Goal: Task Accomplishment & Management: Manage account settings

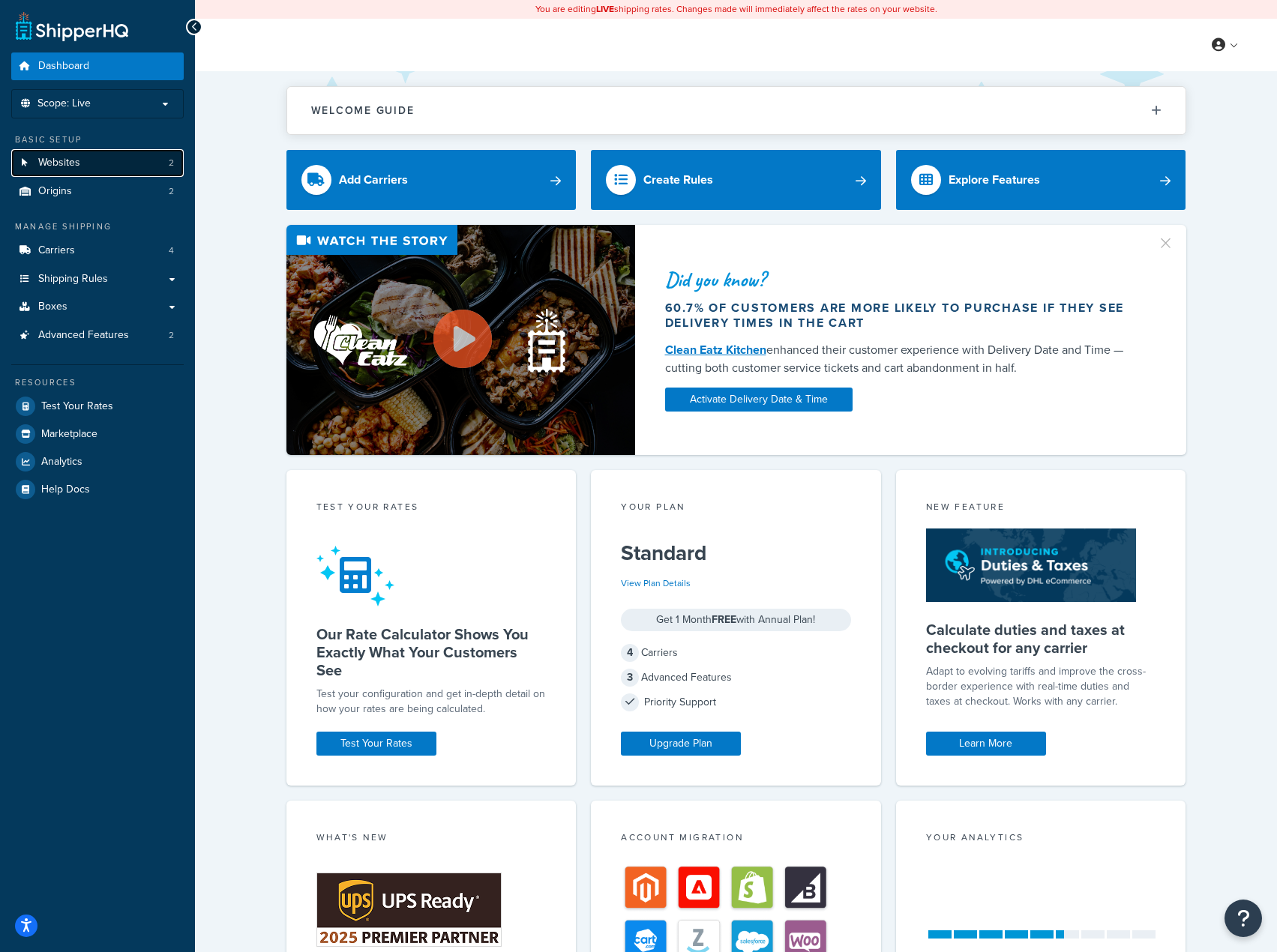
click at [103, 163] on link "Websites 2" at bounding box center [98, 163] width 172 height 28
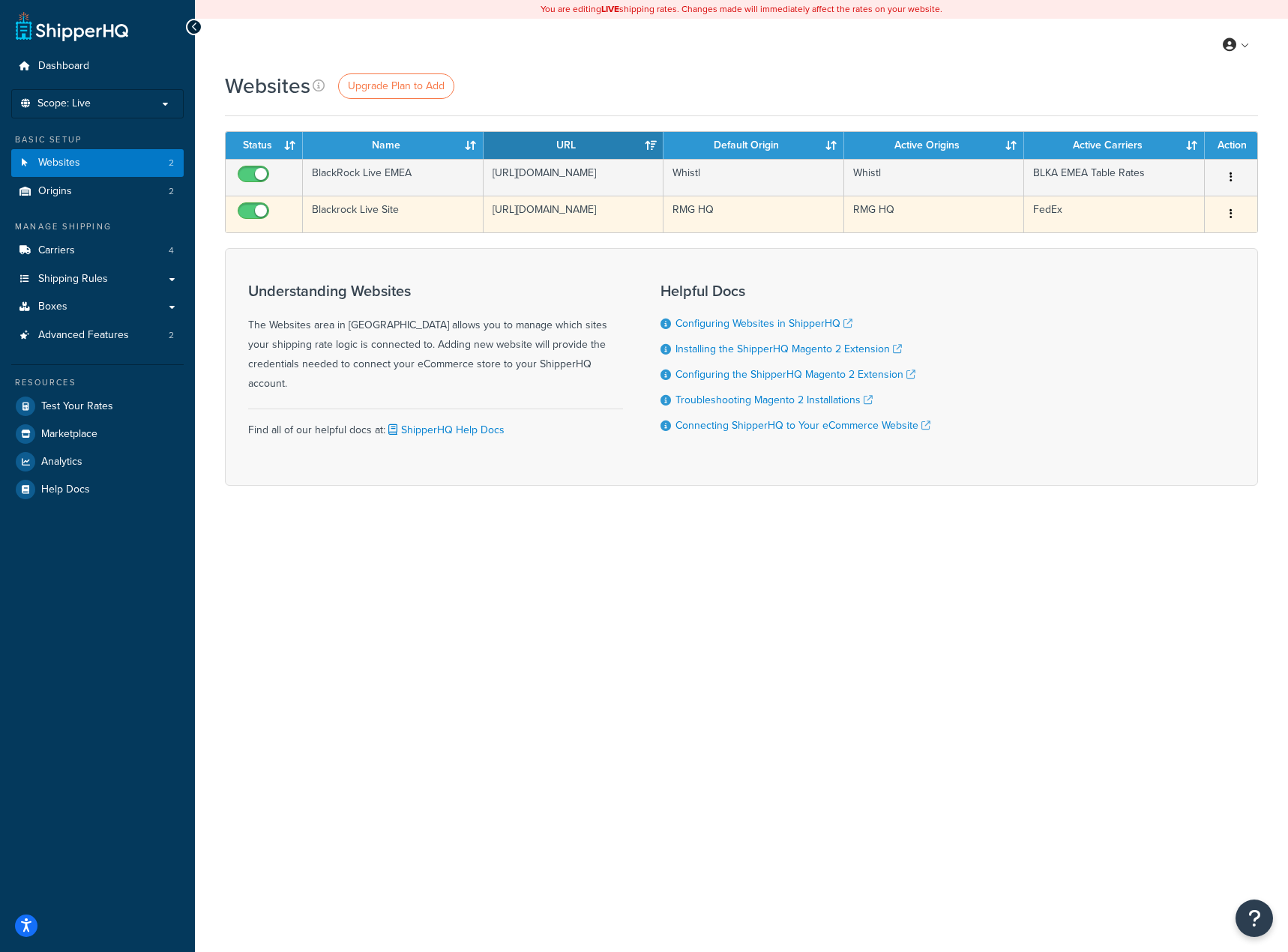
click at [1225, 221] on button "button" at bounding box center [1231, 214] width 21 height 24
click at [1187, 247] on link "Edit" at bounding box center [1171, 249] width 118 height 30
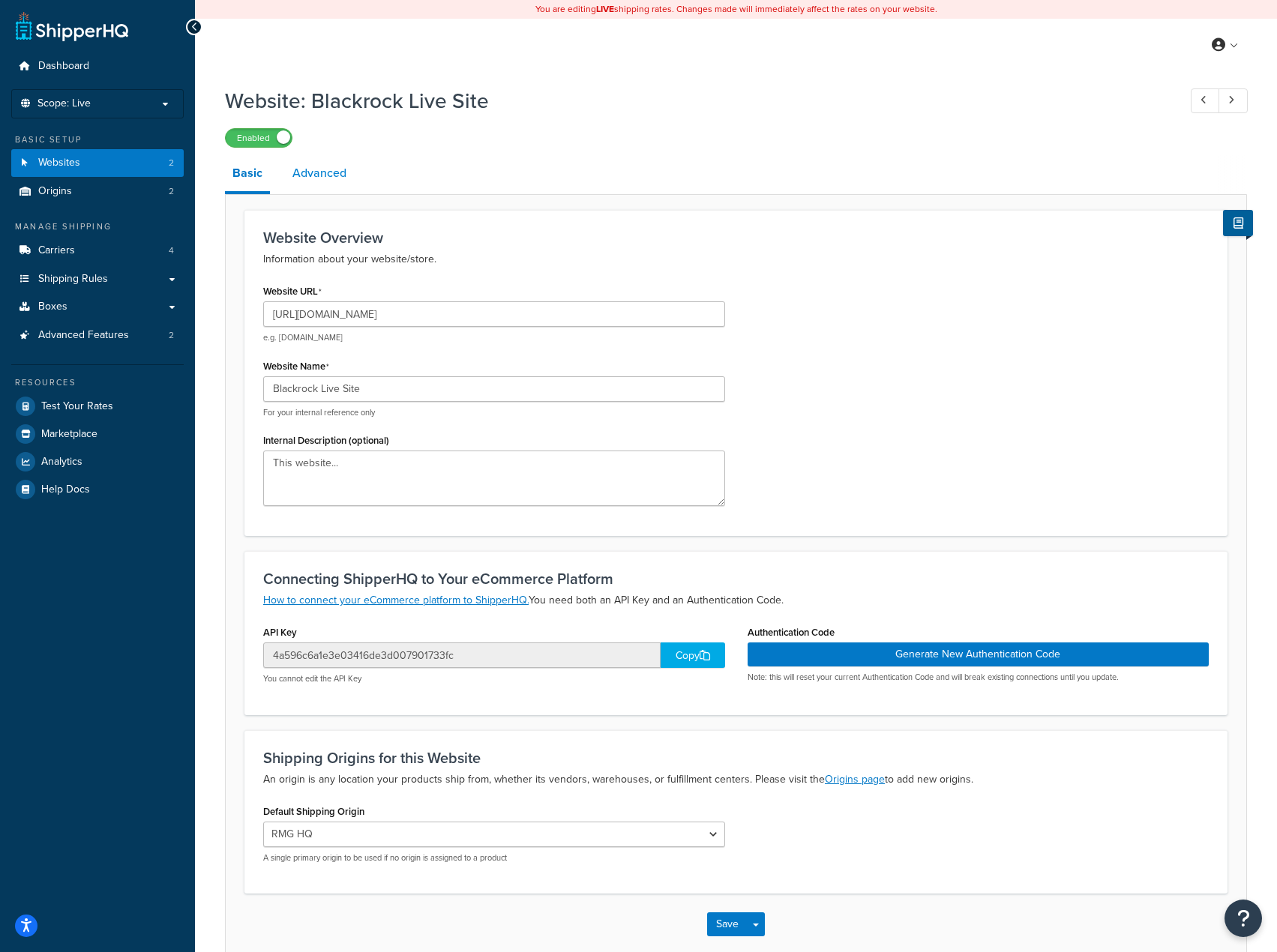
click at [325, 176] on link "Advanced" at bounding box center [319, 173] width 69 height 36
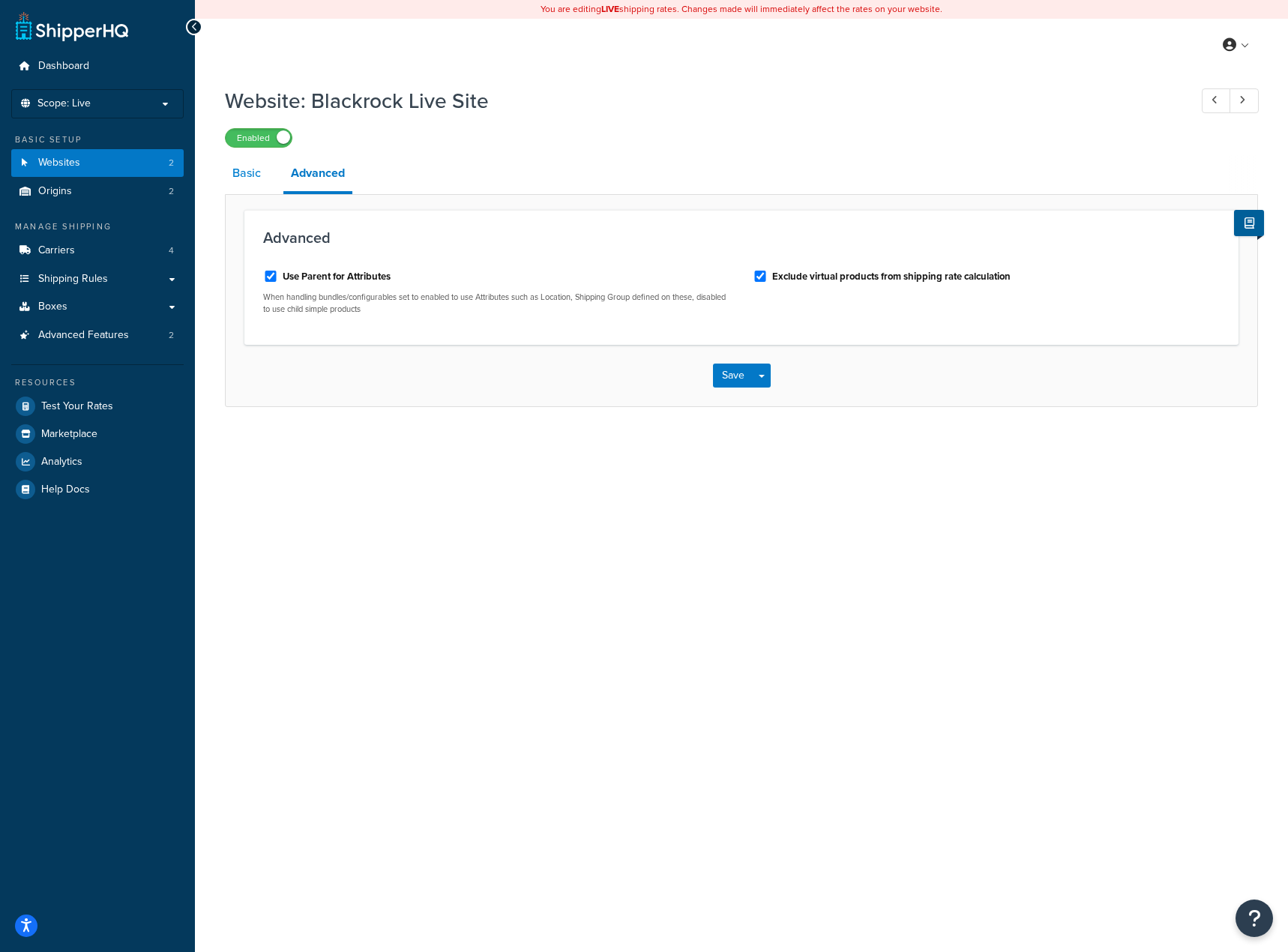
click at [241, 181] on link "Basic" at bounding box center [246, 173] width 44 height 36
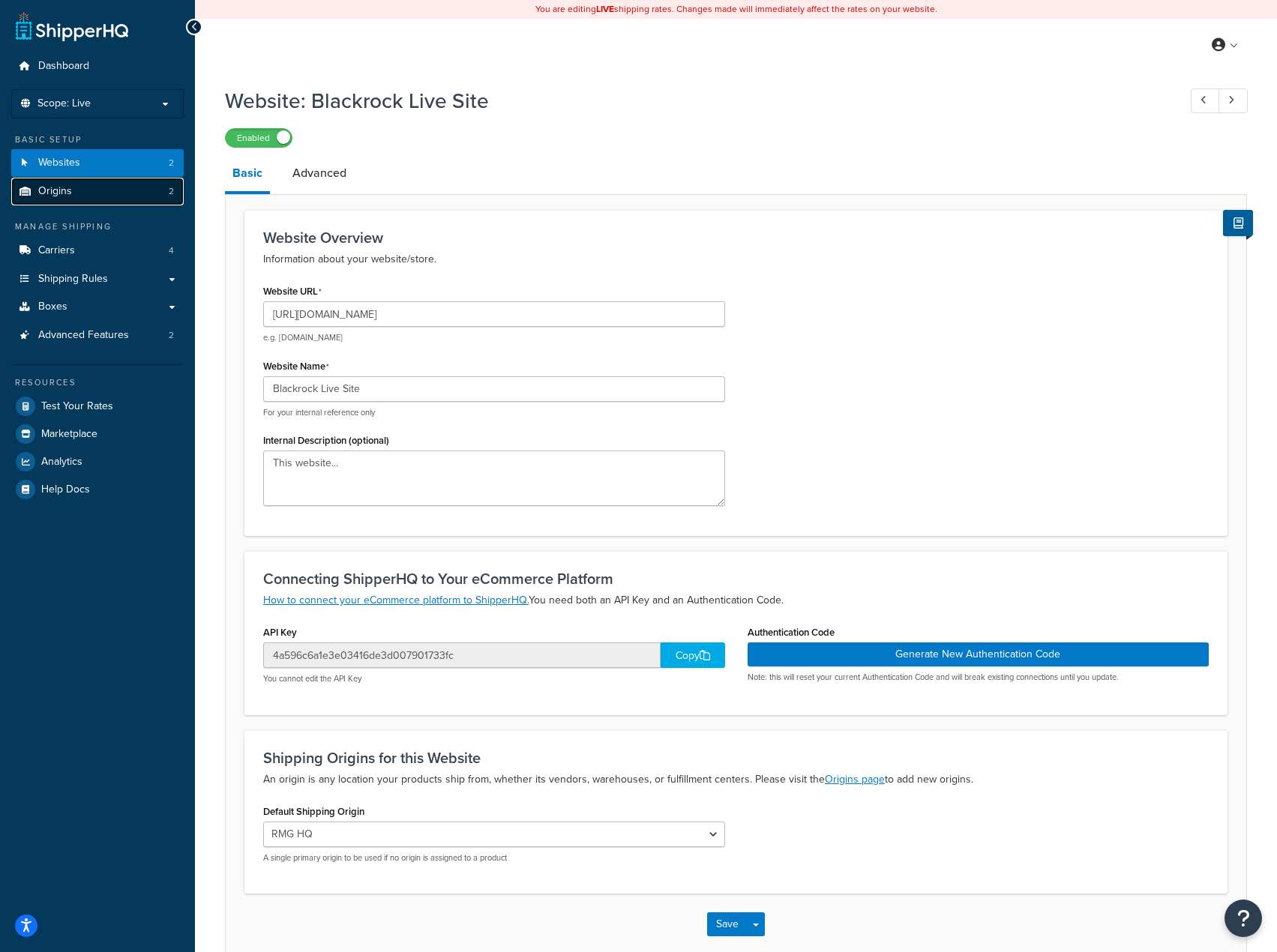
click at [132, 190] on link "Origins 2" at bounding box center [98, 192] width 172 height 28
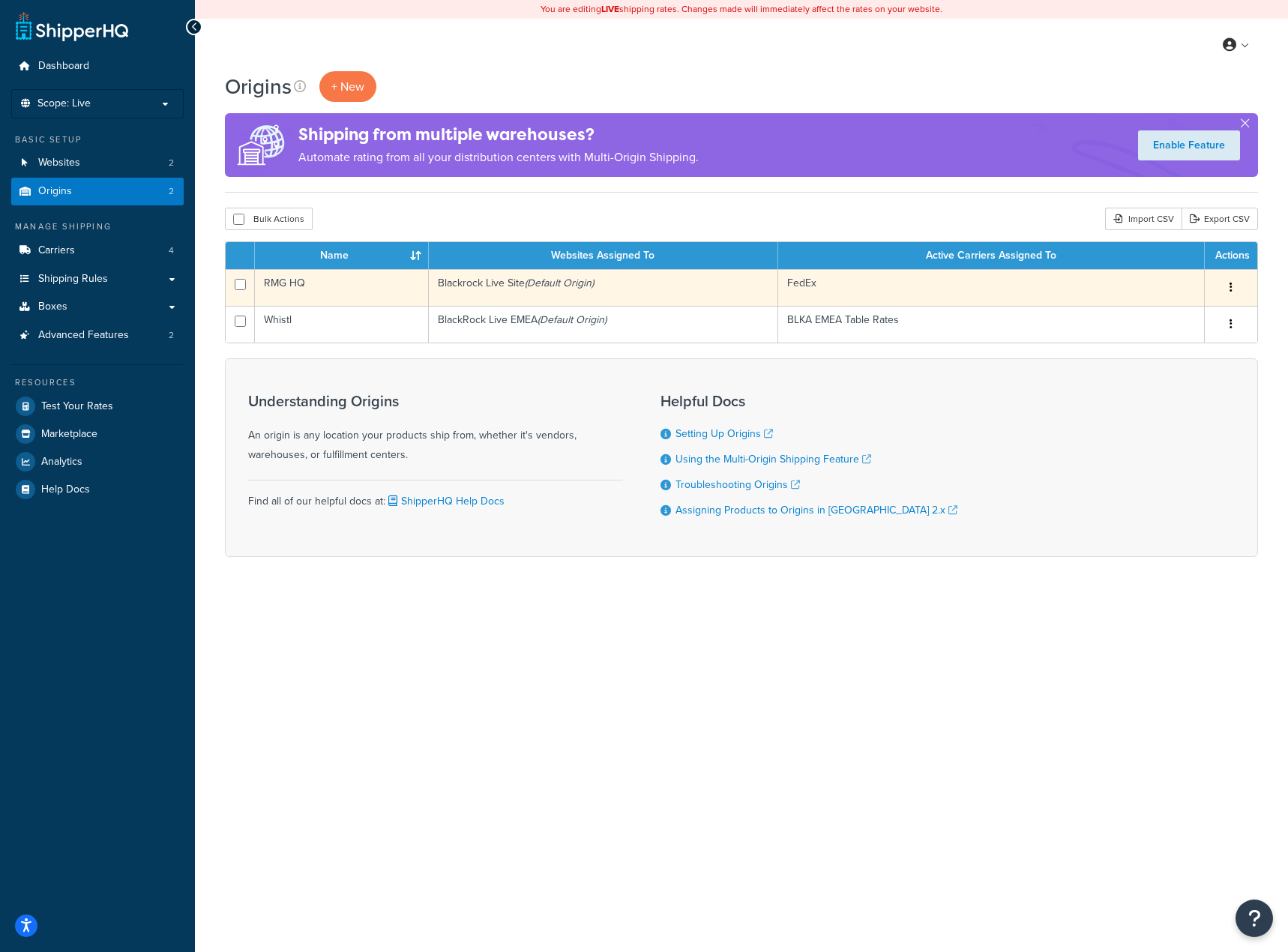
click at [1230, 283] on icon "button" at bounding box center [1231, 286] width 3 height 11
click at [1178, 314] on link "Edit" at bounding box center [1182, 315] width 118 height 30
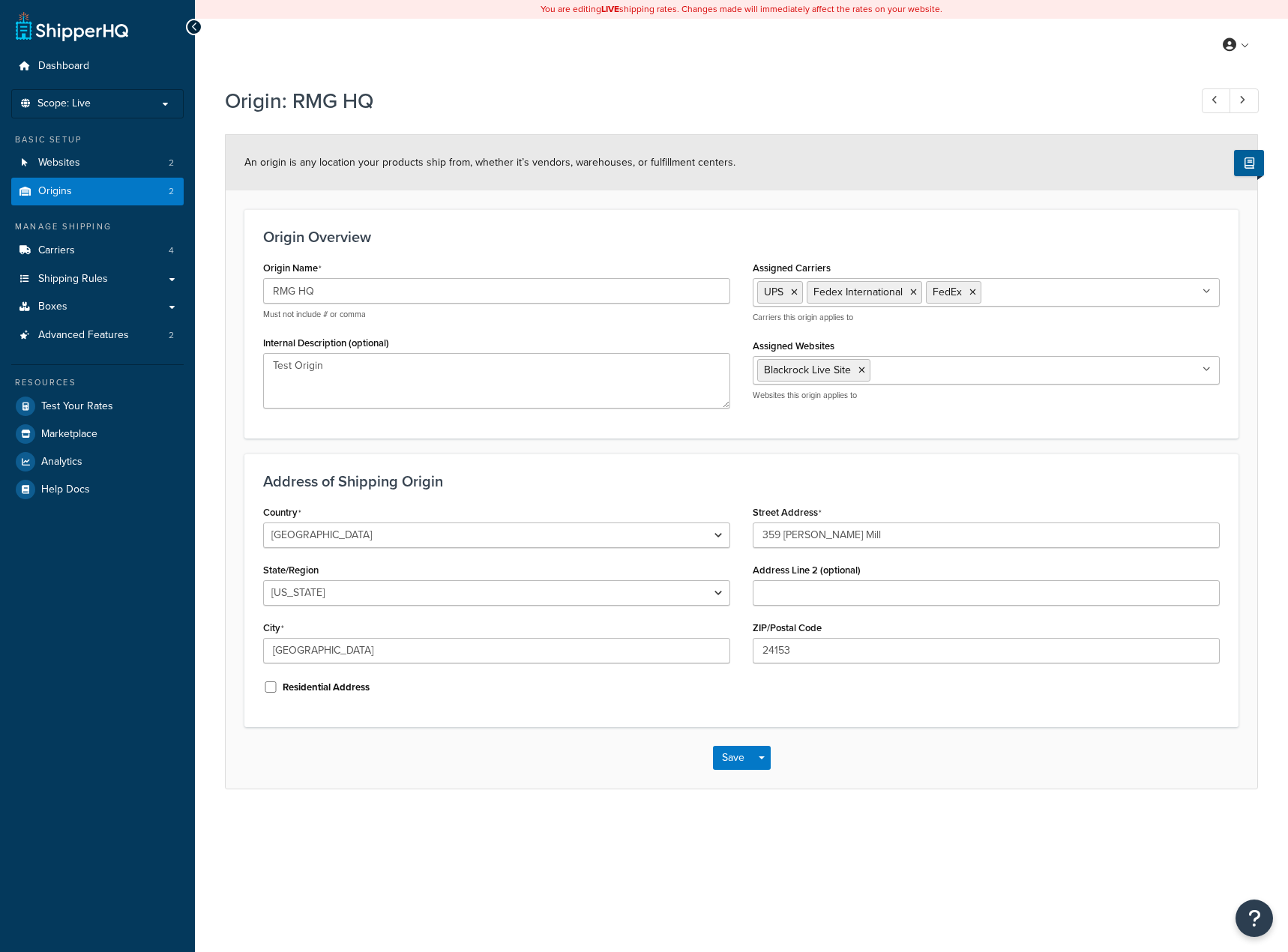
select select "46"
click at [117, 245] on link "Carriers 4" at bounding box center [98, 251] width 172 height 28
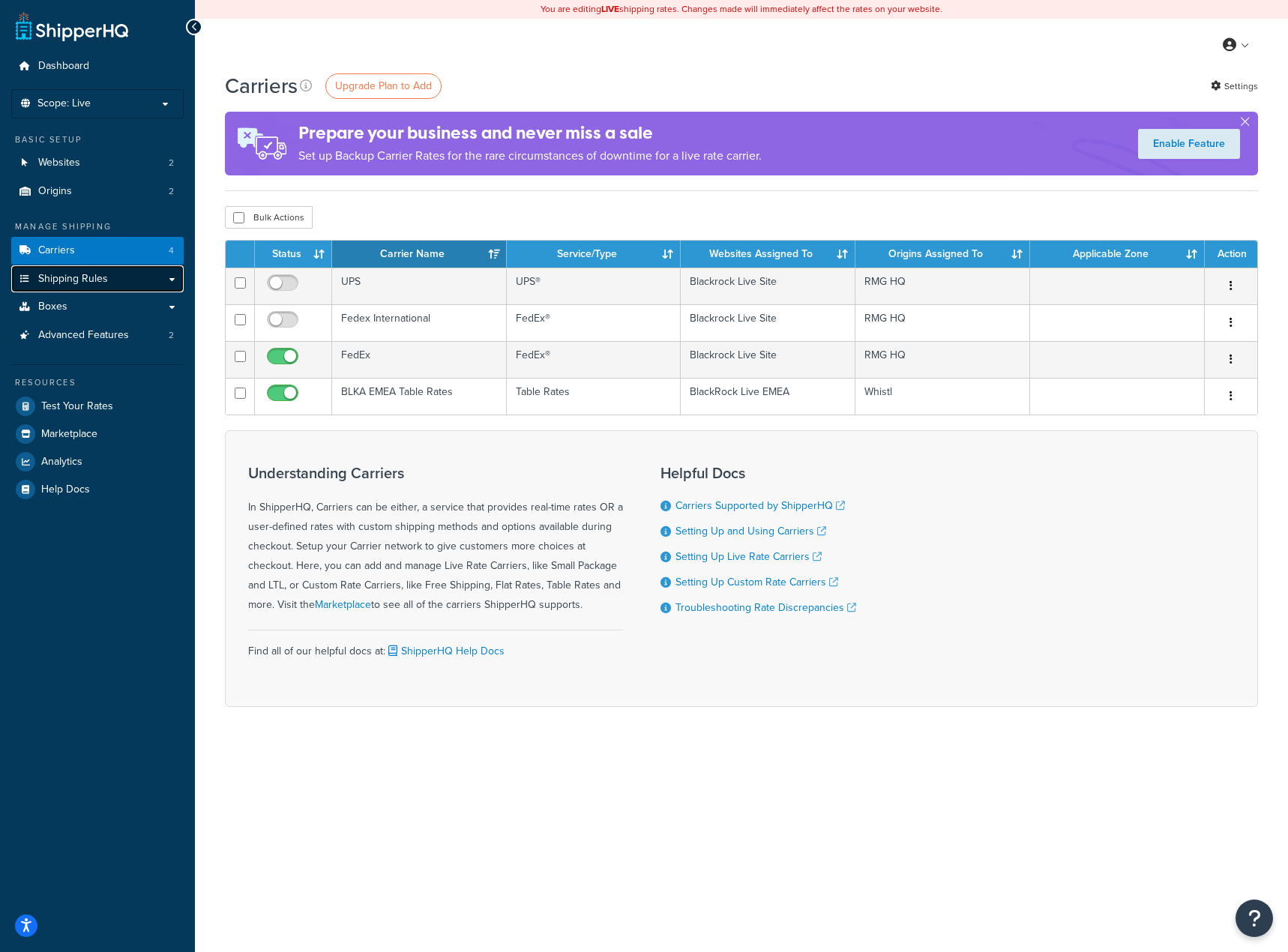
click at [82, 286] on span "Shipping Rules" at bounding box center [73, 280] width 70 height 13
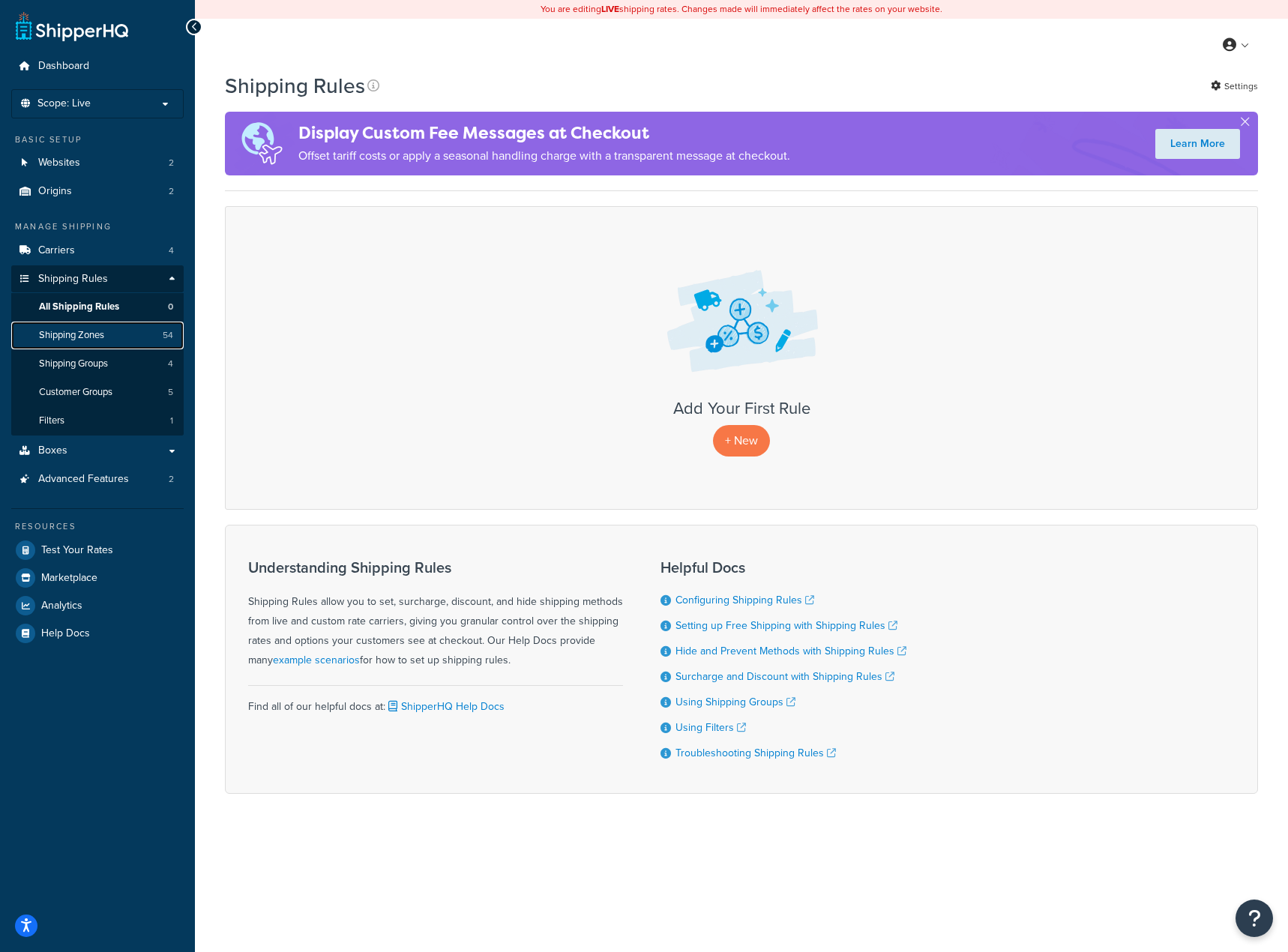
click at [128, 334] on link "Shipping Zones 54" at bounding box center [98, 336] width 172 height 28
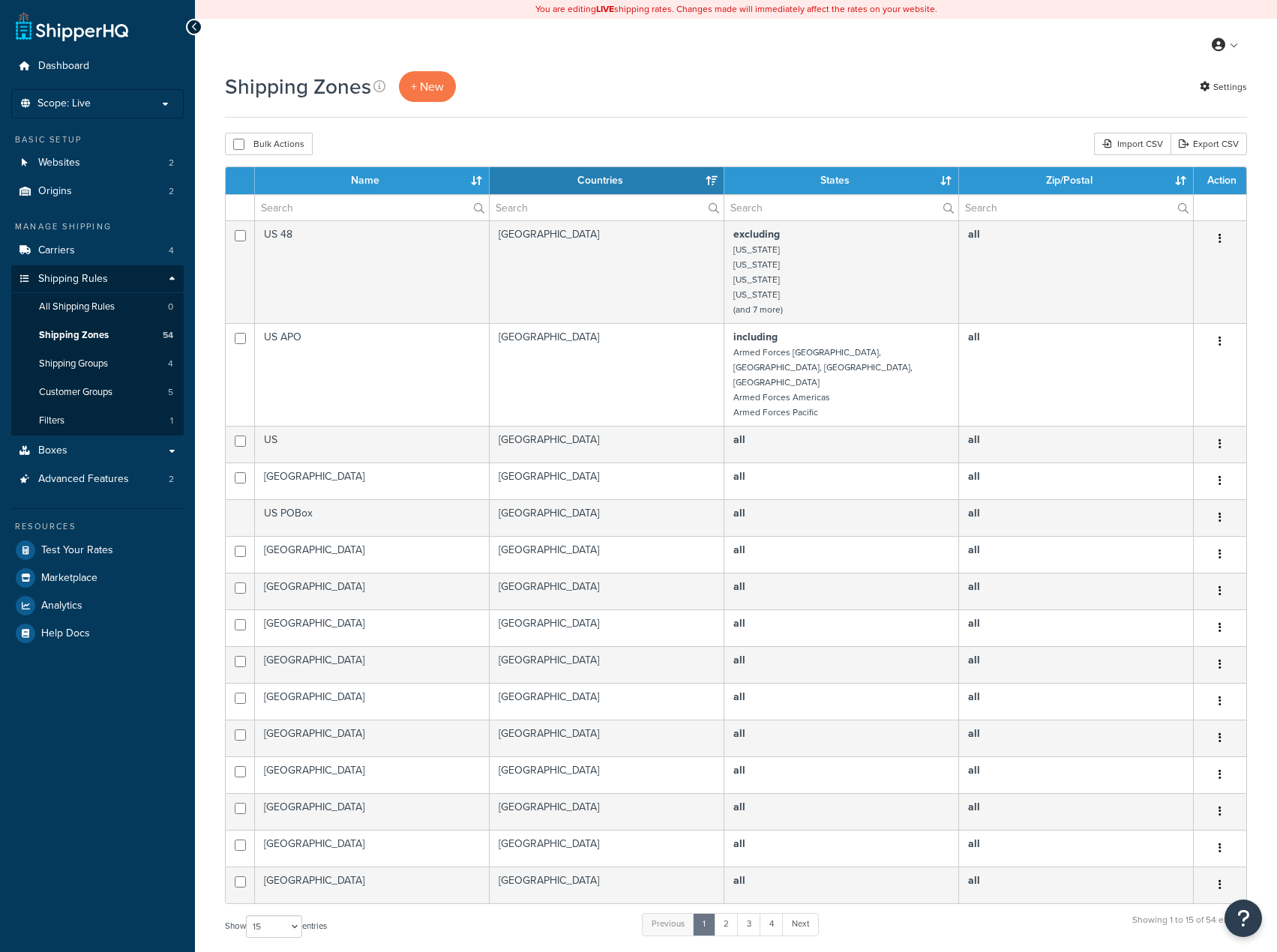
select select "15"
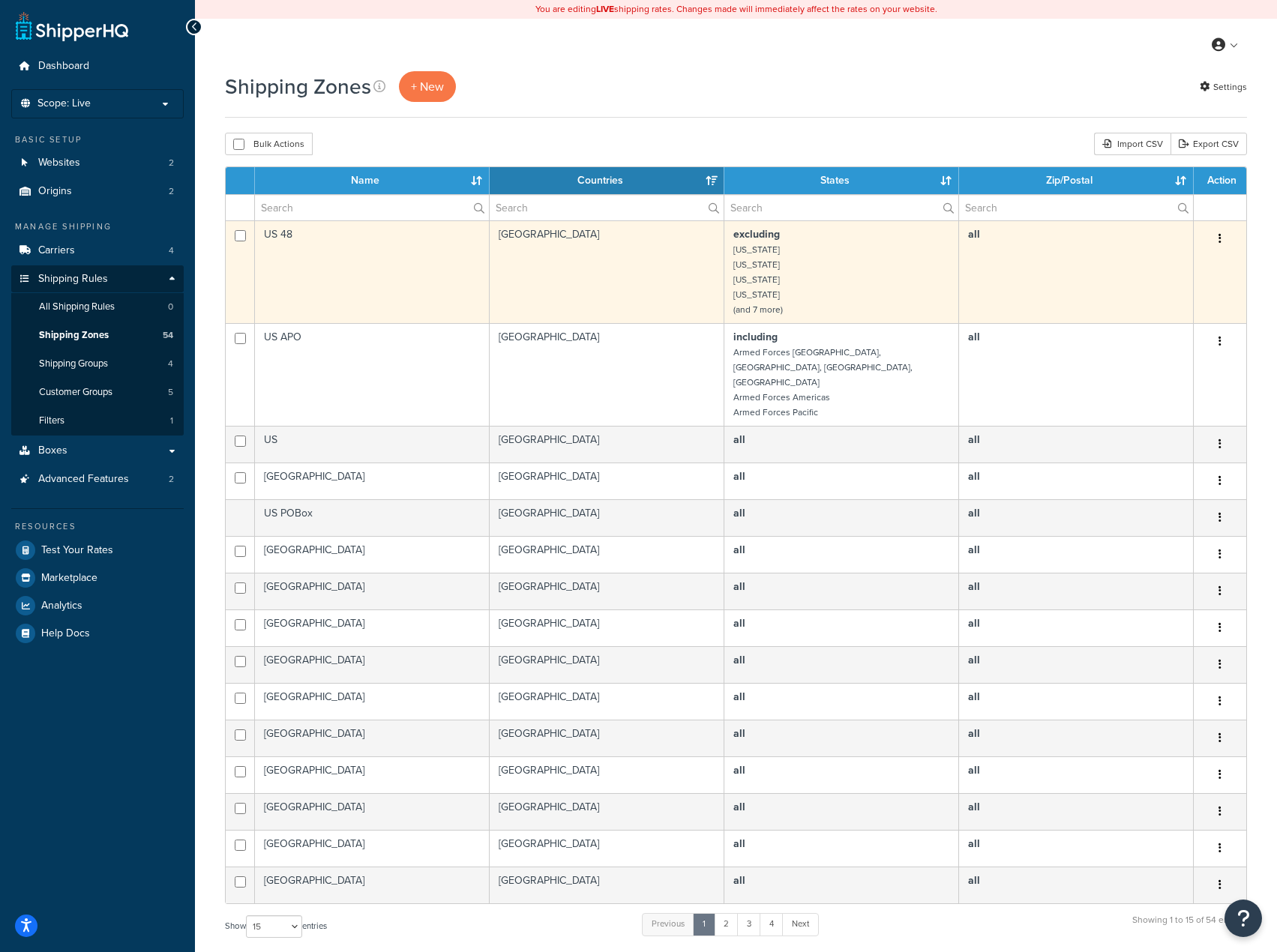
click at [1227, 231] on button "button" at bounding box center [1220, 239] width 21 height 24
click at [1182, 262] on link "Edit" at bounding box center [1159, 268] width 118 height 30
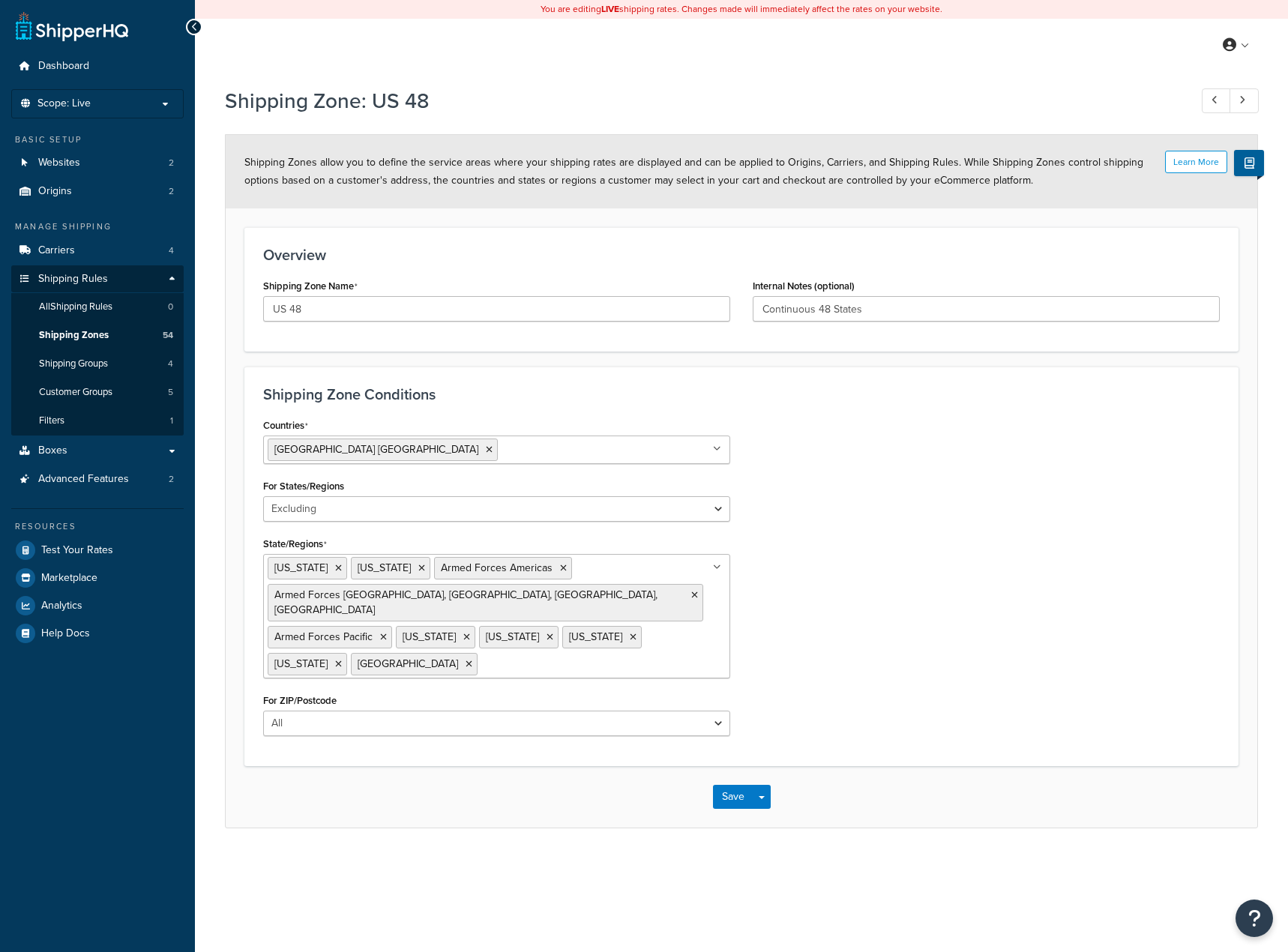
select select "excluding"
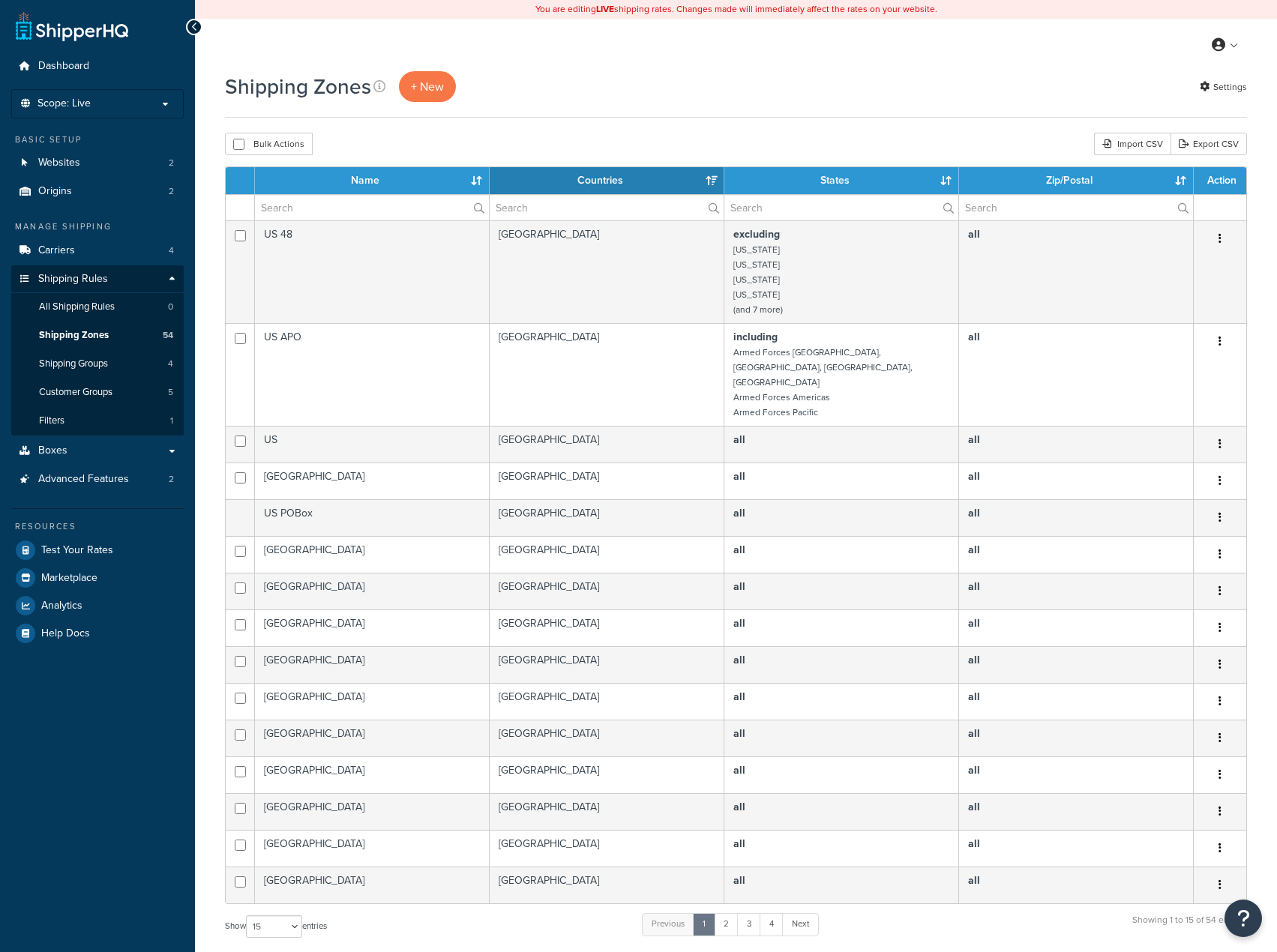
select select "15"
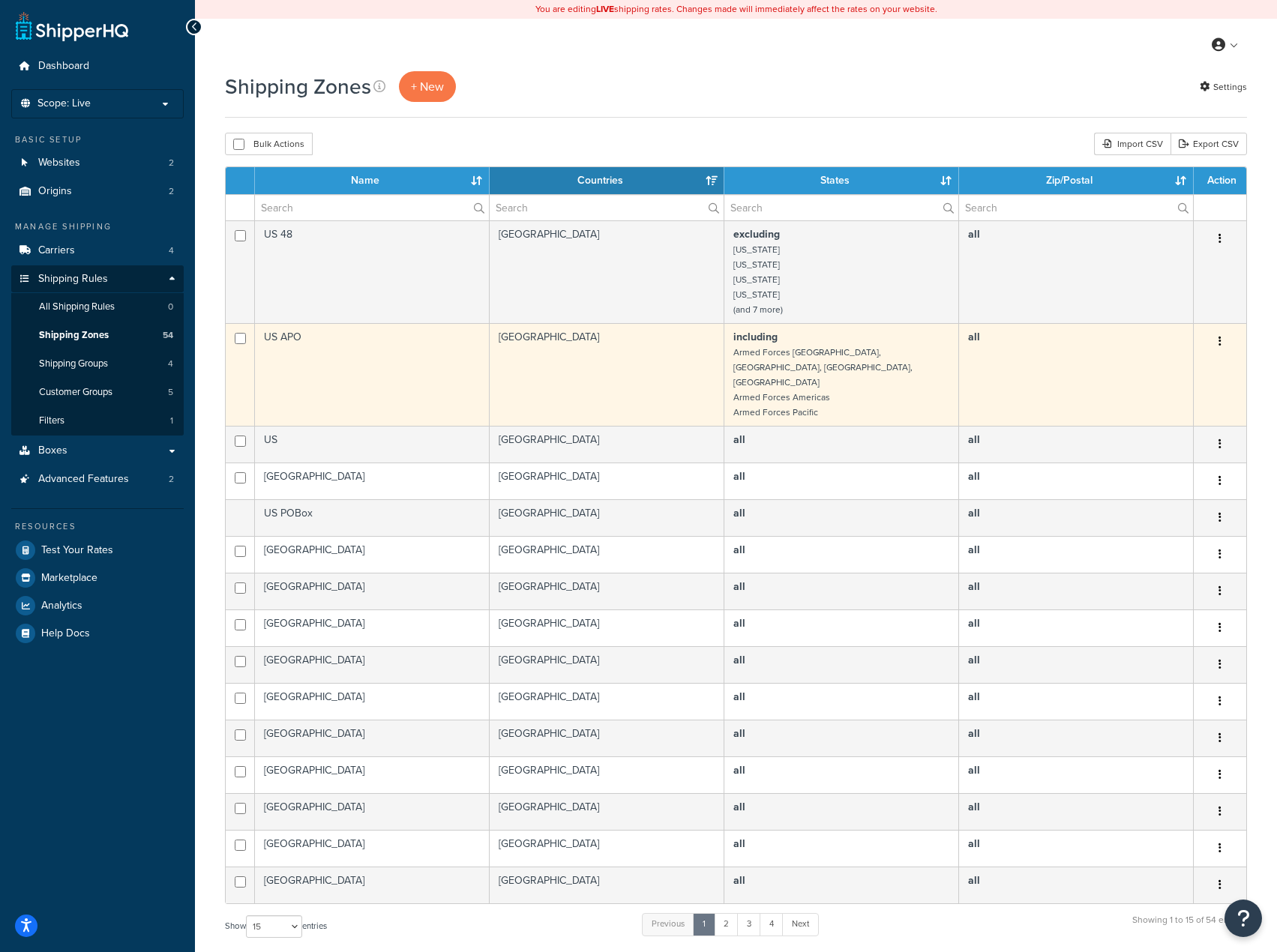
click at [1215, 343] on button "button" at bounding box center [1220, 341] width 21 height 24
click at [1163, 368] on link "Edit" at bounding box center [1159, 371] width 118 height 30
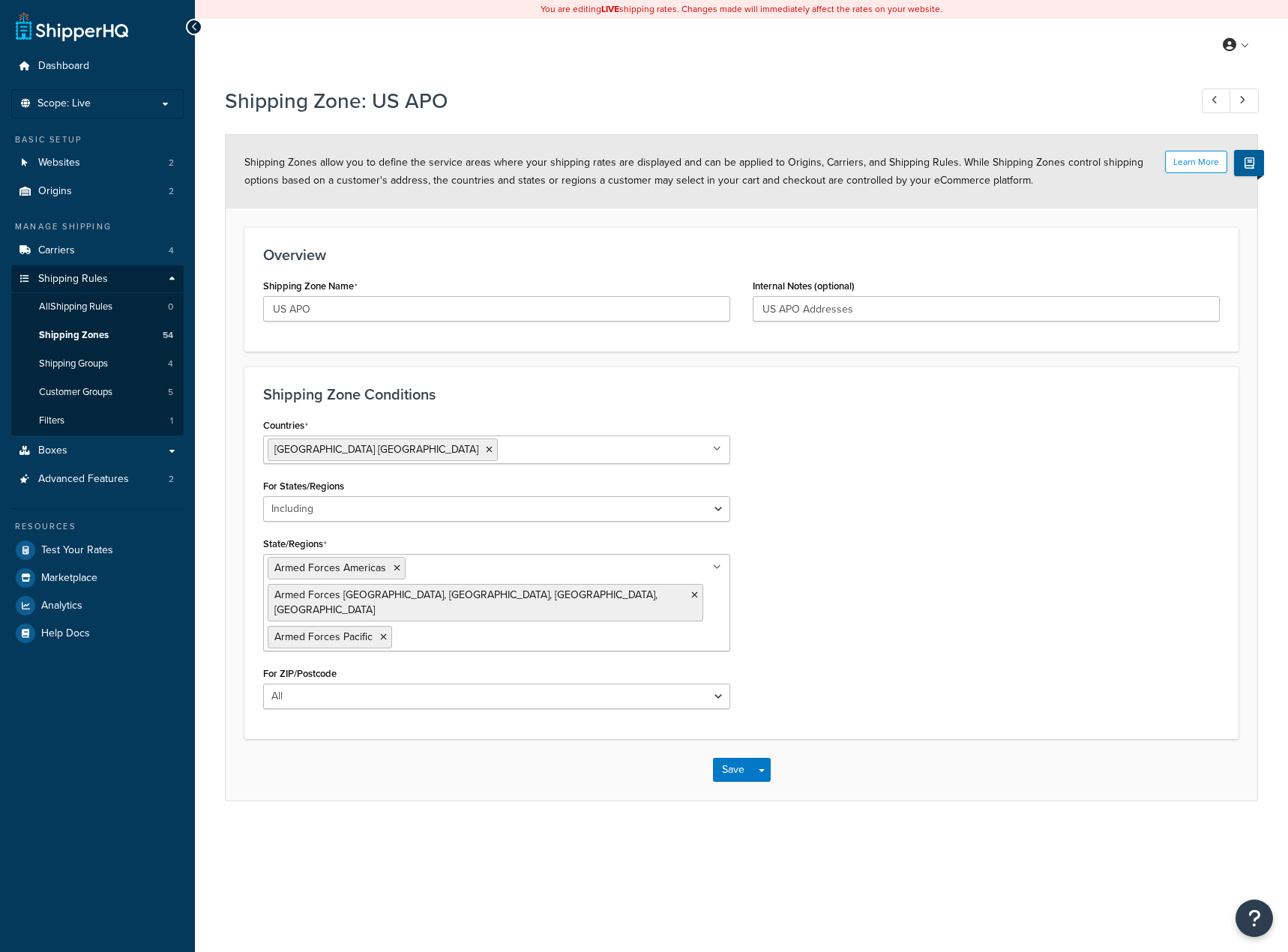
select select "including"
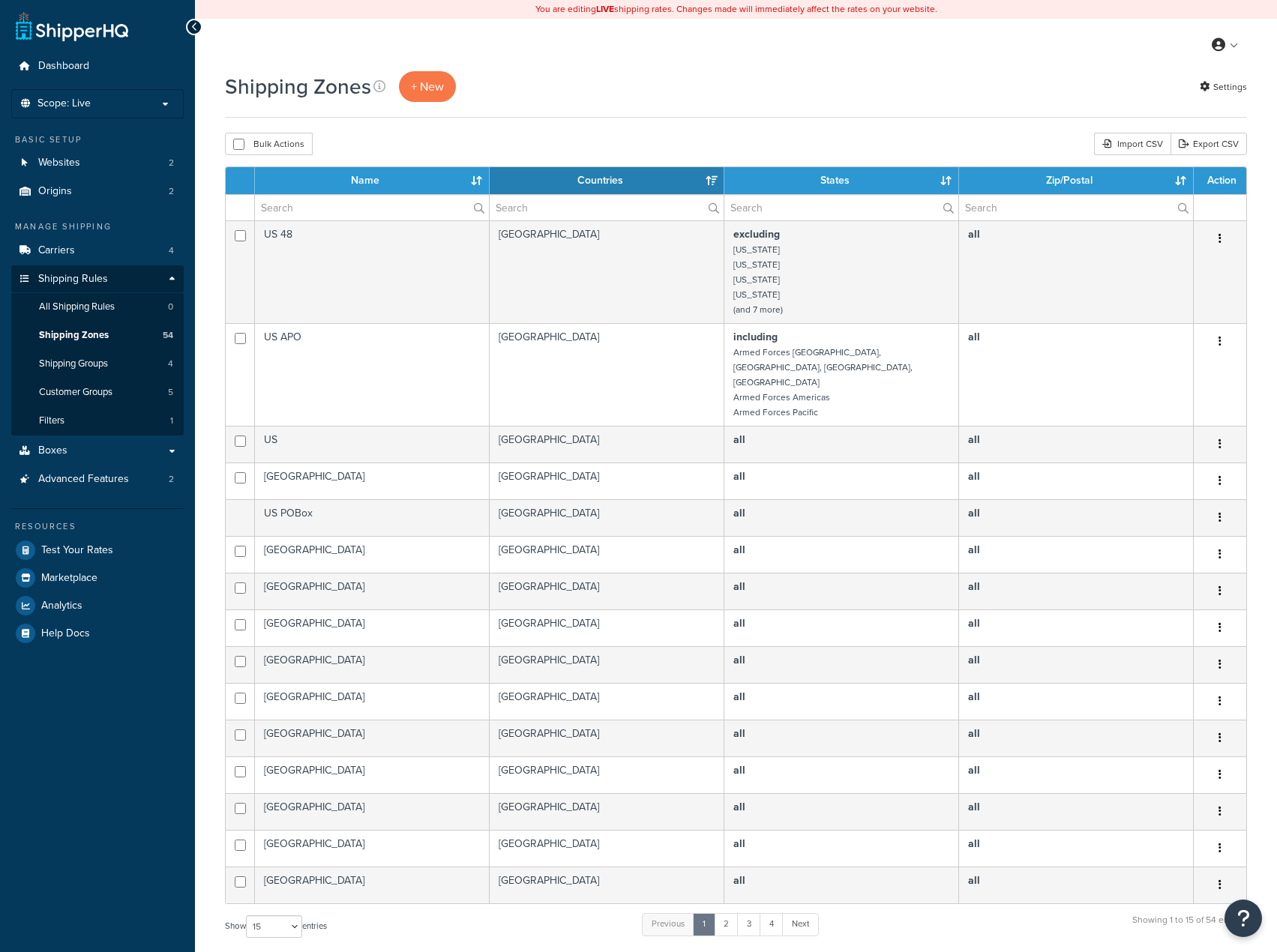
select select "15"
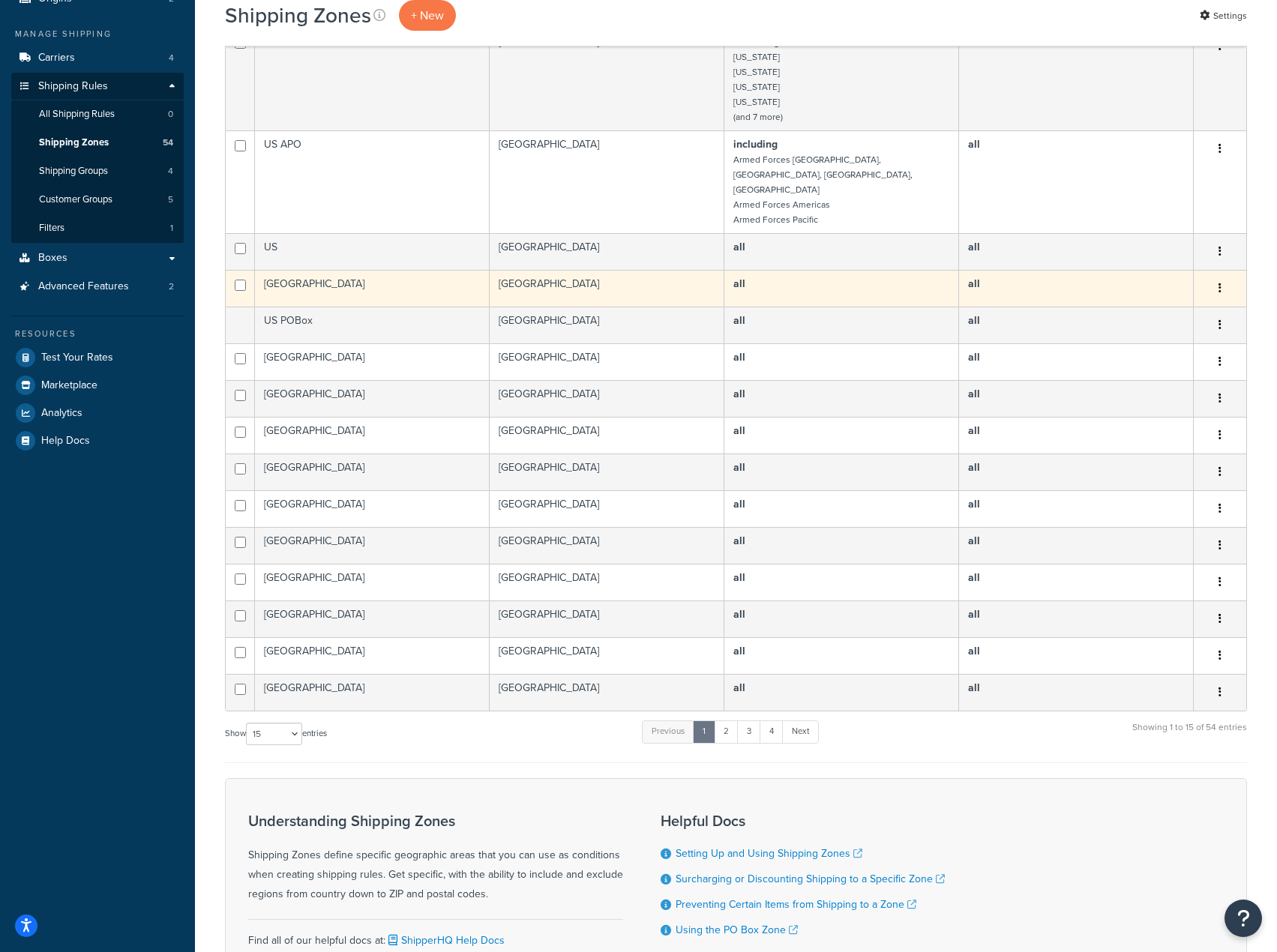
scroll to position [225, 0]
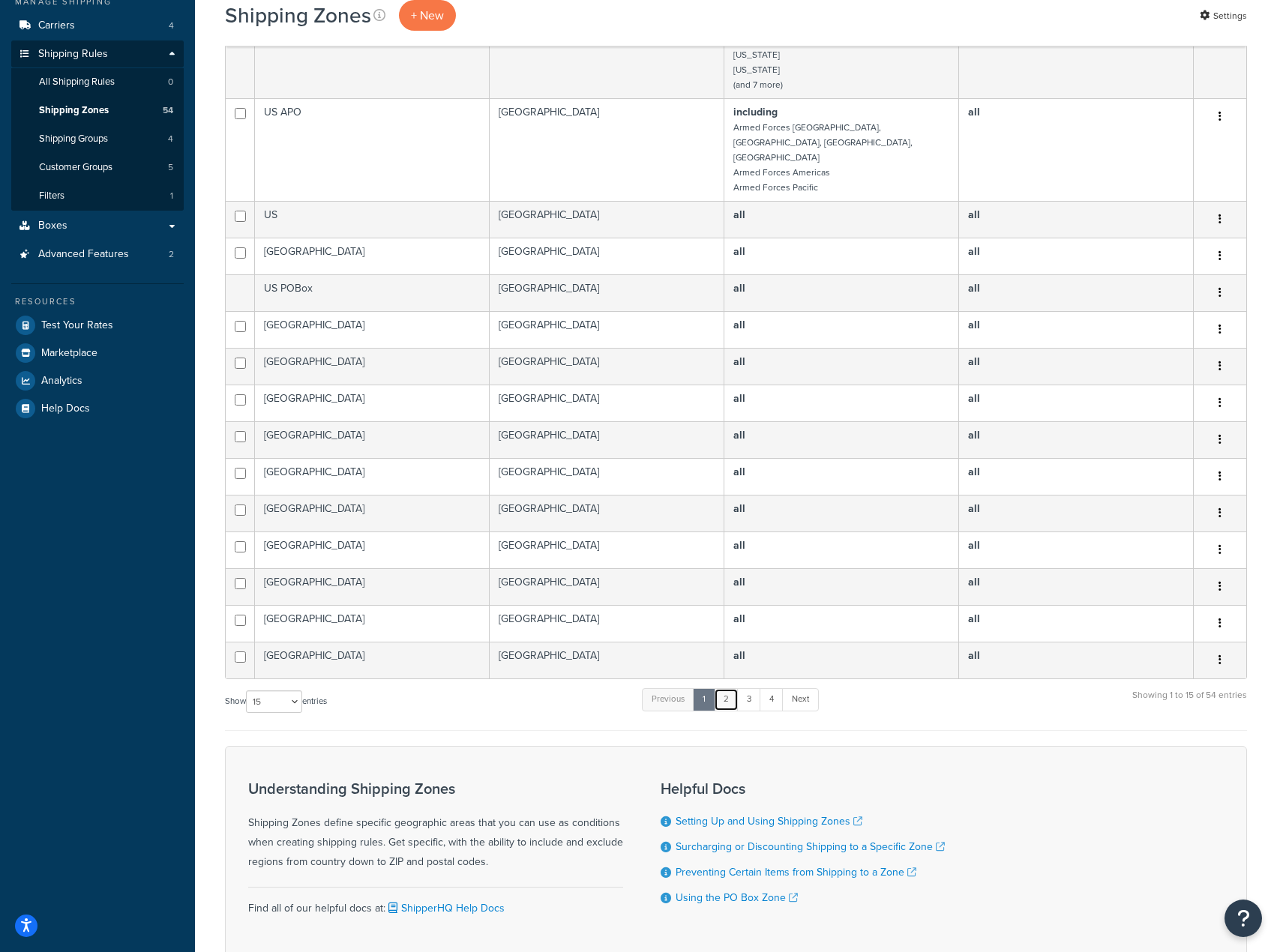
click at [719, 689] on link "2" at bounding box center [726, 699] width 25 height 22
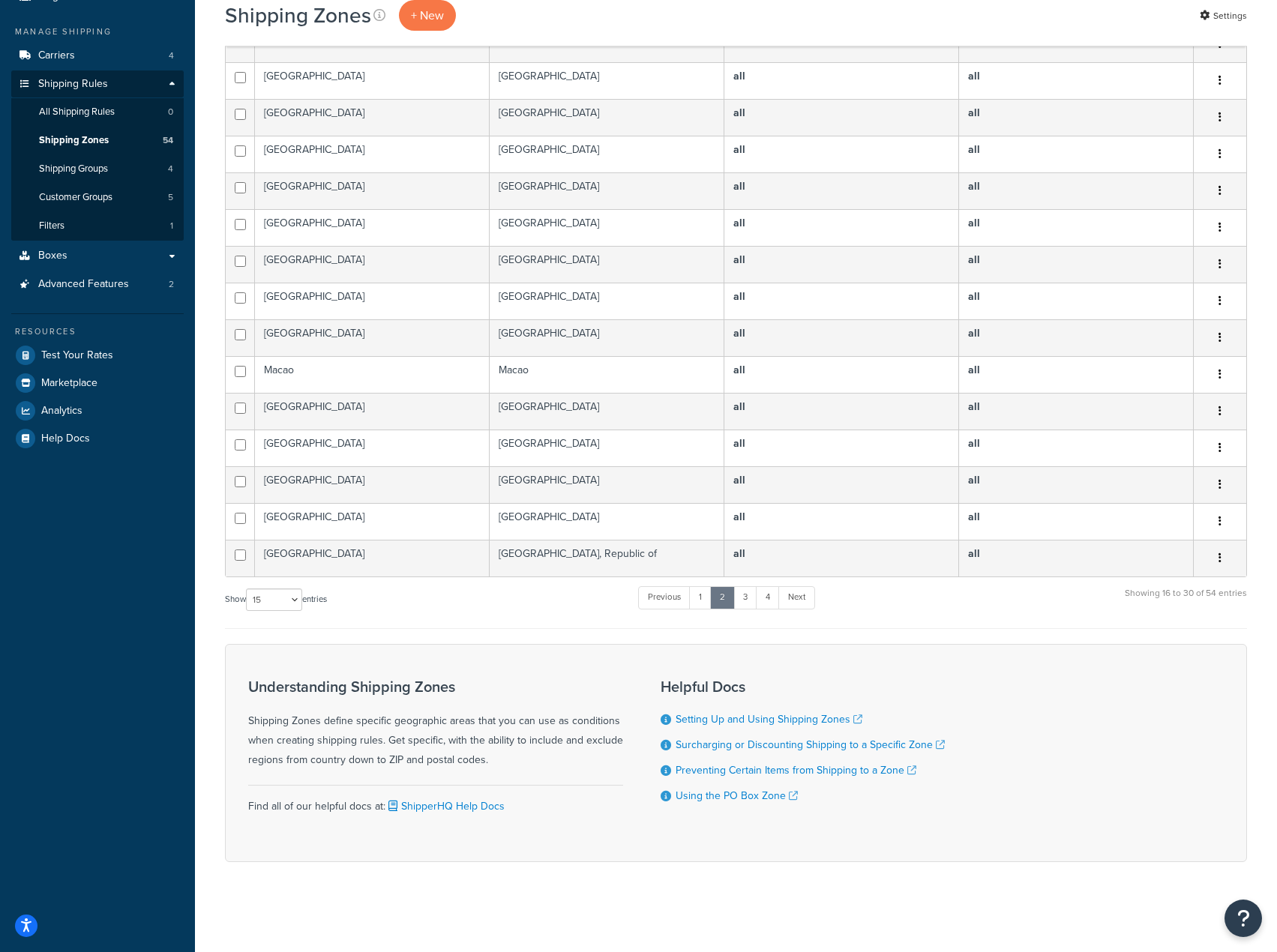
scroll to position [195, 0]
click at [743, 593] on link "3" at bounding box center [744, 597] width 24 height 22
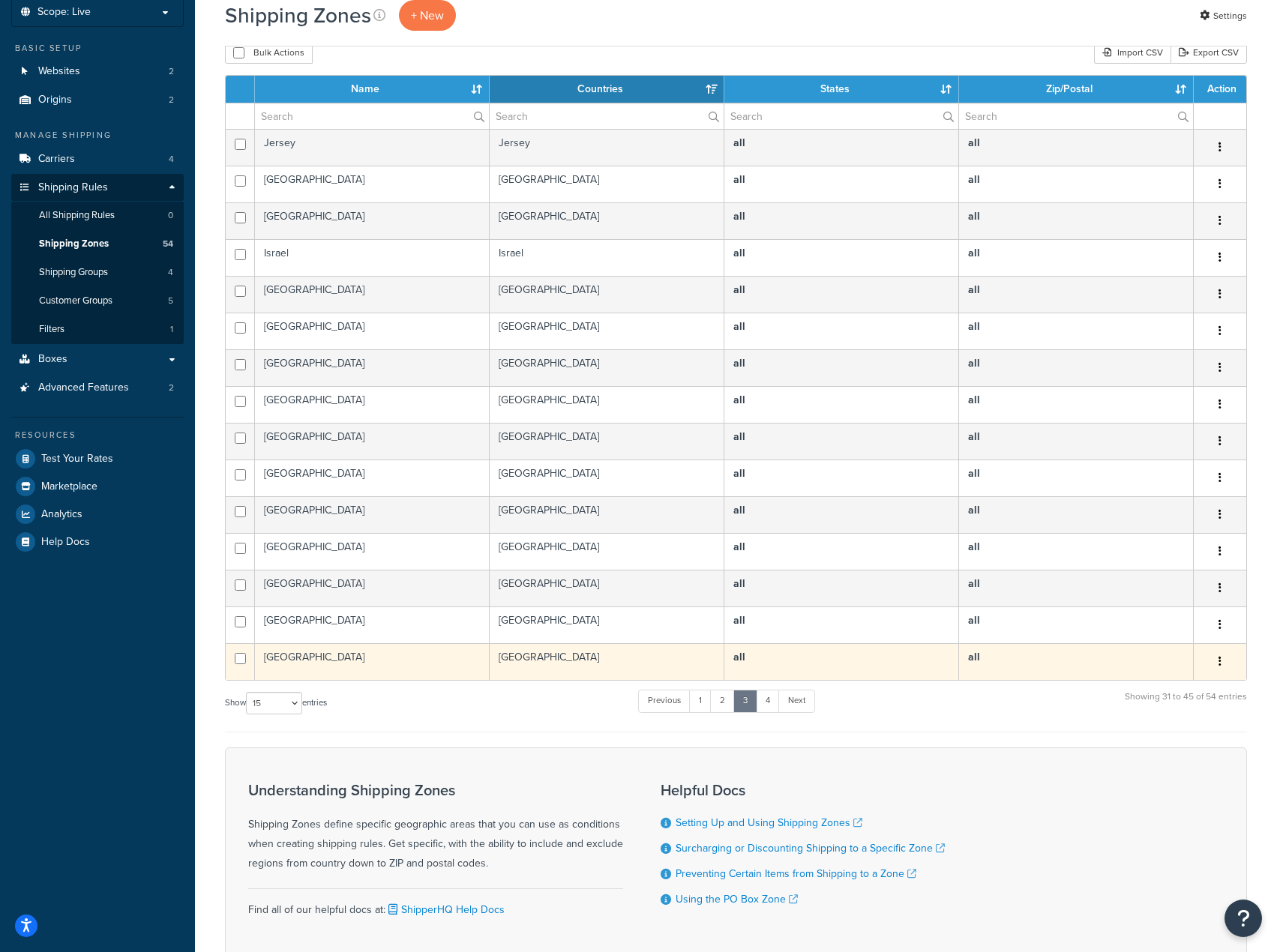
scroll to position [45, 0]
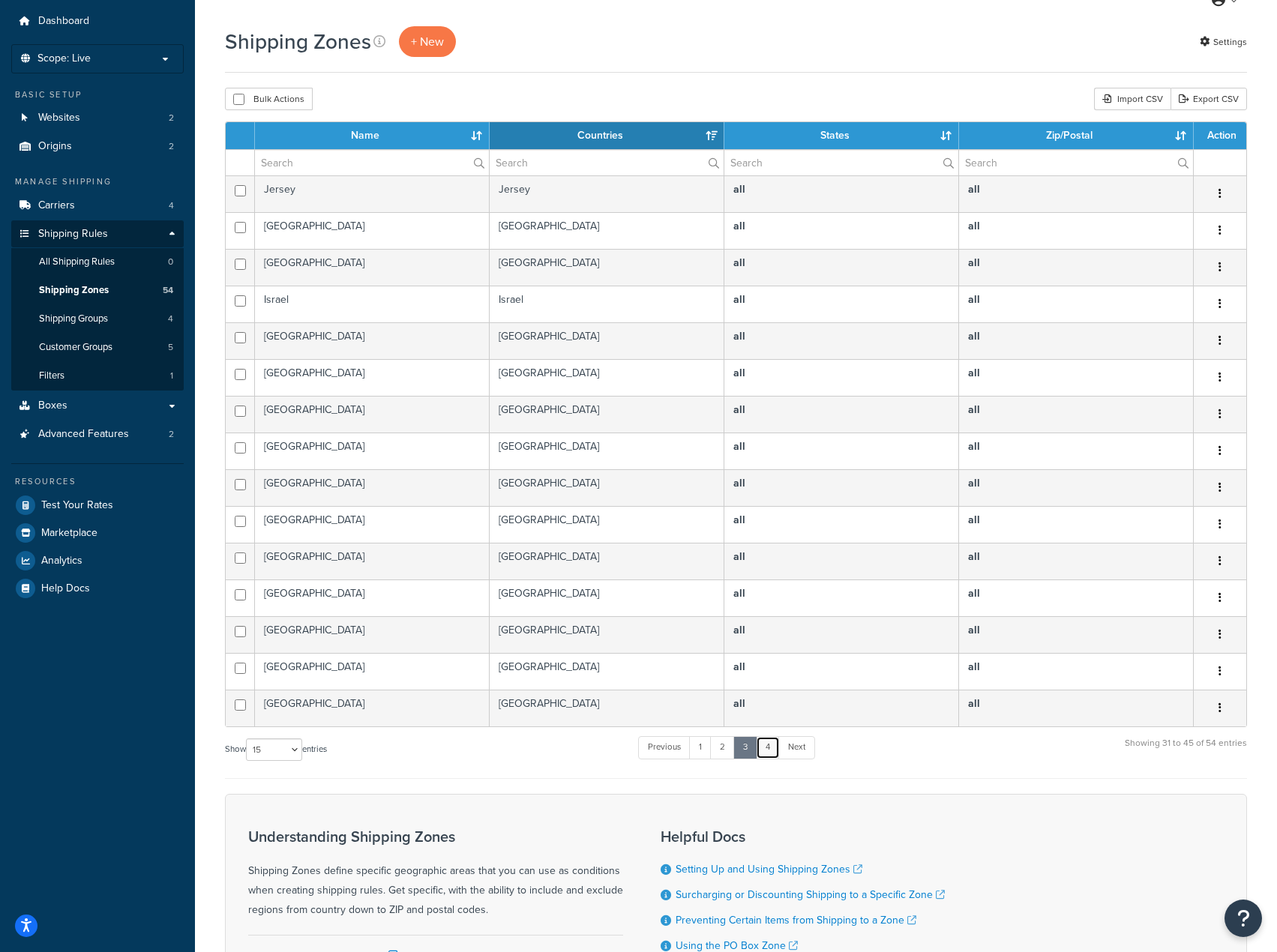
click at [767, 741] on link "4" at bounding box center [767, 747] width 24 height 22
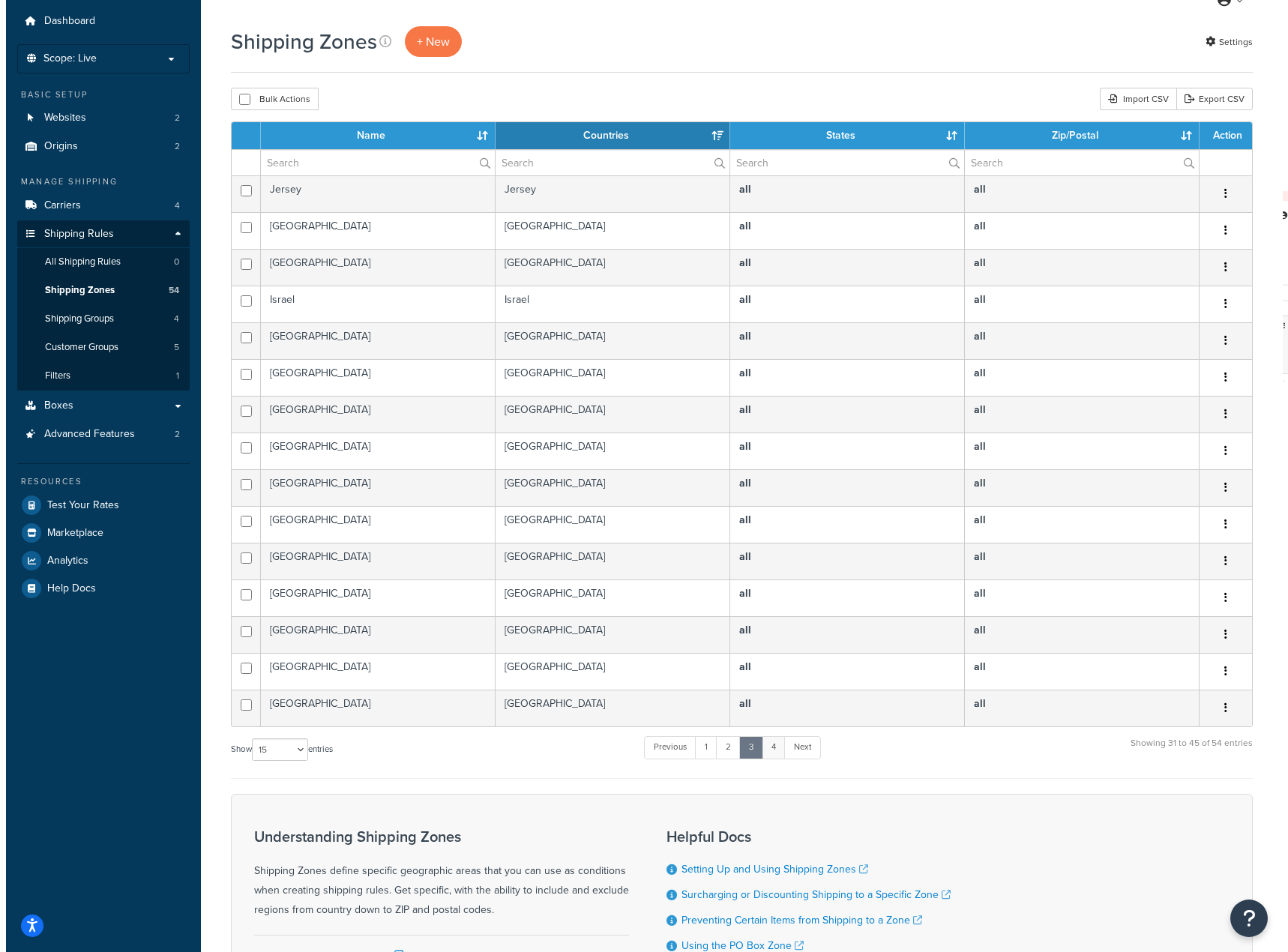
scroll to position [0, 0]
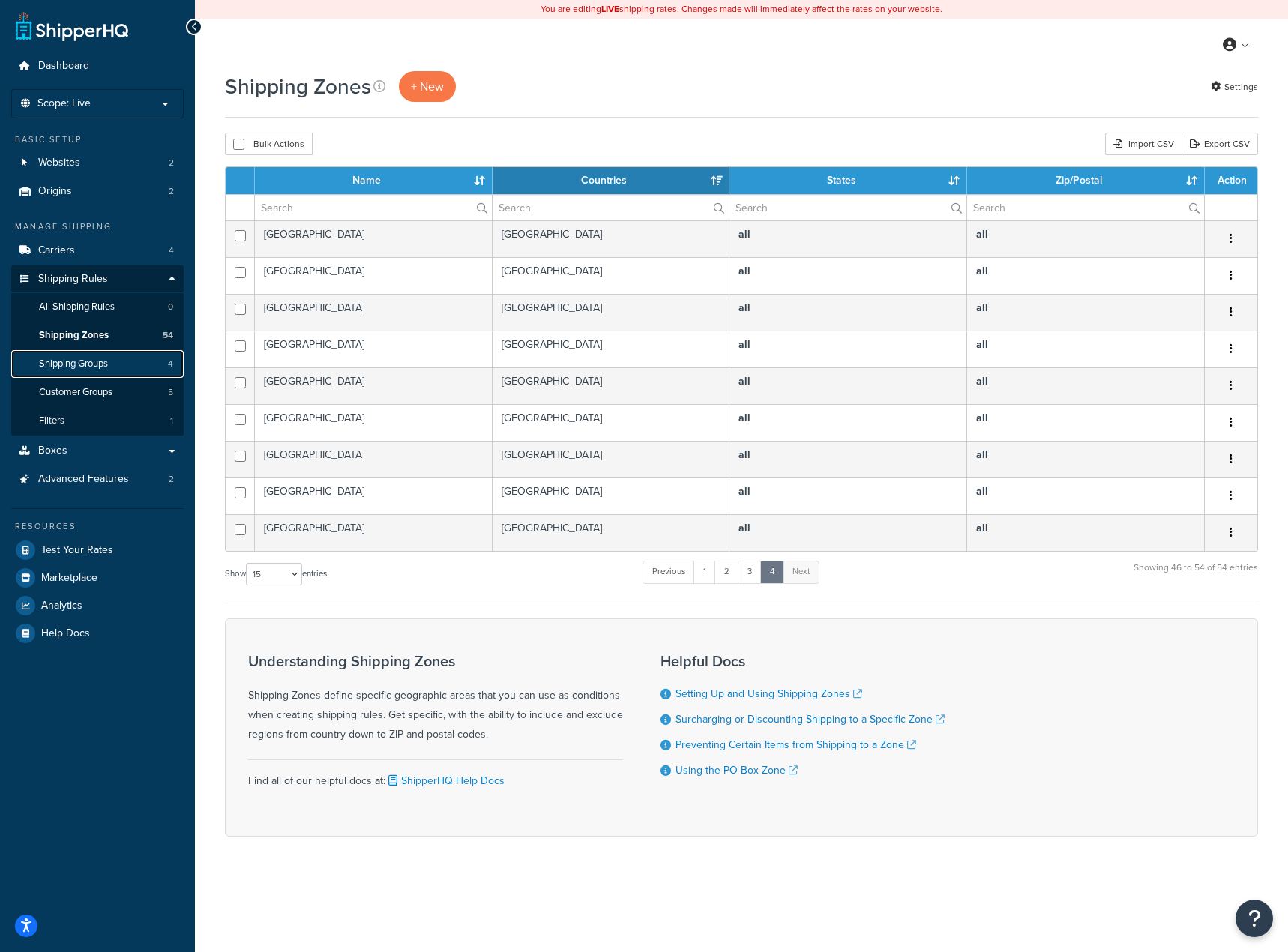
click at [112, 353] on link "Shipping Groups 4" at bounding box center [98, 364] width 172 height 28
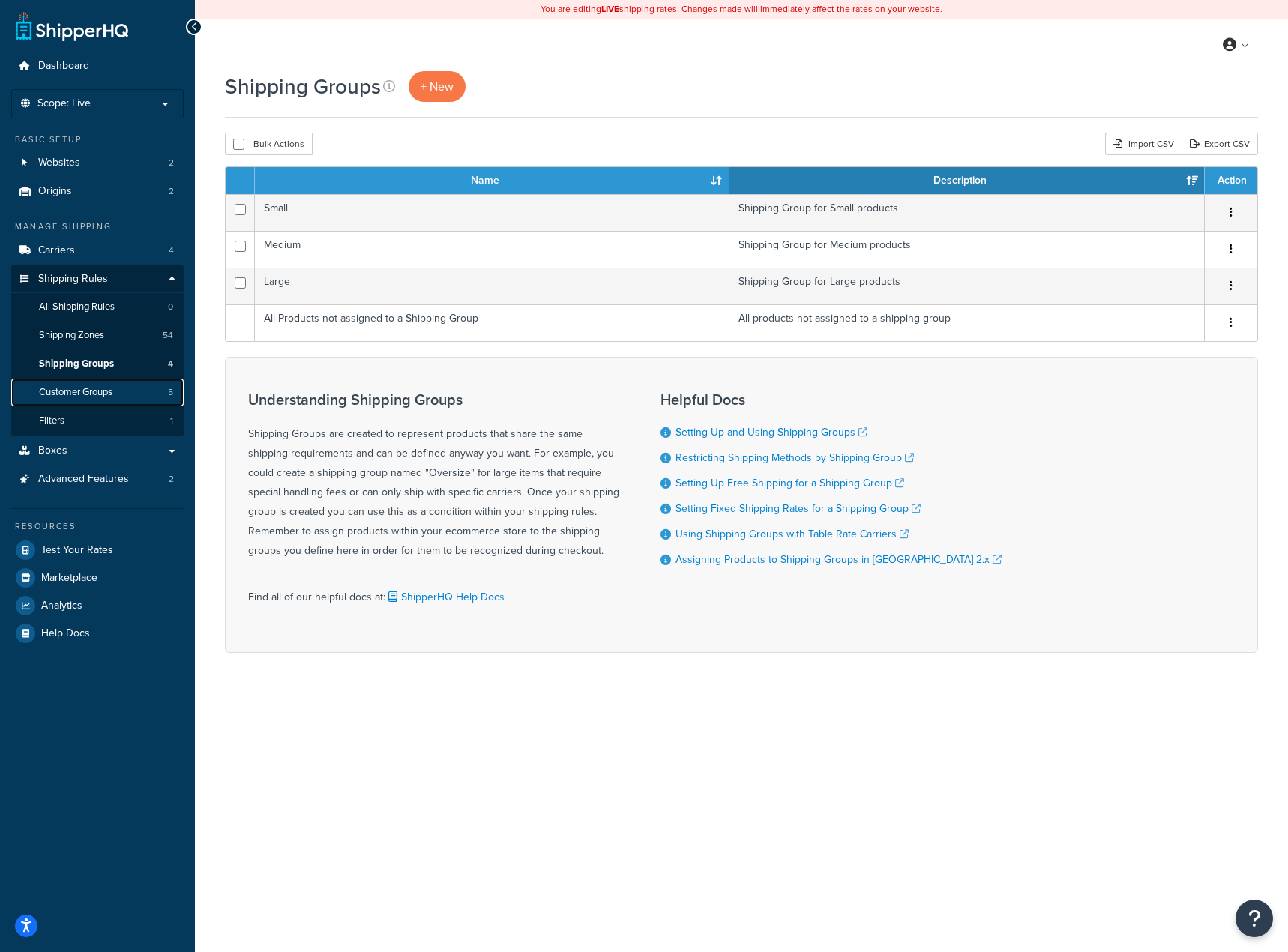
click at [116, 383] on link "Customer Groups 5" at bounding box center [98, 392] width 172 height 28
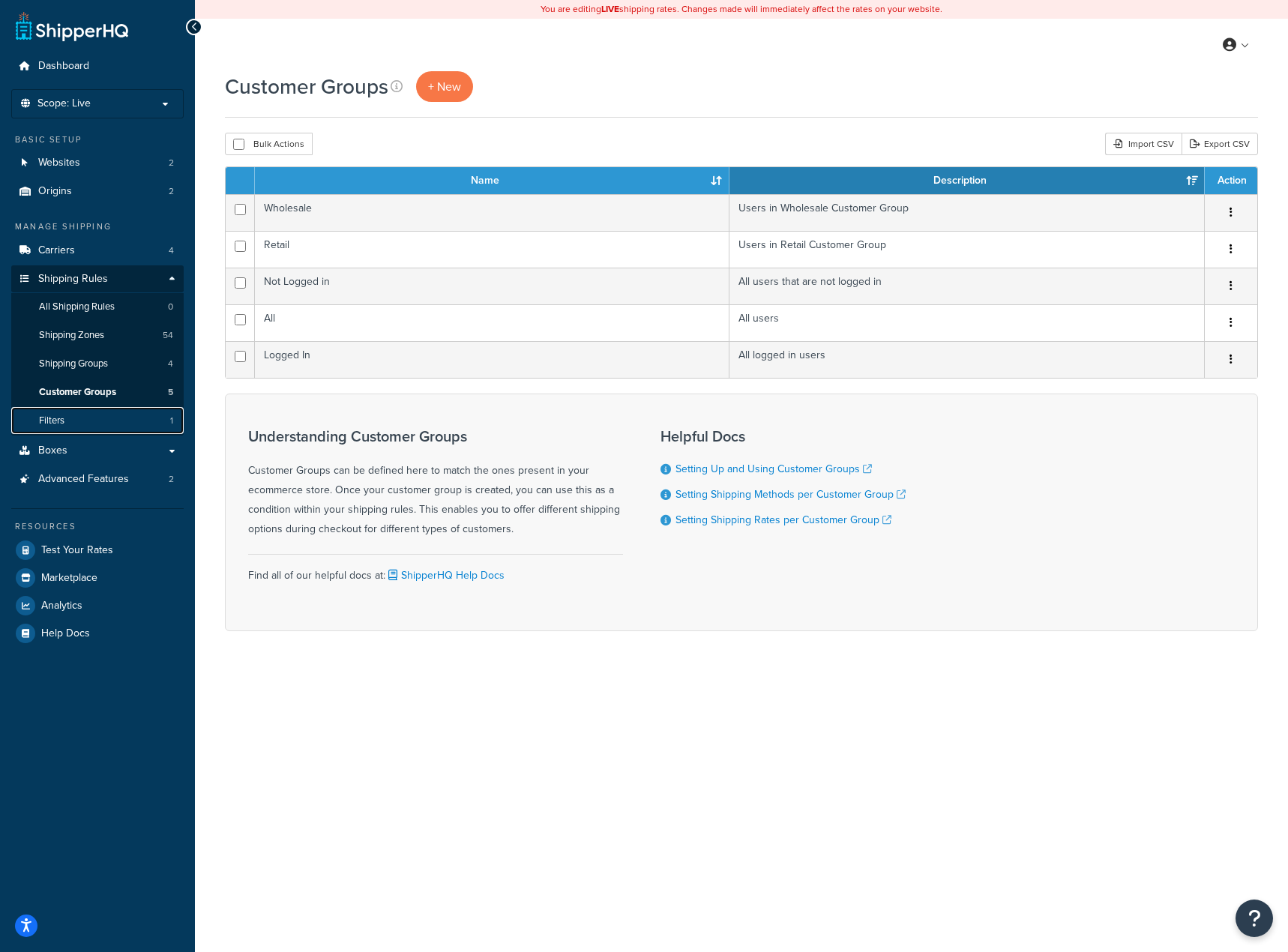
click at [92, 412] on link "Filters 1" at bounding box center [98, 421] width 172 height 28
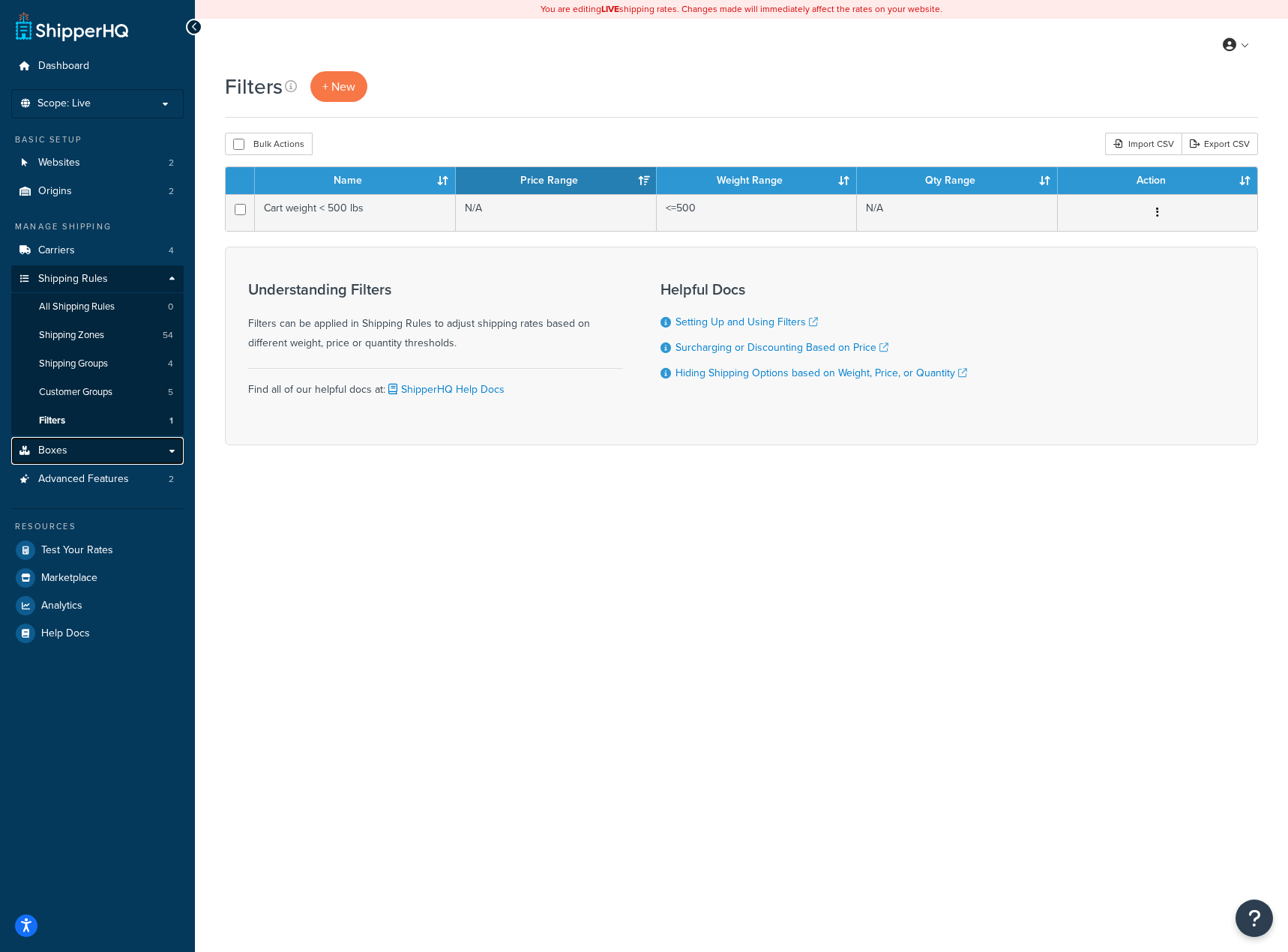
click at [161, 457] on link "Boxes" at bounding box center [98, 451] width 172 height 28
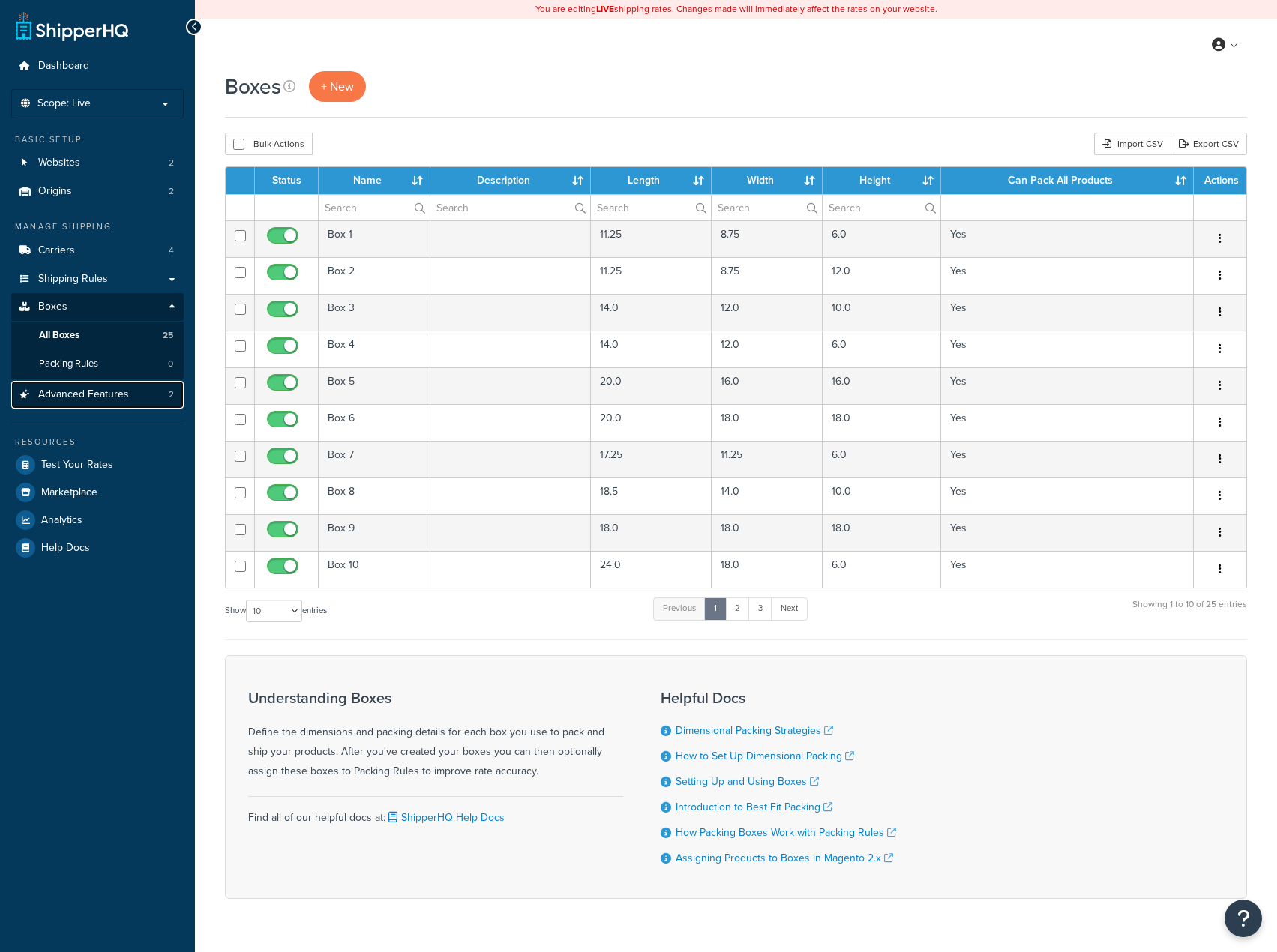
click at [121, 388] on span "Advanced Features" at bounding box center [84, 395] width 91 height 13
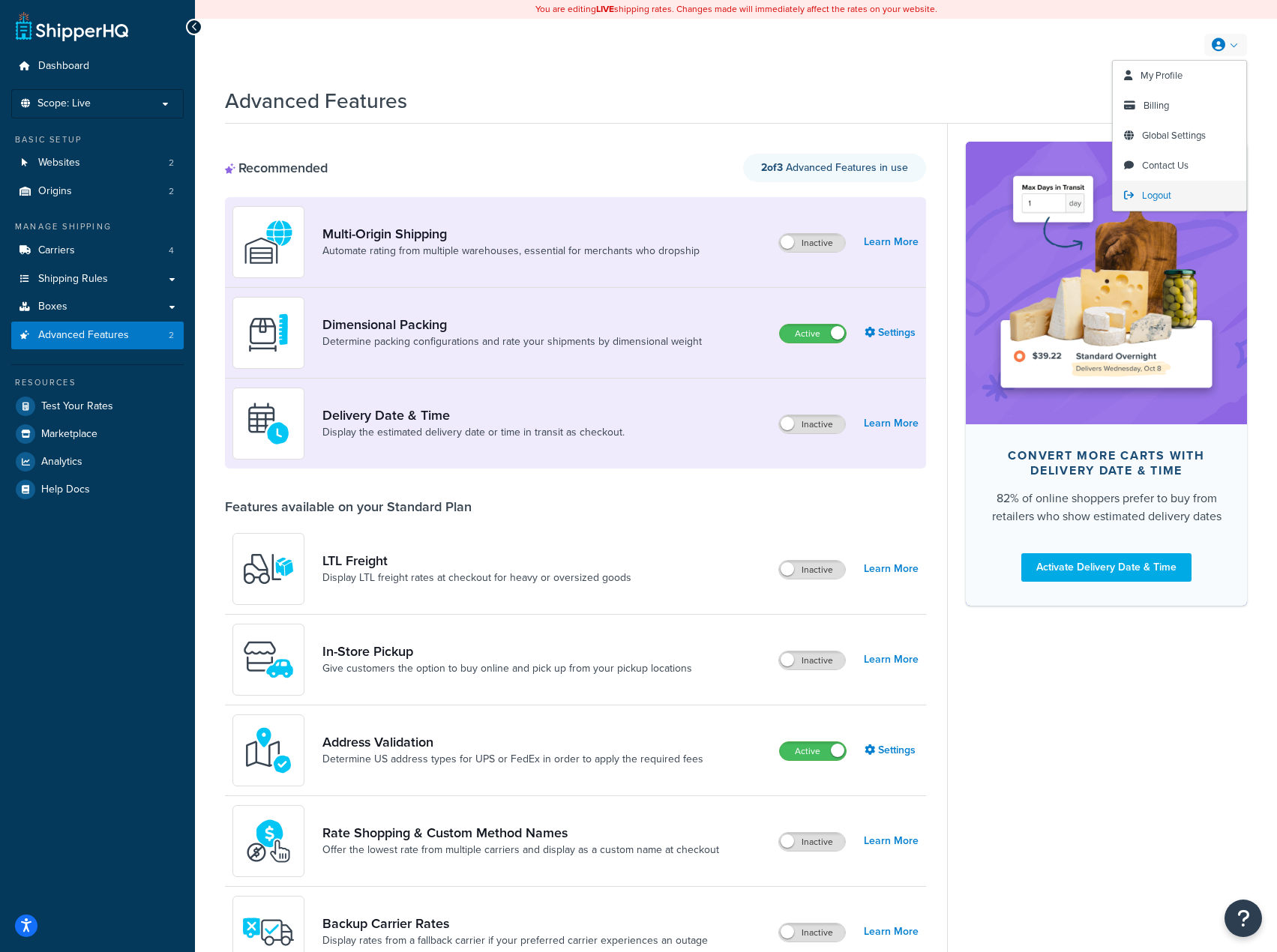
click at [1145, 197] on span "Logout" at bounding box center [1156, 195] width 30 height 14
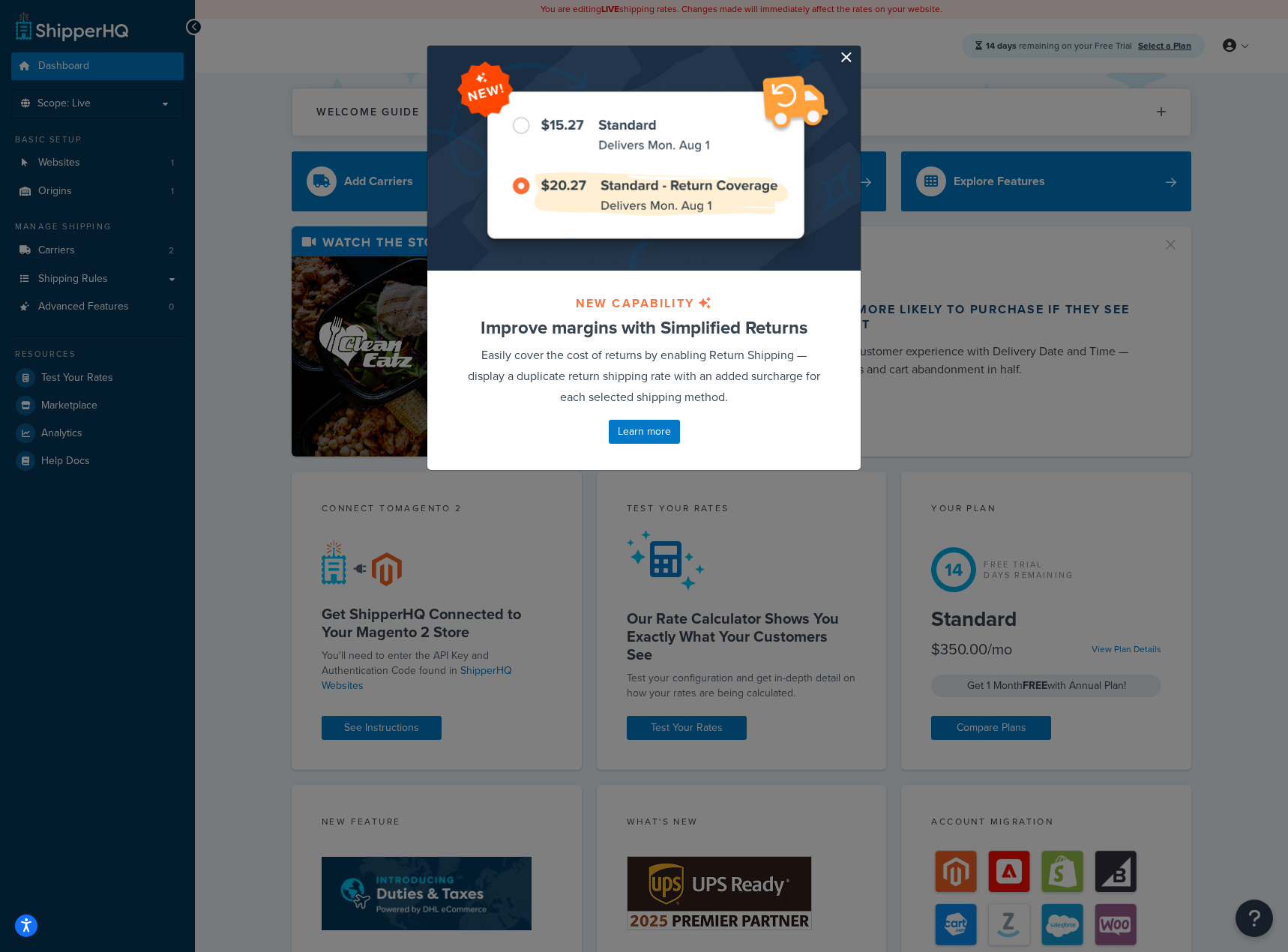
click at [857, 49] on button "button" at bounding box center [859, 48] width 4 height 4
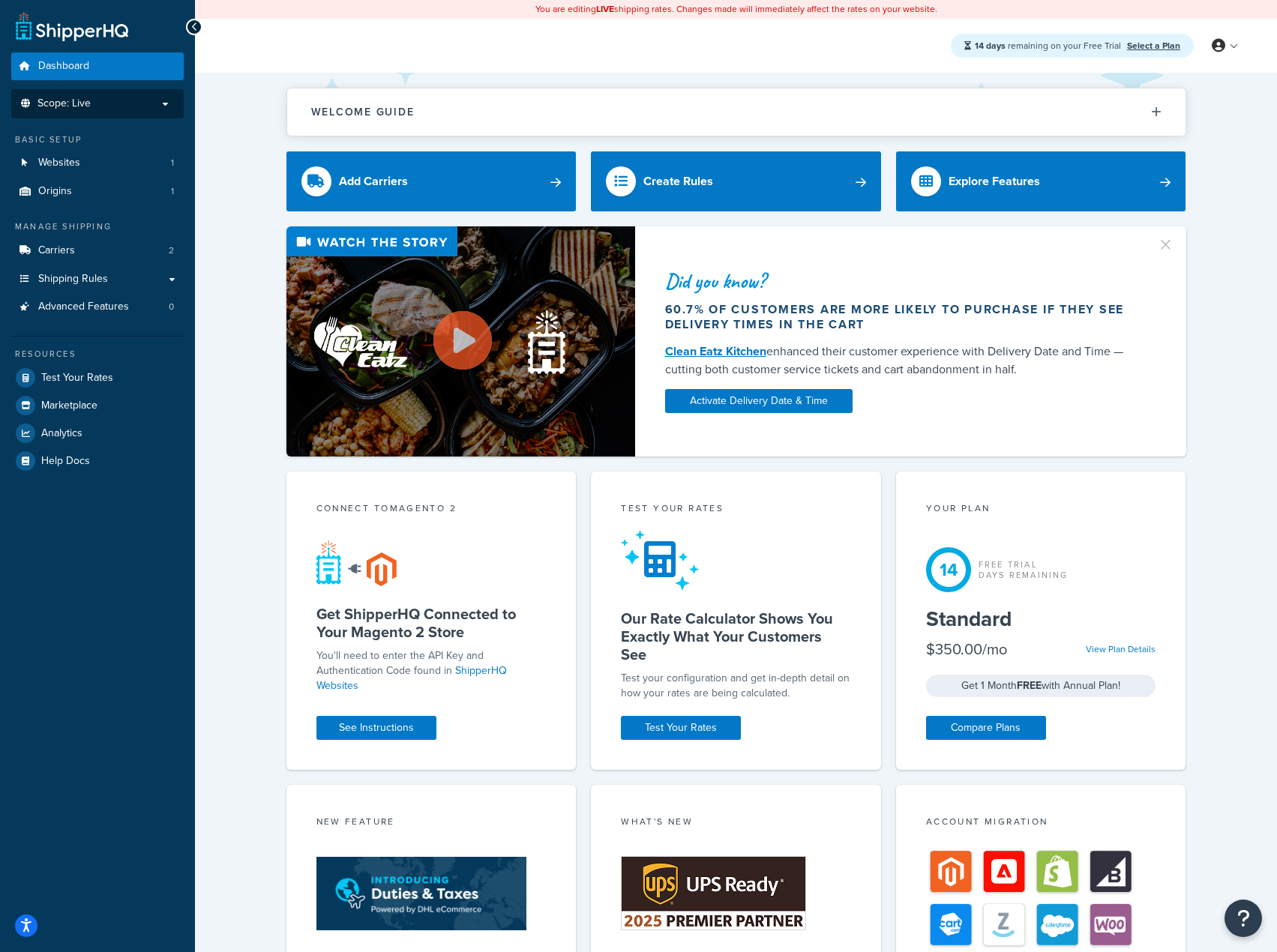
click at [126, 102] on p "Scope: Live" at bounding box center [98, 104] width 159 height 13
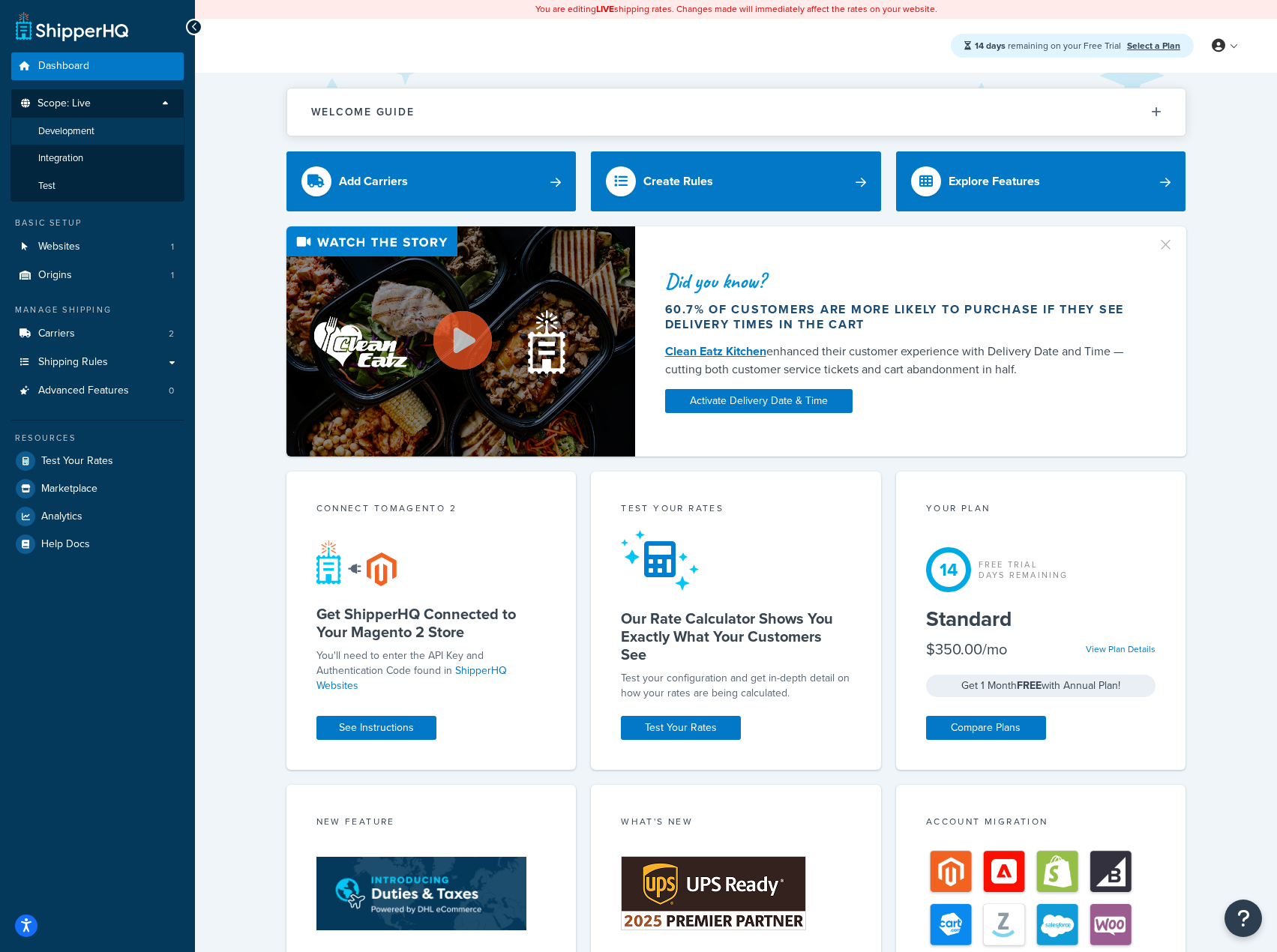
click at [101, 130] on li "Development" at bounding box center [98, 131] width 174 height 28
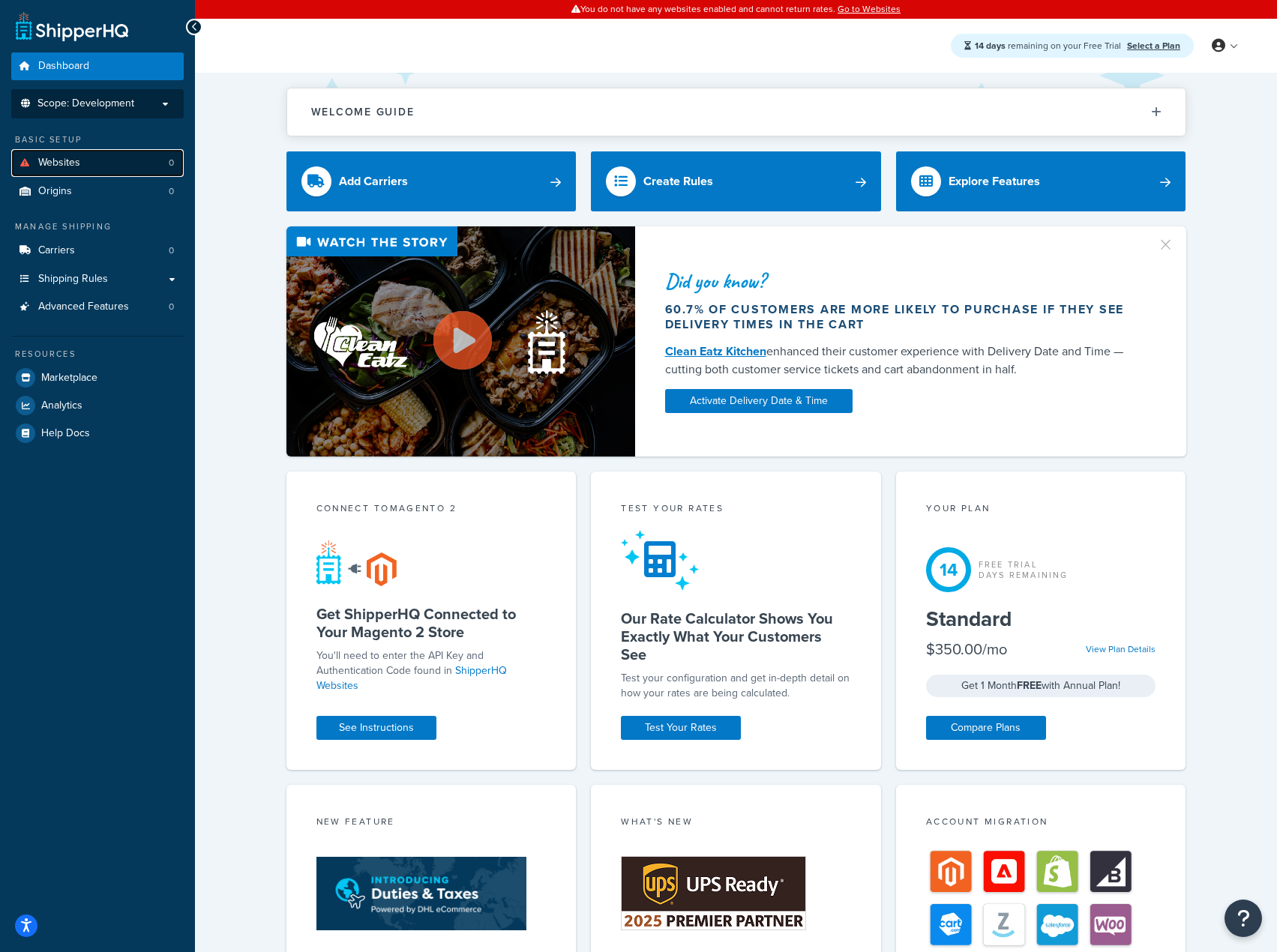
click at [100, 162] on link "Websites 0" at bounding box center [98, 163] width 172 height 28
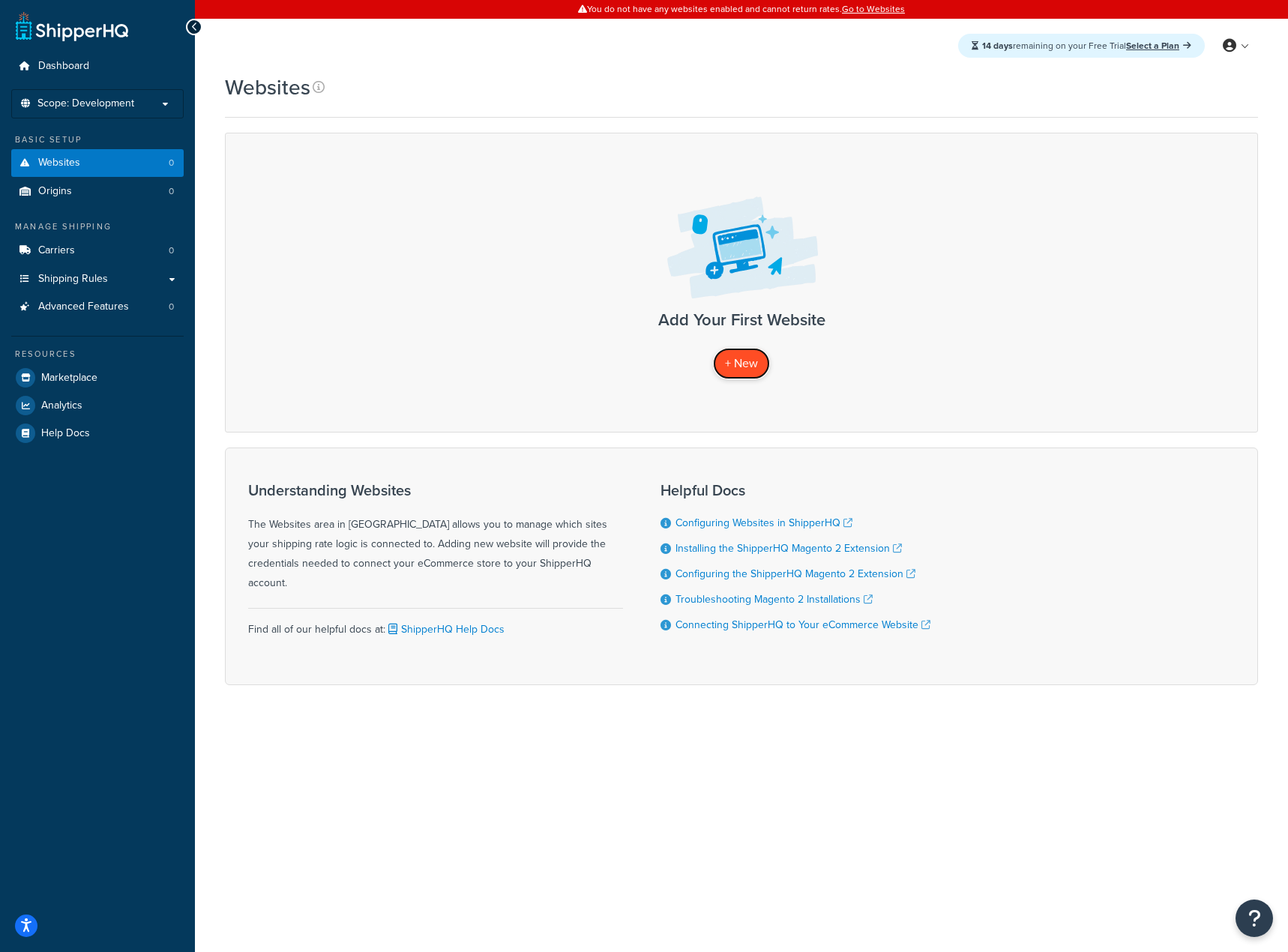
click at [743, 368] on span "+ New" at bounding box center [741, 363] width 33 height 17
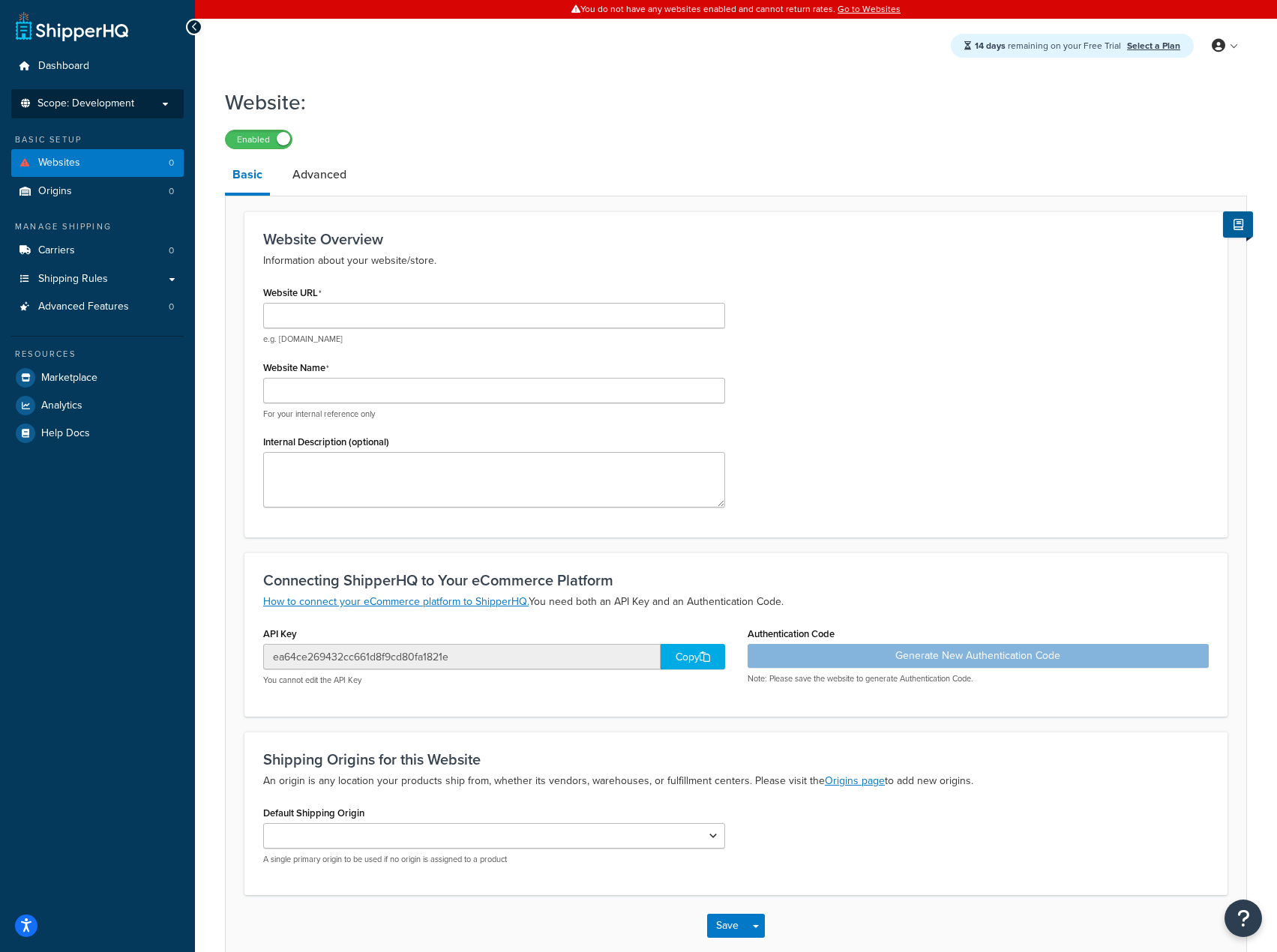
click at [103, 116] on li "Scope: Development" at bounding box center [98, 104] width 172 height 30
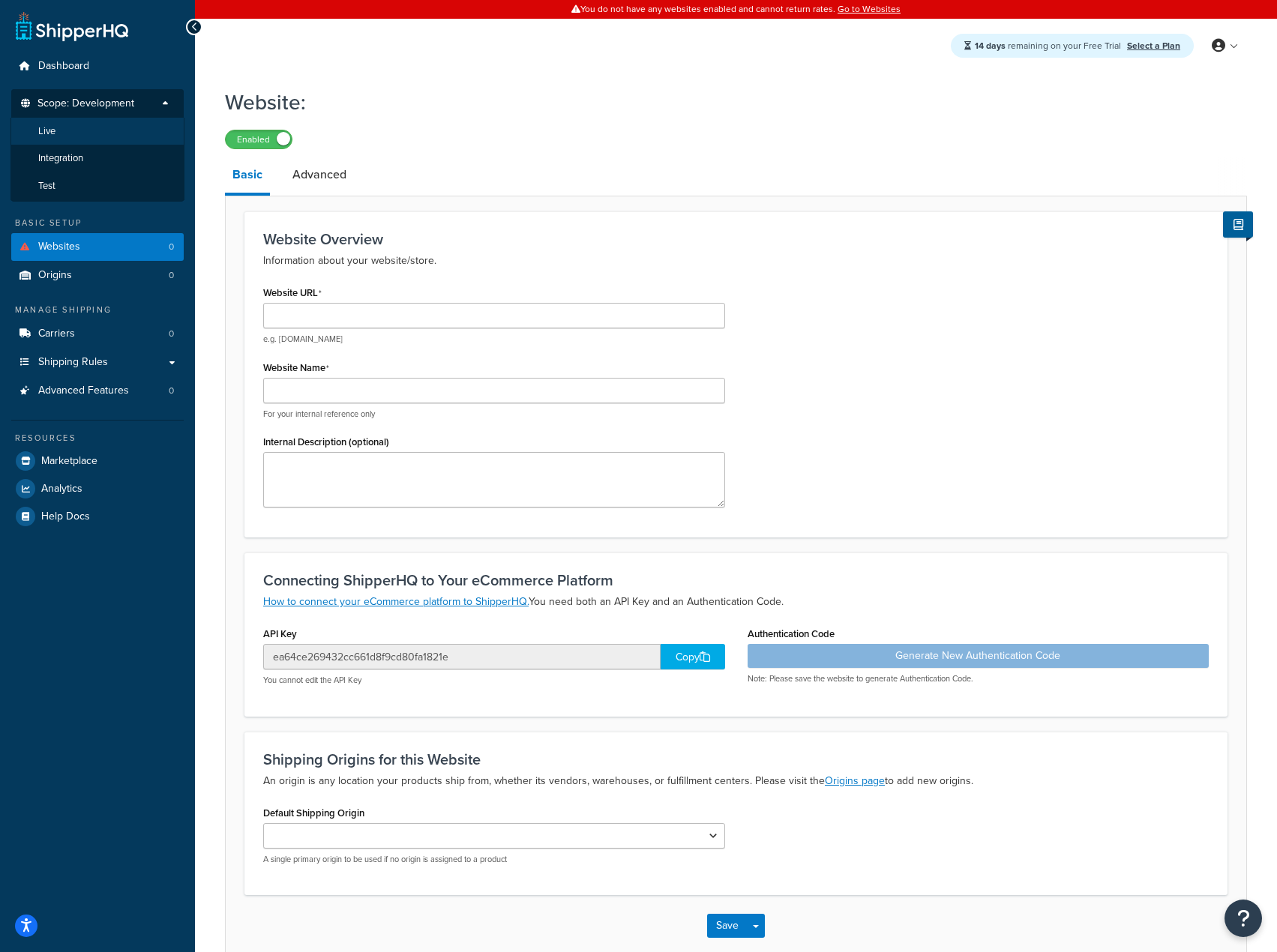
click at [106, 136] on li "Live" at bounding box center [98, 131] width 174 height 28
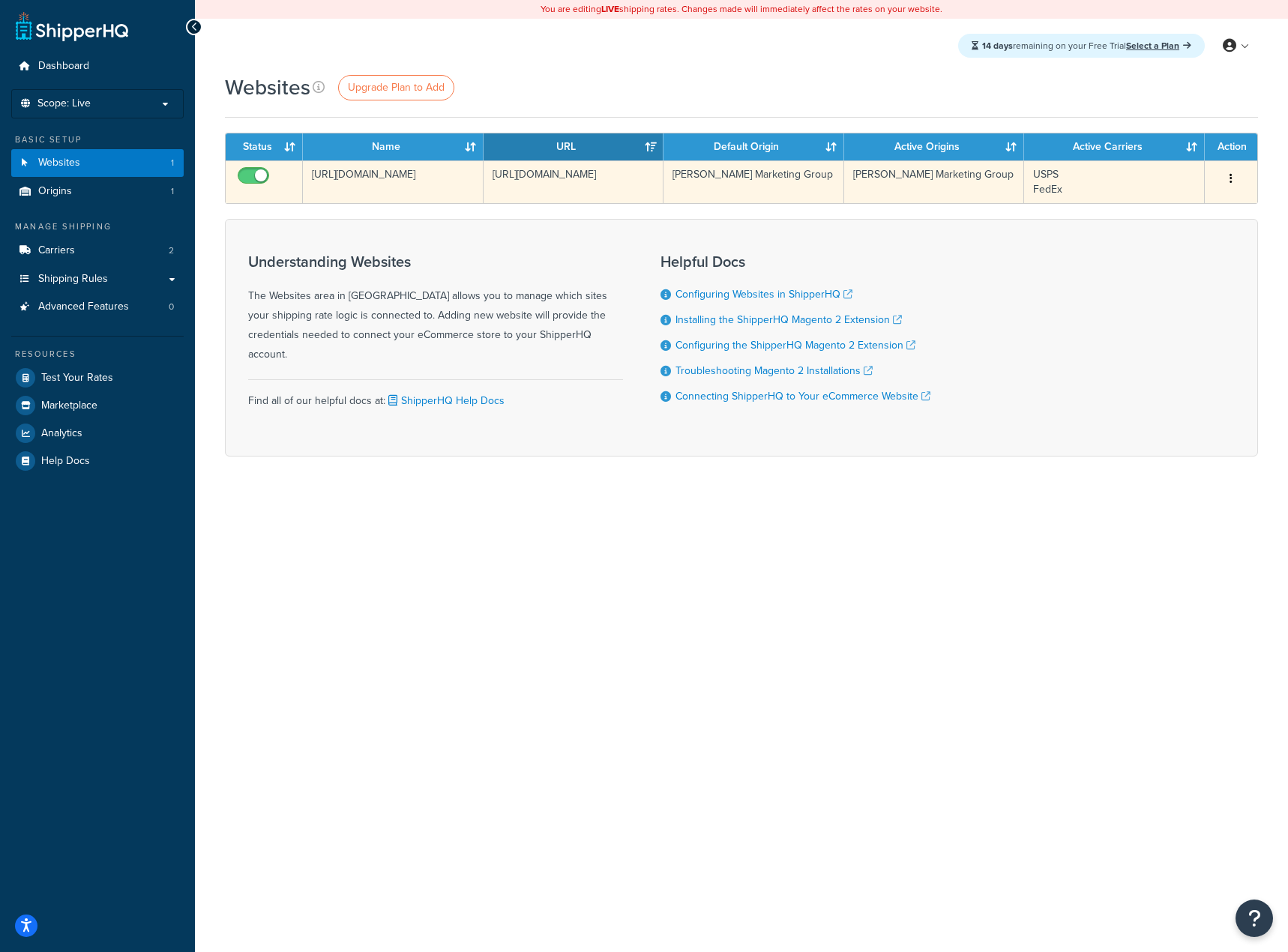
click at [1227, 173] on button "button" at bounding box center [1231, 179] width 21 height 24
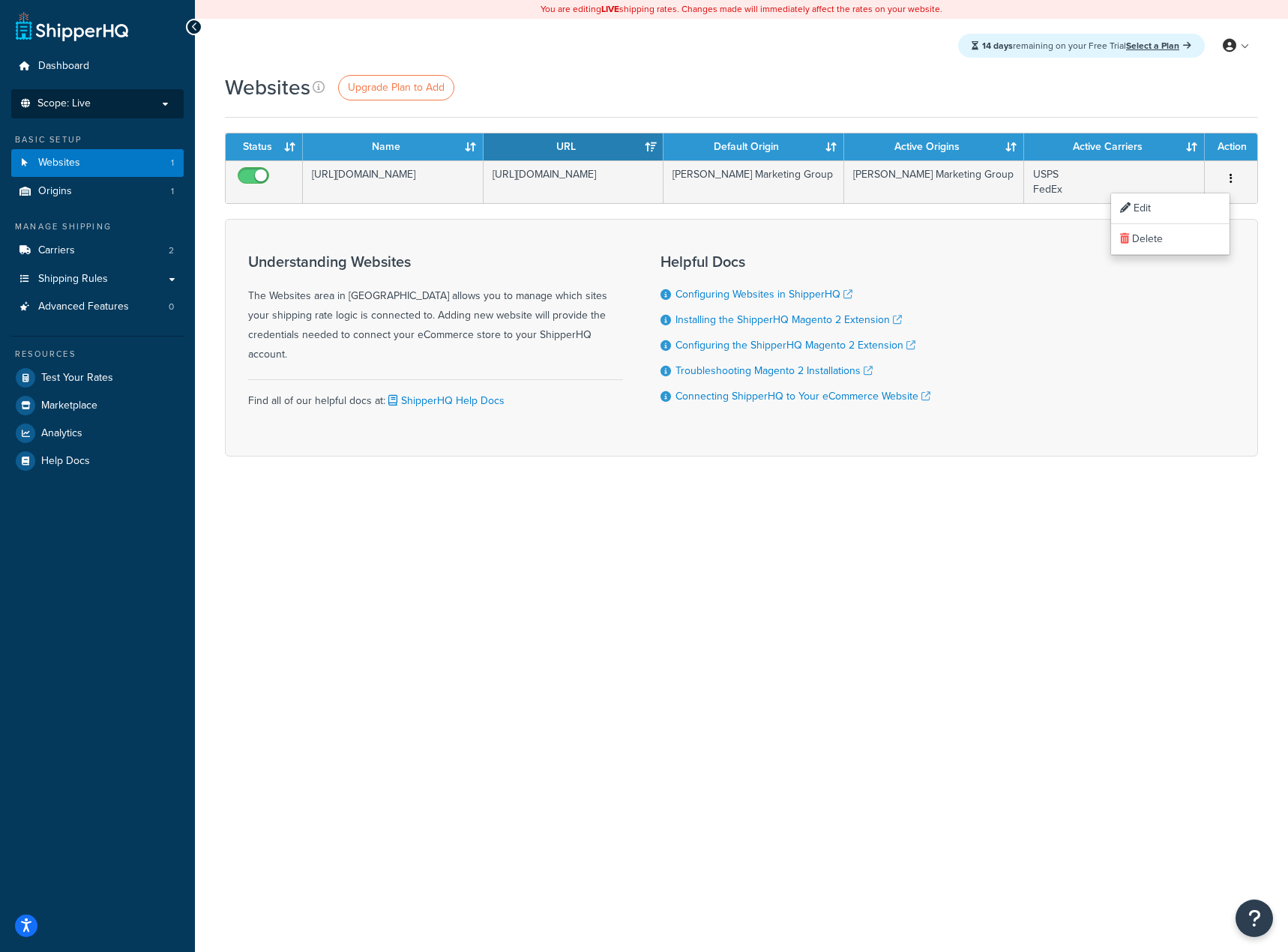
click at [107, 112] on li "Scope: Live Development Integration Test" at bounding box center [98, 104] width 172 height 30
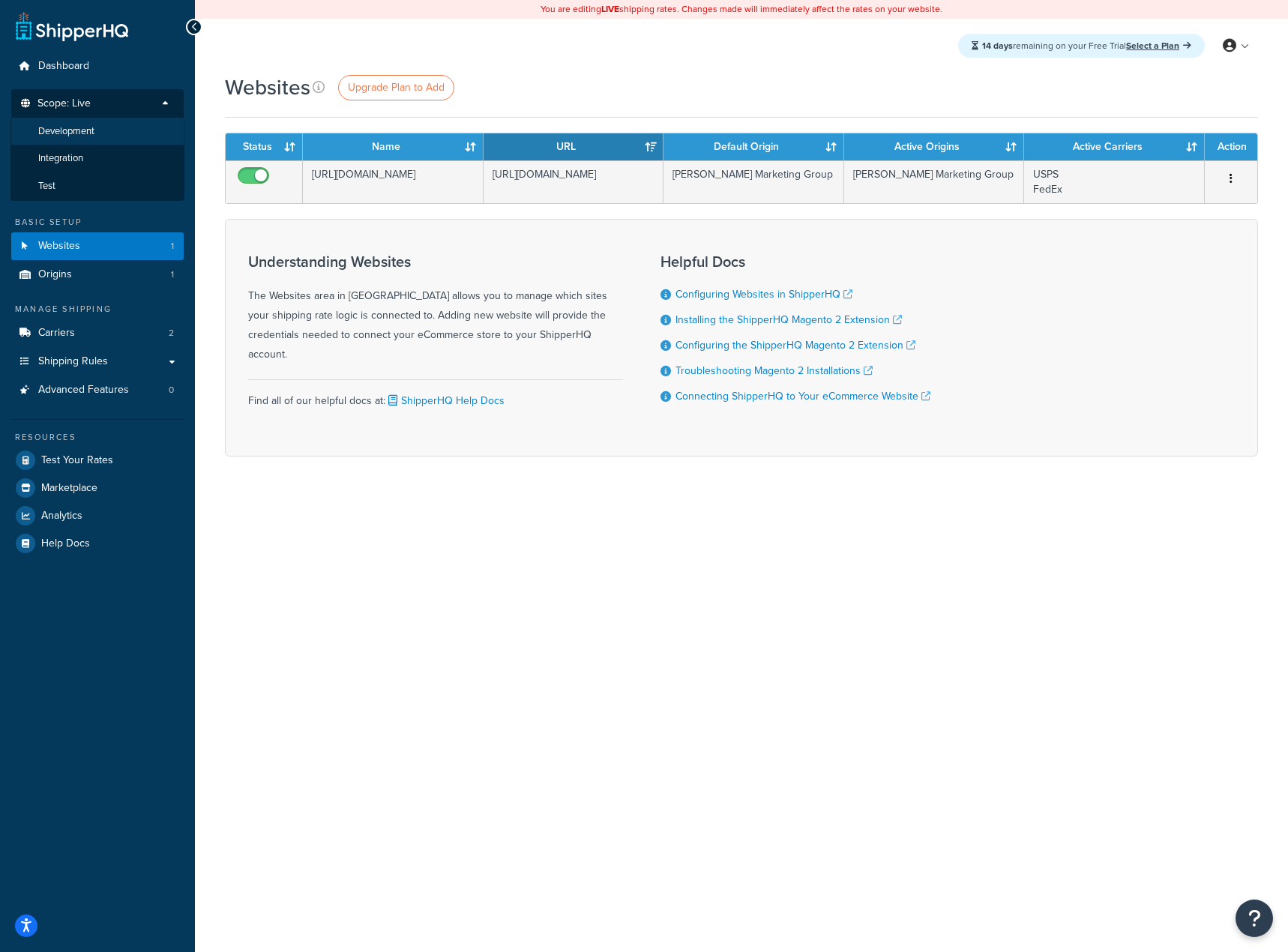
click at [96, 121] on li "Development" at bounding box center [98, 131] width 174 height 28
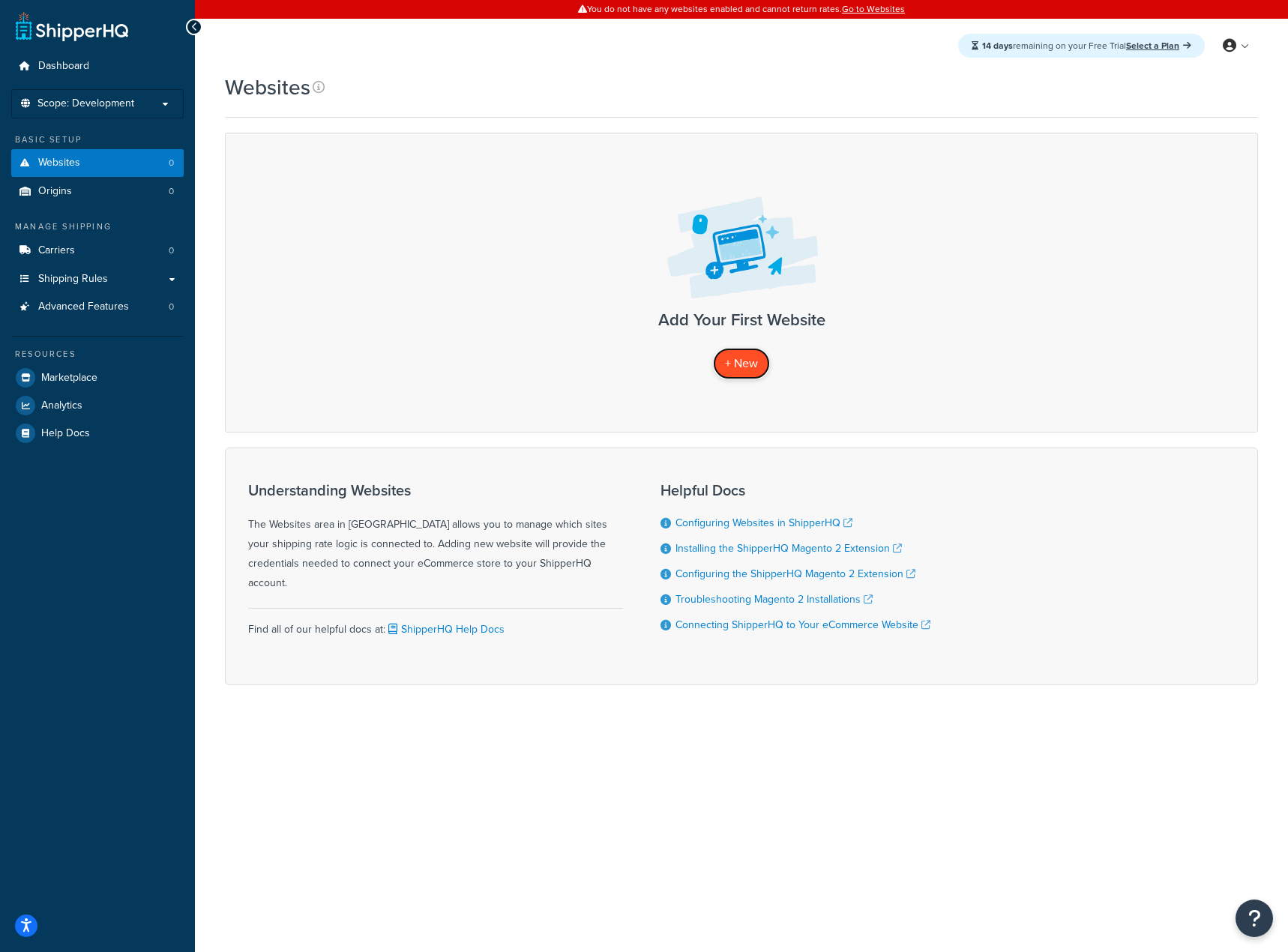
click at [740, 352] on link "+ New" at bounding box center [741, 363] width 57 height 30
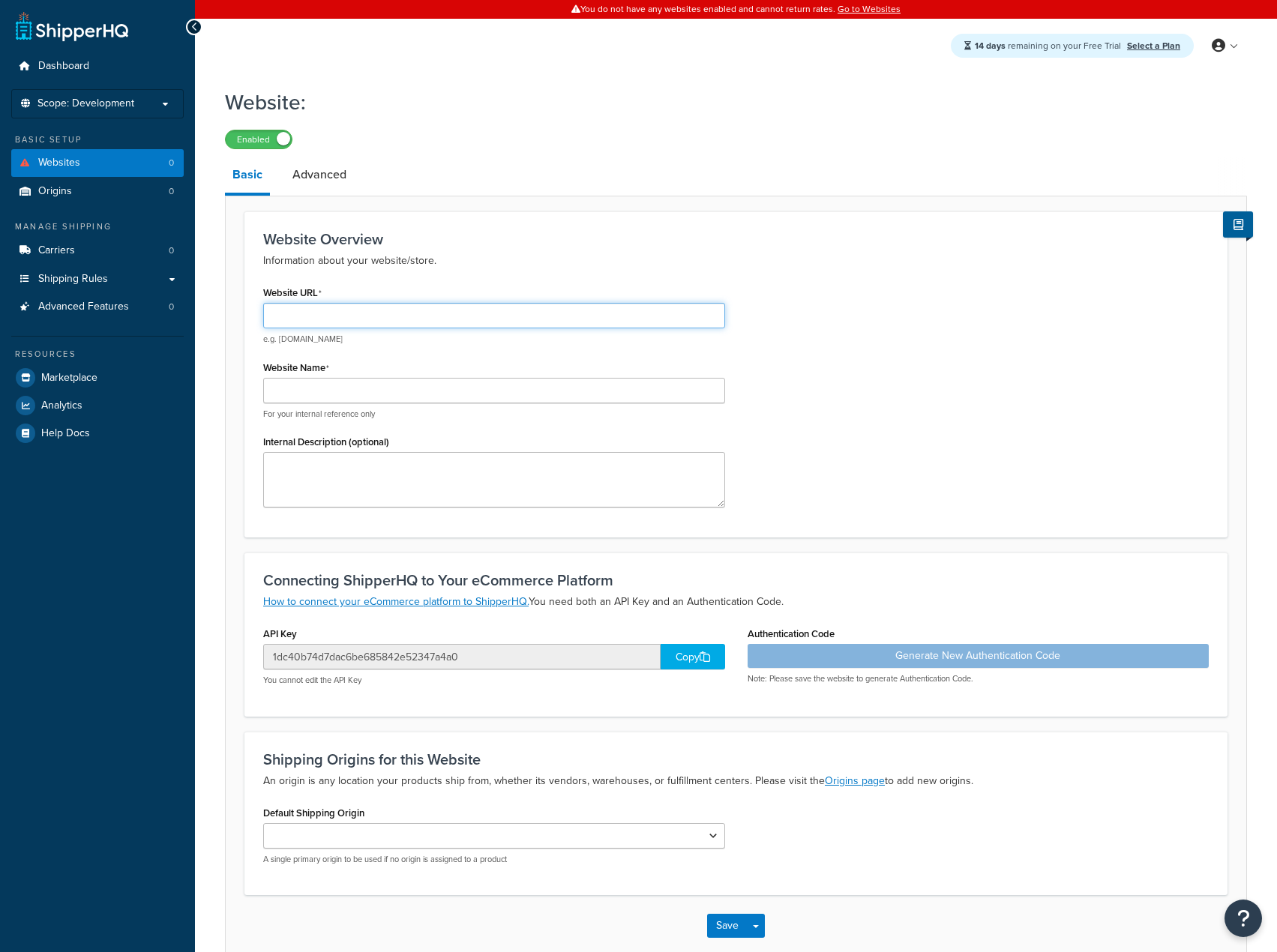
click at [451, 310] on input "Website URL" at bounding box center [494, 315] width 462 height 25
type input "[DOMAIN_NAME]"
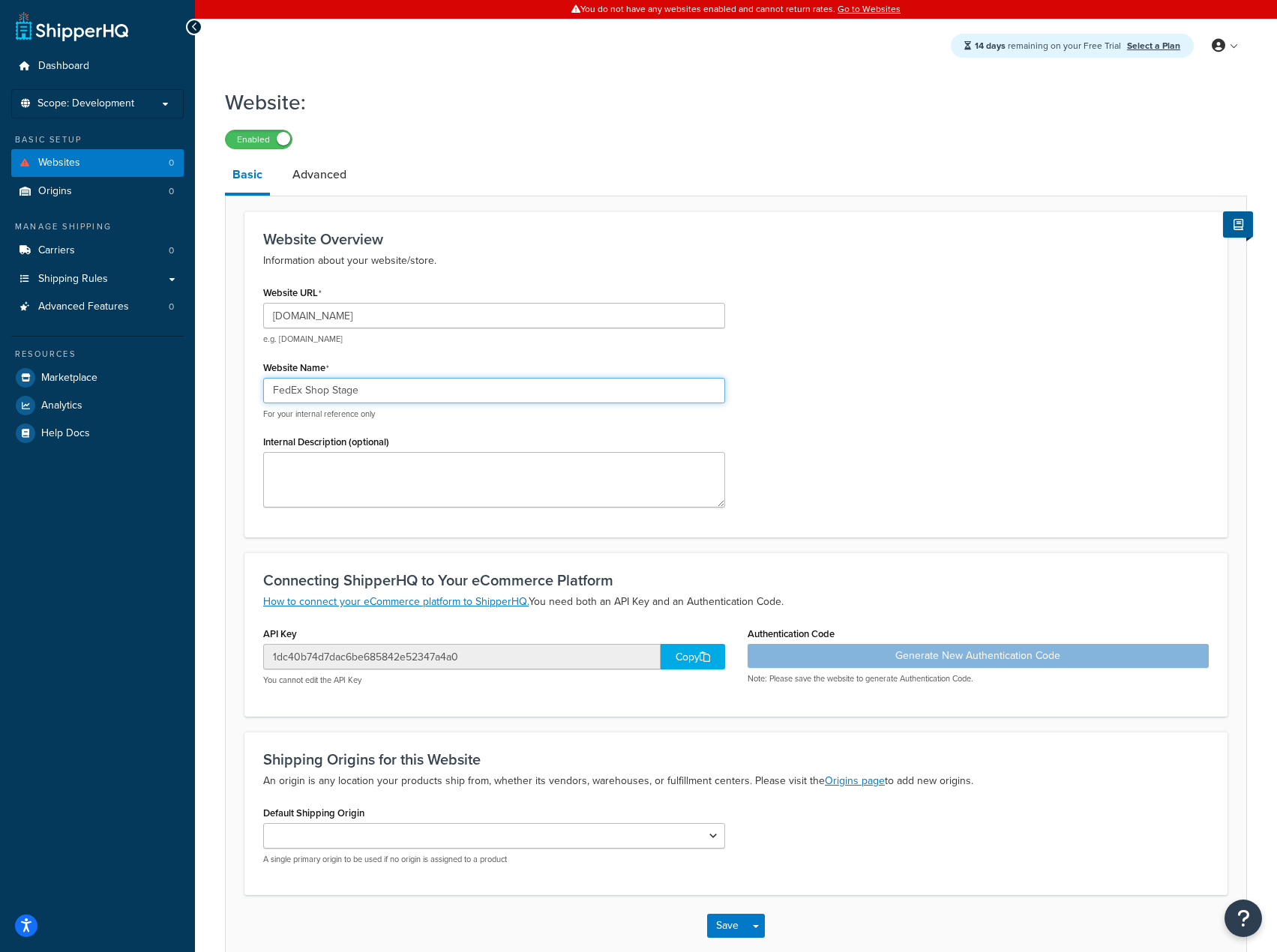
type input "FedEx Shop Stage"
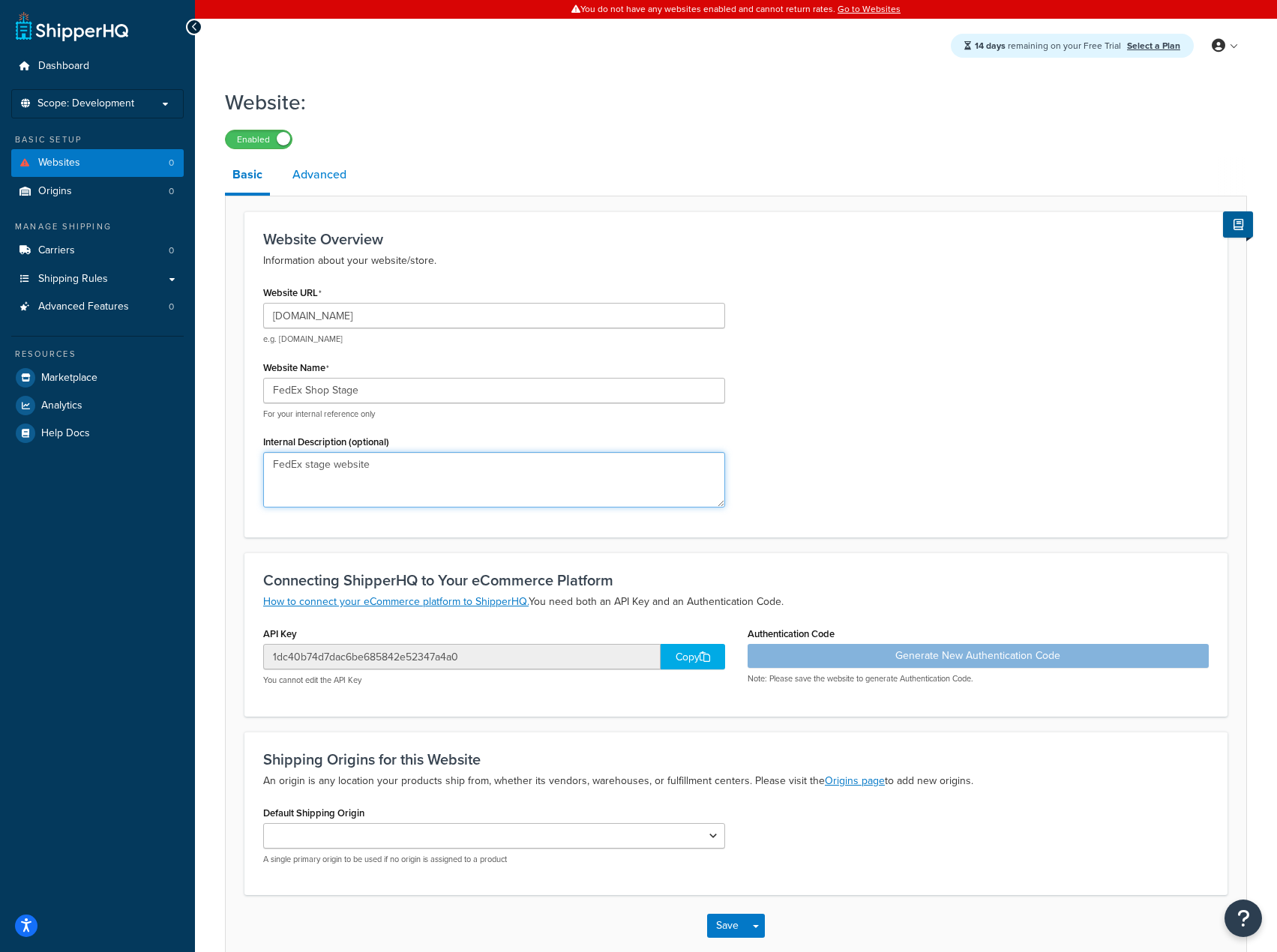
type textarea "FedEx stage website"
click at [309, 167] on link "Advanced" at bounding box center [319, 175] width 69 height 36
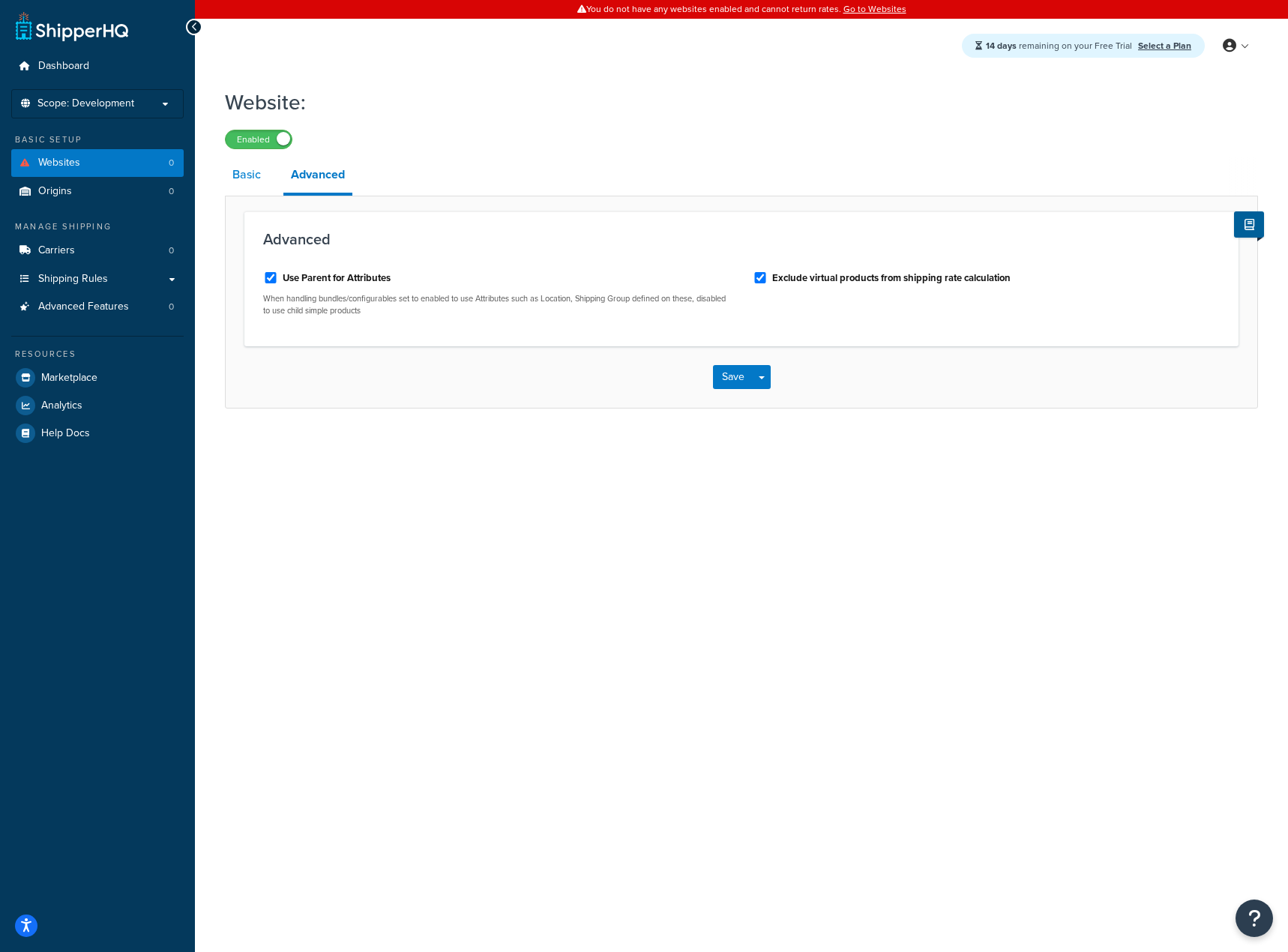
click at [248, 177] on link "Basic" at bounding box center [246, 175] width 44 height 36
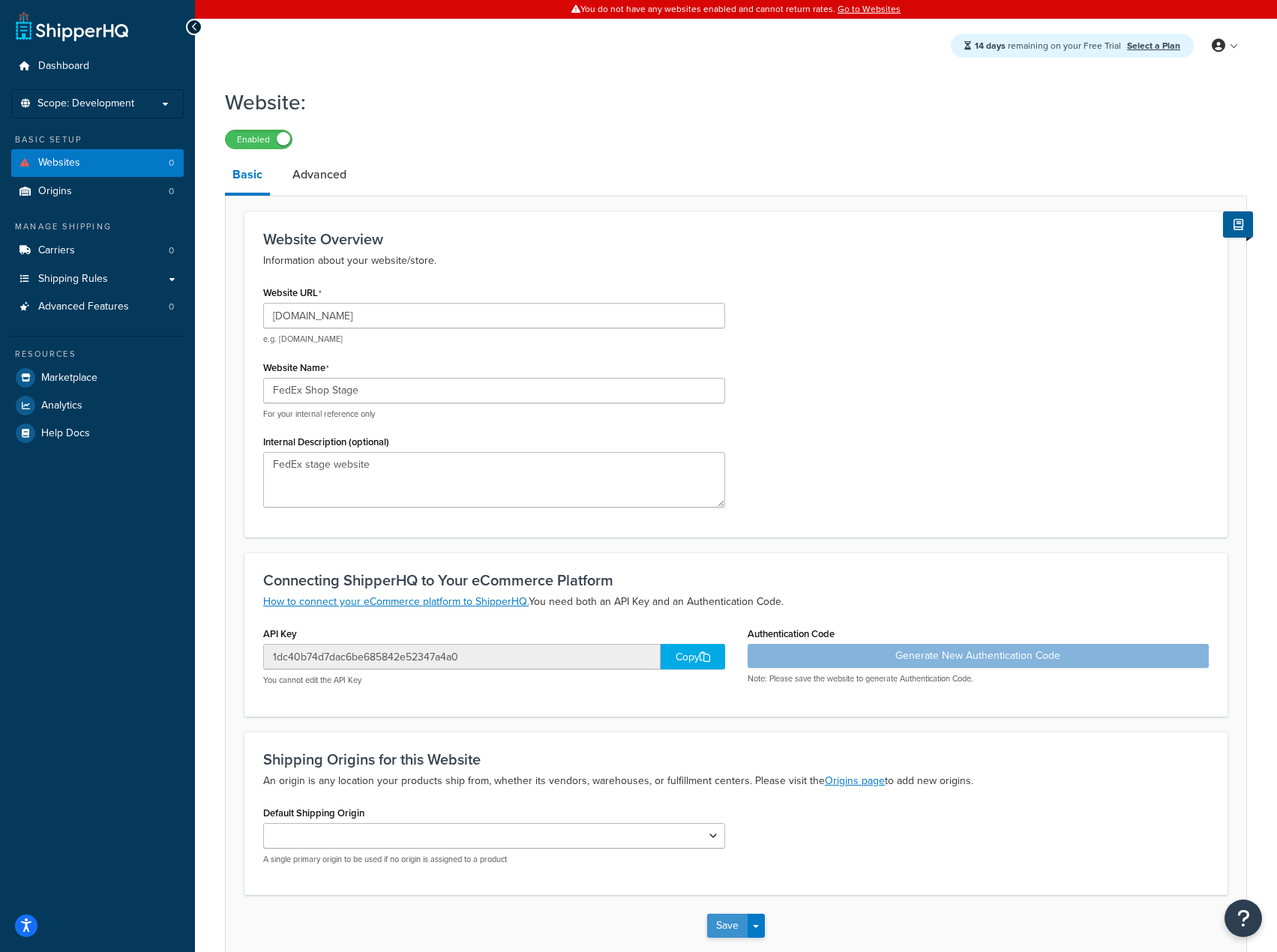
click at [726, 930] on button "Save" at bounding box center [726, 926] width 40 height 24
click at [719, 917] on button "Save" at bounding box center [726, 926] width 40 height 24
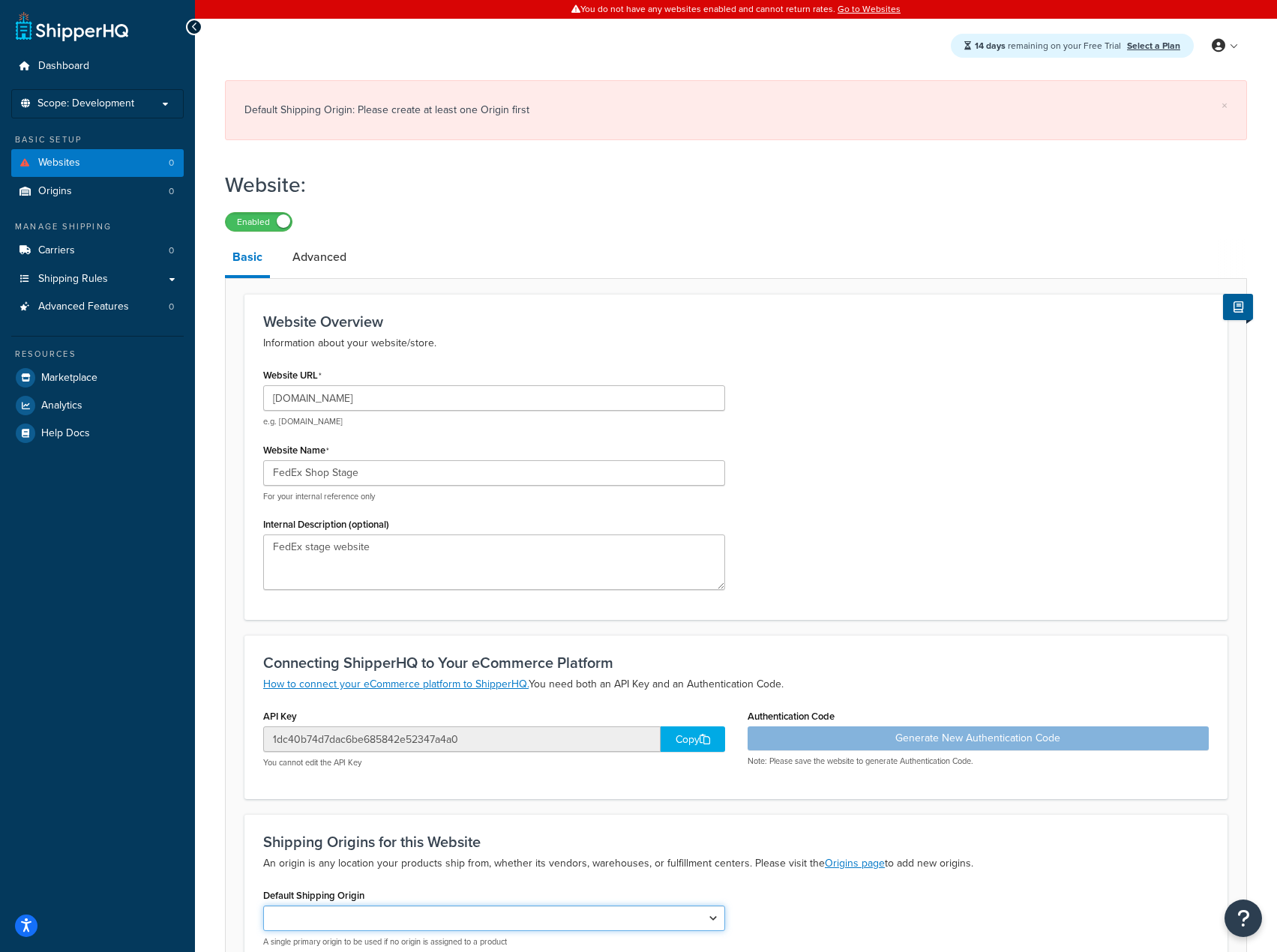
click at [454, 907] on select "Default Shipping Origin" at bounding box center [494, 918] width 462 height 25
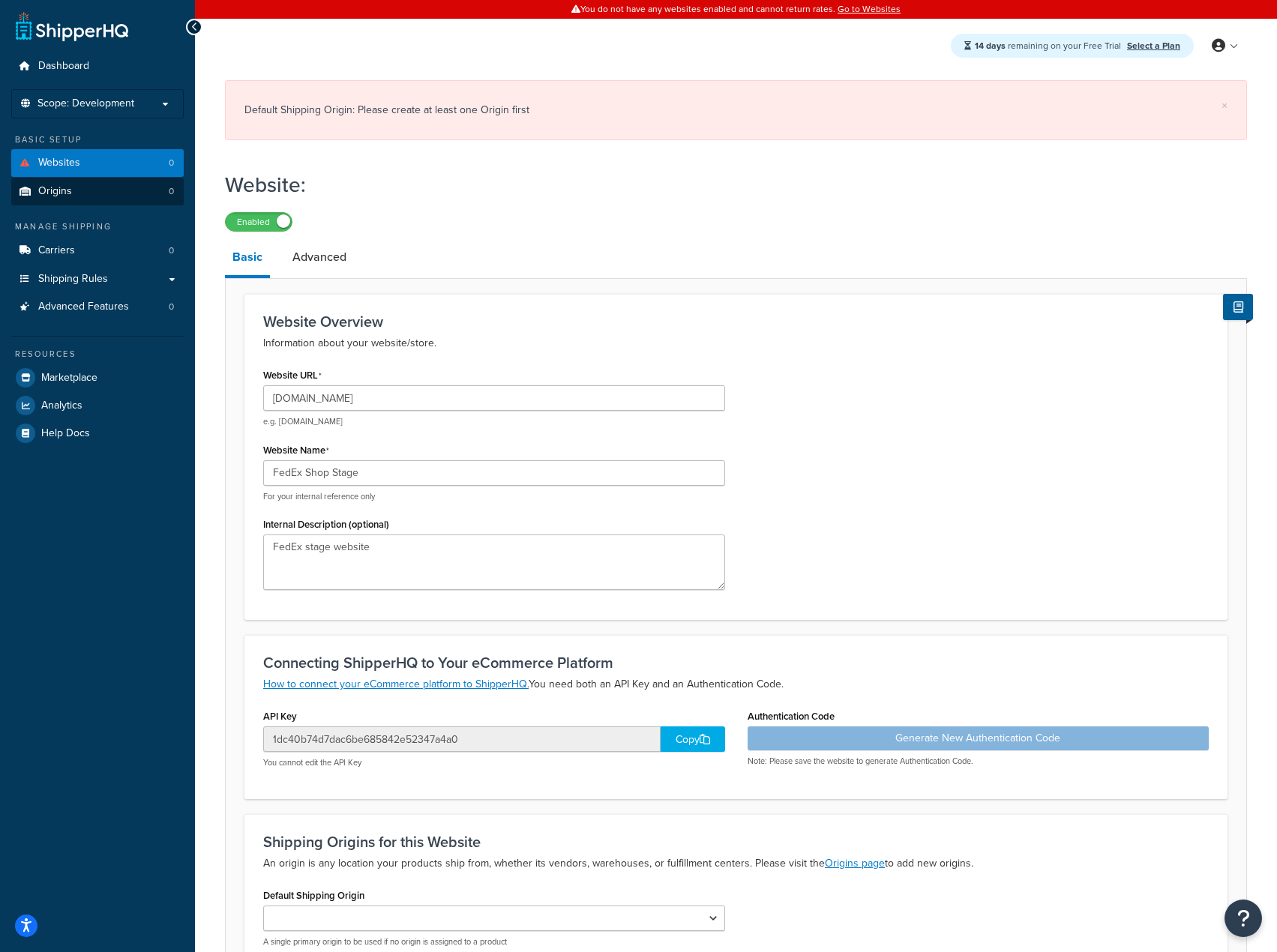
drag, startPoint x: 83, startPoint y: 207, endPoint x: 82, endPoint y: 198, distance: 9.1
click at [83, 207] on ul "Dashboard Scope: Development Basic Setup Websites 0 Origins 0 Manage Shipping C…" at bounding box center [98, 249] width 172 height 395
click at [82, 195] on link "Origins 0" at bounding box center [98, 192] width 172 height 28
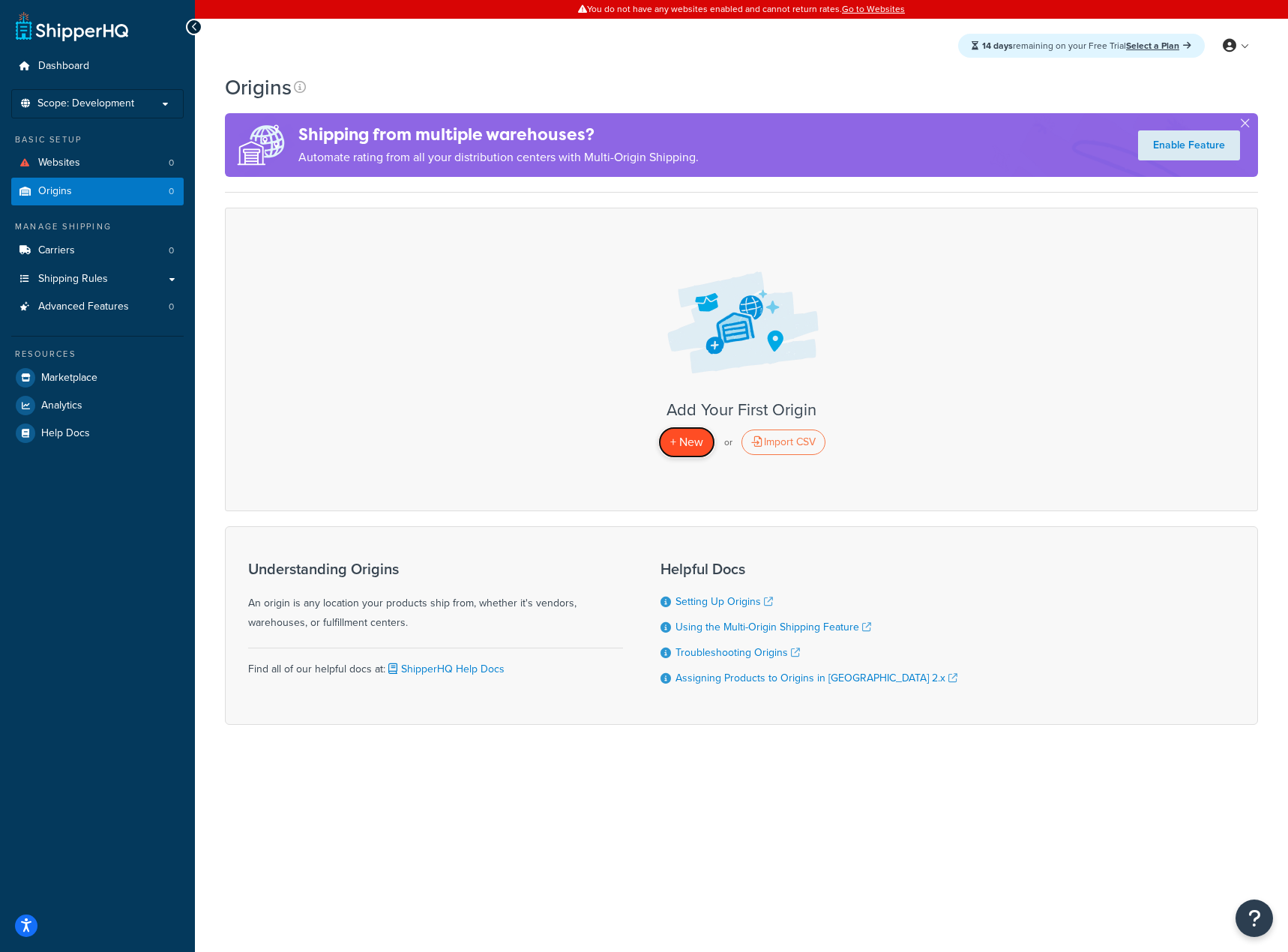
click at [690, 445] on span "+ New" at bounding box center [687, 442] width 33 height 17
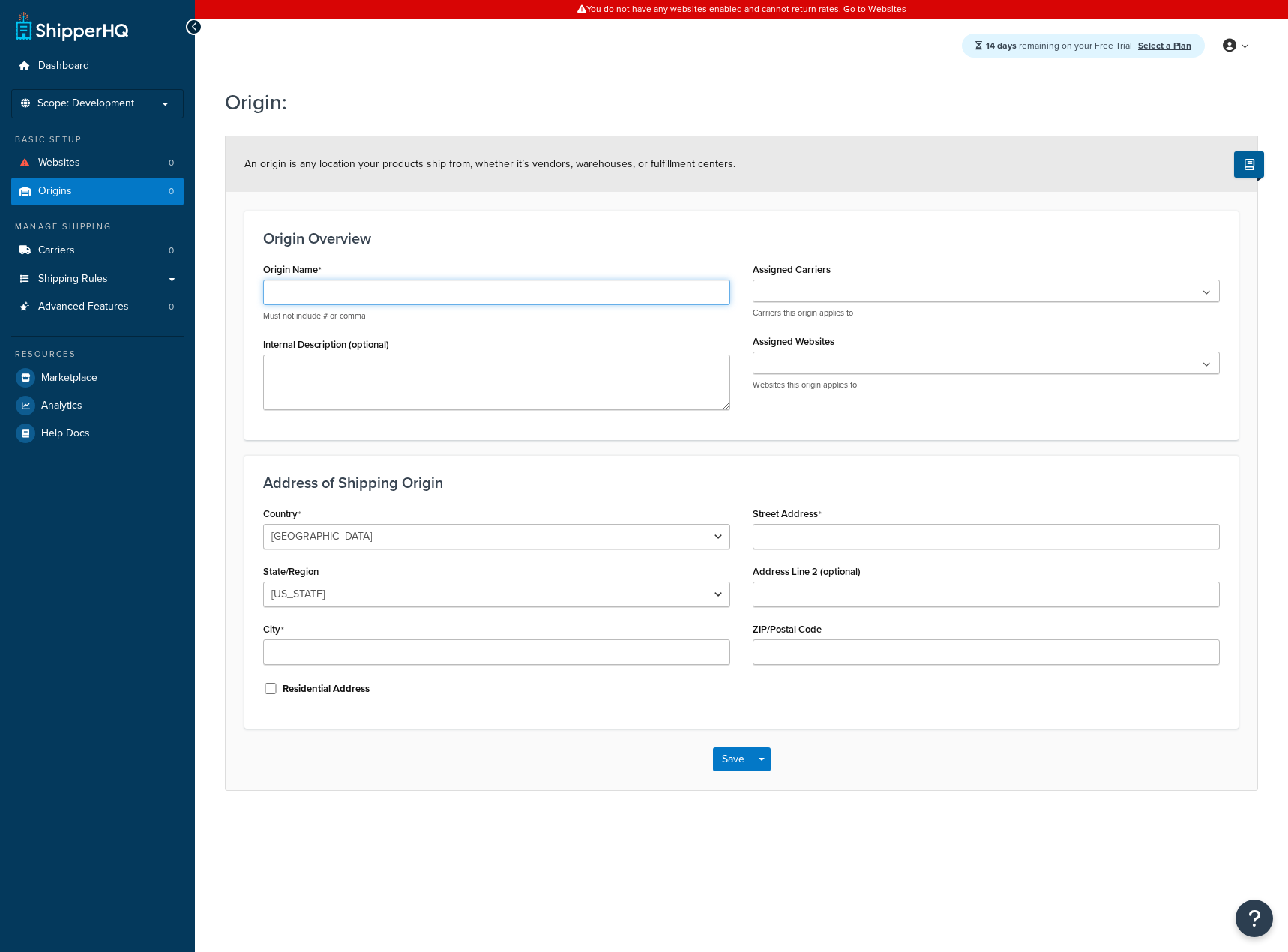
click at [360, 293] on input "Origin Name" at bounding box center [497, 292] width 467 height 25
type input "RMG HQ"
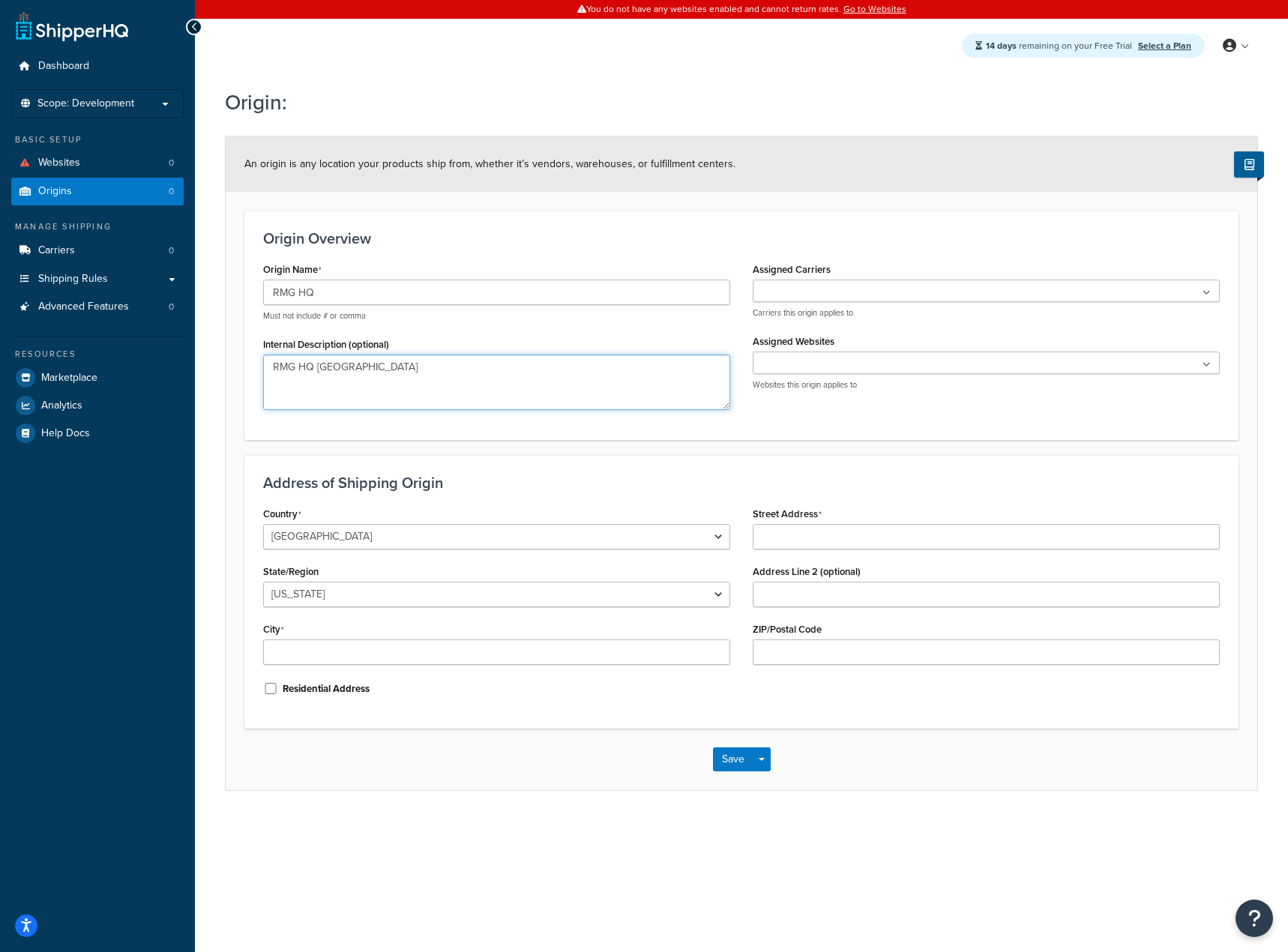
type textarea "RMG HQ [GEOGRAPHIC_DATA]"
click at [855, 368] on ul at bounding box center [986, 362] width 467 height 22
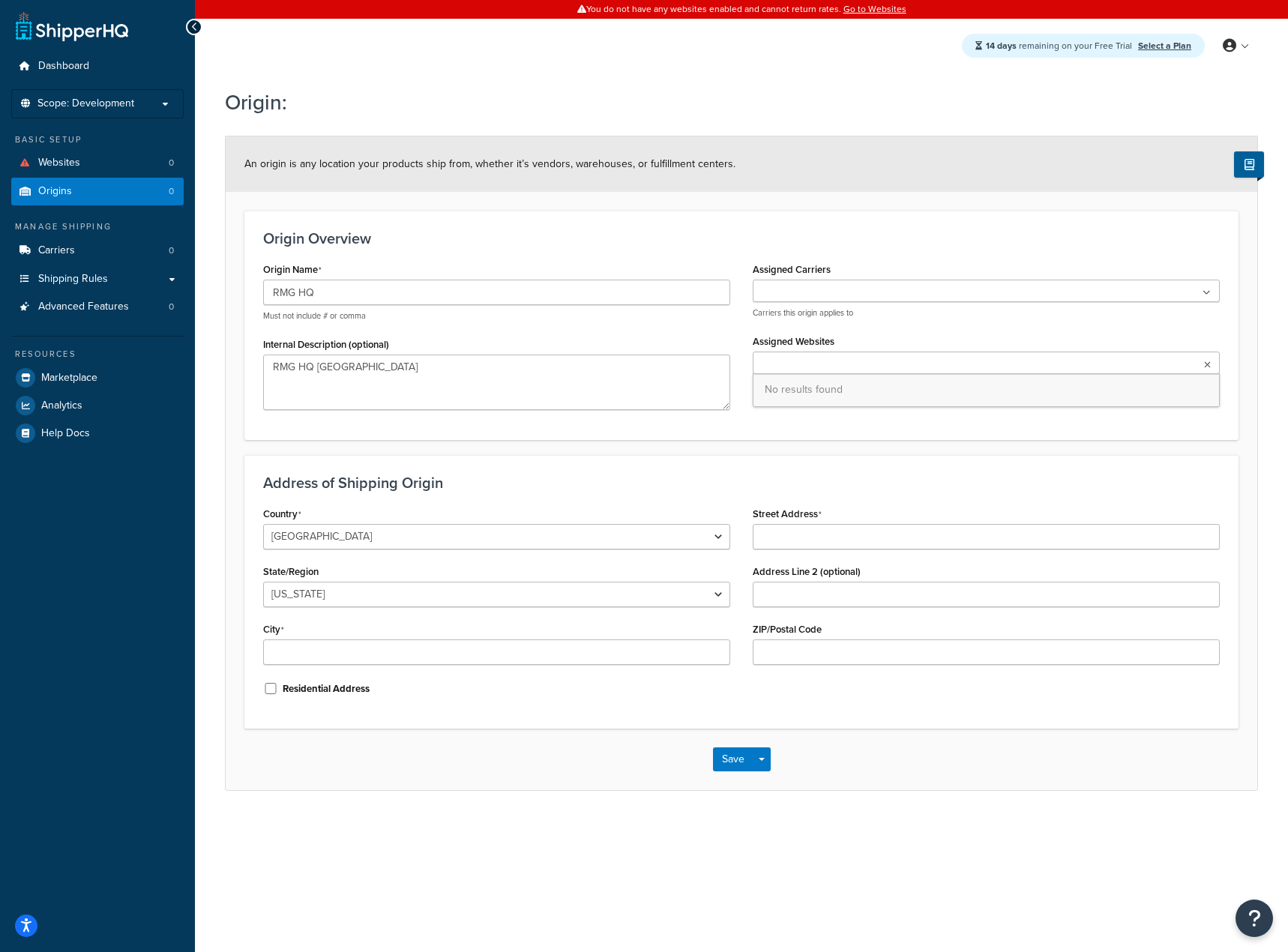
click at [854, 368] on ul at bounding box center [986, 362] width 467 height 22
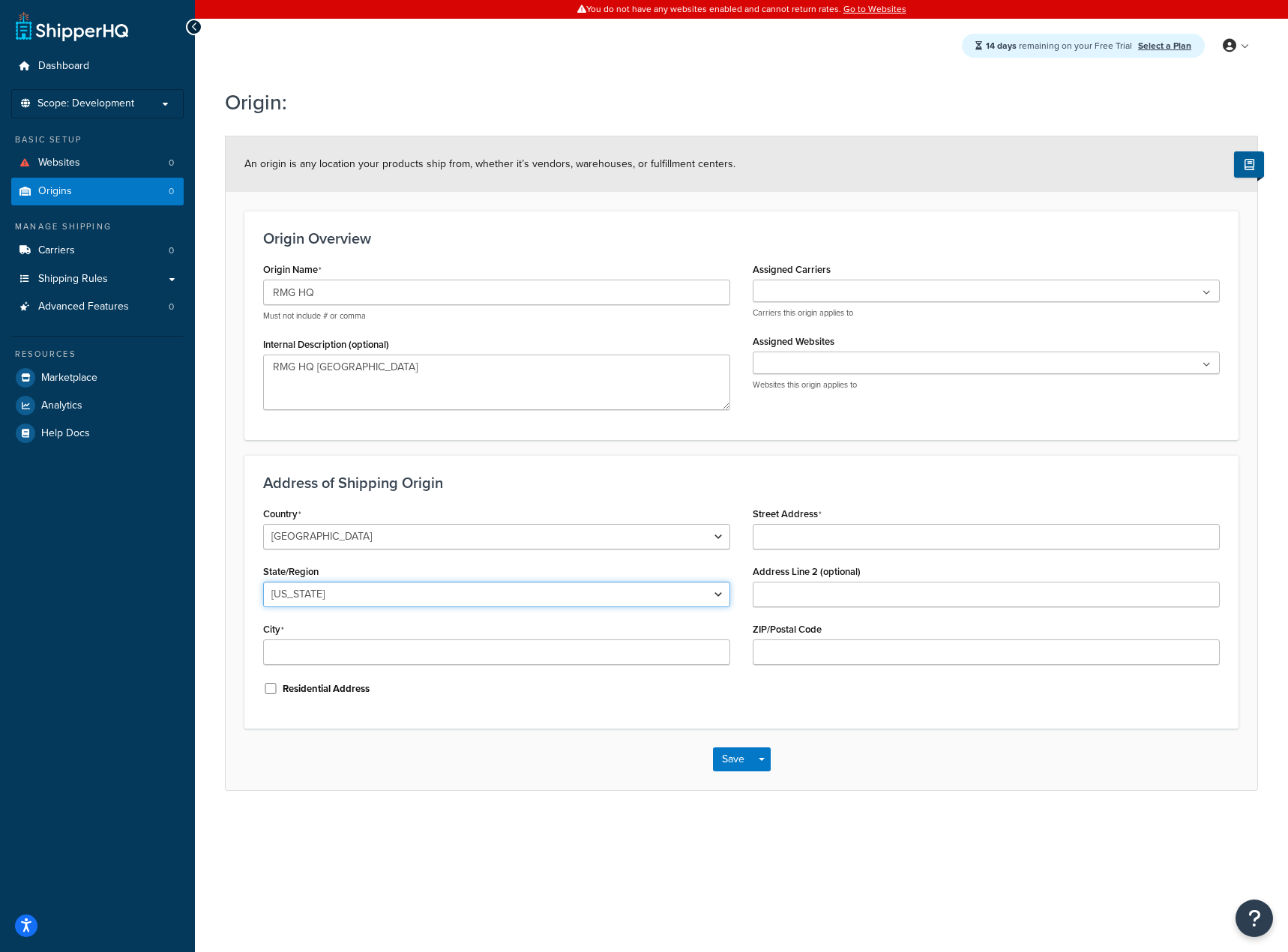
click at [424, 586] on select "[US_STATE] [US_STATE] [US_STATE] [US_STATE] [US_STATE] Armed Forces Americas Ar…" at bounding box center [497, 594] width 467 height 25
select select "46"
click at [264, 582] on select "[US_STATE] [US_STATE] [US_STATE] [US_STATE] [US_STATE] Armed Forces Americas Ar…" at bounding box center [497, 594] width 467 height 25
click at [794, 533] on input "Street Address" at bounding box center [986, 537] width 467 height 25
type input "[STREET_ADDRESS][PERSON_NAME]"
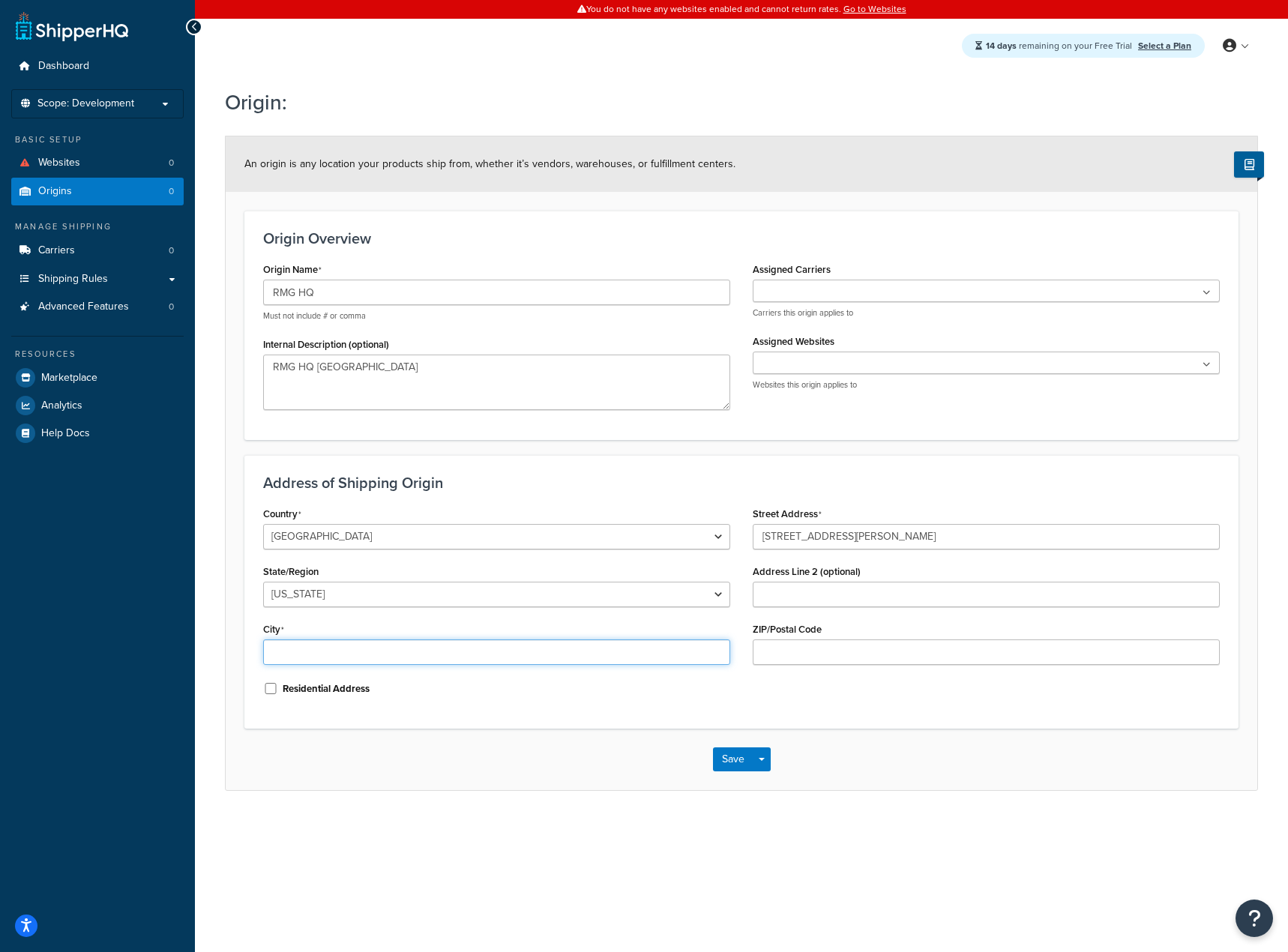
click at [606, 664] on input "City" at bounding box center [497, 652] width 467 height 25
type input "[GEOGRAPHIC_DATA]"
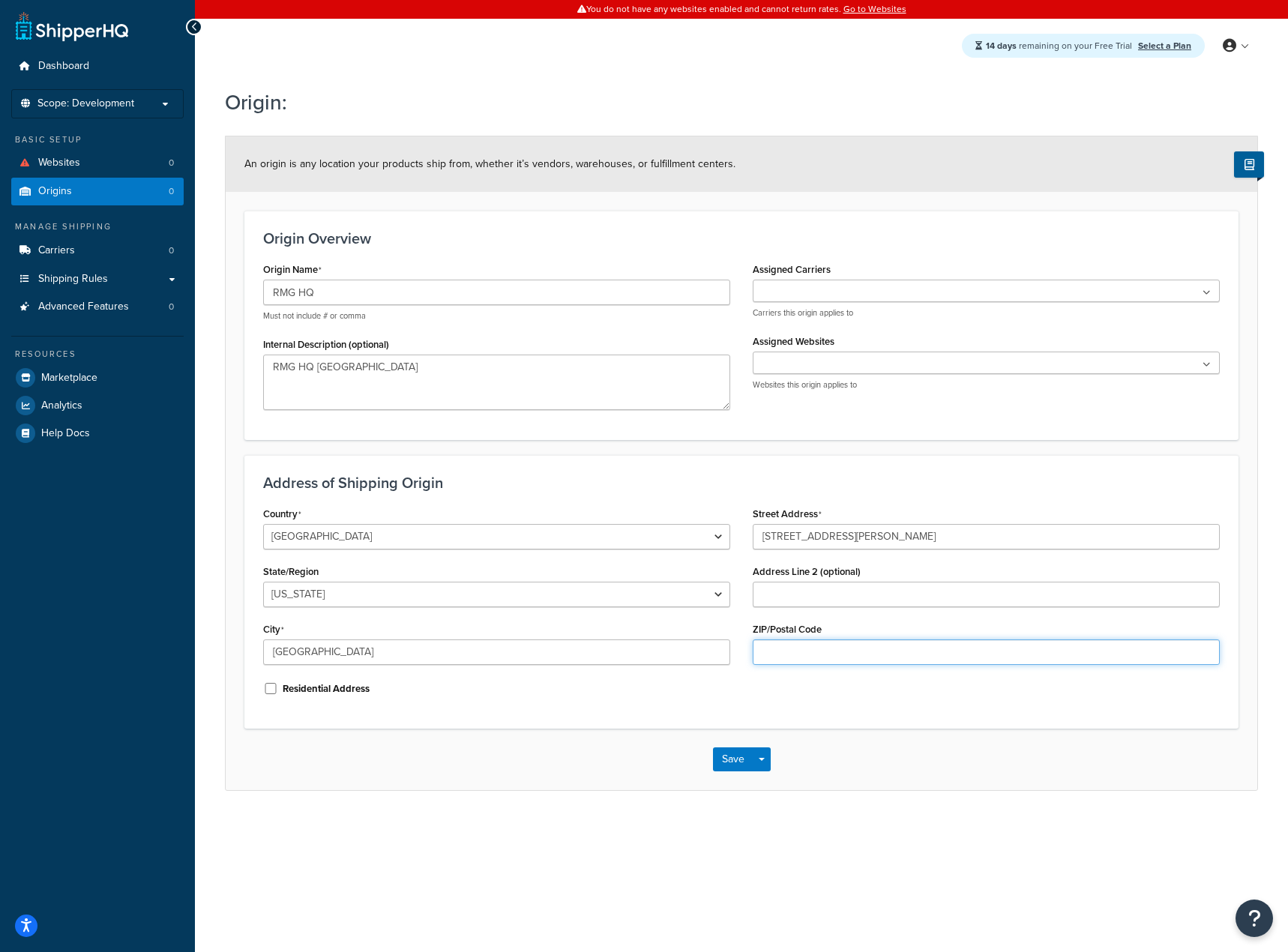
click at [830, 659] on input "ZIP/Postal Code" at bounding box center [986, 652] width 467 height 25
type input "24153"
click at [724, 757] on button "Save" at bounding box center [733, 759] width 40 height 24
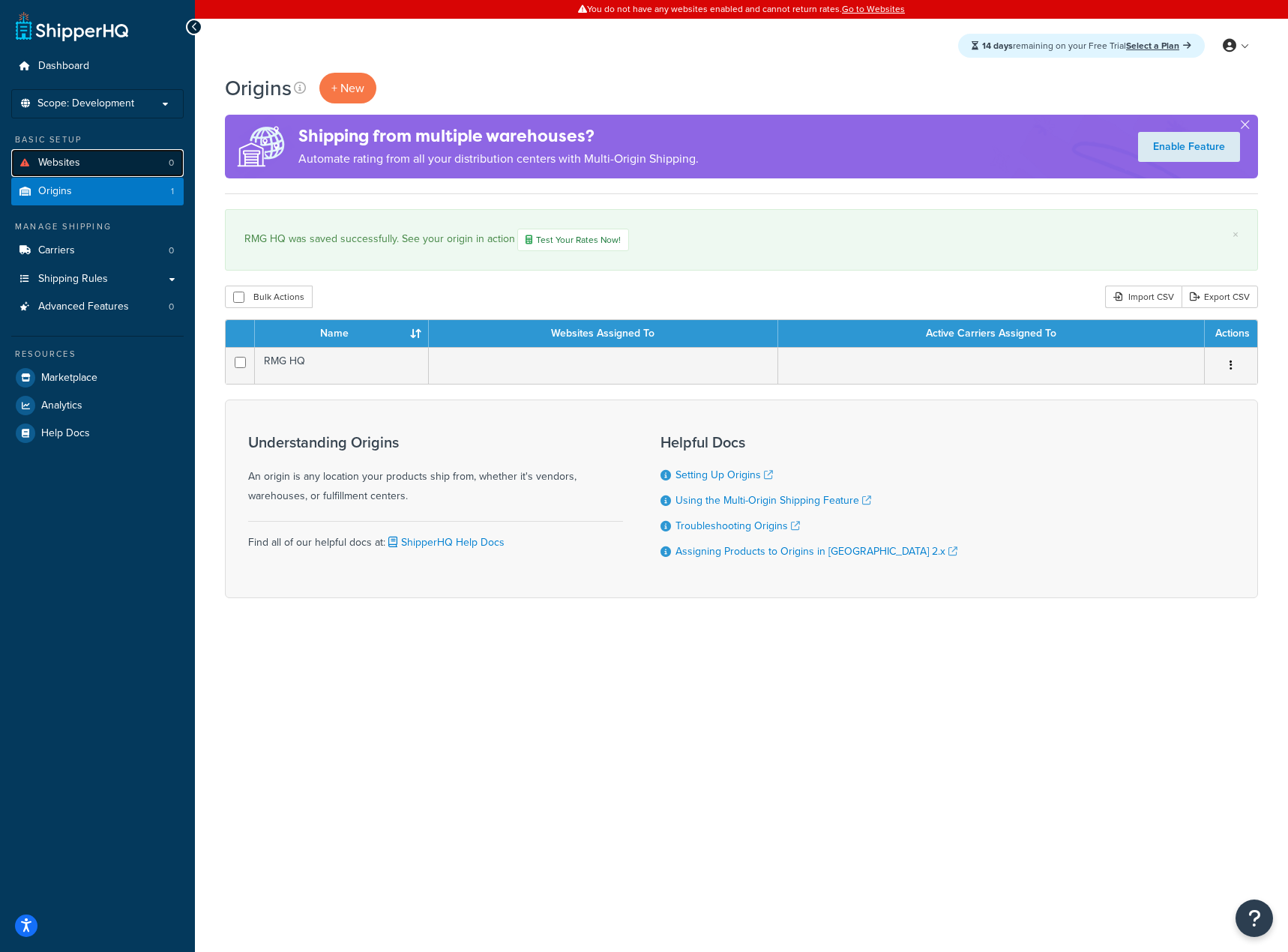
click at [85, 156] on link "Websites 0" at bounding box center [98, 163] width 172 height 28
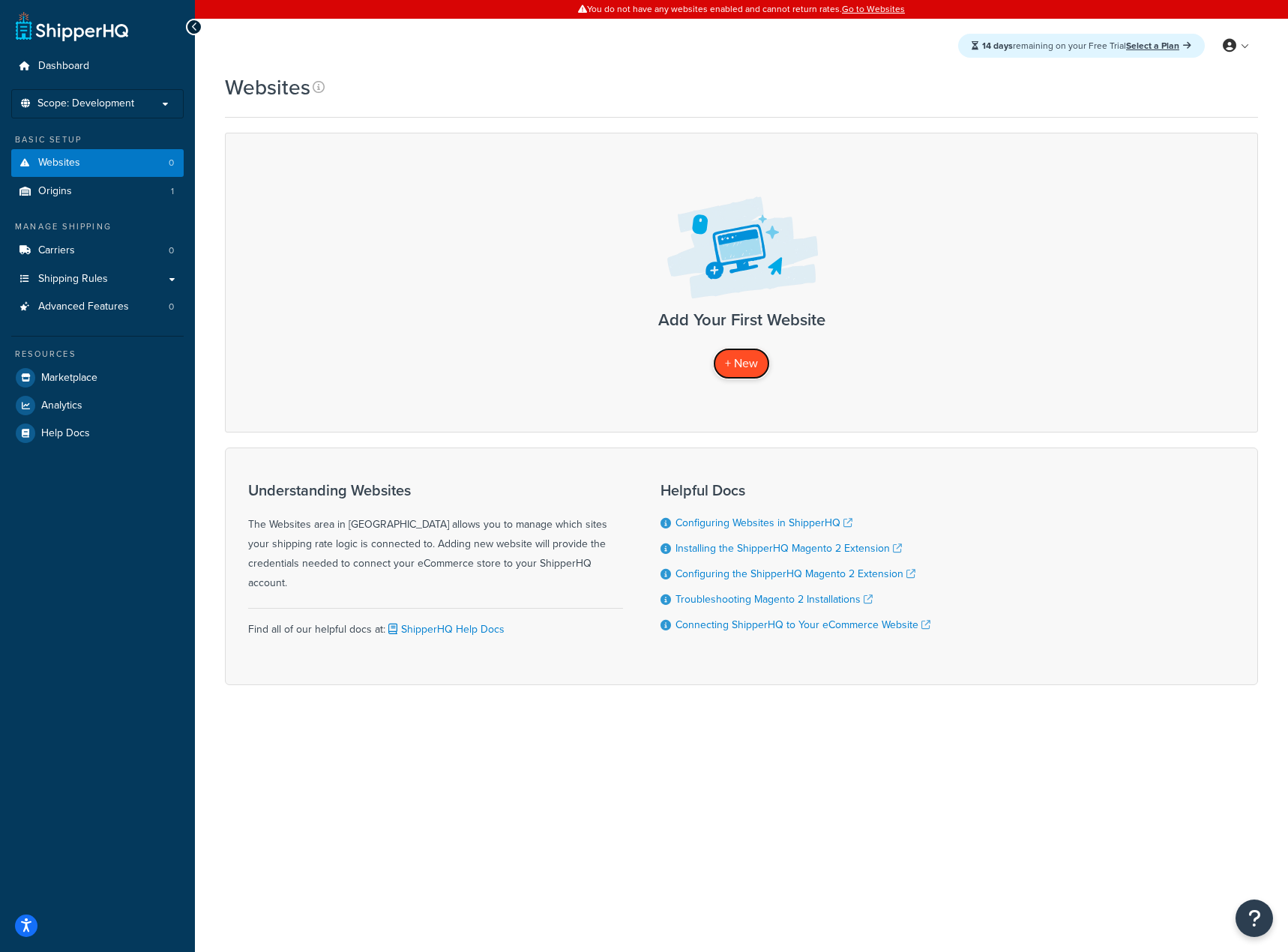
click at [742, 356] on span "+ New" at bounding box center [741, 363] width 33 height 17
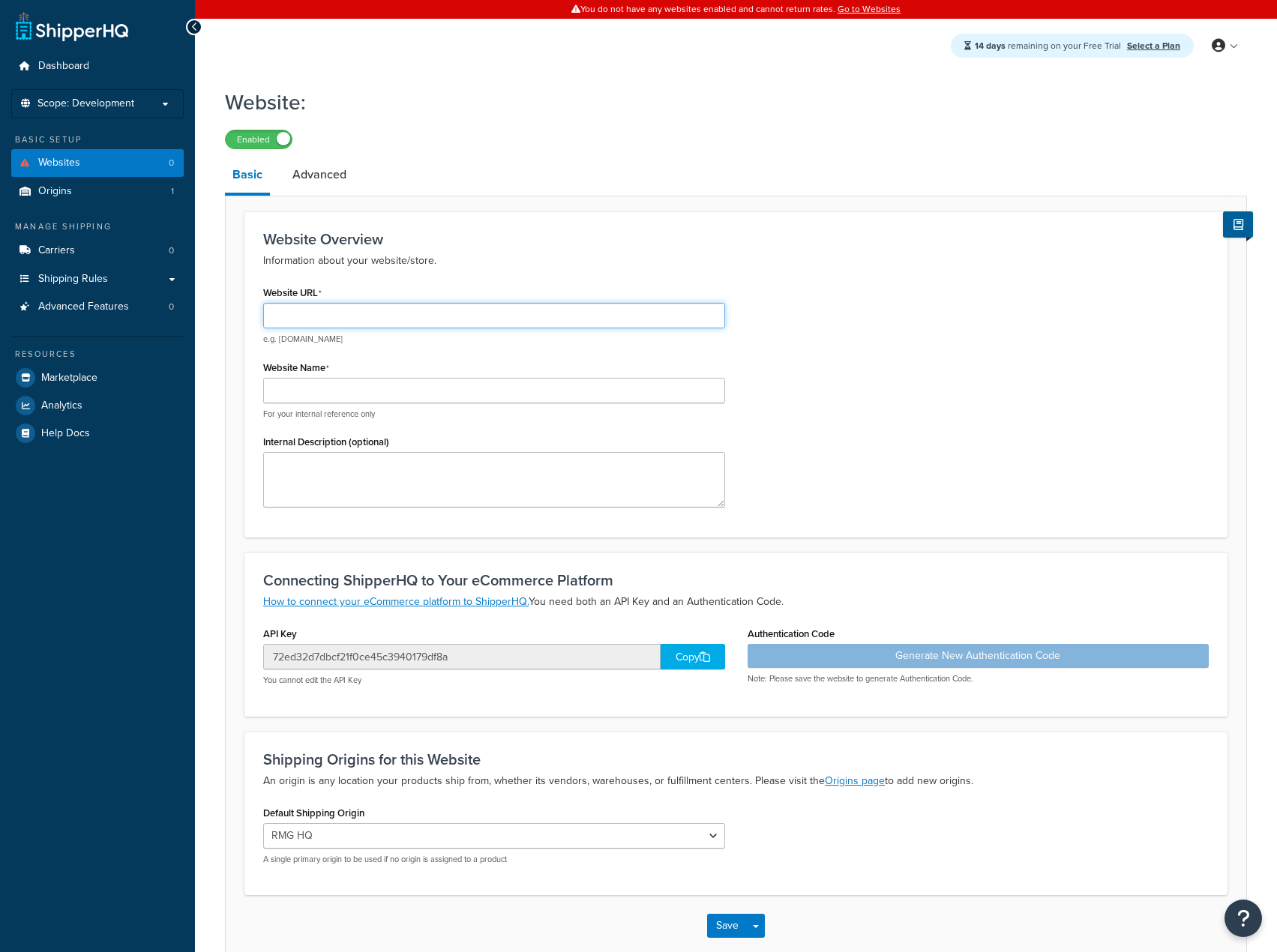
click at [391, 322] on input "Website URL" at bounding box center [494, 315] width 462 height 25
type input "fedex.rmglabs.com"
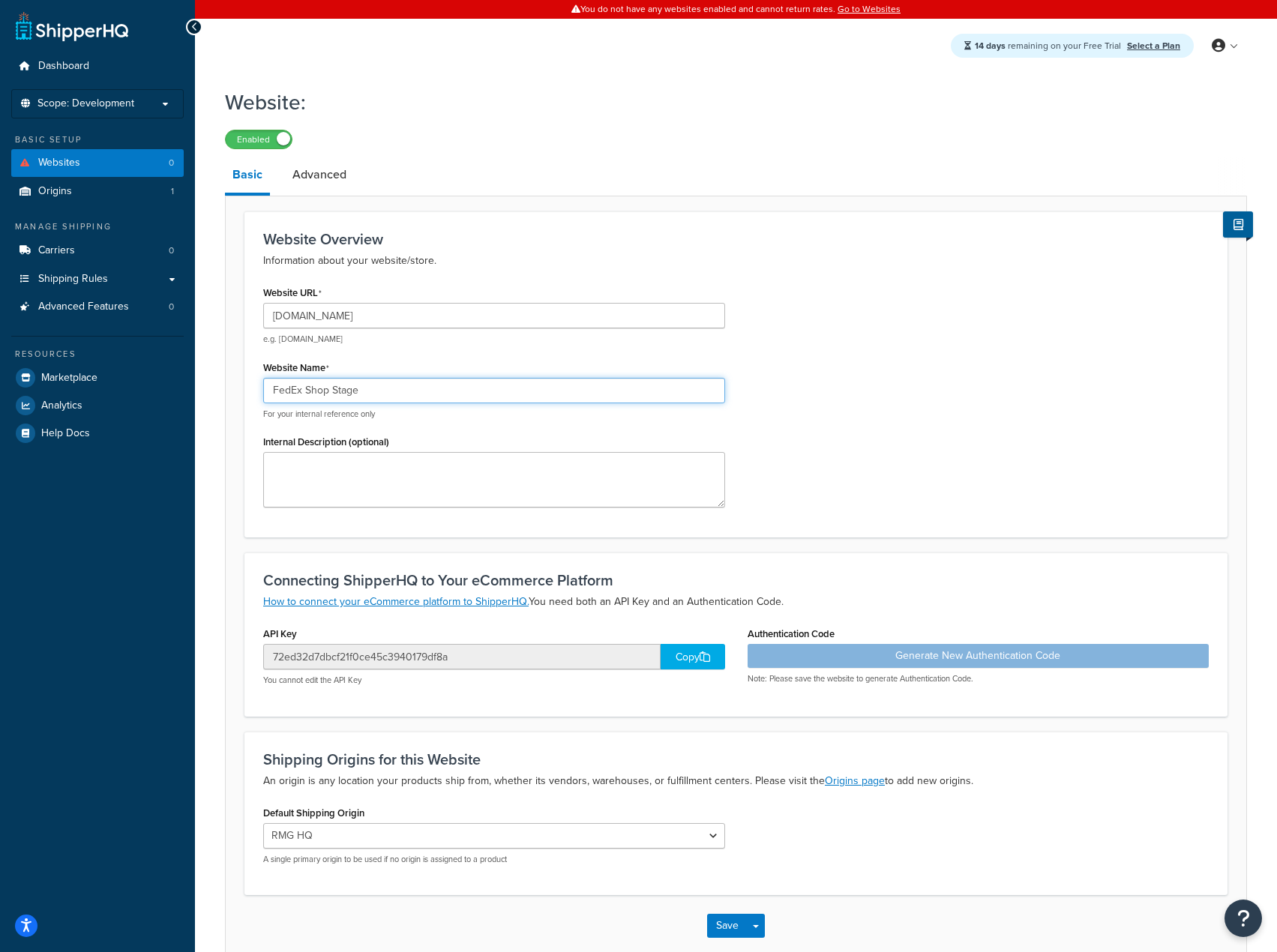
type input "FedEx Shop Stage"
click at [729, 935] on button "Save" at bounding box center [726, 926] width 40 height 24
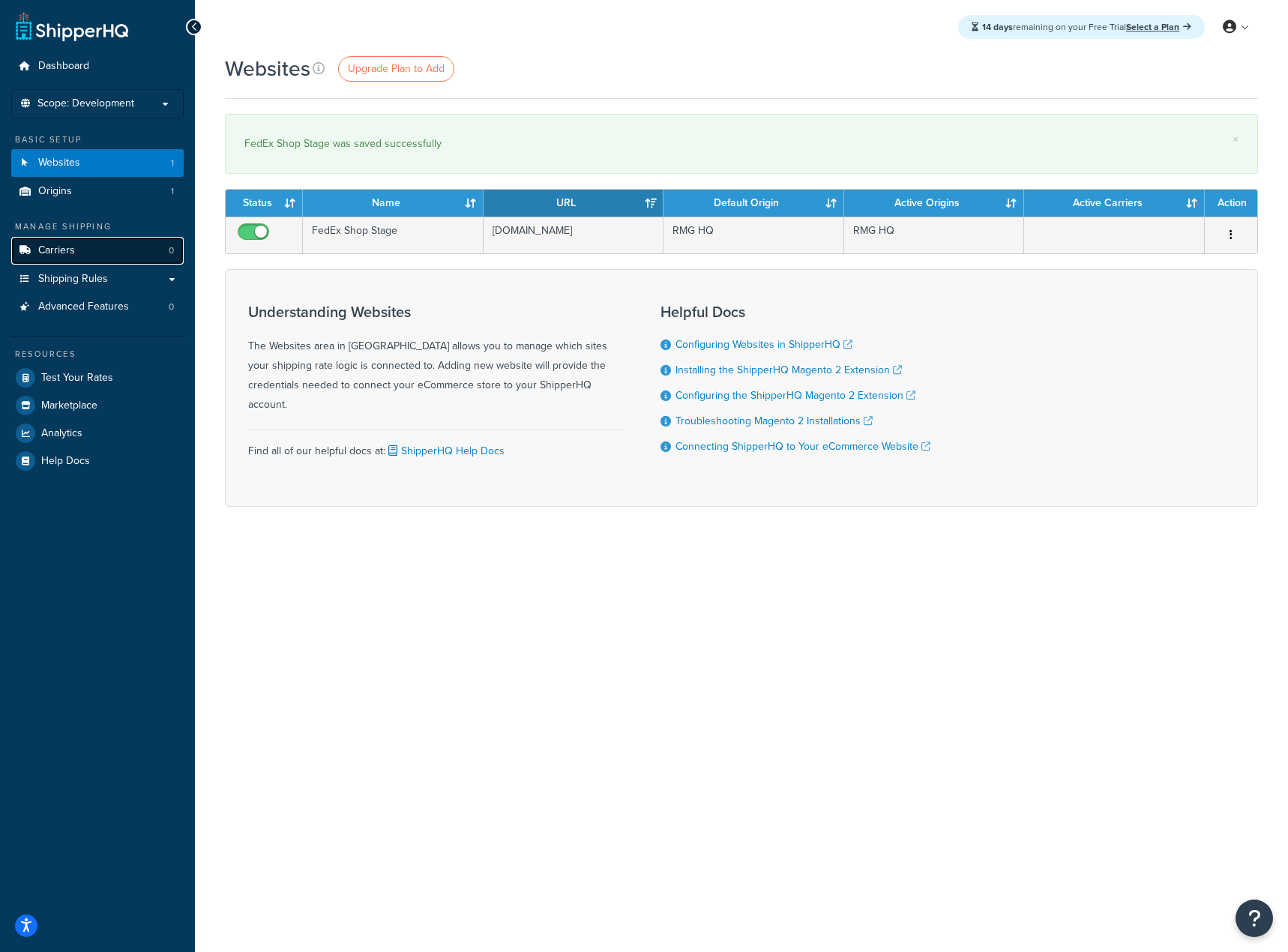
click at [93, 252] on link "Carriers 0" at bounding box center [98, 251] width 172 height 28
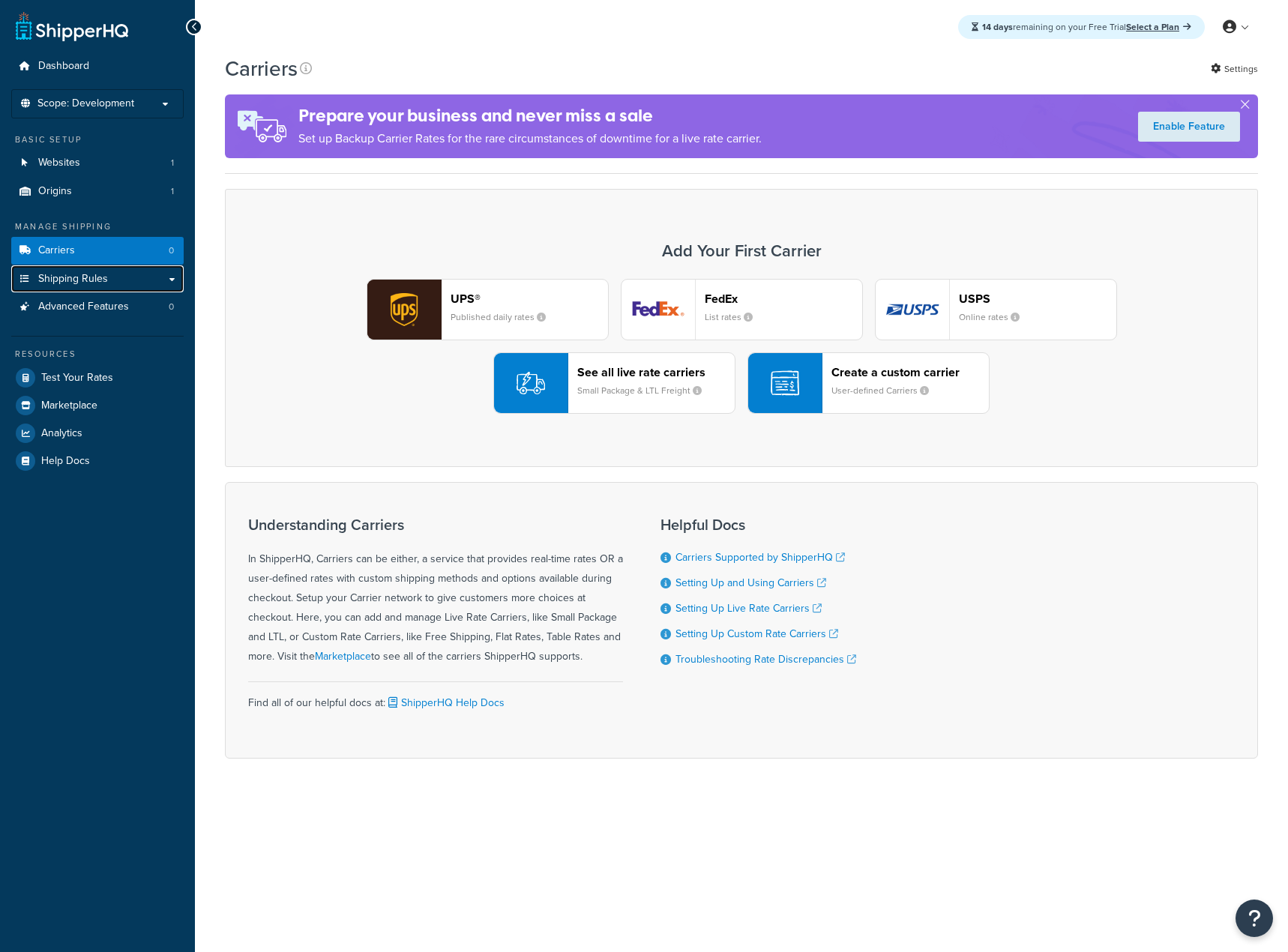
click at [82, 284] on span "Shipping Rules" at bounding box center [73, 280] width 70 height 13
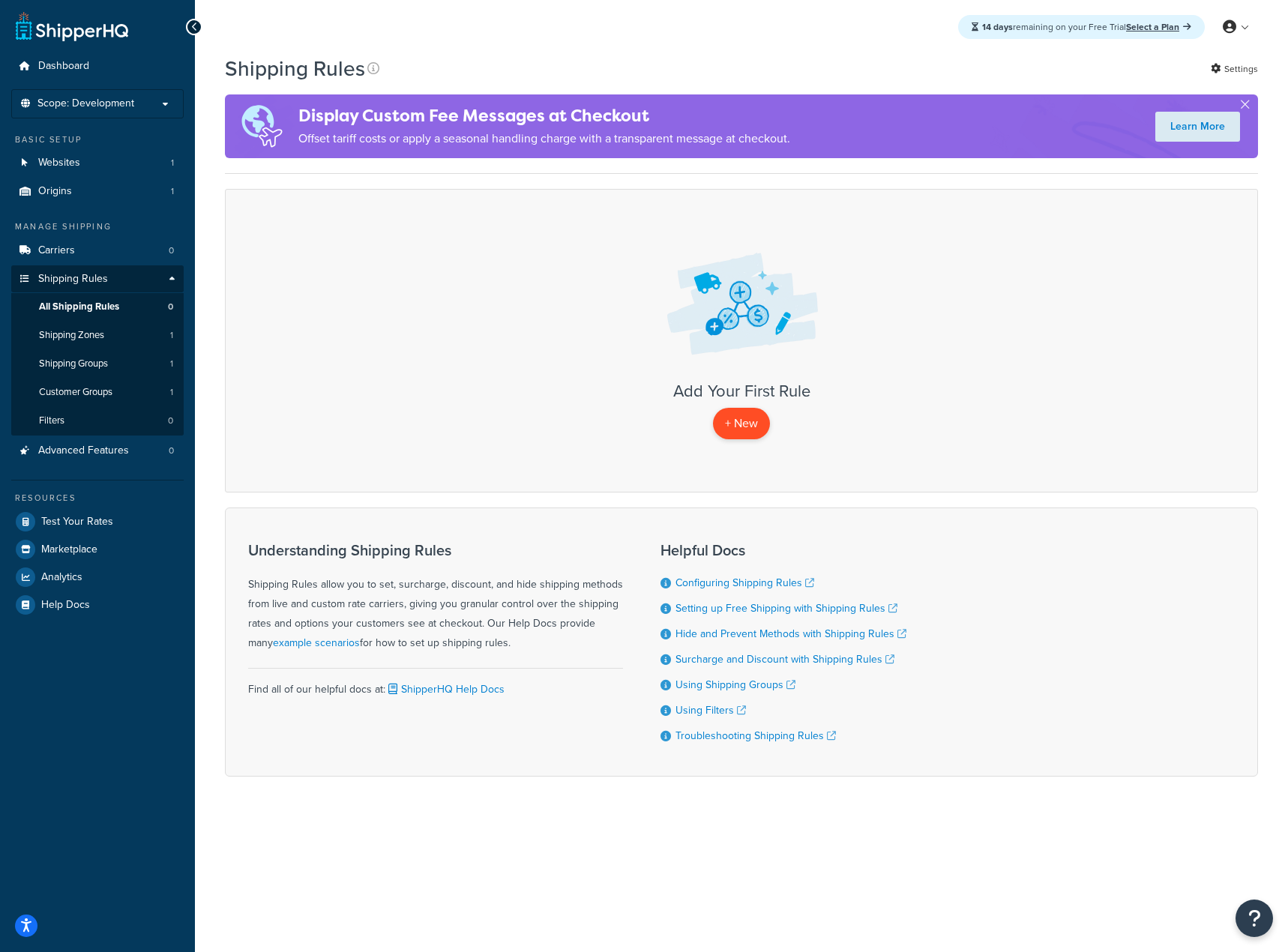
click at [745, 420] on p "+ New" at bounding box center [741, 423] width 57 height 30
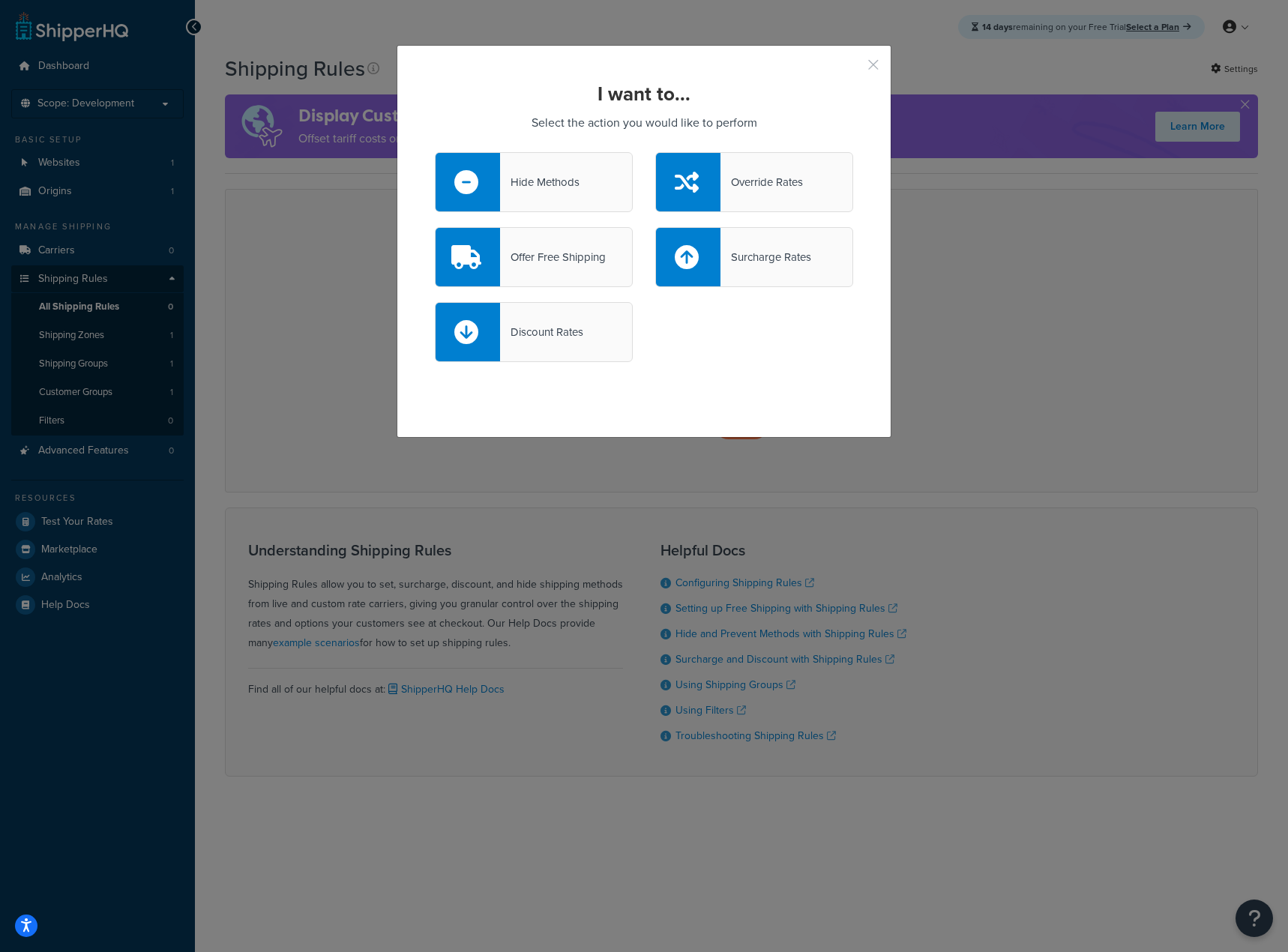
click at [854, 68] on button "button" at bounding box center [851, 70] width 4 height 4
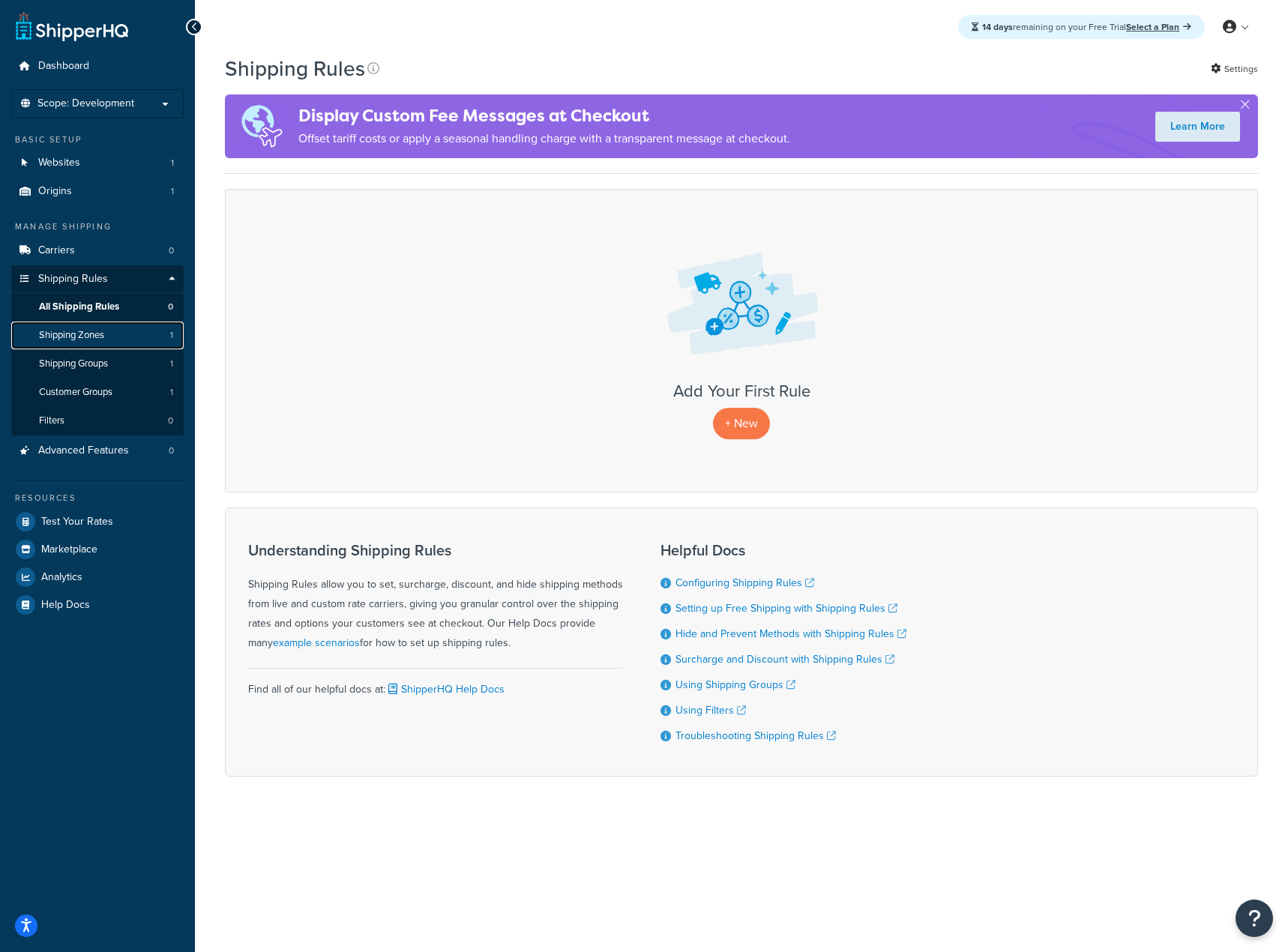
click at [118, 325] on link "Shipping Zones 1" at bounding box center [98, 336] width 172 height 28
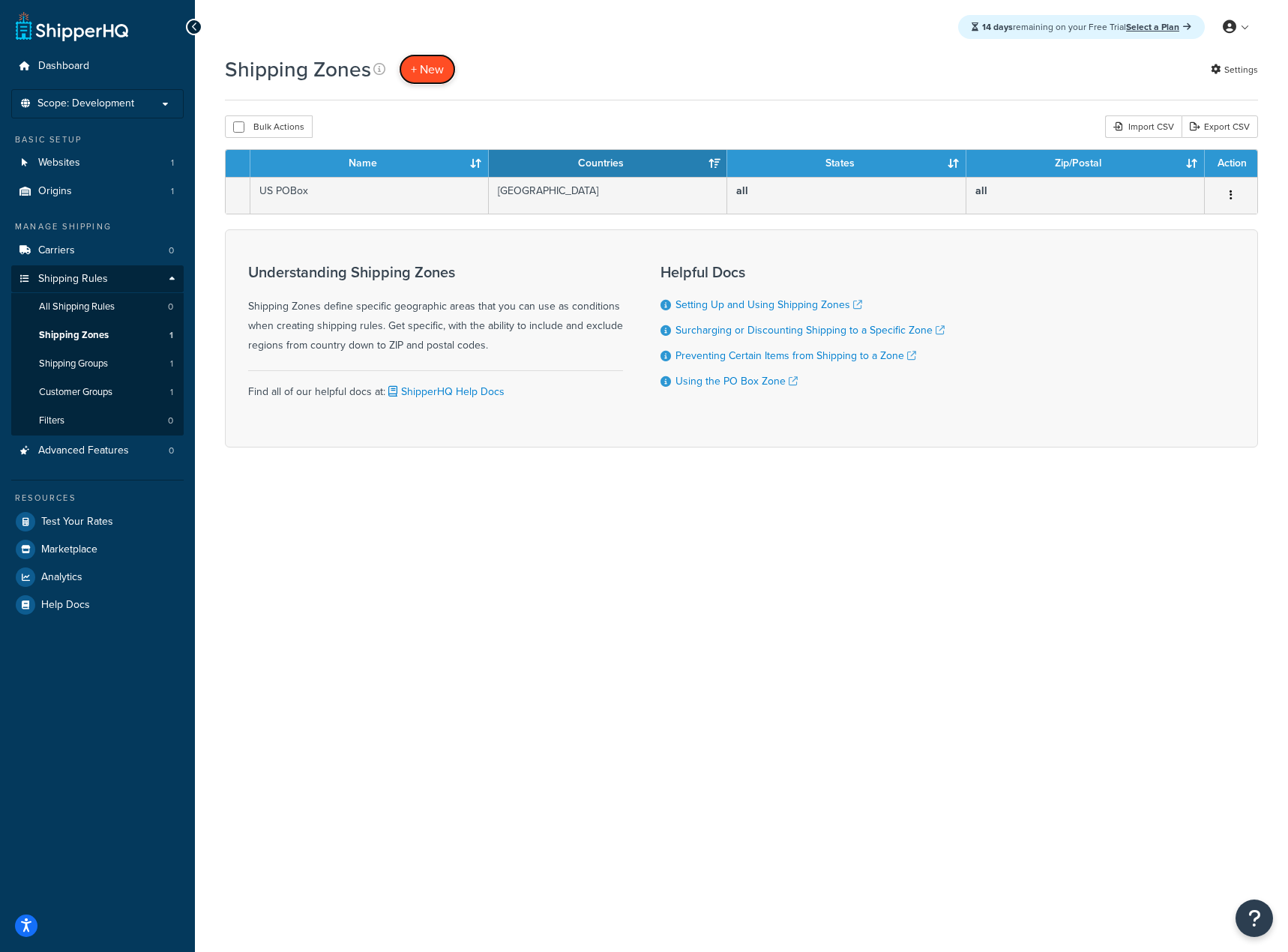
click at [428, 72] on span "+ New" at bounding box center [428, 69] width 33 height 17
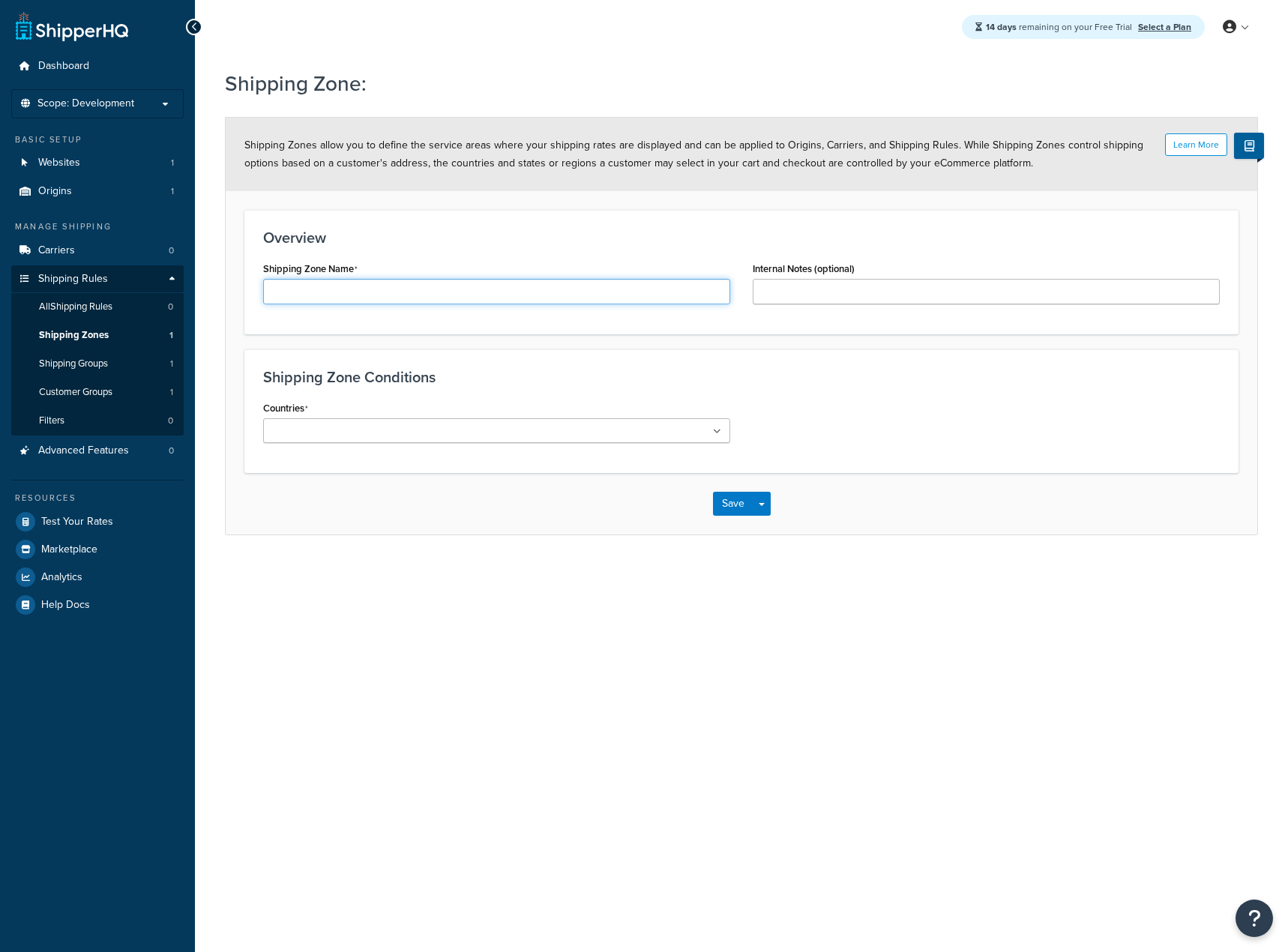
click at [461, 287] on input "Shipping Zone Name" at bounding box center [497, 291] width 467 height 25
type input "US 48"
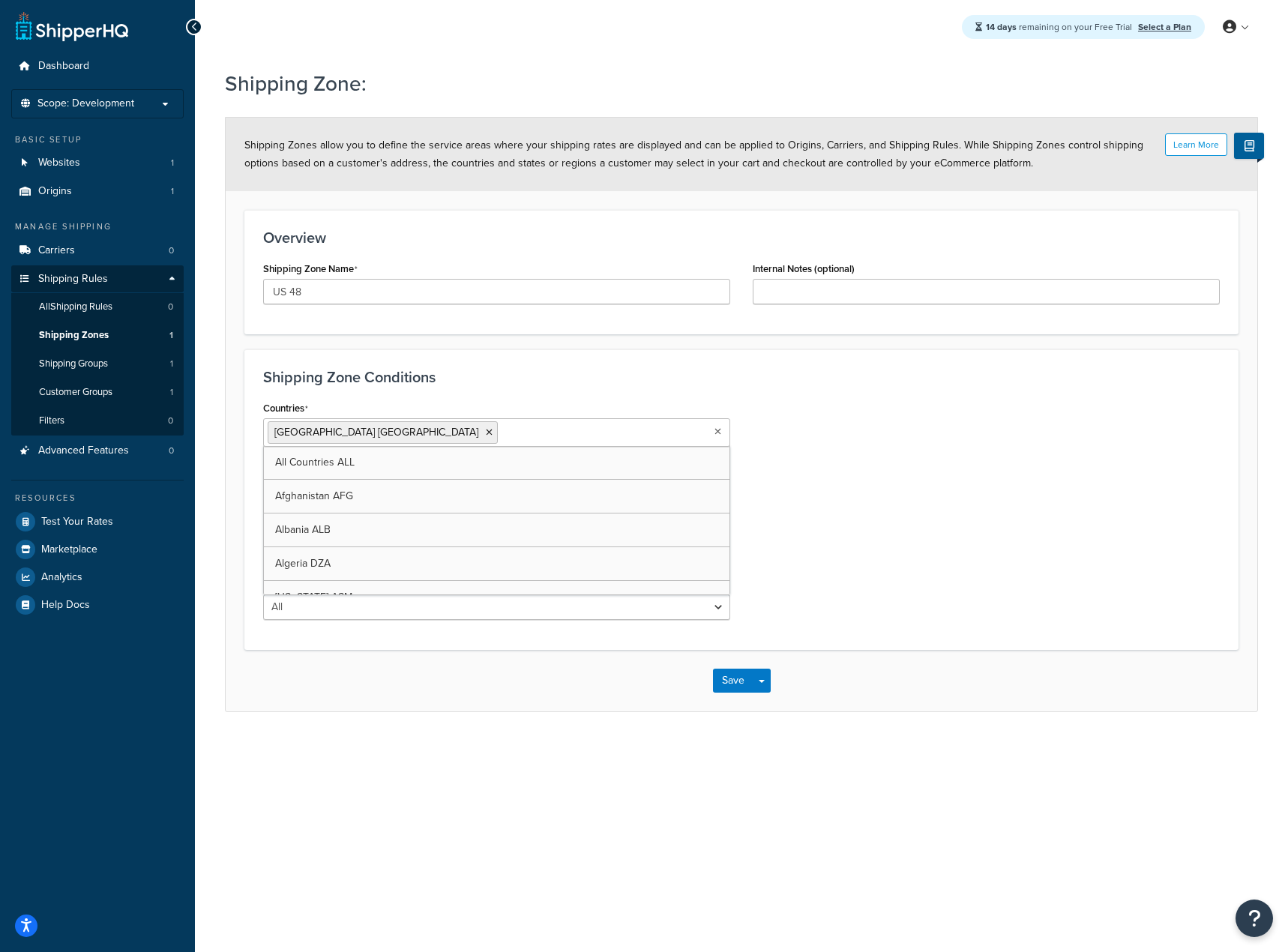
click at [793, 507] on div "Countries [GEOGRAPHIC_DATA] [GEOGRAPHIC_DATA] All Countries ALL [GEOGRAPHIC_DAT…" at bounding box center [741, 514] width 979 height 234
click at [714, 487] on select "All Including Excluding" at bounding box center [497, 492] width 467 height 25
select select "excluding"
click at [264, 479] on select "All Including Excluding" at bounding box center [497, 492] width 467 height 25
click at [674, 551] on ul at bounding box center [497, 549] width 467 height 25
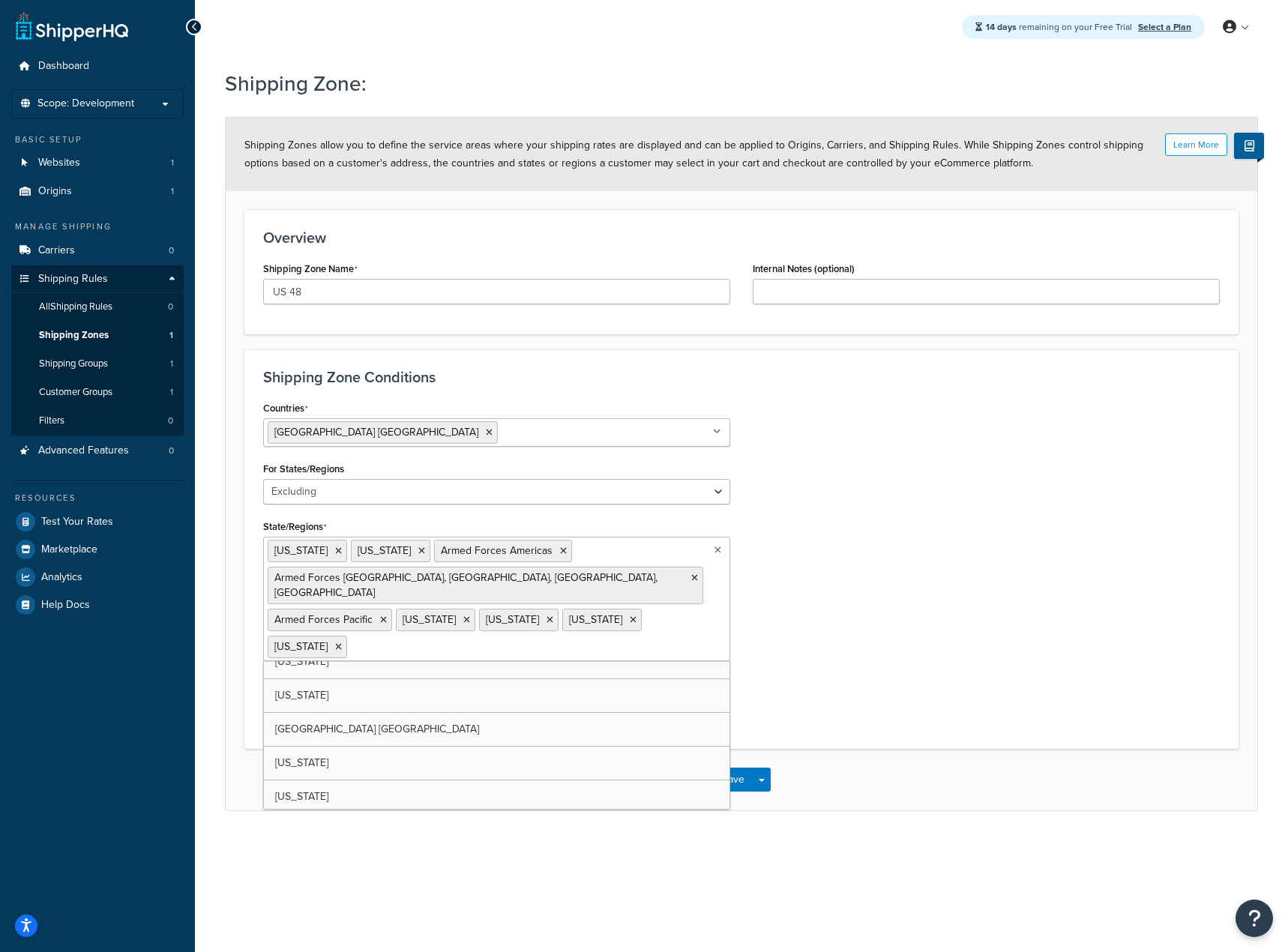
scroll to position [1540, 0]
click at [781, 661] on div "Countries United States USA All Countries ALL Afghanistan AFG Albania ALB Alger…" at bounding box center [741, 564] width 979 height 333
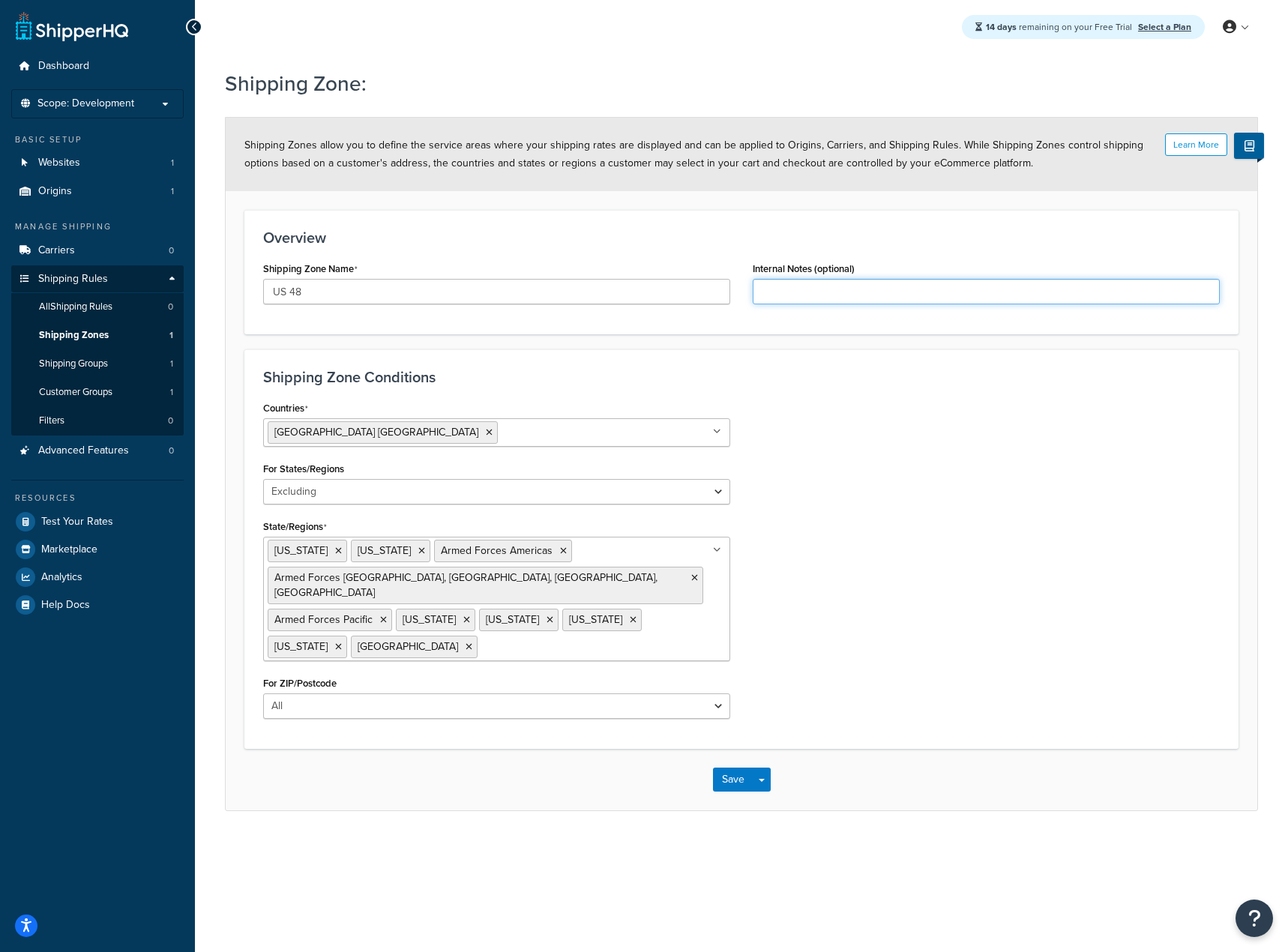
click at [820, 291] on input "Internal Notes (optional)" at bounding box center [986, 291] width 467 height 25
type input "Continuous 48 States"
click at [736, 767] on button "Save" at bounding box center [733, 779] width 40 height 24
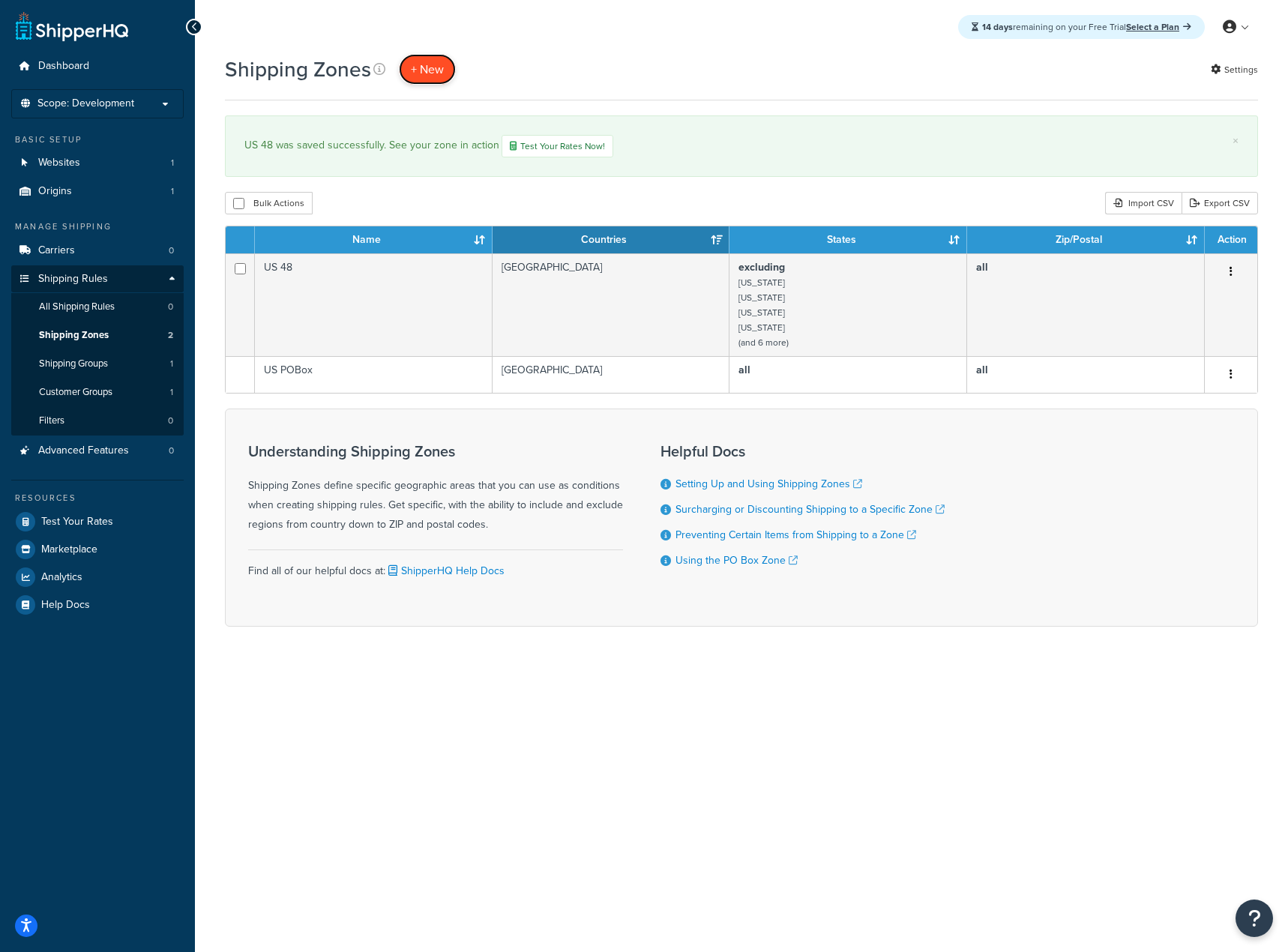
click at [429, 75] on span "+ New" at bounding box center [428, 69] width 33 height 17
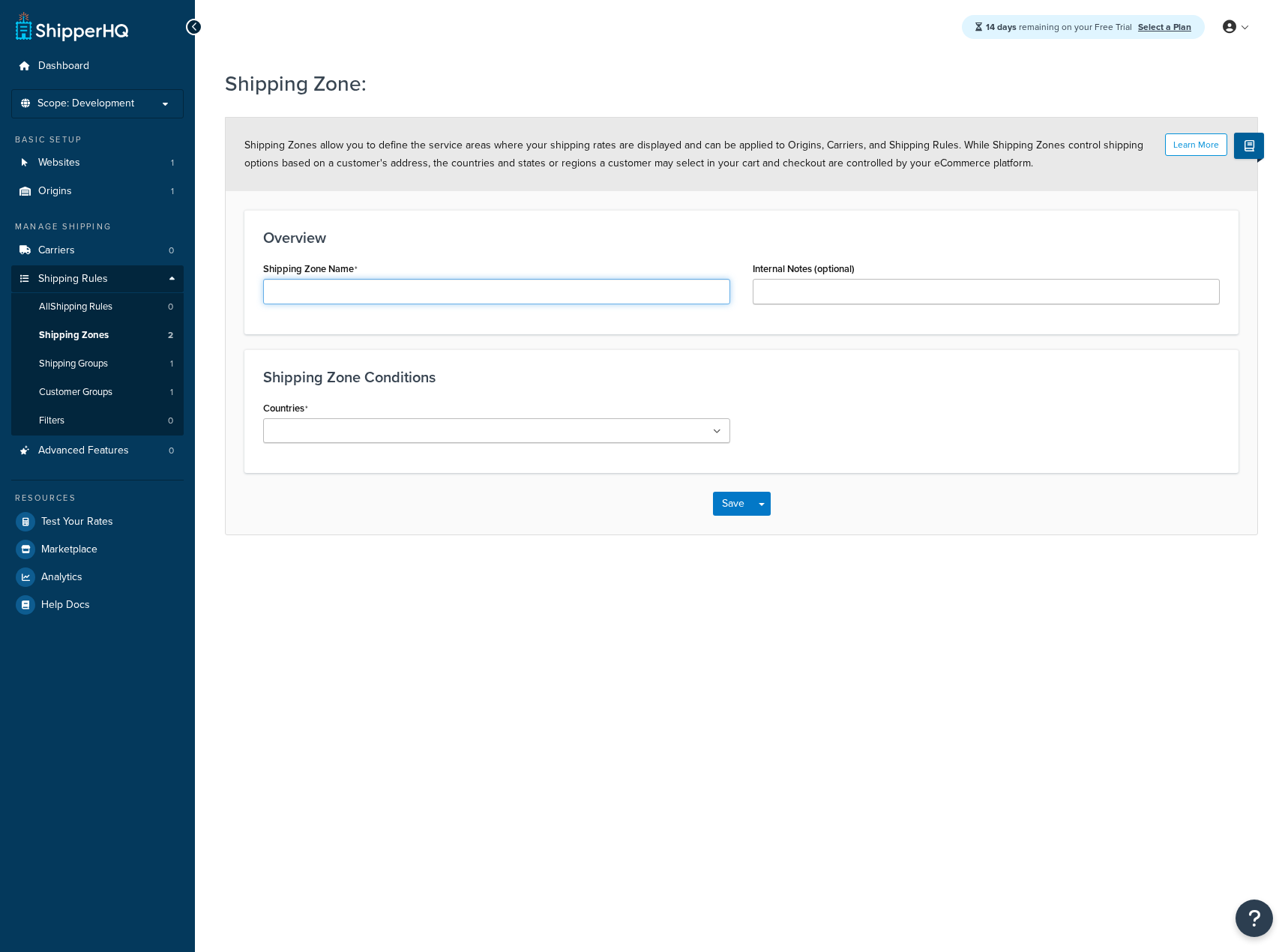
click at [359, 281] on input "Shipping Zone Name" at bounding box center [497, 291] width 467 height 25
type input "US APO"
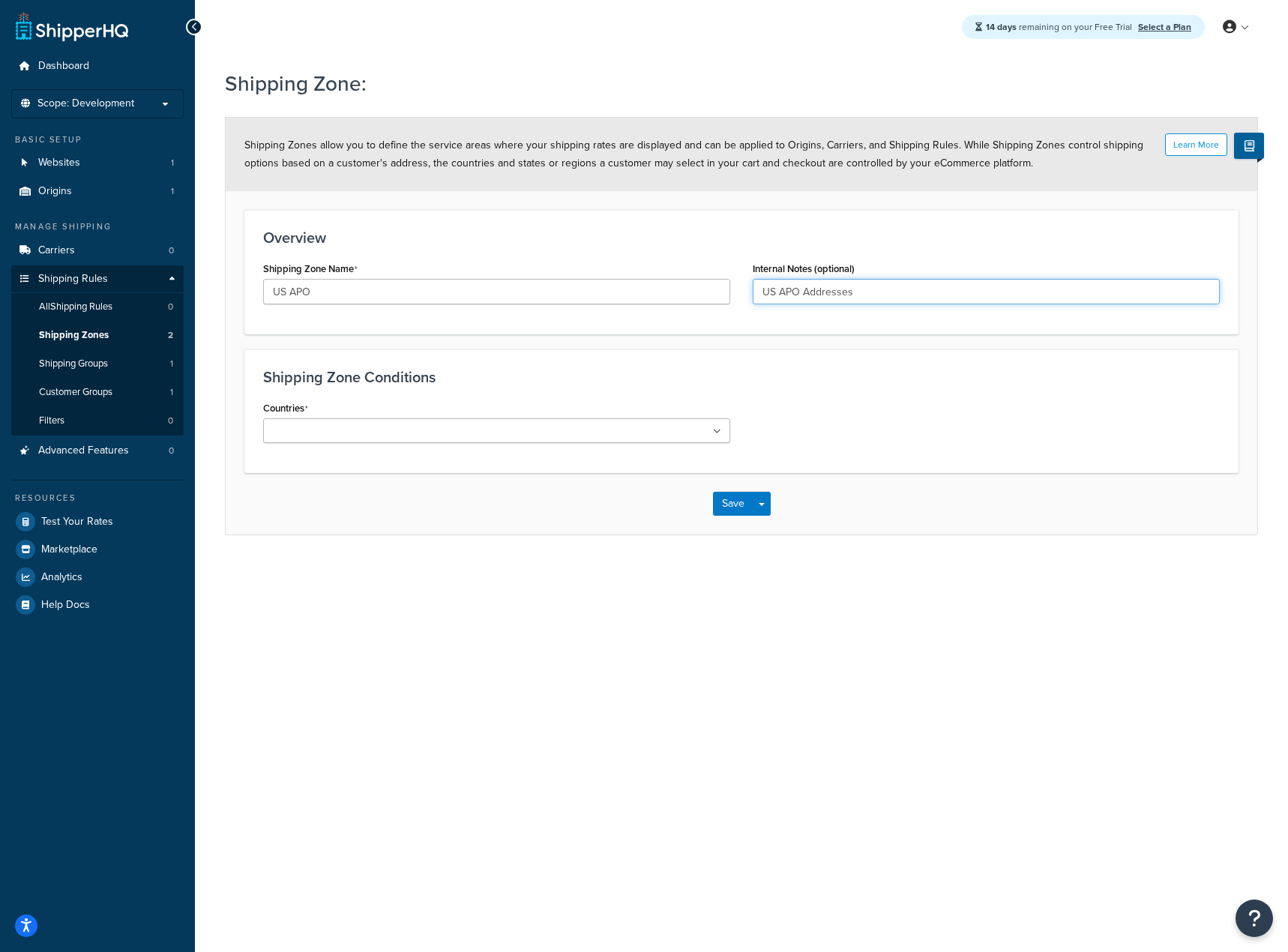
type input "US APO Addresses"
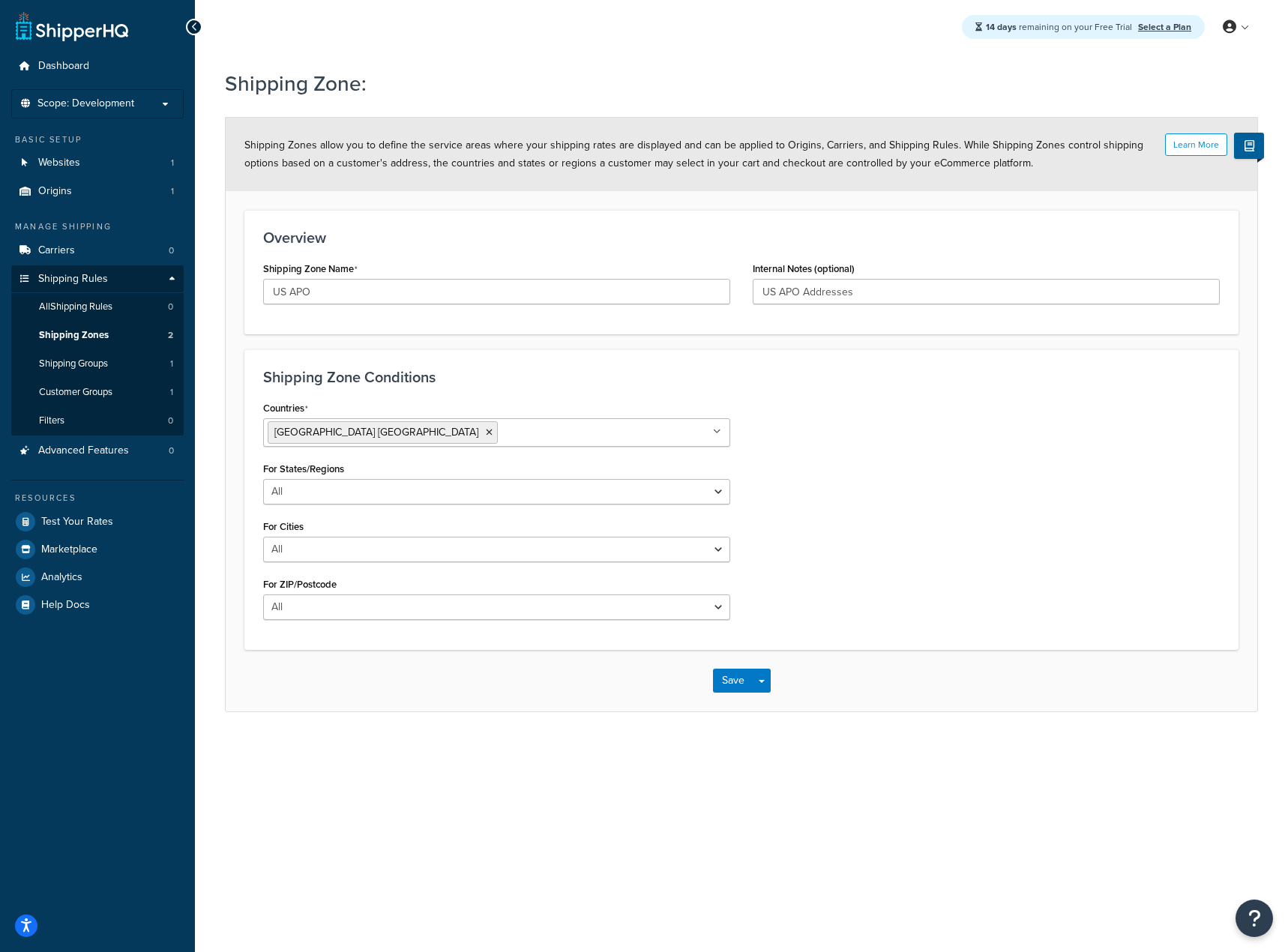
click at [783, 463] on div "Countries [GEOGRAPHIC_DATA] [GEOGRAPHIC_DATA] All Countries ALL [GEOGRAPHIC_DAT…" at bounding box center [741, 514] width 979 height 234
click at [516, 487] on select "All Including Excluding" at bounding box center [497, 492] width 467 height 25
select select "including"
click at [264, 479] on select "All Including Excluding" at bounding box center [497, 492] width 467 height 25
click at [481, 555] on ul at bounding box center [497, 549] width 467 height 25
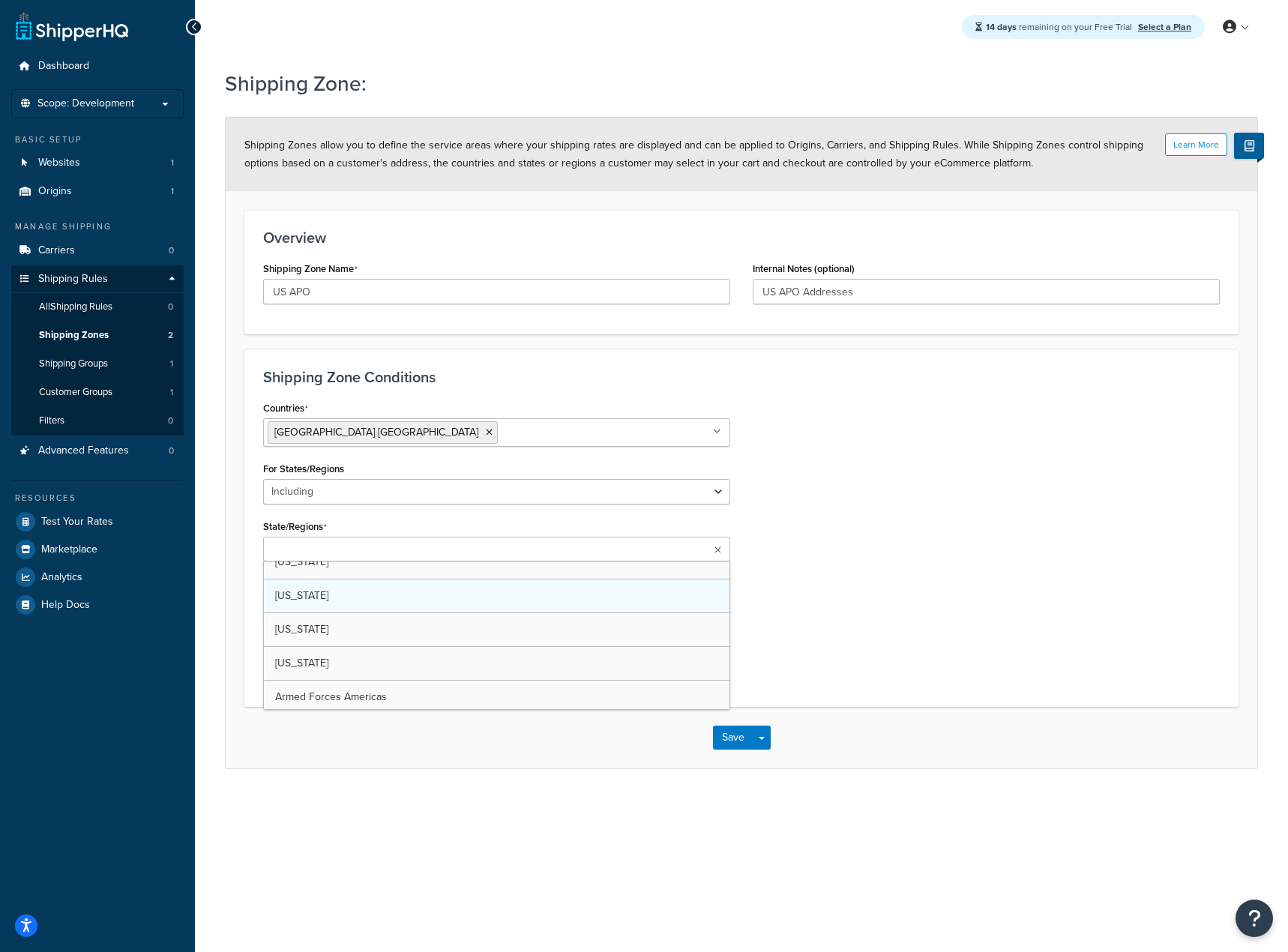
scroll to position [75, 0]
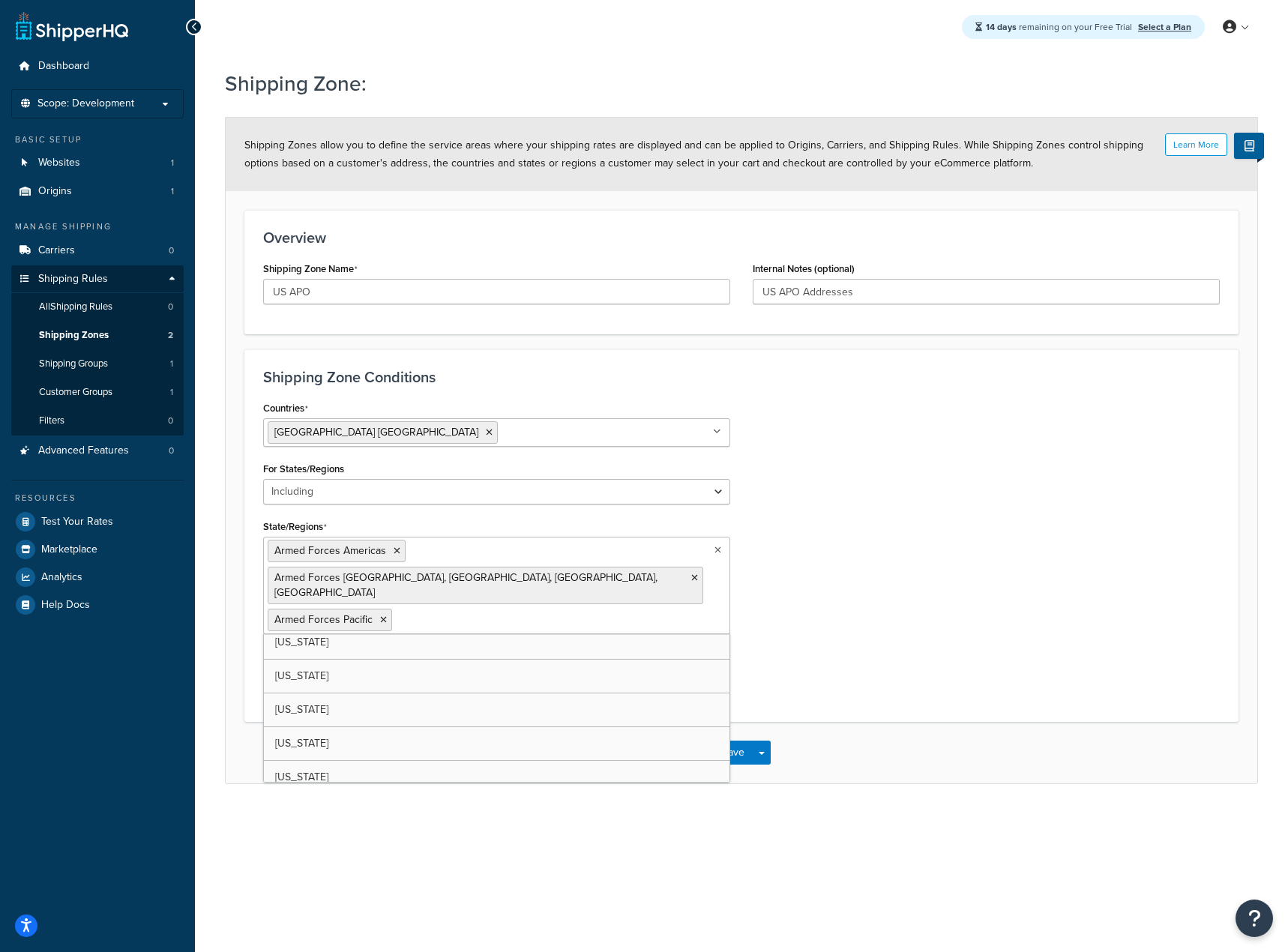
click at [961, 588] on div "Countries [GEOGRAPHIC_DATA] [GEOGRAPHIC_DATA] All Countries ALL [GEOGRAPHIC_DAT…" at bounding box center [741, 550] width 979 height 306
click at [732, 741] on button "Save" at bounding box center [733, 753] width 40 height 24
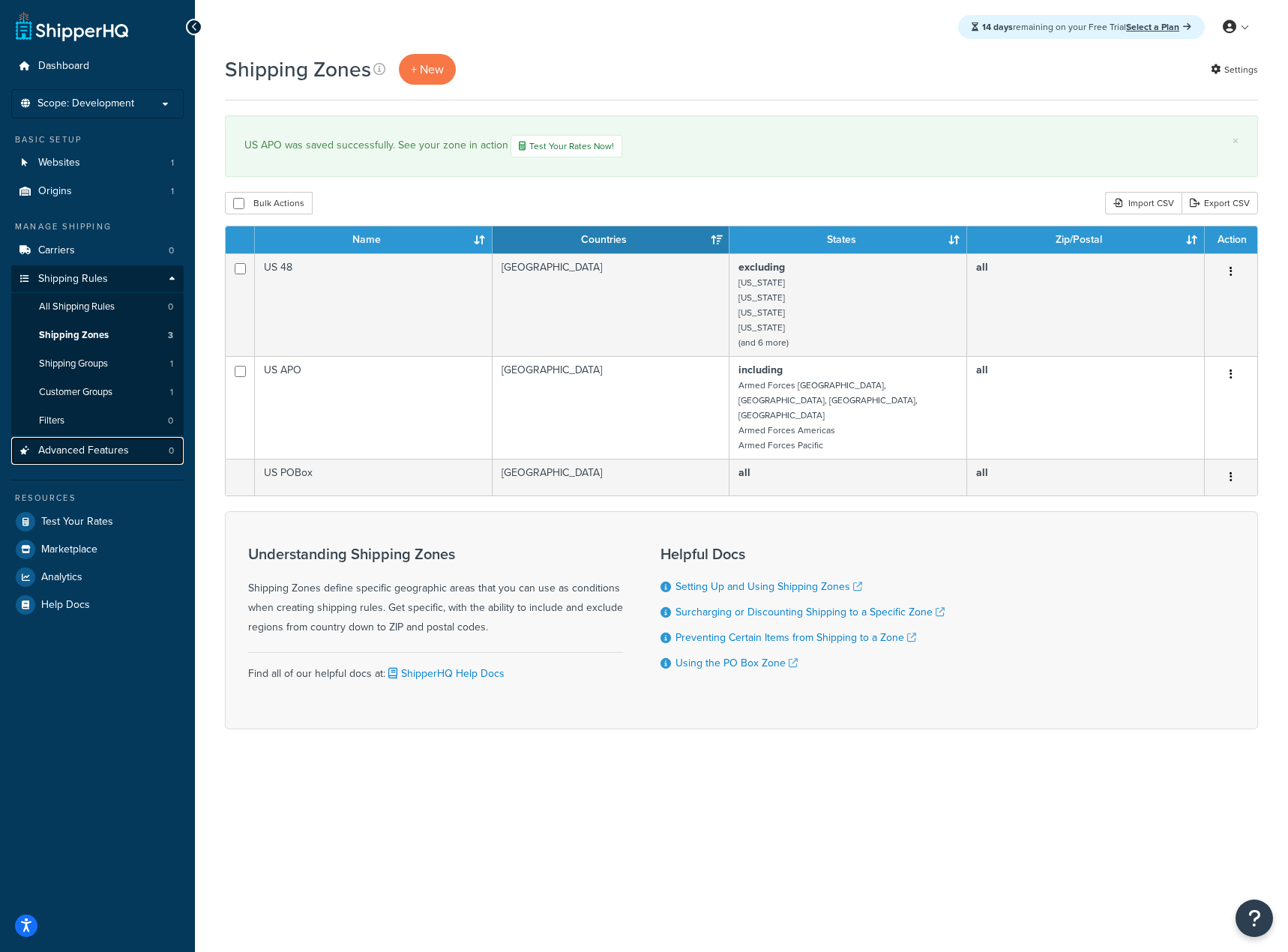
click at [88, 451] on span "Advanced Features" at bounding box center [84, 451] width 91 height 13
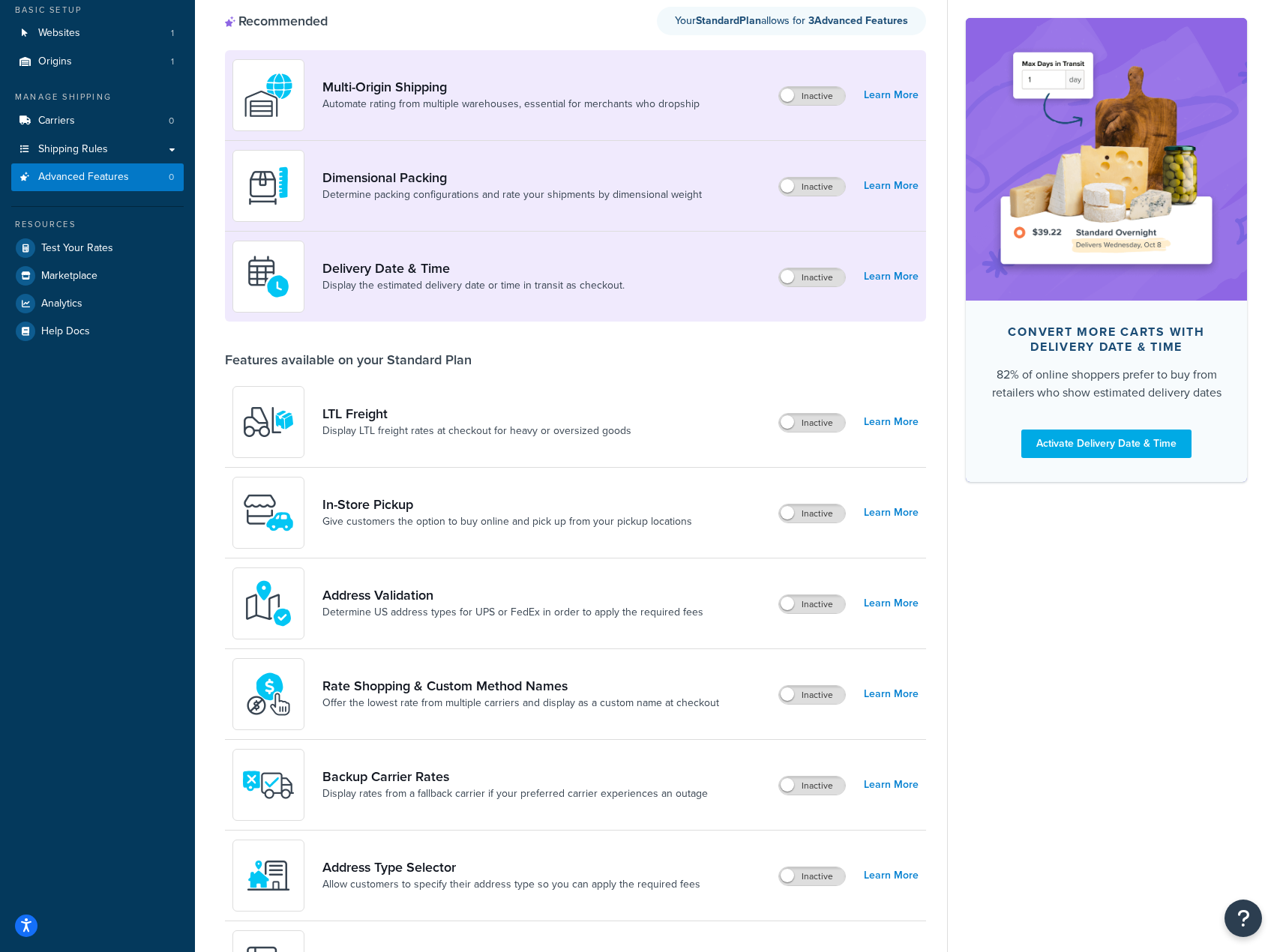
scroll to position [75, 0]
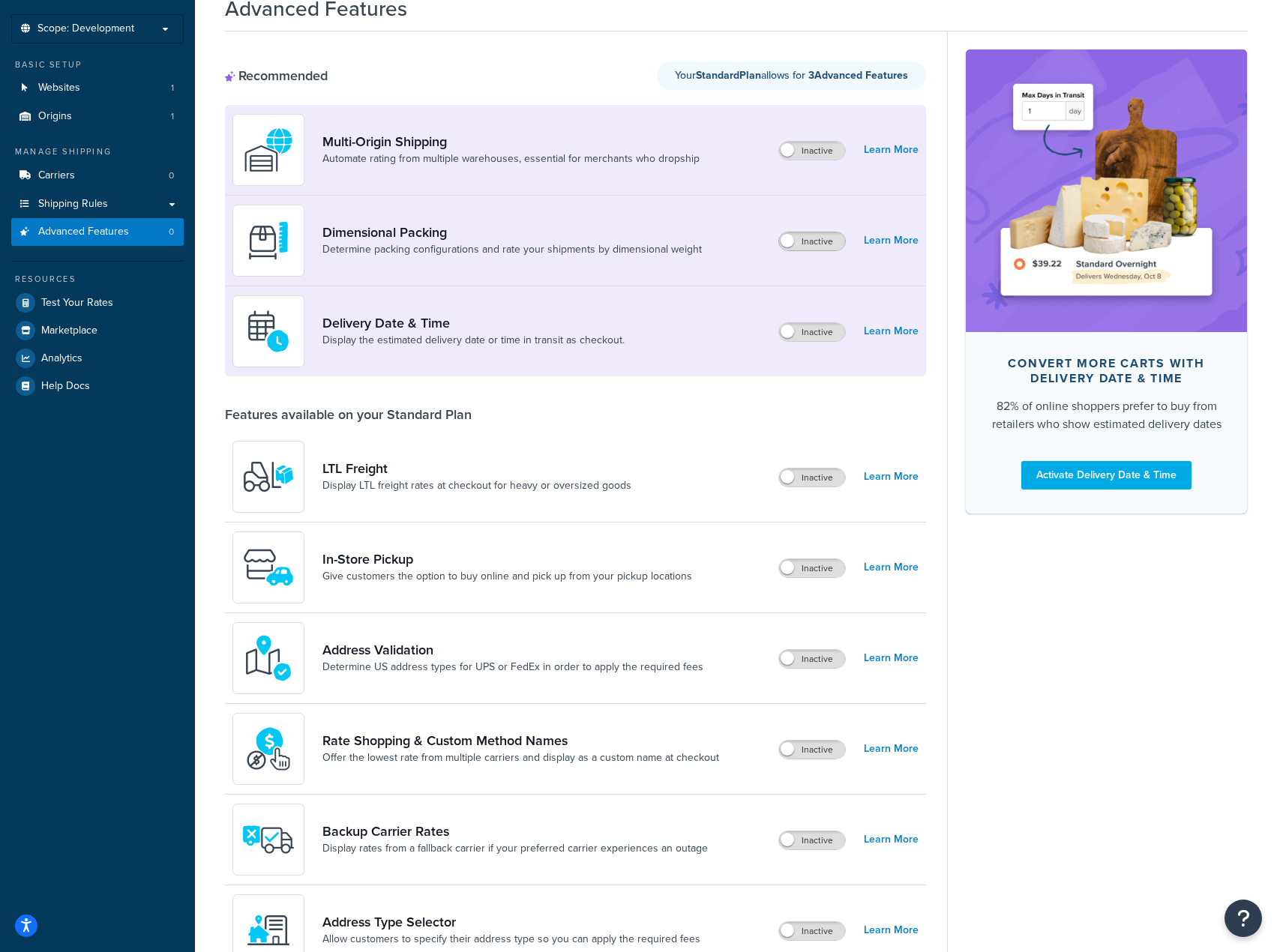
click at [789, 236] on span at bounding box center [787, 240] width 13 height 13
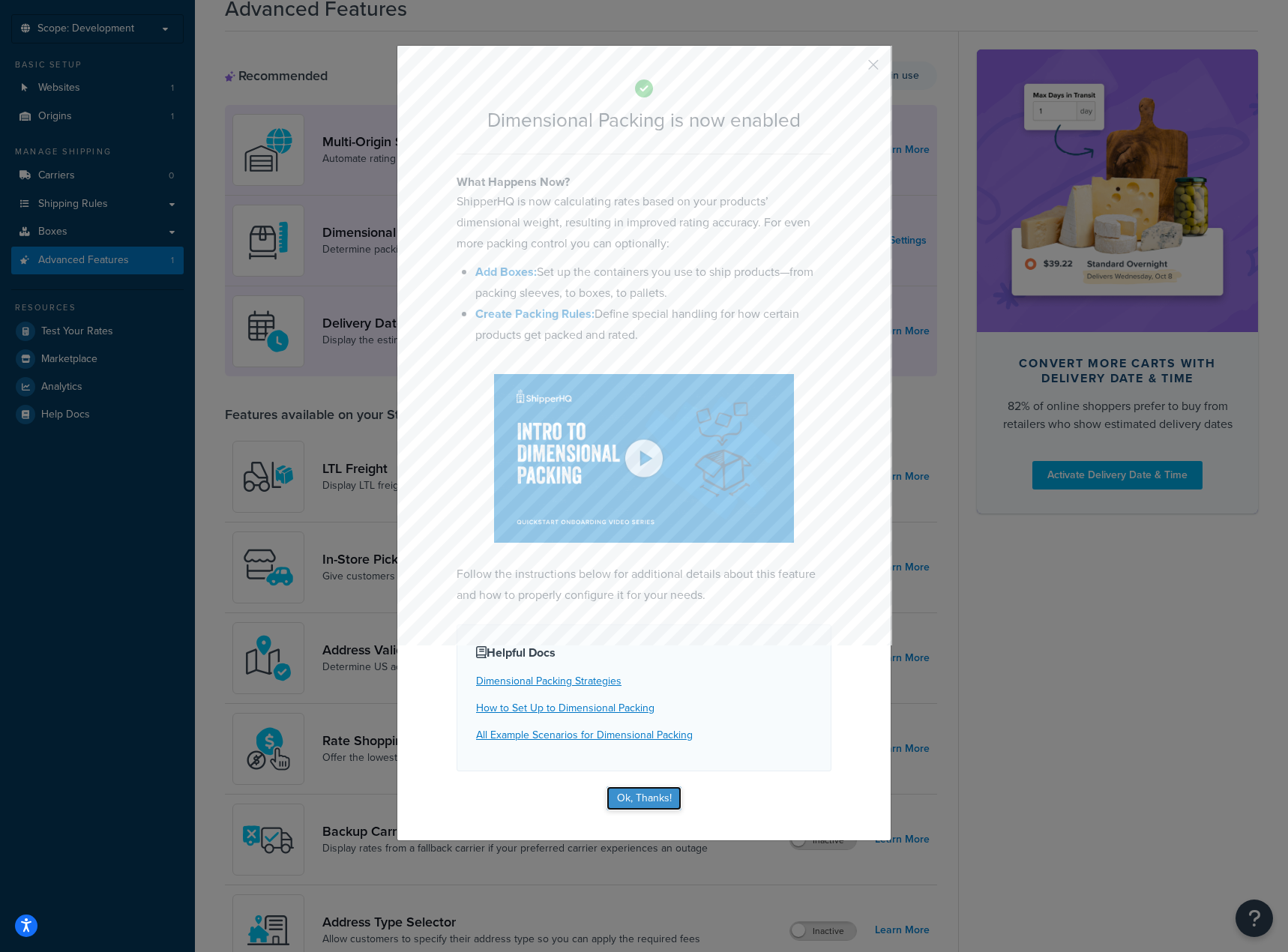
click at [638, 786] on button "Ok, Thanks!" at bounding box center [644, 798] width 75 height 24
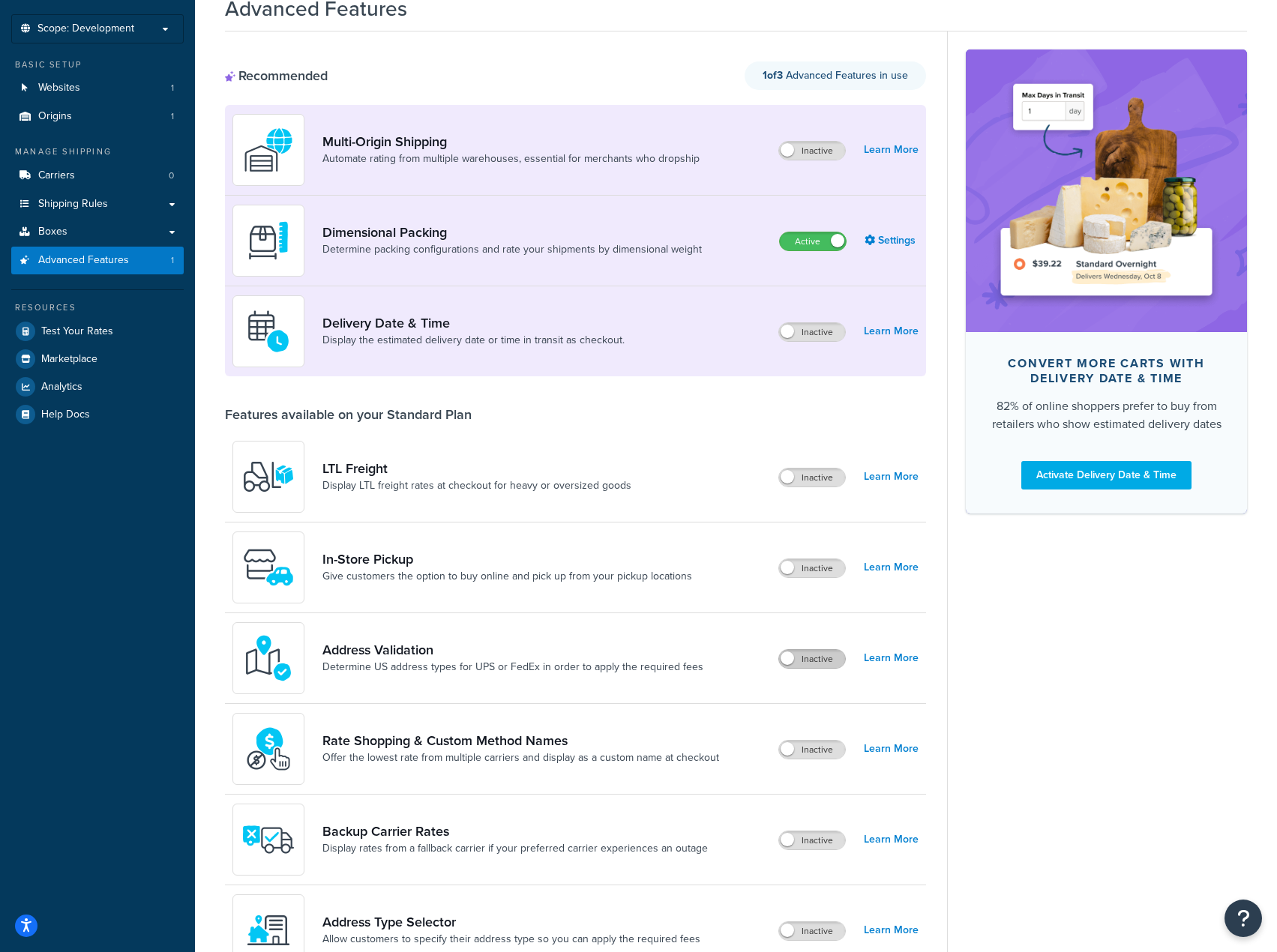
click at [826, 661] on label "Inactive" at bounding box center [812, 659] width 66 height 18
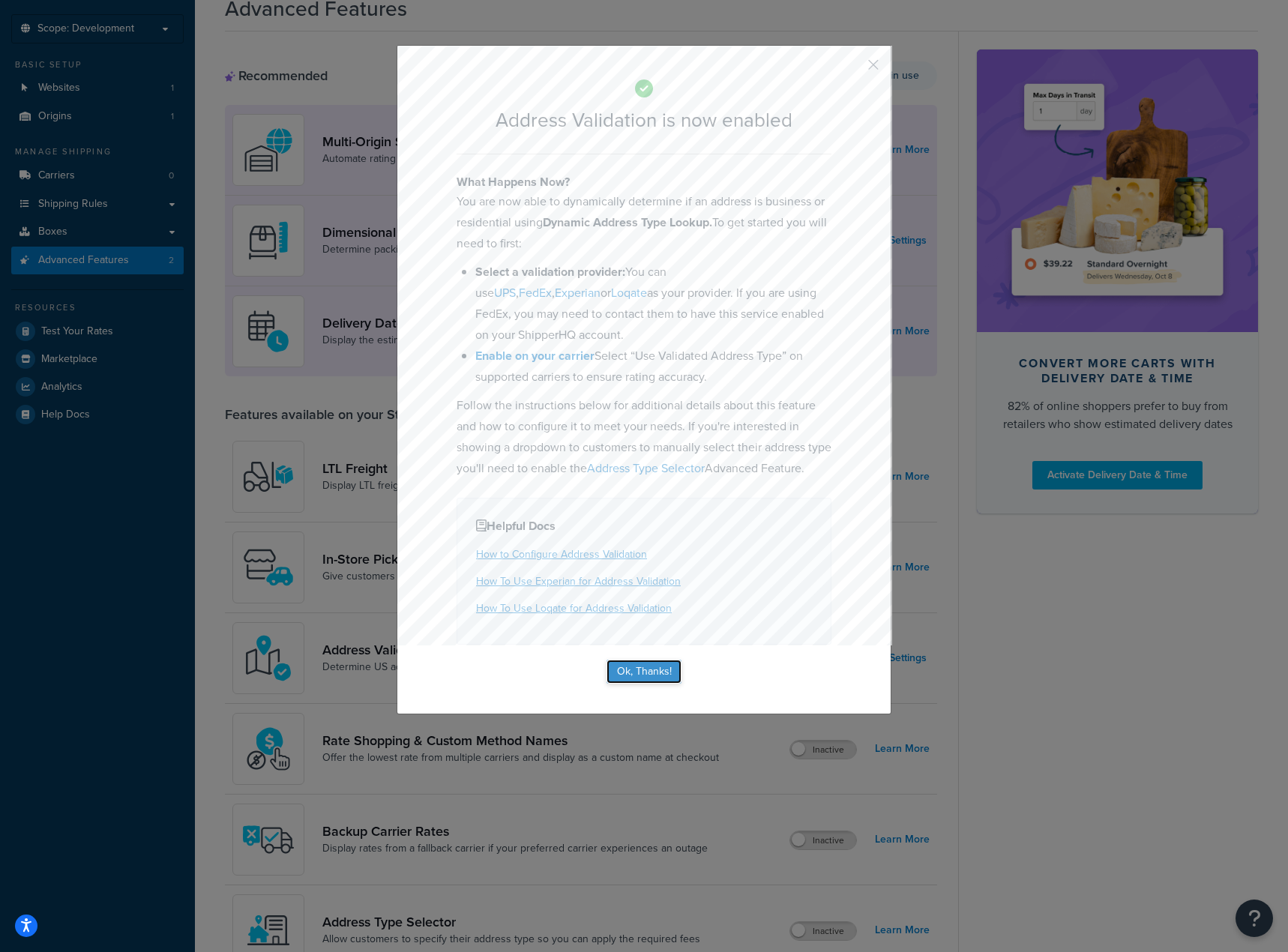
click at [645, 684] on button "Ok, Thanks!" at bounding box center [644, 671] width 75 height 24
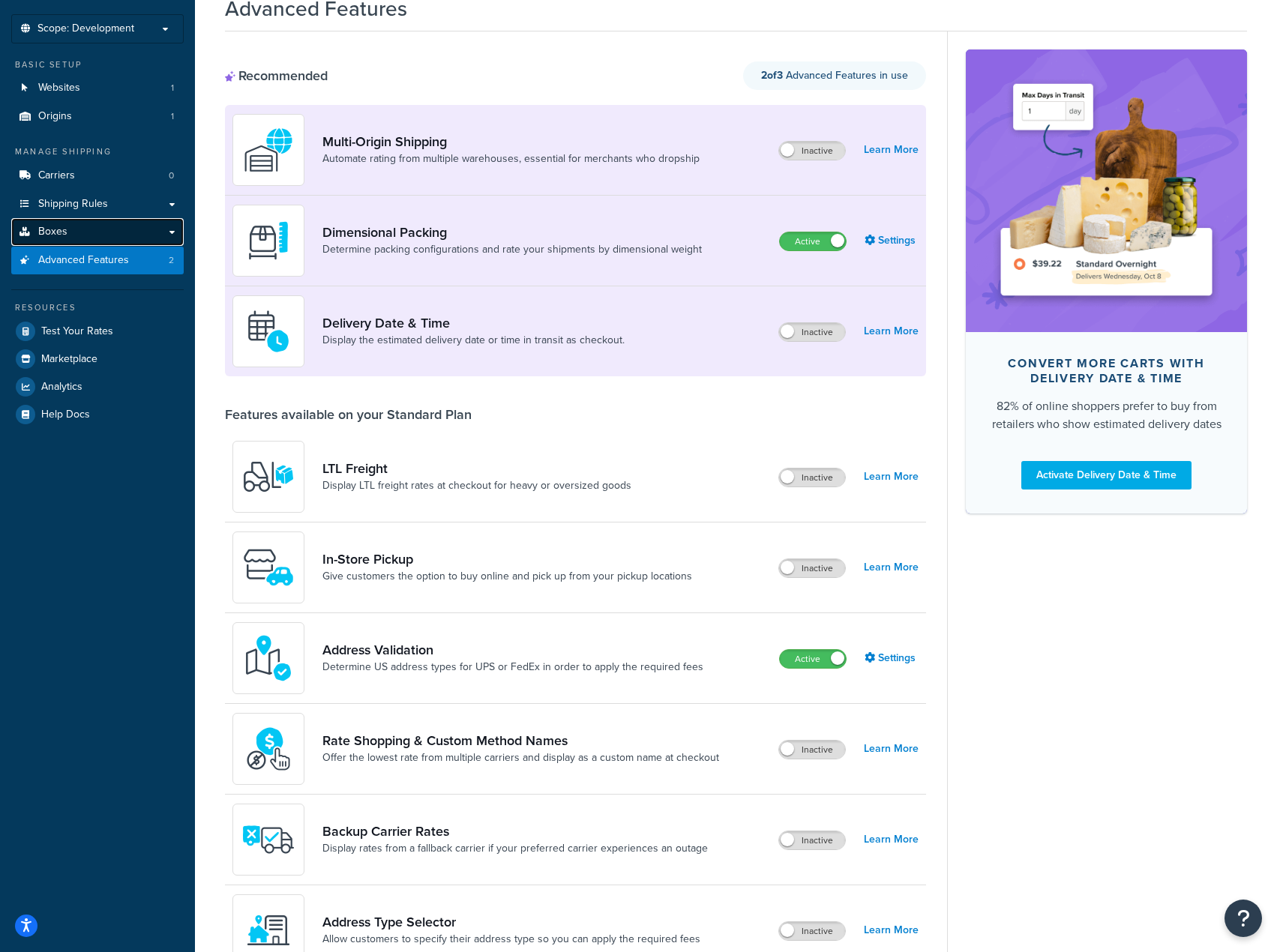
click at [66, 233] on link "Boxes" at bounding box center [98, 232] width 172 height 28
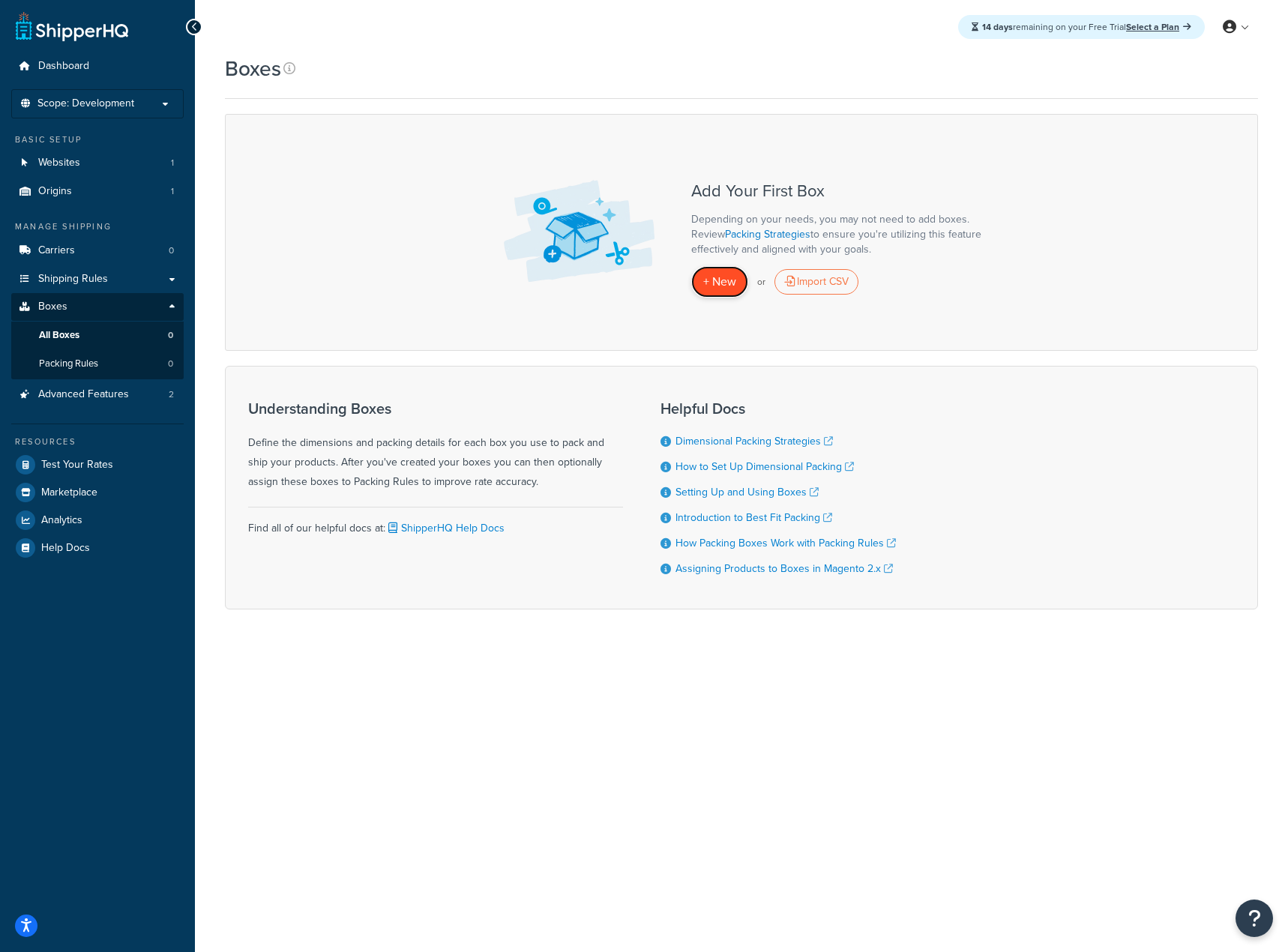
click at [715, 277] on span "+ New" at bounding box center [720, 281] width 33 height 17
click at [803, 285] on div "Import CSV" at bounding box center [817, 281] width 84 height 25
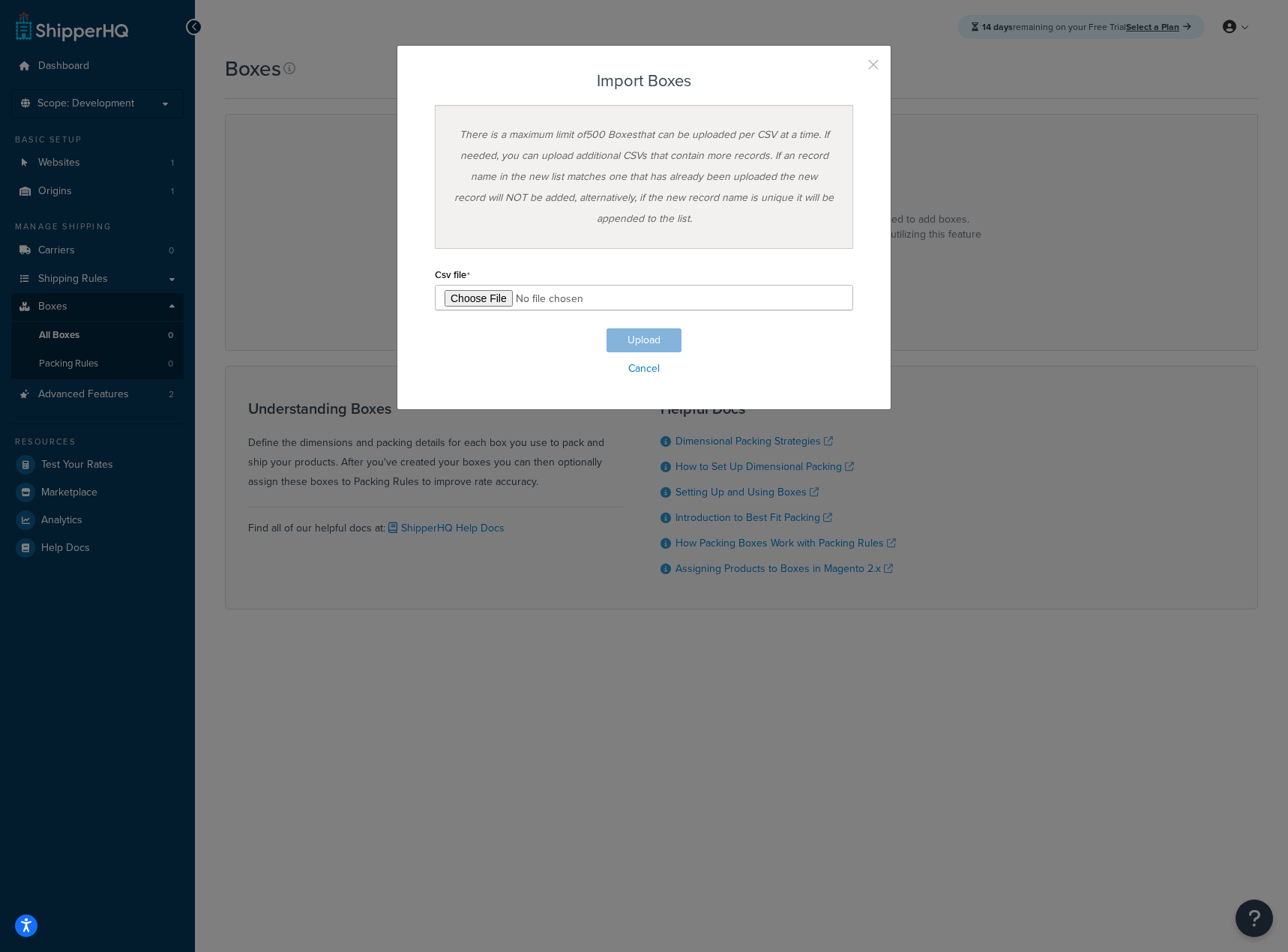
click at [854, 68] on button "button" at bounding box center [851, 70] width 4 height 4
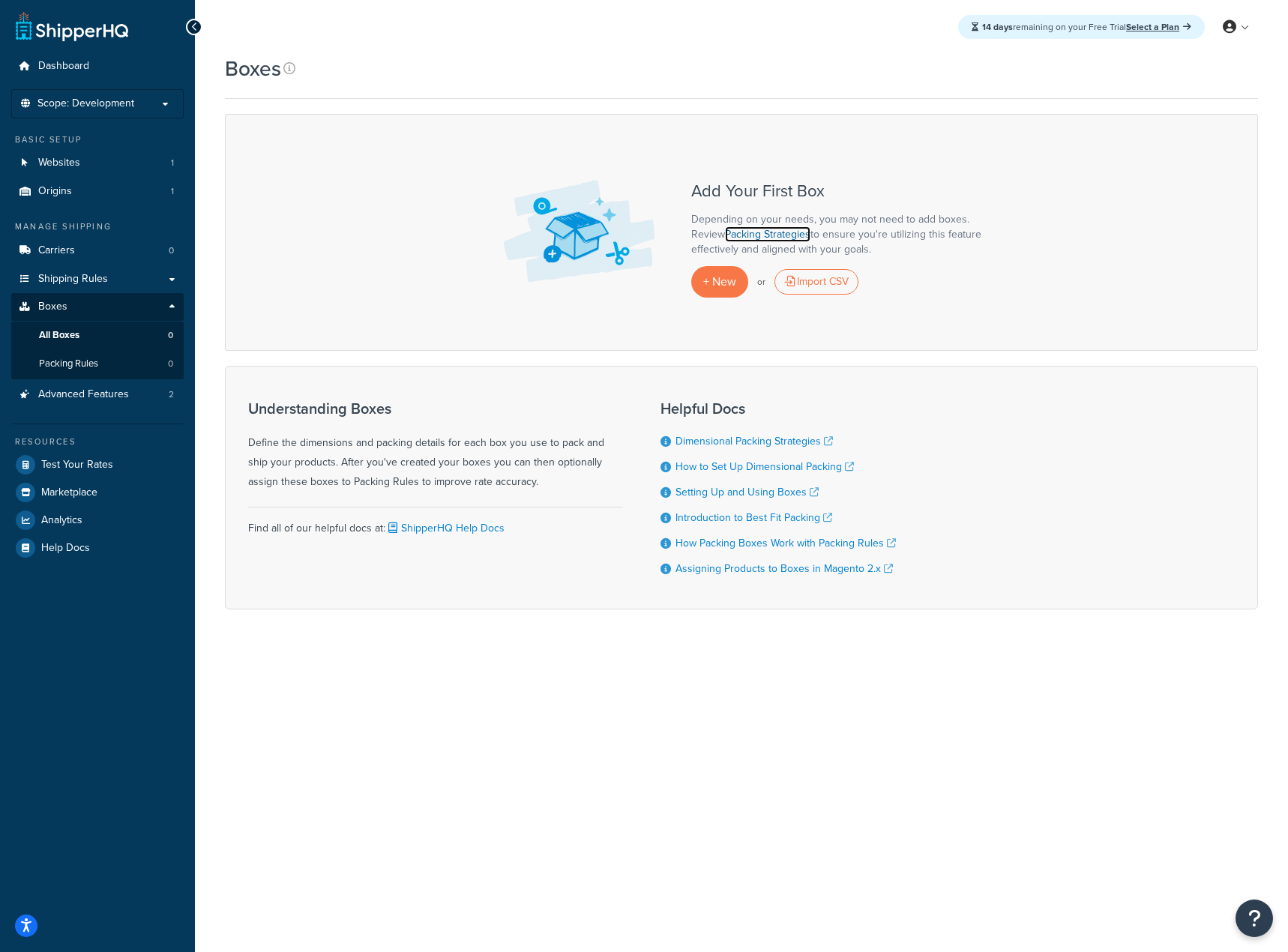
click at [778, 234] on link "Packing Strategies" at bounding box center [768, 234] width 85 height 16
click at [726, 285] on span "+ New" at bounding box center [720, 281] width 33 height 17
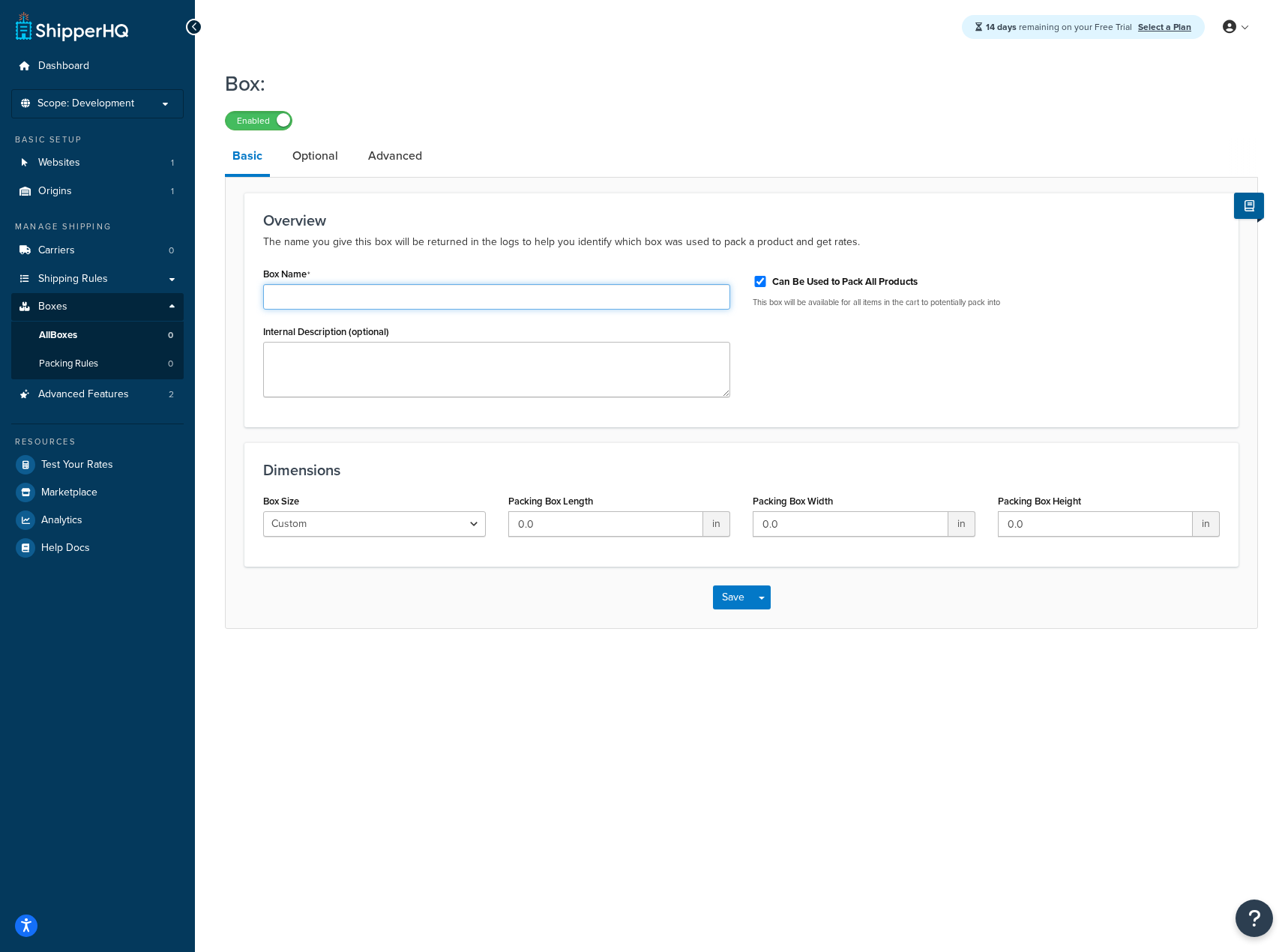
click at [335, 305] on input "Box Name" at bounding box center [497, 296] width 467 height 25
click at [341, 300] on input "Box Name" at bounding box center [497, 296] width 467 height 25
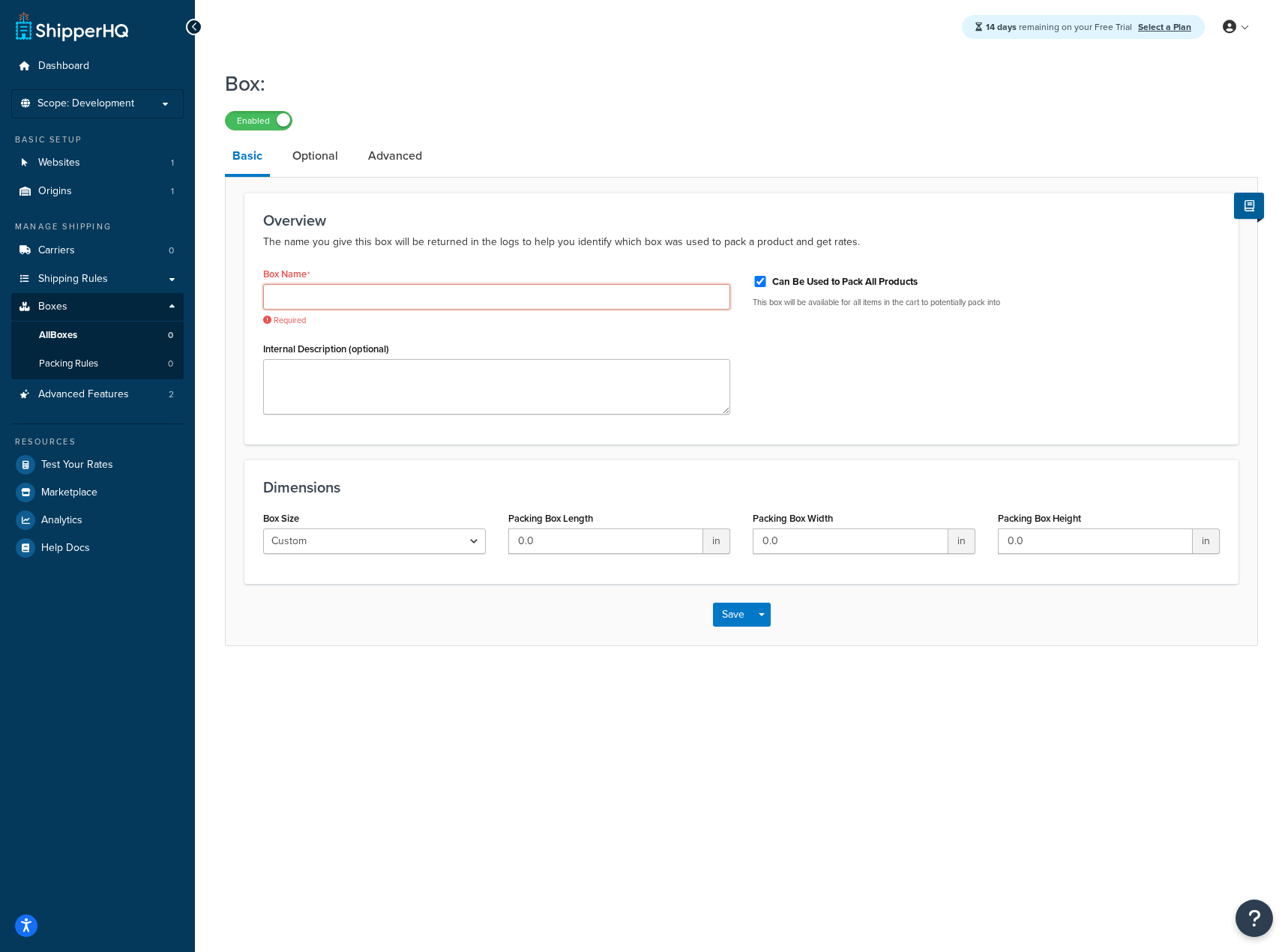
click at [337, 302] on input "Box Name" at bounding box center [497, 296] width 467 height 25
click at [333, 304] on input "Box Name" at bounding box center [497, 296] width 467 height 25
click at [304, 296] on input "Box Name" at bounding box center [497, 296] width 467 height 25
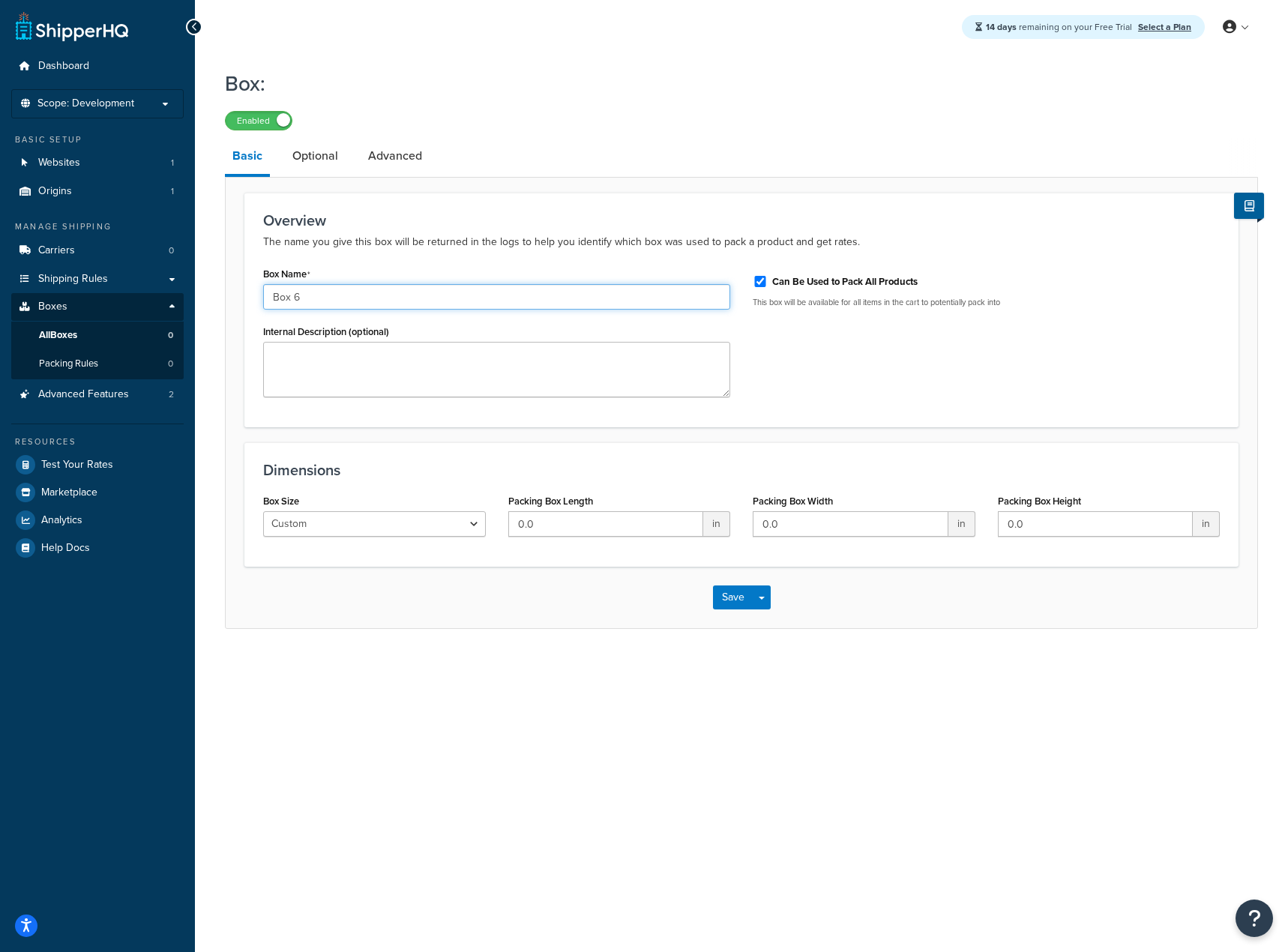
type input "Box 6"
click at [566, 529] on input "0.0" at bounding box center [606, 524] width 195 height 25
type input "0"
type input "20"
type input "18"
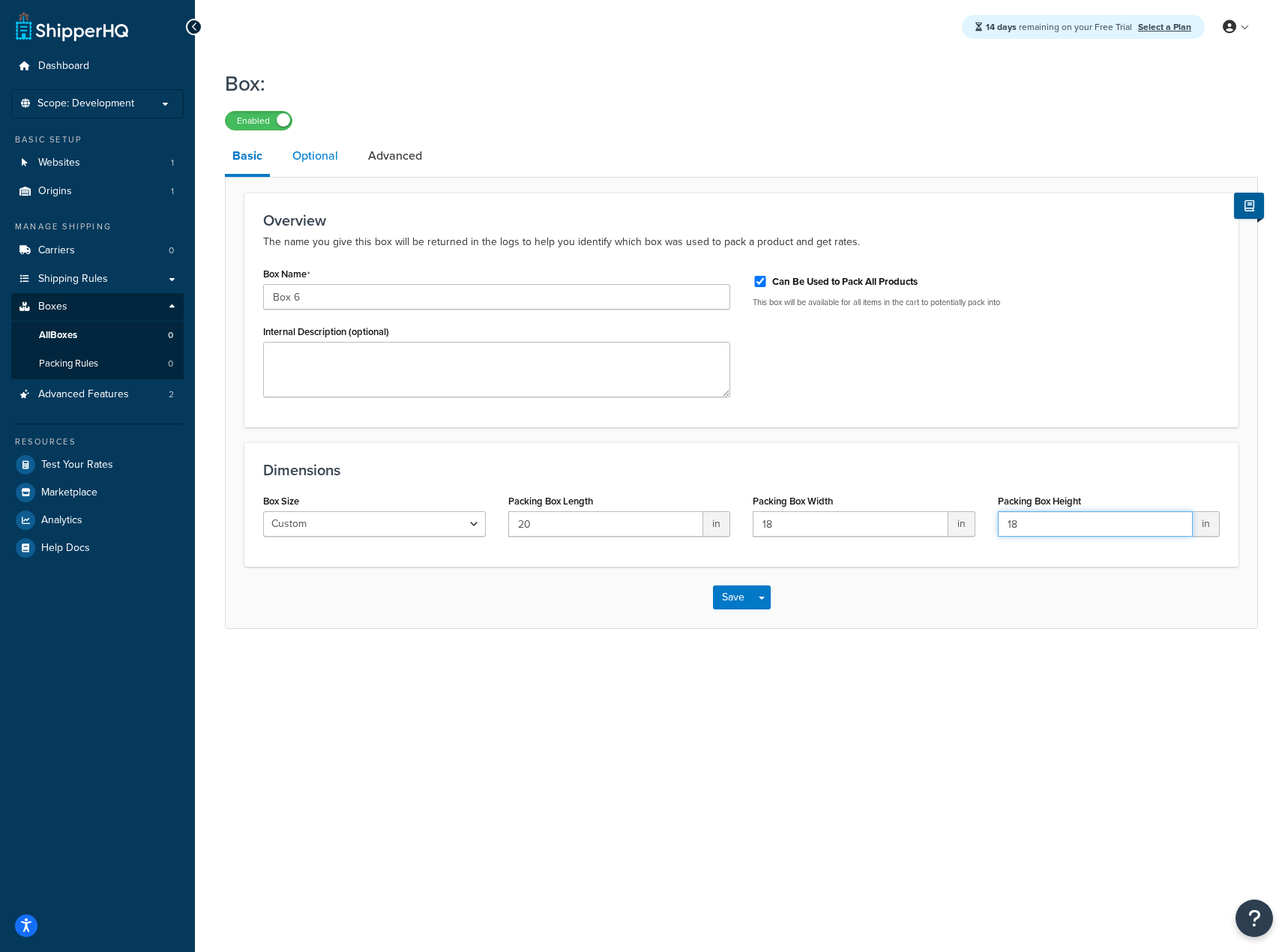
type input "18"
click at [325, 152] on link "Optional" at bounding box center [315, 156] width 61 height 36
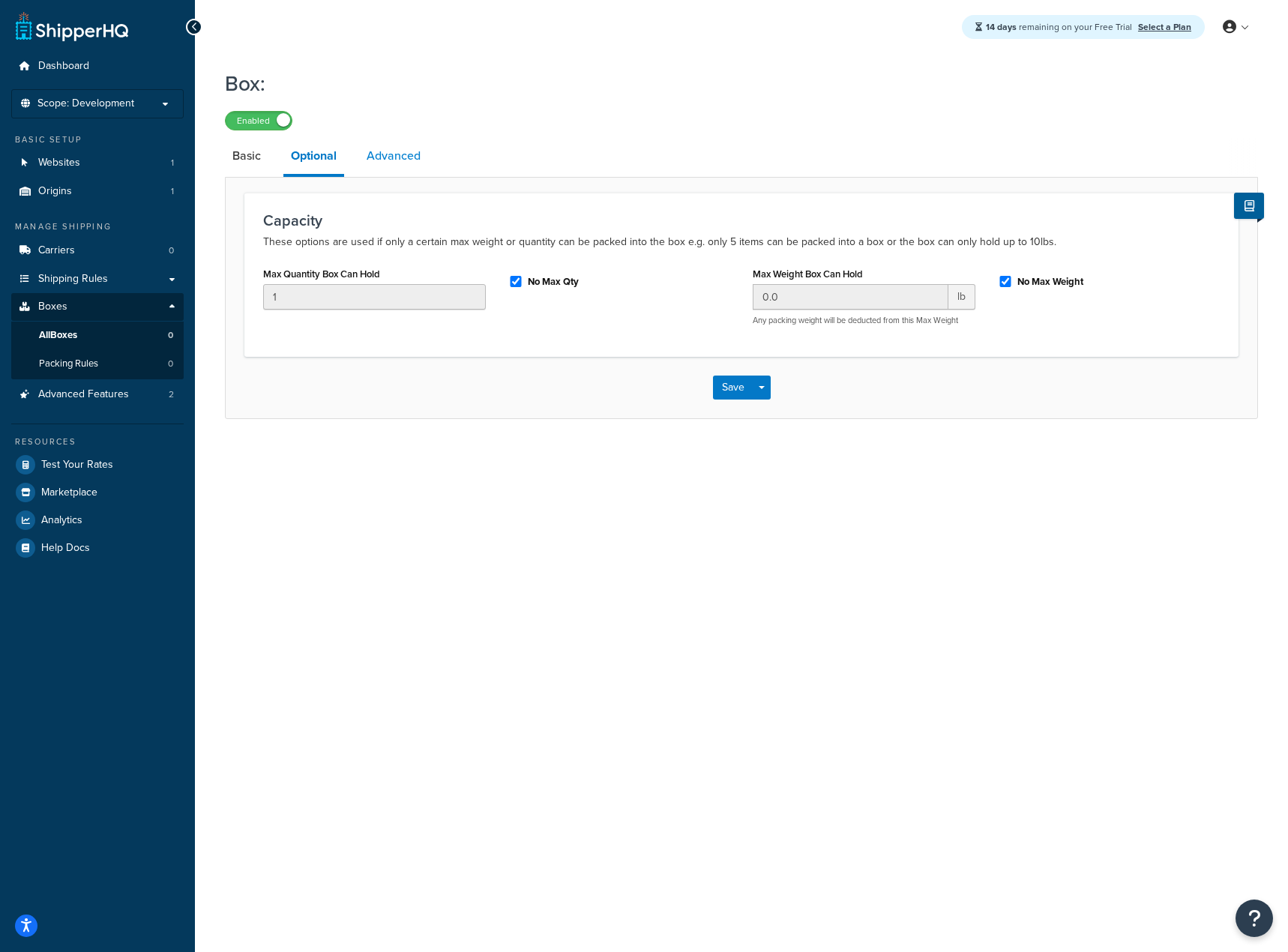
click at [395, 153] on link "Advanced" at bounding box center [394, 156] width 69 height 36
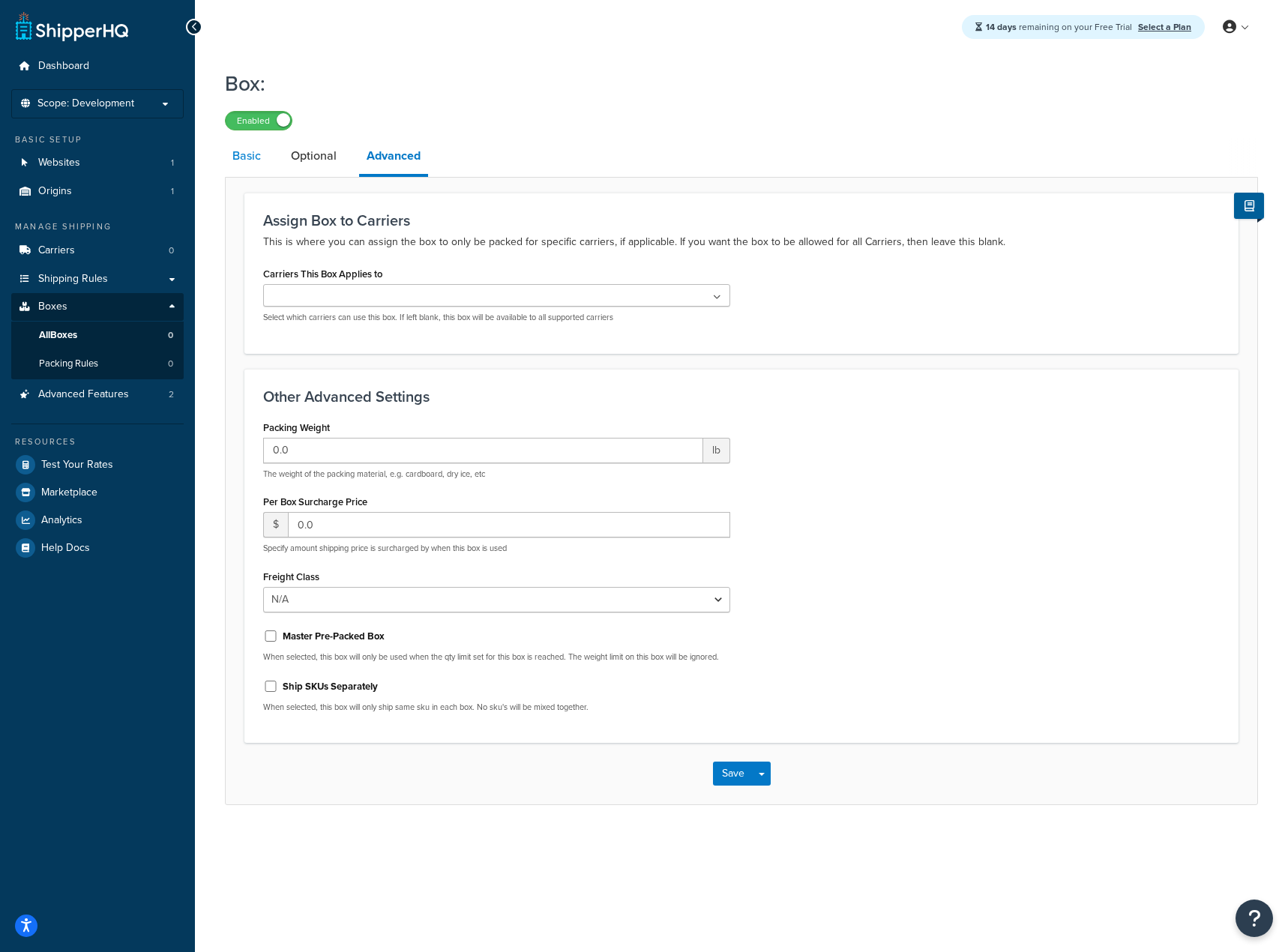
click at [254, 167] on link "Basic" at bounding box center [246, 156] width 44 height 36
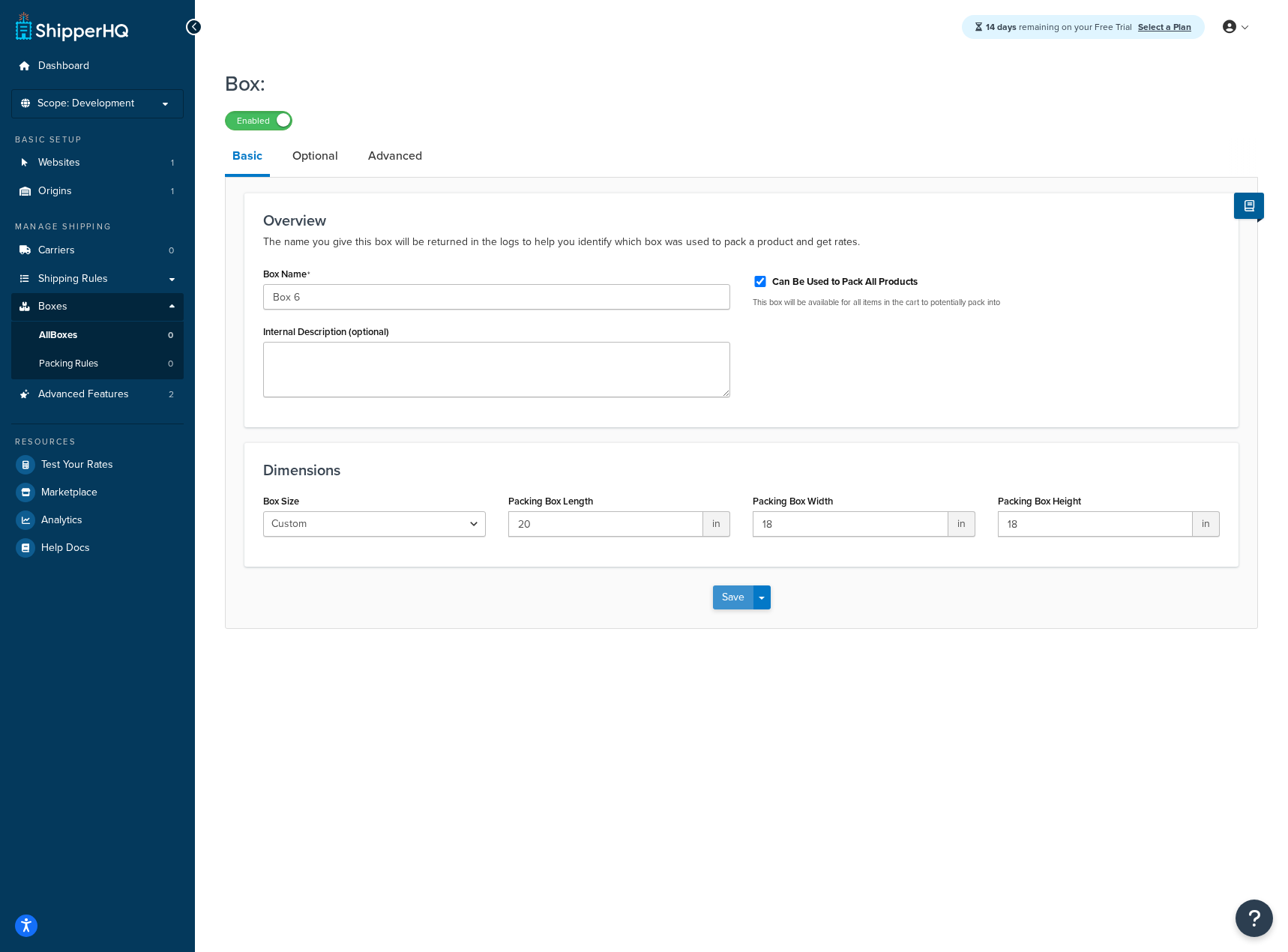
click at [735, 599] on button "Save" at bounding box center [733, 597] width 40 height 24
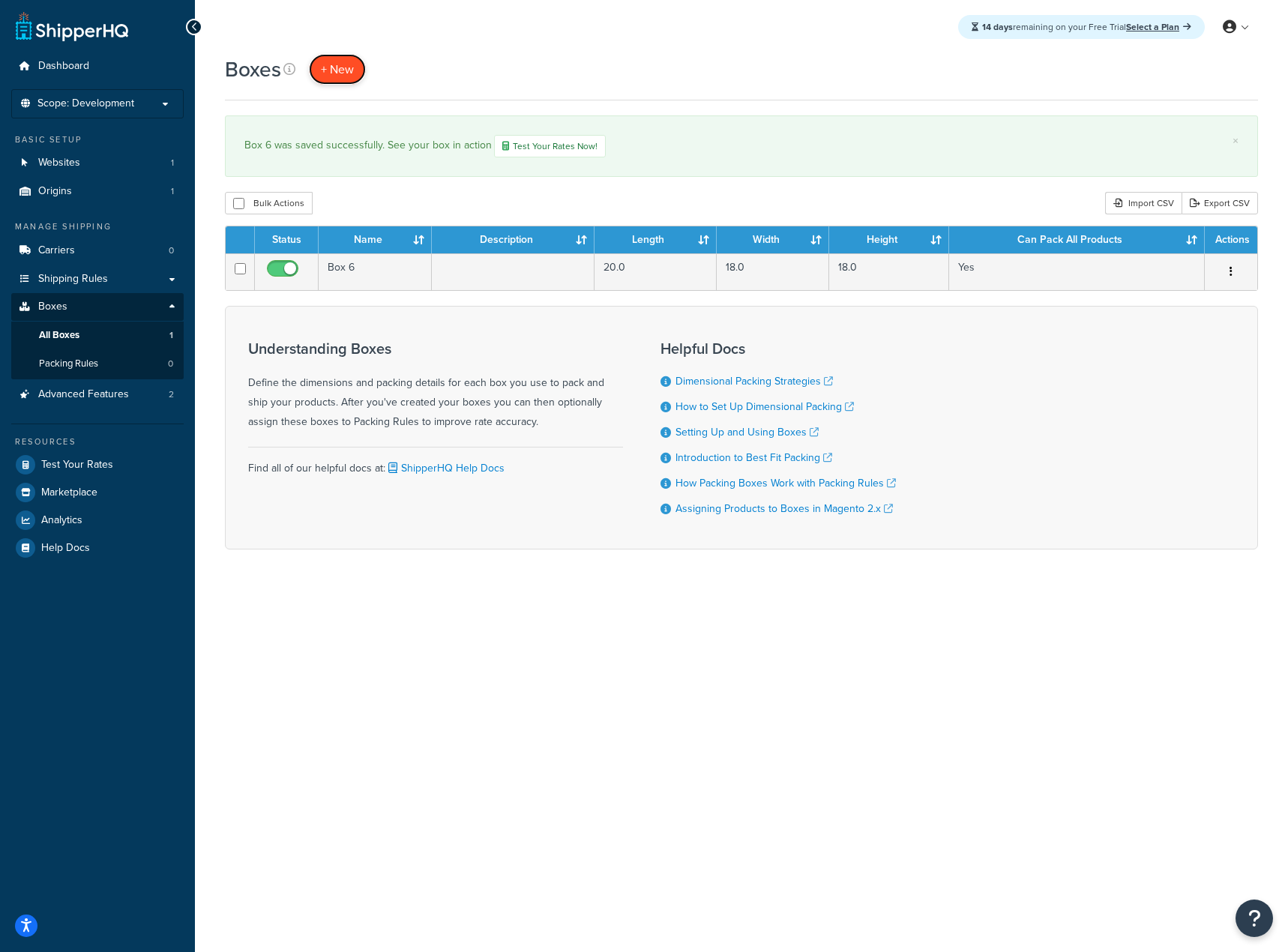
click at [339, 80] on link "+ New" at bounding box center [337, 69] width 57 height 30
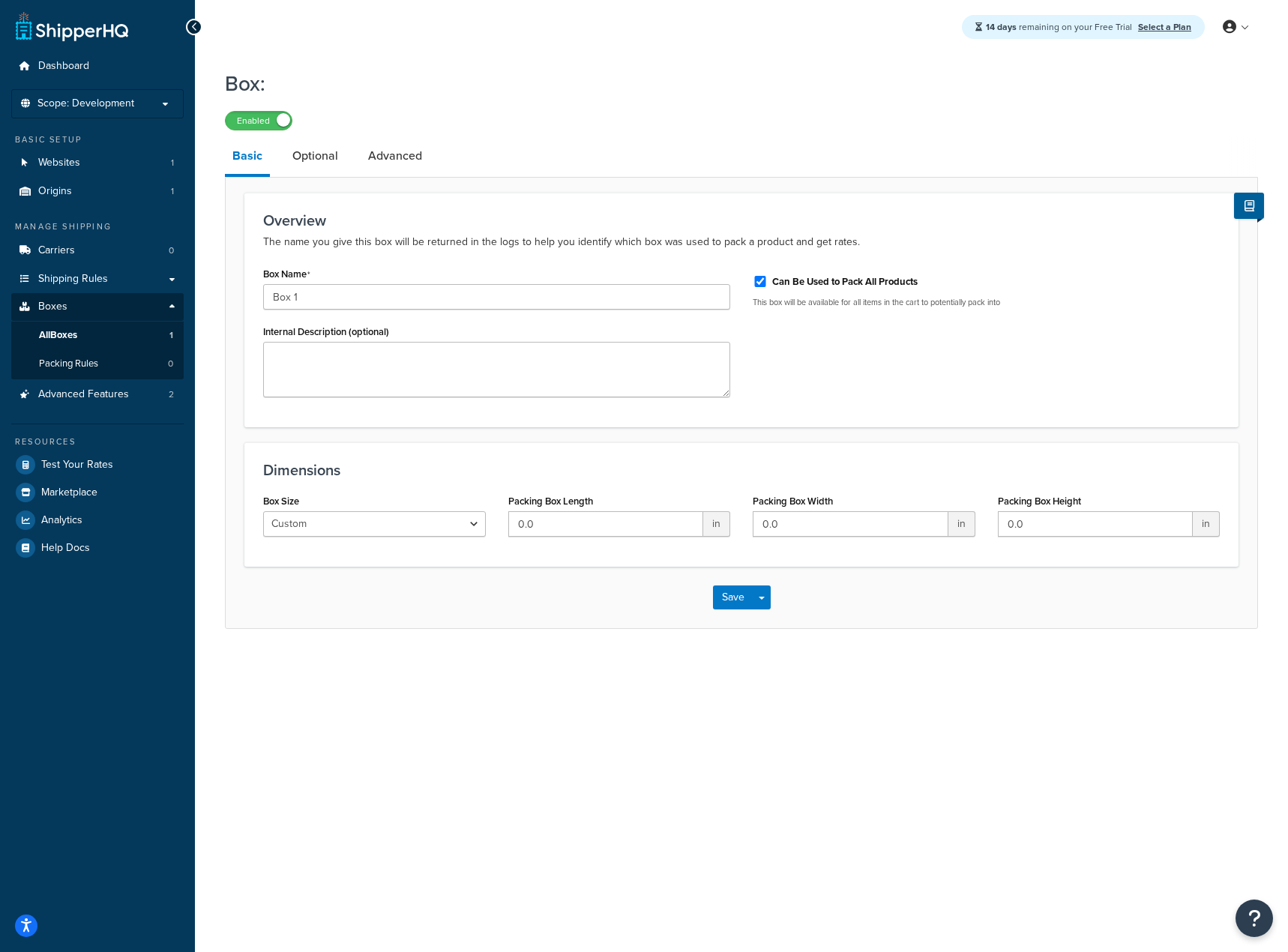
type input "Box 1"
type input "11.25"
type input "8.75"
type input "6"
click at [721, 596] on button "Save" at bounding box center [733, 597] width 40 height 24
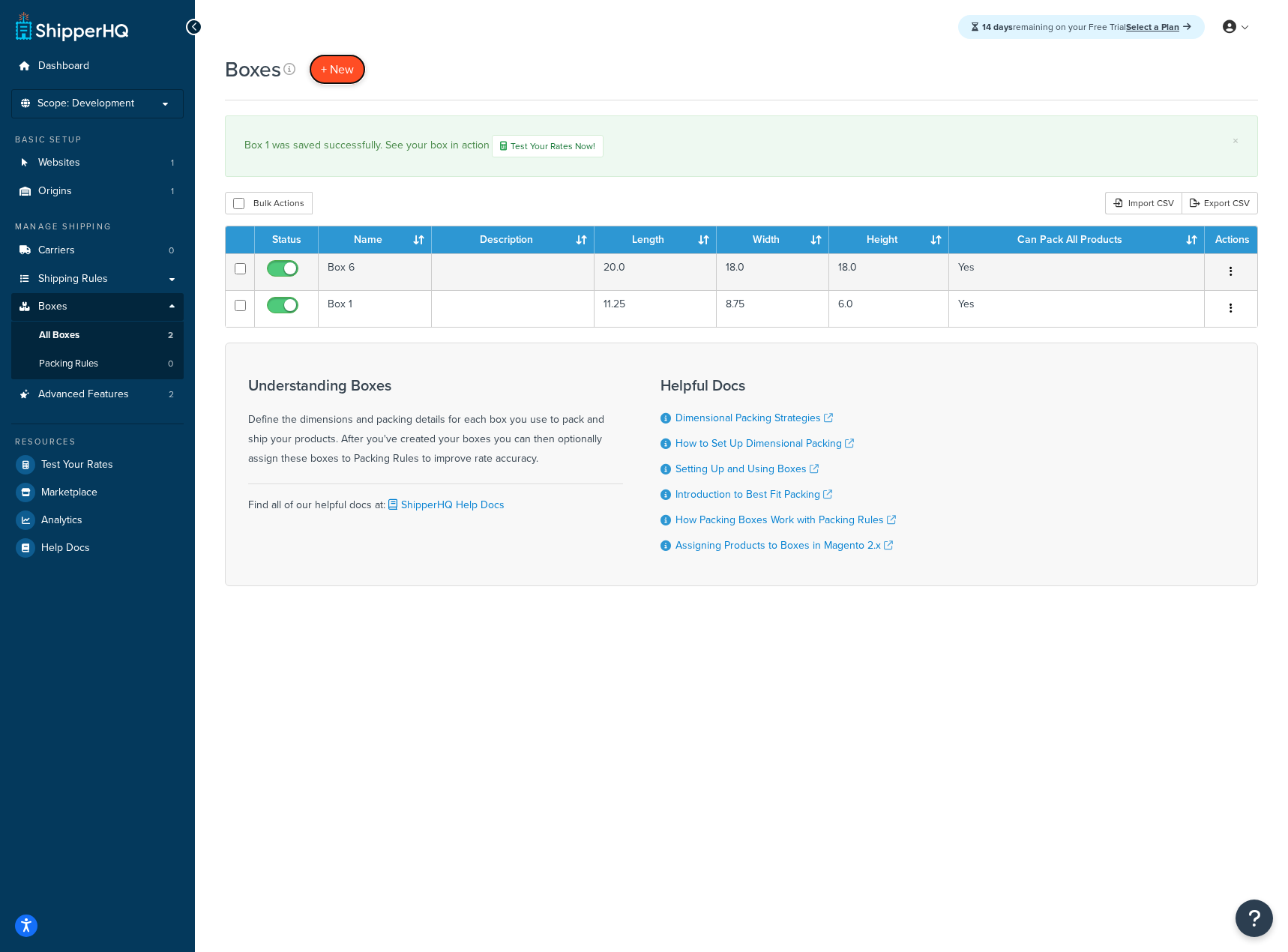
click at [342, 76] on span "+ New" at bounding box center [337, 69] width 33 height 17
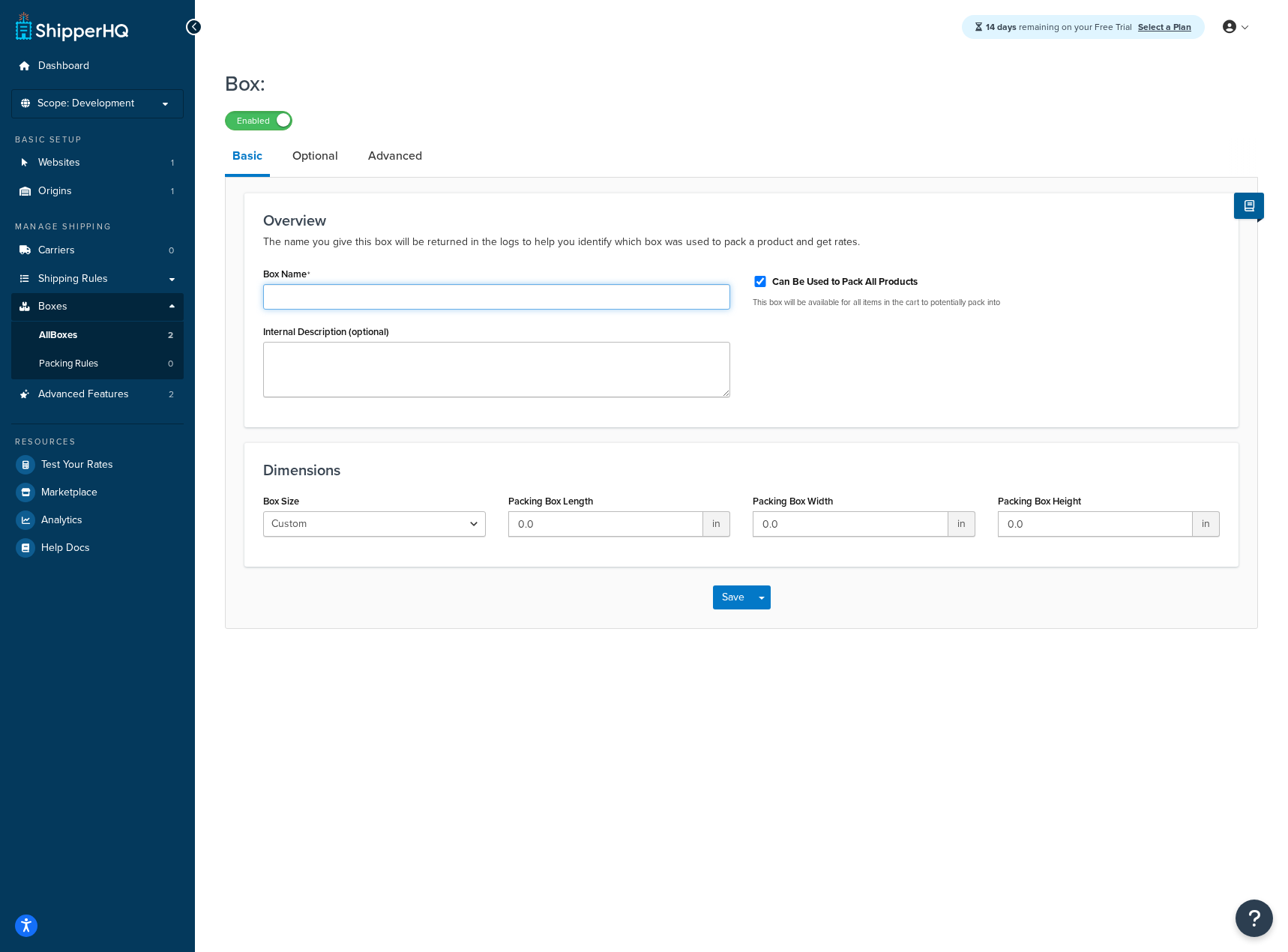
click at [309, 284] on div "Box Name" at bounding box center [497, 286] width 467 height 47
type input "Box 5"
type input "20"
type input "16"
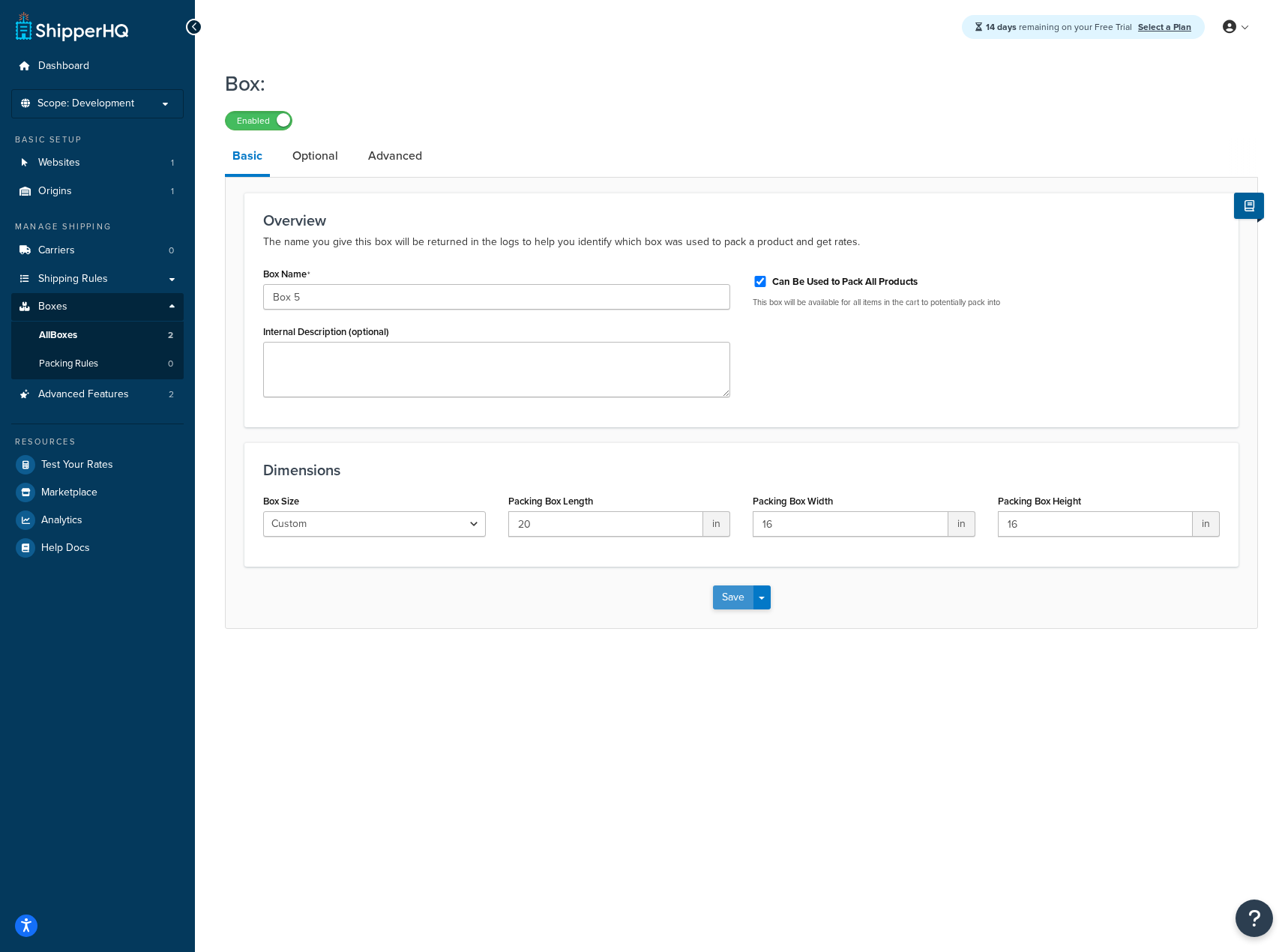
click at [723, 602] on button "Save" at bounding box center [733, 597] width 40 height 24
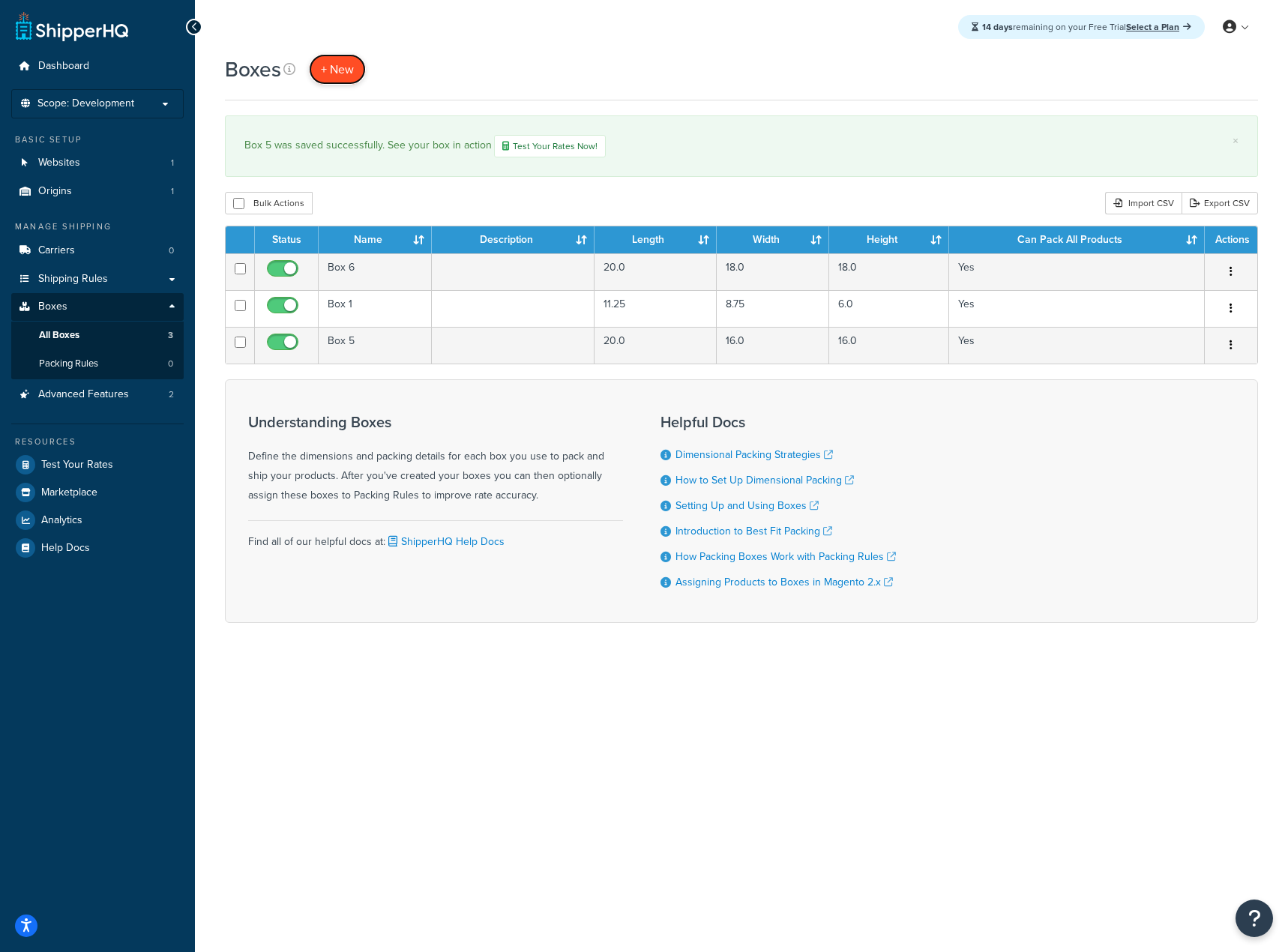
click at [329, 66] on span "+ New" at bounding box center [337, 69] width 33 height 17
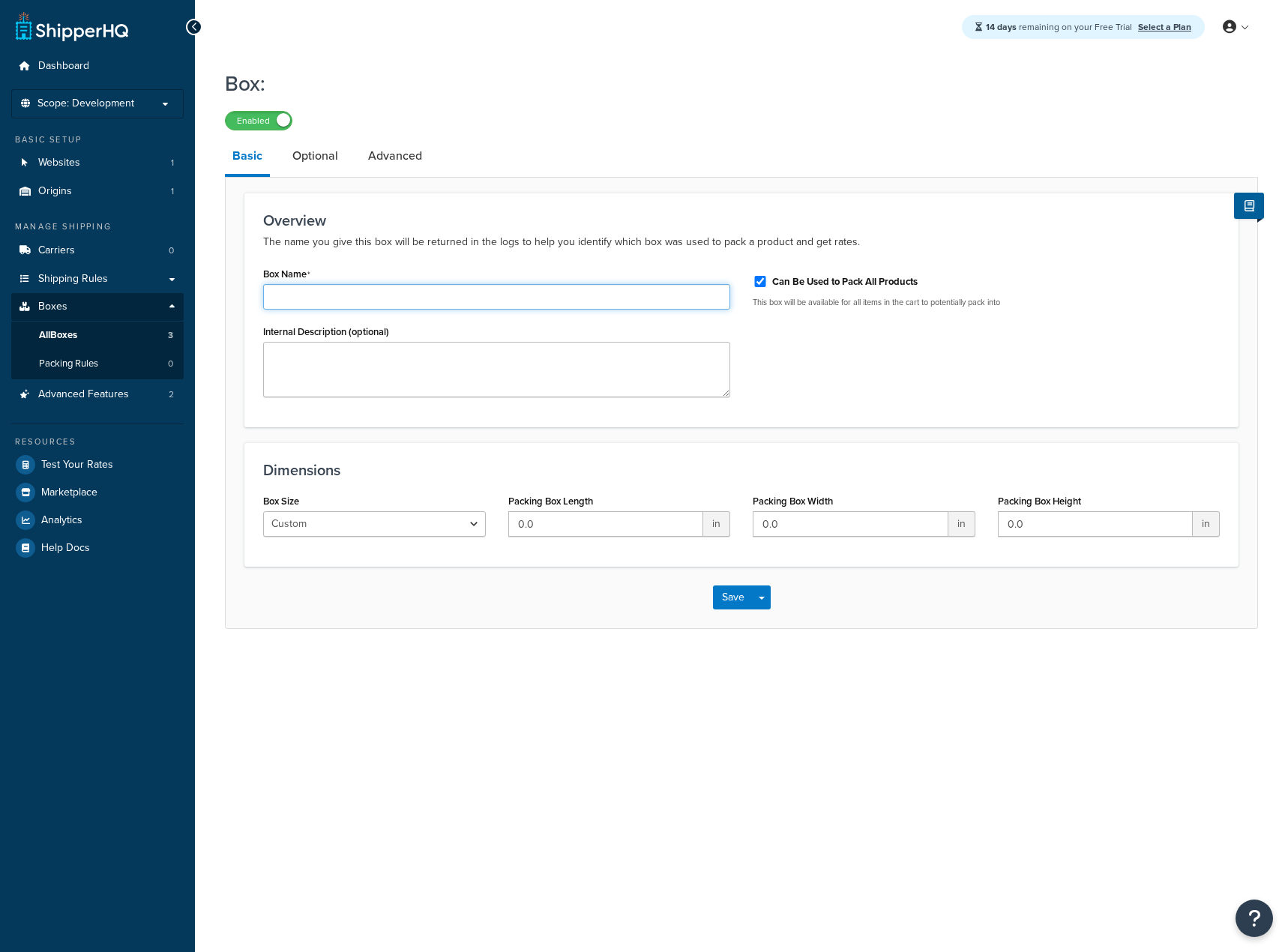
click at [339, 293] on input "Box Name" at bounding box center [497, 296] width 467 height 25
type input "Box 8"
type input "18.5"
type input "14"
type input "10"
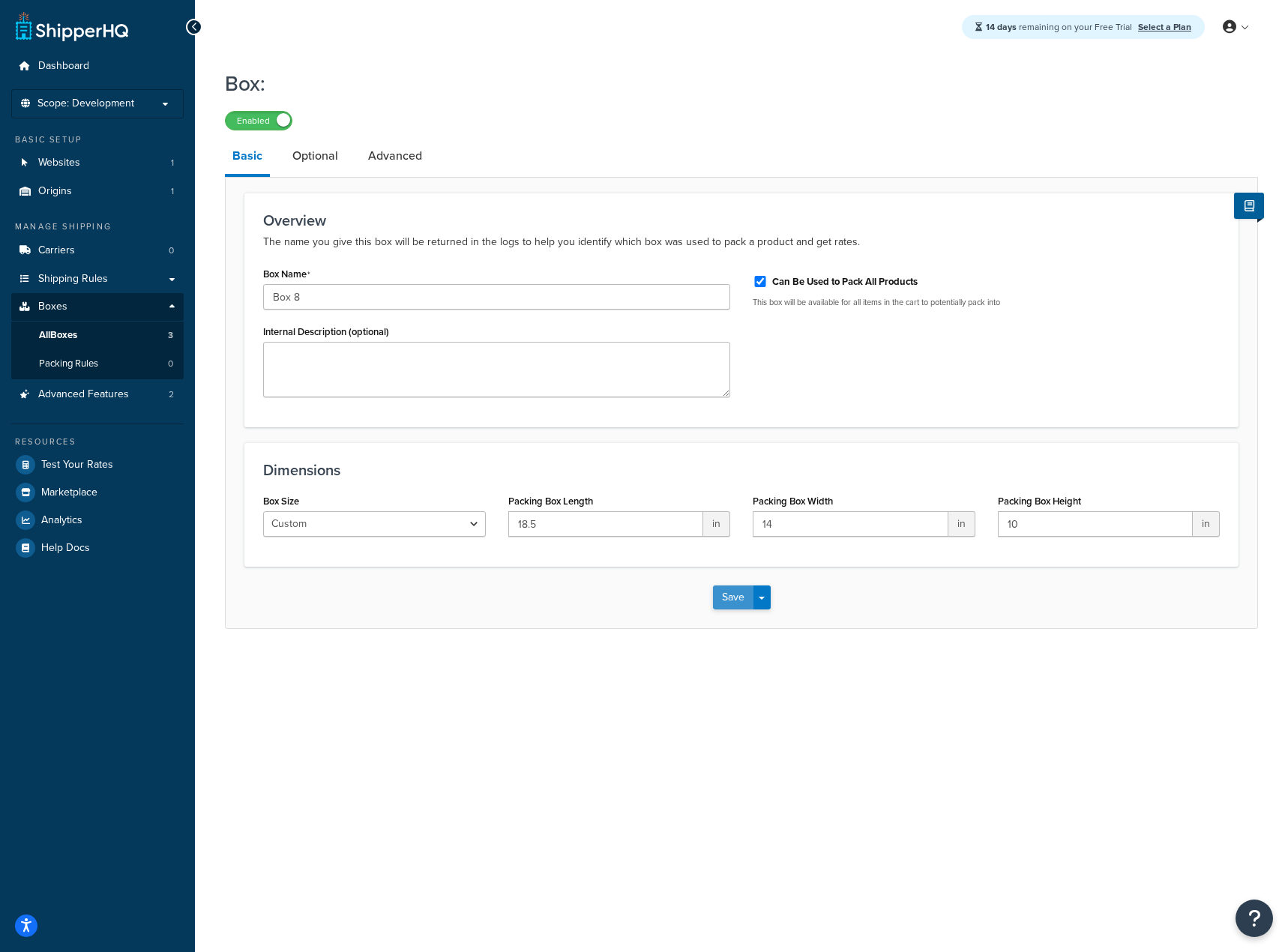
click at [733, 593] on button "Save" at bounding box center [733, 597] width 40 height 24
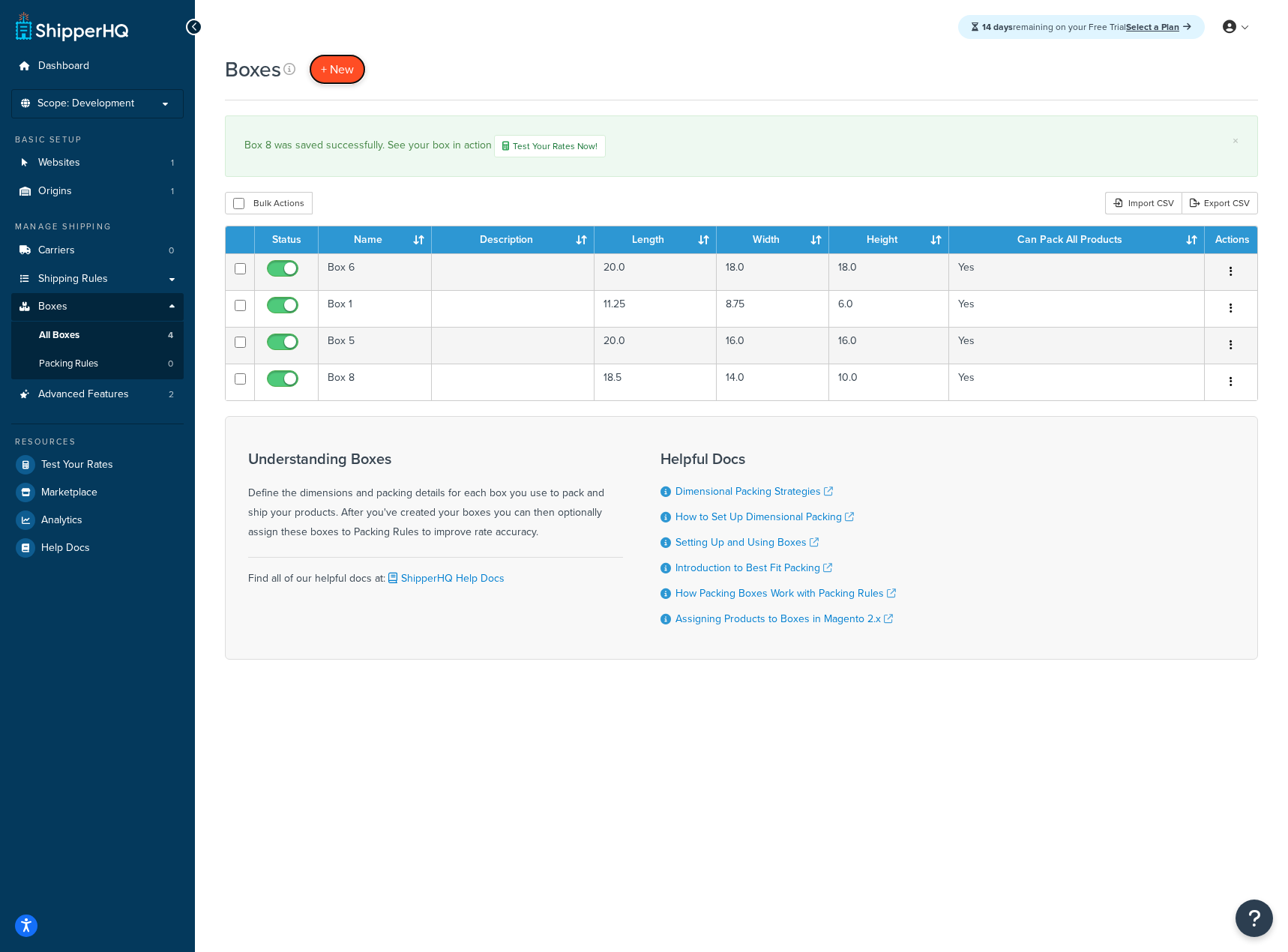
click at [325, 76] on span "+ New" at bounding box center [337, 69] width 33 height 17
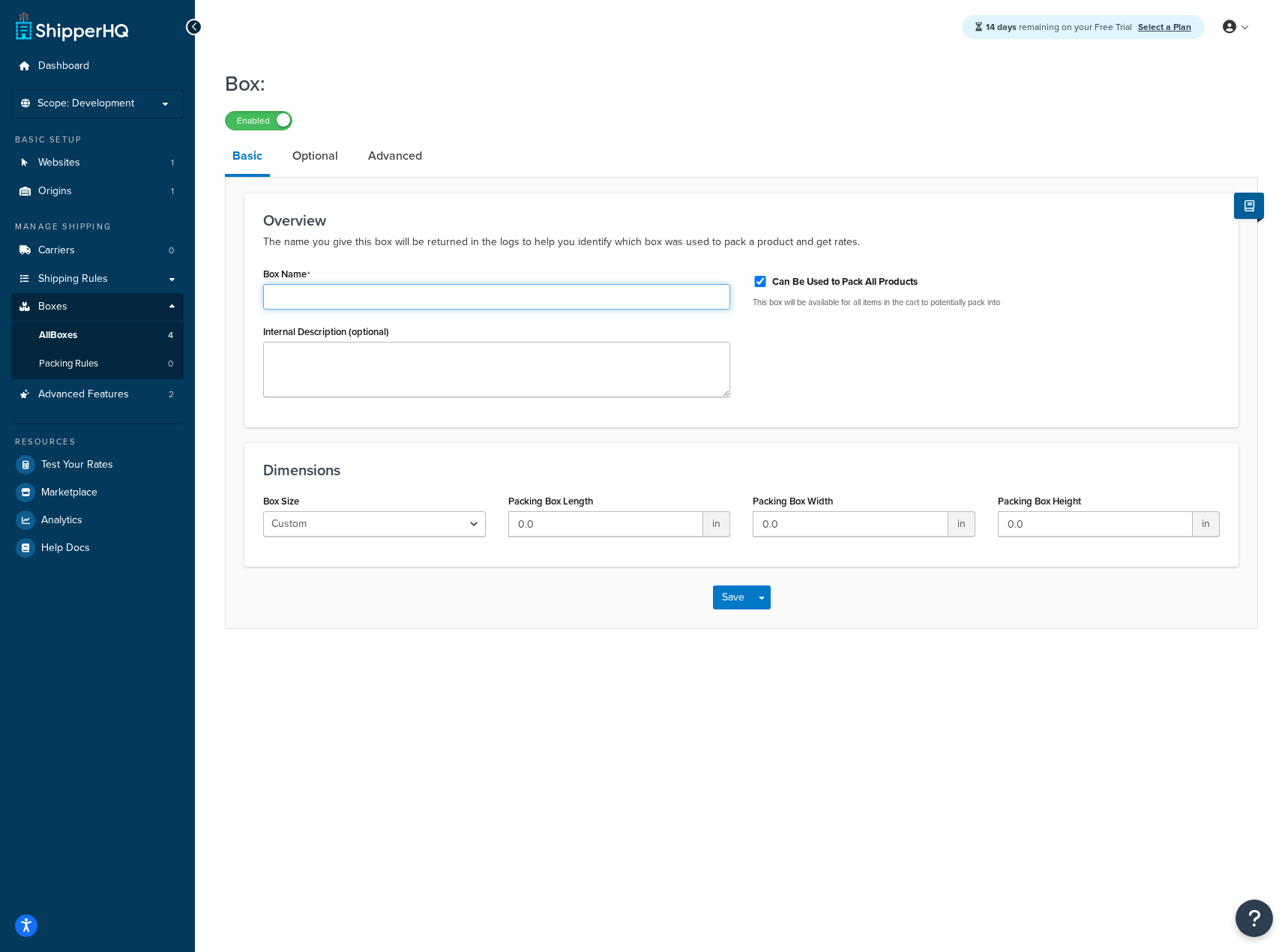
click at [359, 295] on input "Box Name" at bounding box center [497, 296] width 467 height 25
type input "Box 4"
type input "14"
type input "12"
type input "6"
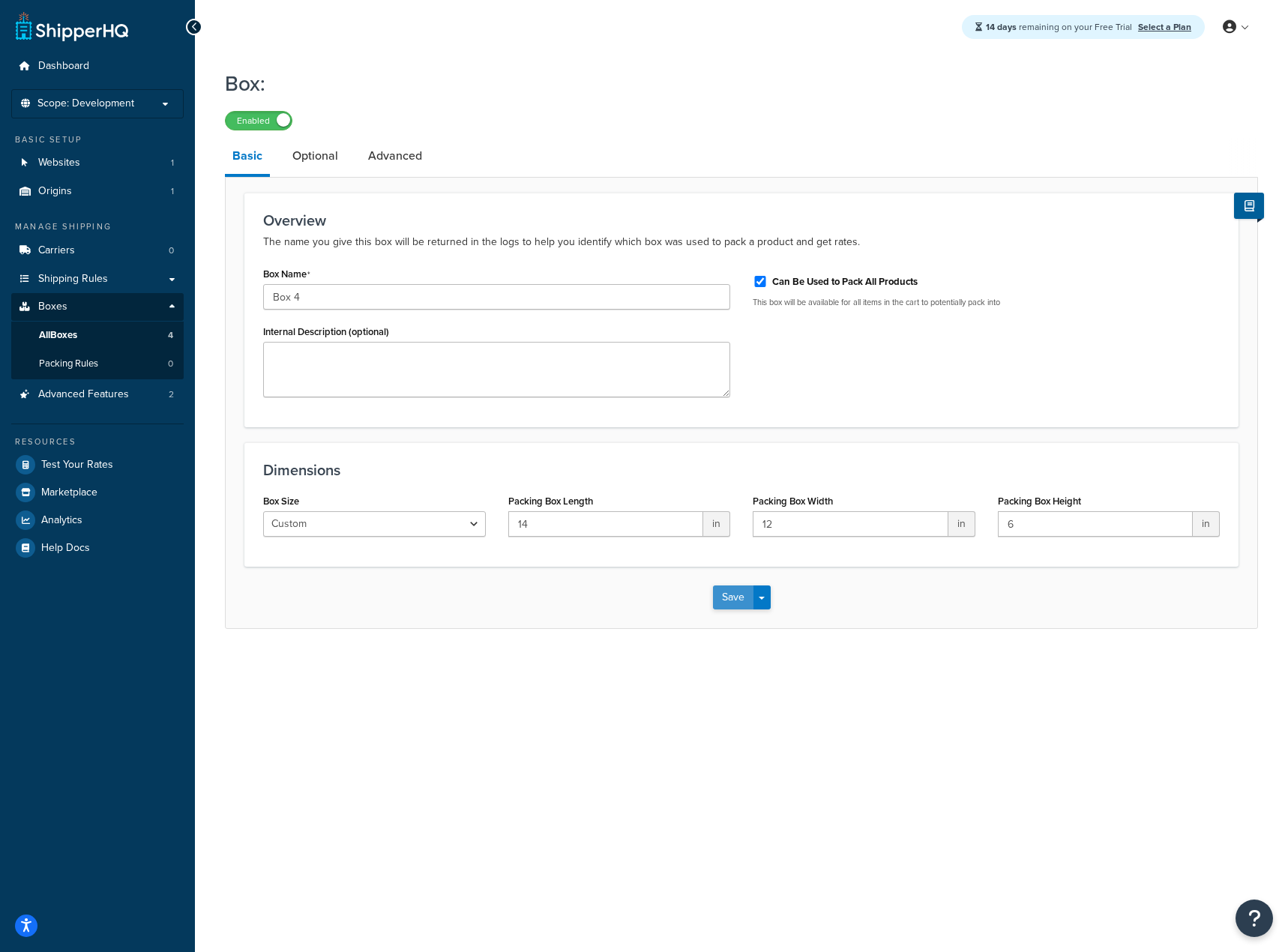
click at [721, 594] on button "Save" at bounding box center [733, 597] width 40 height 24
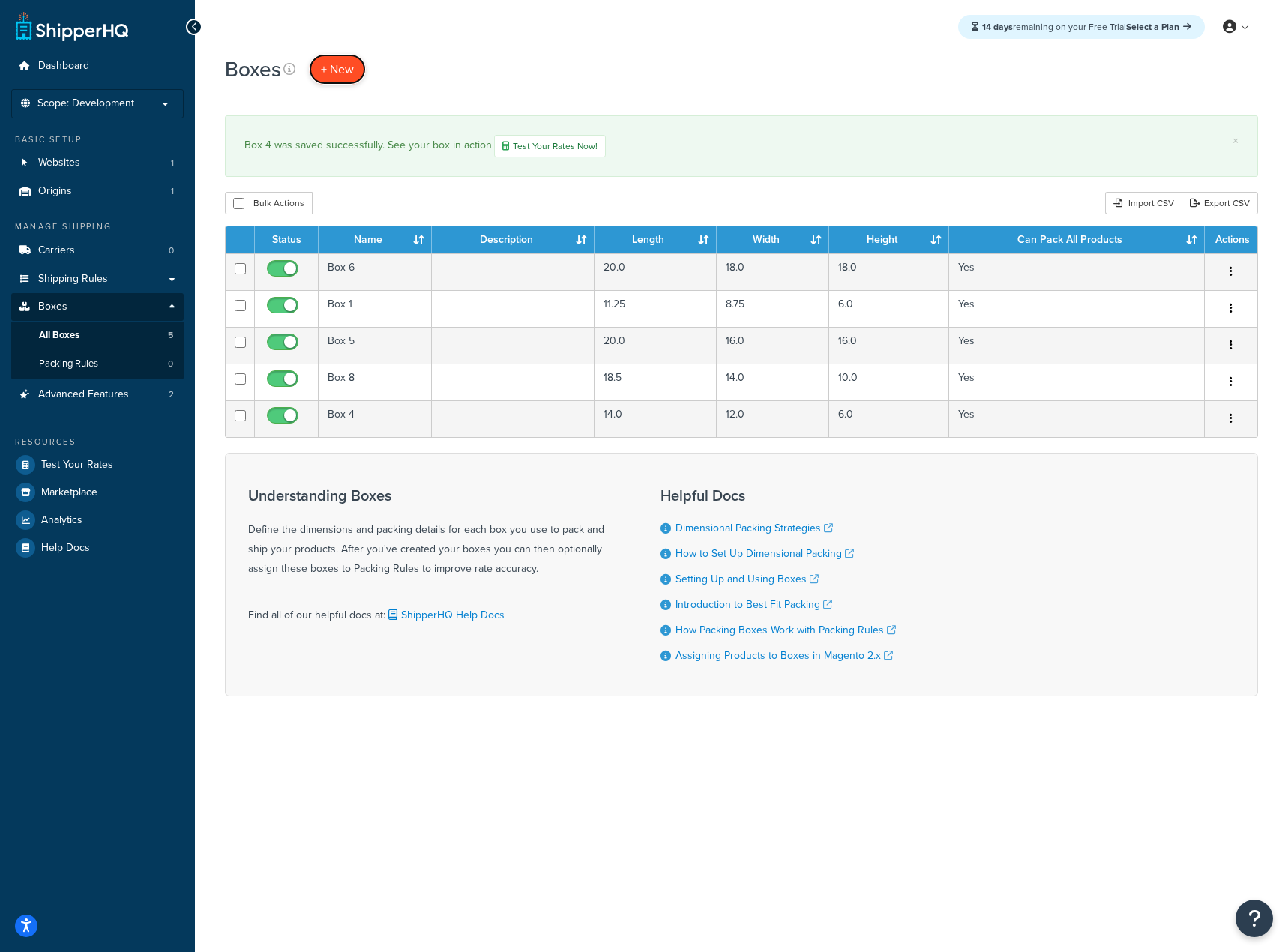
click at [333, 72] on span "+ New" at bounding box center [337, 69] width 33 height 17
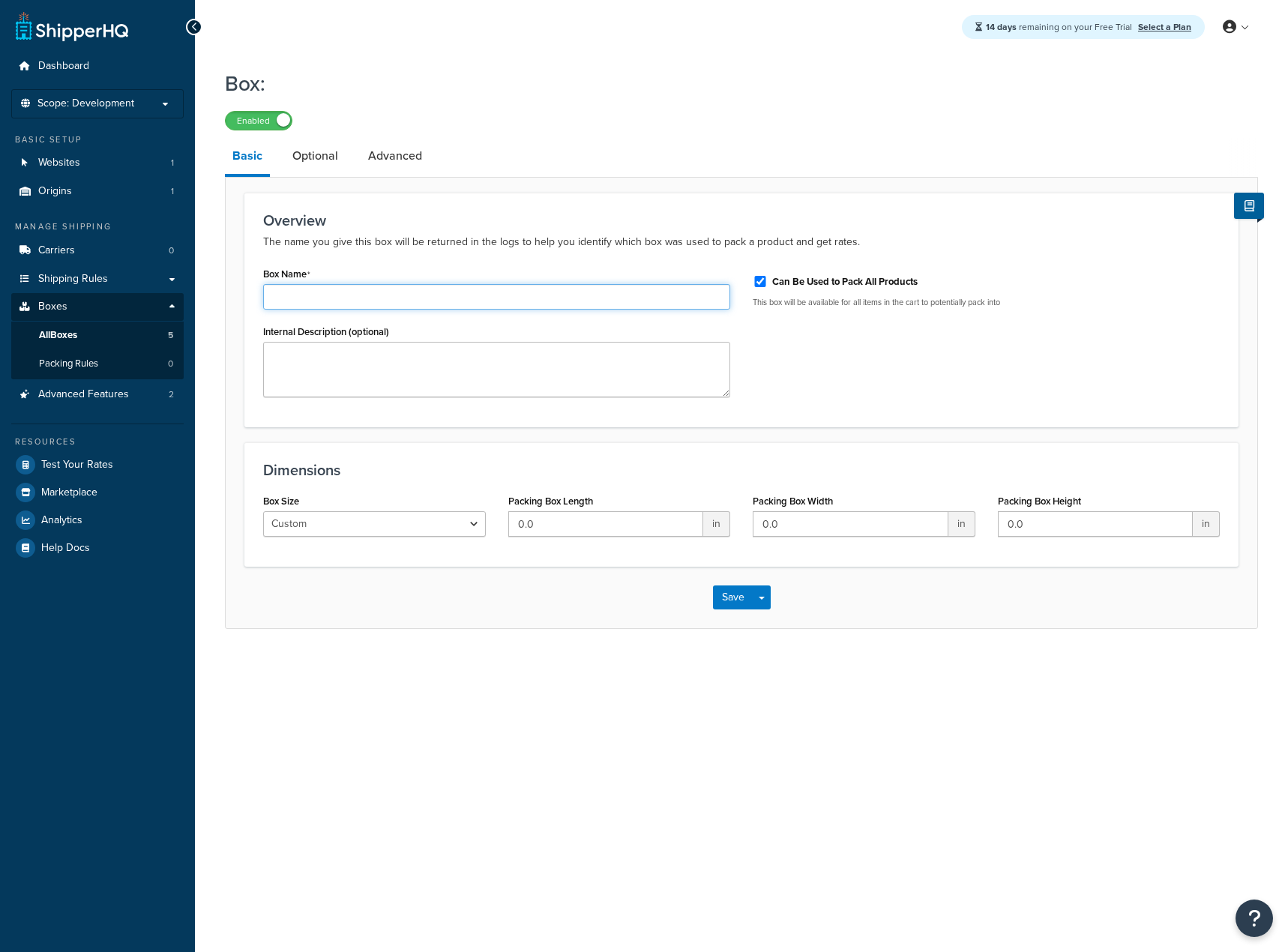
click at [341, 289] on input "Box Name" at bounding box center [497, 296] width 467 height 25
type input "Box 2"
type input "11.25"
type input "8.75"
type input "12"
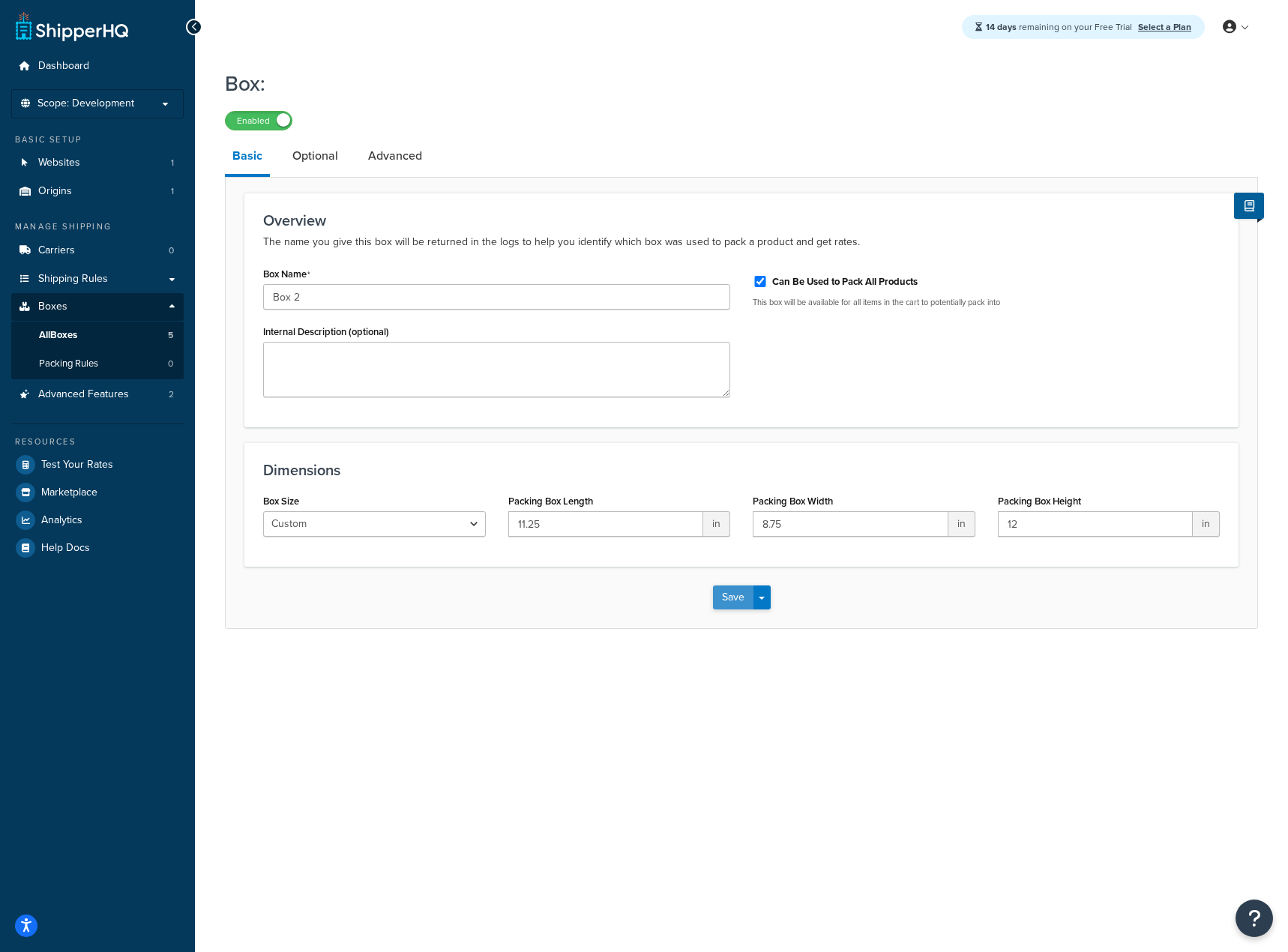
click at [736, 605] on button "Save" at bounding box center [733, 597] width 40 height 24
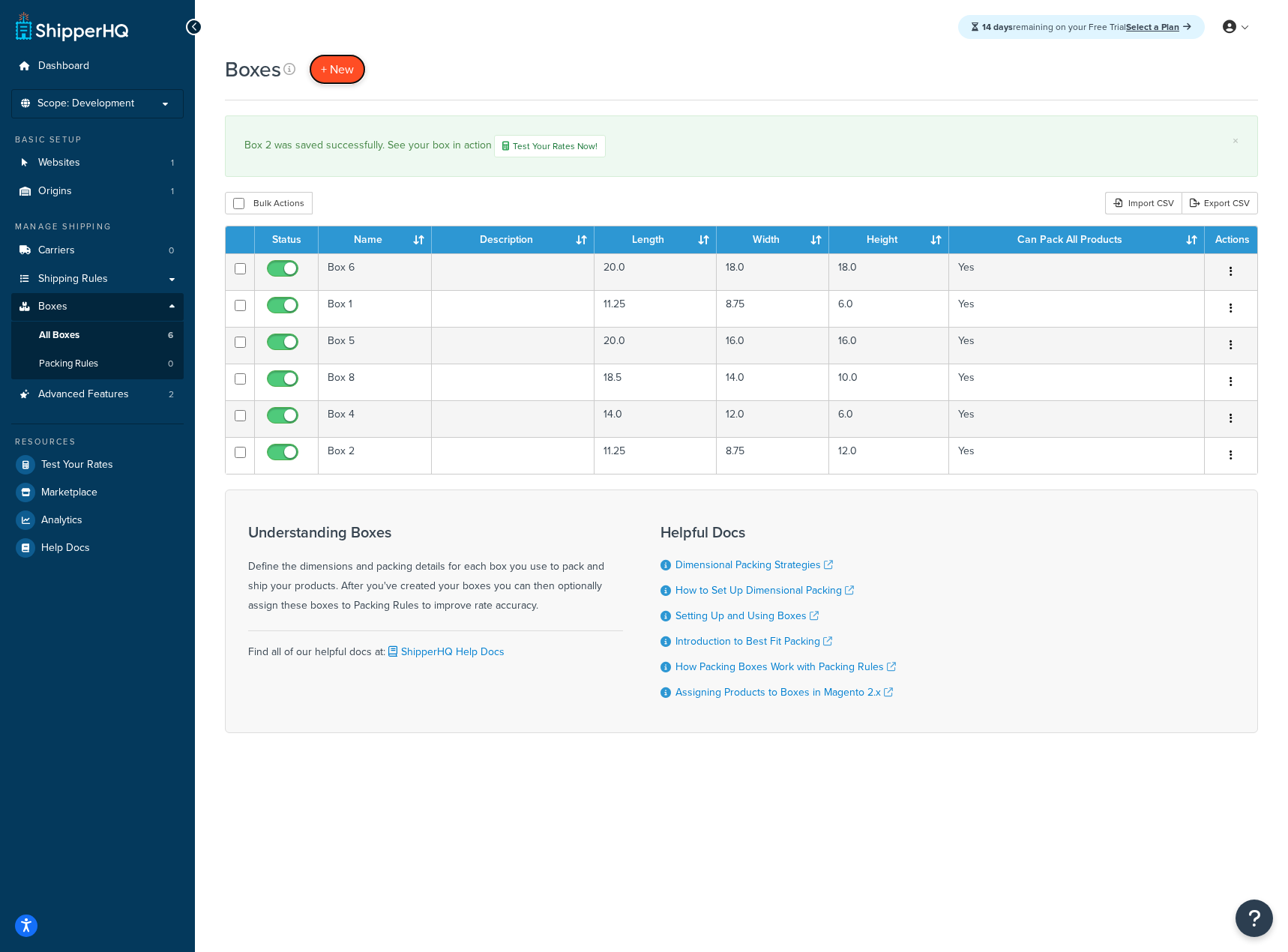
click at [333, 75] on span "+ New" at bounding box center [337, 69] width 33 height 17
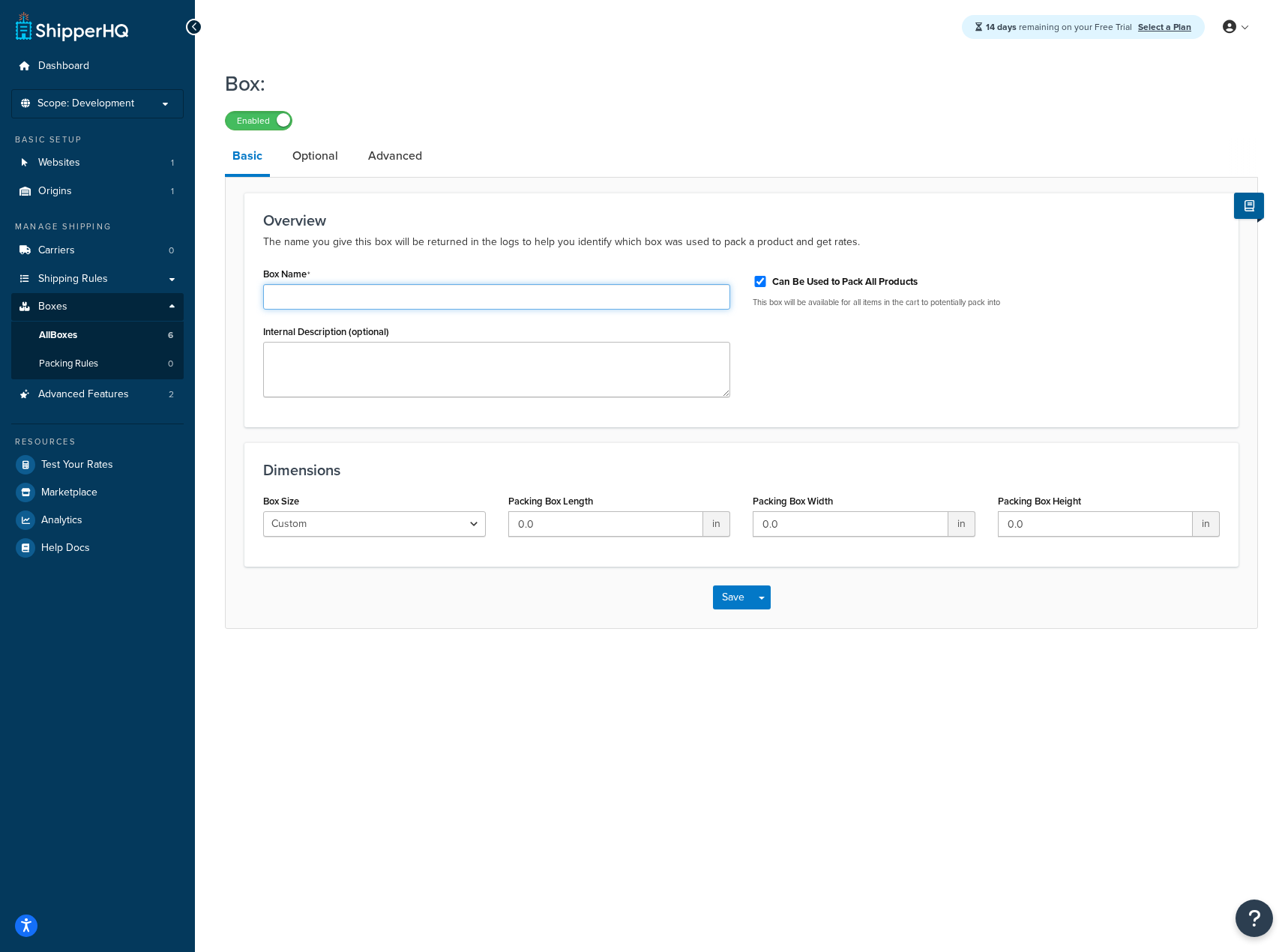
click at [329, 289] on input "Box Name" at bounding box center [497, 296] width 467 height 25
type input "Box 3"
type input "14"
type input "12"
type input "10"
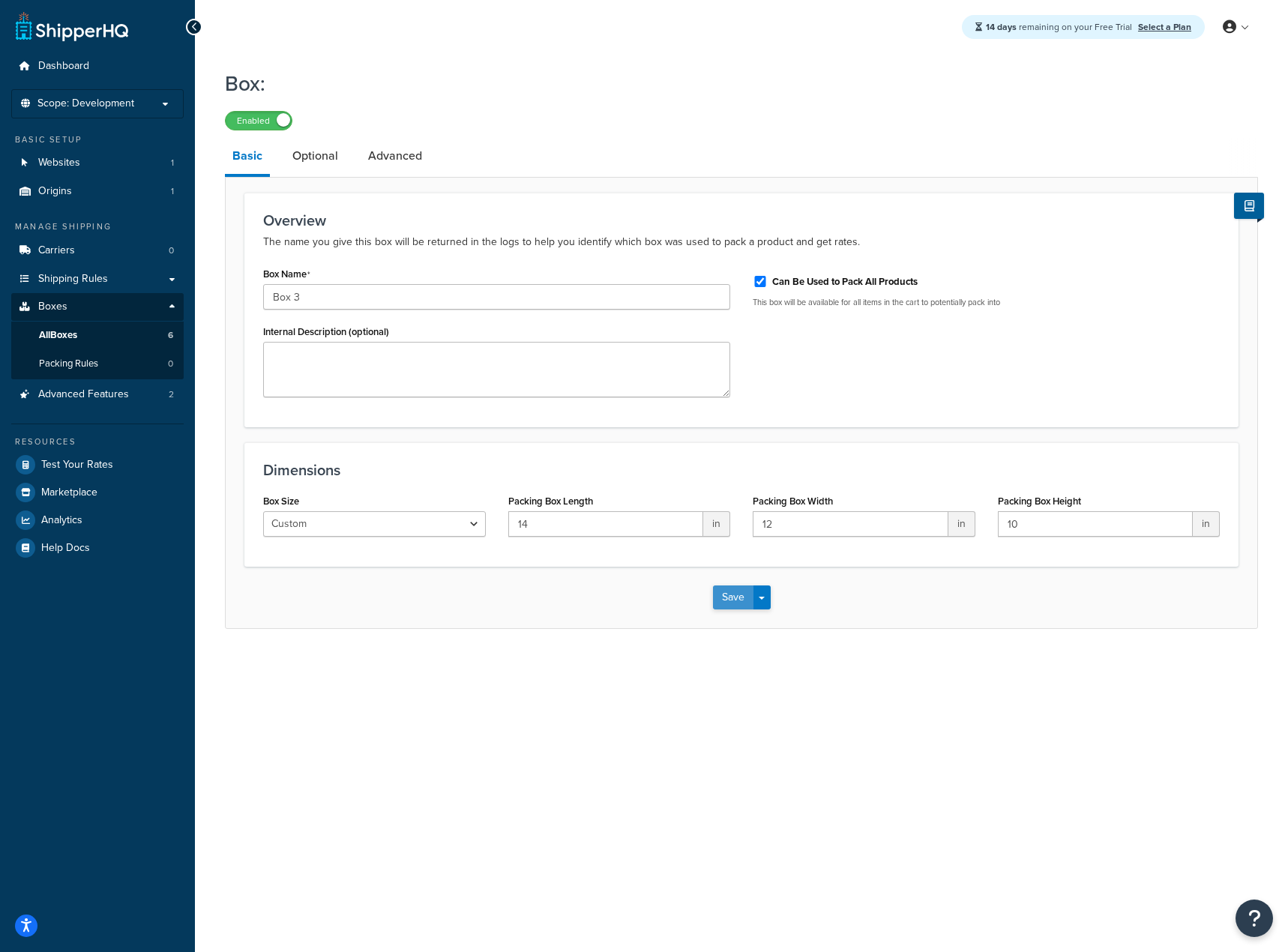
click at [730, 603] on button "Save" at bounding box center [733, 597] width 40 height 24
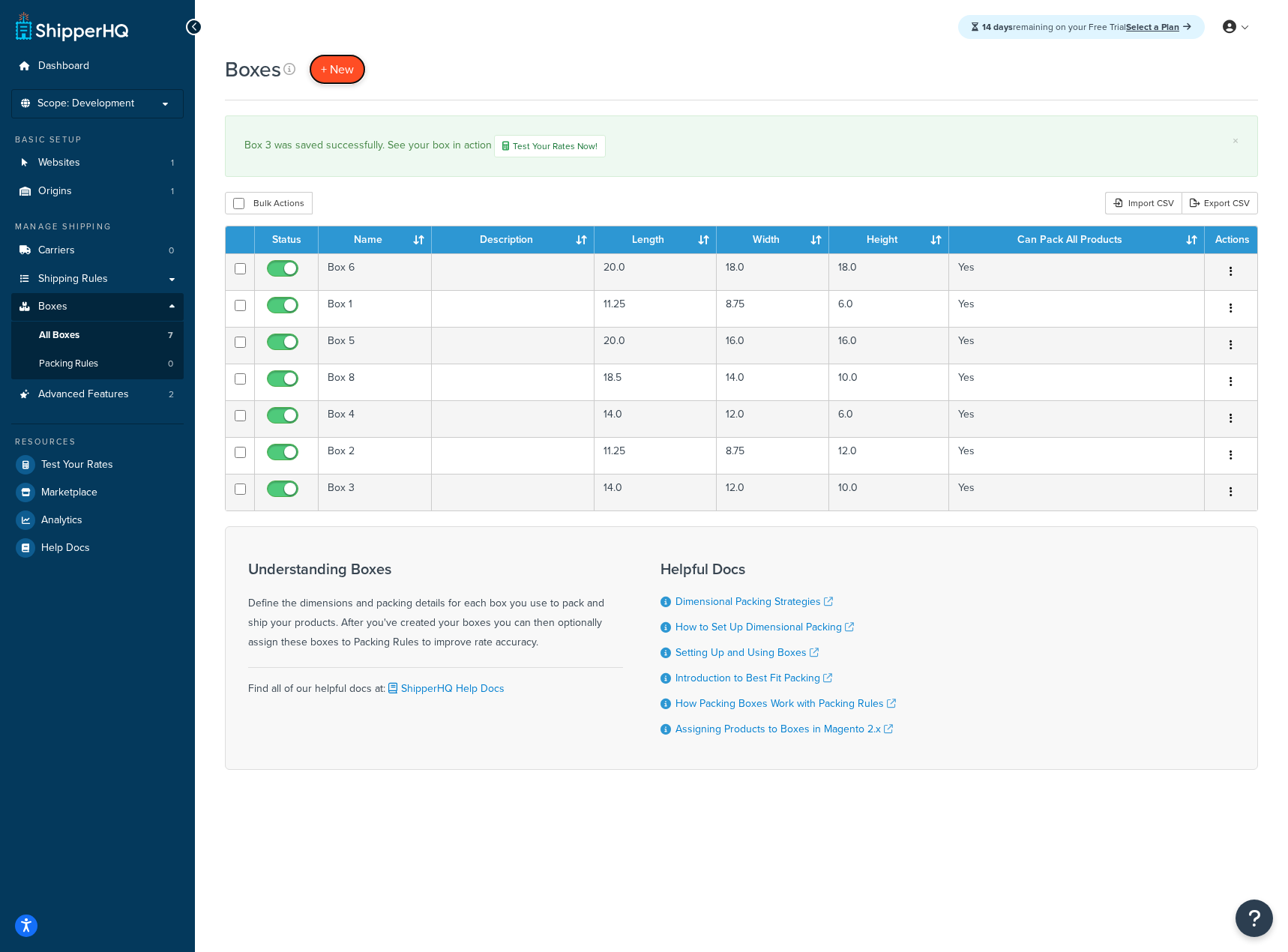
click at [327, 57] on link "+ New" at bounding box center [337, 69] width 57 height 30
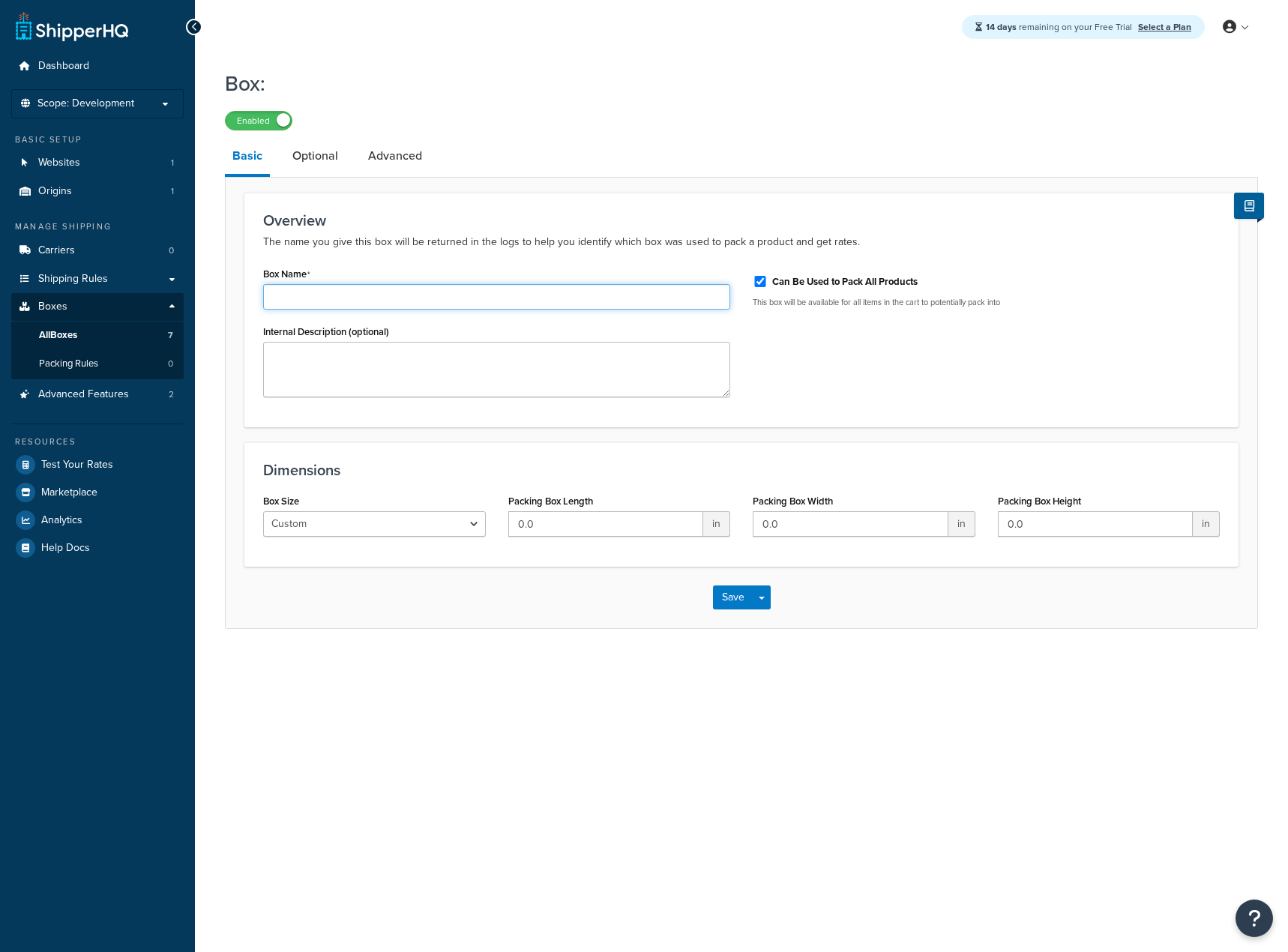
click at [360, 291] on input "Box Name" at bounding box center [497, 296] width 467 height 25
type input "Box 7"
type input "17.25"
type input "11.25"
type input "6"
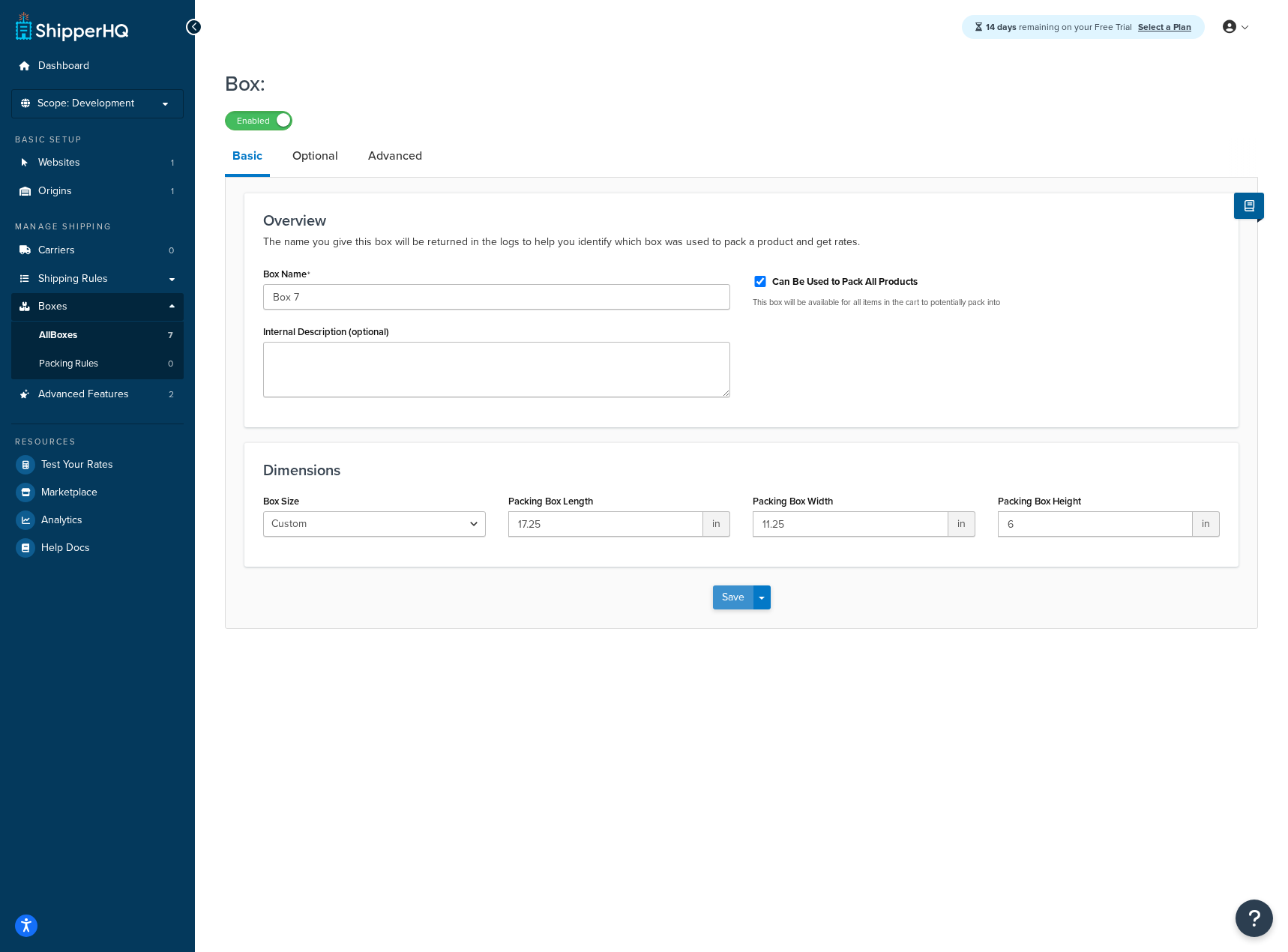
click at [740, 593] on button "Save" at bounding box center [733, 597] width 40 height 24
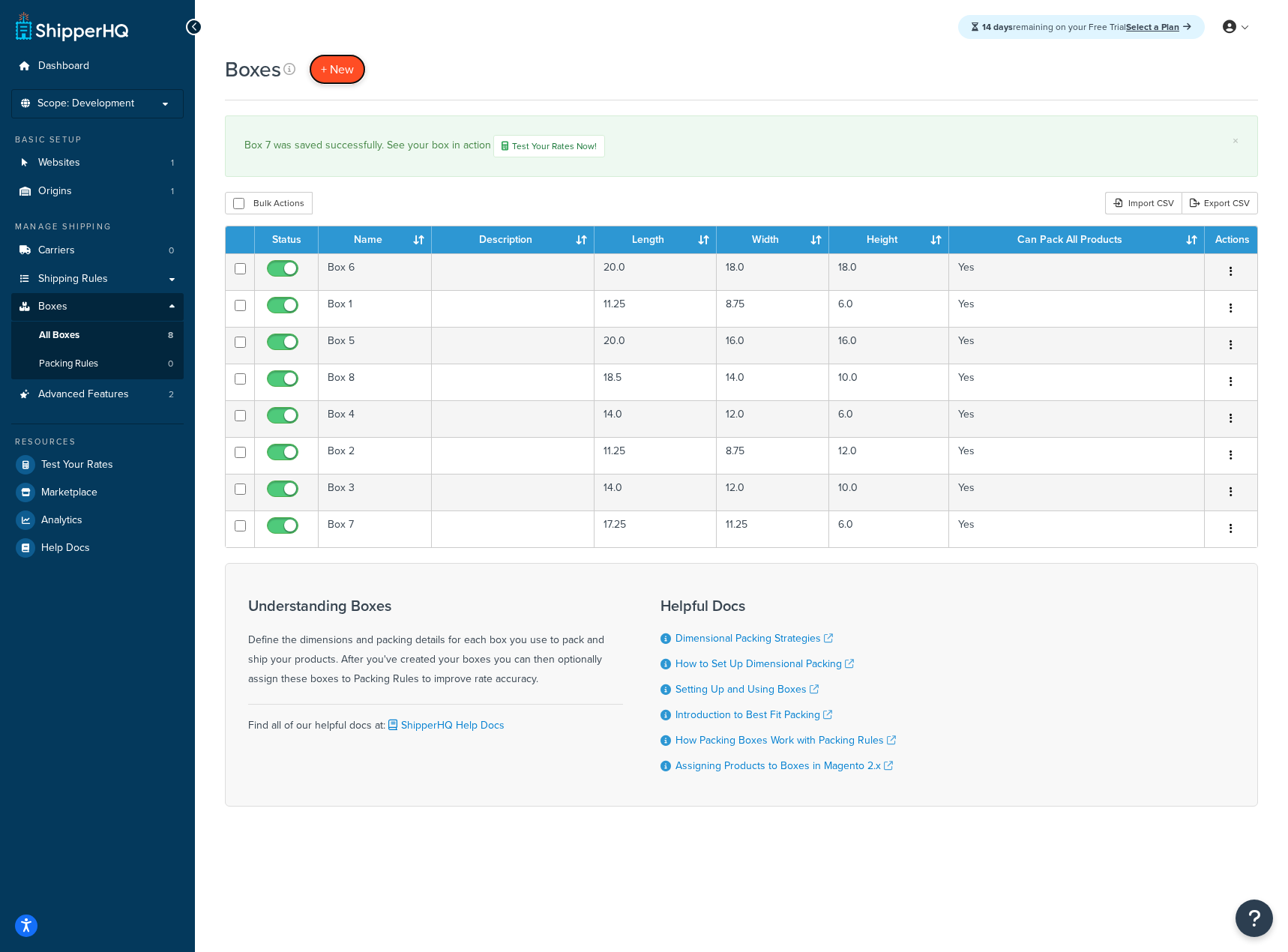
click at [338, 71] on span "+ New" at bounding box center [337, 69] width 33 height 17
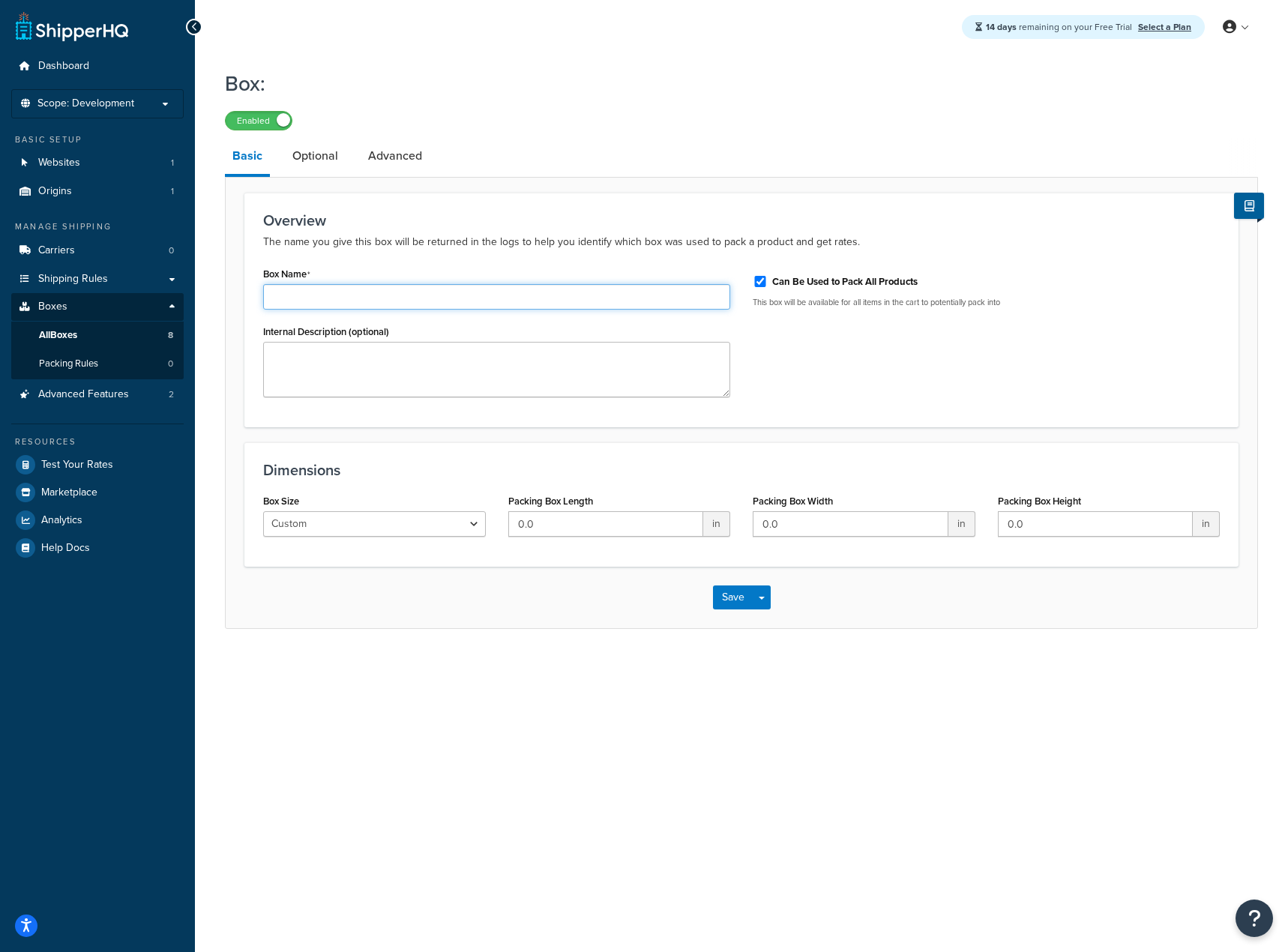
click at [484, 292] on input "Box Name" at bounding box center [497, 296] width 467 height 25
type input "Box 10"
type input "24"
type input "18"
type input "6"
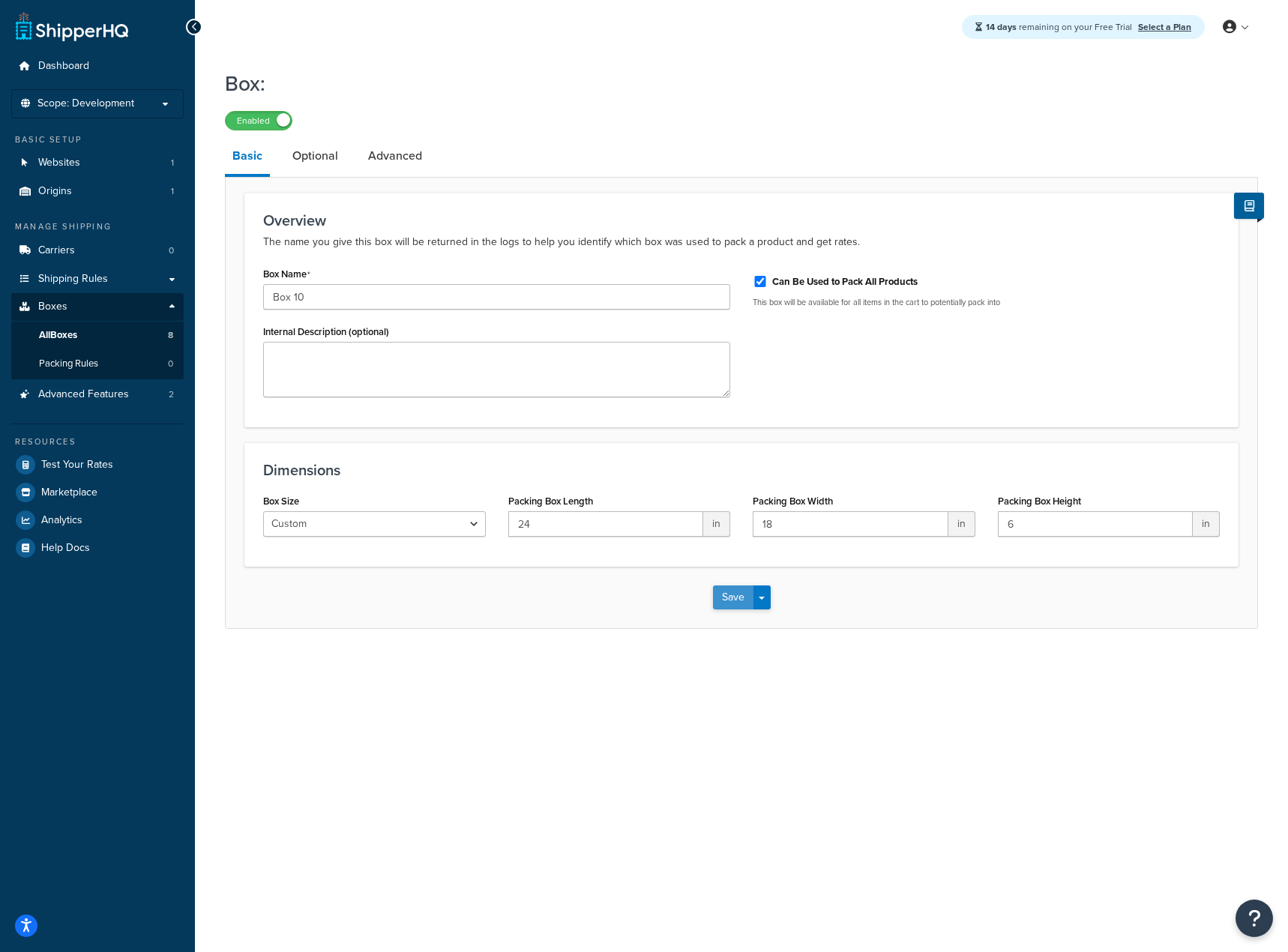
click at [725, 597] on button "Save" at bounding box center [733, 597] width 40 height 24
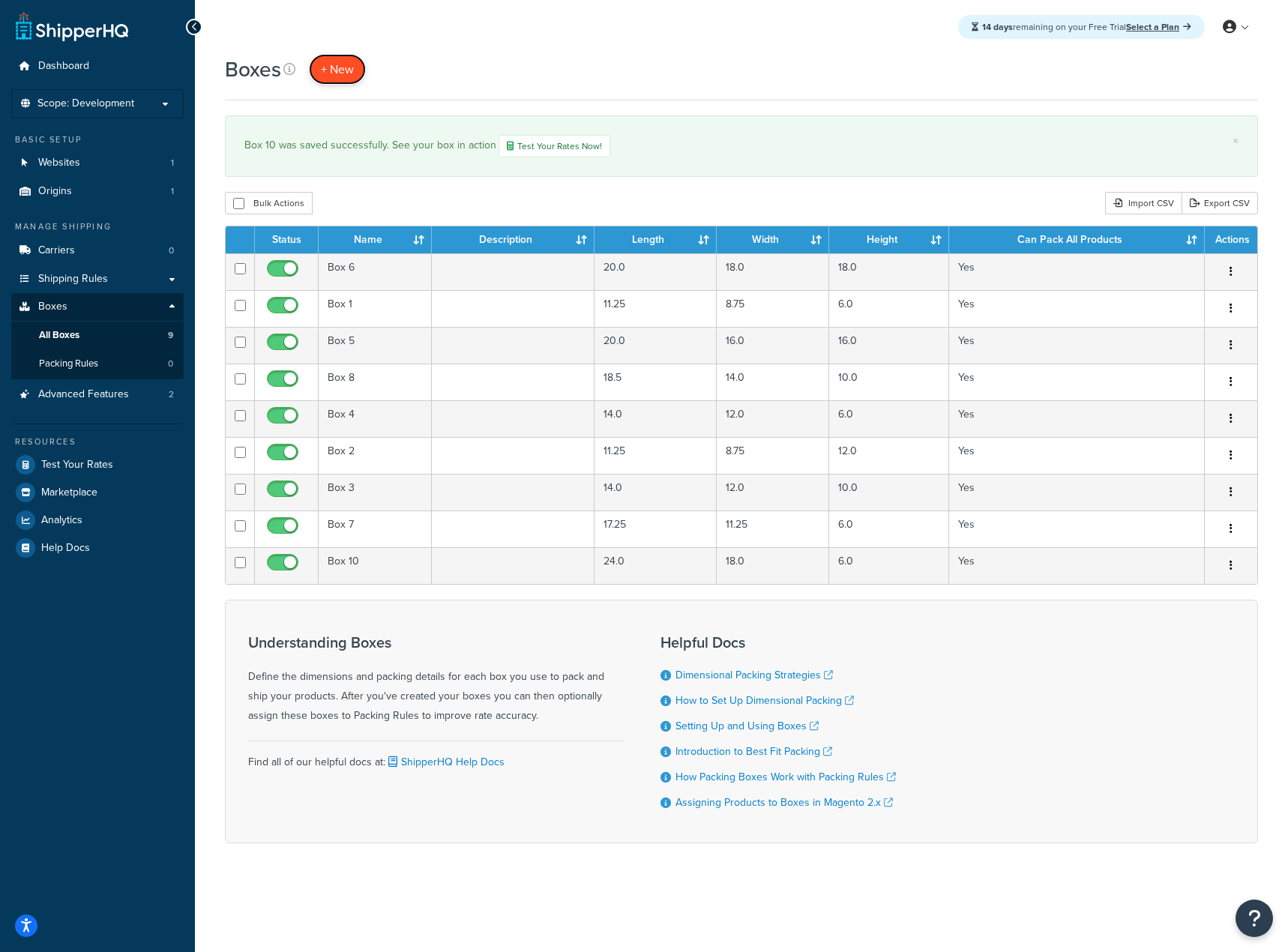
click at [332, 83] on link "+ New" at bounding box center [337, 69] width 57 height 30
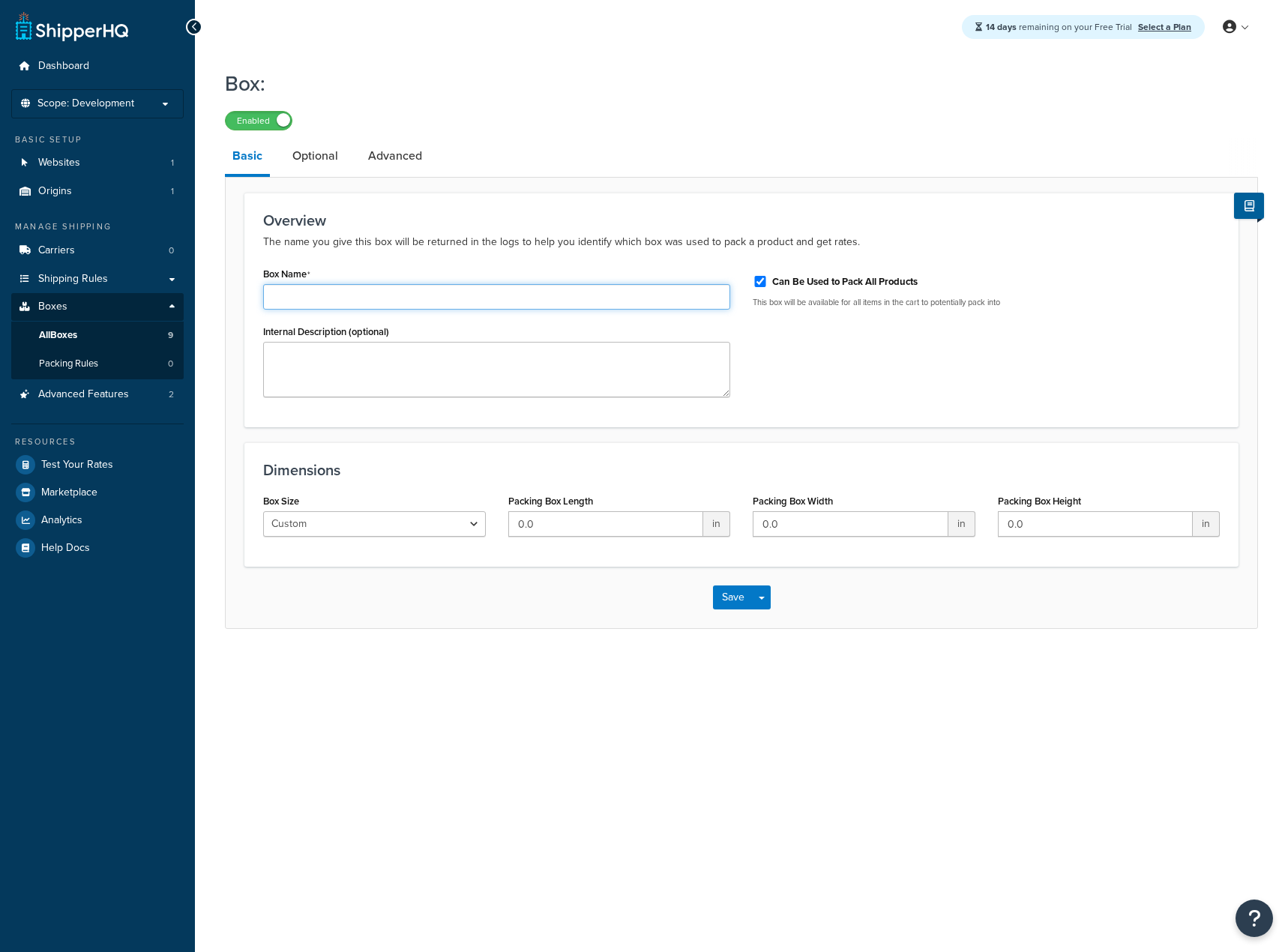
click at [406, 295] on input "Box Name" at bounding box center [497, 296] width 467 height 25
type input "Box 11"
type input "8"
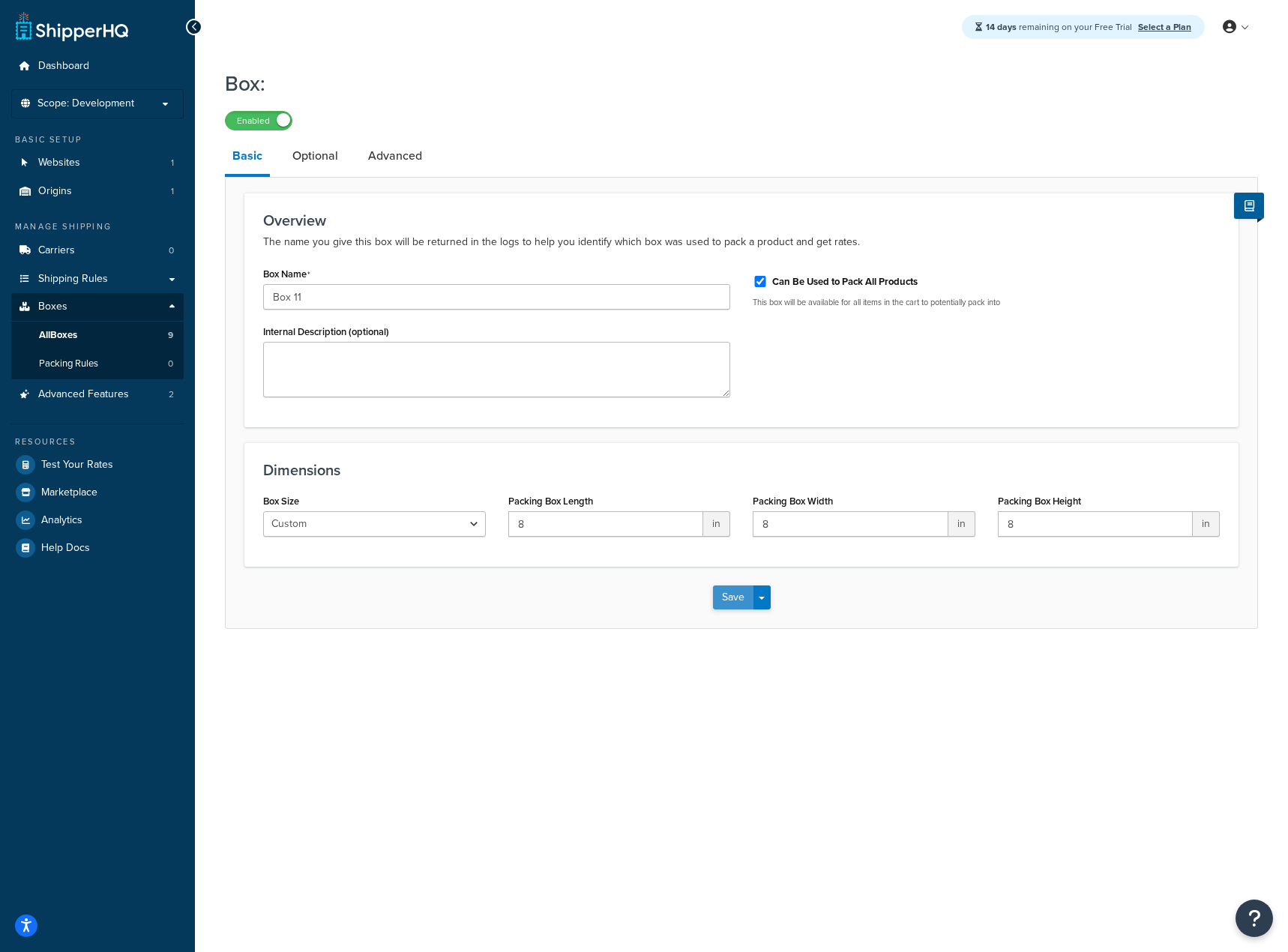
click at [725, 593] on button "Save" at bounding box center [733, 597] width 40 height 24
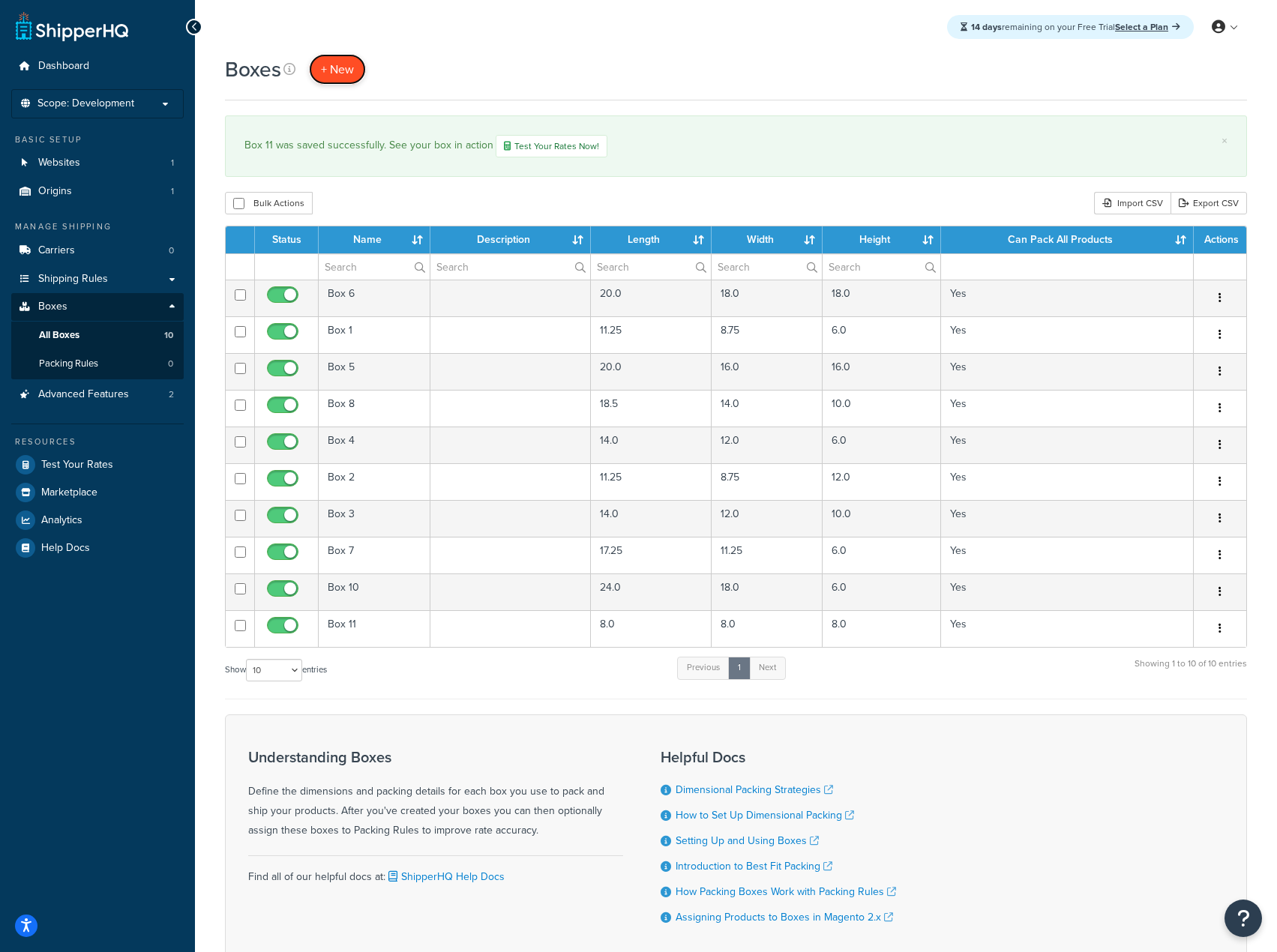
click at [336, 76] on span "+ New" at bounding box center [337, 69] width 33 height 17
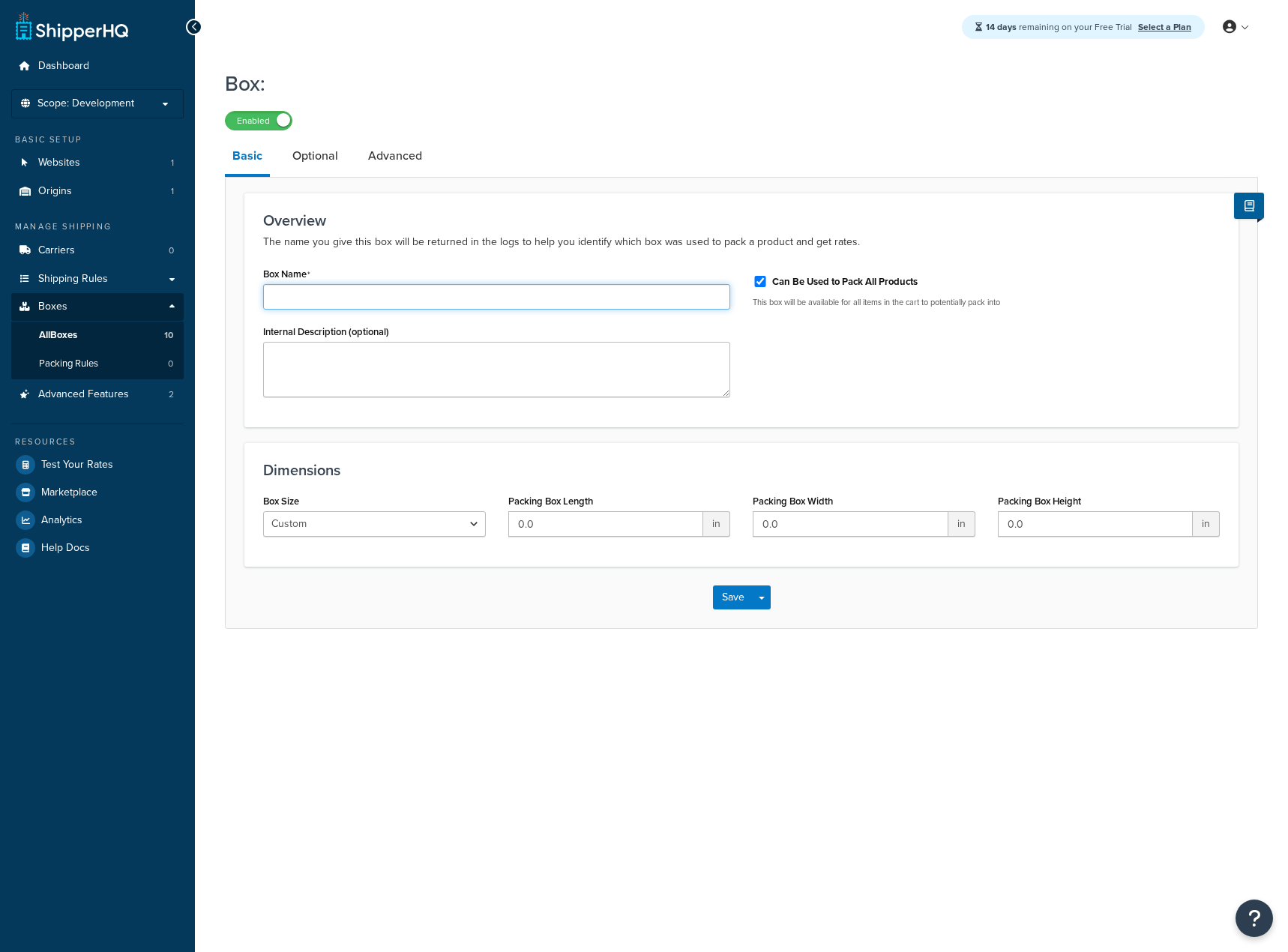
click at [438, 290] on input "Box Name" at bounding box center [497, 296] width 467 height 25
type input "Box 12"
type input "6"
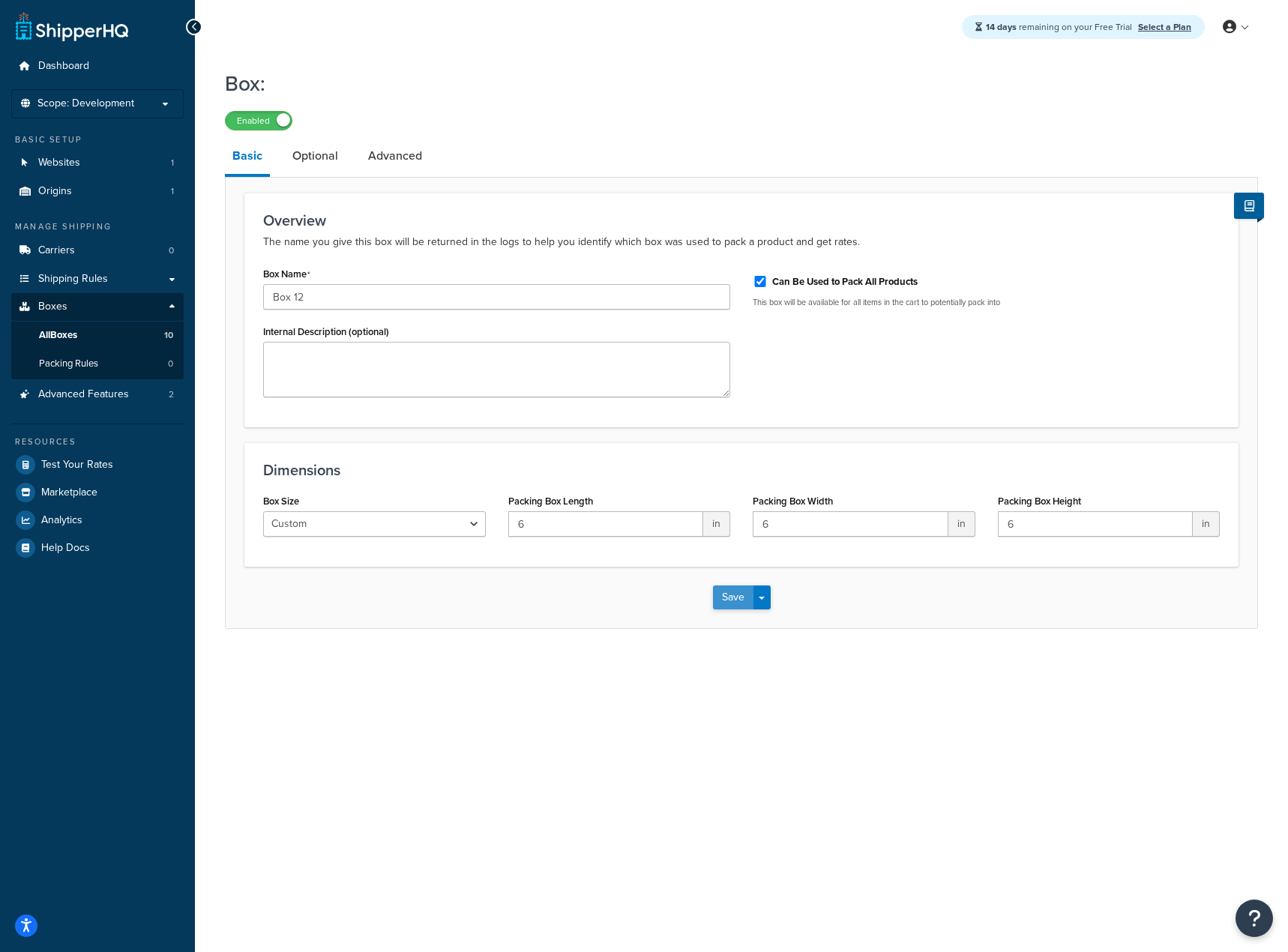
click at [720, 597] on button "Save" at bounding box center [733, 597] width 40 height 24
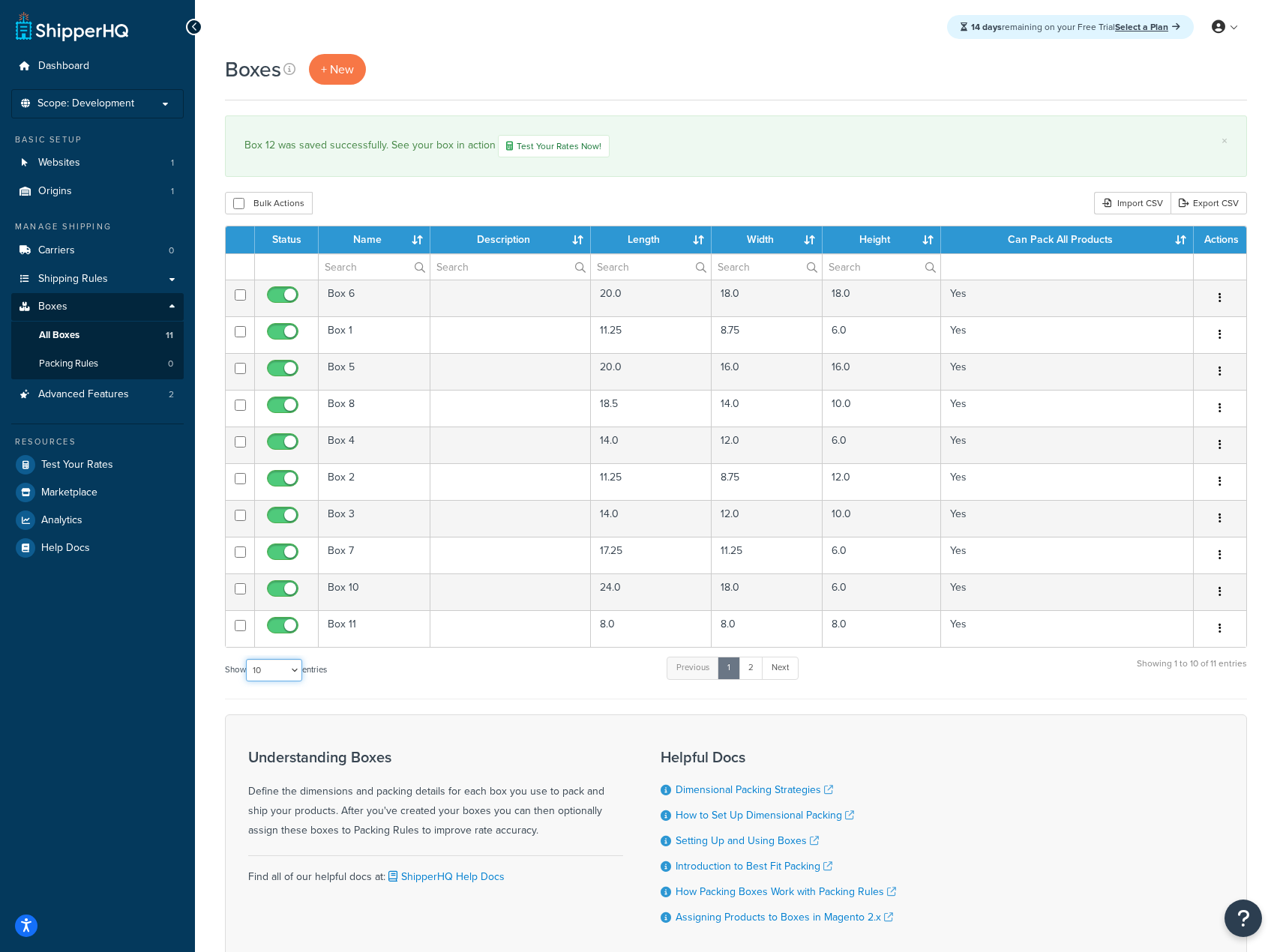
click at [283, 671] on select "10 15 25 50 100 1000" at bounding box center [274, 670] width 57 height 22
select select "50"
click at [247, 659] on select "10 15 25 50 100 1000" at bounding box center [274, 670] width 57 height 22
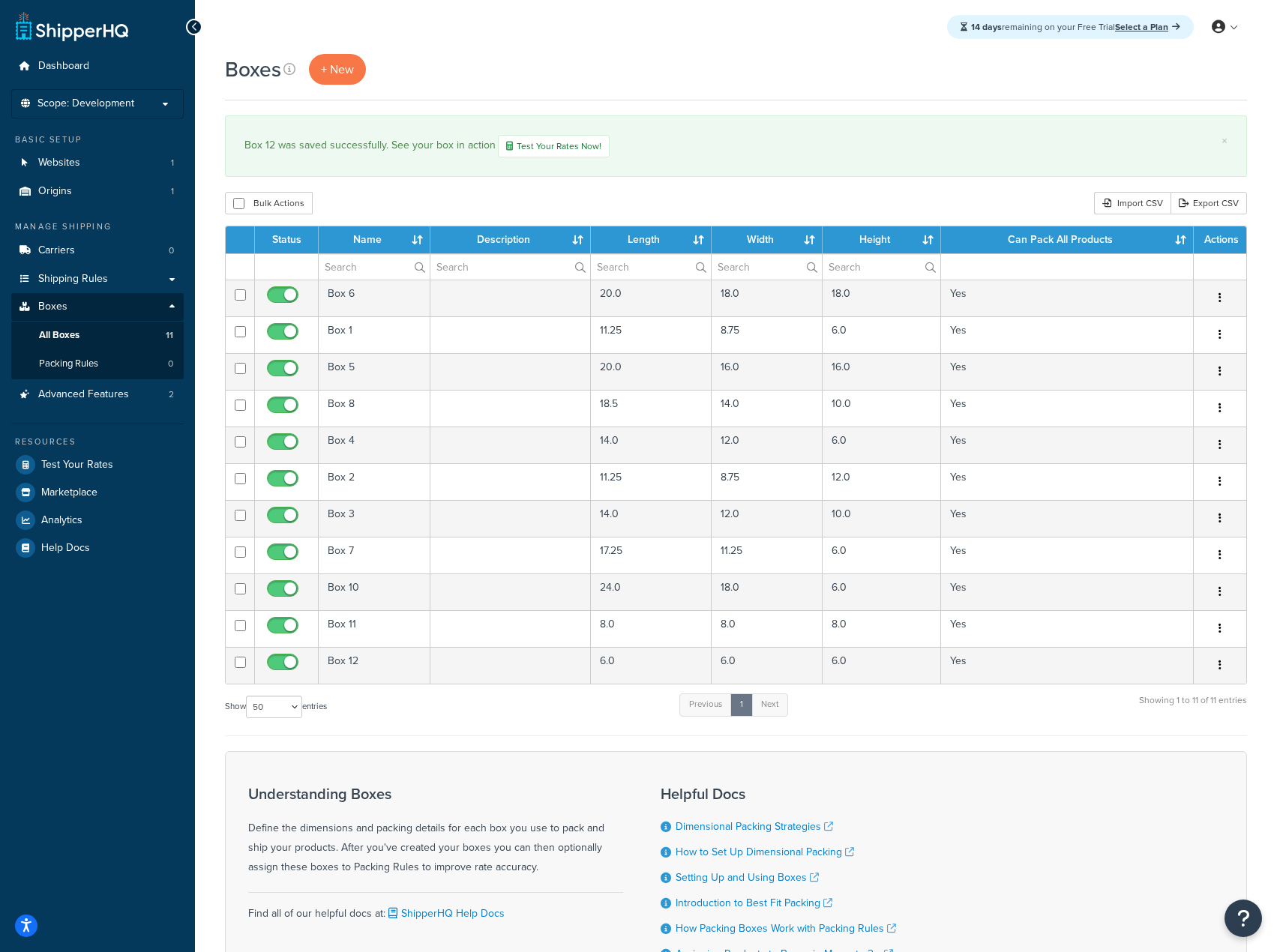
click at [417, 728] on div "Show 10 15 25 50 100 1000 entries Previous 1 Next Showing 1 to 11 of 11 entries" at bounding box center [735, 714] width 1022 height 44
click at [336, 75] on span "+ New" at bounding box center [337, 69] width 33 height 17
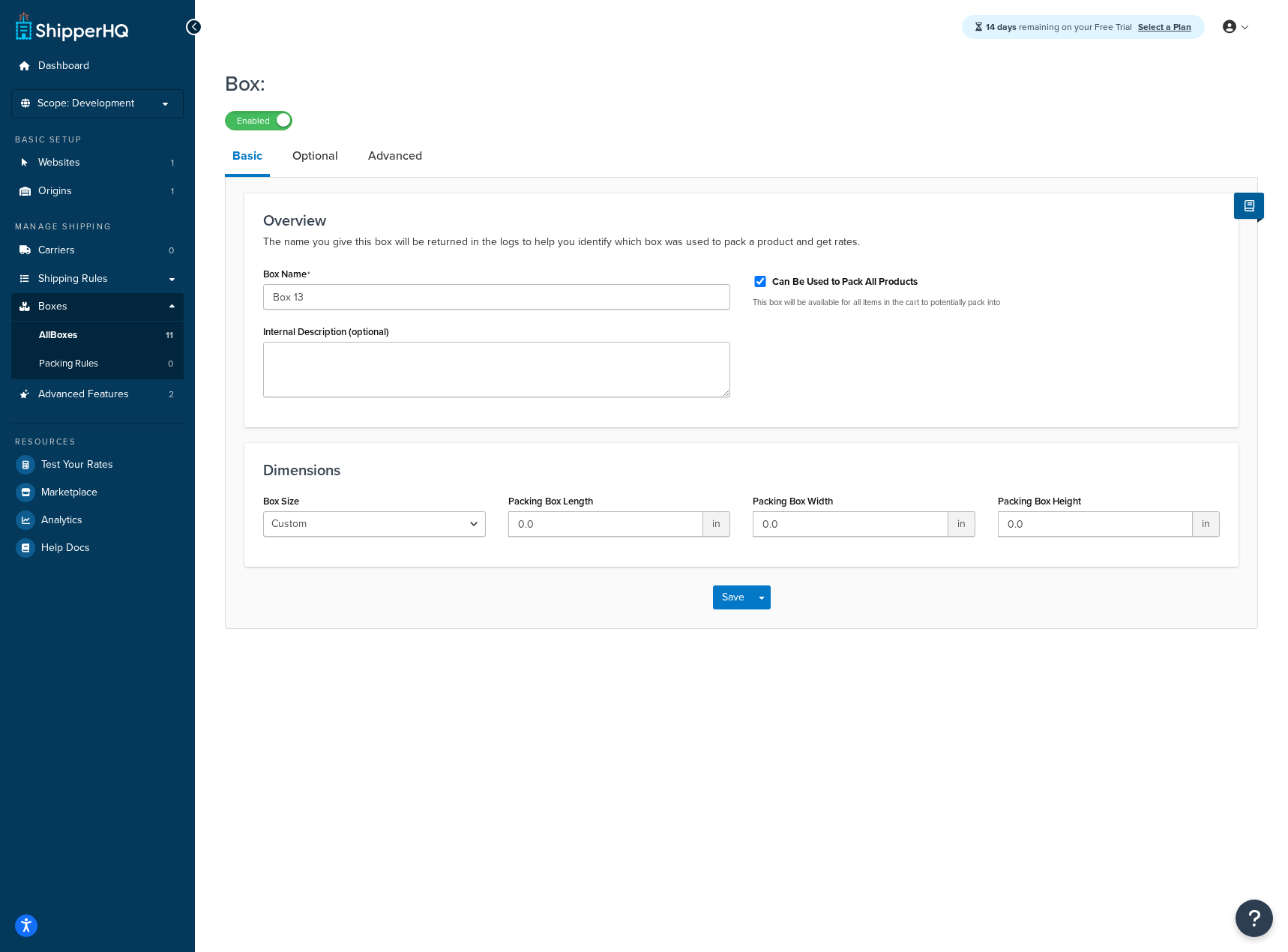
type input "Box 13"
type input "4"
type input "30"
click at [735, 598] on button "Save" at bounding box center [733, 597] width 40 height 24
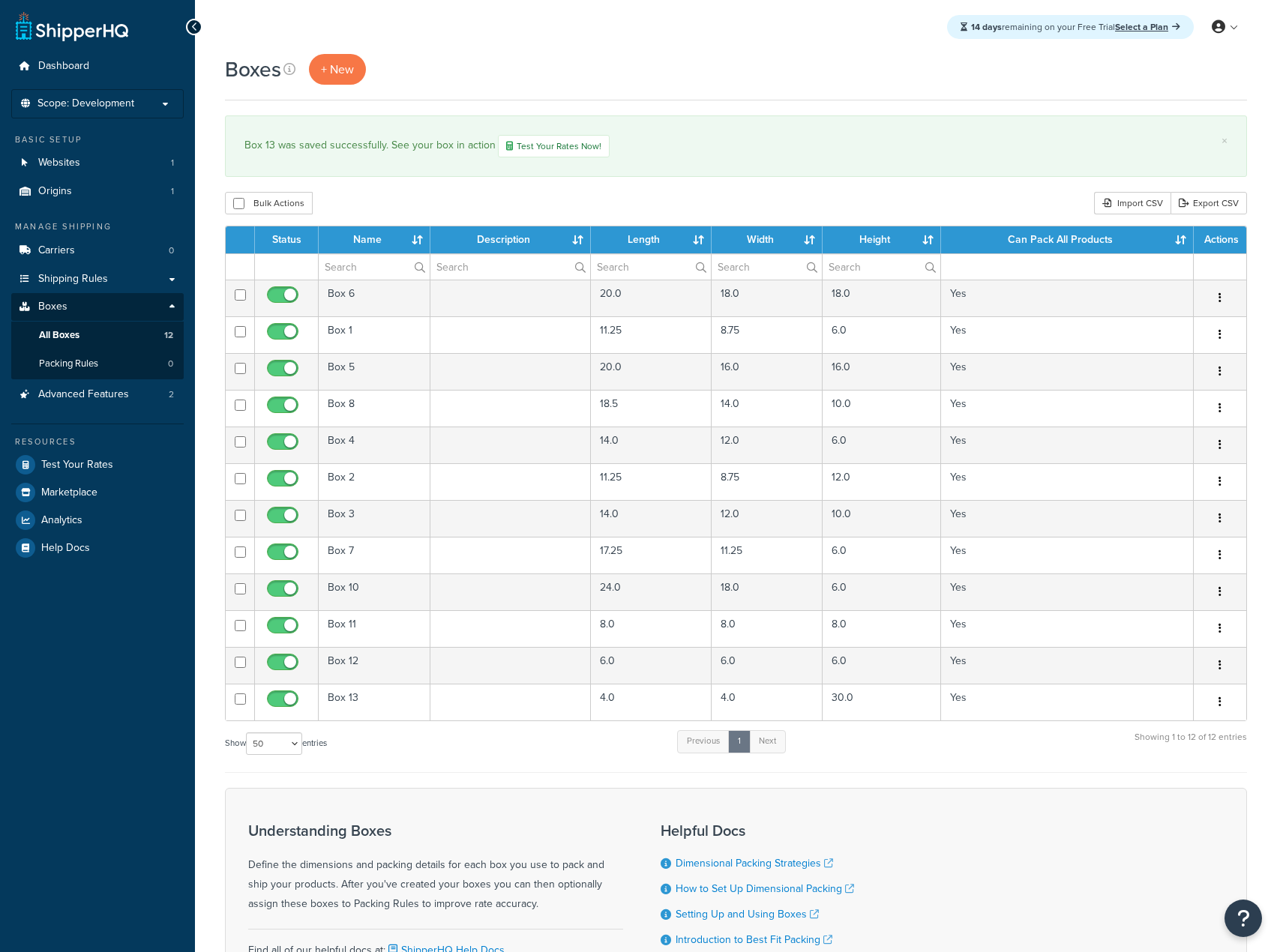
select select "50"
click at [324, 73] on span "+ New" at bounding box center [337, 69] width 33 height 17
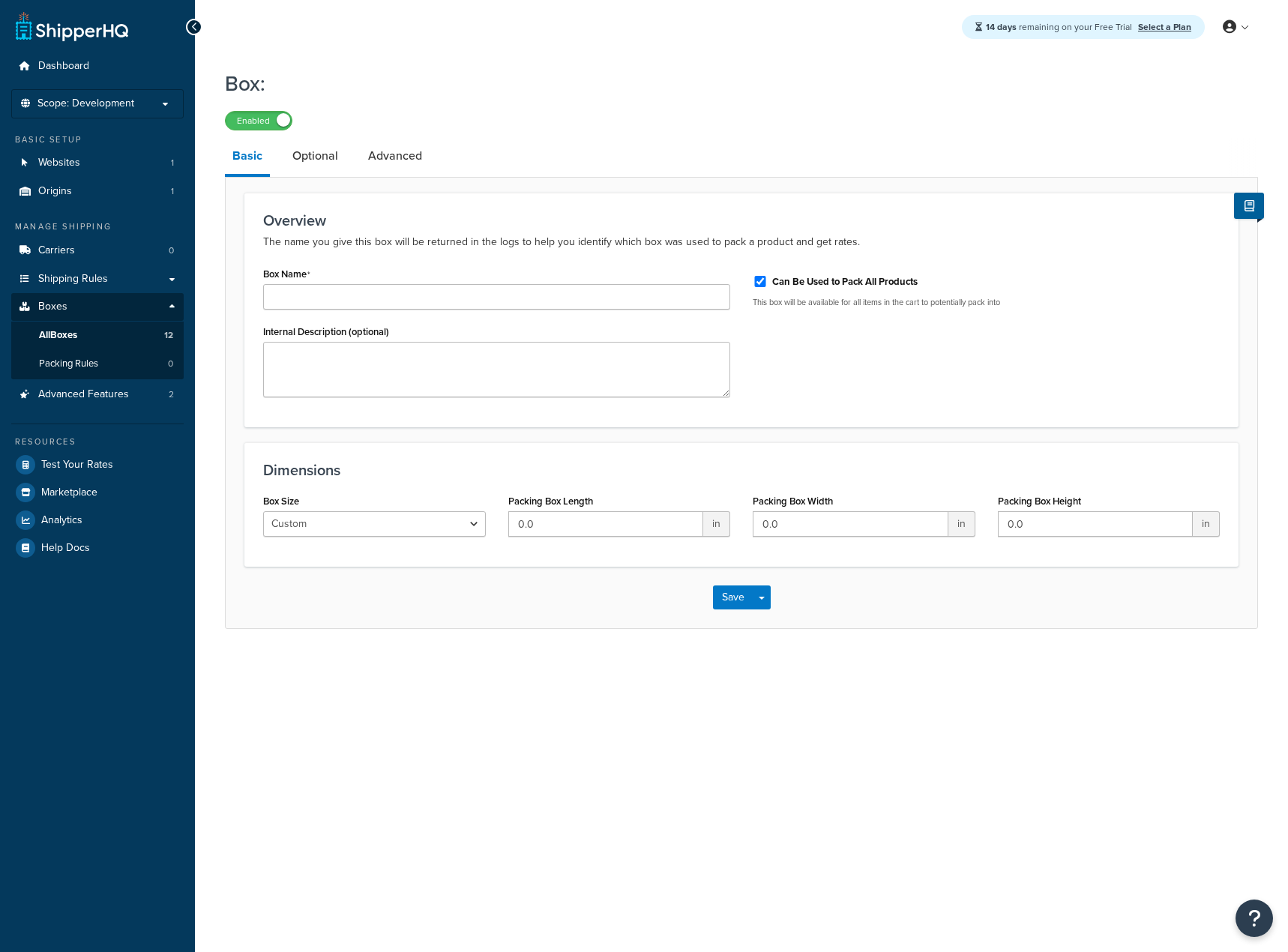
click at [374, 286] on input "Box Name" at bounding box center [497, 296] width 467 height 25
type input "Box 14"
type input "4"
type input "48"
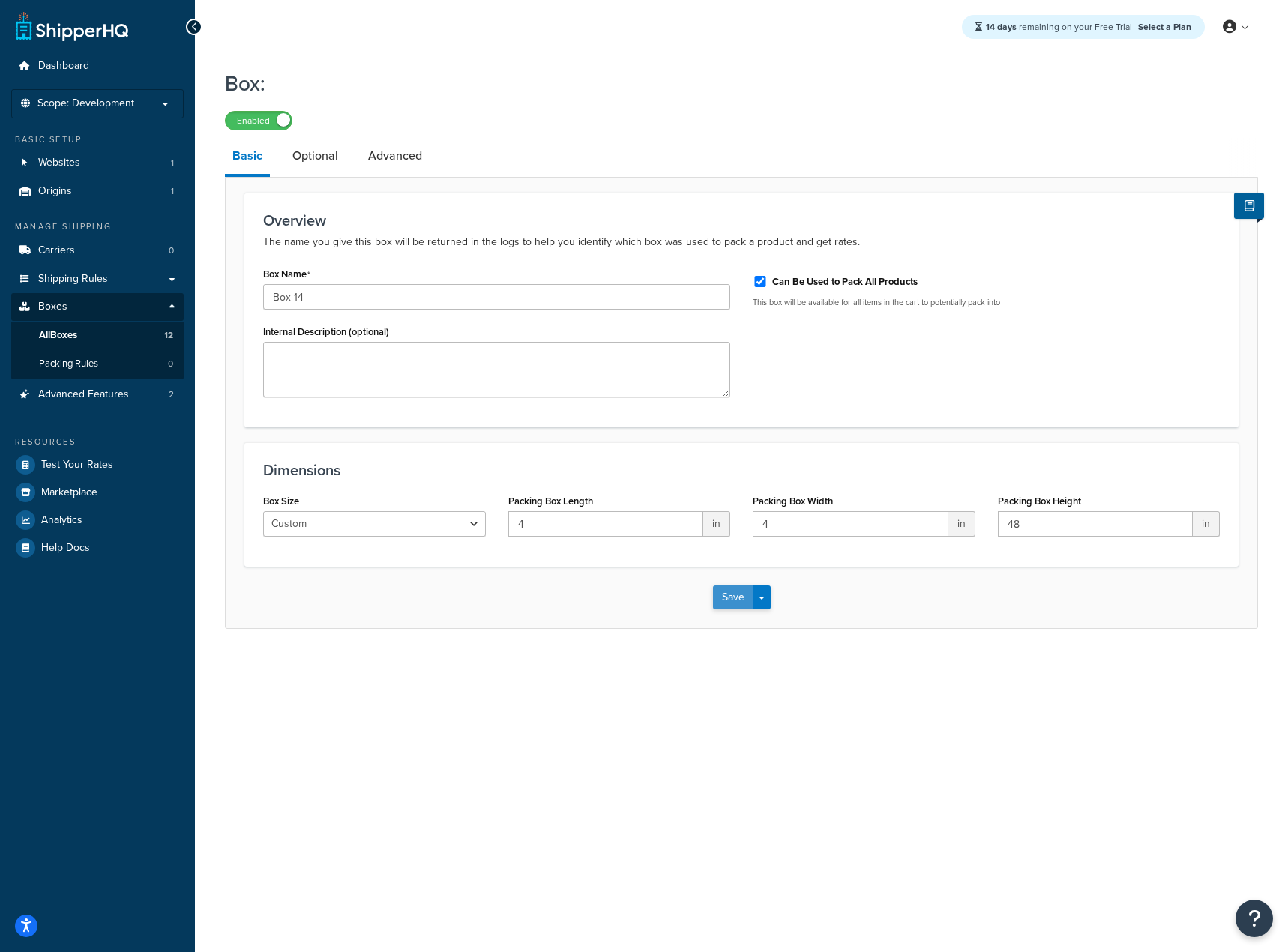
click at [736, 593] on button "Save" at bounding box center [733, 597] width 40 height 24
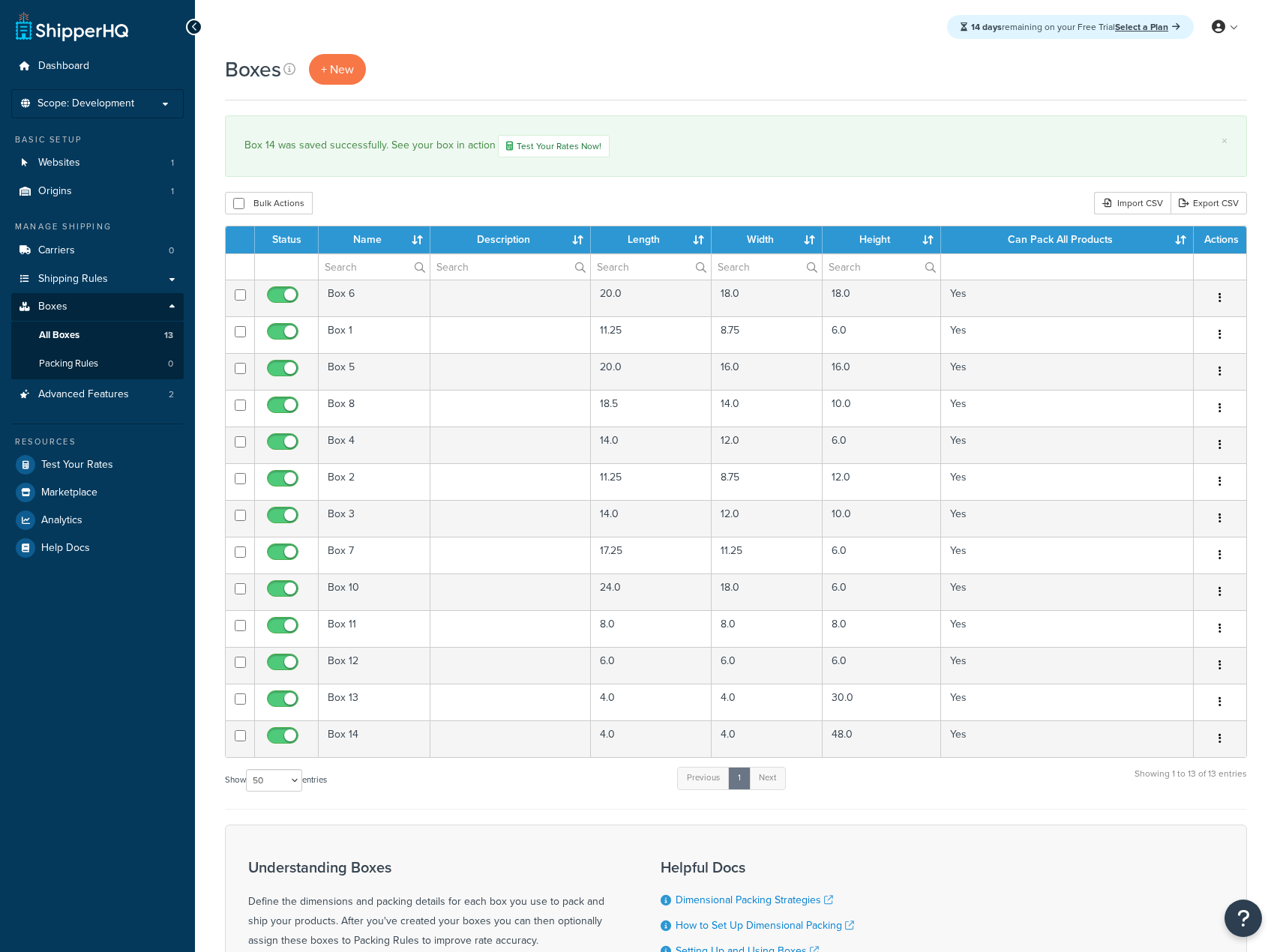
select select "50"
click at [346, 62] on span "+ New" at bounding box center [337, 69] width 33 height 17
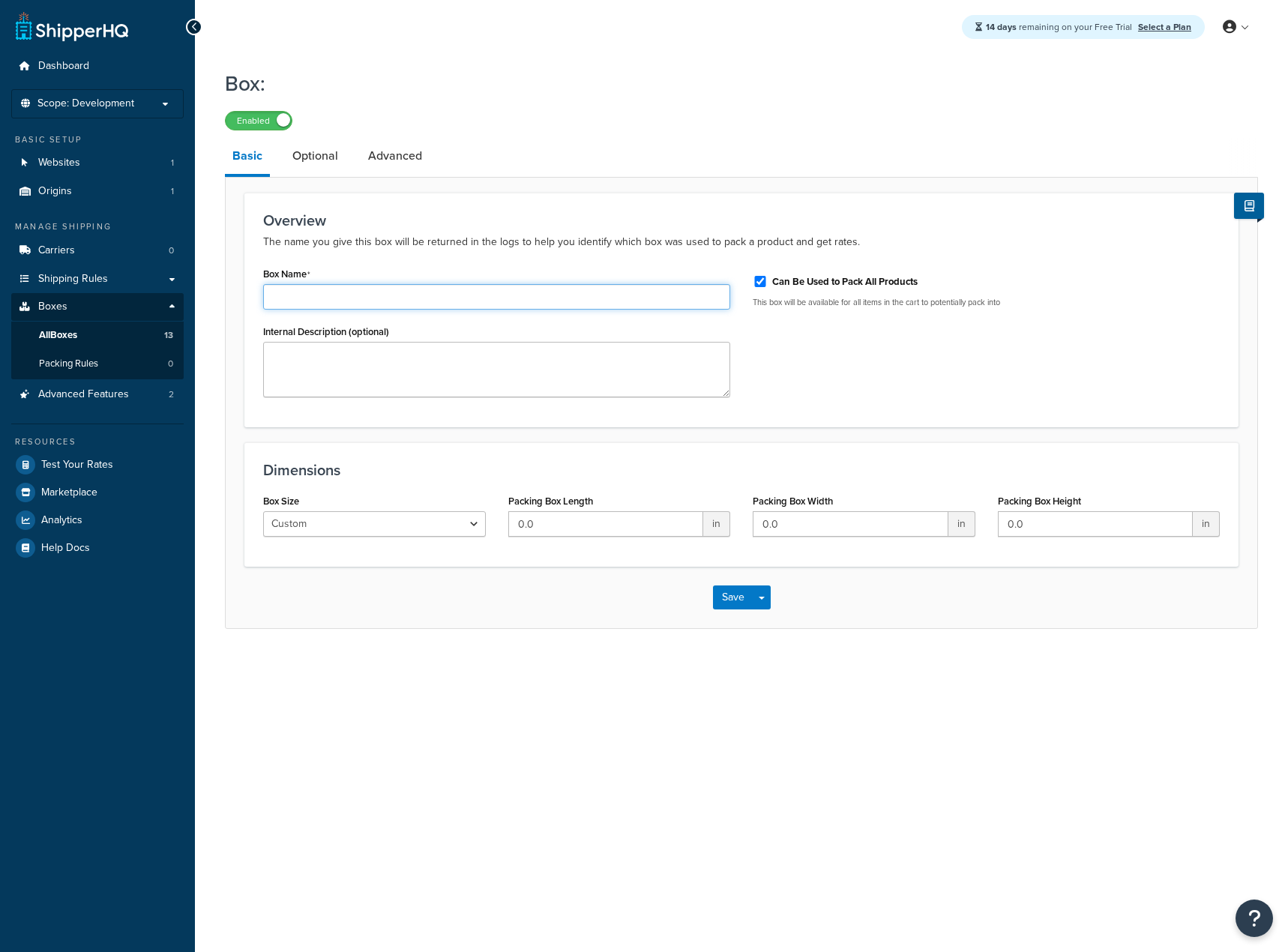
click at [345, 304] on input "Box Name" at bounding box center [497, 296] width 467 height 25
type input "Box 15"
type input "6"
type input "48"
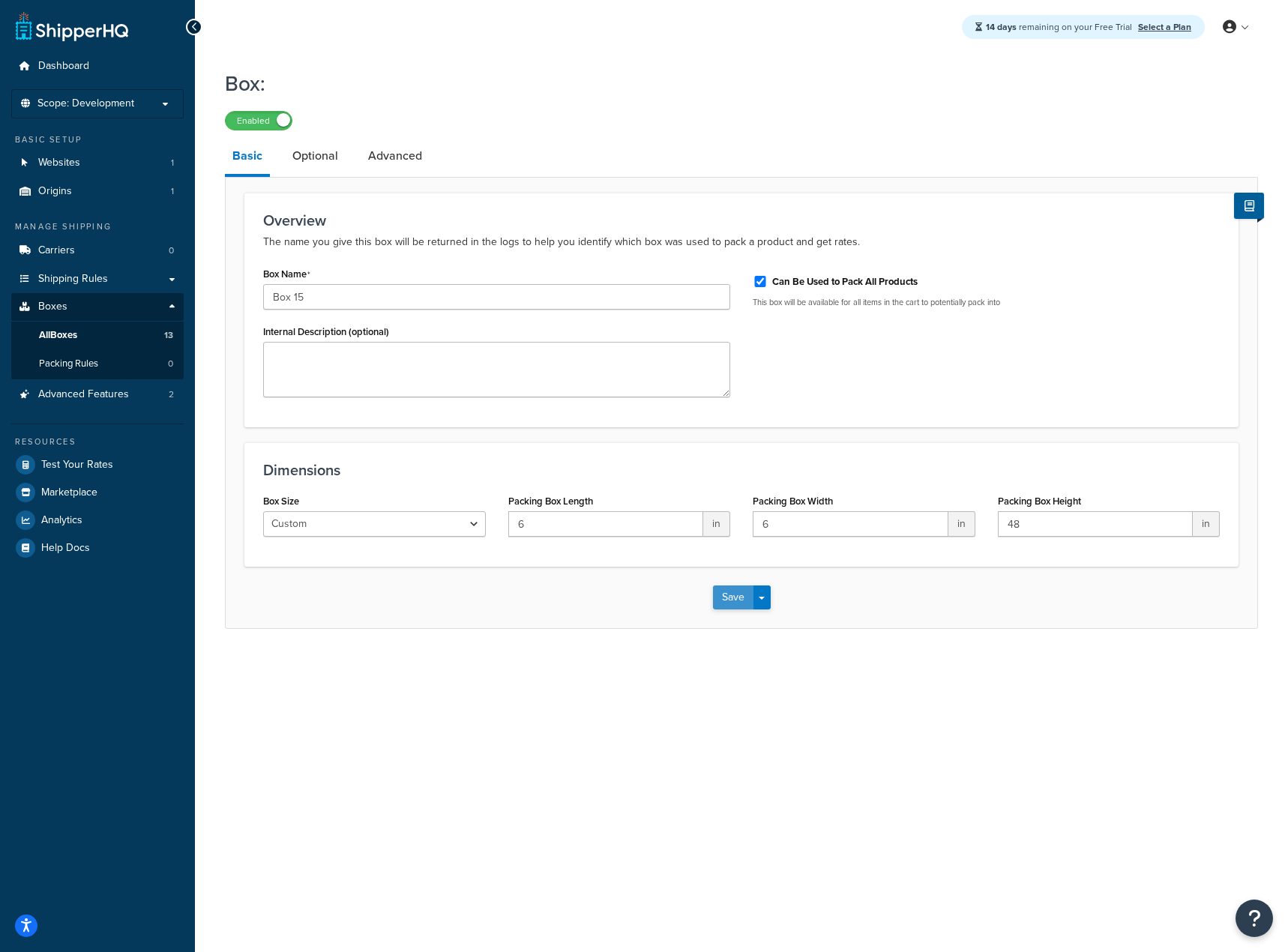
click at [733, 593] on button "Save" at bounding box center [733, 597] width 40 height 24
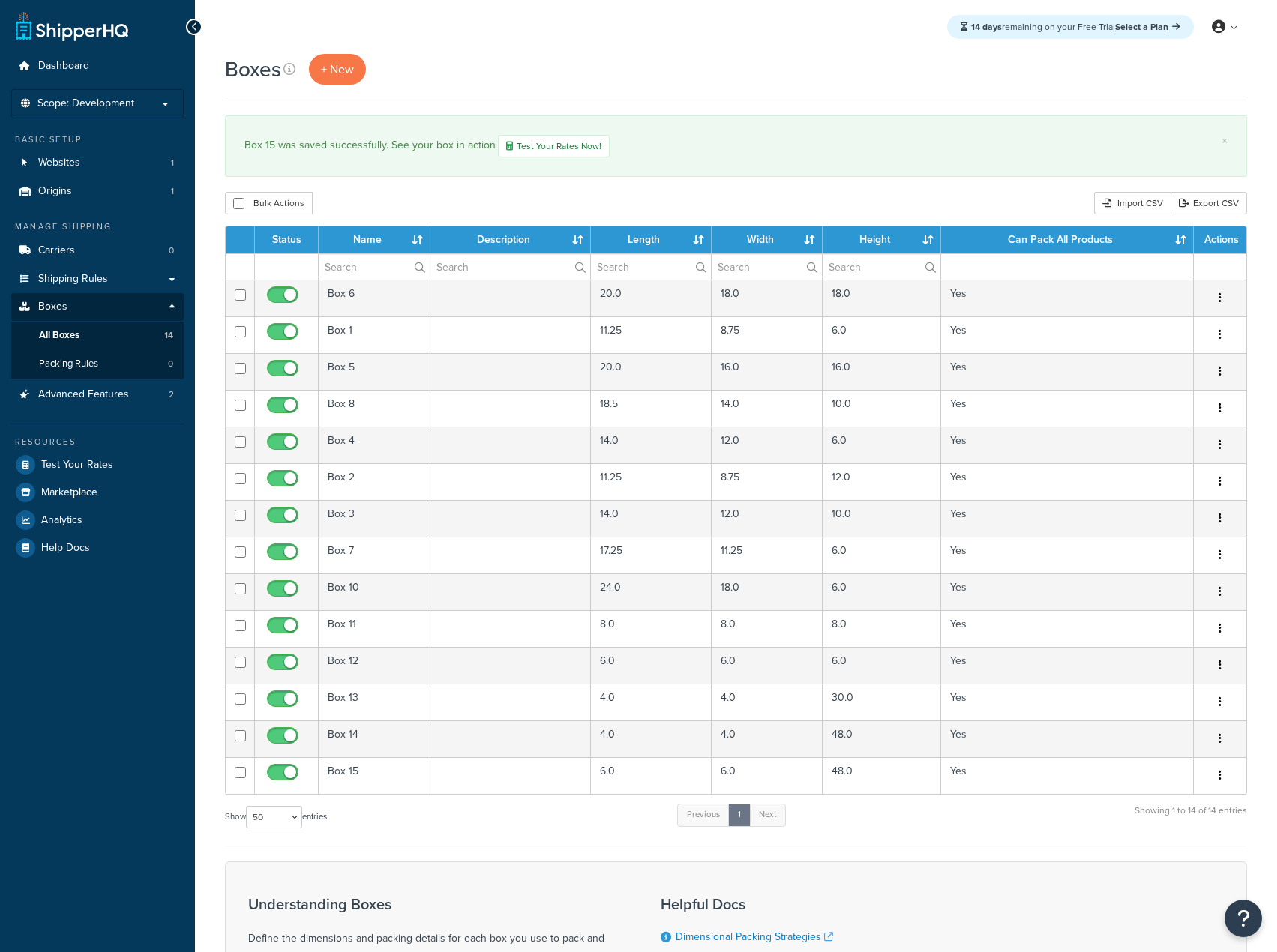
select select "50"
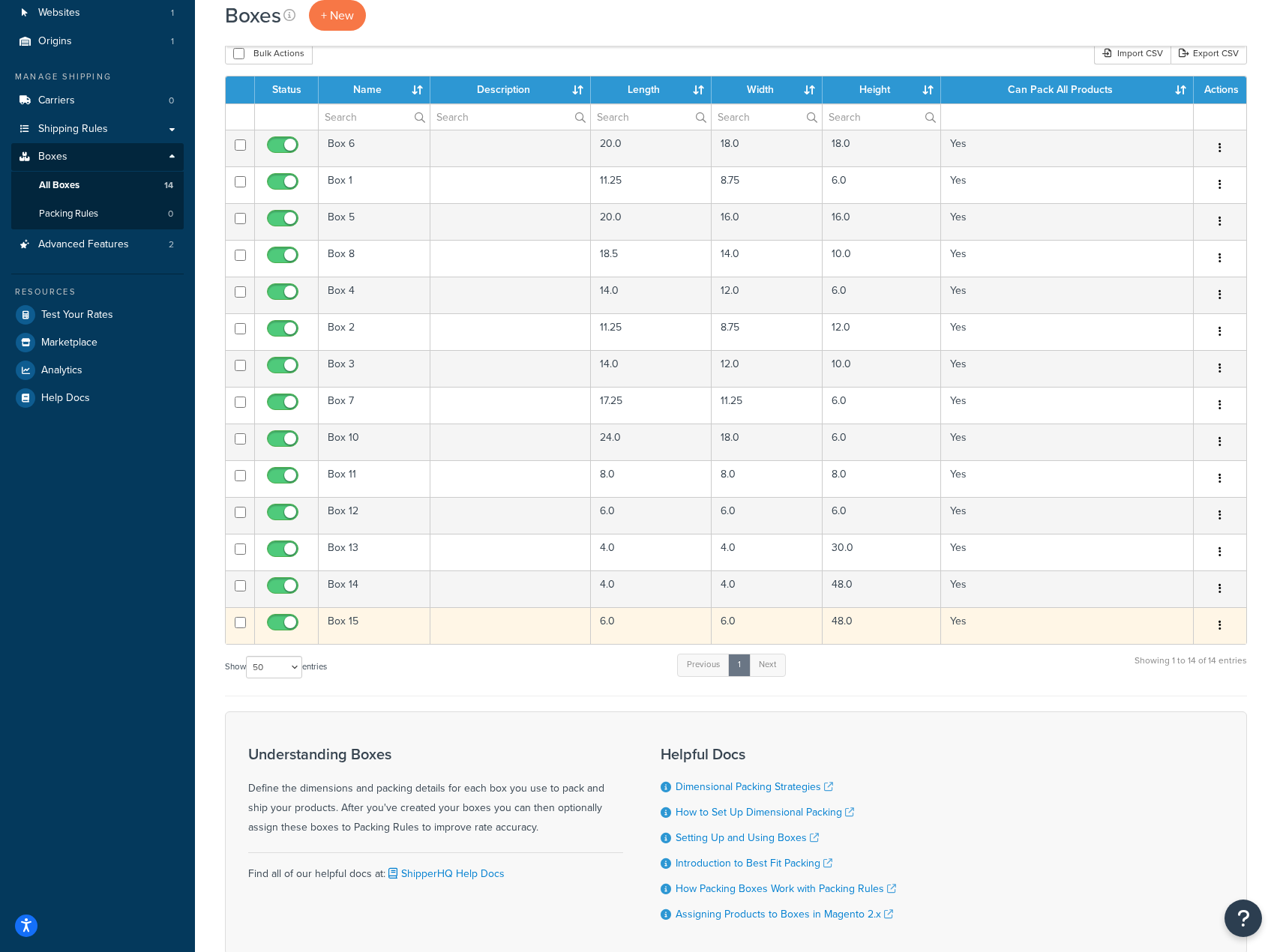
scroll to position [75, 0]
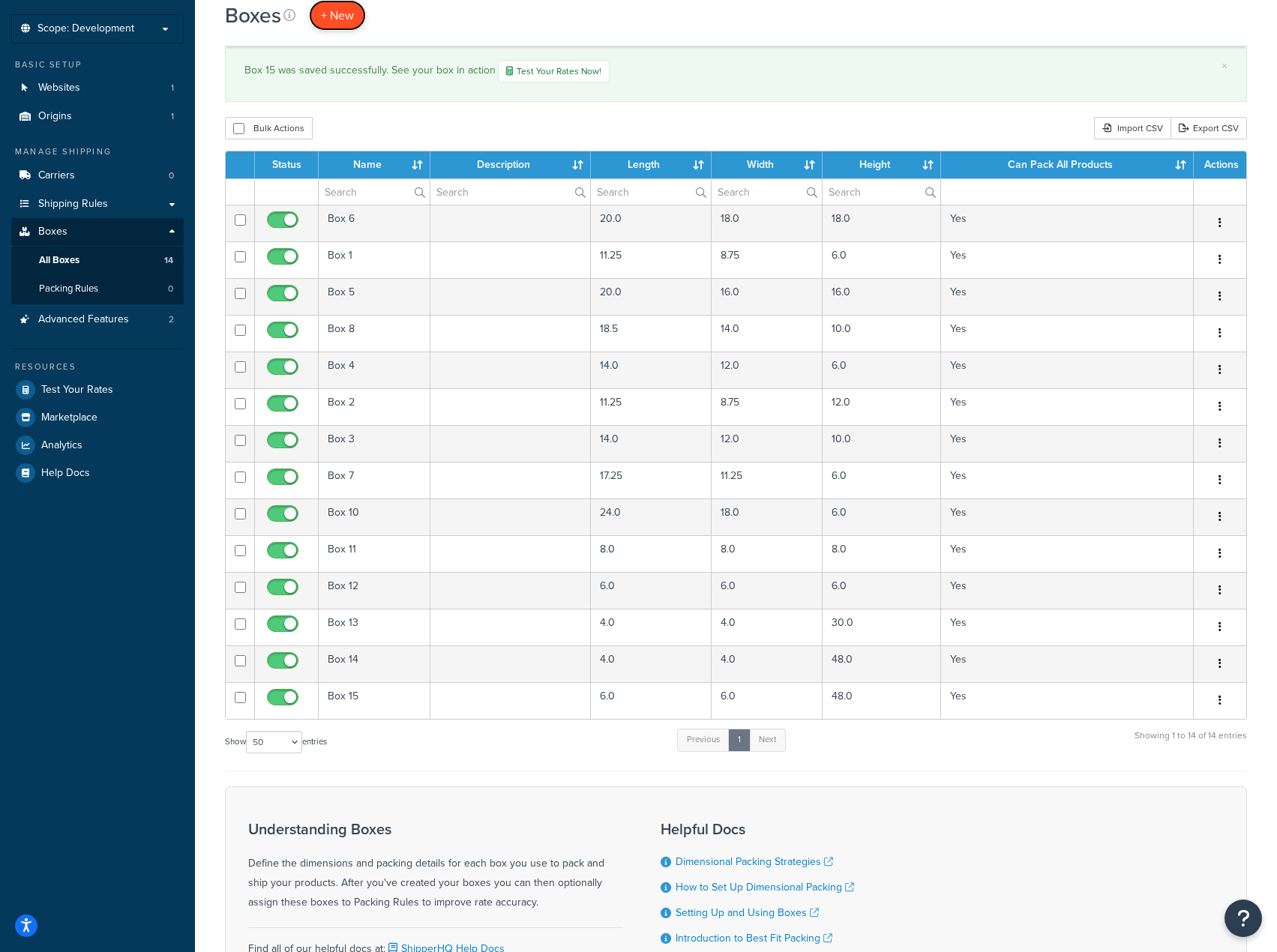
click at [339, 10] on span "+ New" at bounding box center [337, 15] width 33 height 17
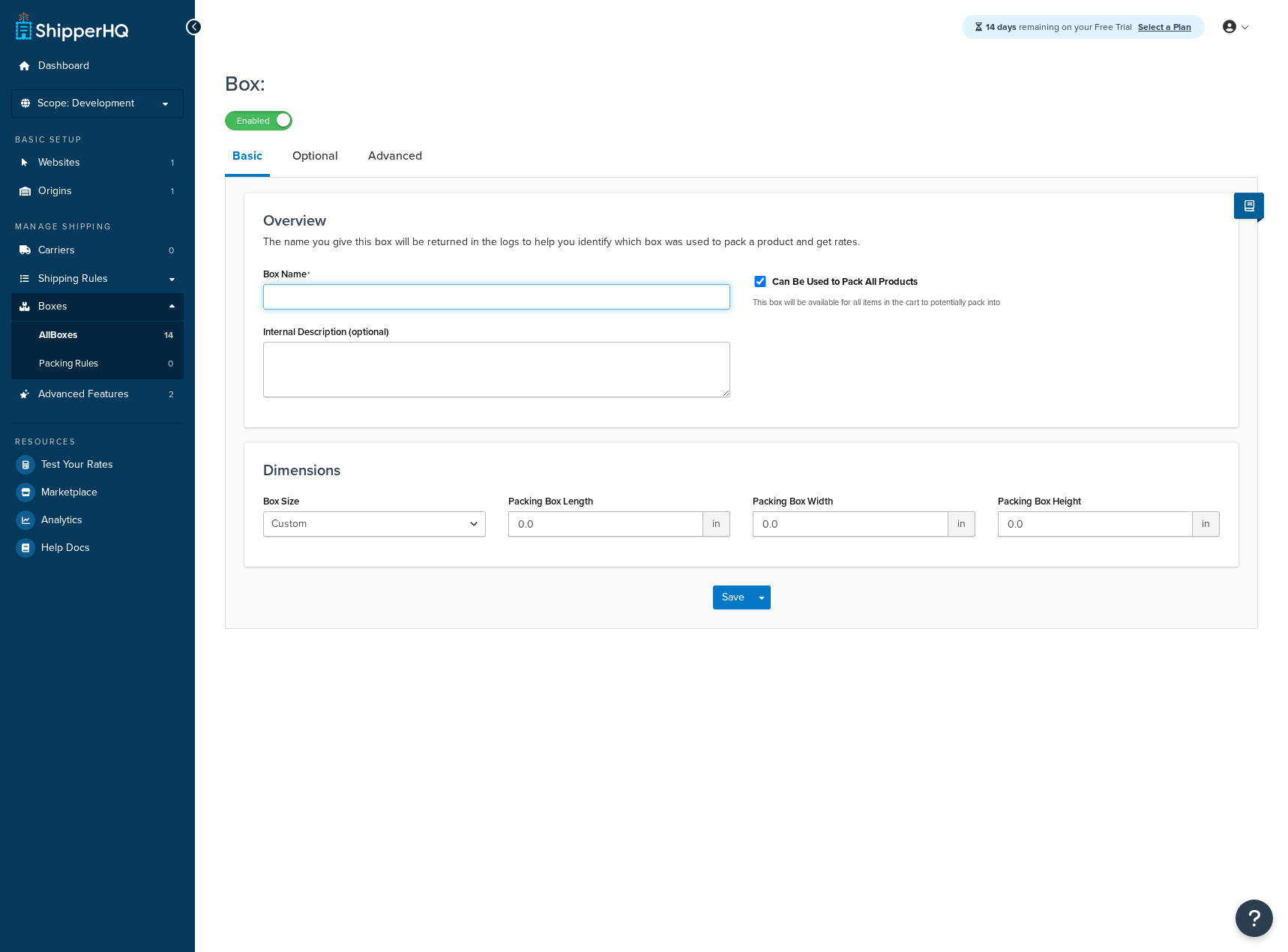
click at [334, 296] on input "Box Name" at bounding box center [497, 296] width 467 height 25
type input "Box 16"
type input "24"
type input "16"
type input "4"
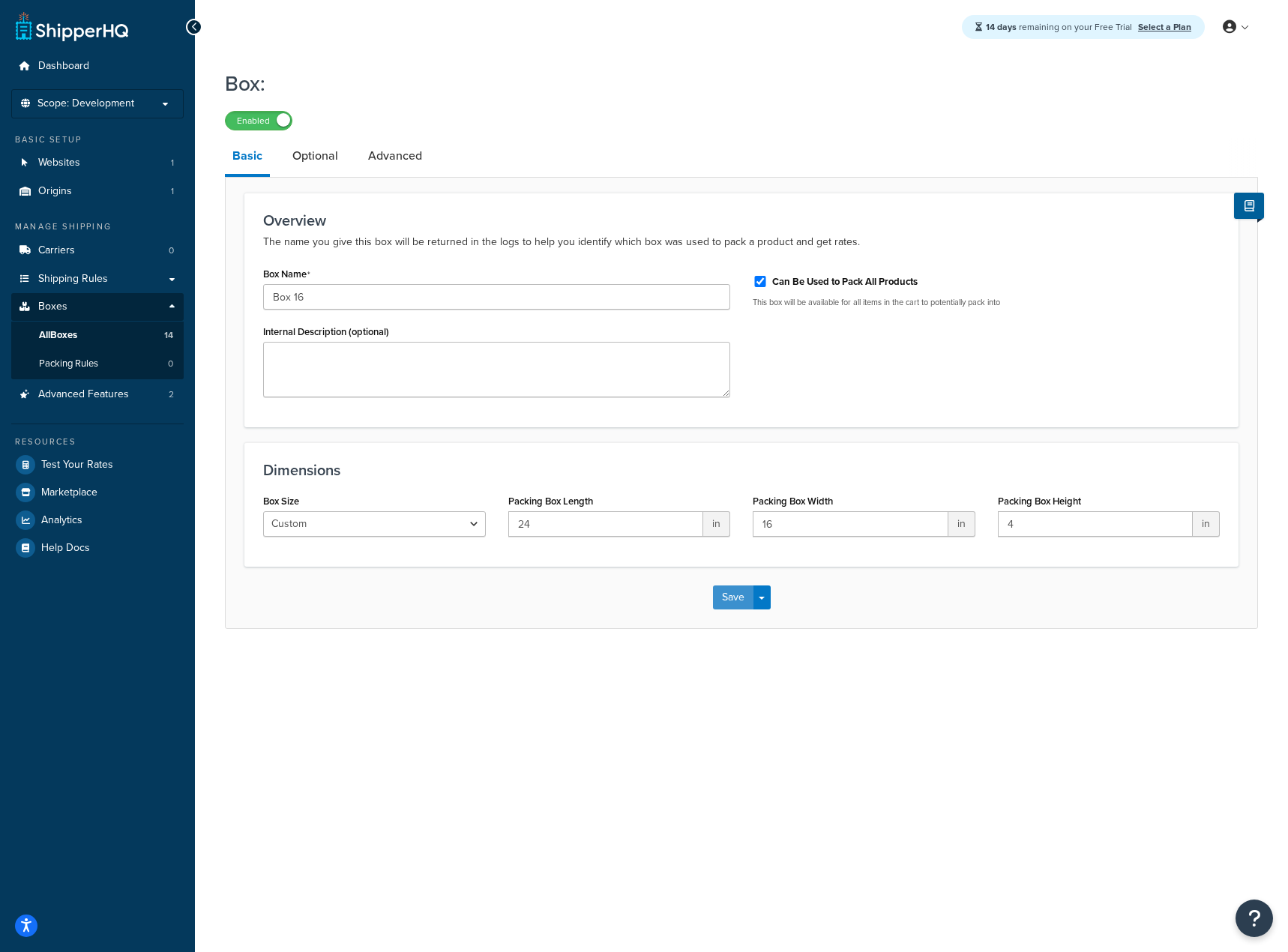
drag, startPoint x: 722, startPoint y: 595, endPoint x: 734, endPoint y: 598, distance: 12.4
click at [722, 596] on button "Save" at bounding box center [733, 597] width 40 height 24
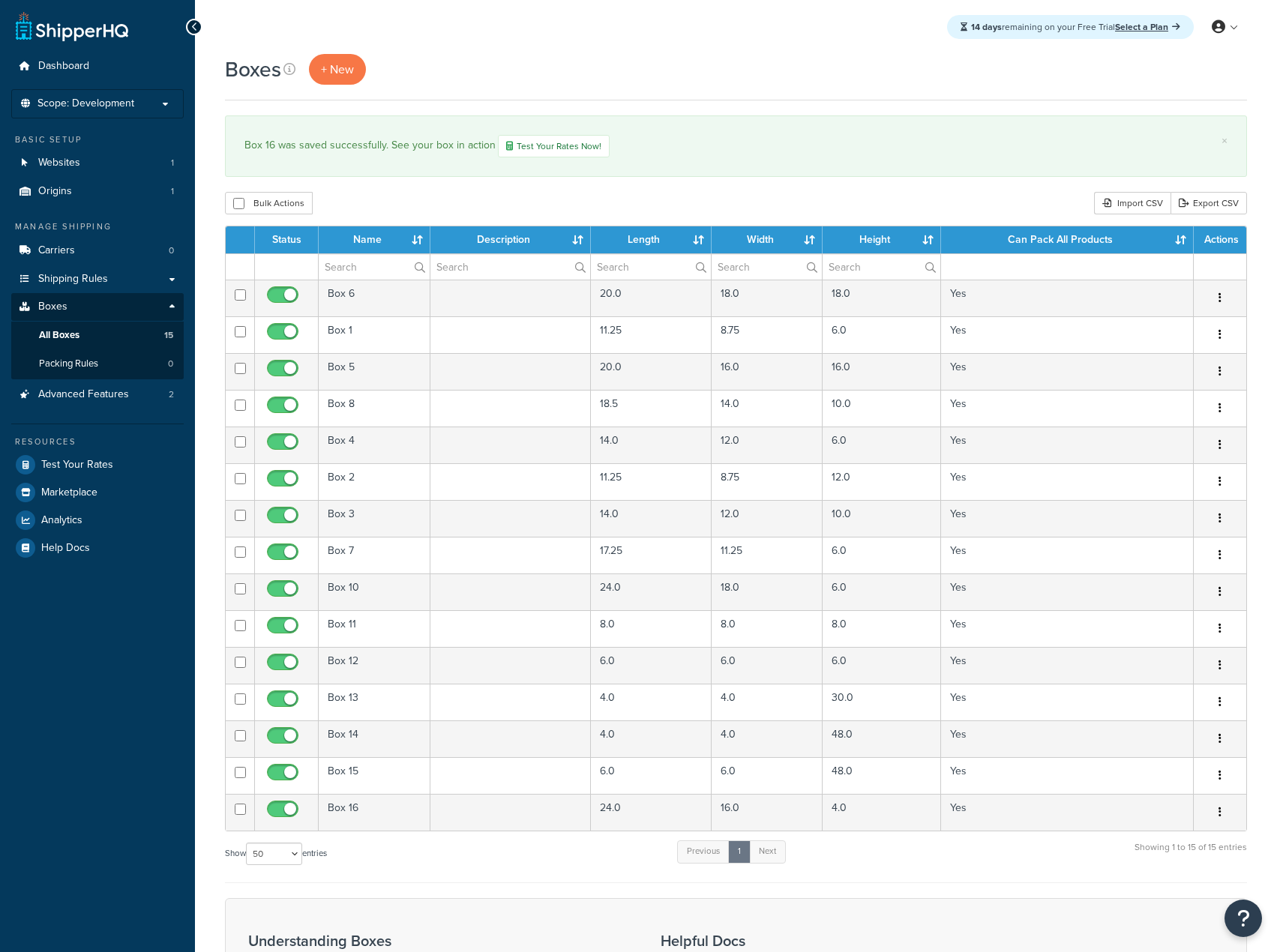
select select "50"
click at [341, 63] on span "+ New" at bounding box center [337, 69] width 33 height 17
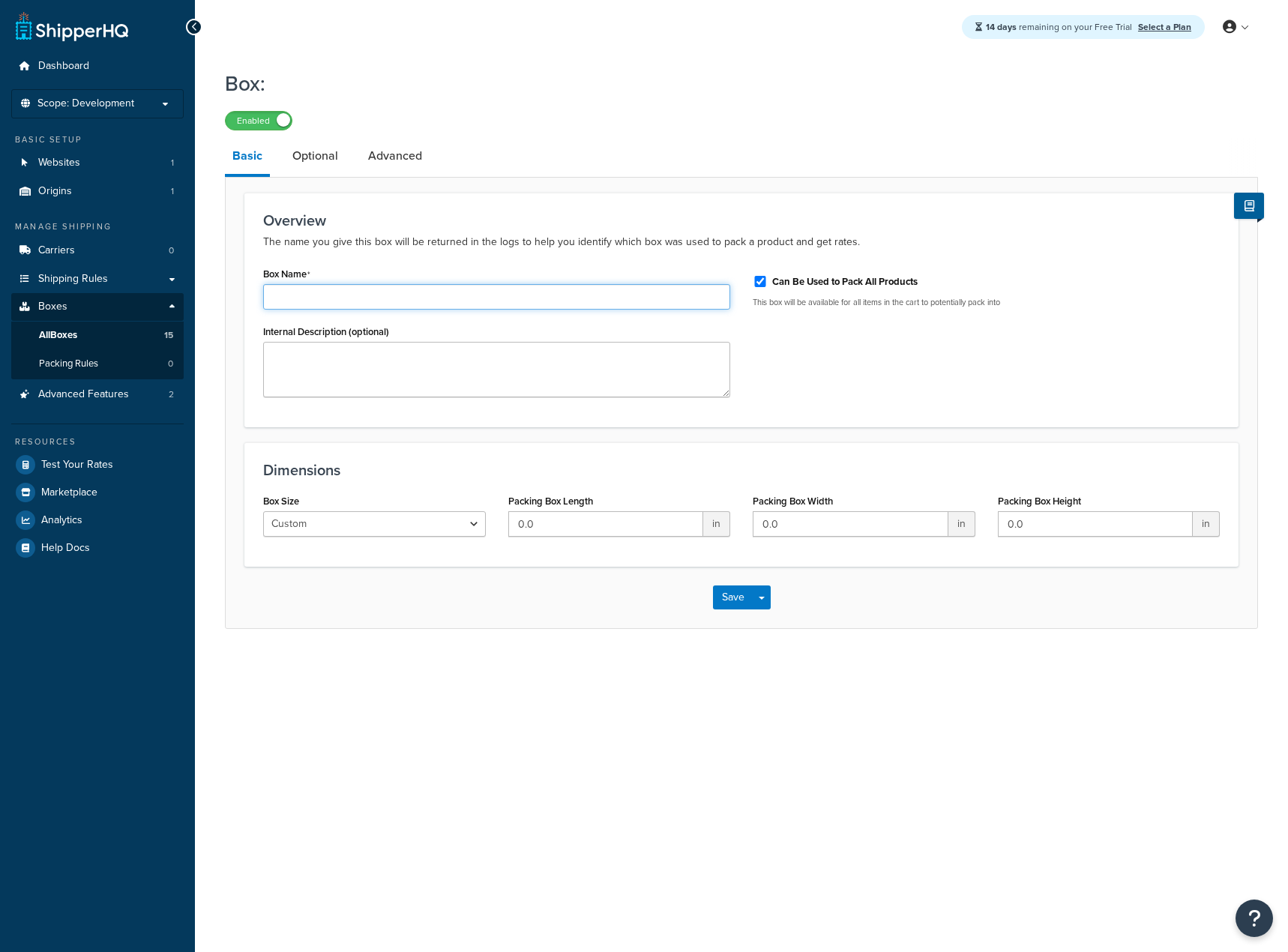
click at [325, 291] on input "Box Name" at bounding box center [497, 296] width 467 height 25
type input "Box 17"
type input "20"
type input "16"
type input "6"
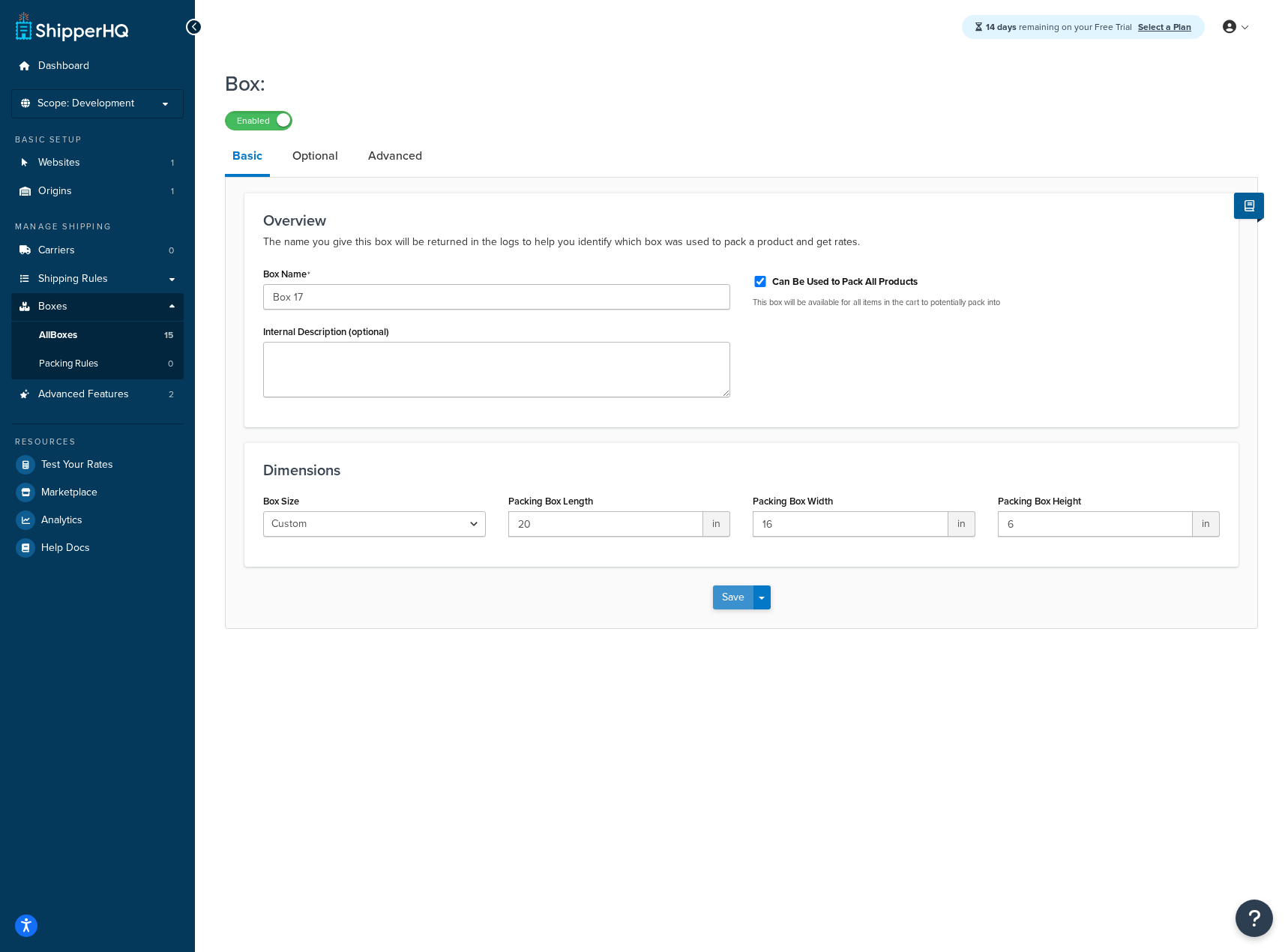
click at [731, 606] on button "Save" at bounding box center [733, 597] width 40 height 24
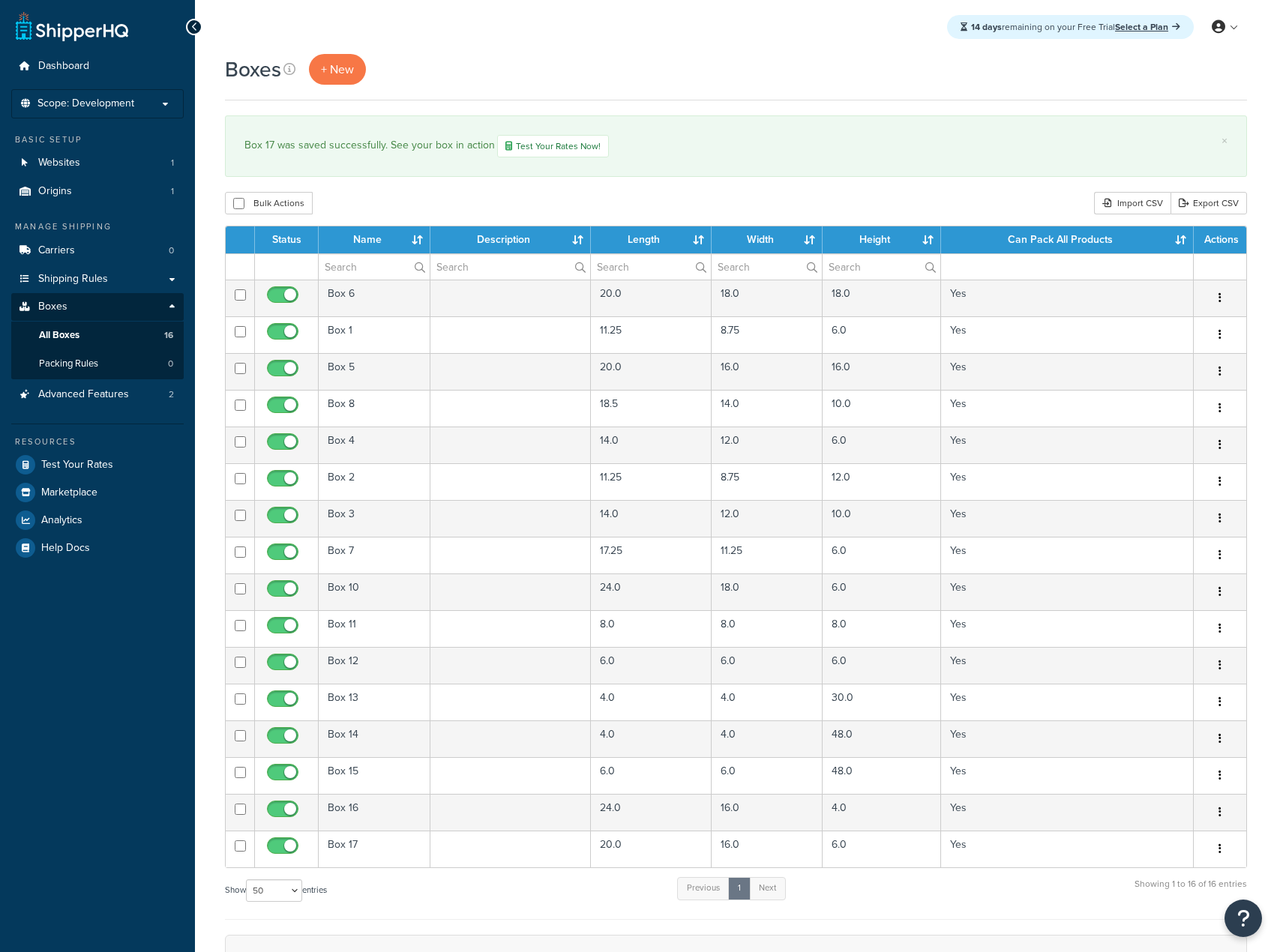
select select "50"
click at [330, 81] on link "+ New" at bounding box center [336, 69] width 57 height 30
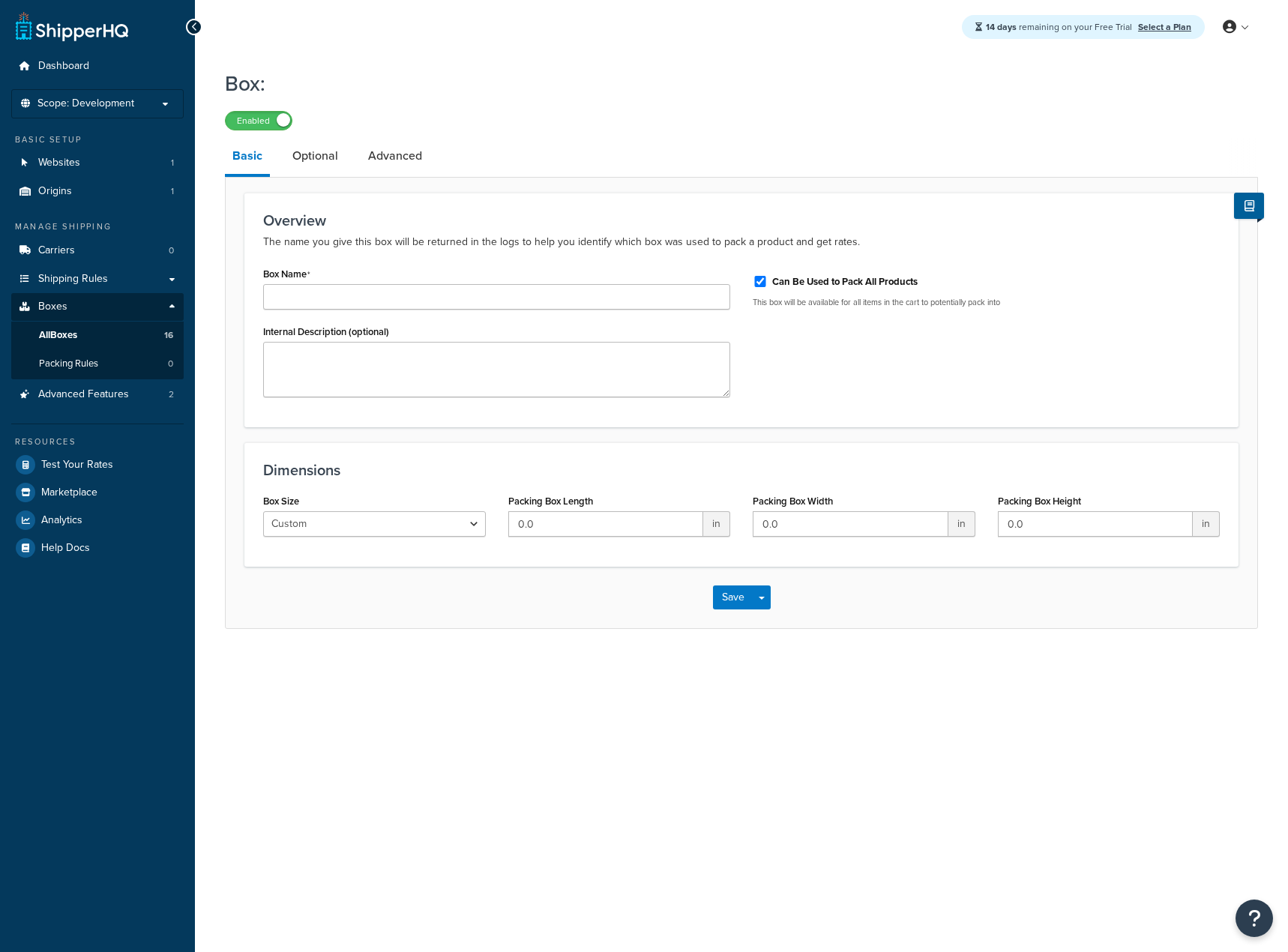
click at [352, 297] on input "Box Name" at bounding box center [497, 296] width 467 height 25
type input "Box 18"
type input "22"
type input "16"
type input "6"
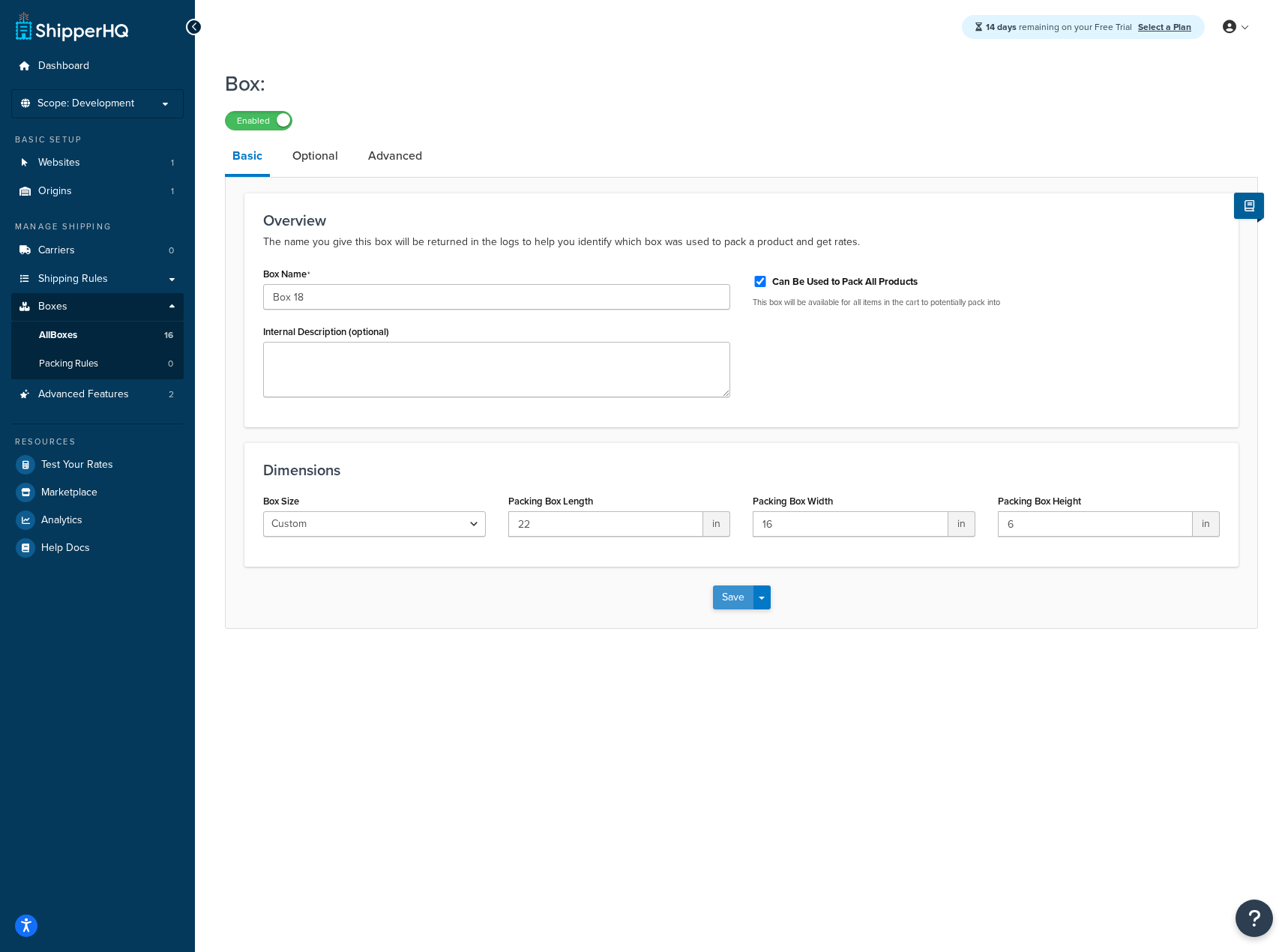
click at [729, 601] on button "Save" at bounding box center [733, 597] width 40 height 24
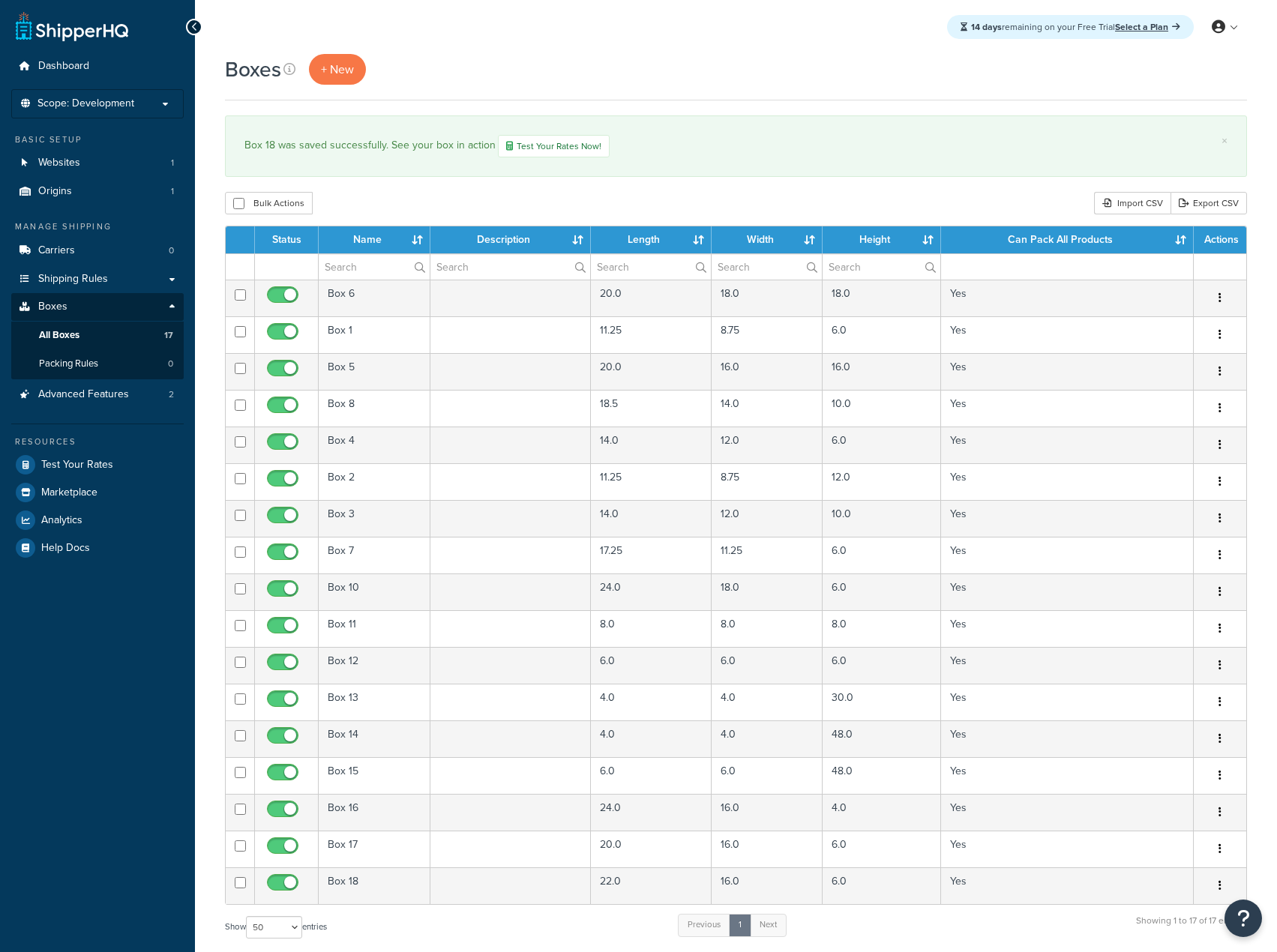
select select "50"
click at [328, 71] on span "+ New" at bounding box center [337, 69] width 33 height 17
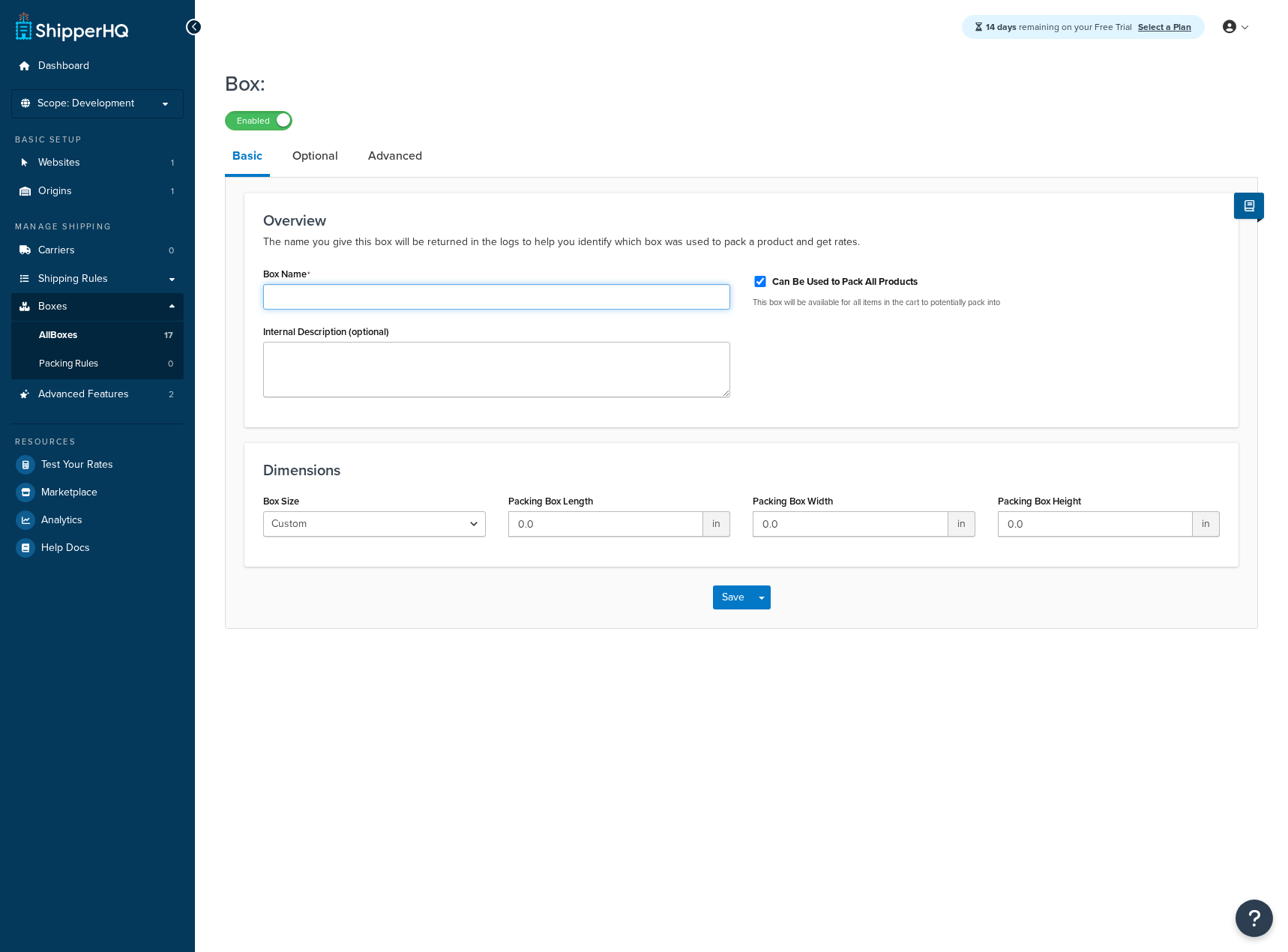
click at [374, 297] on input "Box Name" at bounding box center [497, 296] width 467 height 25
type input "Box 19"
type input "14"
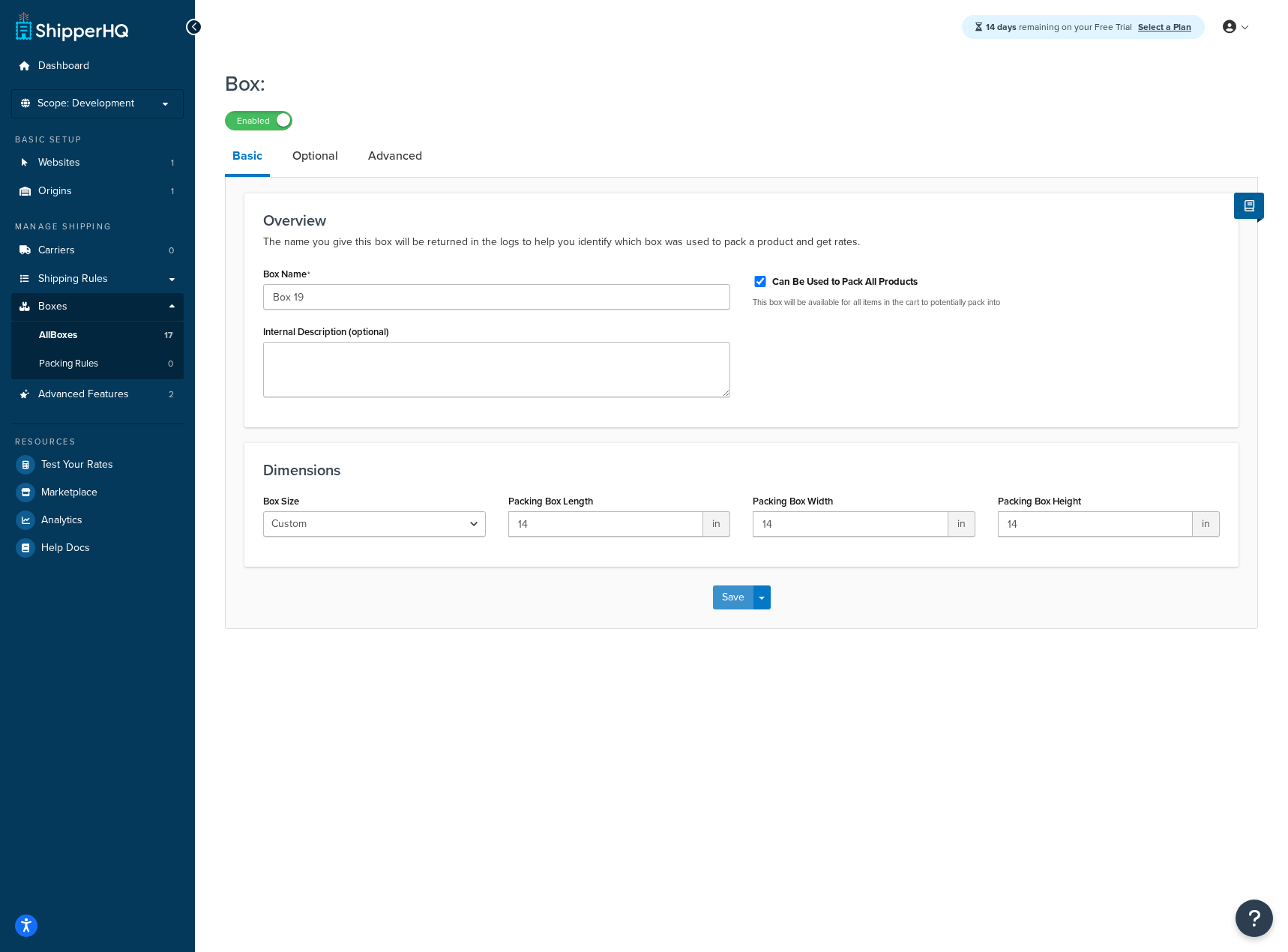
click at [734, 607] on button "Save" at bounding box center [733, 597] width 40 height 24
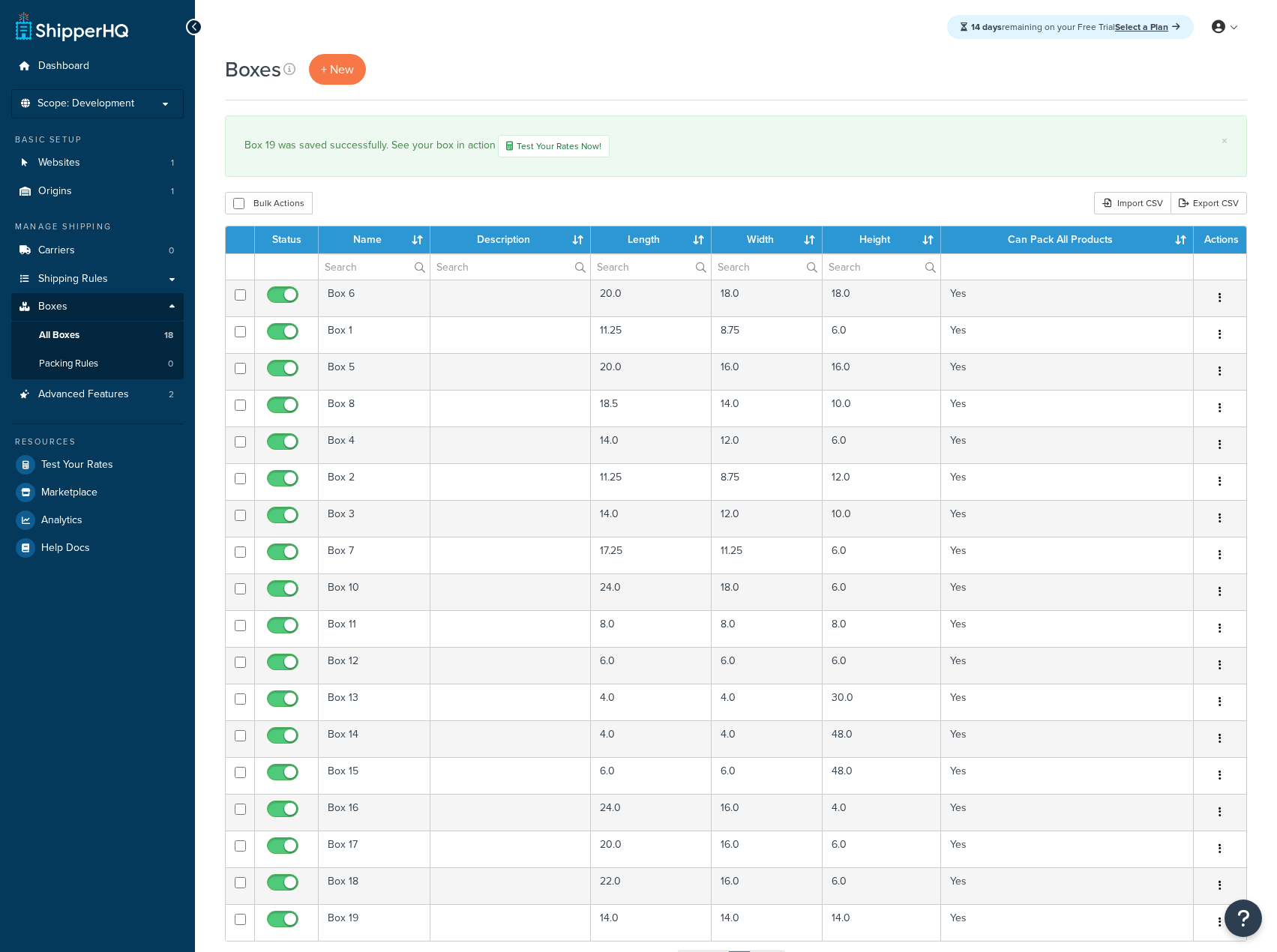
select select "50"
click at [336, 74] on span "+ New" at bounding box center [337, 69] width 33 height 17
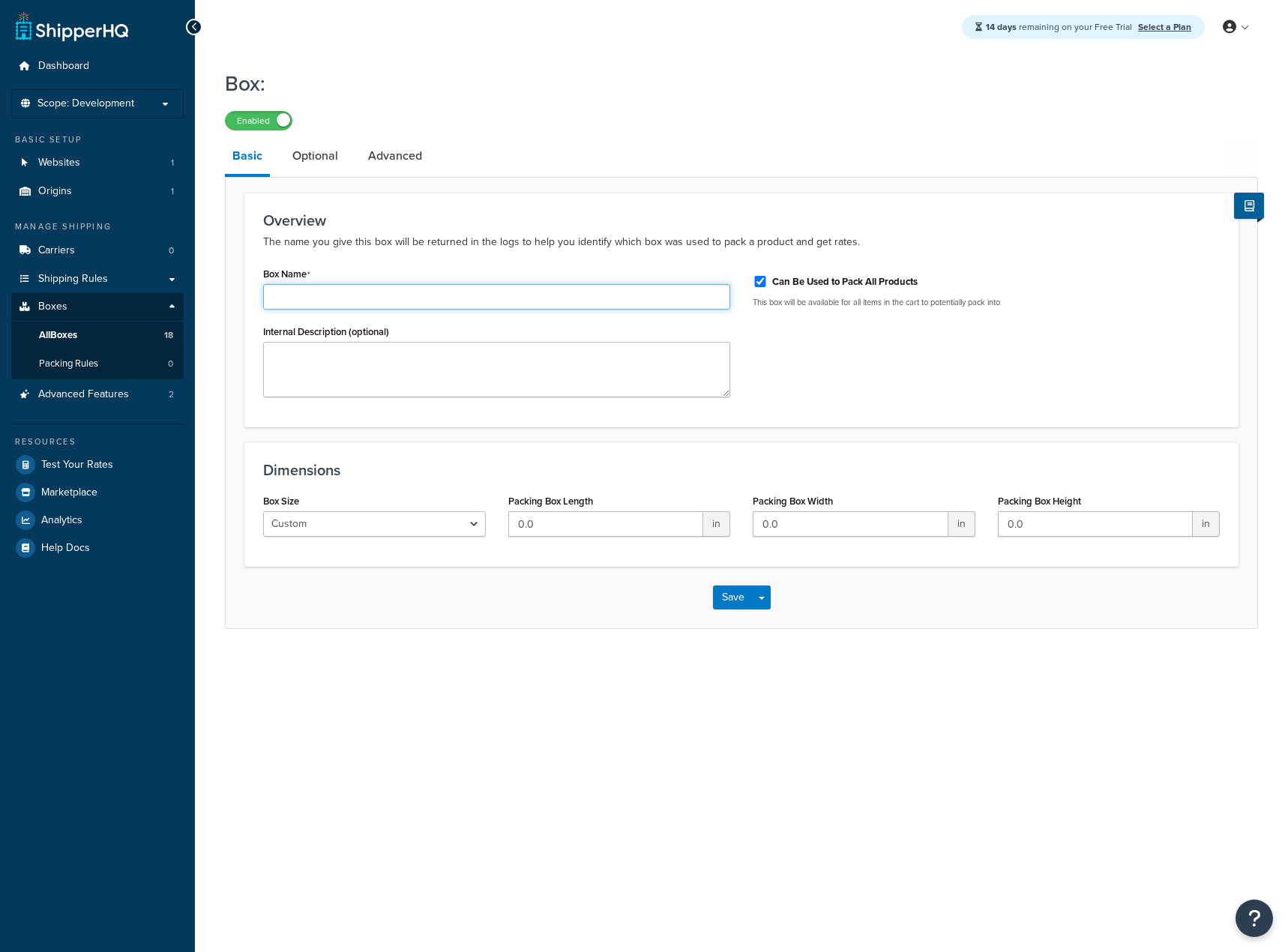
click at [406, 304] on input "Box Name" at bounding box center [497, 296] width 467 height 25
type input "Box 9"
type input "18"
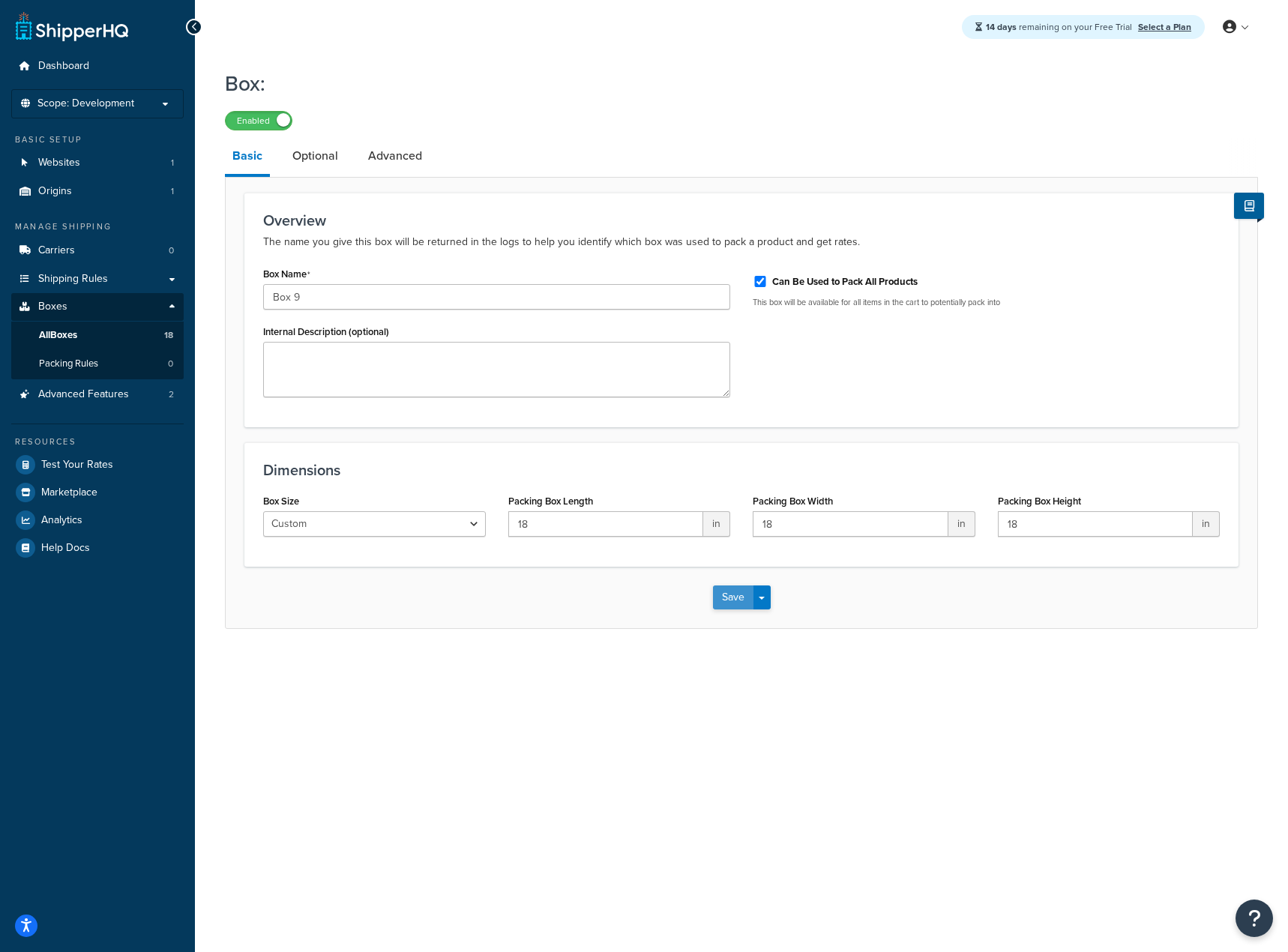
click at [728, 601] on button "Save" at bounding box center [733, 597] width 40 height 24
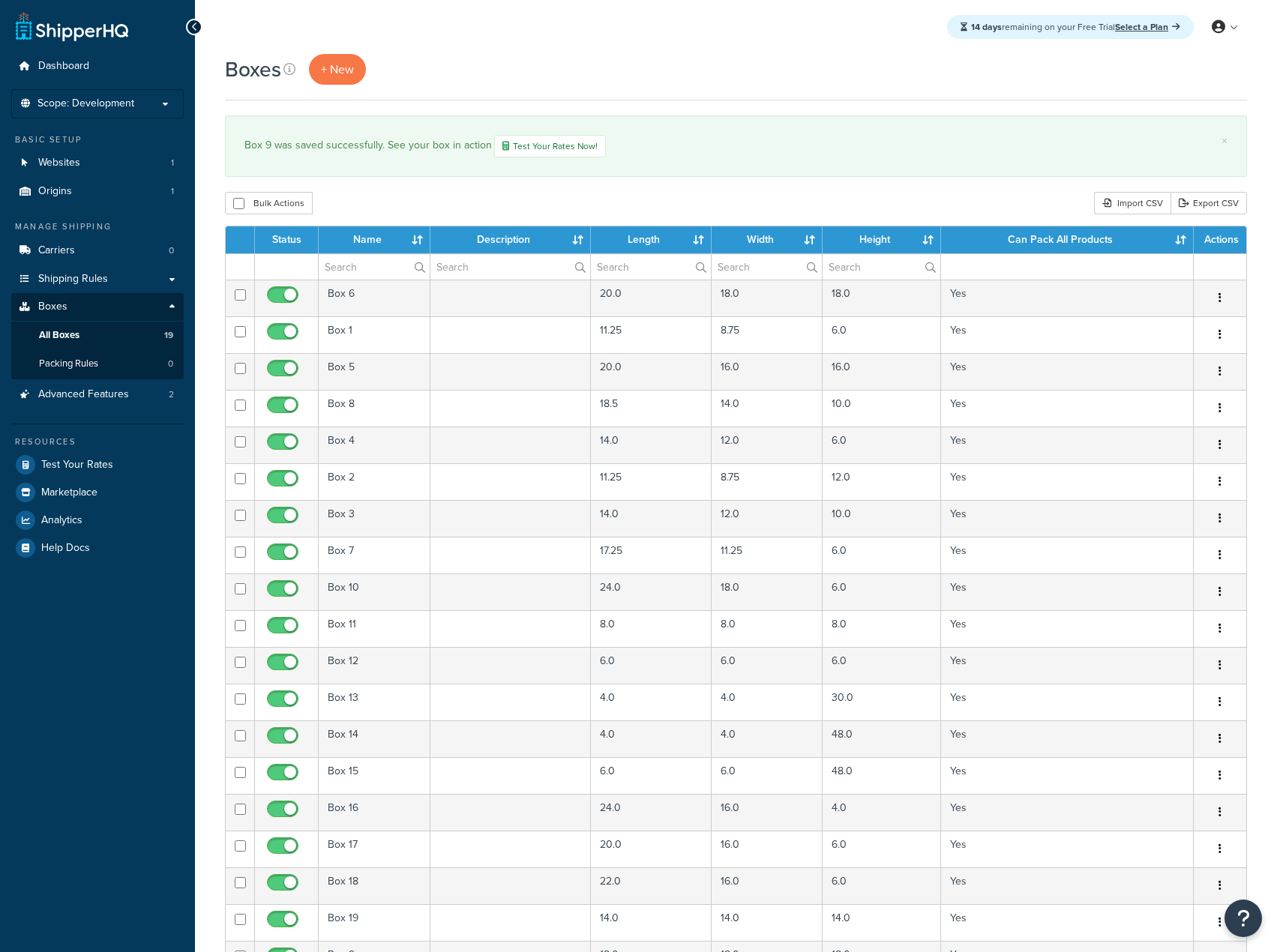
select select "50"
click at [342, 74] on span "+ New" at bounding box center [337, 69] width 33 height 17
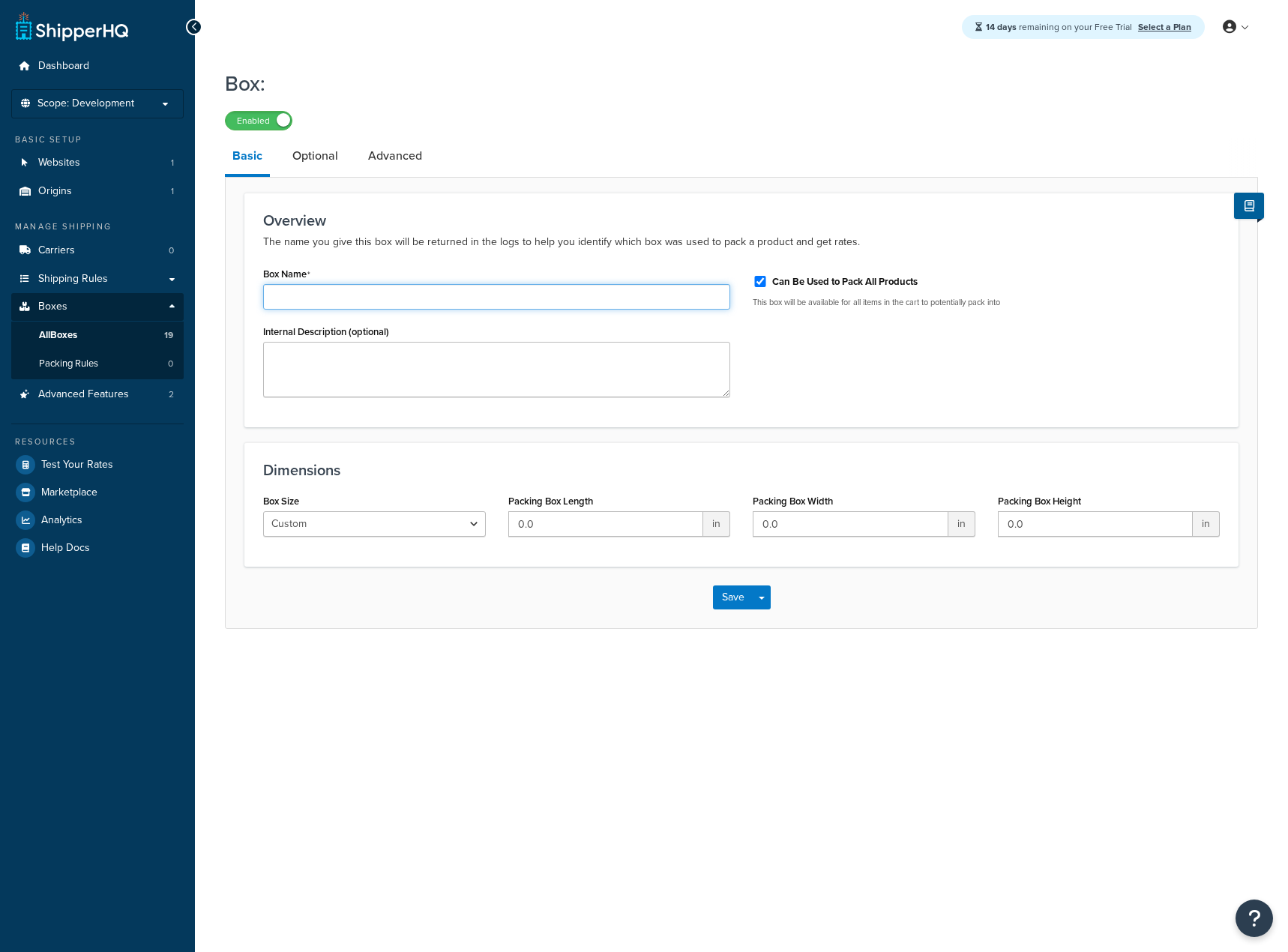
click at [314, 287] on input "Box Name" at bounding box center [497, 296] width 467 height 25
type input "Box 20"
type input "24"
type input "14"
type input "12"
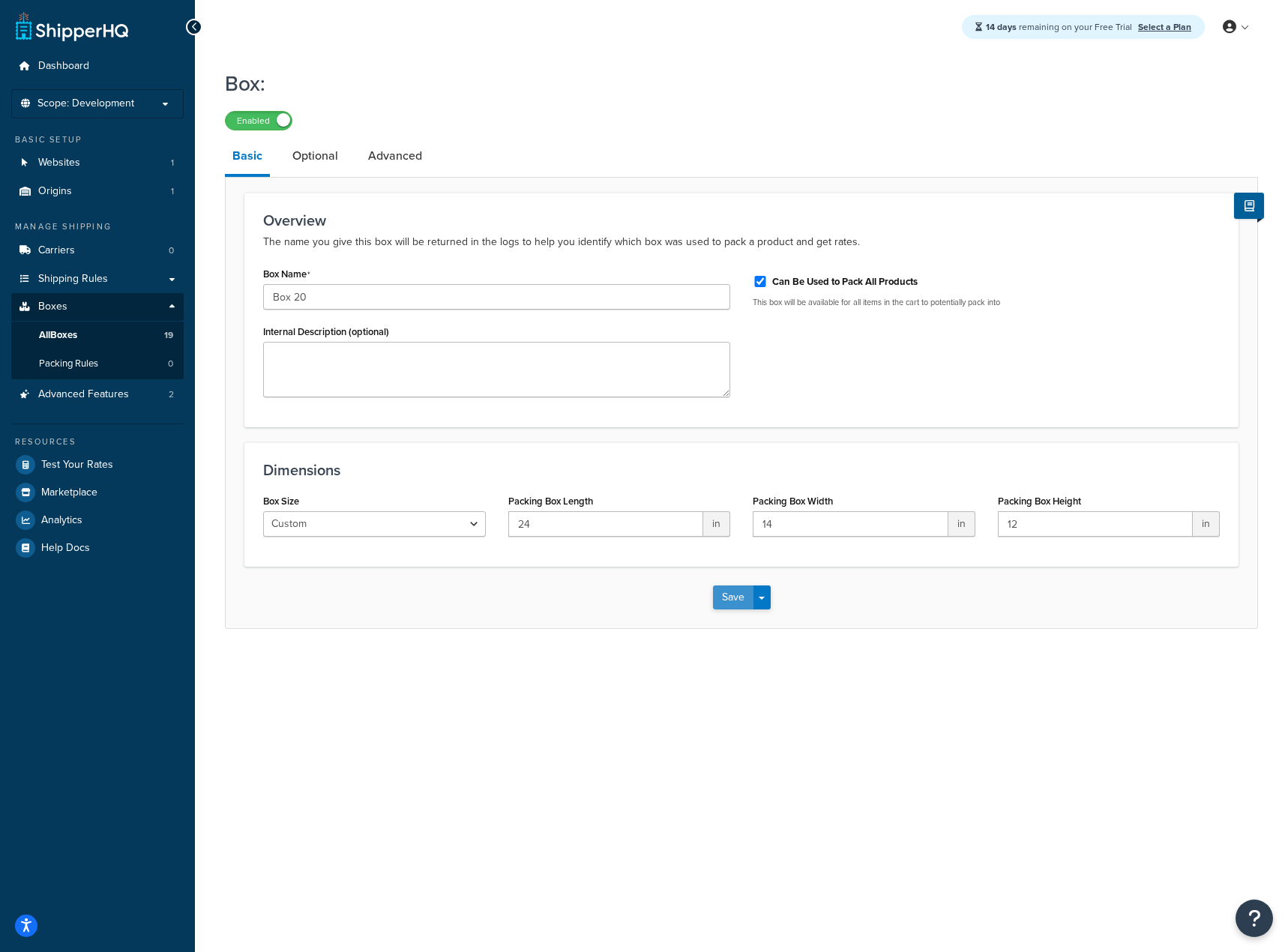
click at [729, 602] on button "Save" at bounding box center [733, 597] width 40 height 24
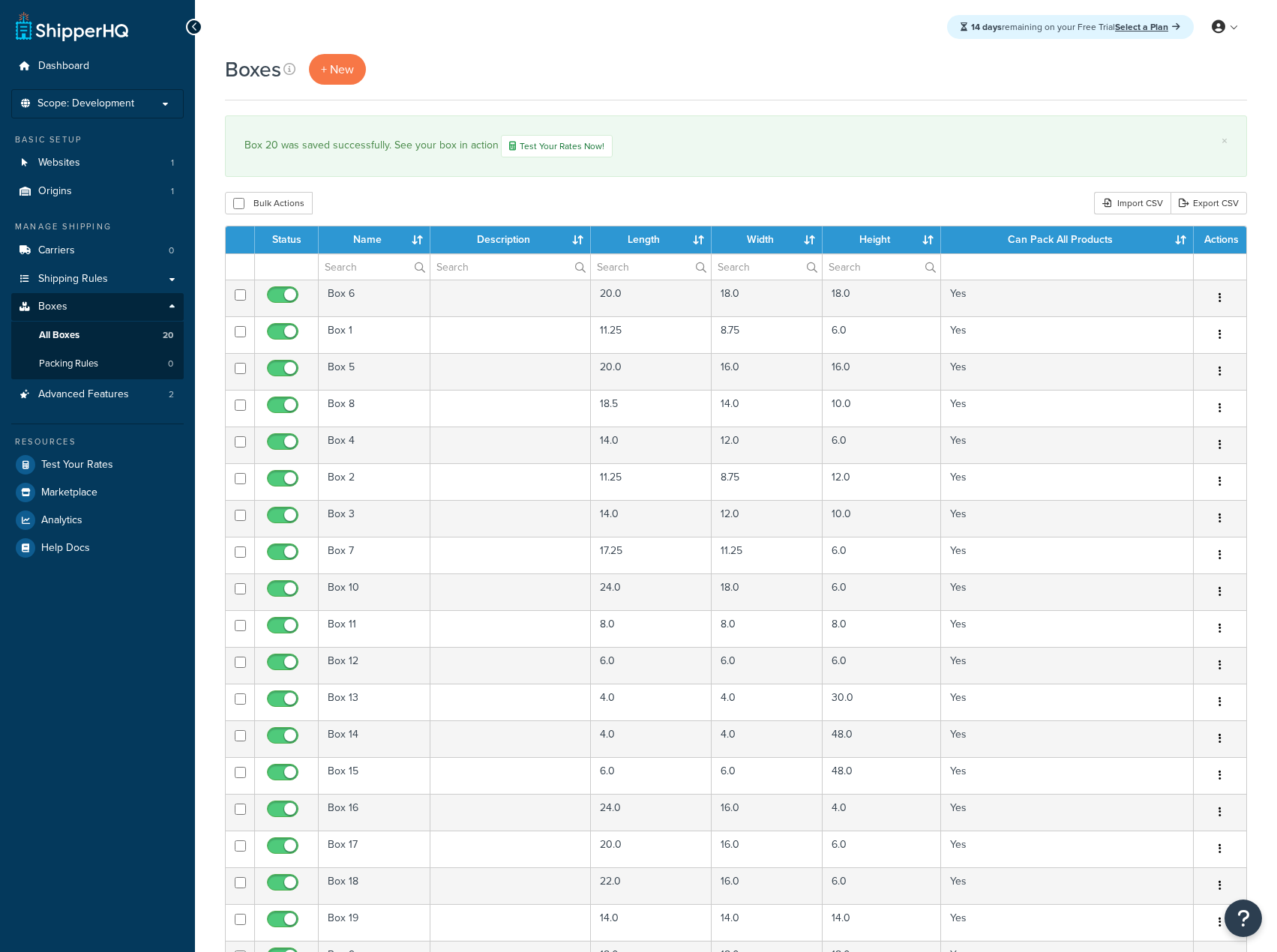
select select "50"
click at [332, 80] on link "+ New" at bounding box center [336, 69] width 57 height 30
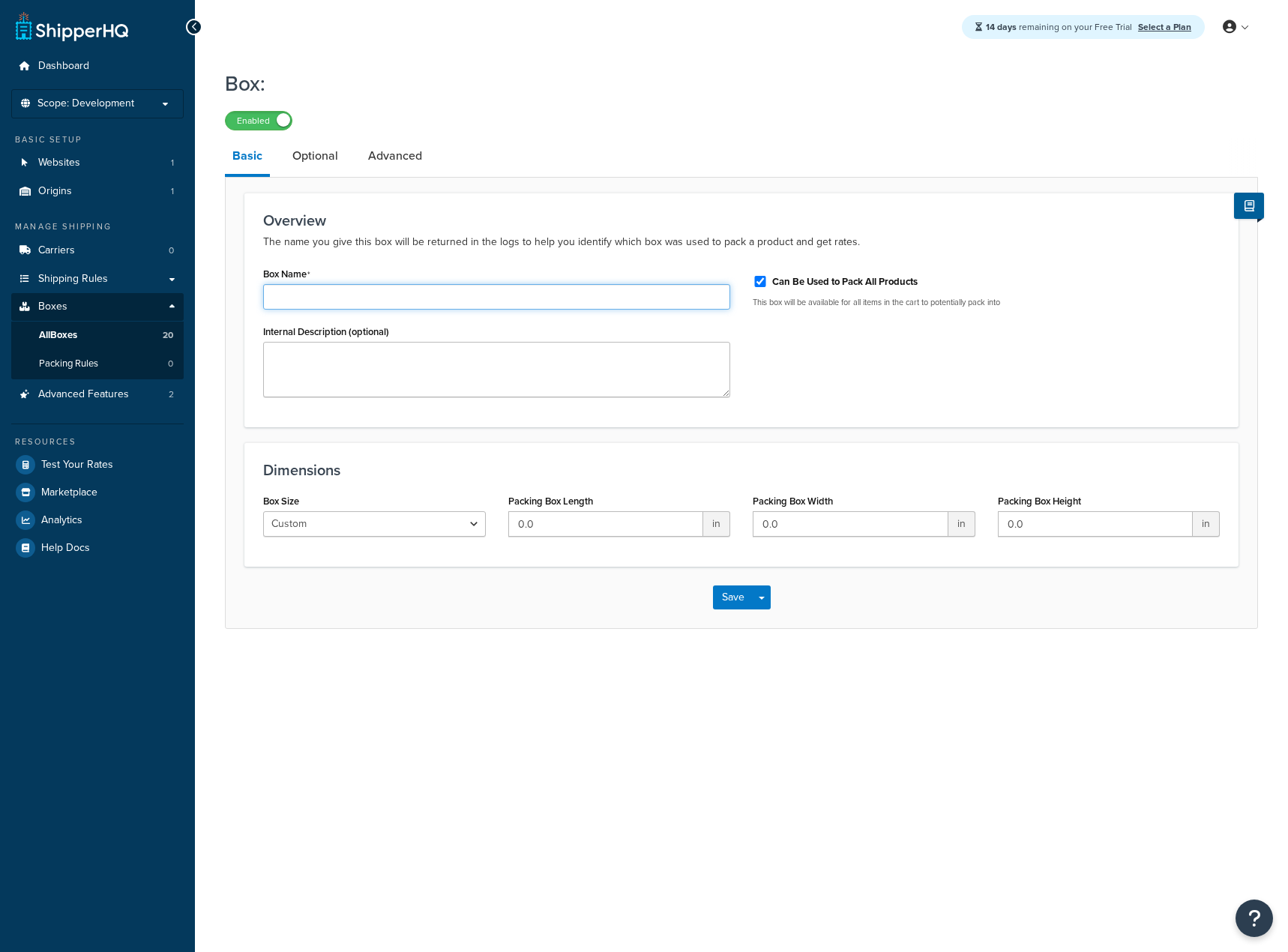
click at [332, 285] on input "Box Name" at bounding box center [497, 296] width 467 height 25
type input "Box 21"
type input "26"
type input "20"
type input "6"
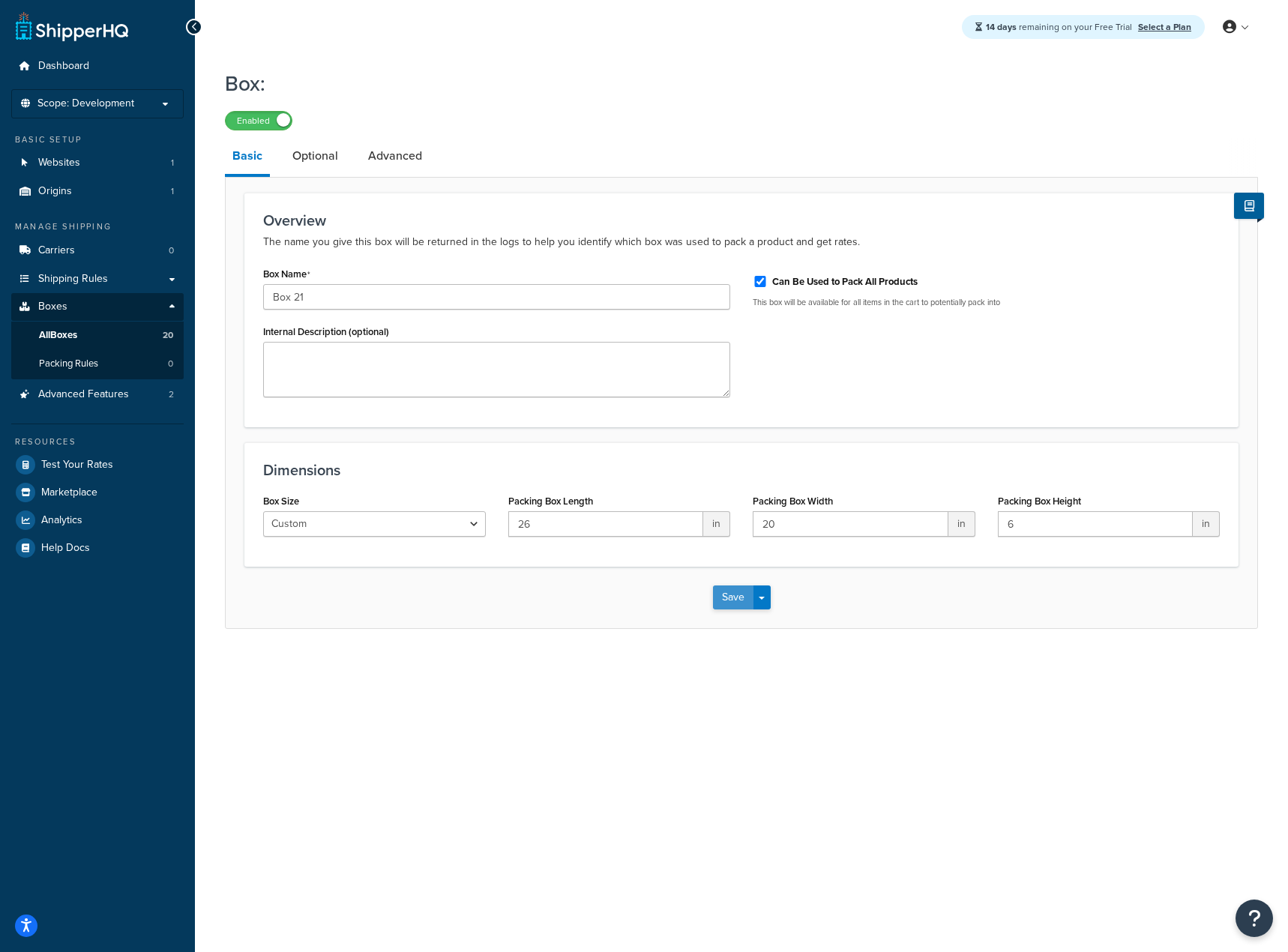
click at [732, 593] on button "Save" at bounding box center [733, 597] width 40 height 24
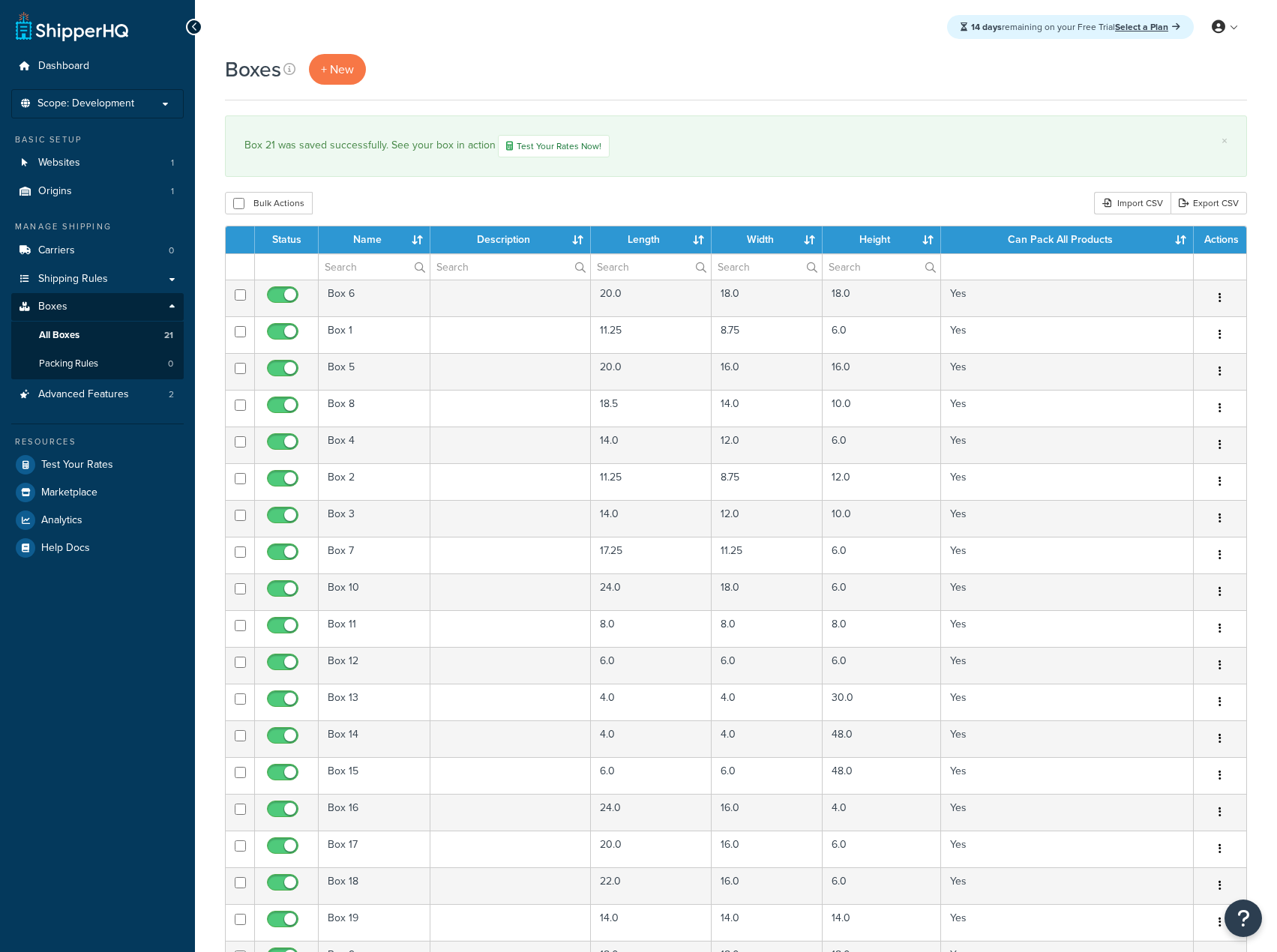
select select "50"
click at [324, 71] on span "+ New" at bounding box center [337, 69] width 33 height 17
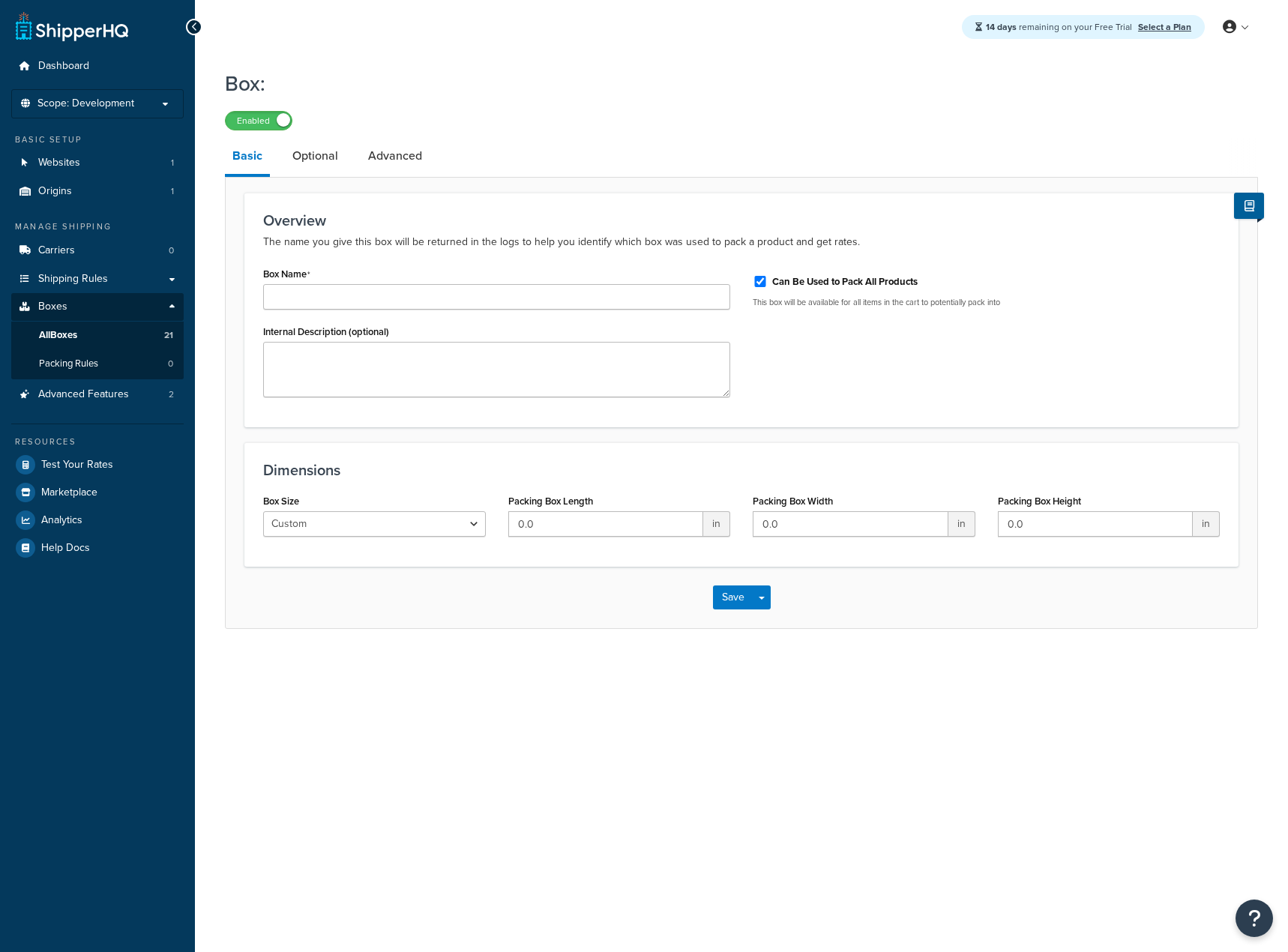
click at [445, 299] on input "Box Name" at bounding box center [497, 296] width 467 height 25
type input "Box 22"
click at [546, 521] on input "0.0" at bounding box center [606, 524] width 195 height 25
type input "0"
type input "20"
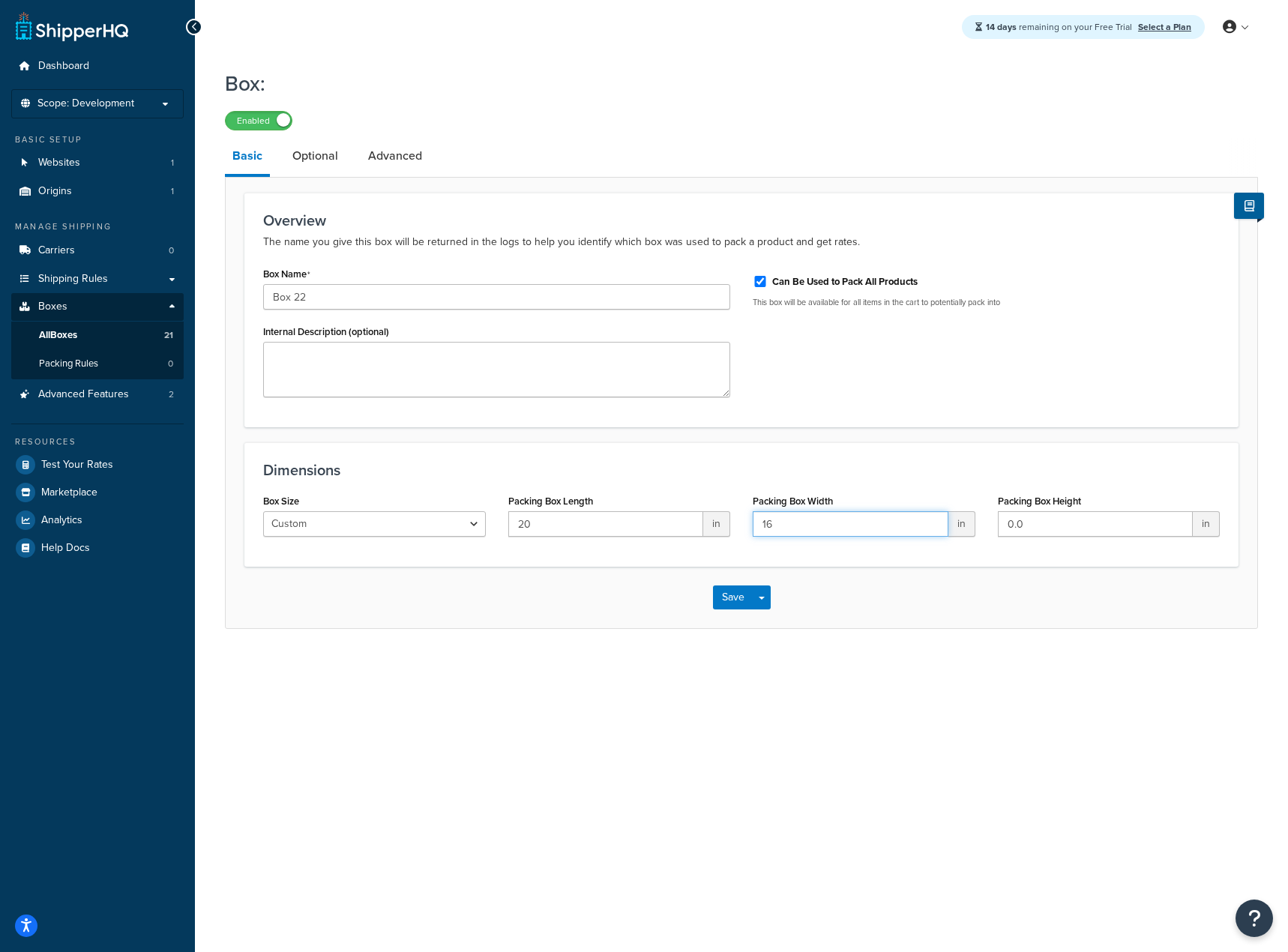
type input "16"
type input "8"
click at [727, 593] on button "Save" at bounding box center [733, 597] width 40 height 24
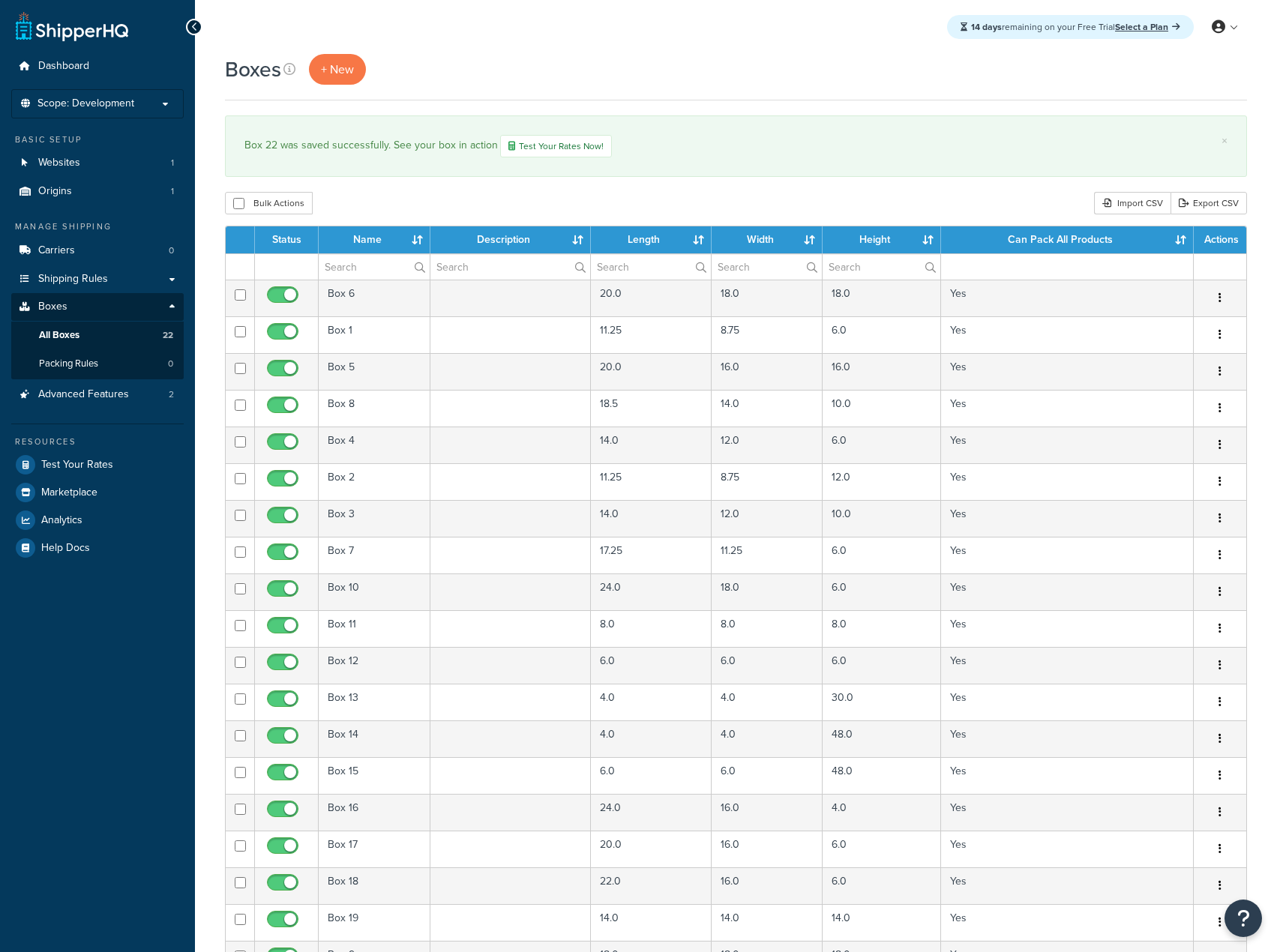
select select "50"
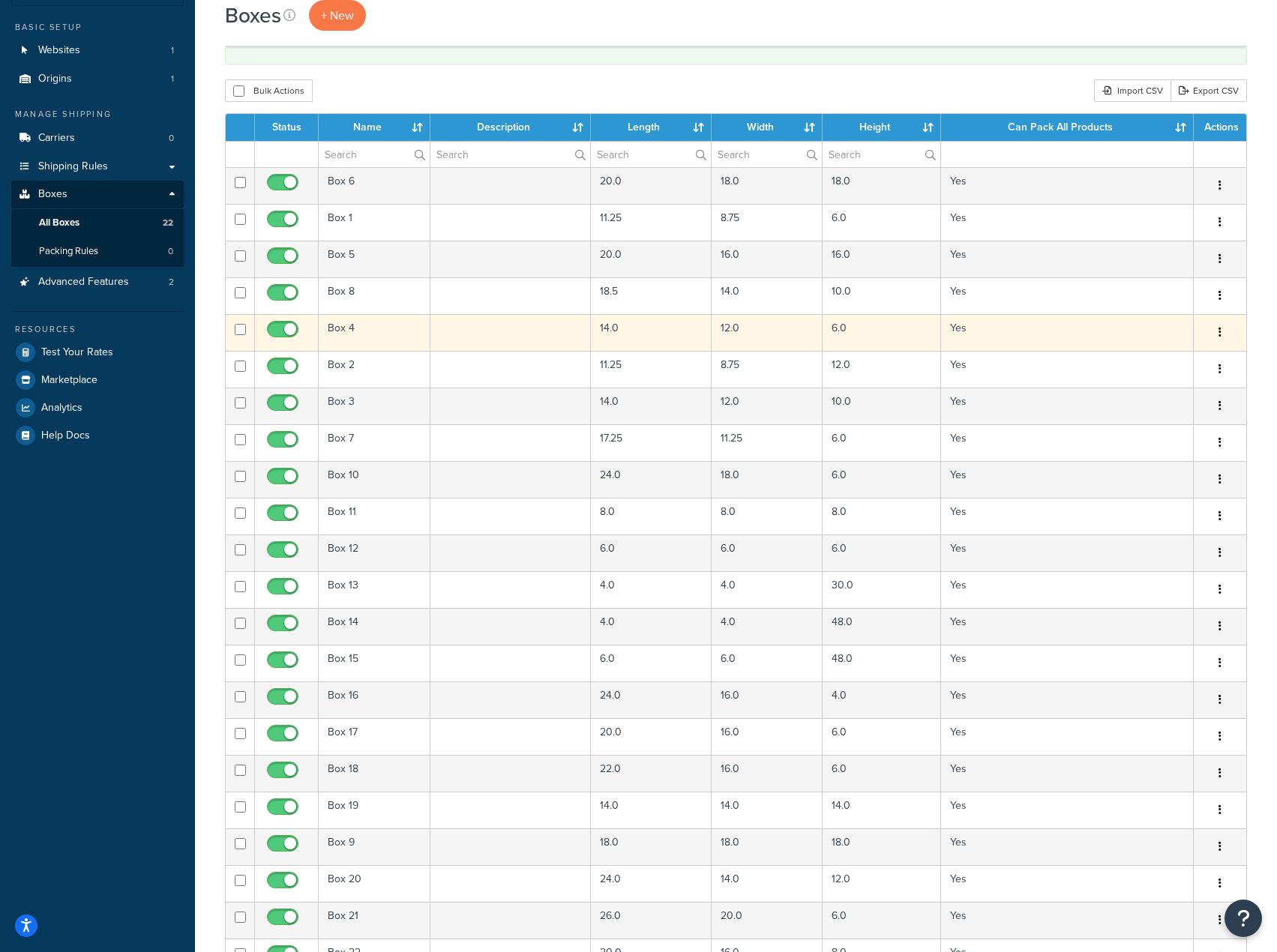
scroll to position [75, 0]
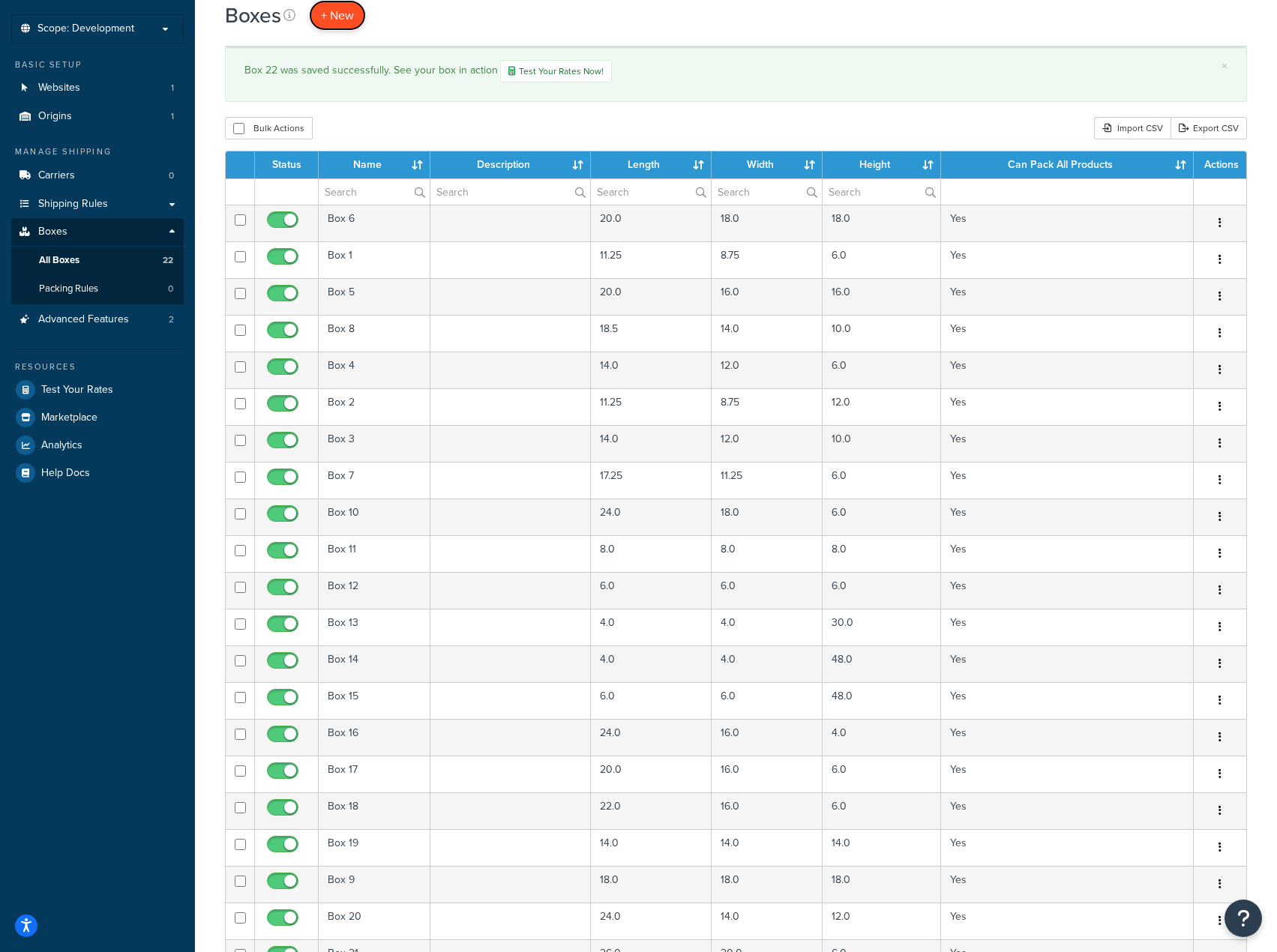
click at [331, 14] on span "+ New" at bounding box center [337, 15] width 33 height 17
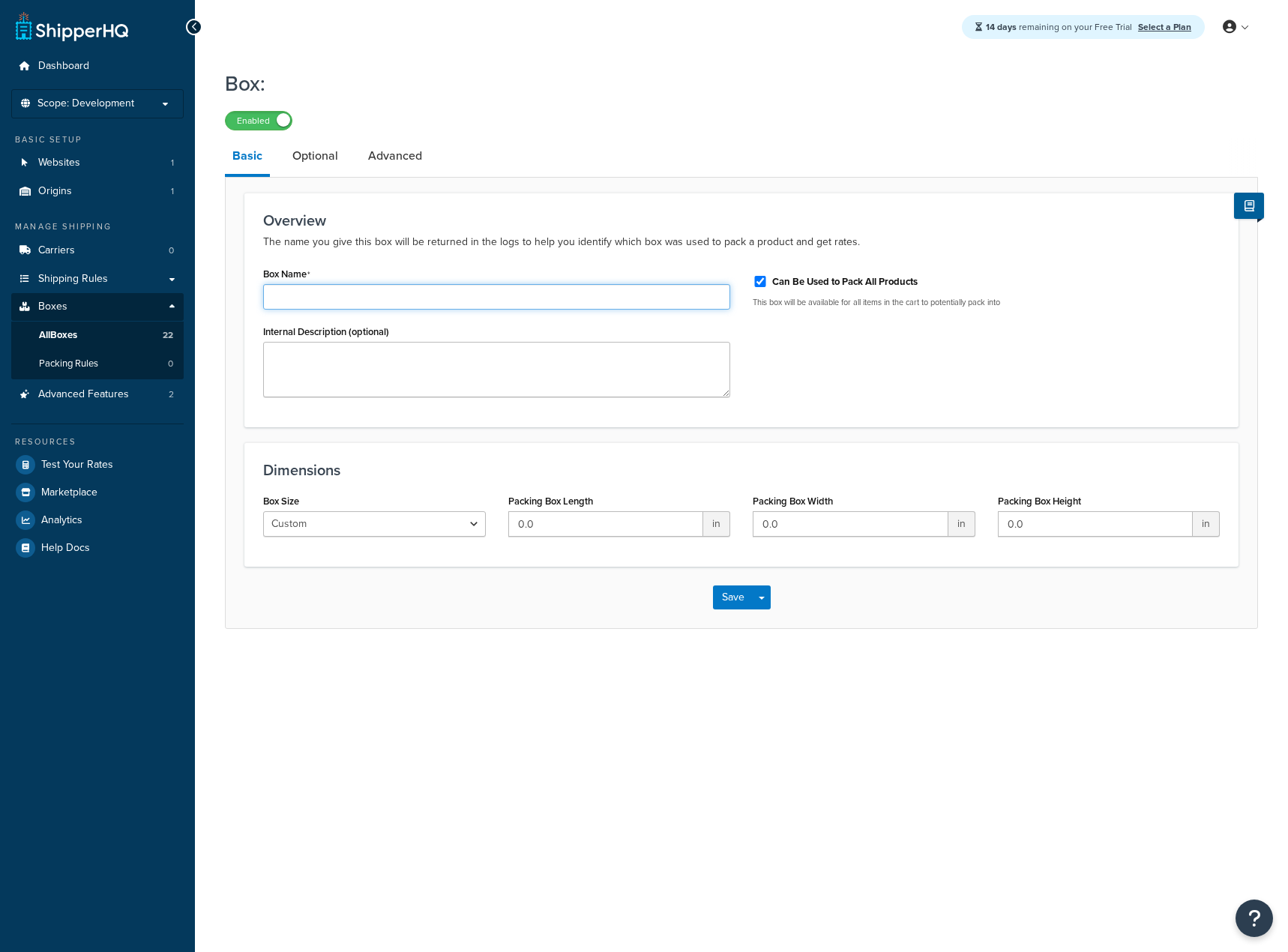
click at [401, 304] on input "Box Name" at bounding box center [497, 296] width 467 height 25
type input "Box 23"
type input "36"
type input "14"
type input "6"
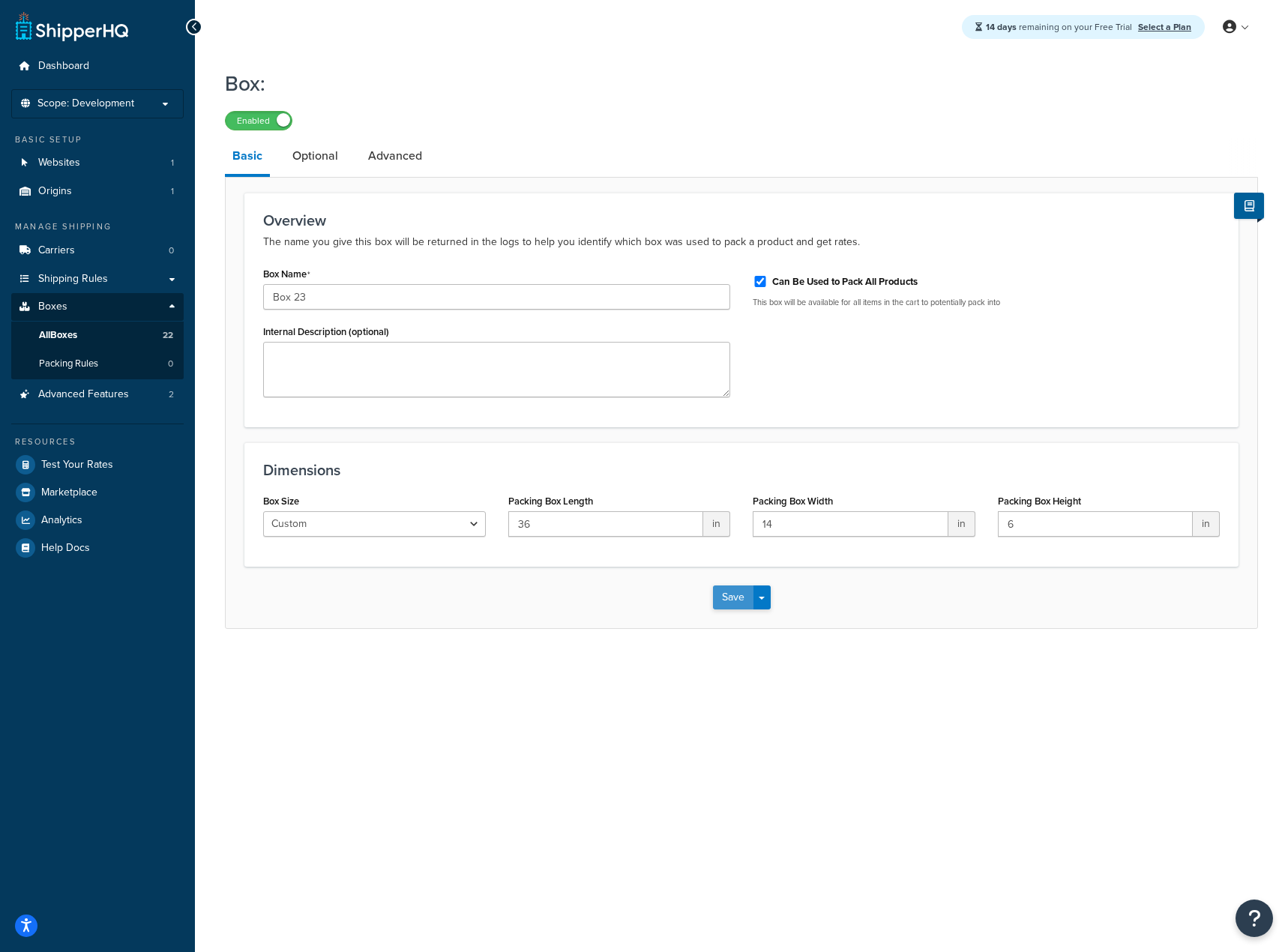
click at [730, 588] on button "Save" at bounding box center [733, 597] width 40 height 24
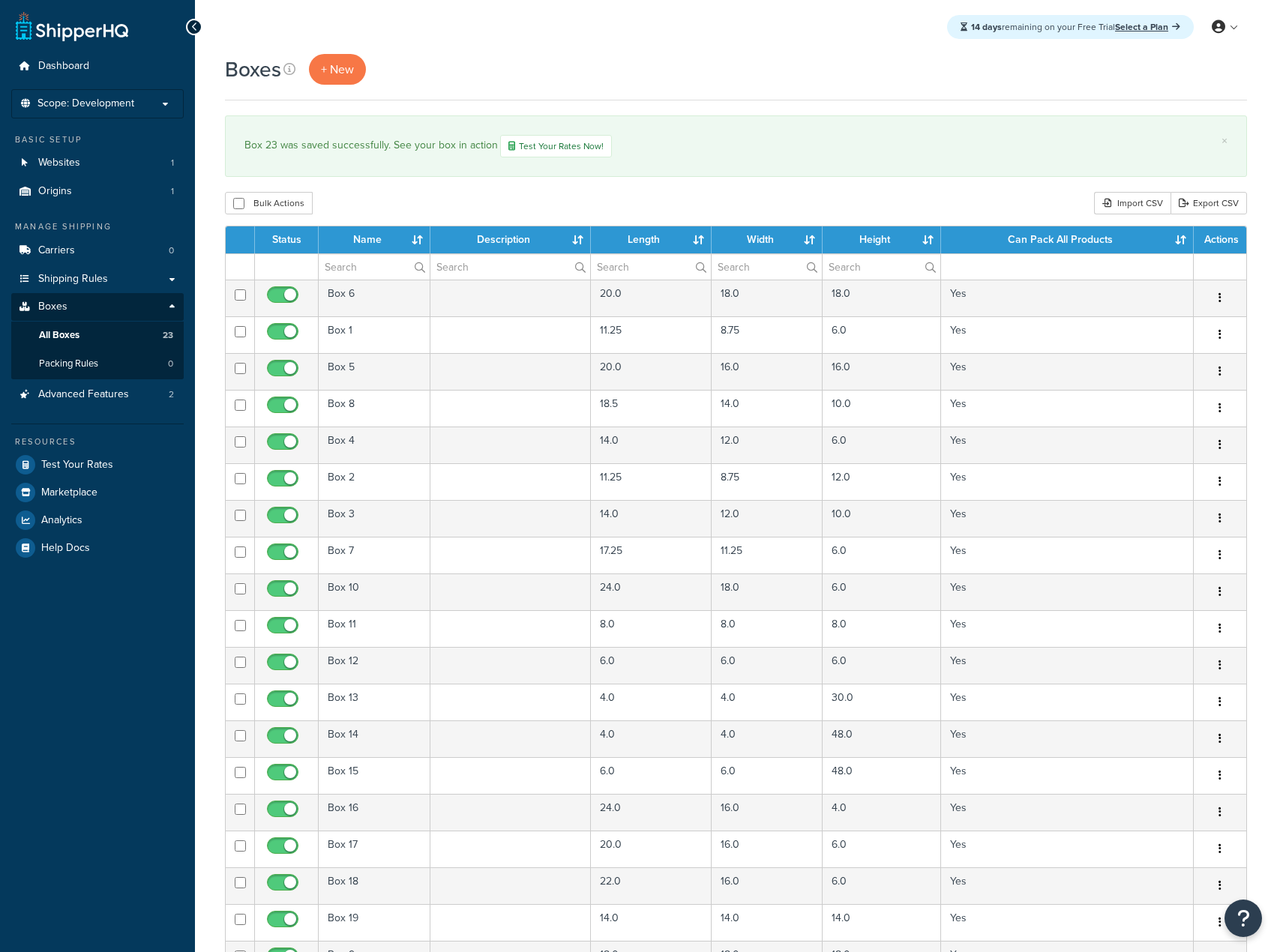
select select "50"
click at [342, 69] on span "+ New" at bounding box center [337, 69] width 33 height 17
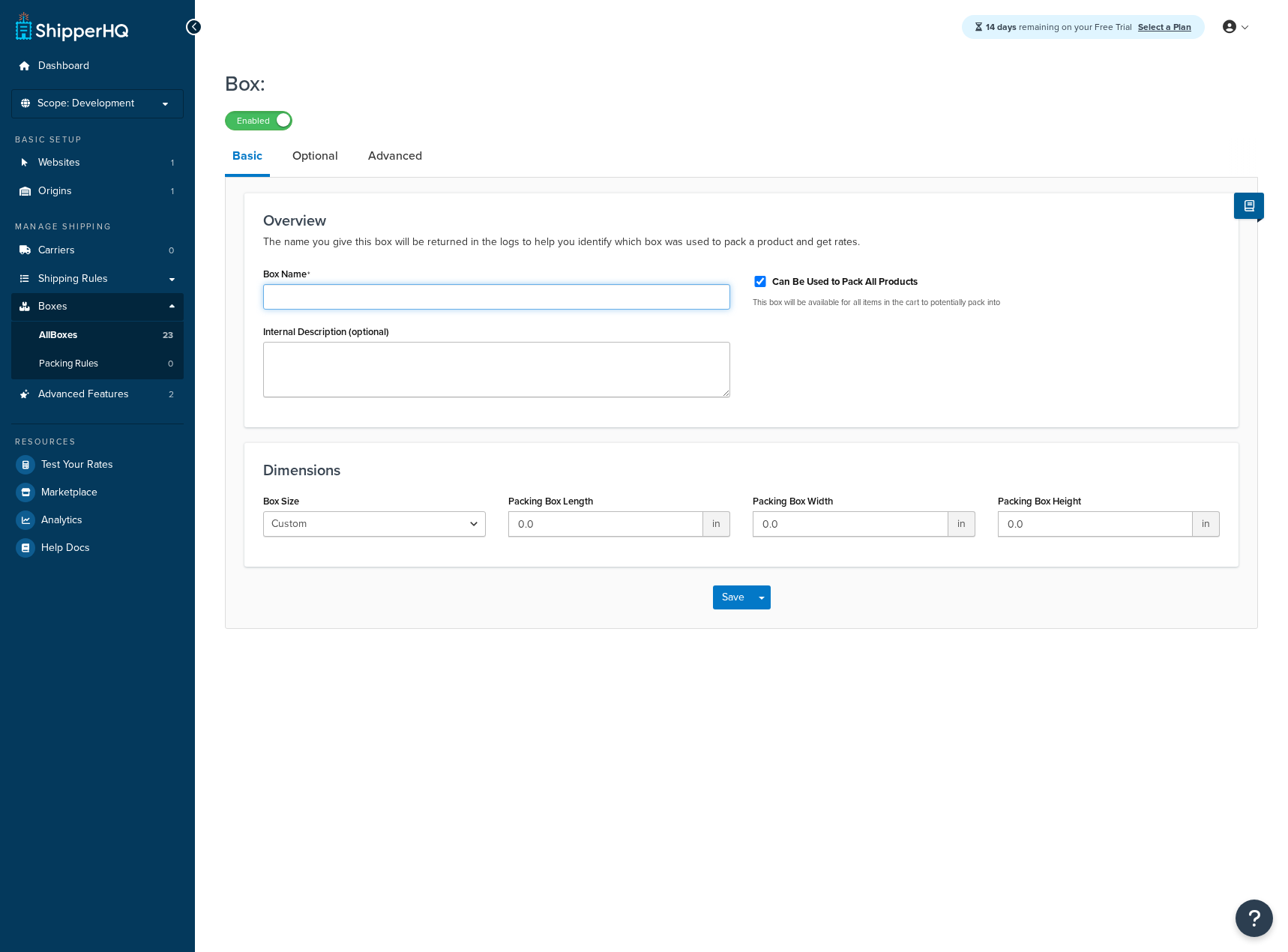
click at [374, 298] on input "Box Name" at bounding box center [497, 296] width 467 height 25
type input "Box 24"
type input "40"
type input "12"
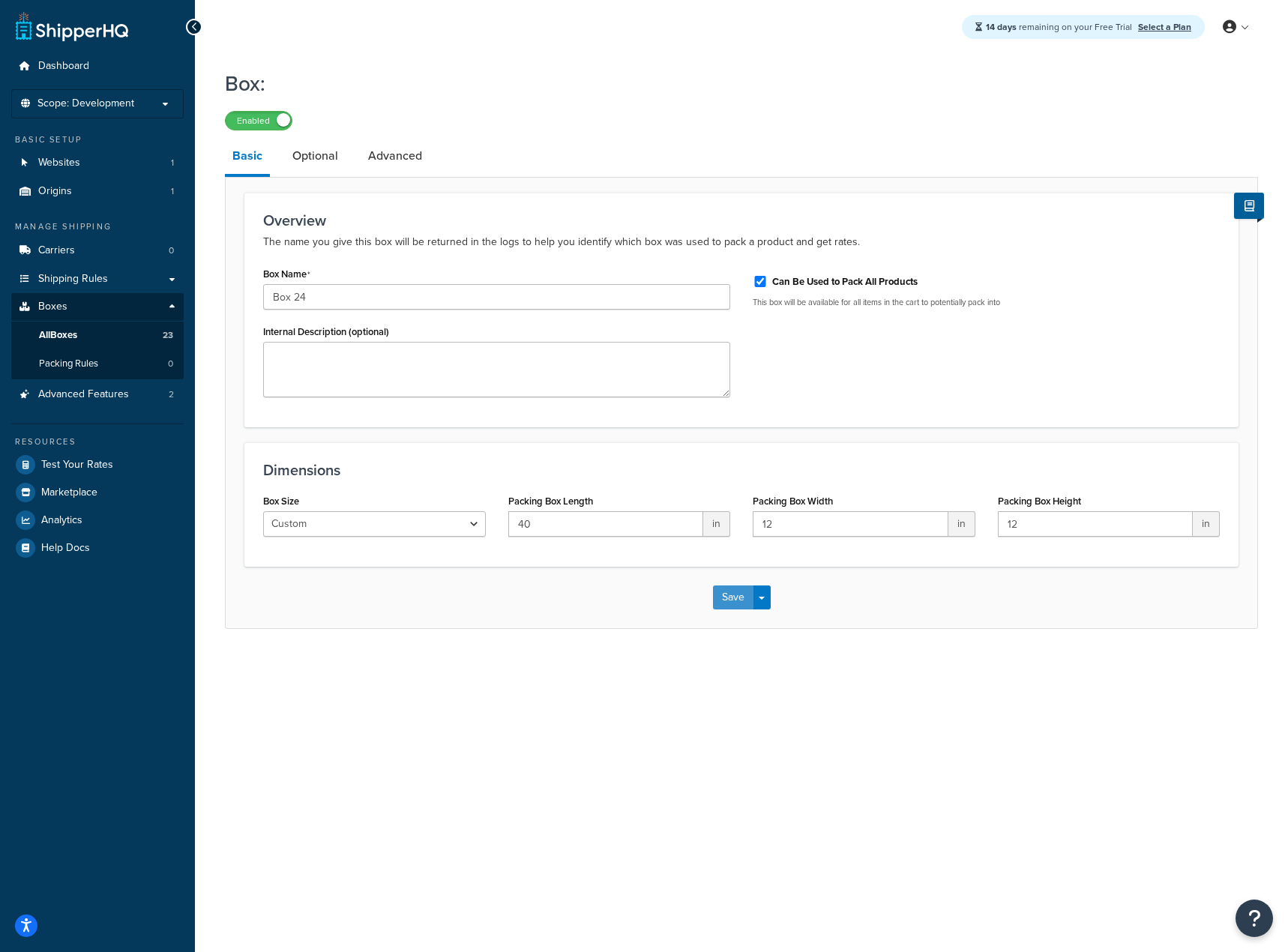
click at [732, 602] on button "Save" at bounding box center [733, 597] width 40 height 24
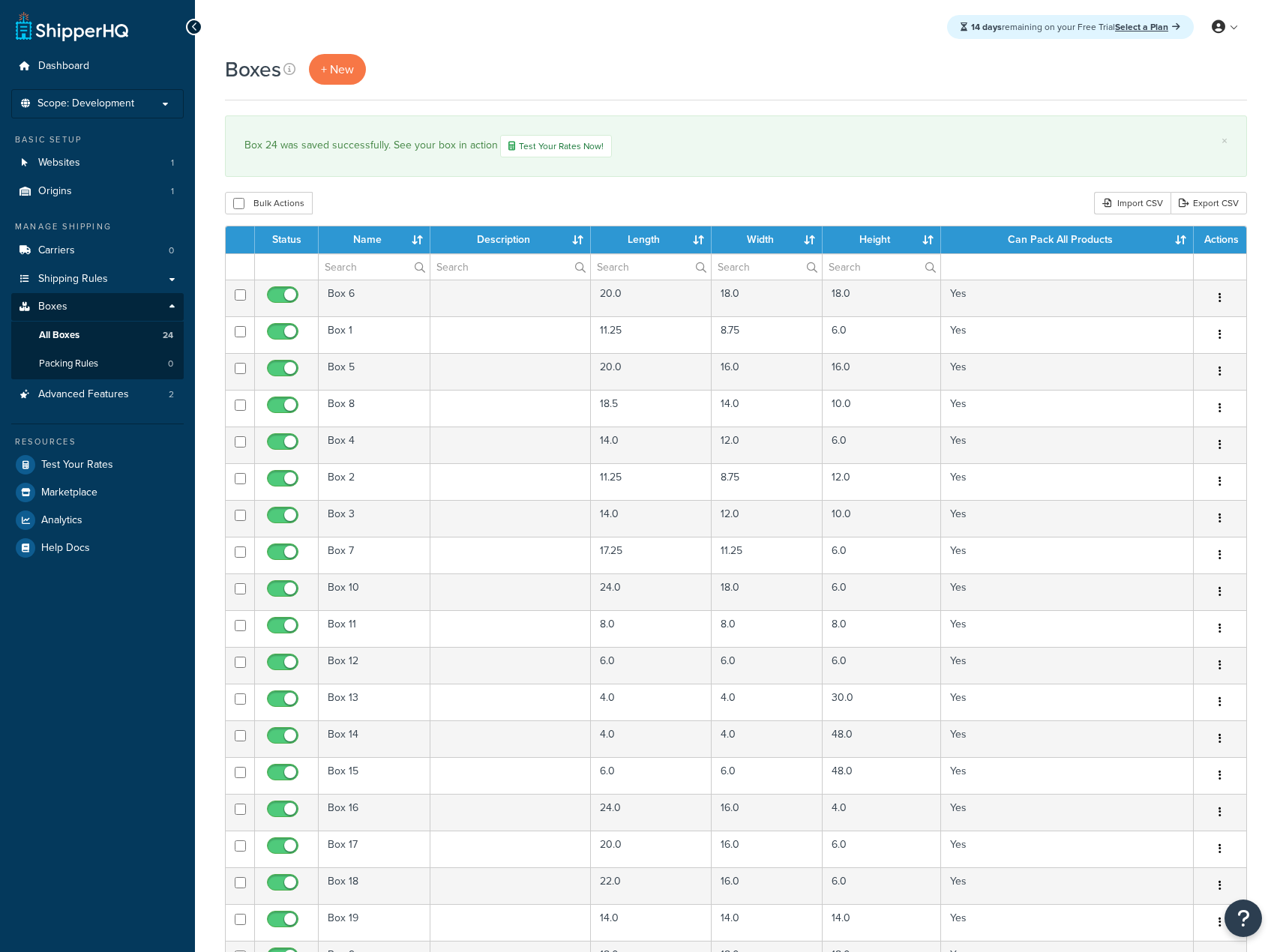
select select "50"
click at [323, 67] on span "+ New" at bounding box center [337, 69] width 33 height 17
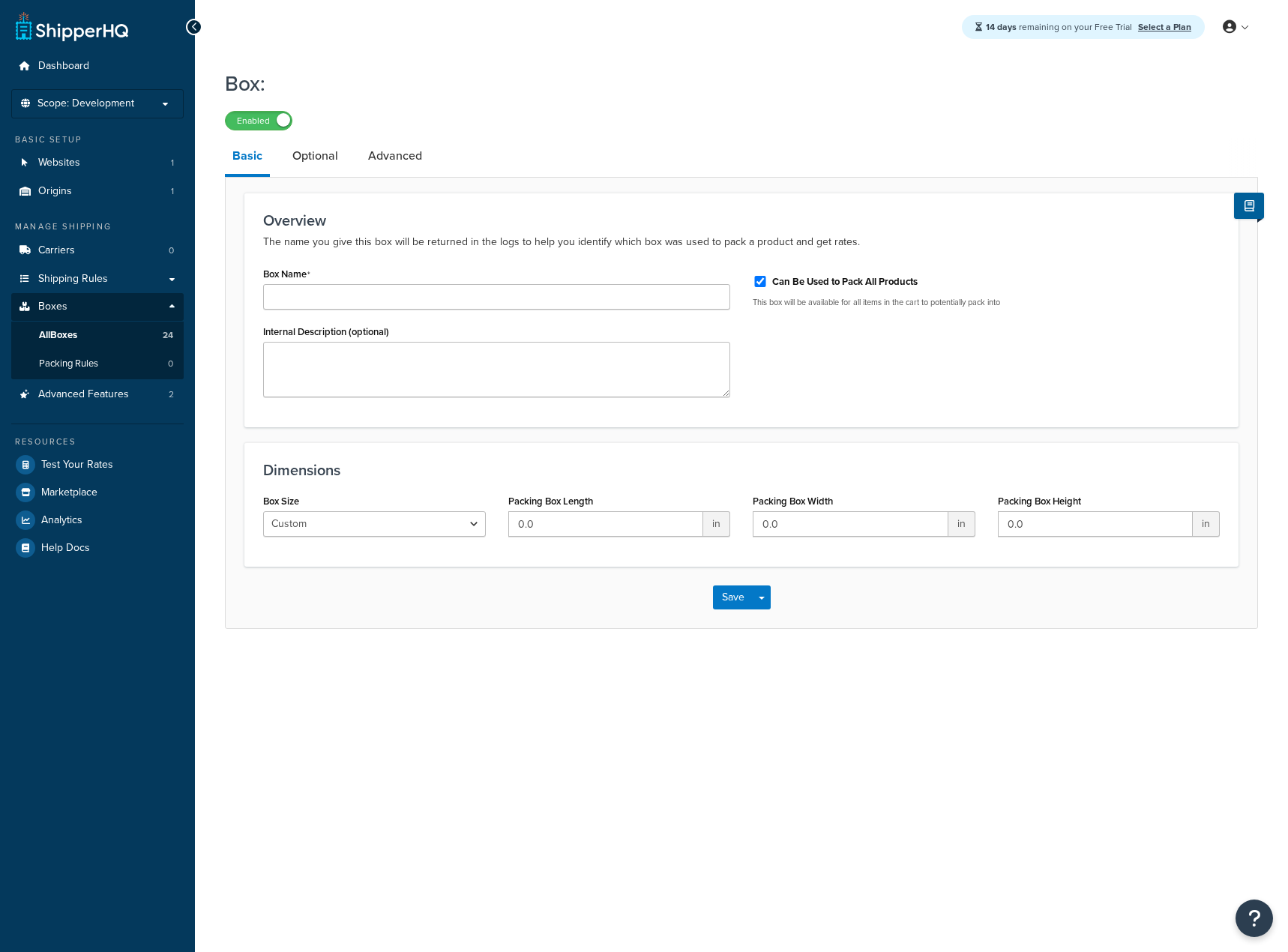
click at [358, 297] on input "Box Name" at bounding box center [497, 296] width 467 height 25
type input "Box 25"
type input "30"
type input "14"
type input "10"
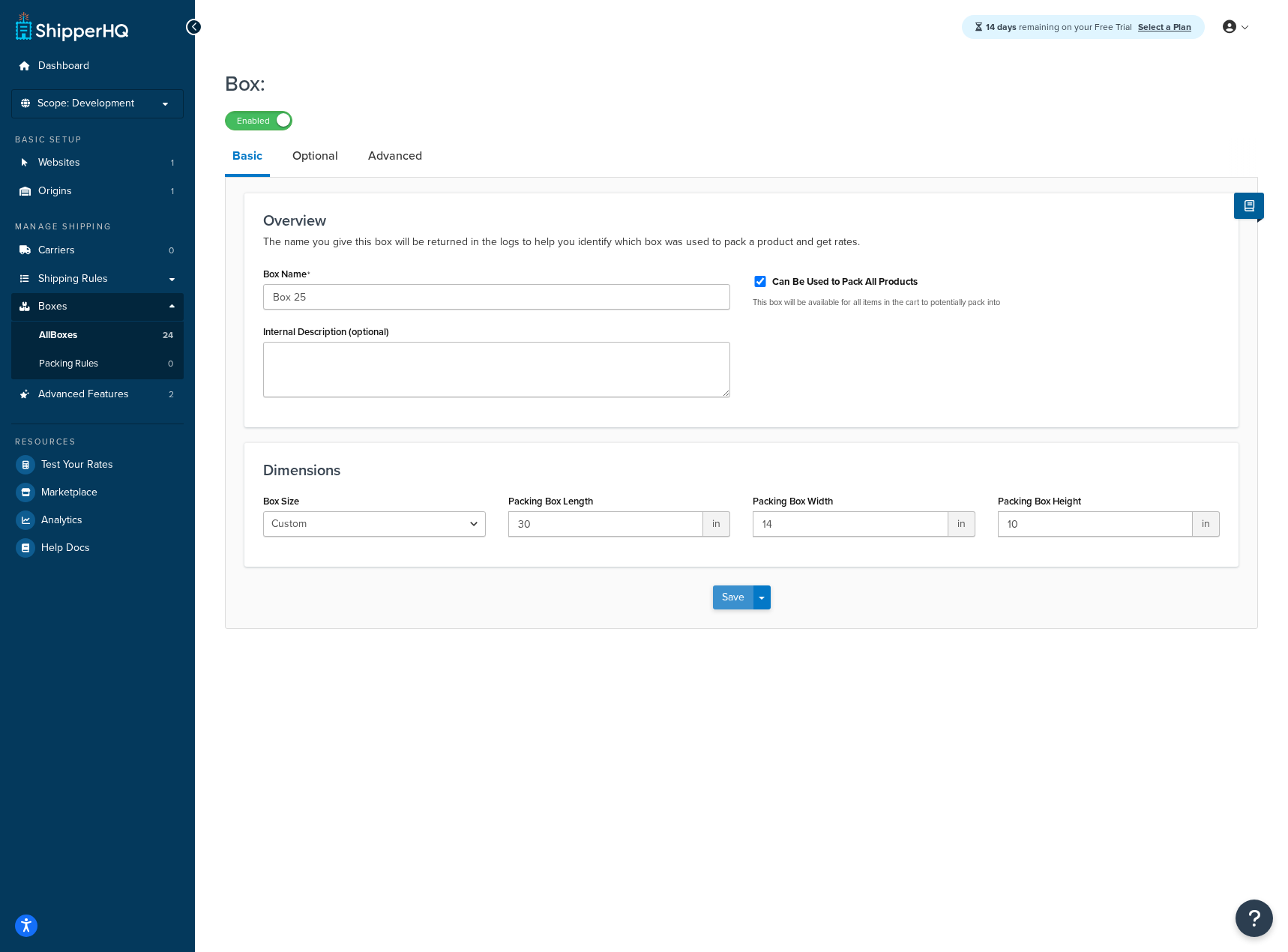
click at [727, 597] on button "Save" at bounding box center [733, 597] width 40 height 24
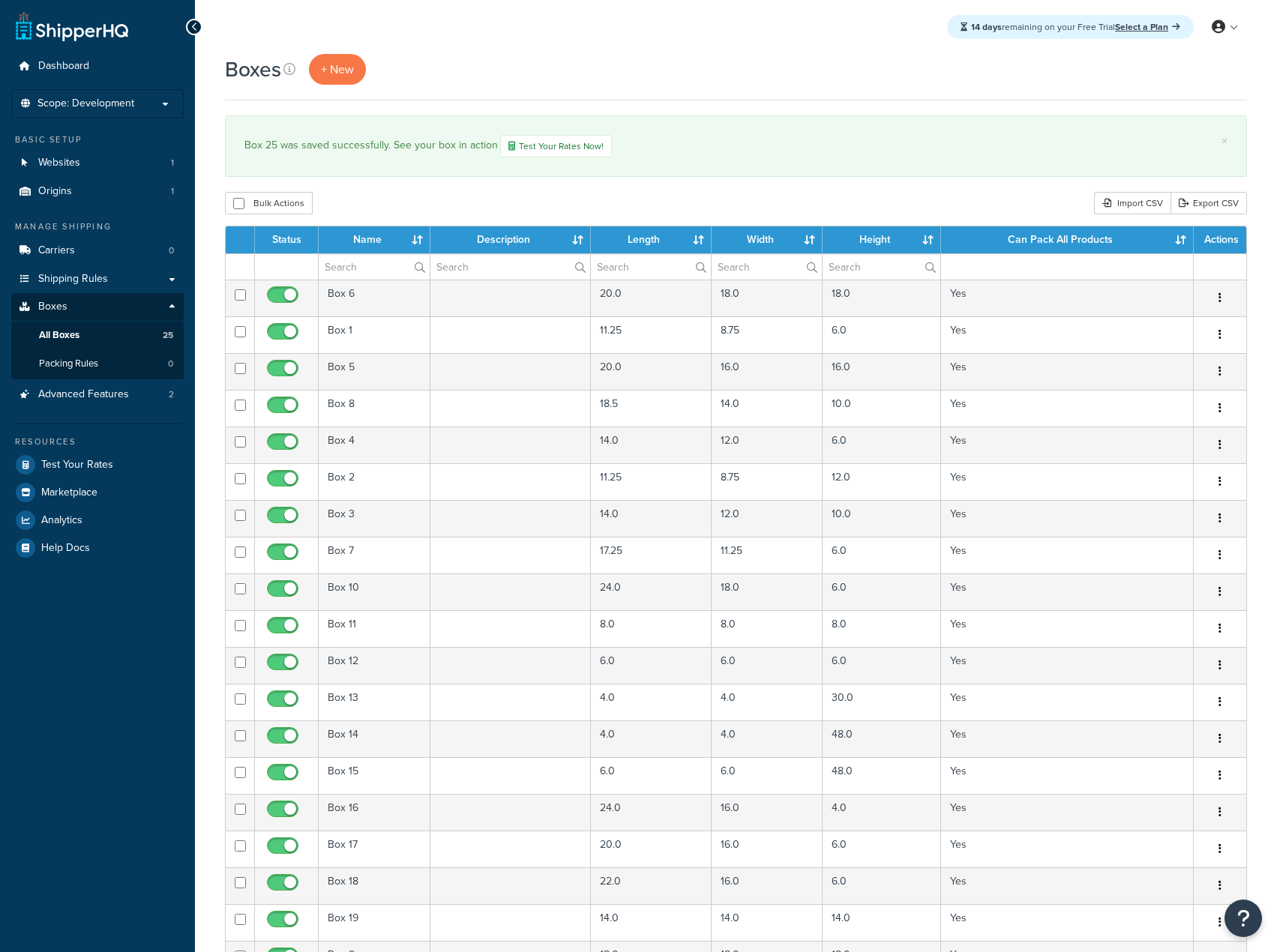
select select "50"
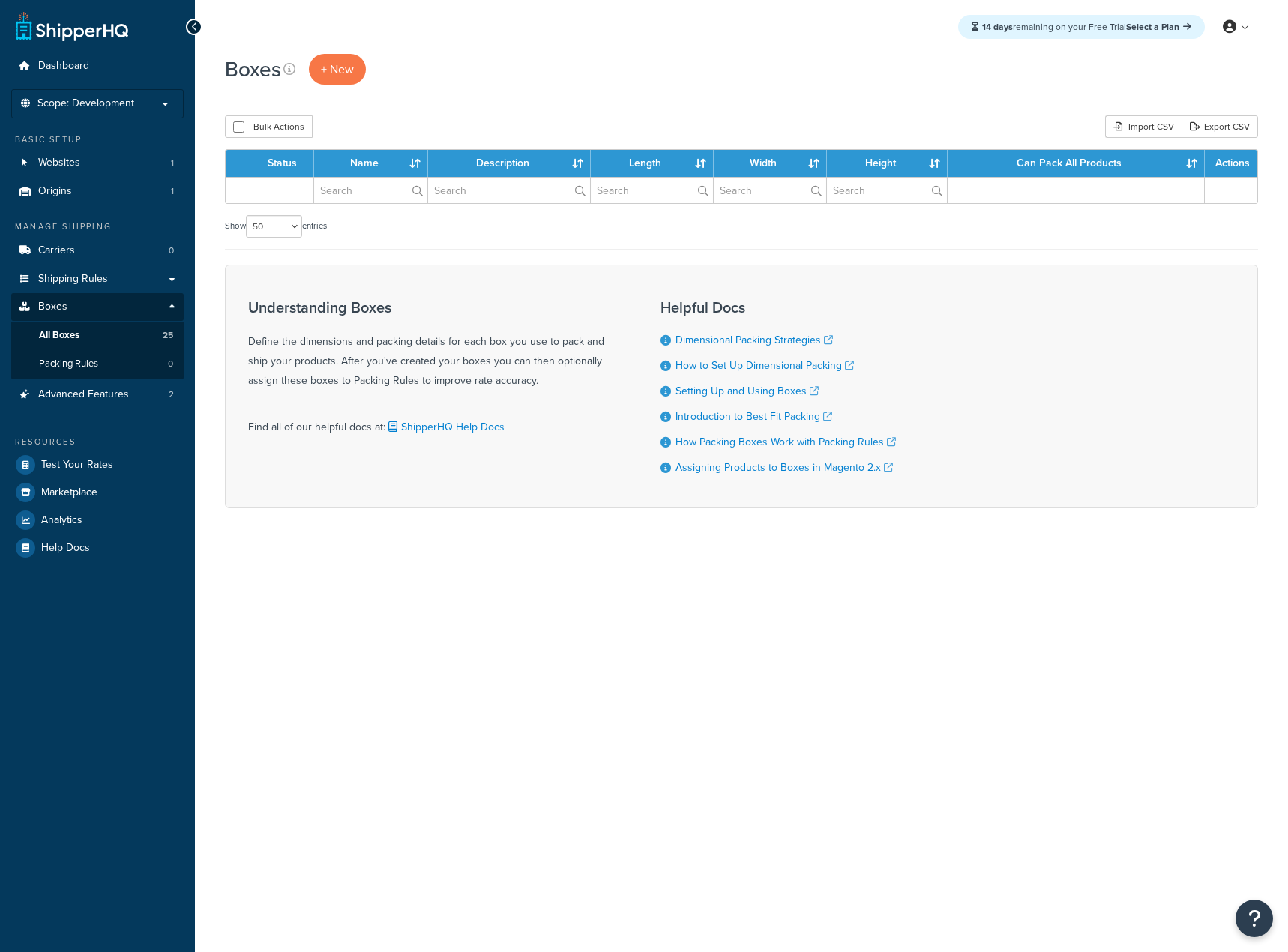
select select "50"
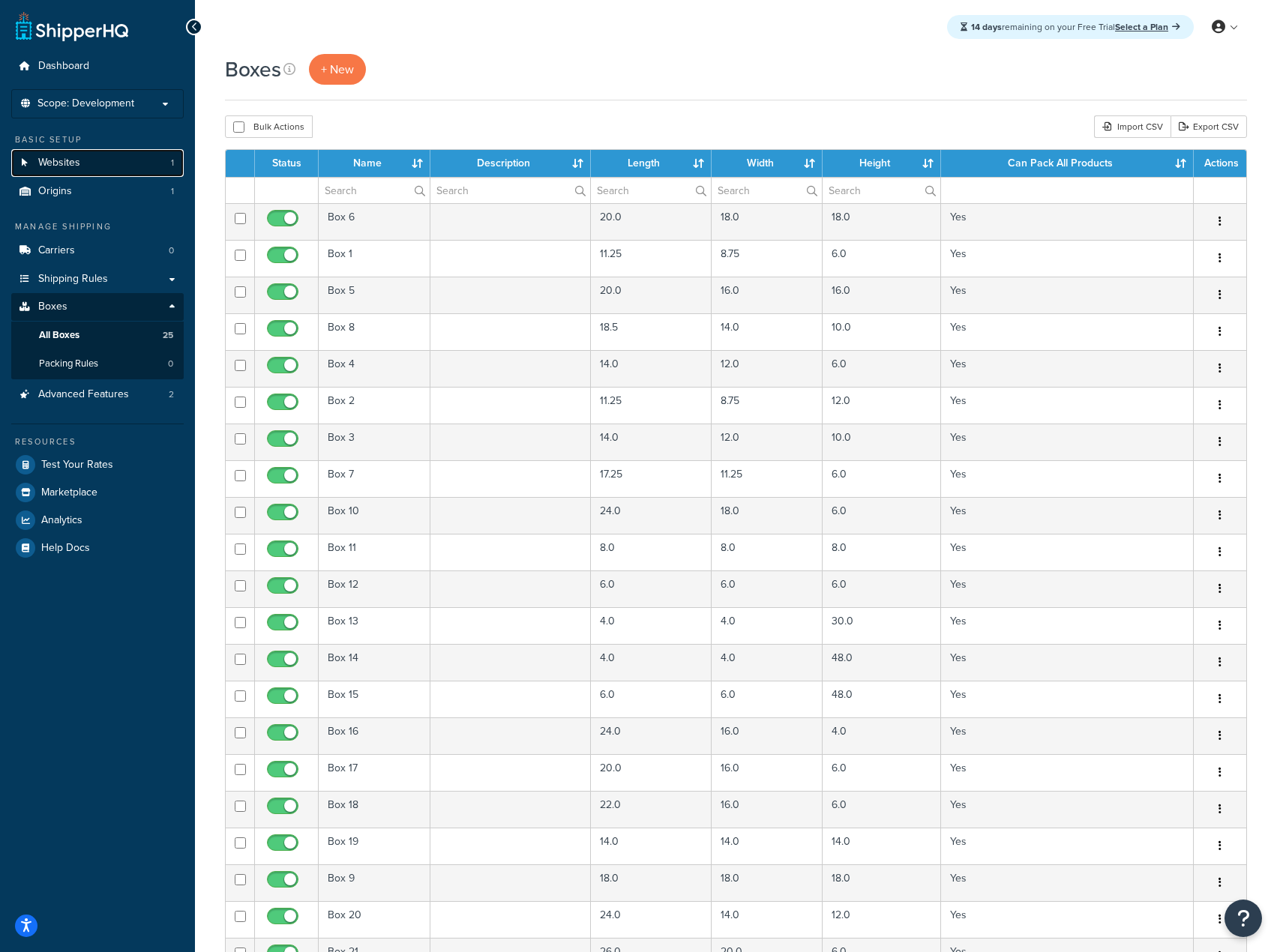
click at [111, 167] on link "Websites 1" at bounding box center [98, 163] width 172 height 28
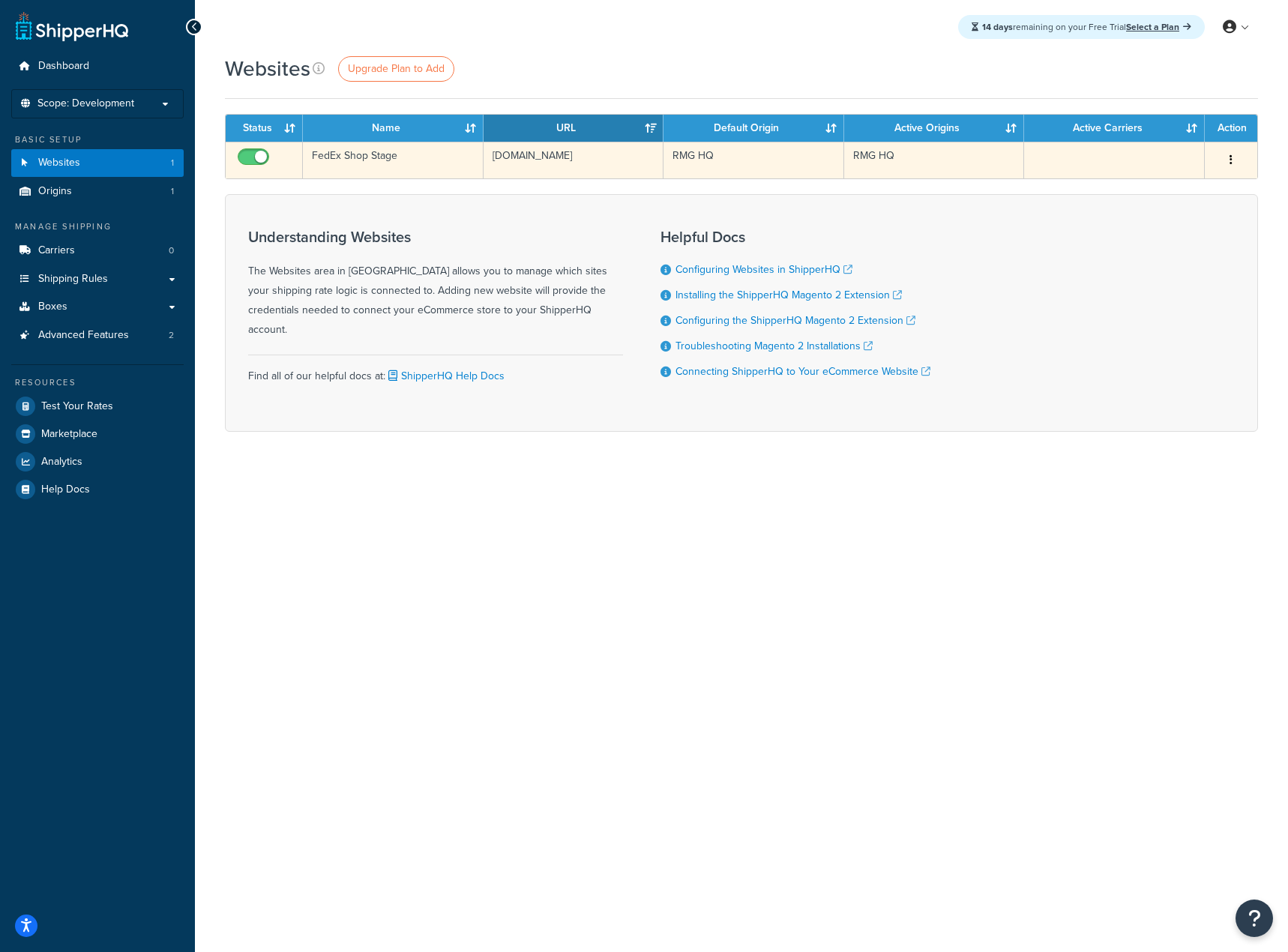
click at [1229, 152] on button "button" at bounding box center [1231, 160] width 21 height 24
click at [1148, 194] on link "Edit" at bounding box center [1171, 190] width 118 height 30
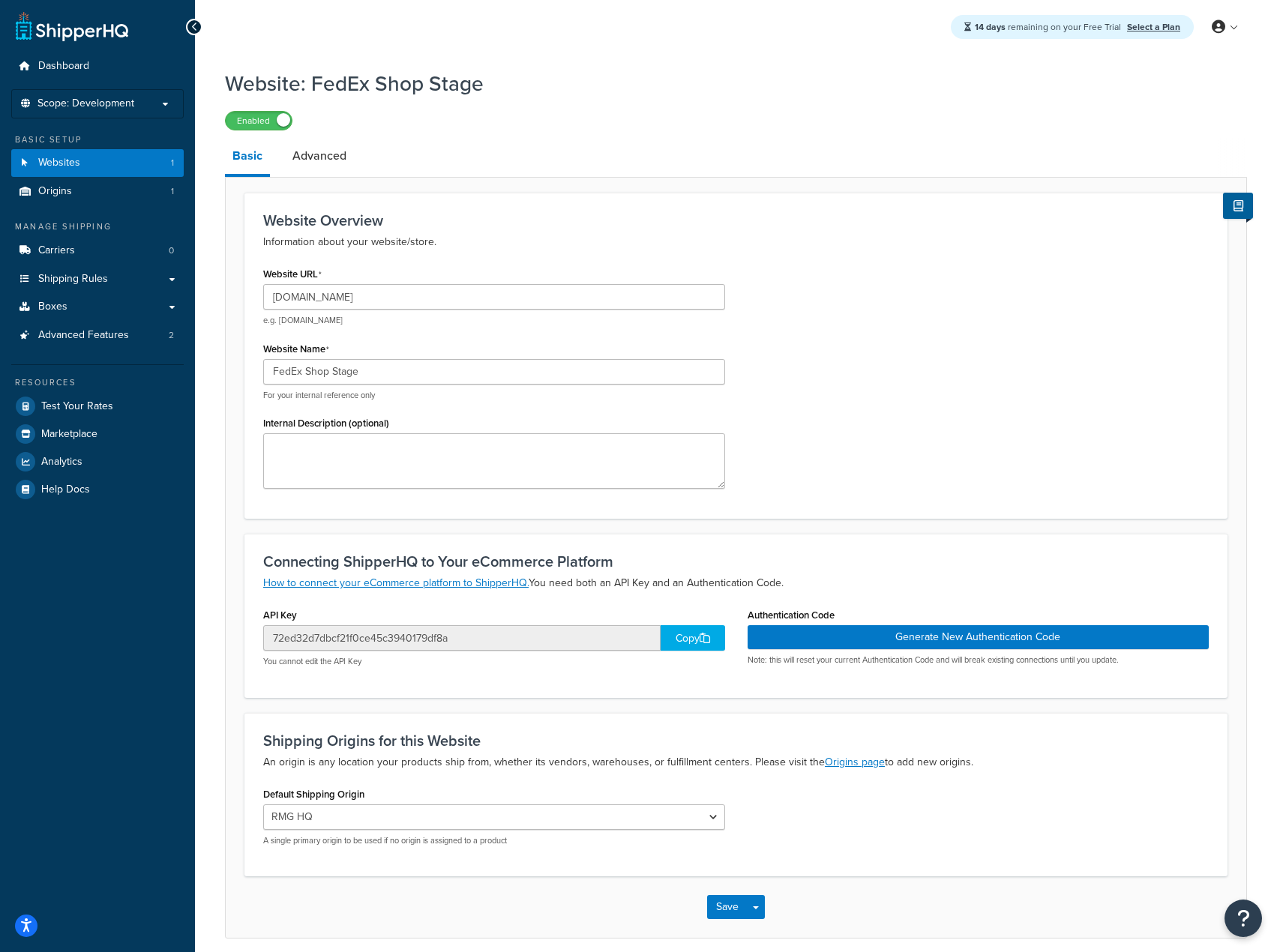
click at [675, 637] on div "Copy" at bounding box center [693, 638] width 65 height 25
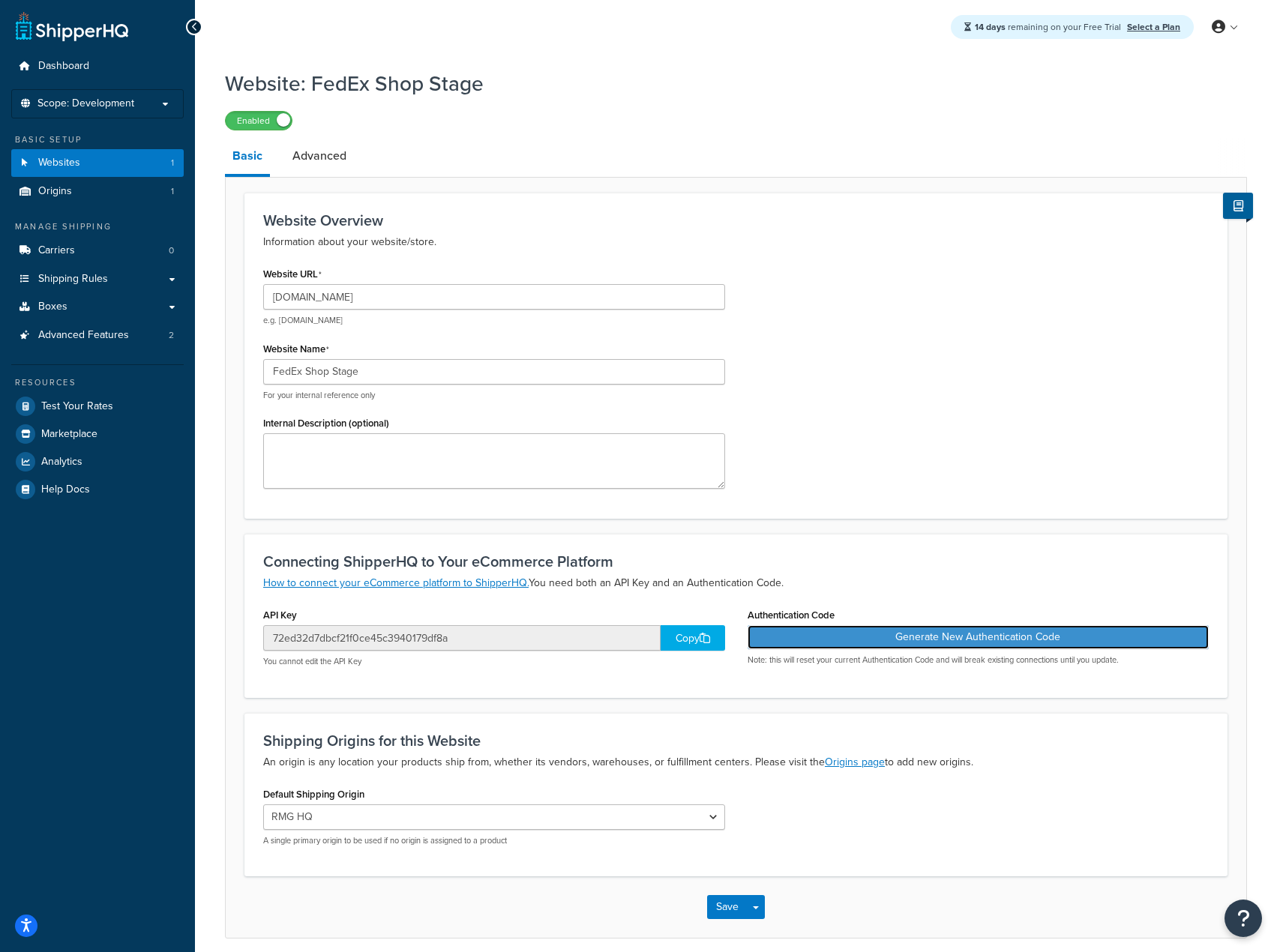
click at [818, 643] on button "Generate New Authentication Code" at bounding box center [978, 637] width 462 height 24
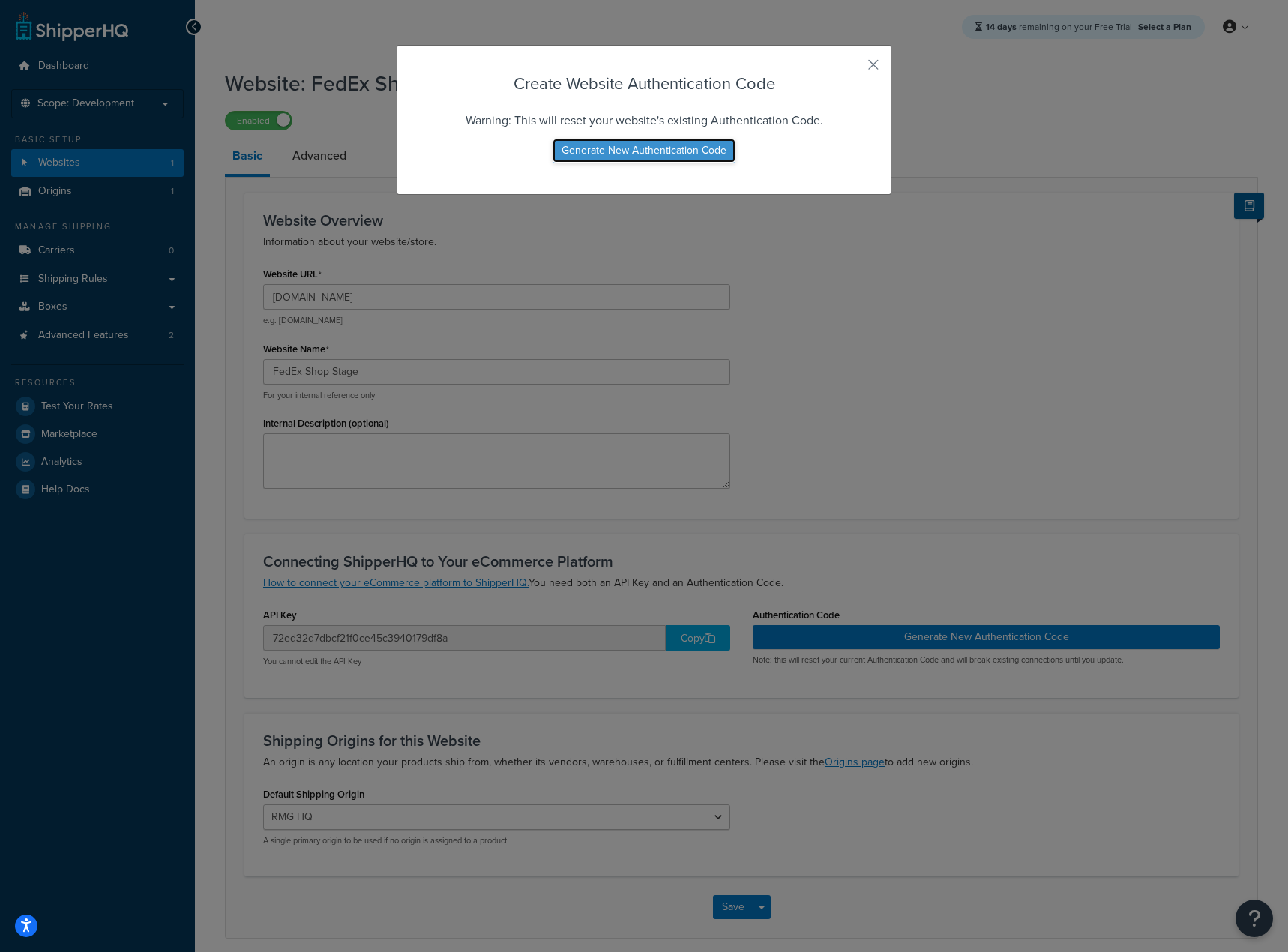
click at [637, 155] on button "Generate New Authentication Code" at bounding box center [644, 150] width 183 height 24
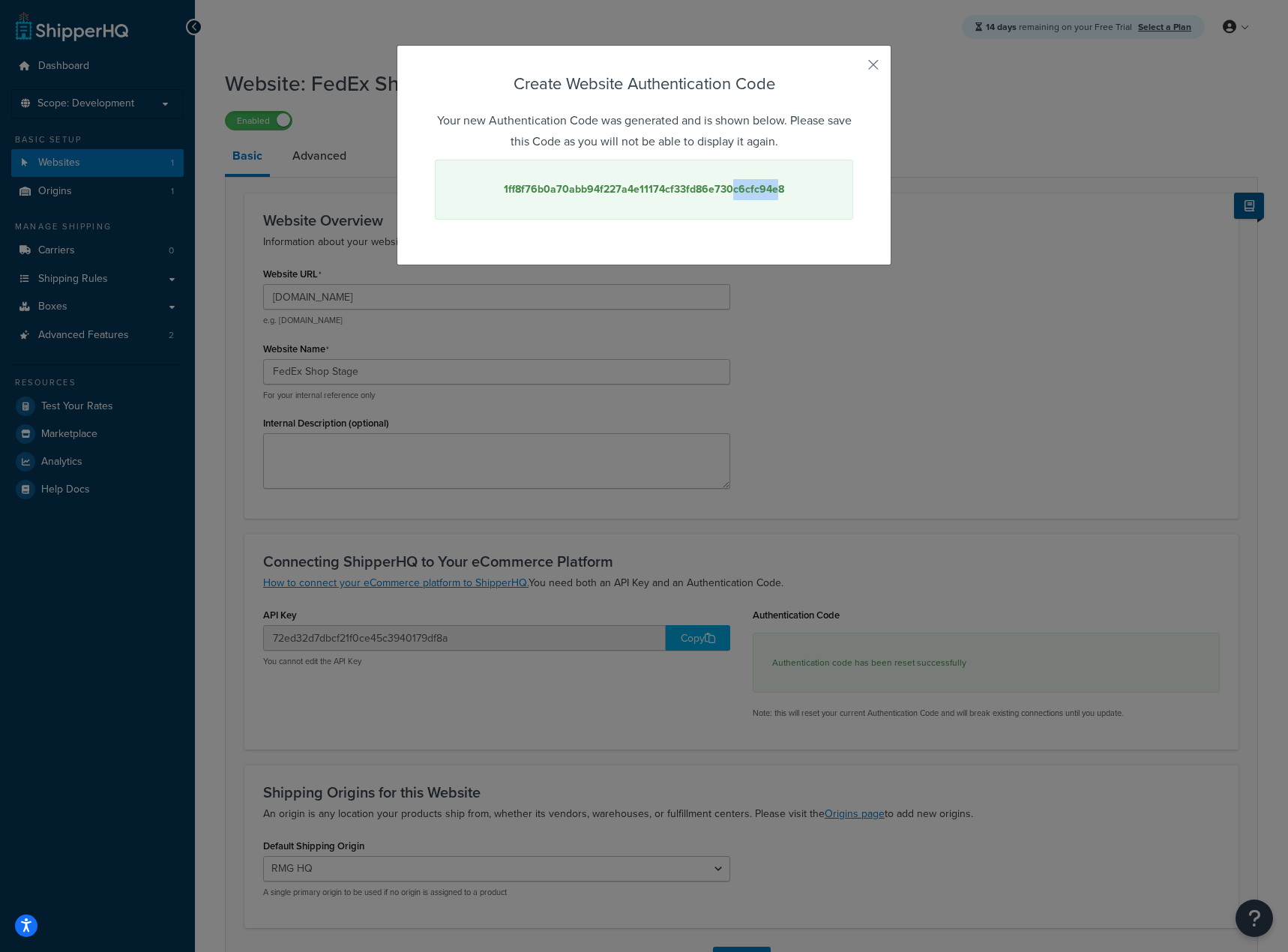
drag, startPoint x: 763, startPoint y: 192, endPoint x: 750, endPoint y: 195, distance: 13.3
click at [728, 196] on strong "1ff8f76b0a70abb94f227a4e11174cf33fd86e730c6cfc94e8" at bounding box center [644, 189] width 281 height 16
drag, startPoint x: 777, startPoint y: 190, endPoint x: 502, endPoint y: 190, distance: 275.0
click at [502, 190] on div "1ff8f76b0a70abb94f227a4e11174cf33fd86e730c6cfc94e8" at bounding box center [644, 190] width 419 height 60
copy strong "1ff8f76b0a70abb94f227a4e11174cf33fd86e730c6cfc94e8"
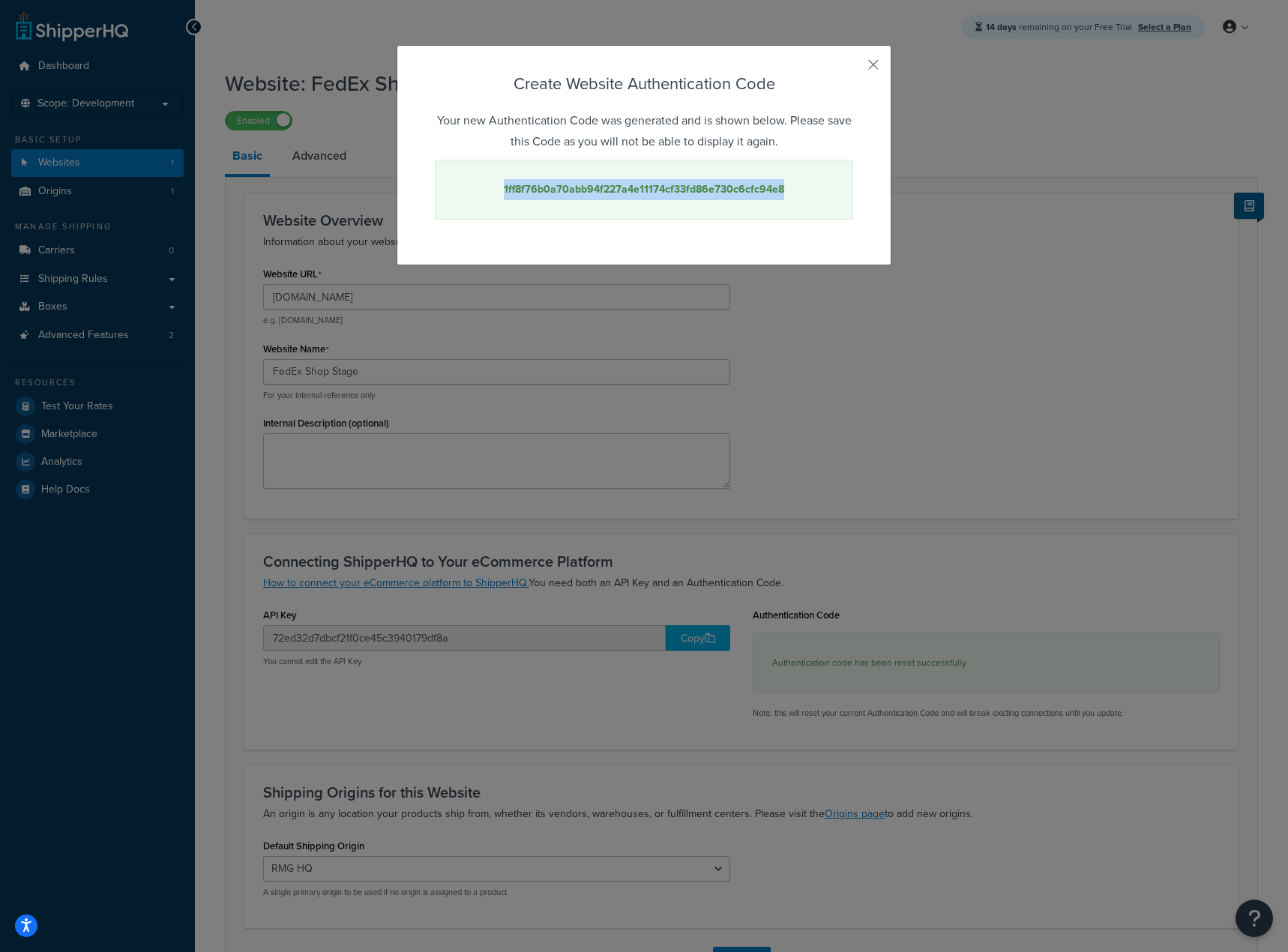
click at [800, 403] on div "Create Website Authentication Code Your new Authentication Code was generated a…" at bounding box center [644, 476] width 1288 height 952
click at [799, 479] on div "Create Website Authentication Code Your new Authentication Code was generated a…" at bounding box center [644, 476] width 1288 height 952
click at [854, 68] on button "button" at bounding box center [851, 70] width 4 height 4
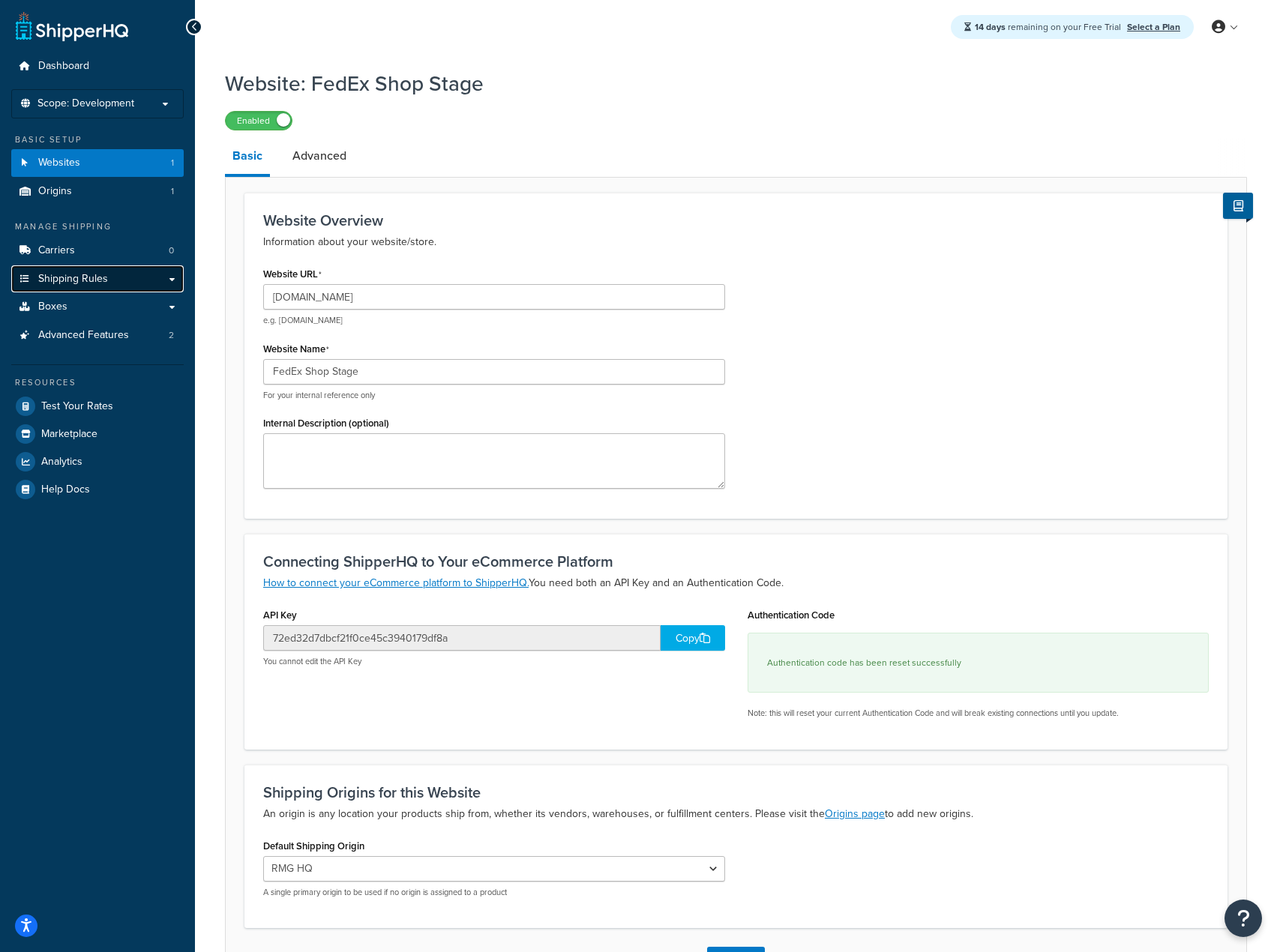
click at [110, 277] on link "Shipping Rules" at bounding box center [98, 279] width 172 height 28
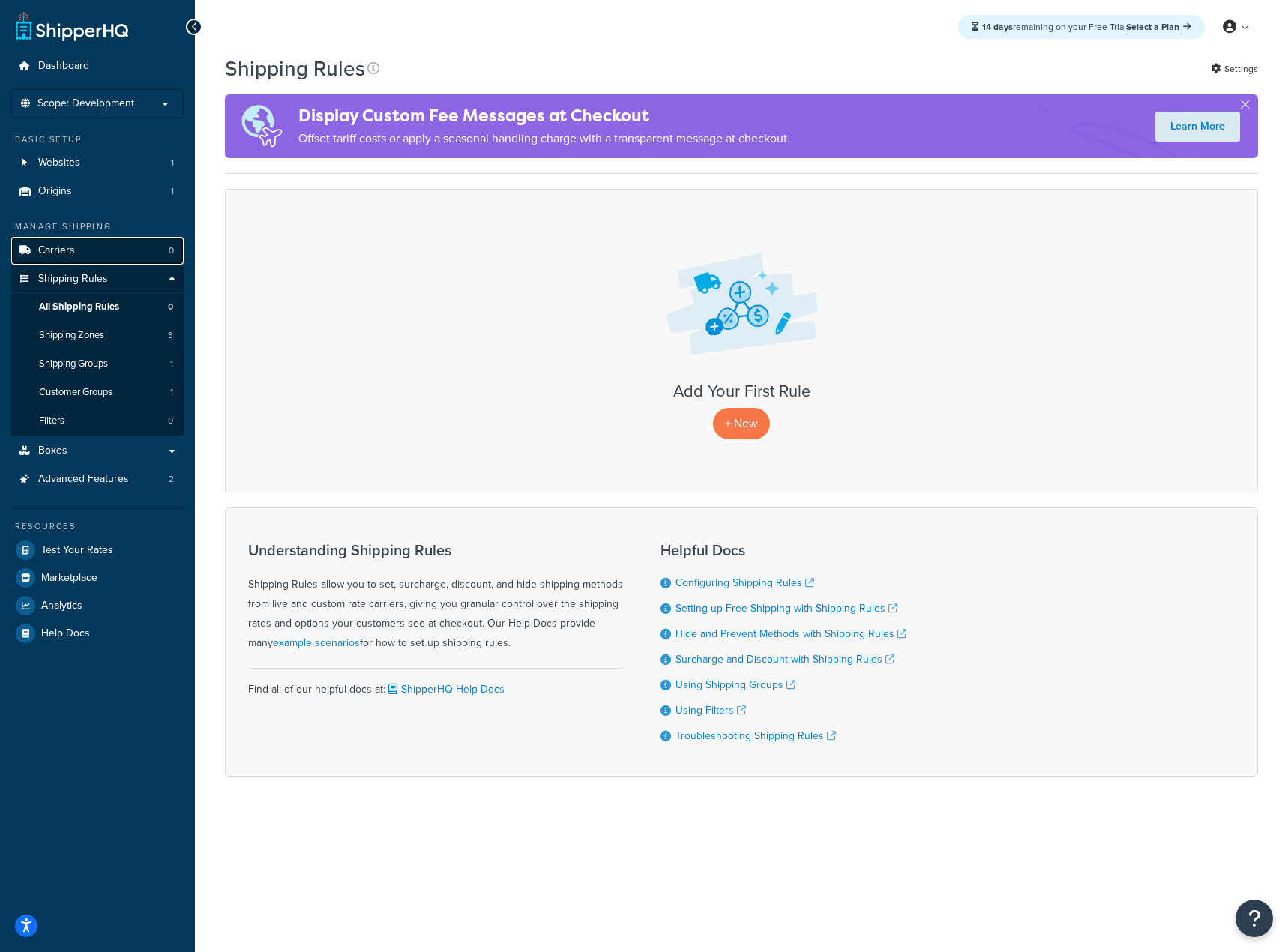
click at [96, 254] on link "Carriers 0" at bounding box center [98, 251] width 172 height 28
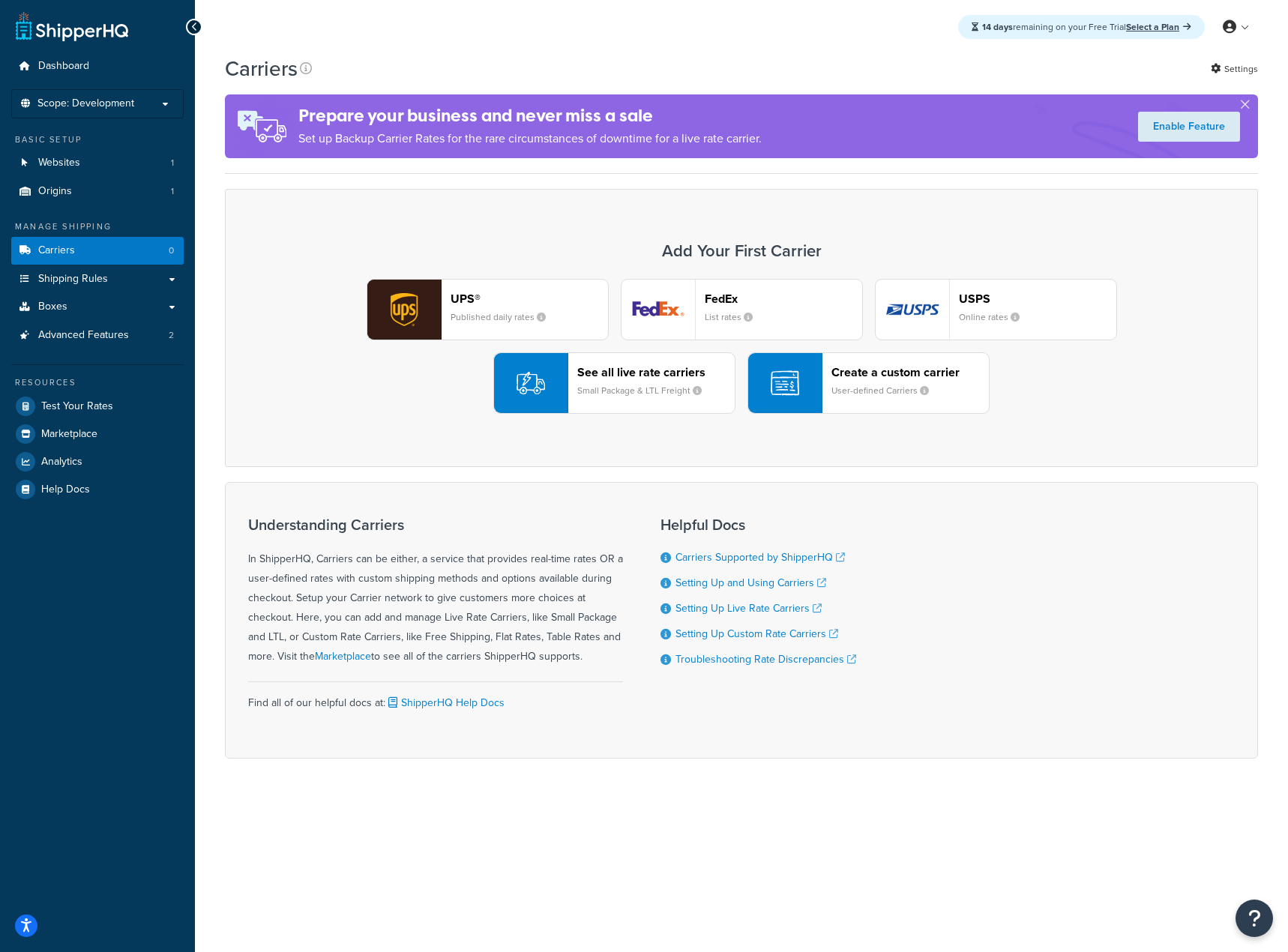
click at [731, 307] on div "FedEx List rates" at bounding box center [784, 309] width 158 height 36
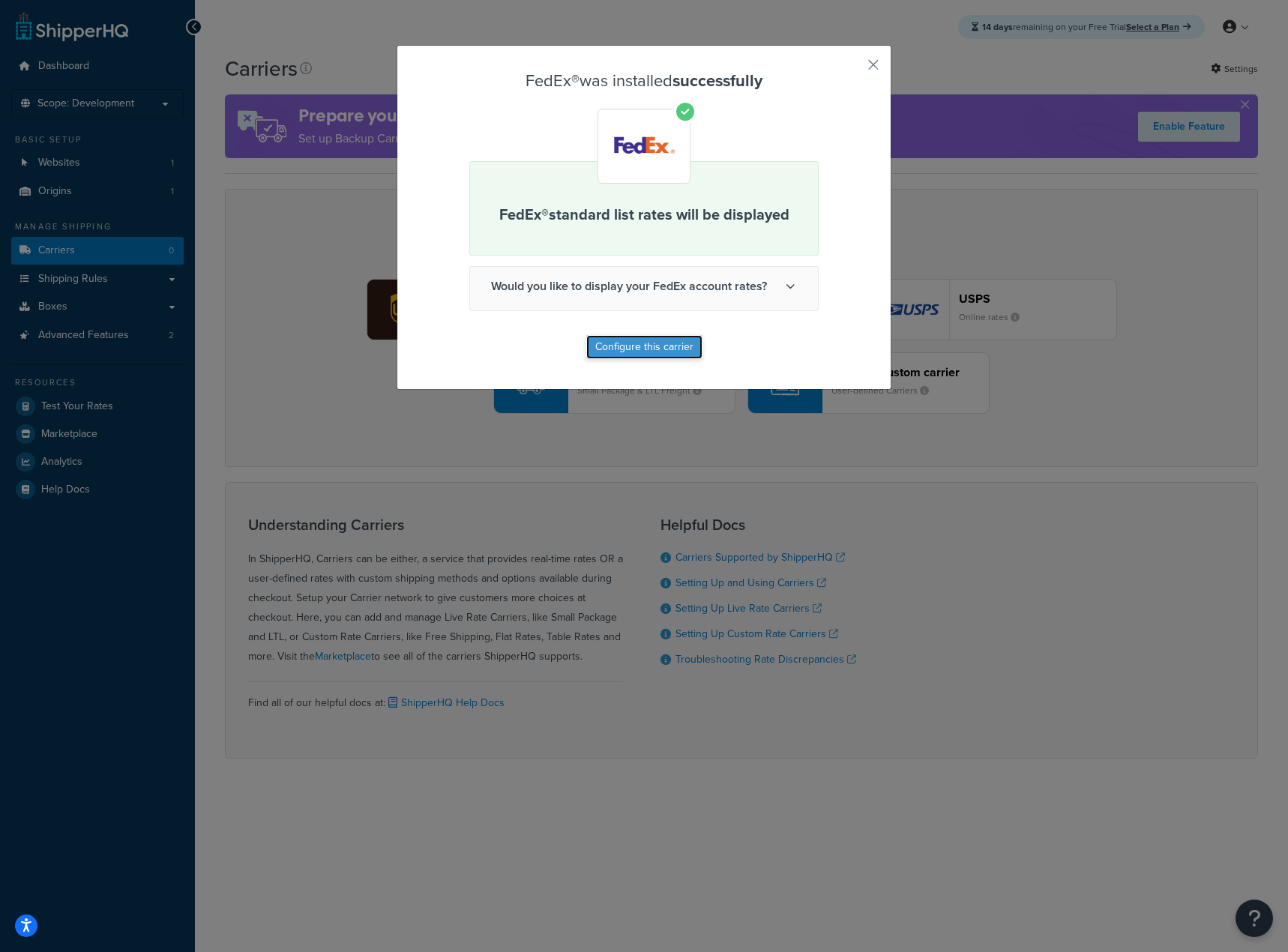
click at [667, 348] on button "Configure this carrier" at bounding box center [644, 346] width 117 height 24
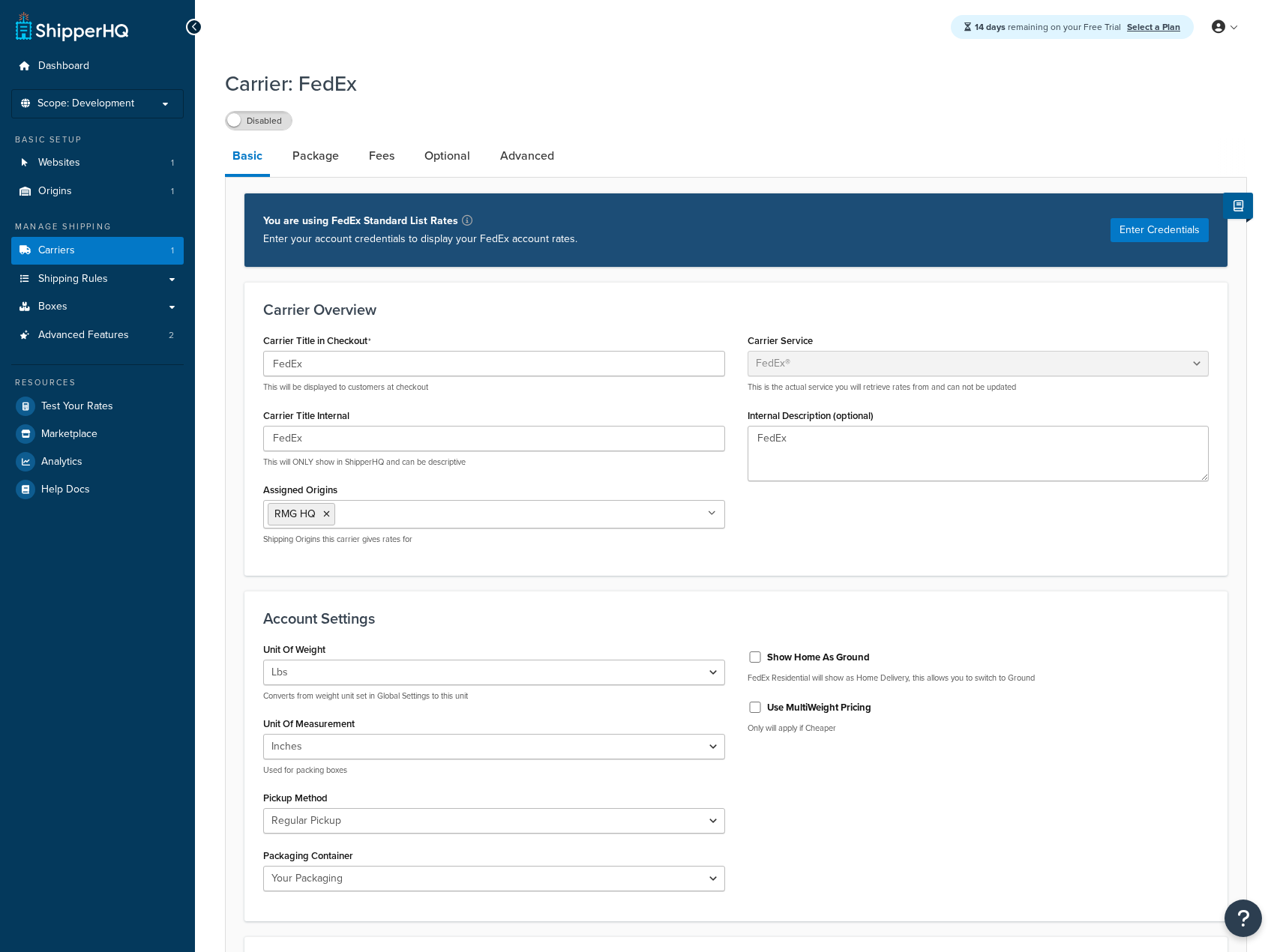
select select "fedEx"
select select "REGULAR_PICKUP"
select select "YOUR_PACKAGING"
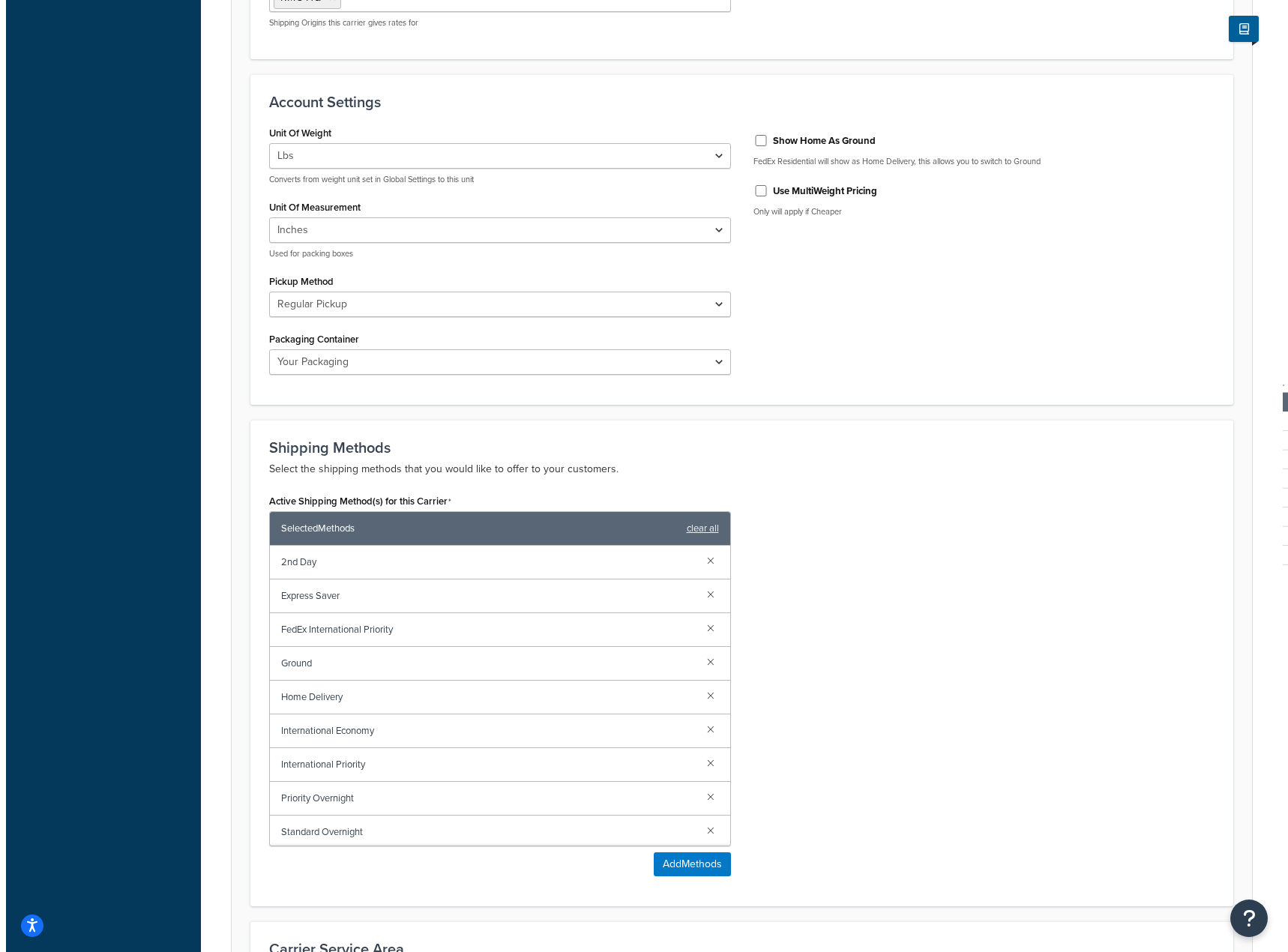
scroll to position [524, 0]
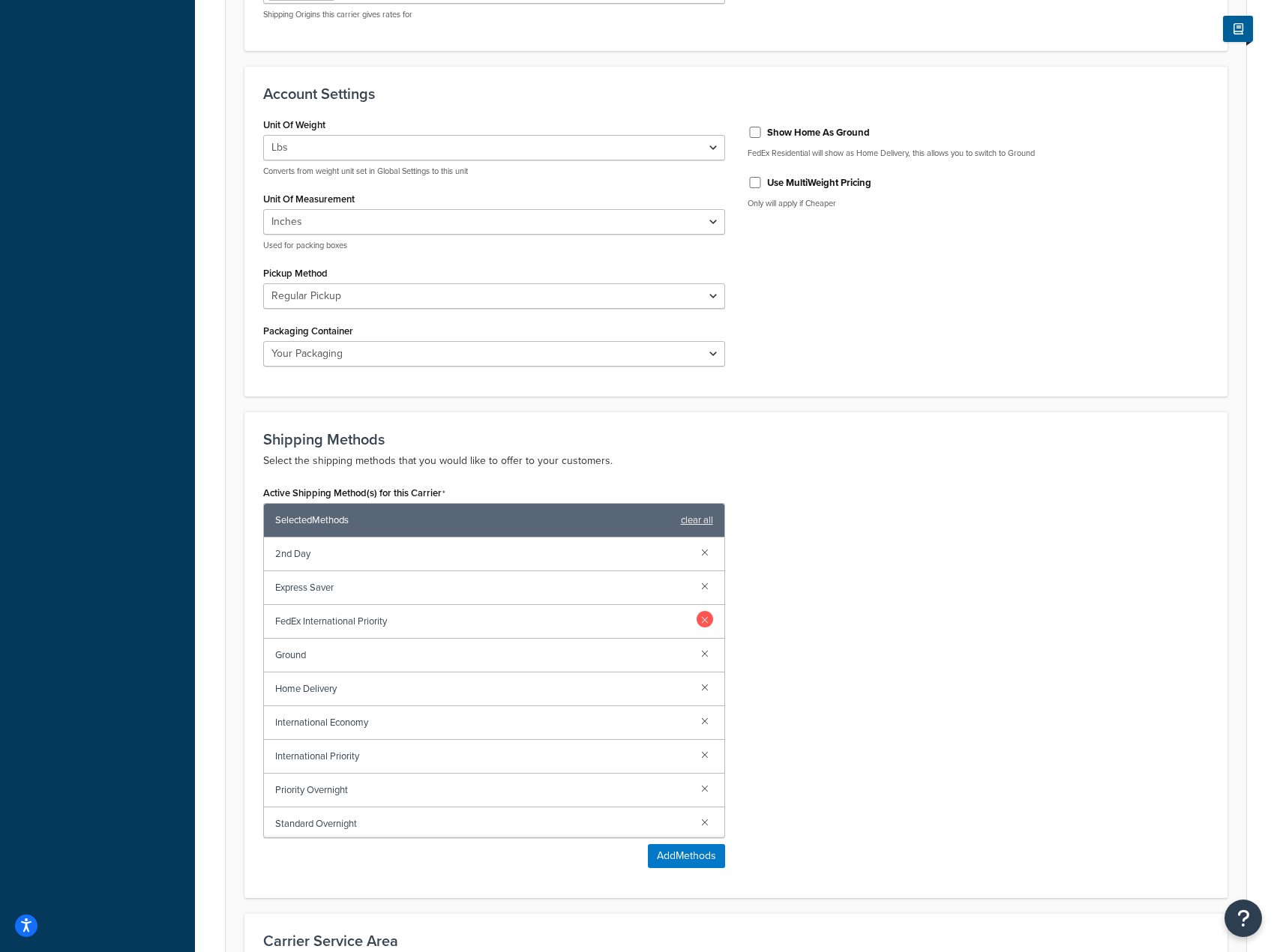
click at [697, 620] on link at bounding box center [705, 620] width 16 height 16
click at [701, 649] on link at bounding box center [705, 653] width 16 height 16
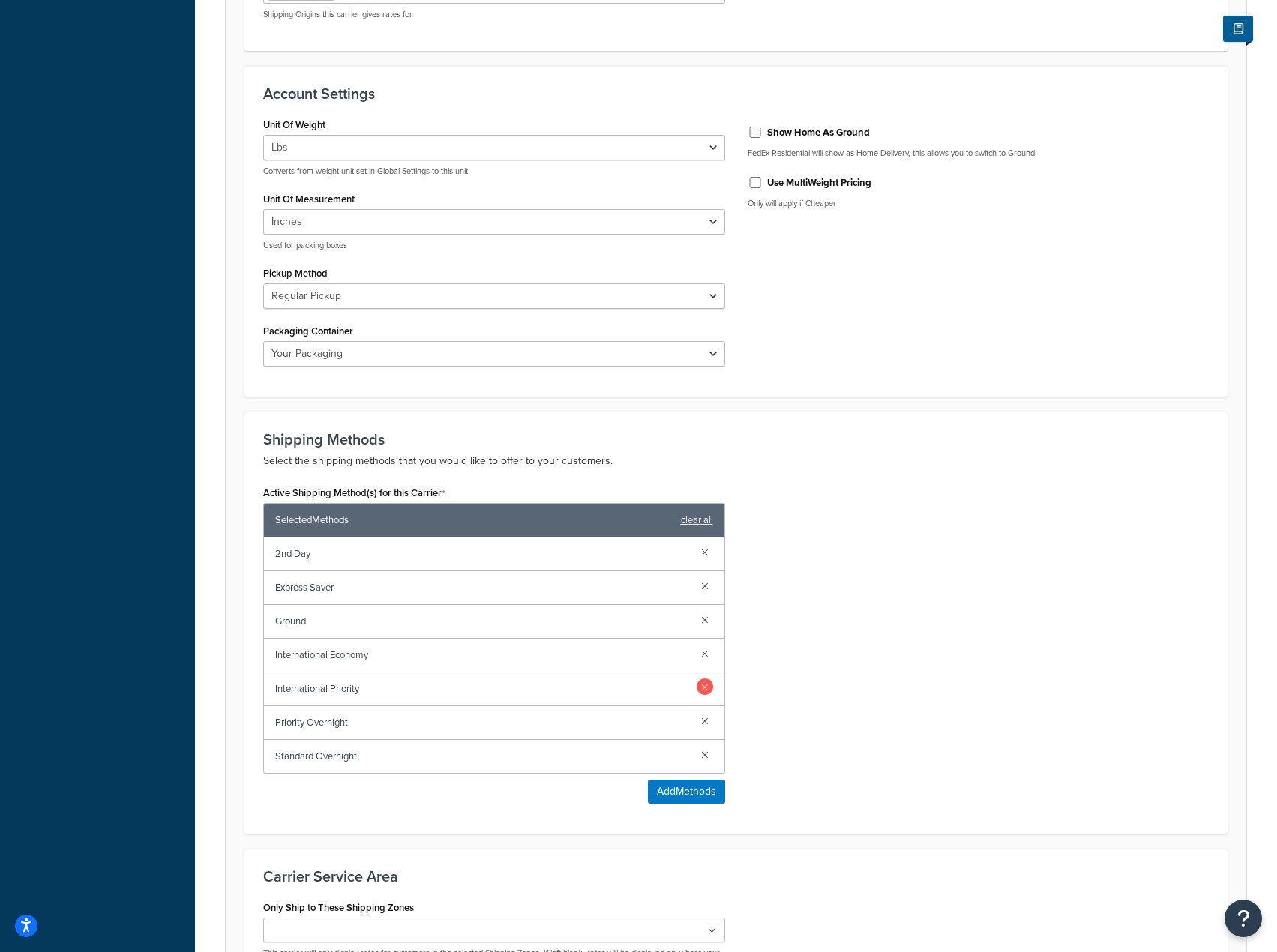
click at [708, 689] on link at bounding box center [705, 687] width 16 height 16
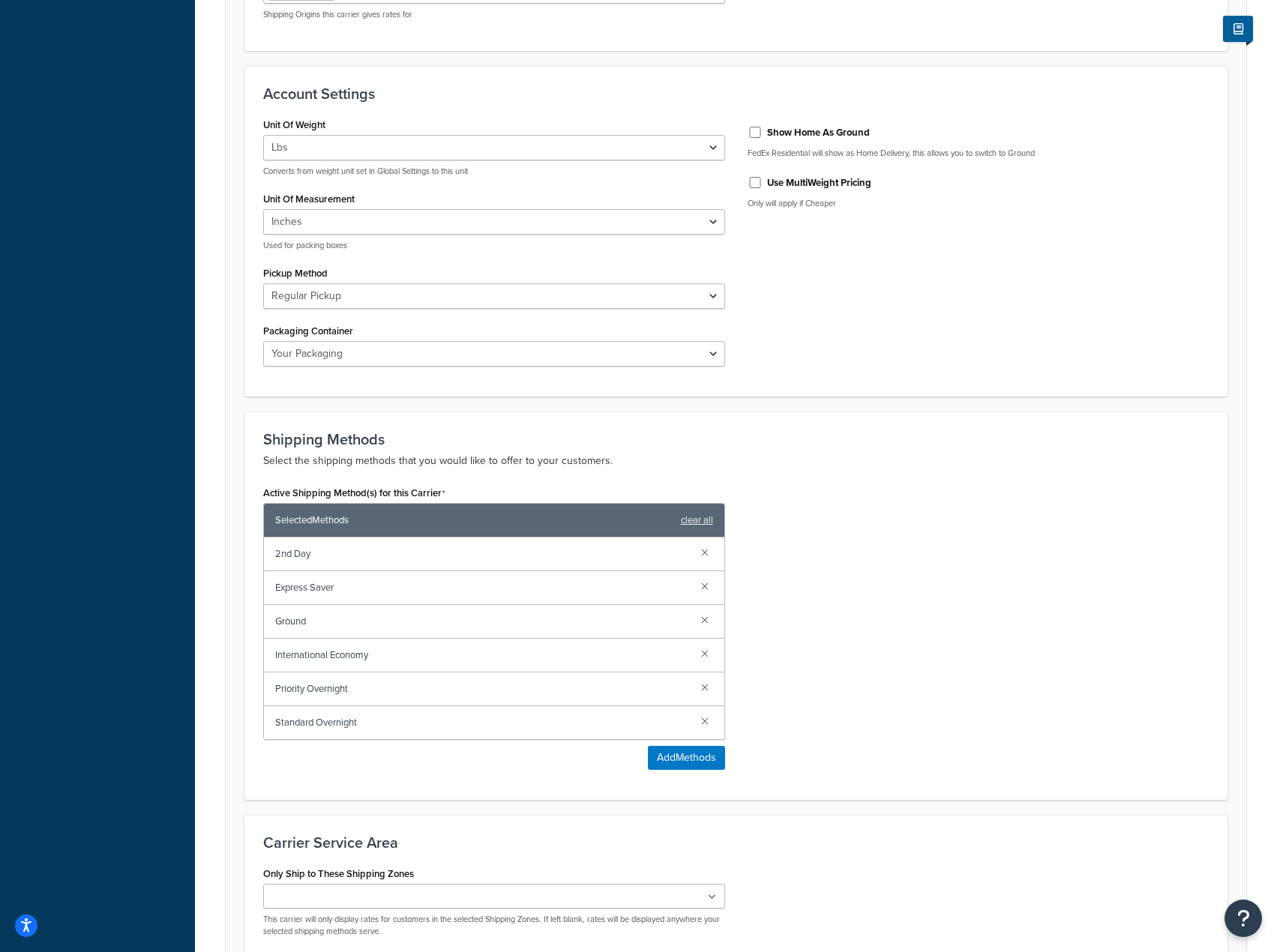
click at [708, 689] on link at bounding box center [705, 687] width 16 height 16
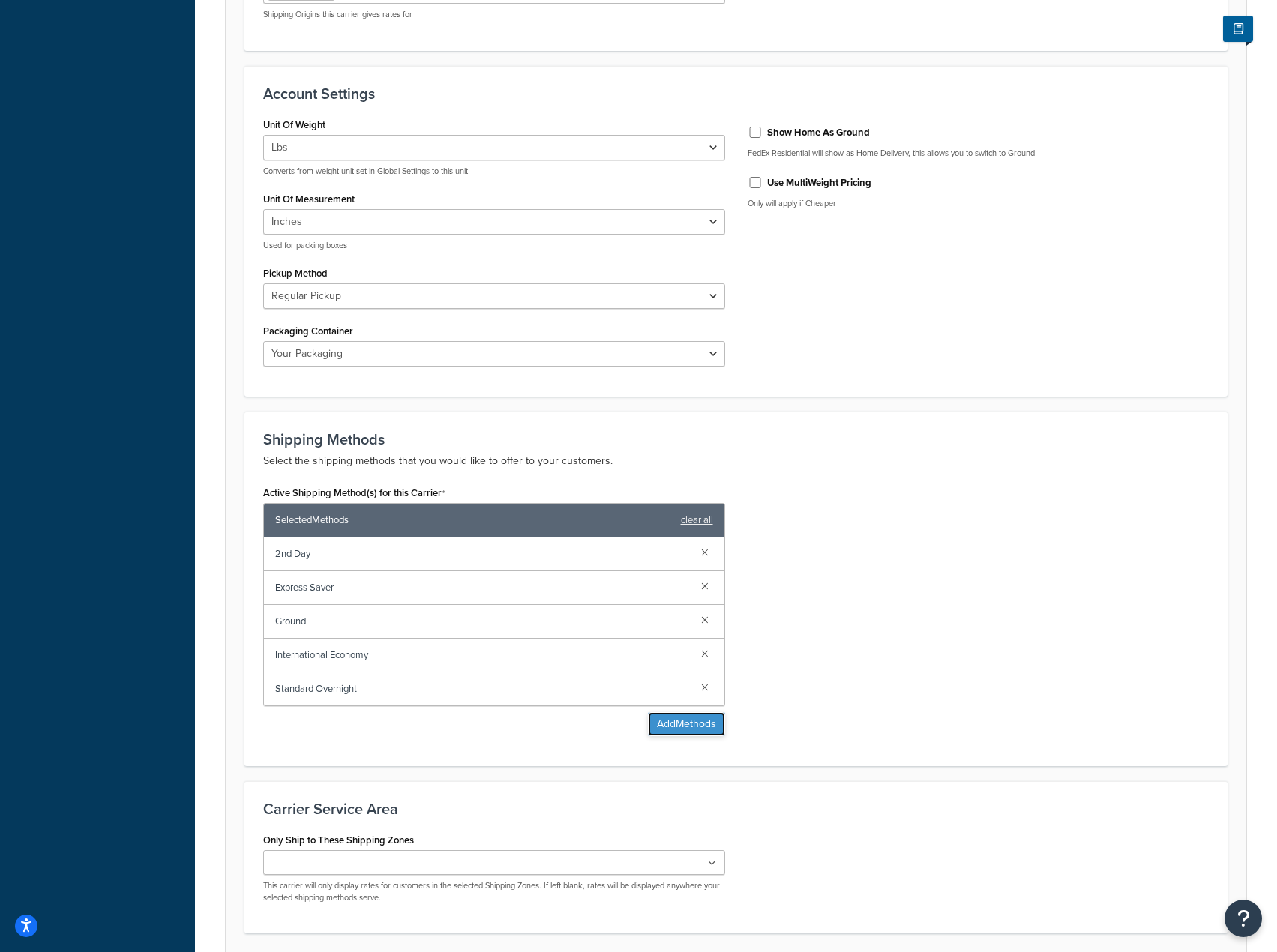
click at [680, 731] on button "Add Methods" at bounding box center [686, 724] width 77 height 24
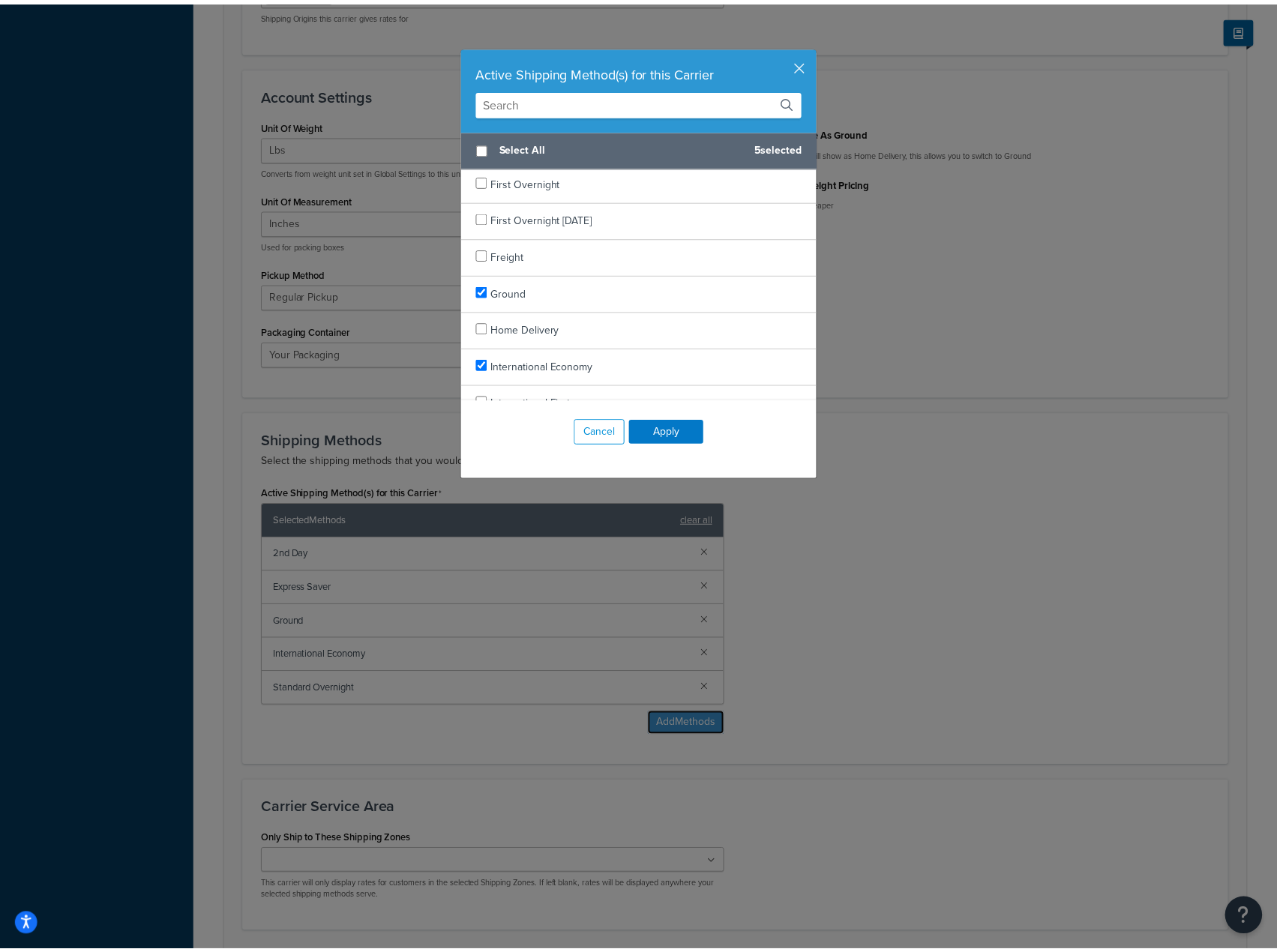
scroll to position [825, 0]
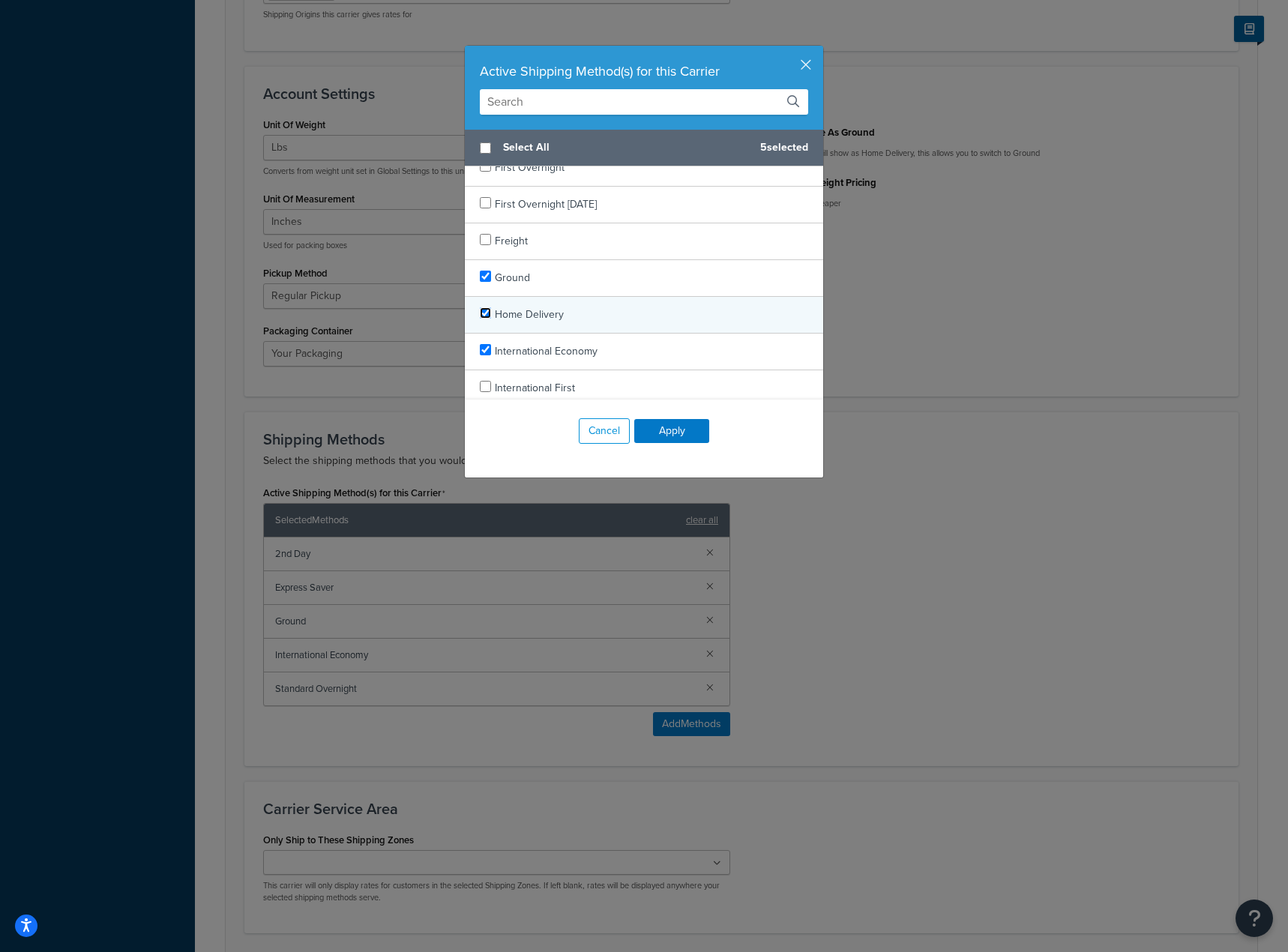
click at [480, 313] on input "checkbox" at bounding box center [486, 314] width 11 height 11
checkbox input "true"
click at [681, 429] on button "Apply" at bounding box center [672, 431] width 75 height 24
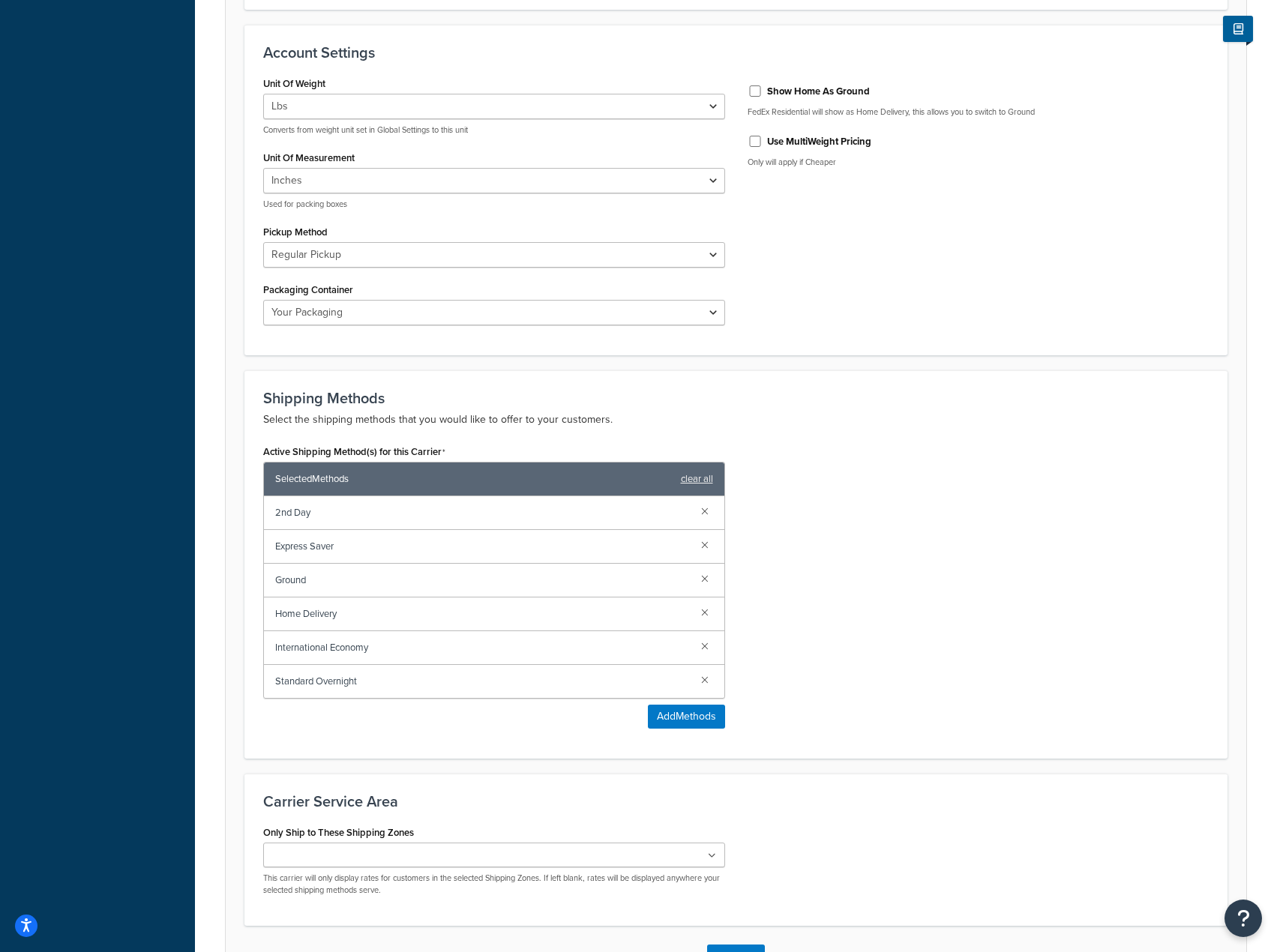
scroll to position [677, 0]
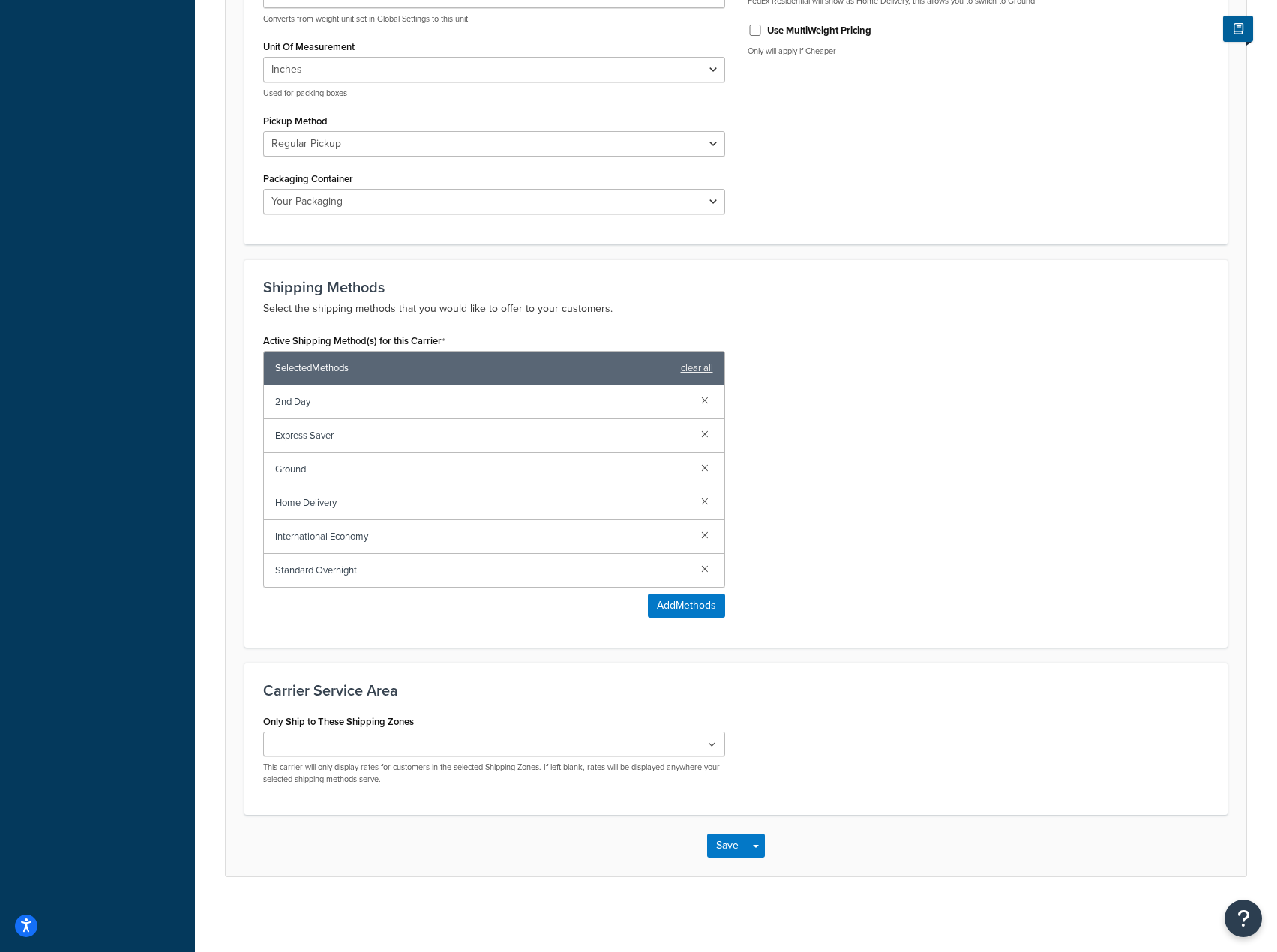
click at [407, 741] on ul at bounding box center [494, 744] width 462 height 25
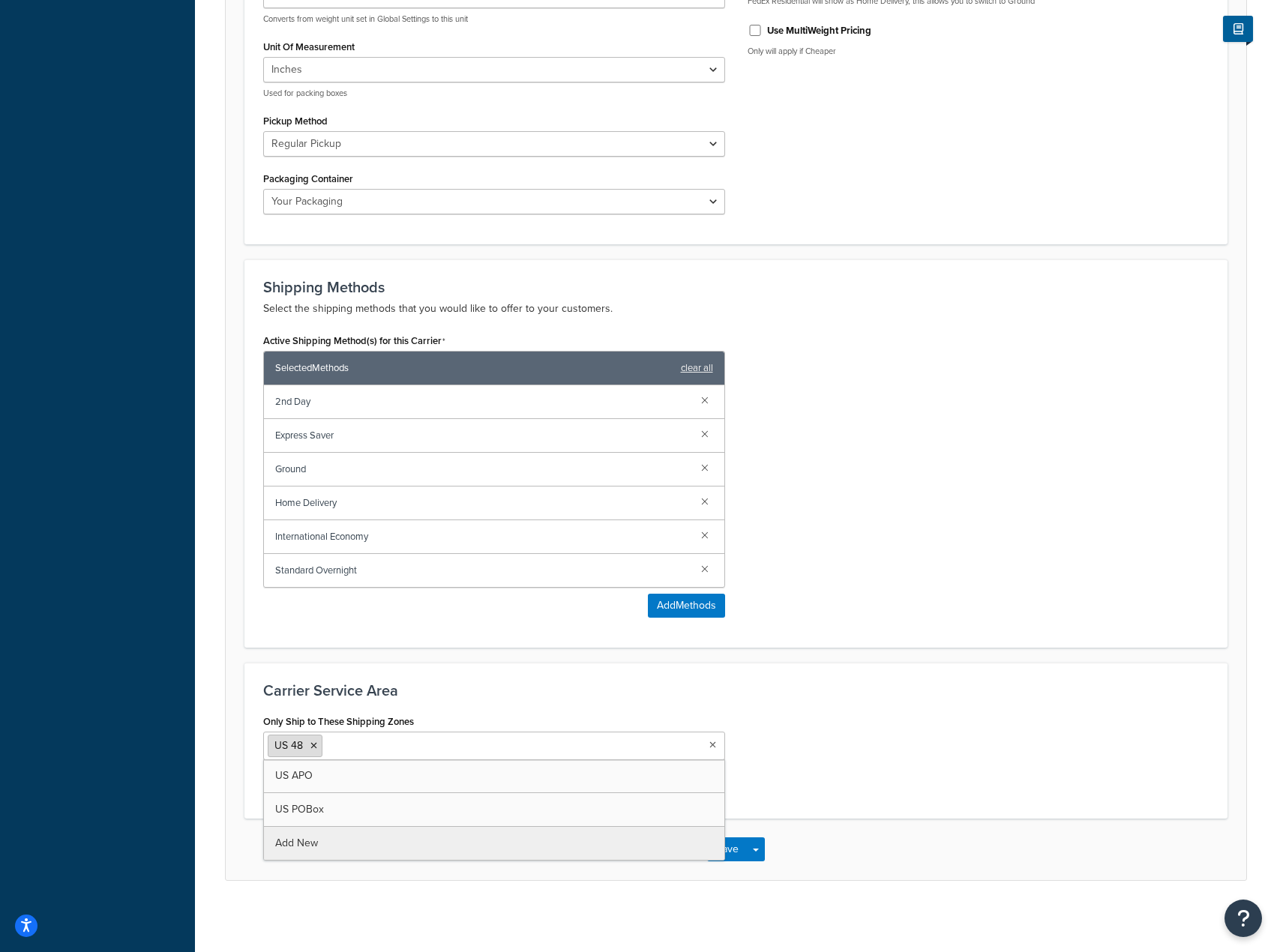
click at [314, 744] on icon at bounding box center [314, 745] width 7 height 9
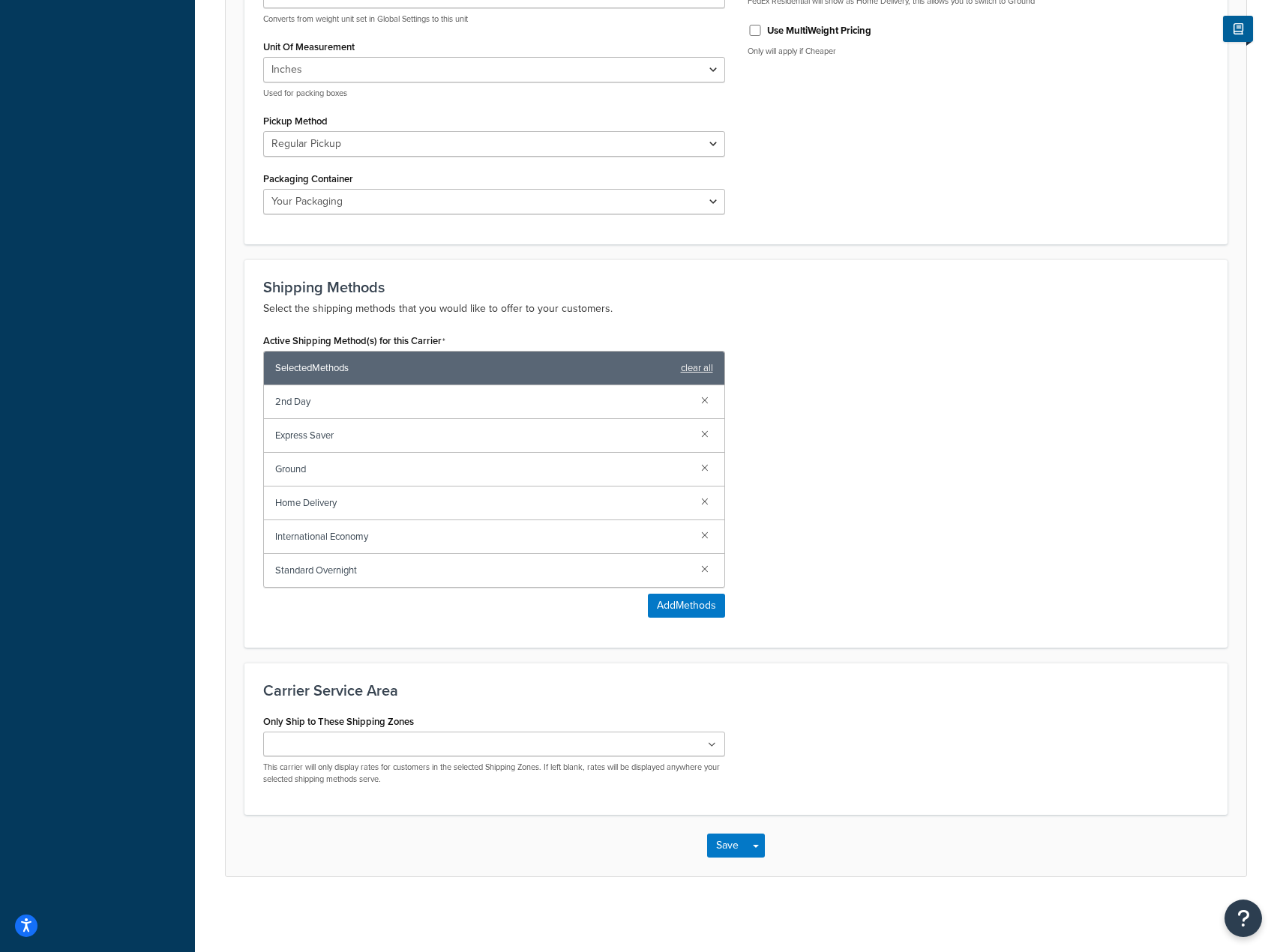
click at [824, 716] on div "Only Ship to These Shipping Zones US 48 US APO [GEOGRAPHIC_DATA] POBox Add New …" at bounding box center [735, 753] width 968 height 85
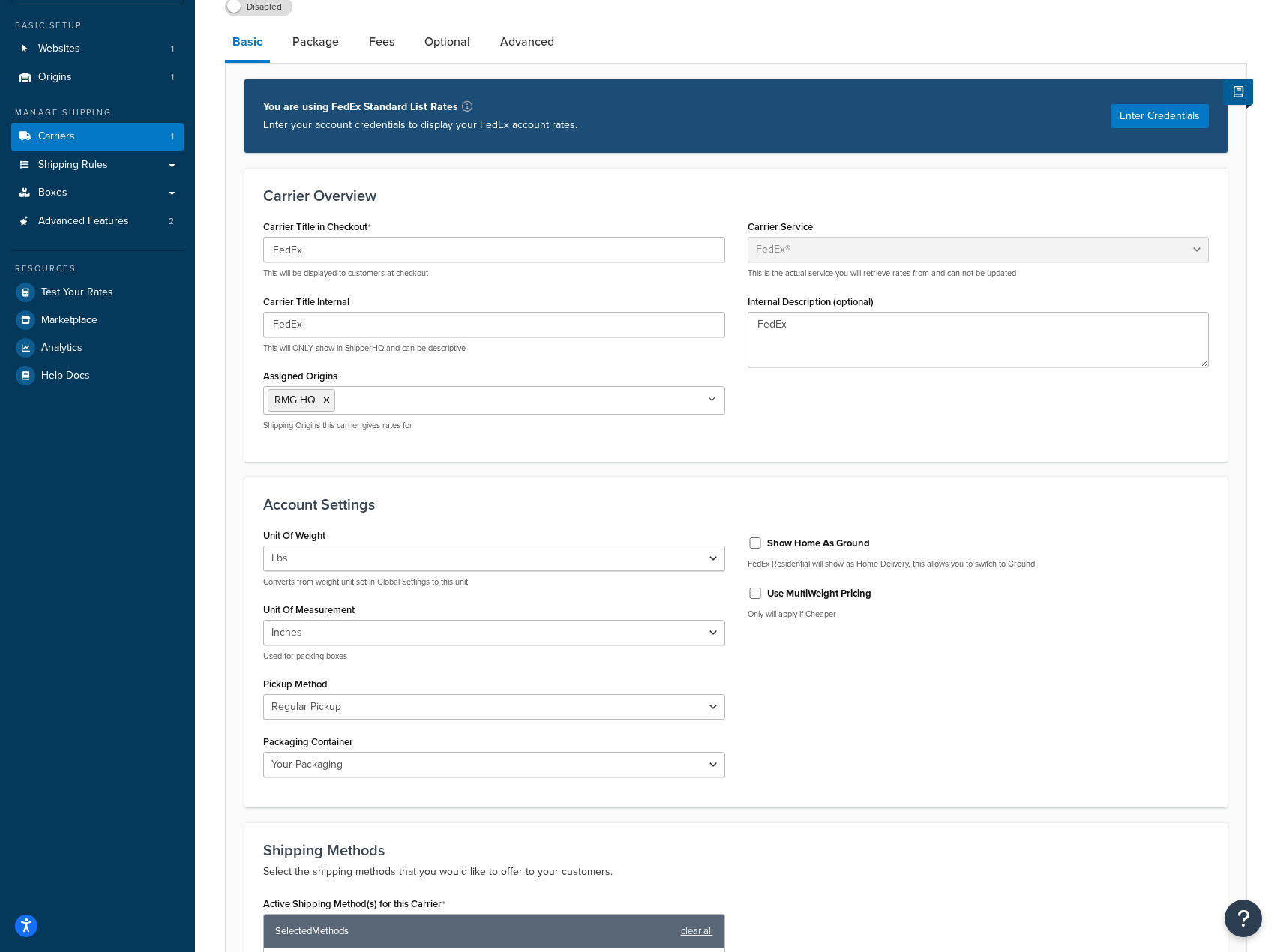
scroll to position [77, 0]
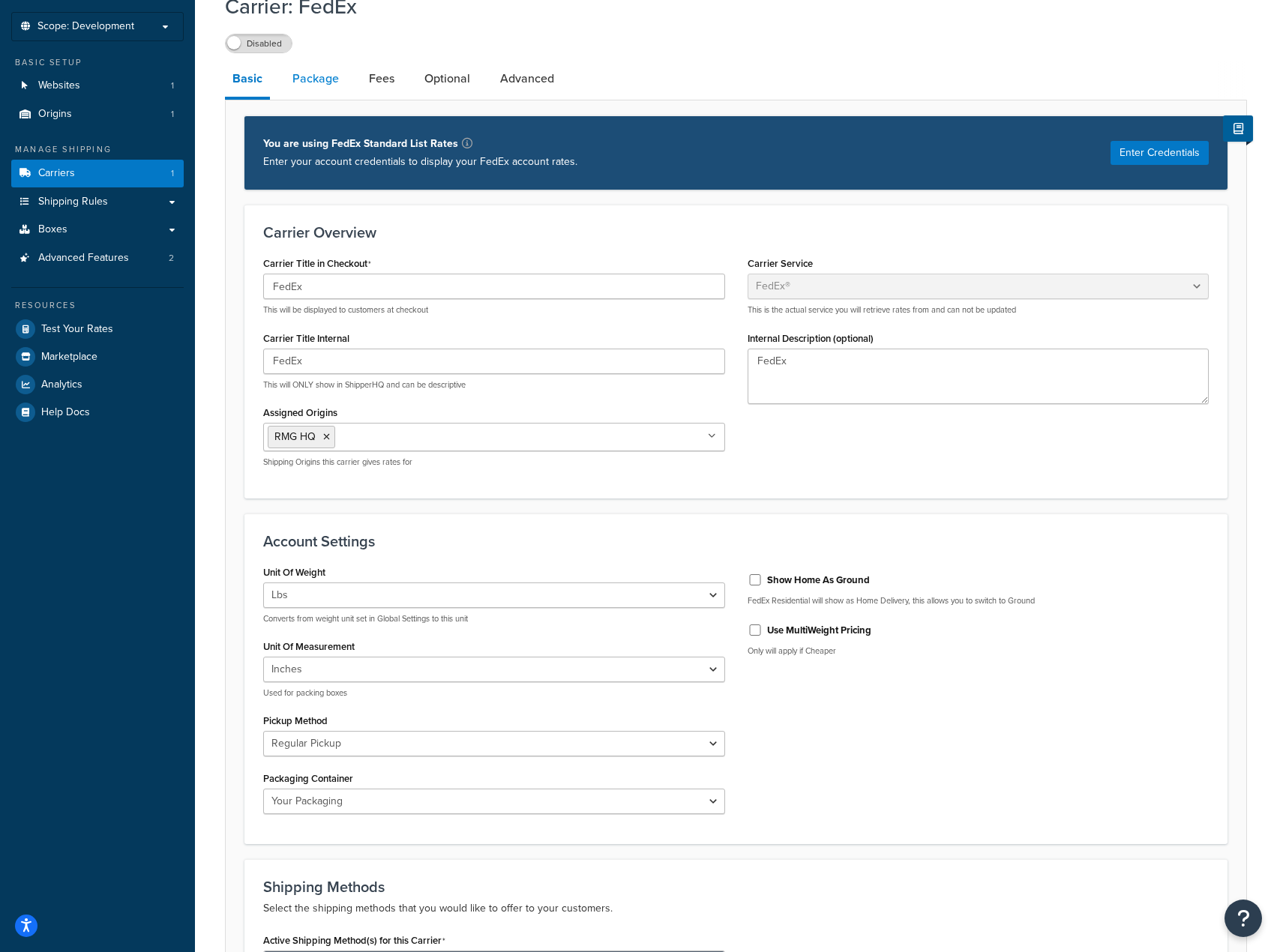
click at [326, 88] on link "Package" at bounding box center [315, 79] width 62 height 36
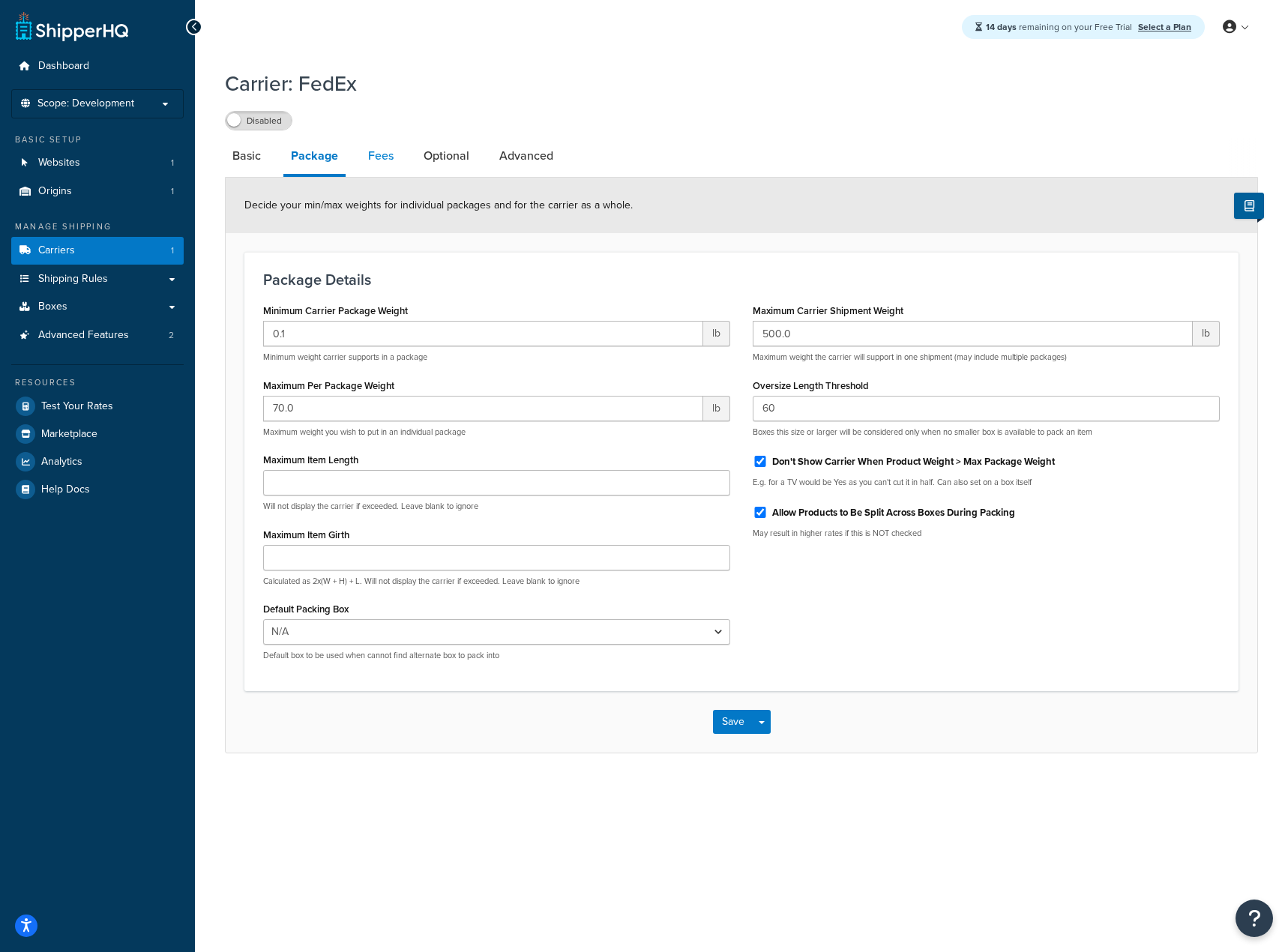
click at [369, 166] on link "Fees" at bounding box center [380, 156] width 40 height 36
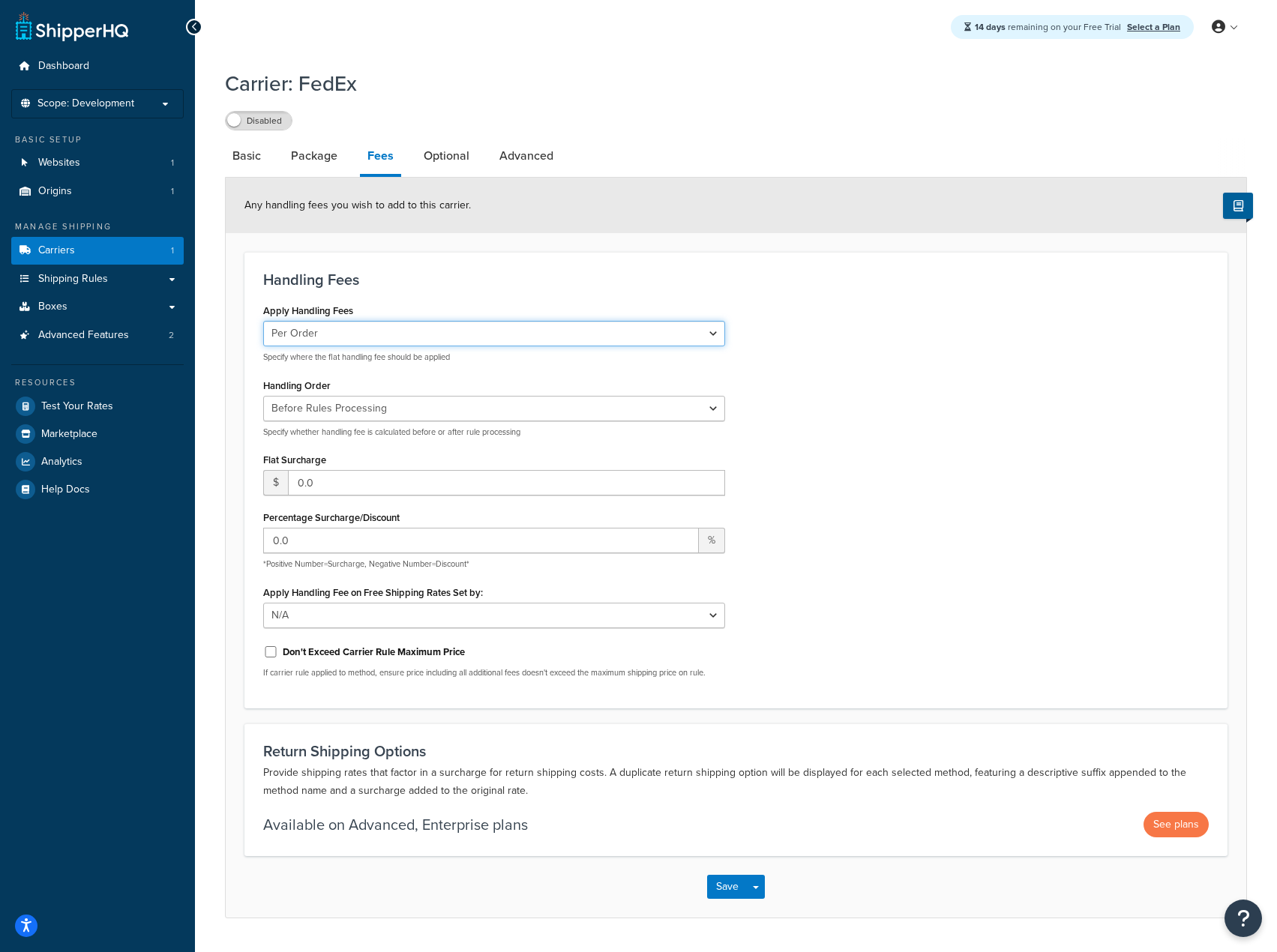
click at [362, 325] on select "Per Order Per Item Per Package" at bounding box center [494, 333] width 462 height 25
click at [437, 159] on link "Optional" at bounding box center [446, 156] width 61 height 36
select select "business"
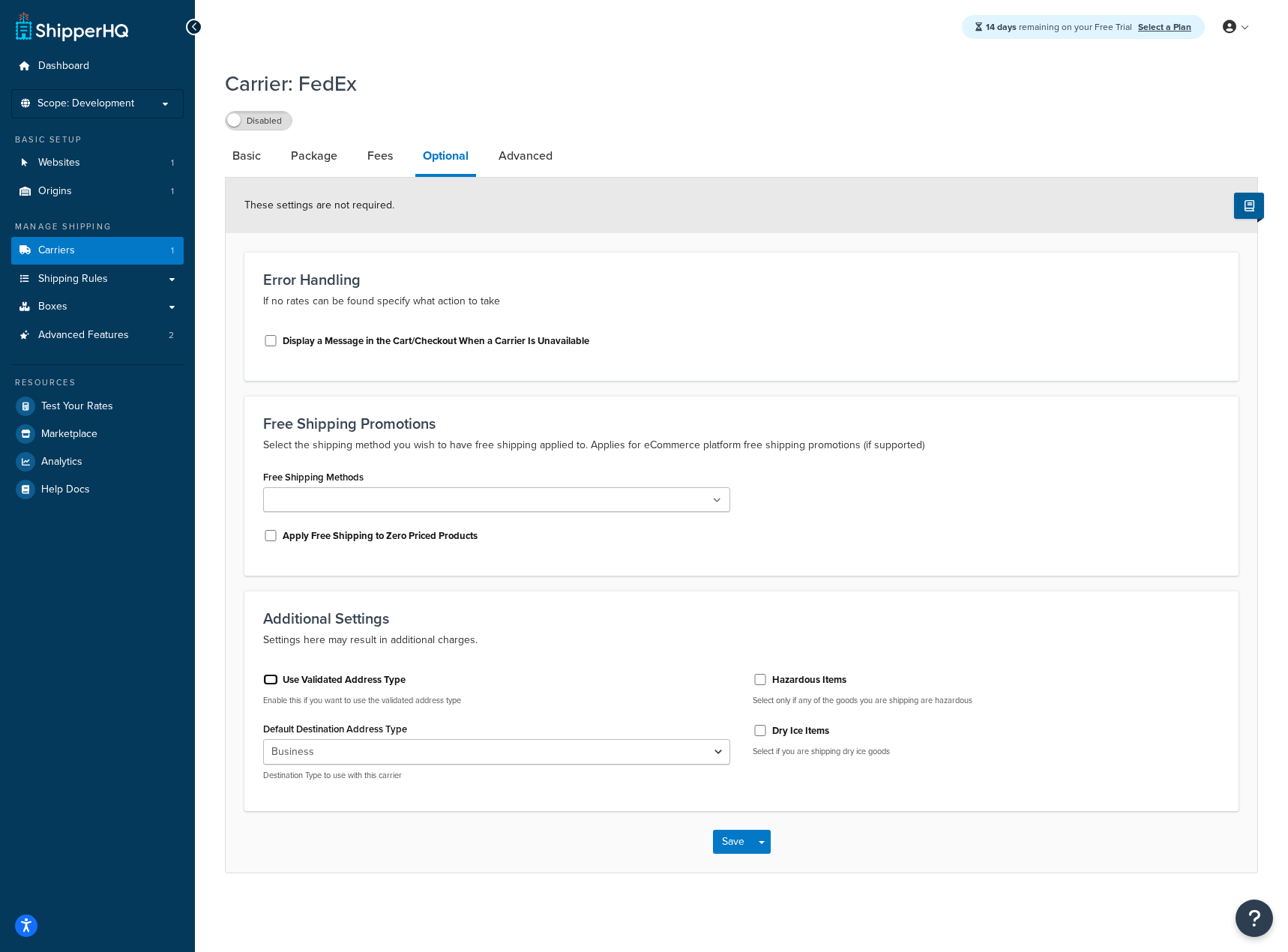
click at [268, 678] on input "Use Validated Address Type" at bounding box center [271, 680] width 15 height 11
checkbox input "true"
click at [536, 165] on link "Advanced" at bounding box center [525, 156] width 69 height 36
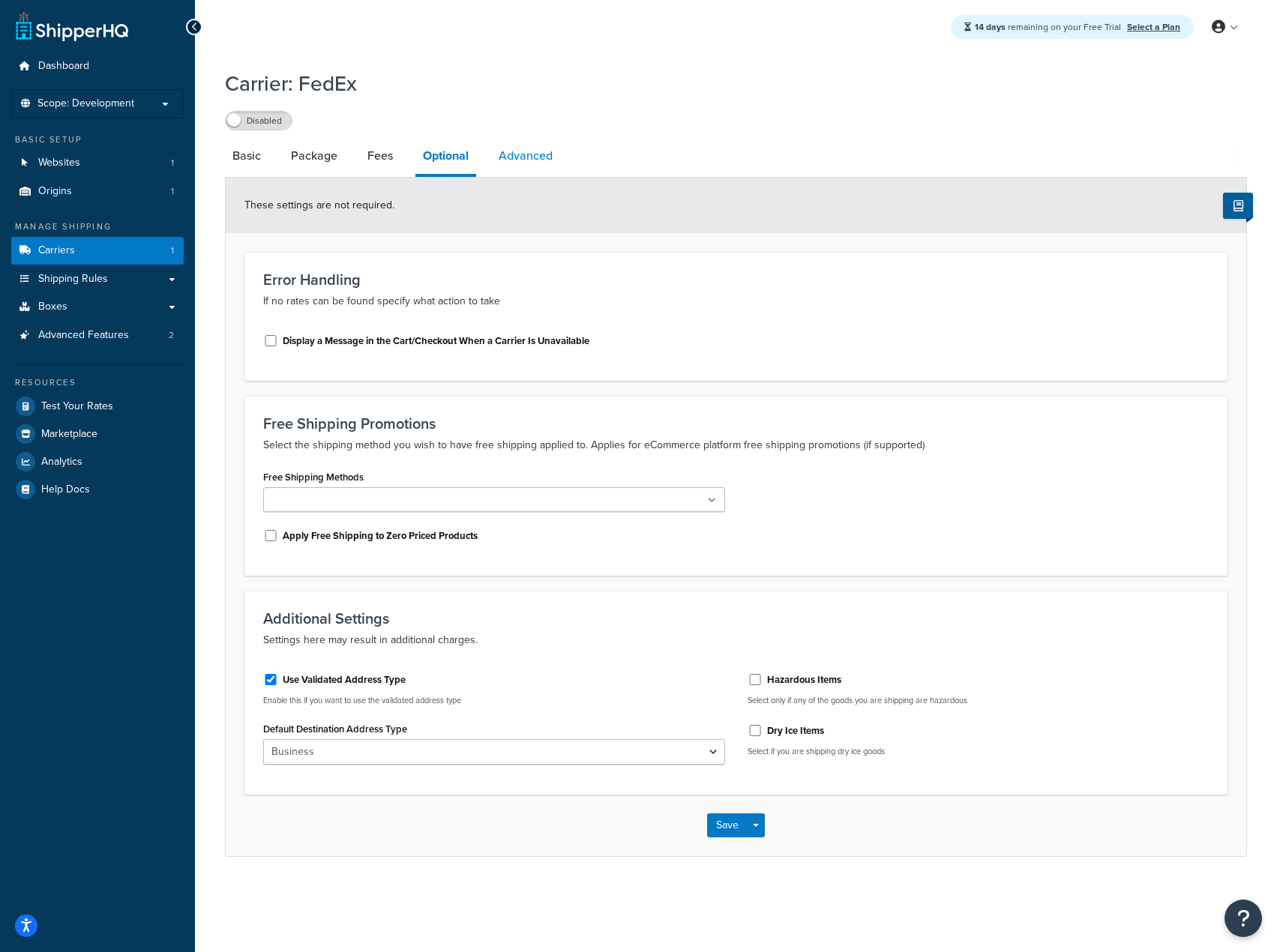
select select "false"
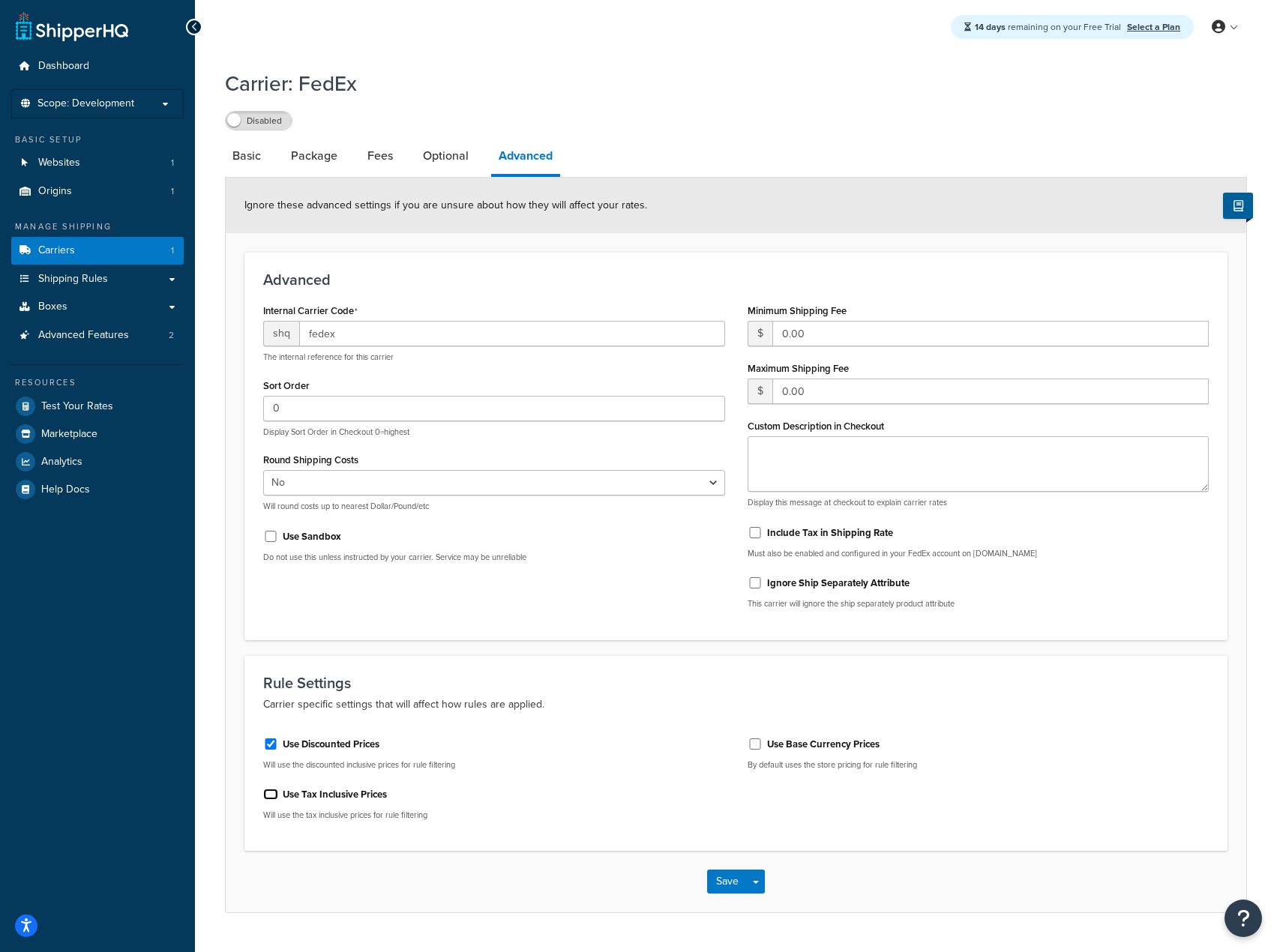
click at [272, 798] on input "Use Tax Inclusive Prices" at bounding box center [271, 794] width 15 height 11
checkbox input "true"
click at [755, 742] on input "Use Base Currency Prices" at bounding box center [755, 744] width 15 height 11
checkbox input "true"
click at [728, 872] on button "Save" at bounding box center [726, 881] width 40 height 24
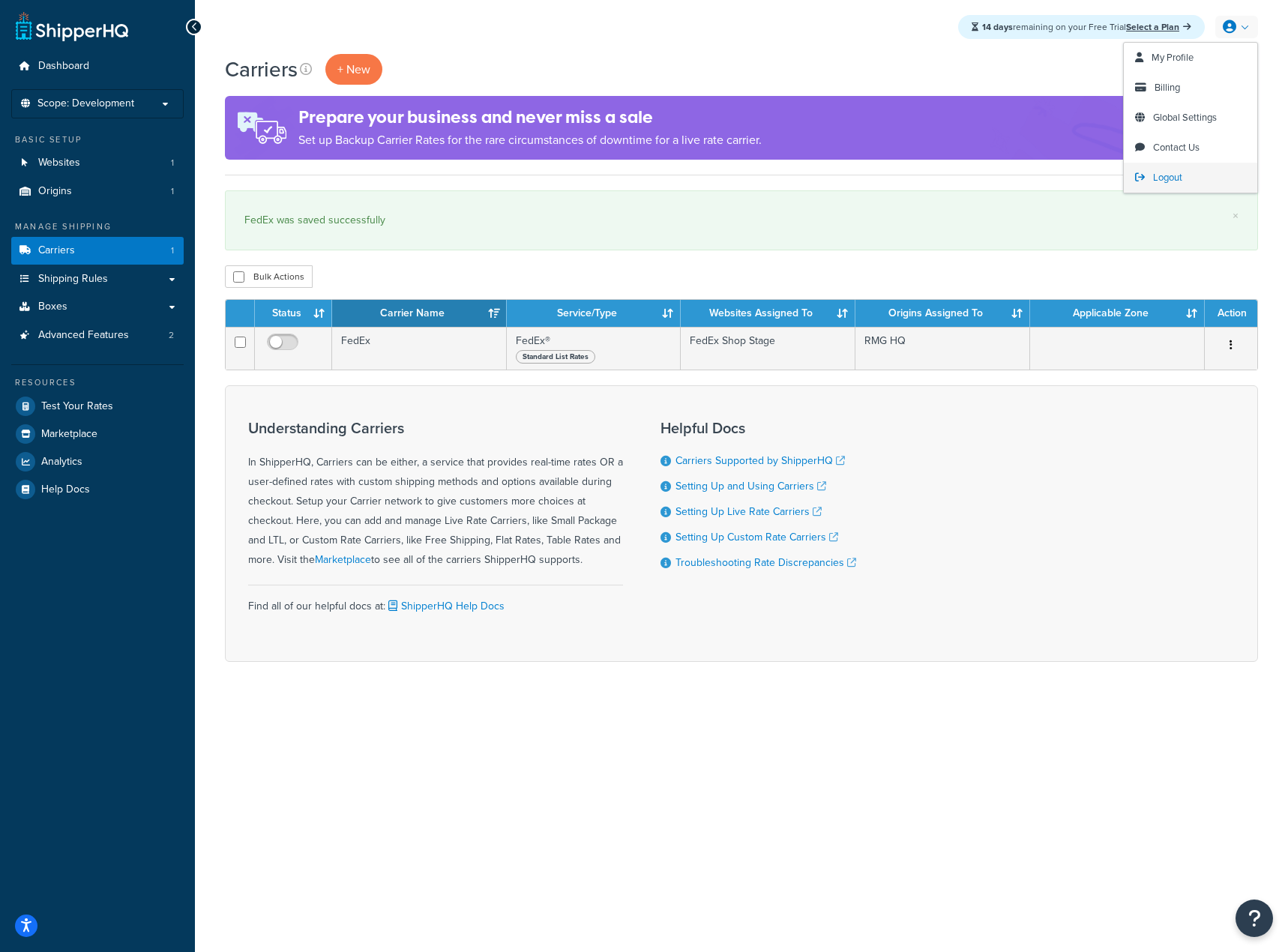
click at [1178, 175] on span "Logout" at bounding box center [1168, 176] width 30 height 14
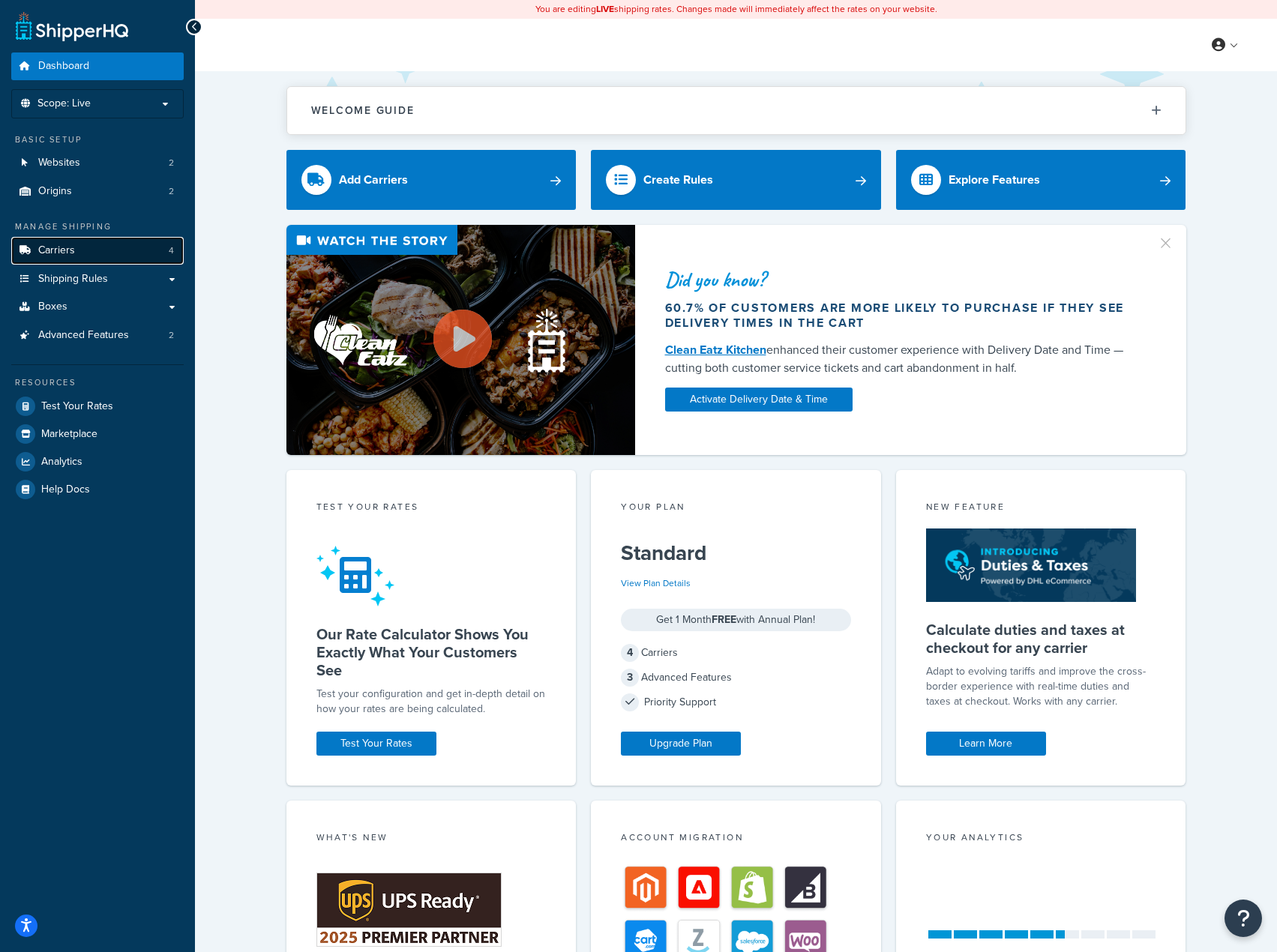
click at [81, 252] on link "Carriers 4" at bounding box center [98, 251] width 172 height 28
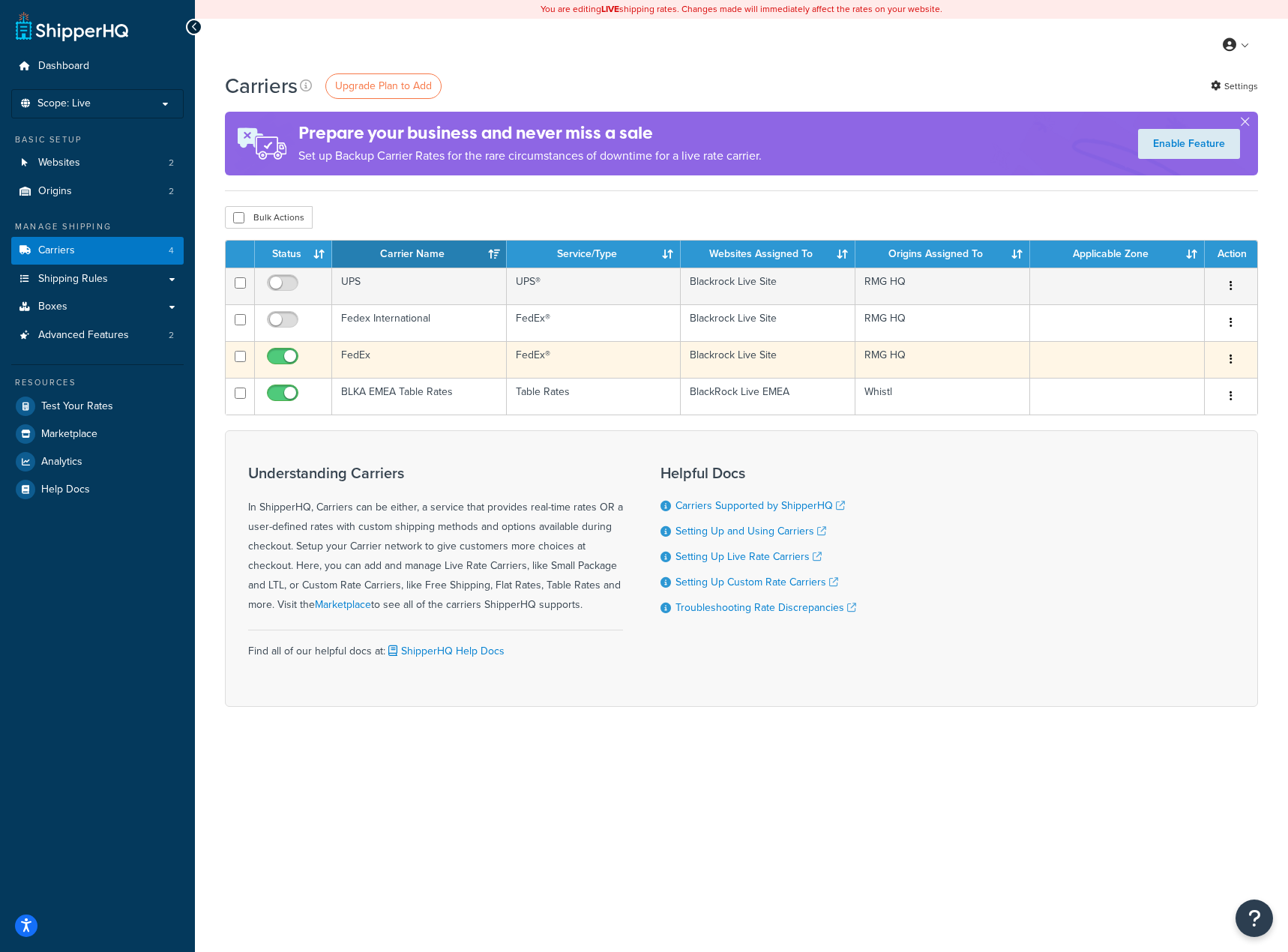
click at [1231, 359] on icon "button" at bounding box center [1231, 359] width 3 height 11
click at [1144, 387] on link "Edit" at bounding box center [1171, 389] width 118 height 30
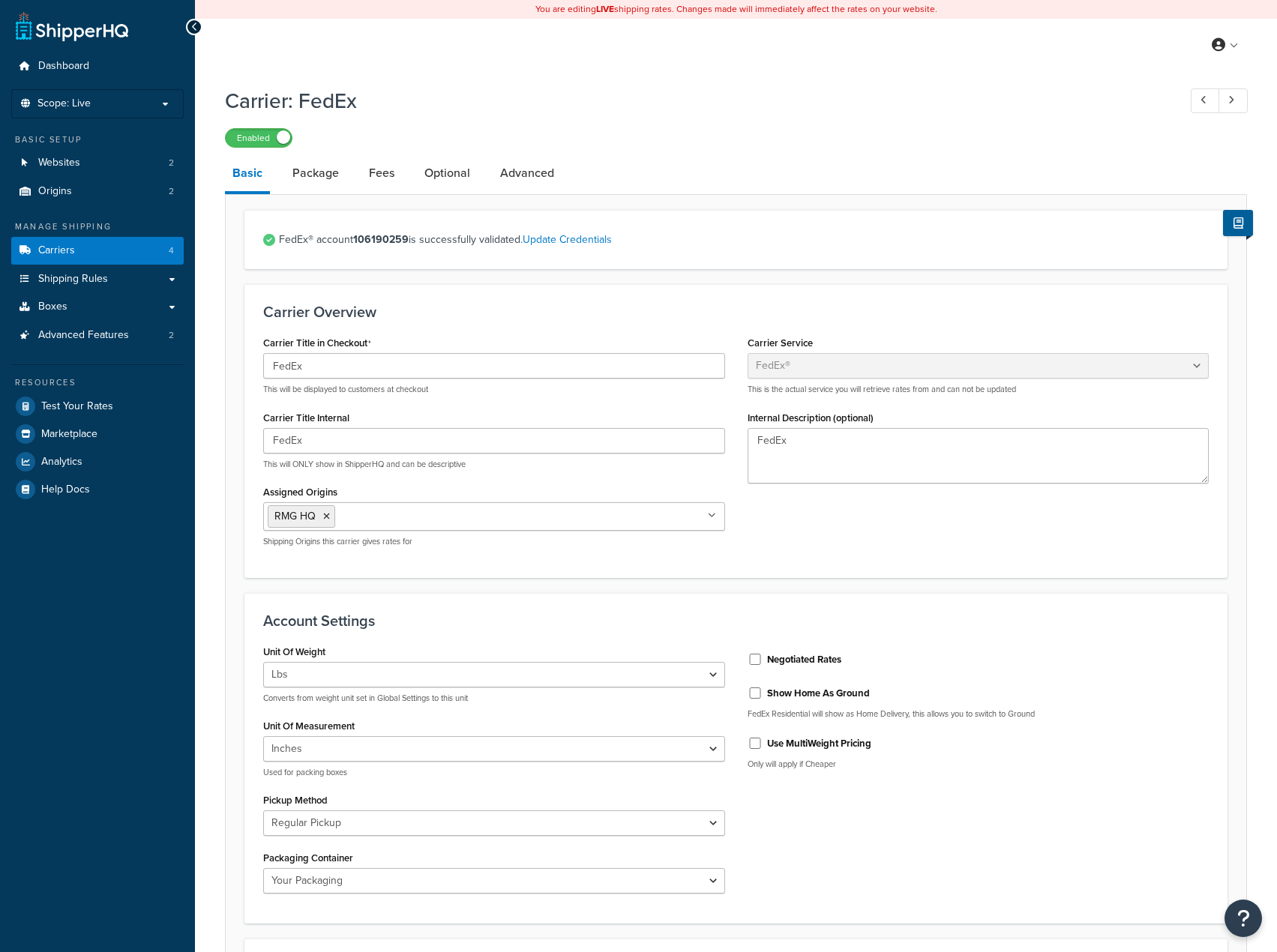
select select "fedEx"
select select "REGULAR_PICKUP"
select select "YOUR_PACKAGING"
click at [314, 175] on link "Package" at bounding box center [315, 173] width 62 height 36
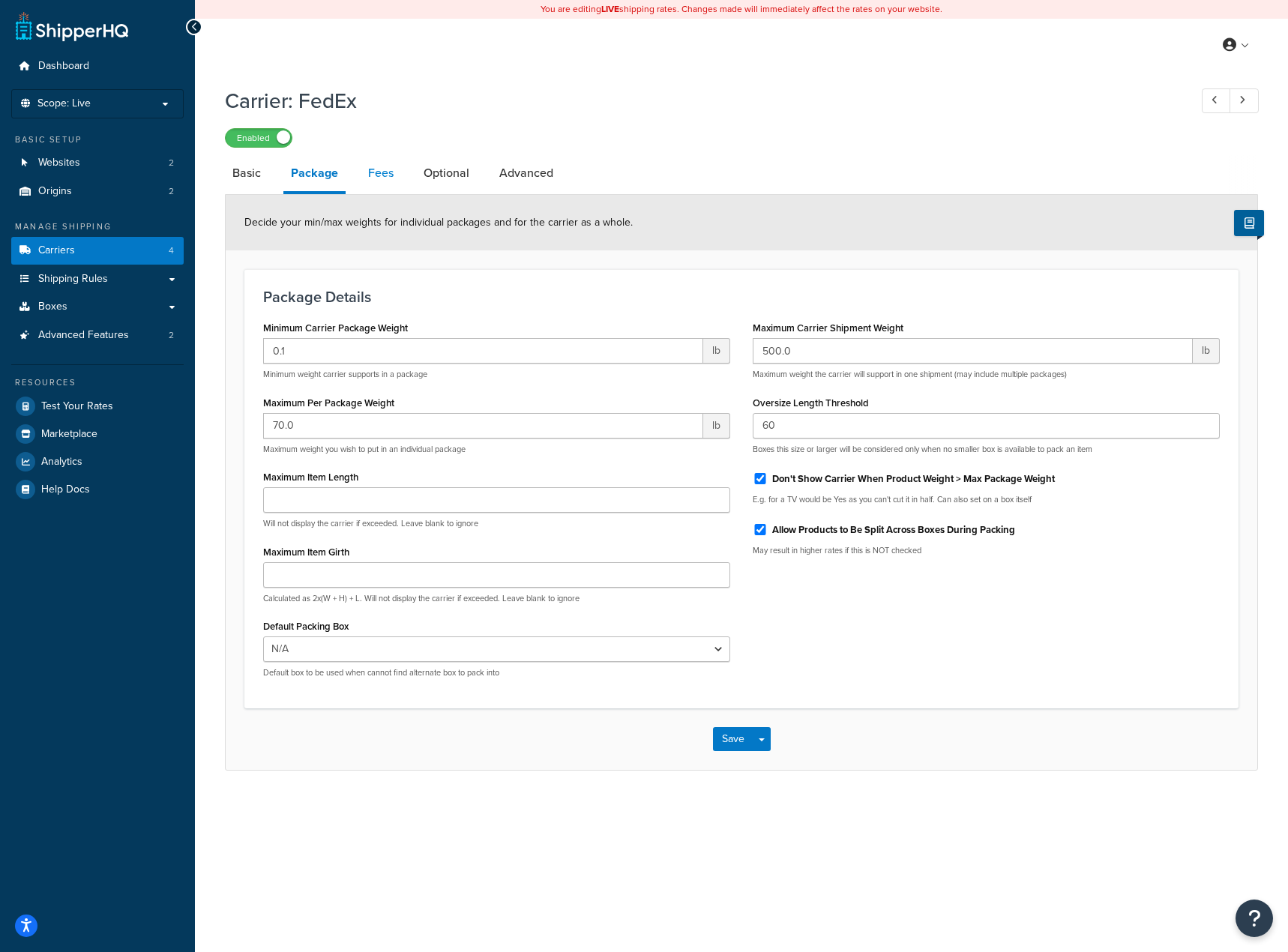
click at [376, 181] on link "Fees" at bounding box center [380, 173] width 40 height 36
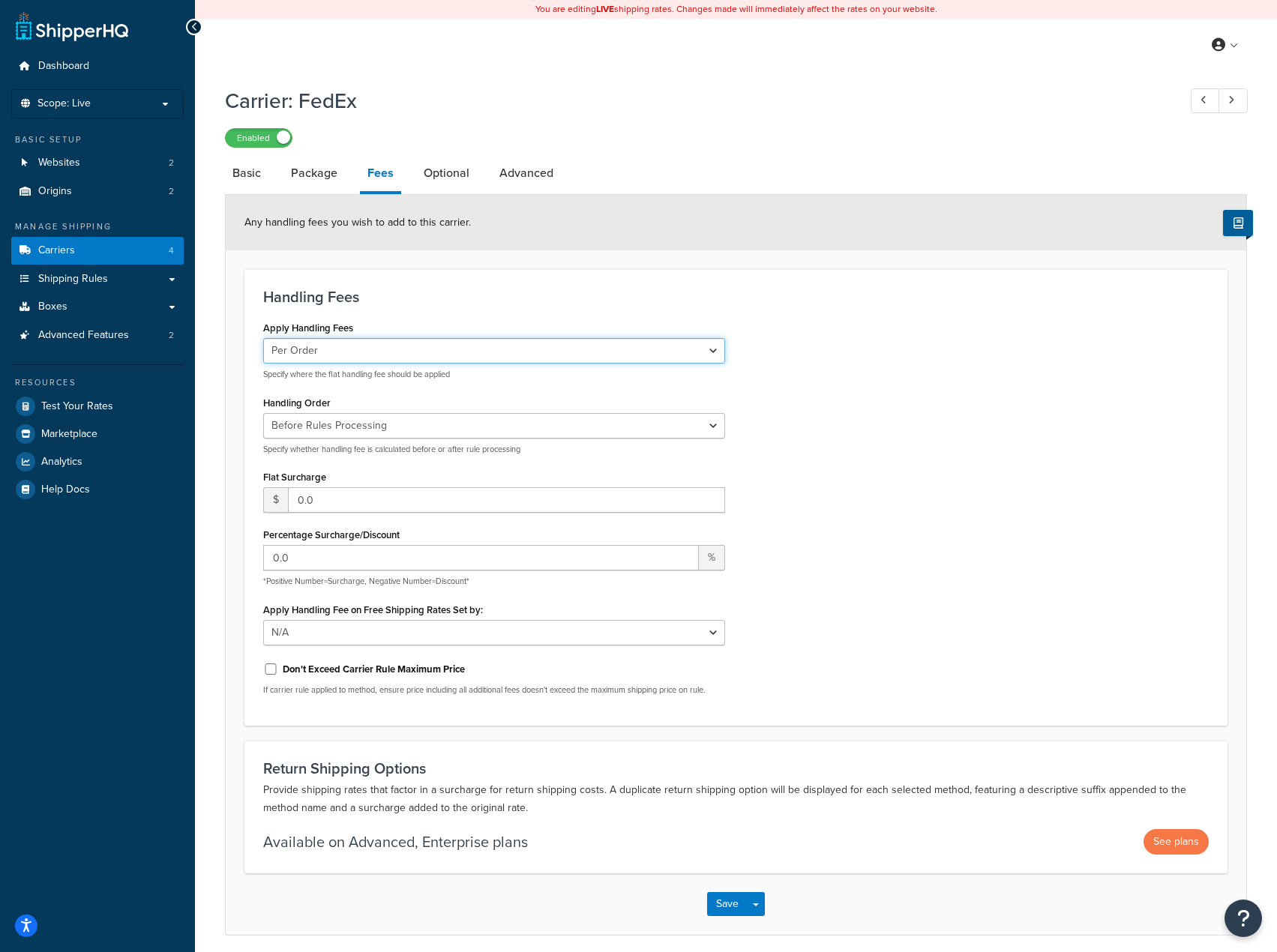
click at [433, 357] on select "Per Order Per Item Per Package" at bounding box center [494, 350] width 462 height 25
click at [442, 171] on link "Optional" at bounding box center [446, 173] width 61 height 36
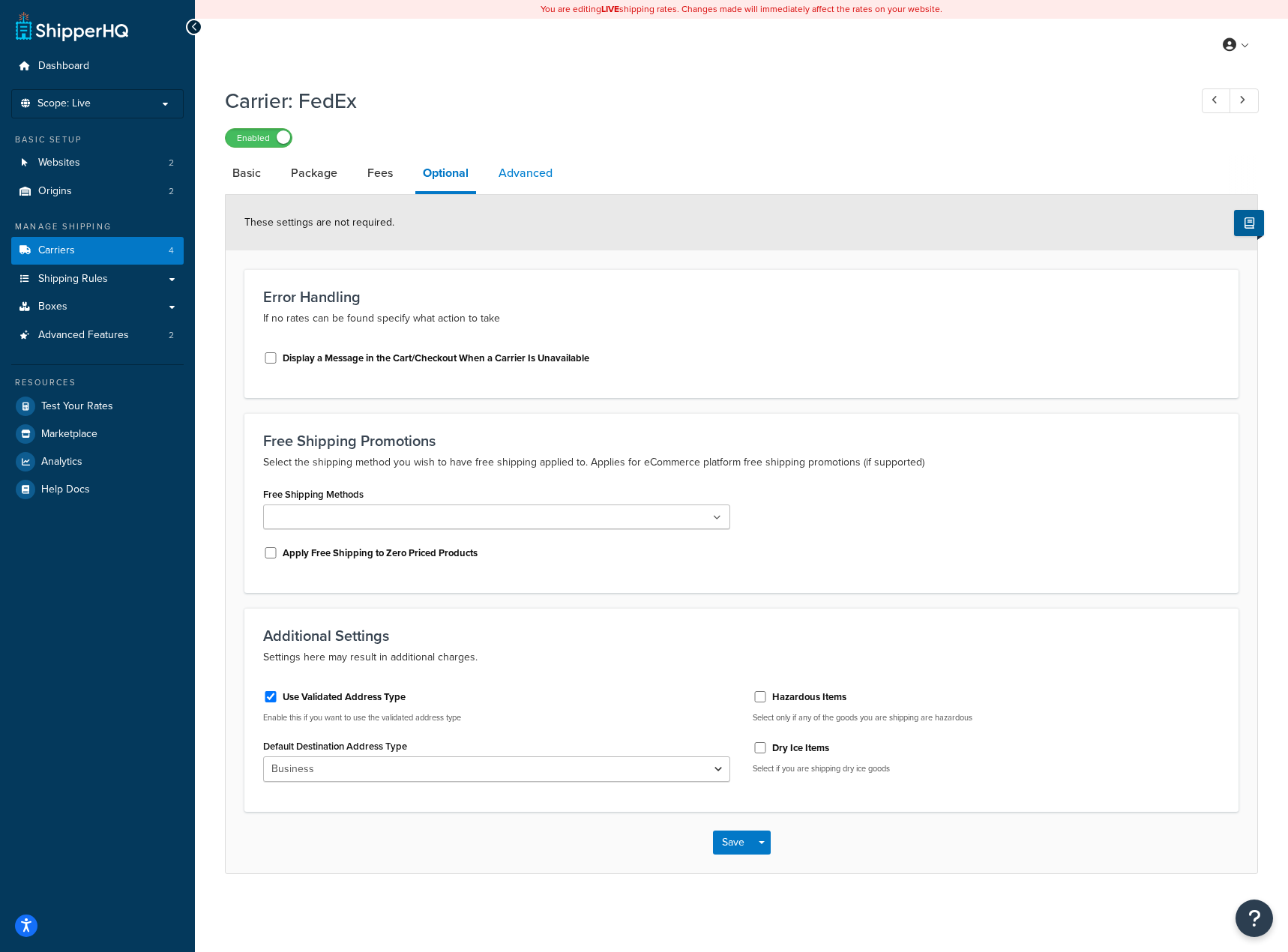
click at [522, 181] on link "Advanced" at bounding box center [525, 173] width 69 height 36
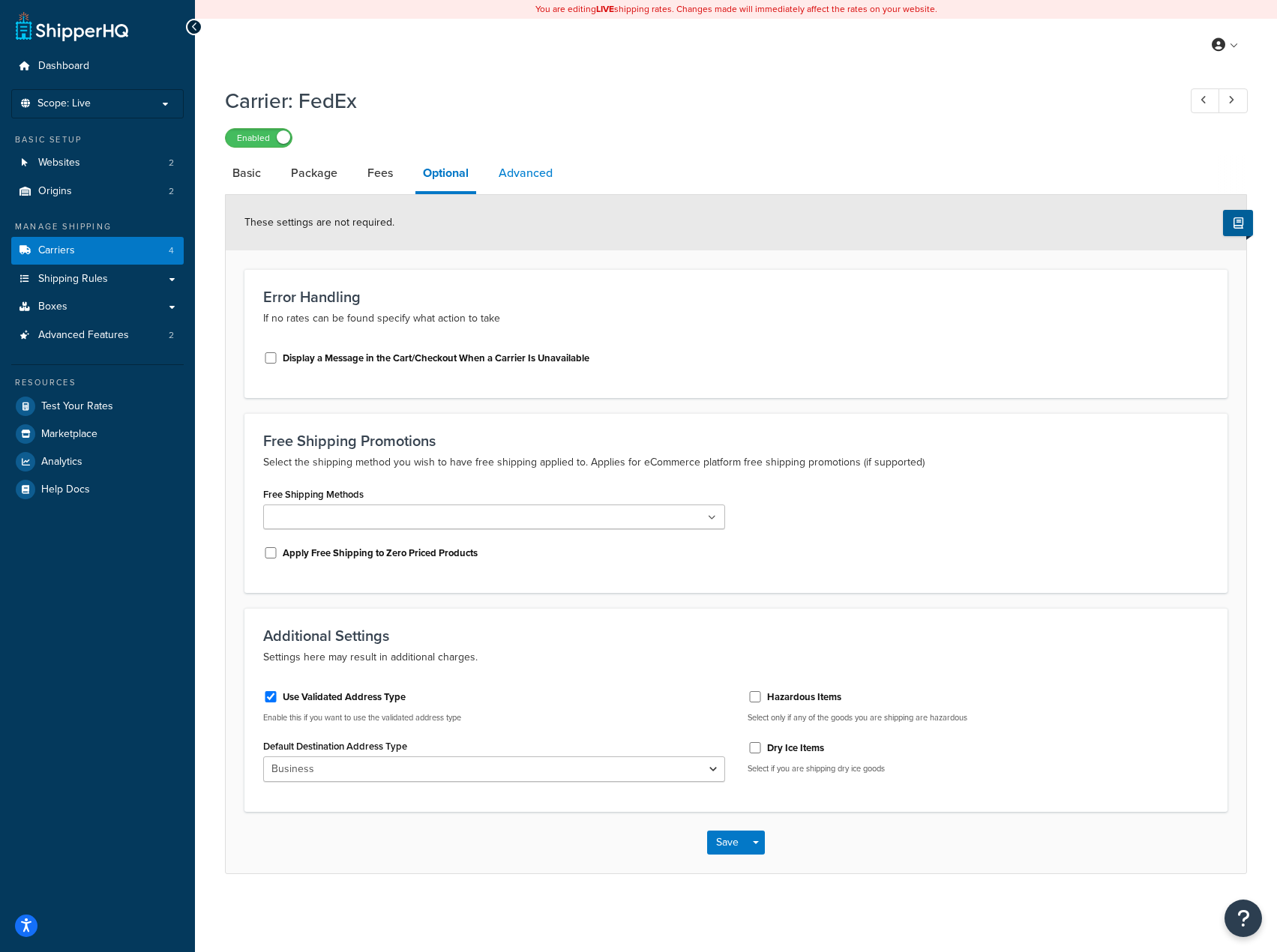
select select "false"
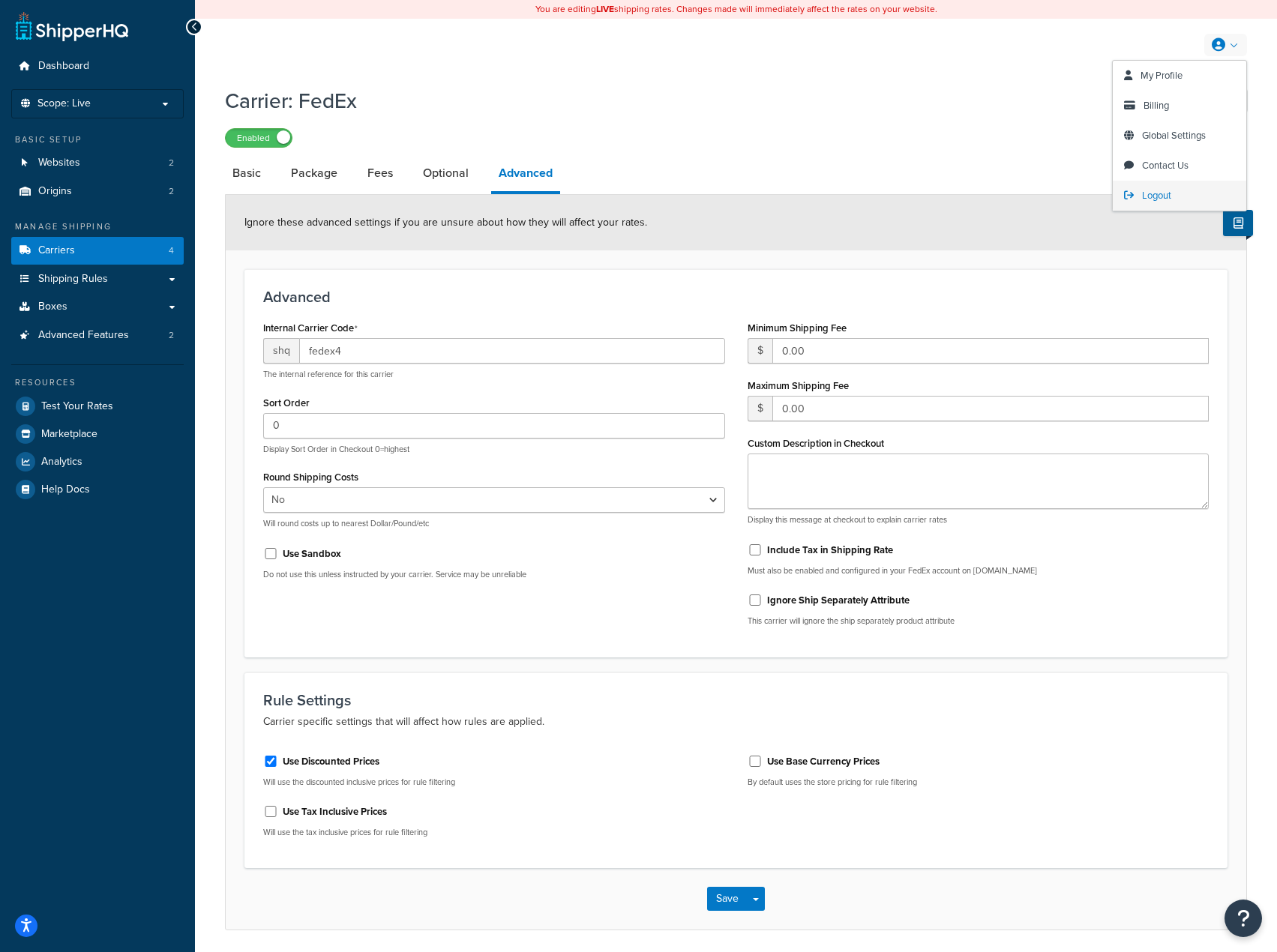
click at [1155, 195] on span "Logout" at bounding box center [1156, 195] width 30 height 14
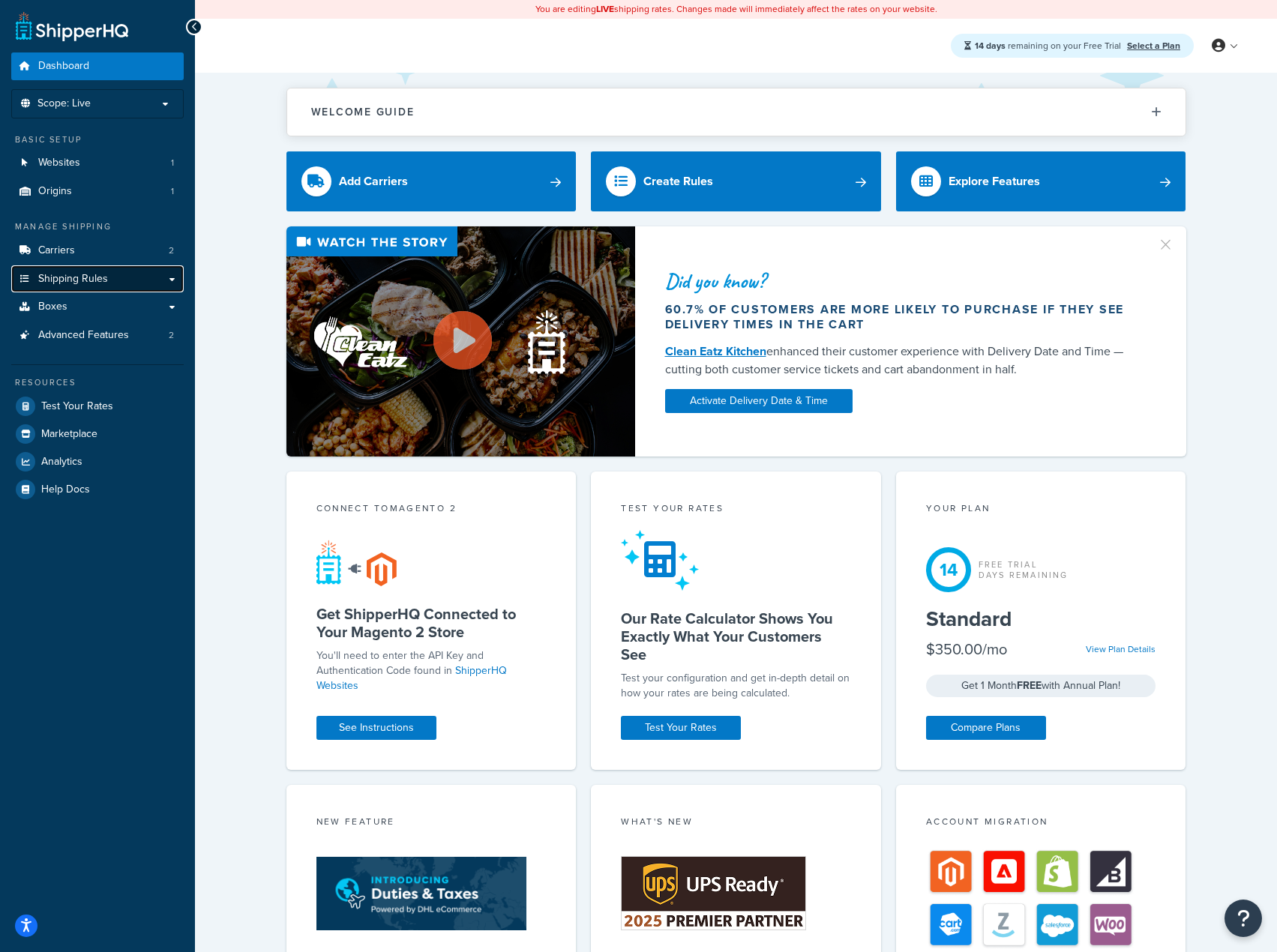
click at [91, 280] on span "Shipping Rules" at bounding box center [73, 280] width 70 height 13
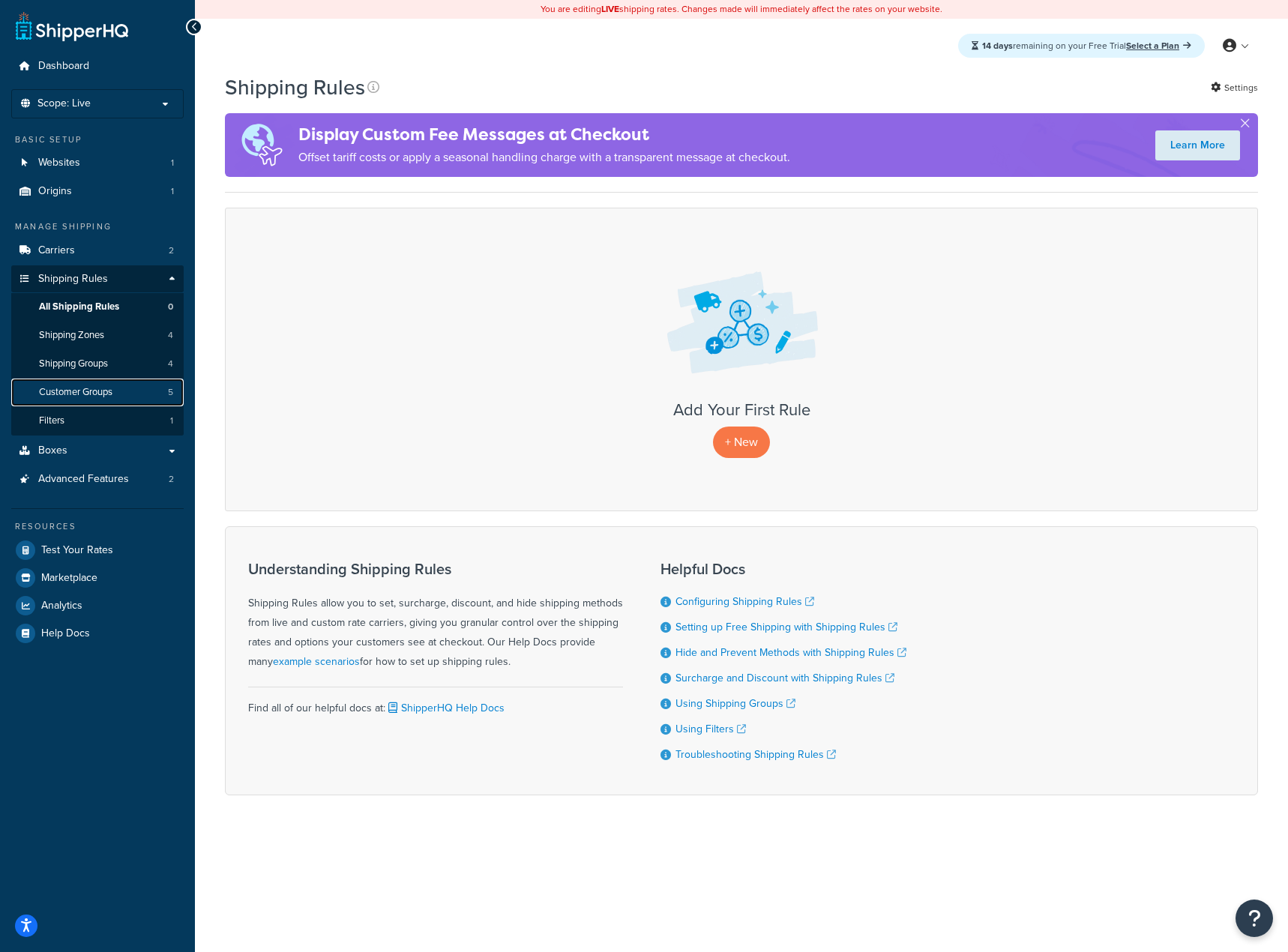
click at [126, 387] on link "Customer Groups 5" at bounding box center [98, 392] width 172 height 28
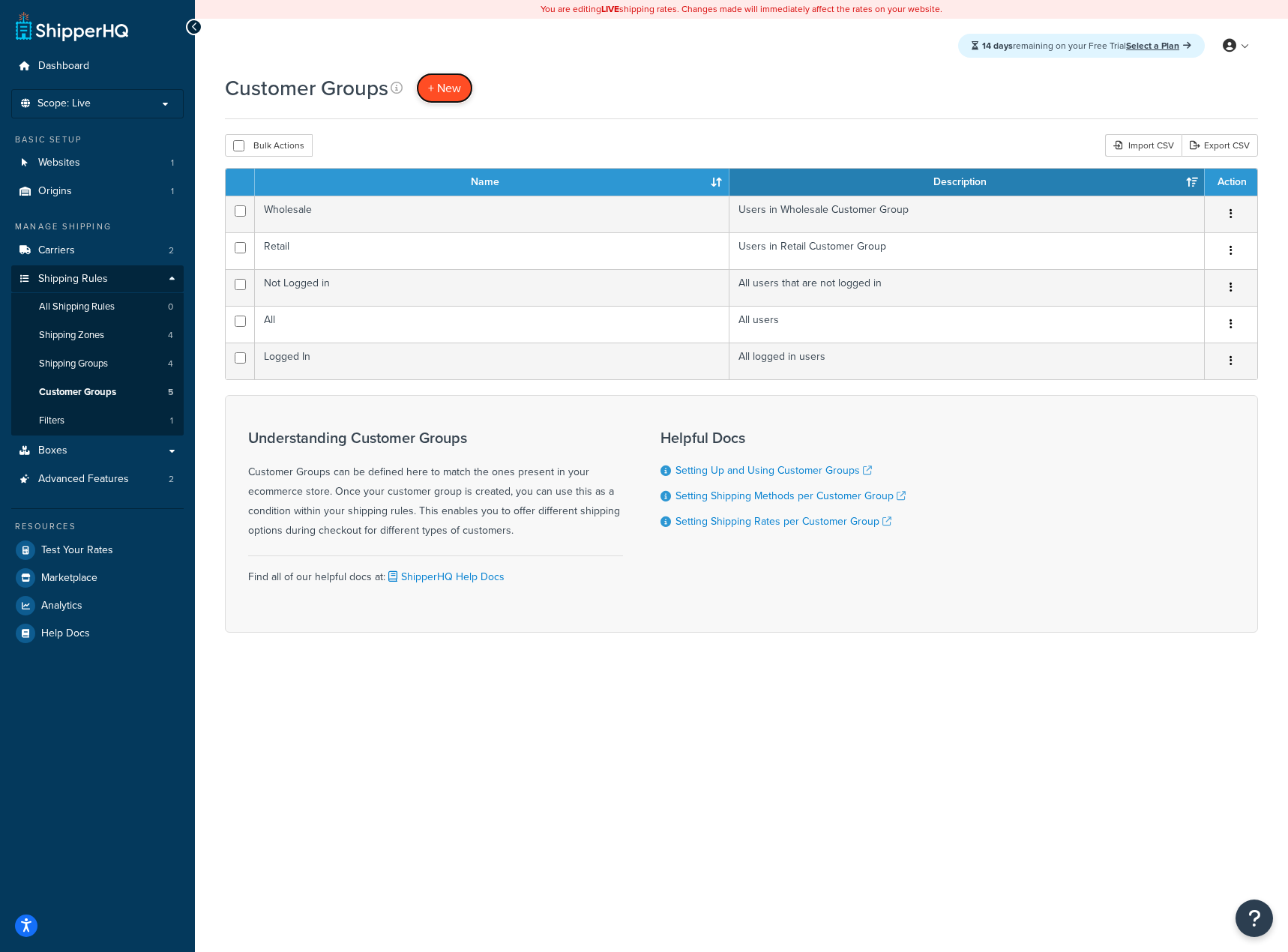
click at [456, 85] on span "+ New" at bounding box center [445, 88] width 33 height 17
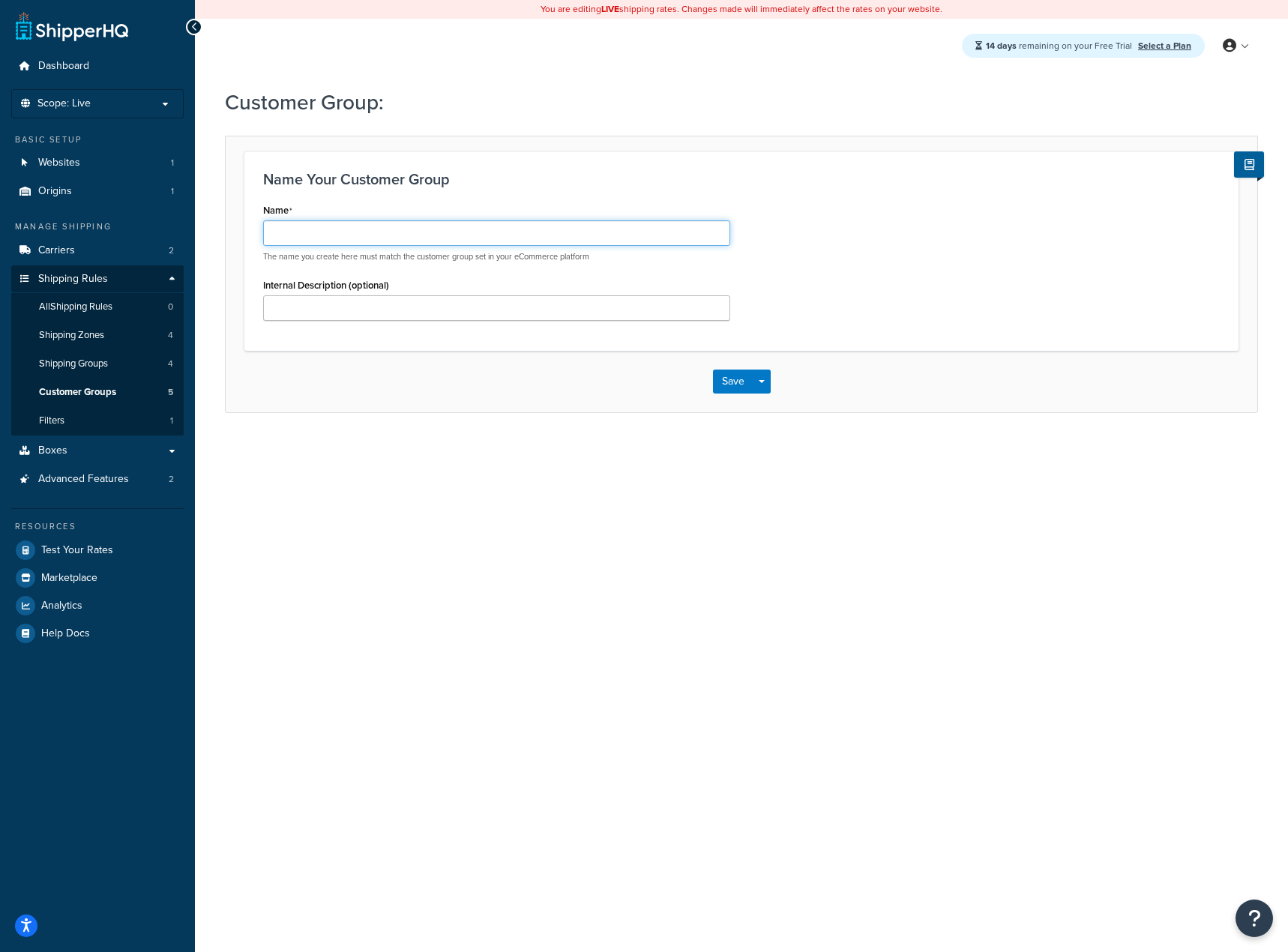
click at [360, 222] on input "Name" at bounding box center [497, 233] width 467 height 25
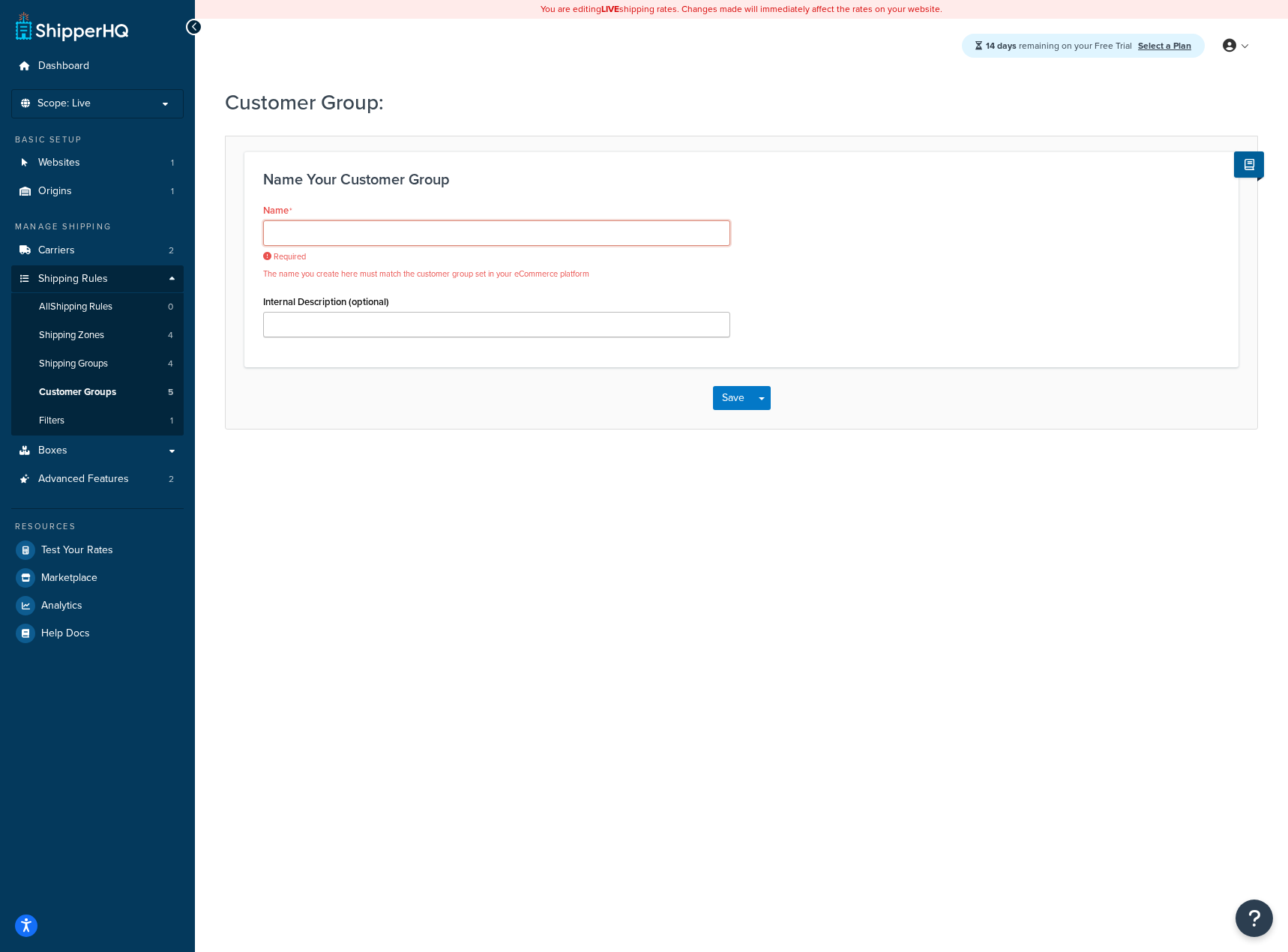
click at [351, 241] on input "Name" at bounding box center [497, 233] width 467 height 25
paste input "General"
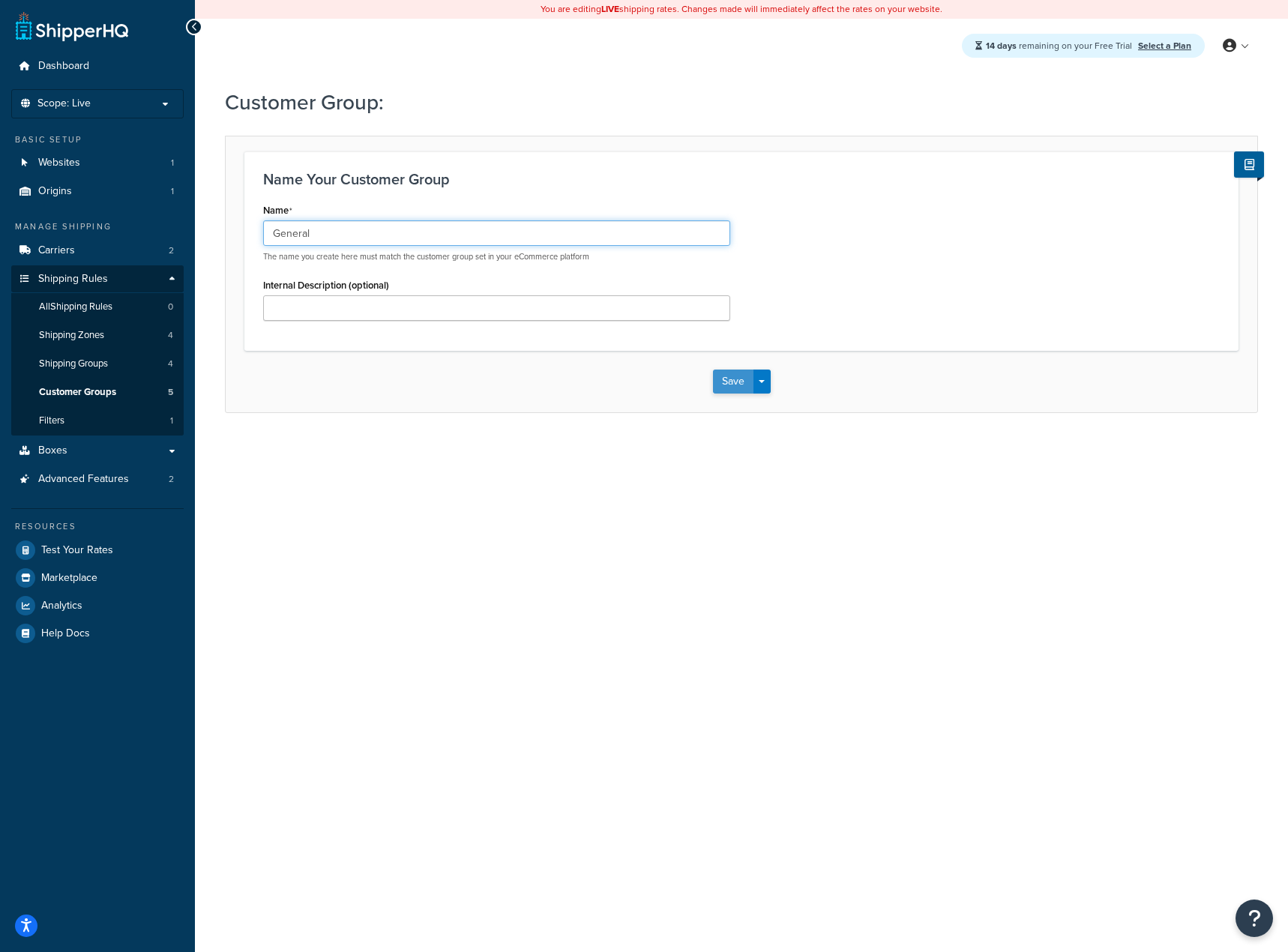
type input "General"
click at [728, 382] on button "Save" at bounding box center [733, 381] width 40 height 24
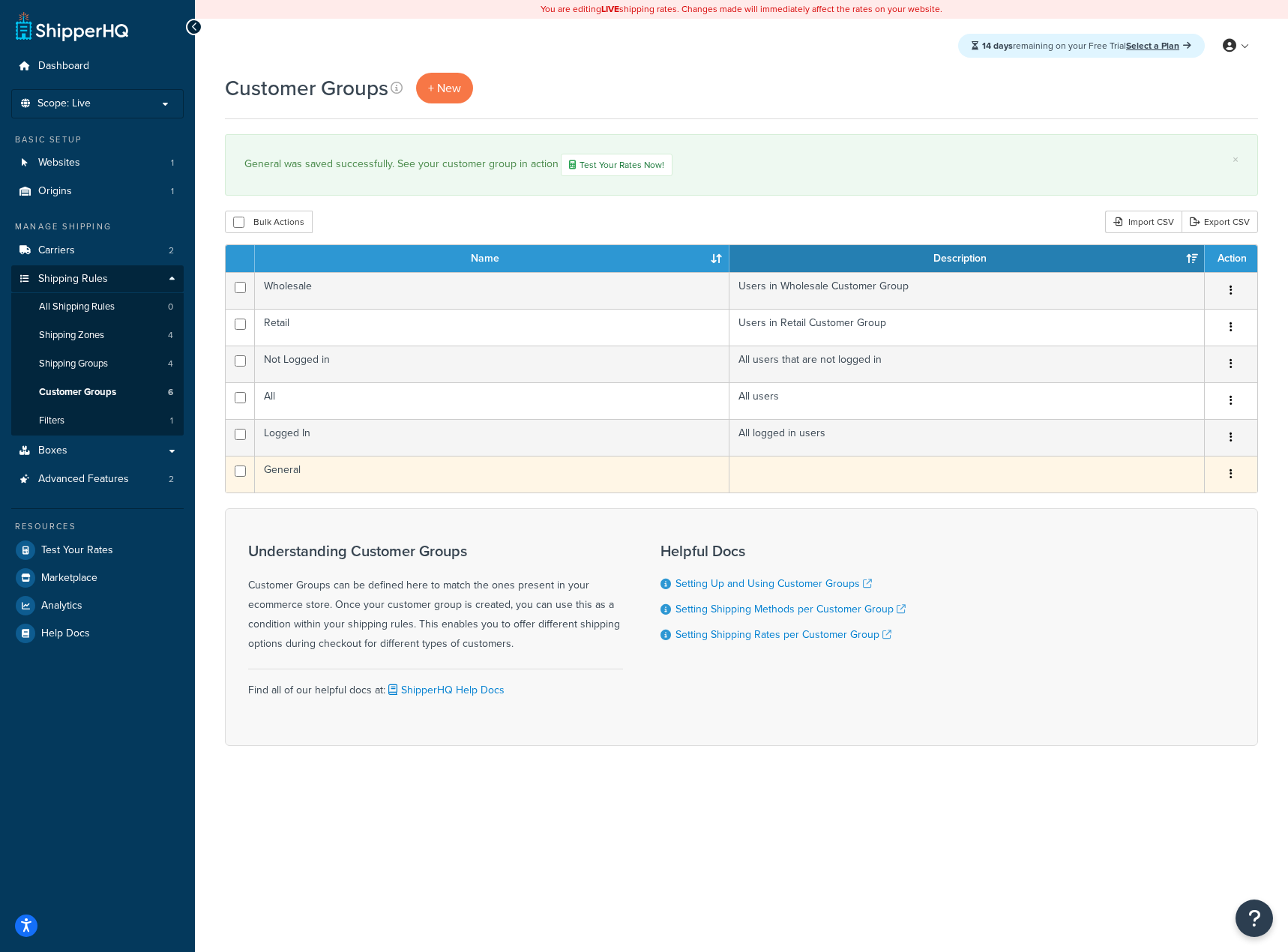
click at [1226, 467] on button "button" at bounding box center [1231, 474] width 21 height 24
click at [1167, 497] on link "Edit" at bounding box center [1171, 504] width 118 height 30
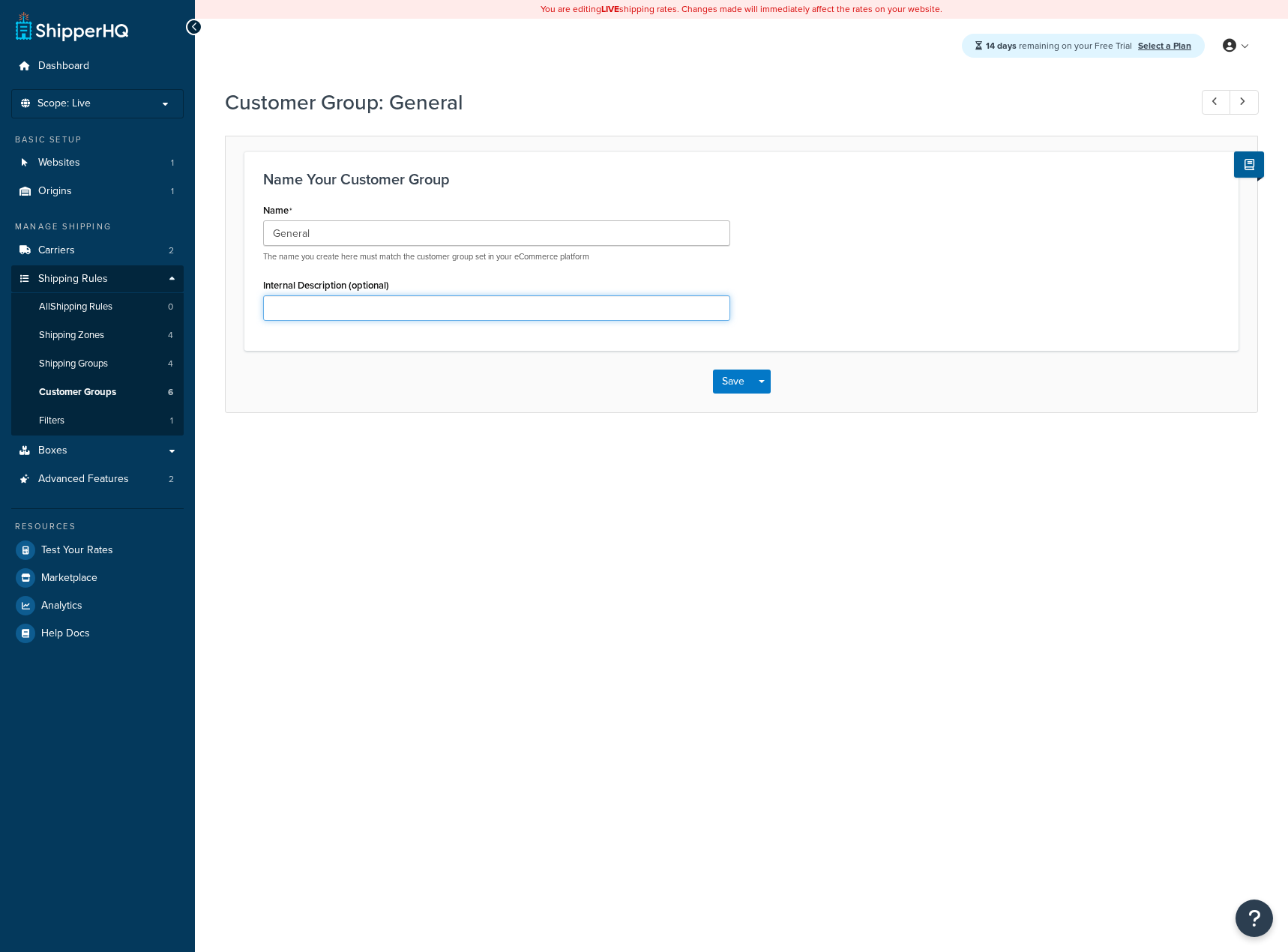
click at [299, 309] on input "Internal Description (optional)" at bounding box center [497, 308] width 467 height 25
paste input "General"
type input "General customer group"
click at [722, 386] on button "Save" at bounding box center [733, 381] width 40 height 24
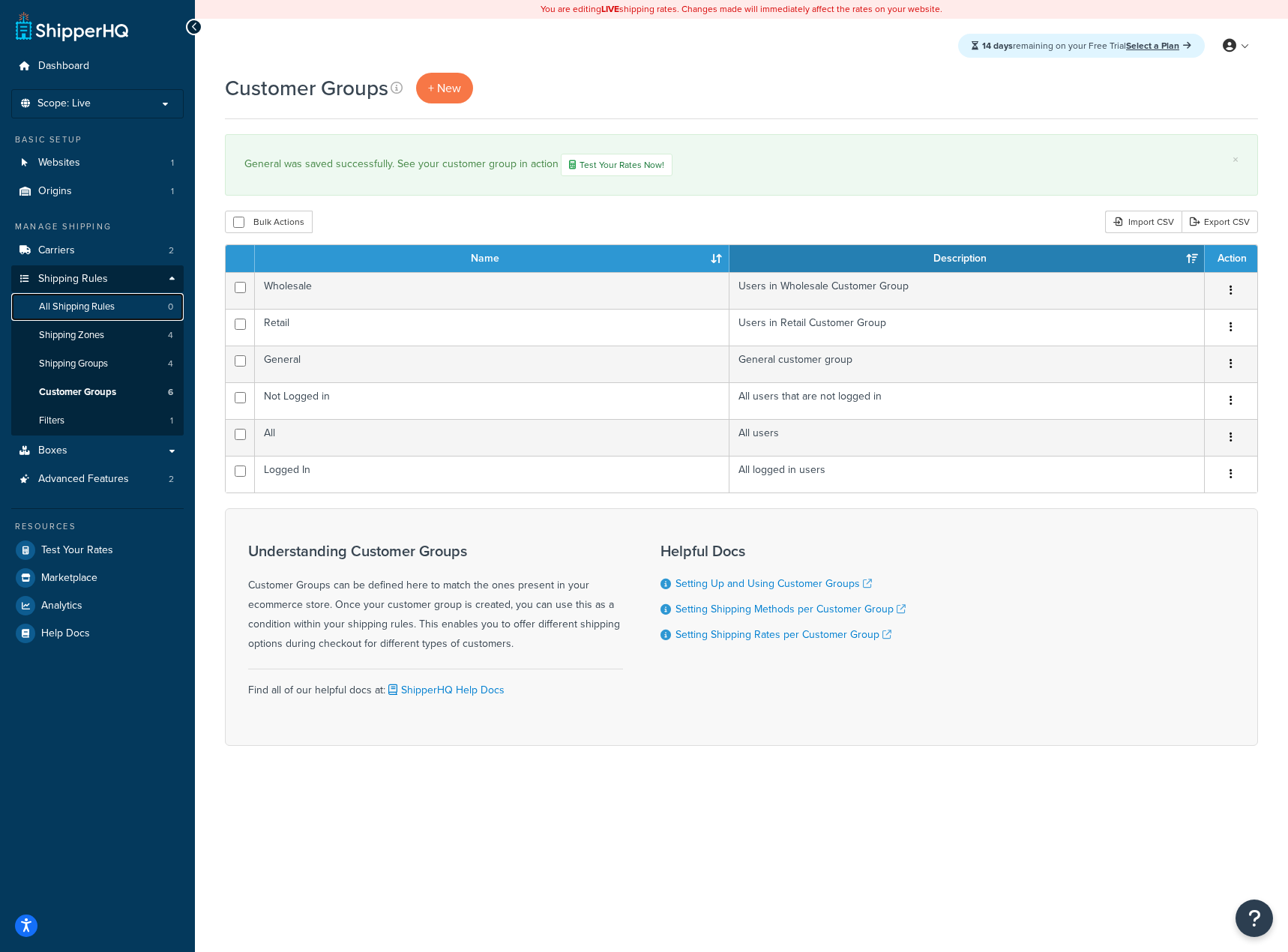
click at [84, 310] on span "All Shipping Rules" at bounding box center [77, 307] width 76 height 13
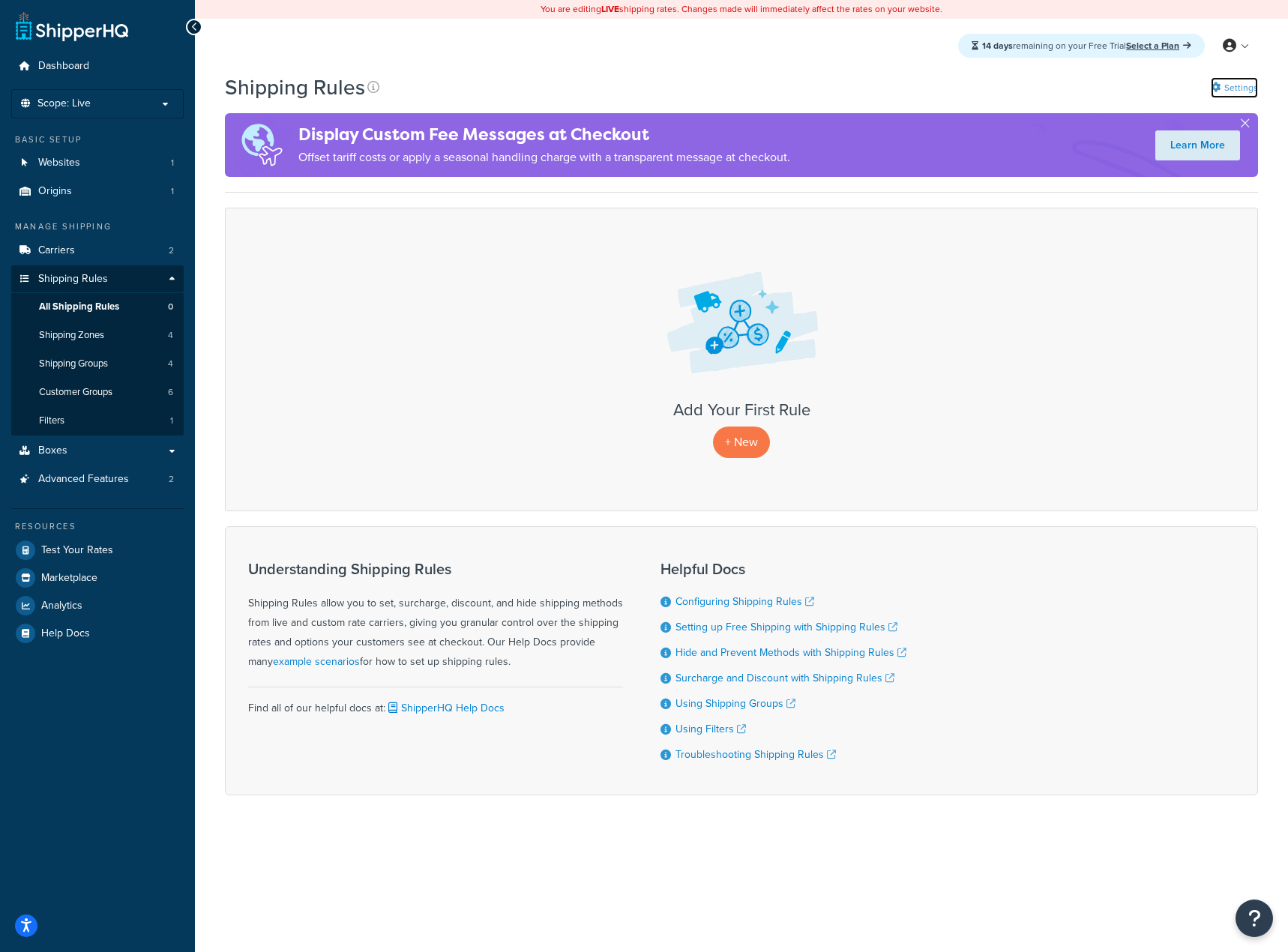
click at [1213, 91] on icon at bounding box center [1216, 87] width 10 height 10
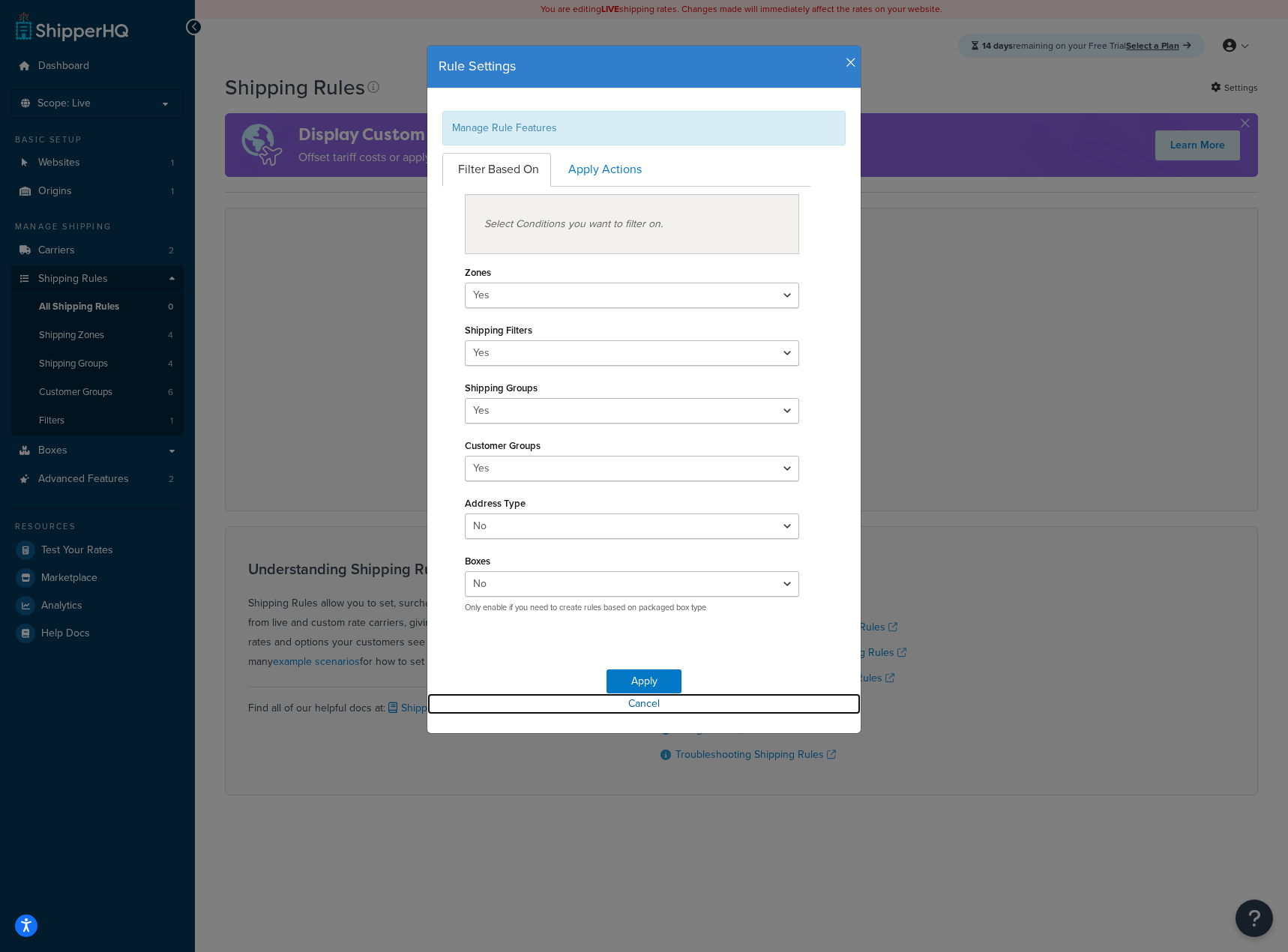
click at [646, 706] on link "Cancel" at bounding box center [644, 704] width 433 height 21
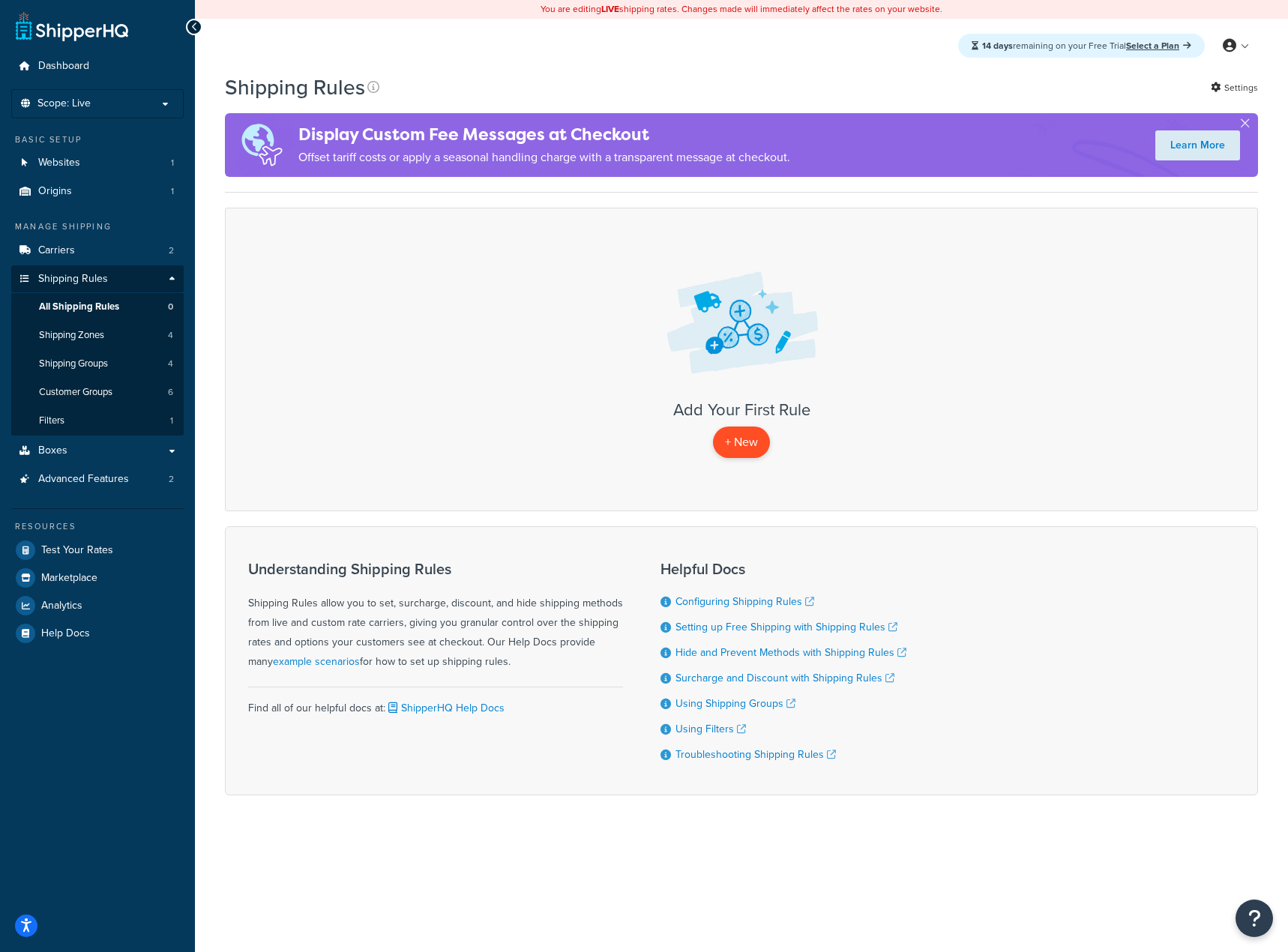
click at [730, 446] on p "+ New" at bounding box center [741, 442] width 57 height 30
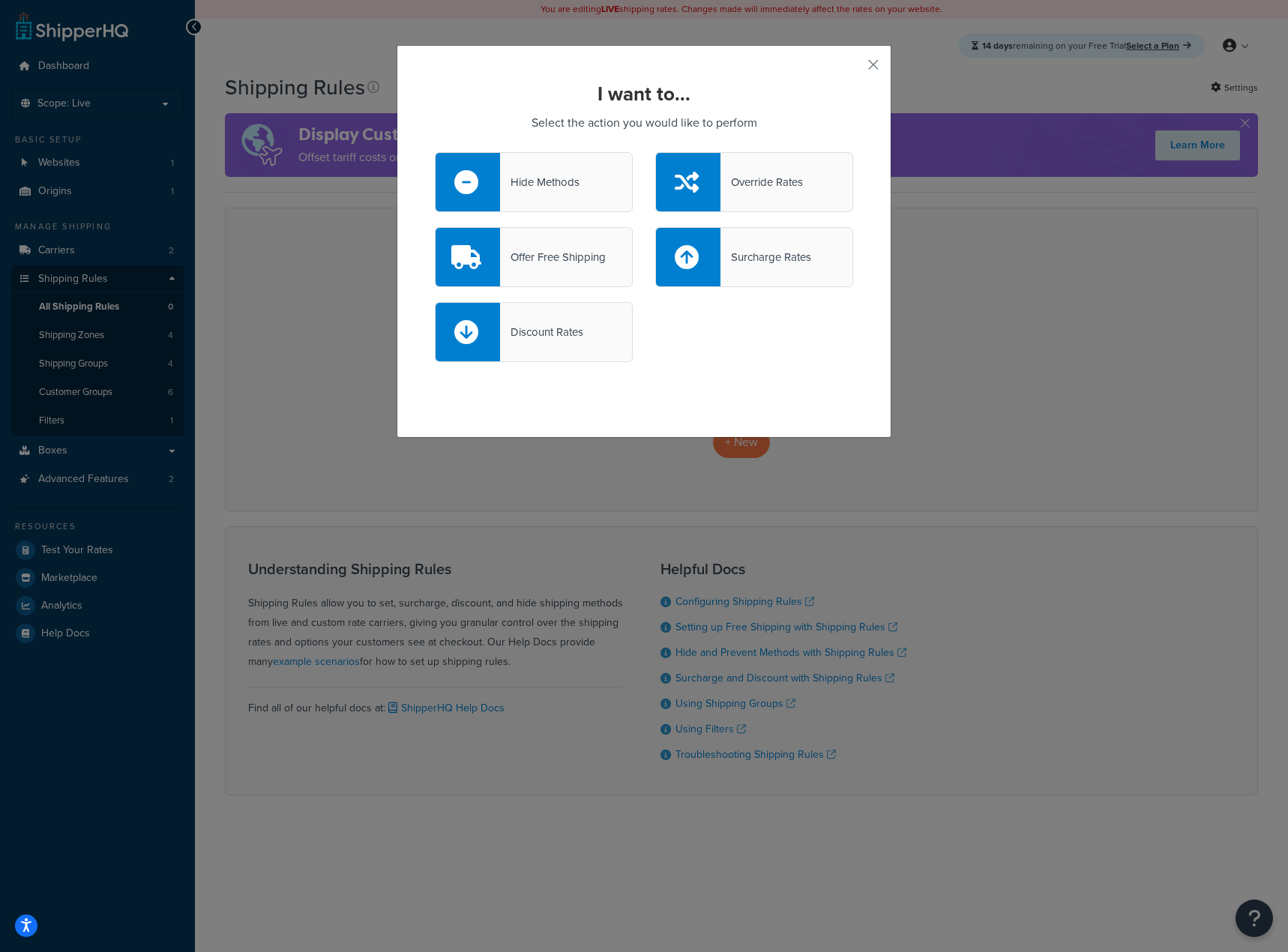
click at [740, 256] on div "Surcharge Rates" at bounding box center [766, 258] width 91 height 21
click at [0, 0] on input "Surcharge Rates" at bounding box center [0, 0] width 0 height 0
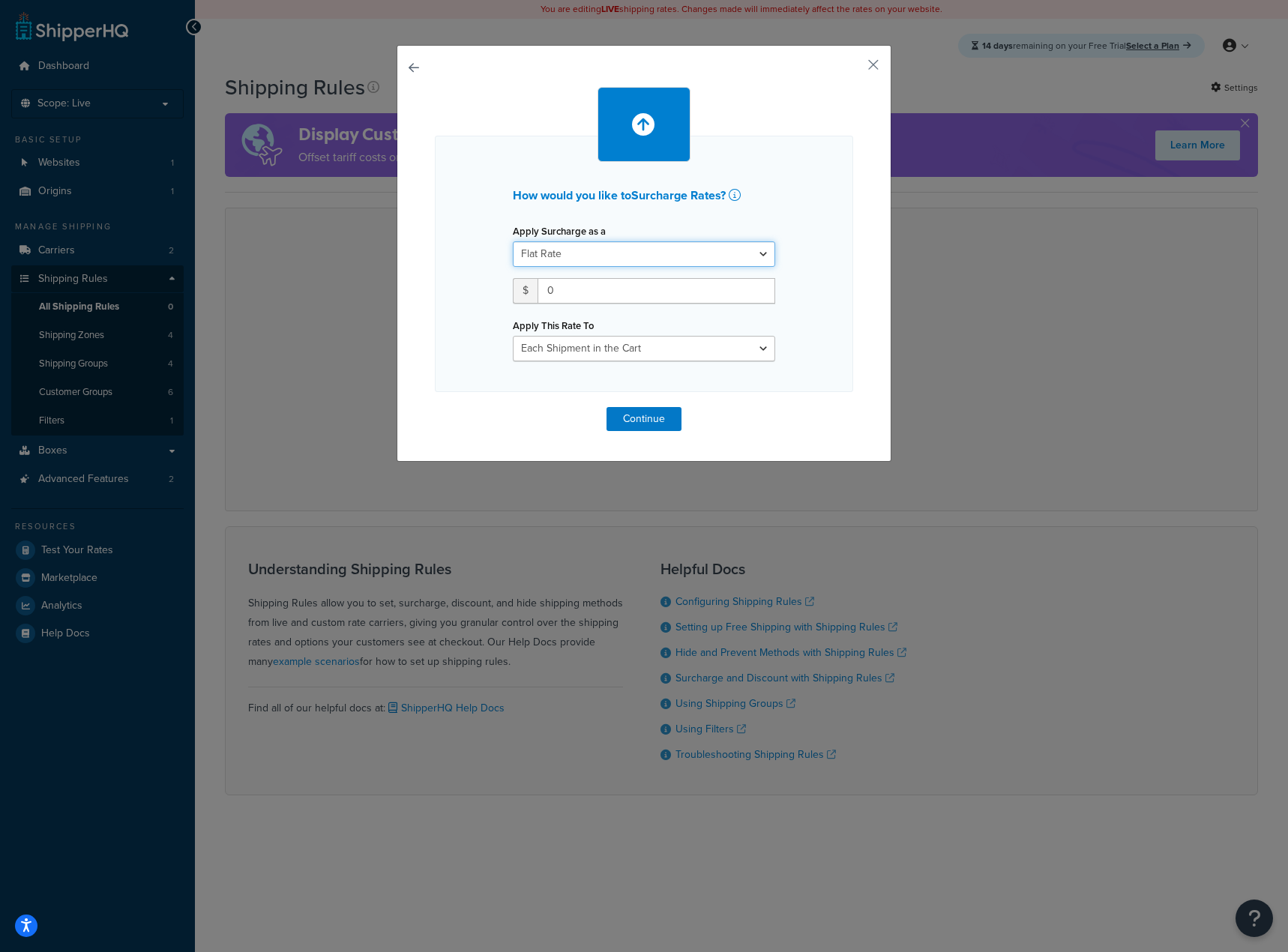
click at [631, 251] on select "Flat Rate Percentage Flat Rate & Percentage" at bounding box center [644, 254] width 263 height 25
select select "PERCENTAGE"
click at [513, 241] on select "Flat Rate Percentage Flat Rate & Percentage" at bounding box center [644, 254] width 263 height 25
click at [561, 293] on input "number" at bounding box center [560, 291] width 94 height 25
type input "20"
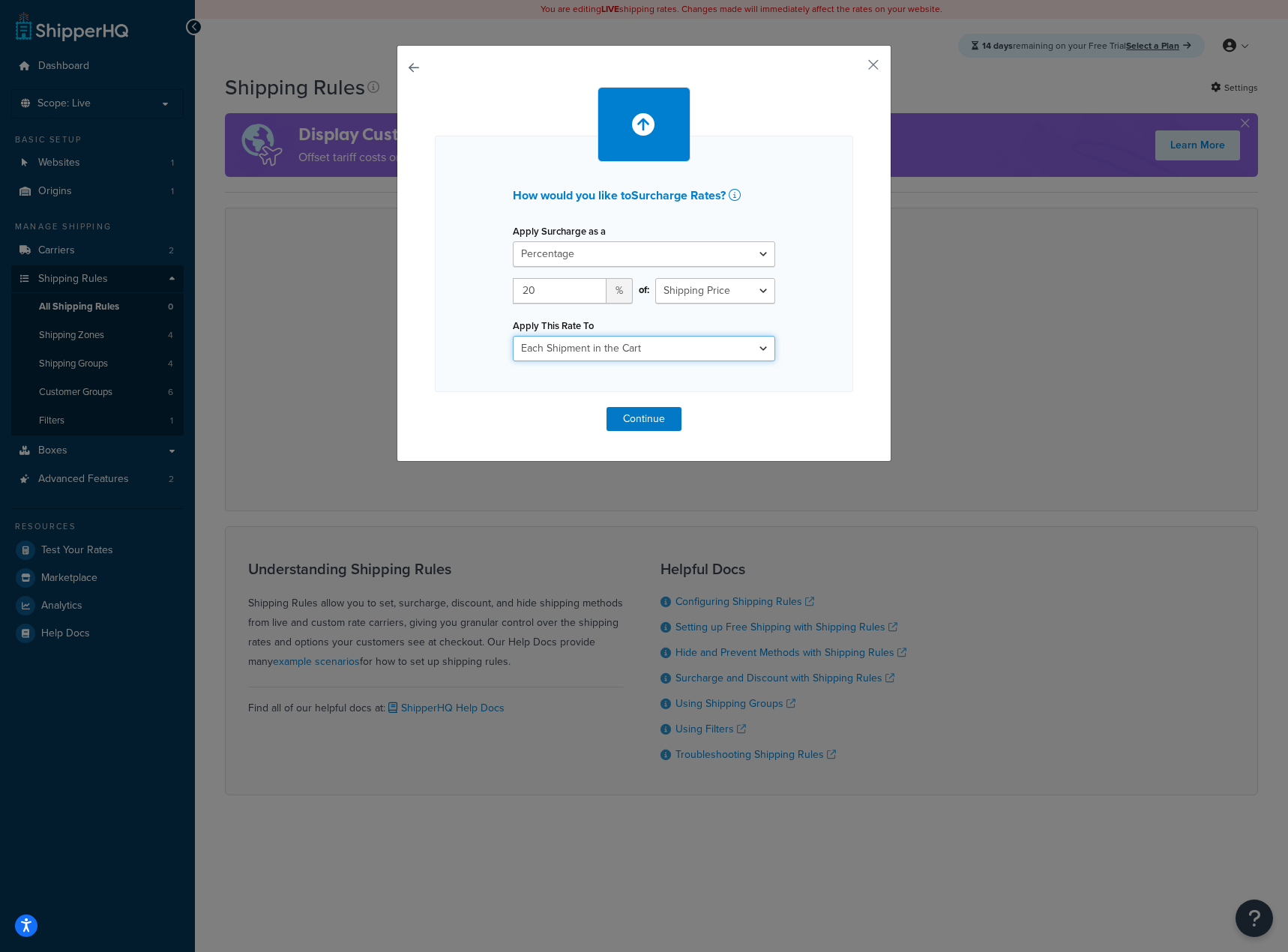
click at [590, 342] on select "Each Shipment in the Cart Each Shipping Group in the Cart Each Item within a Sh…" at bounding box center [644, 348] width 263 height 25
click at [513, 336] on select "Each Shipment in the Cart Each Shipping Group in the Cart Each Item within a Sh…" at bounding box center [644, 348] width 263 height 25
click at [637, 414] on button "Continue" at bounding box center [644, 419] width 75 height 24
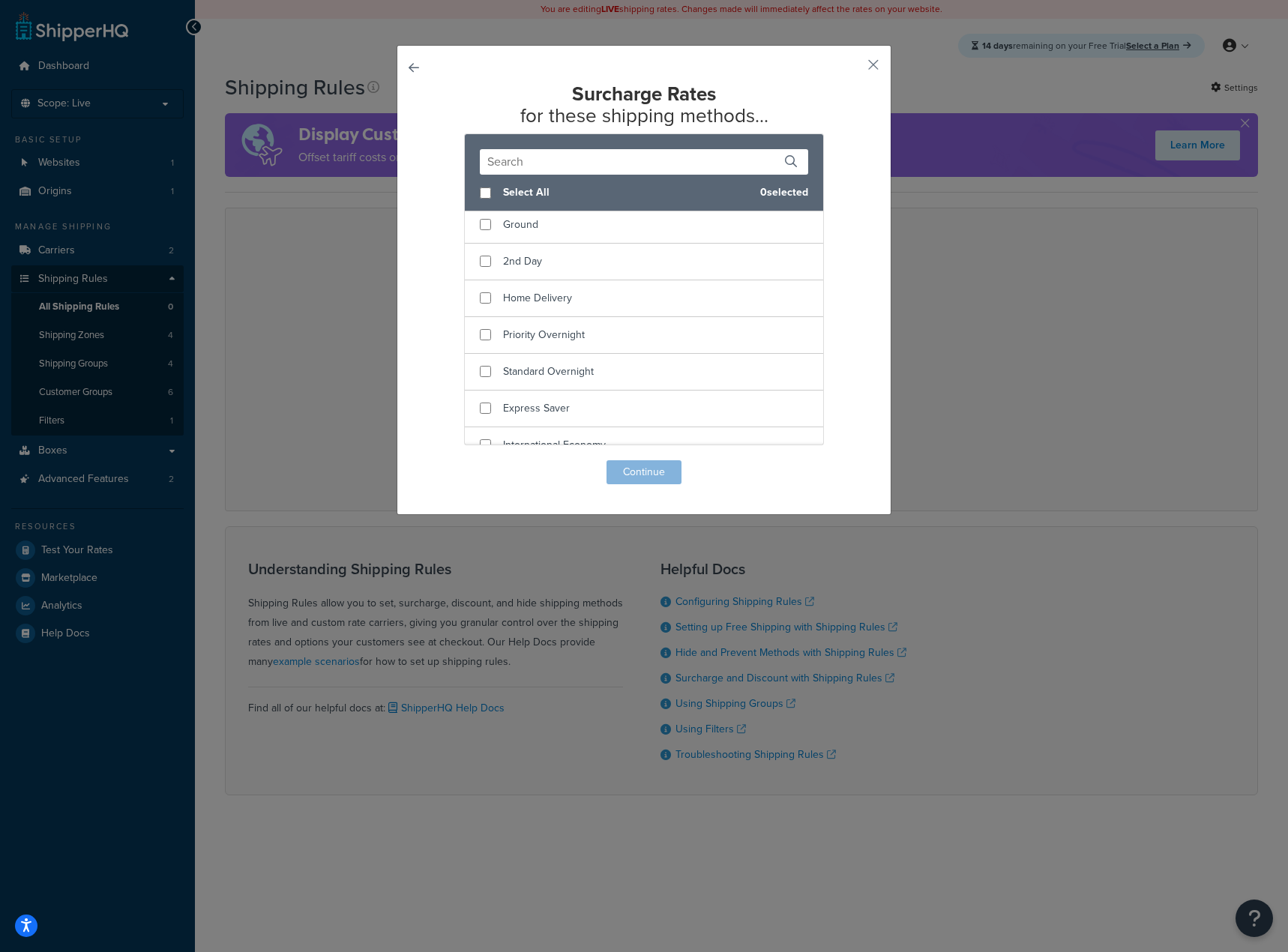
scroll to position [11, 0]
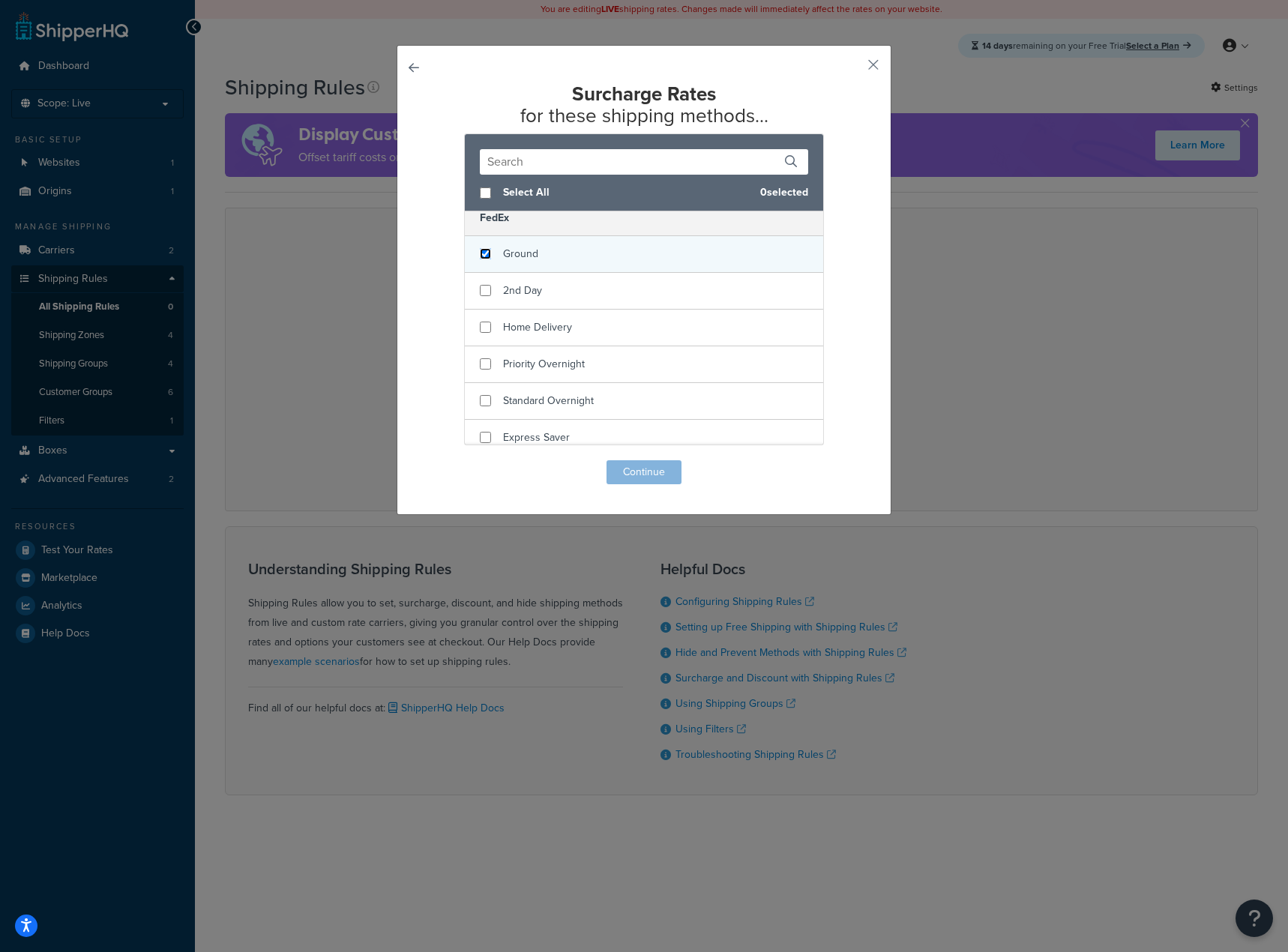
click at [480, 256] on input "checkbox" at bounding box center [486, 254] width 11 height 11
checkbox input "true"
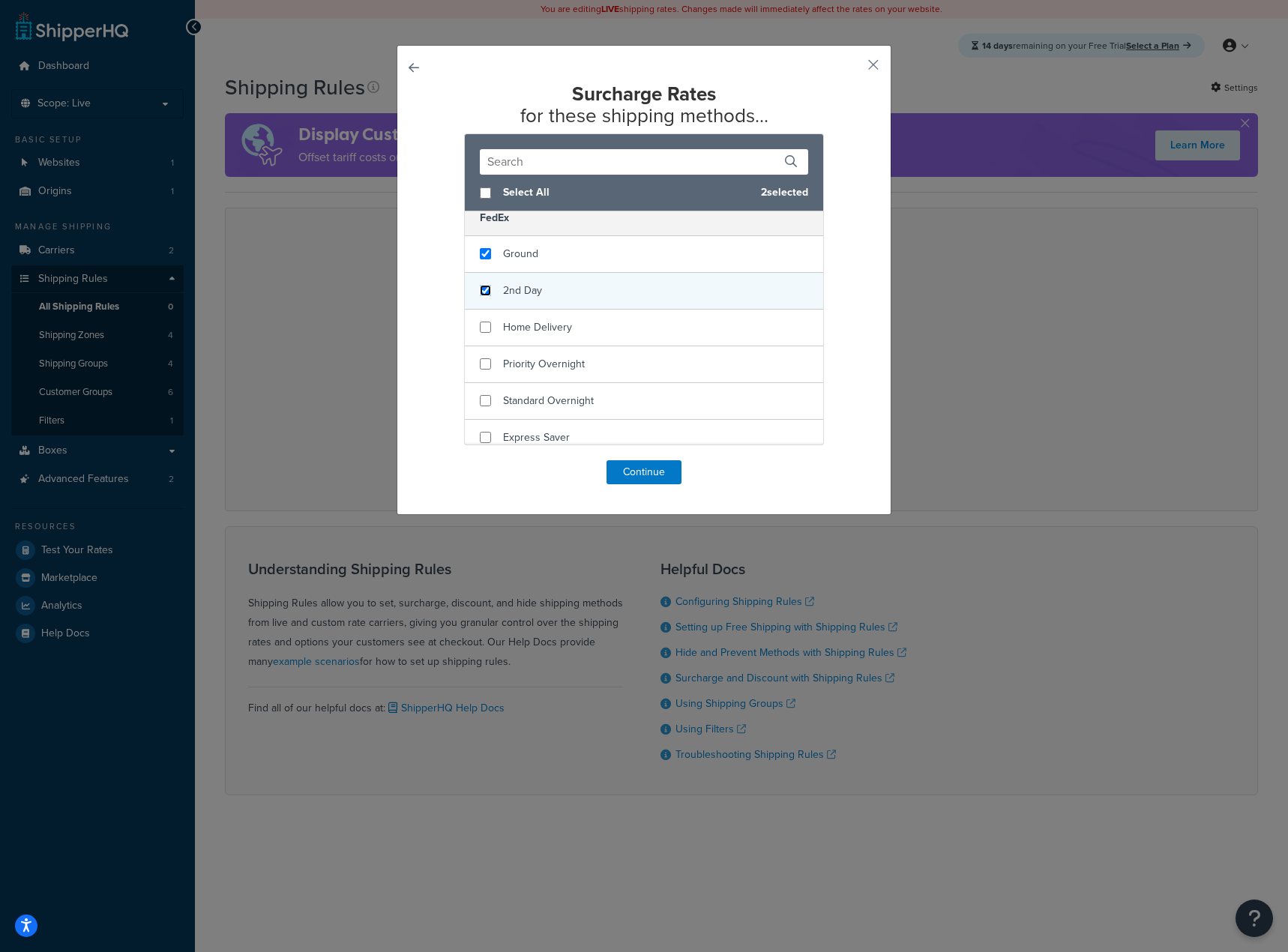
click at [481, 287] on input "checkbox" at bounding box center [486, 291] width 11 height 11
checkbox input "true"
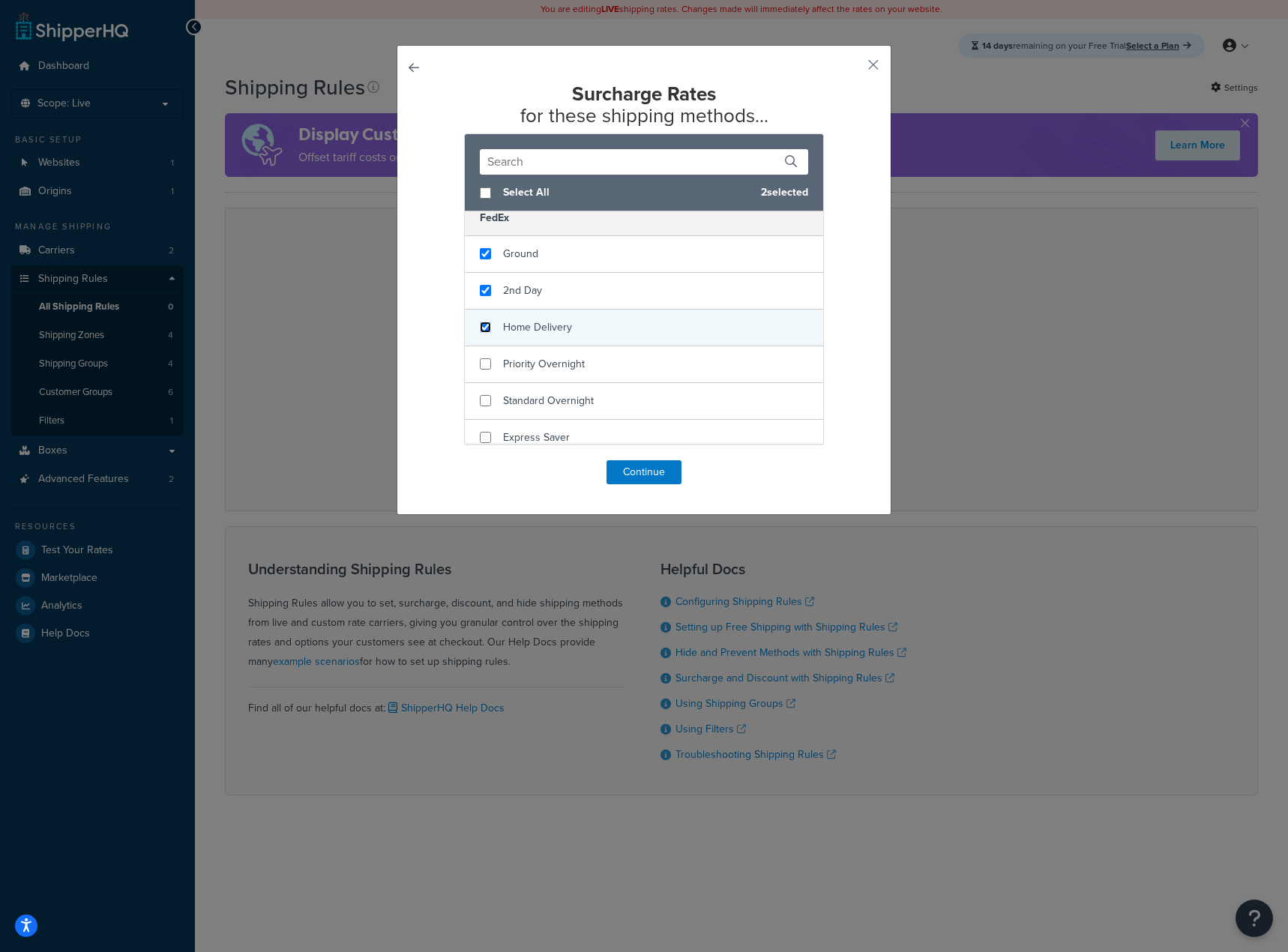
click at [481, 323] on input "checkbox" at bounding box center [486, 327] width 11 height 11
checkbox input "true"
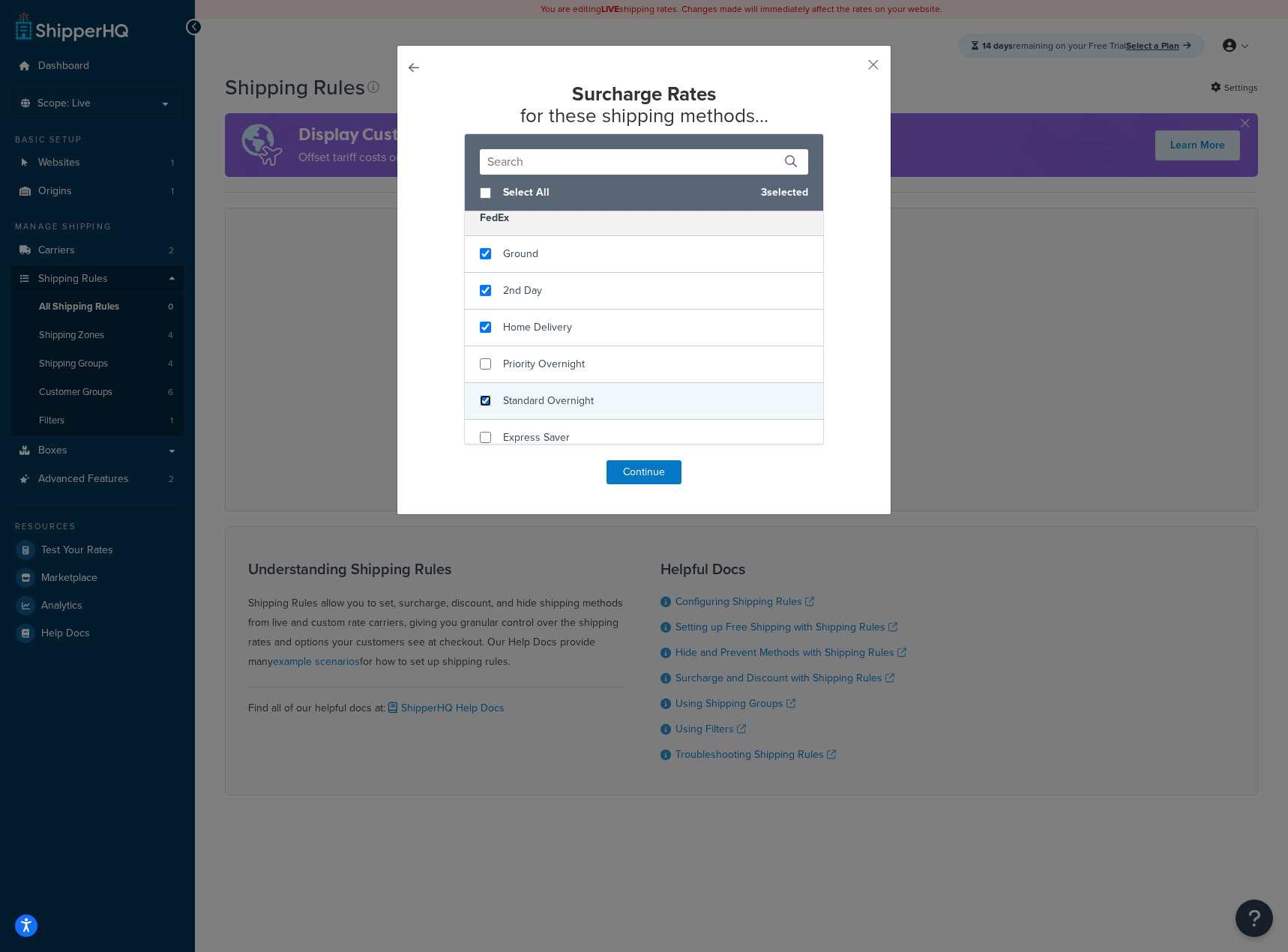
click at [481, 396] on input "checkbox" at bounding box center [486, 400] width 11 height 11
checkbox input "true"
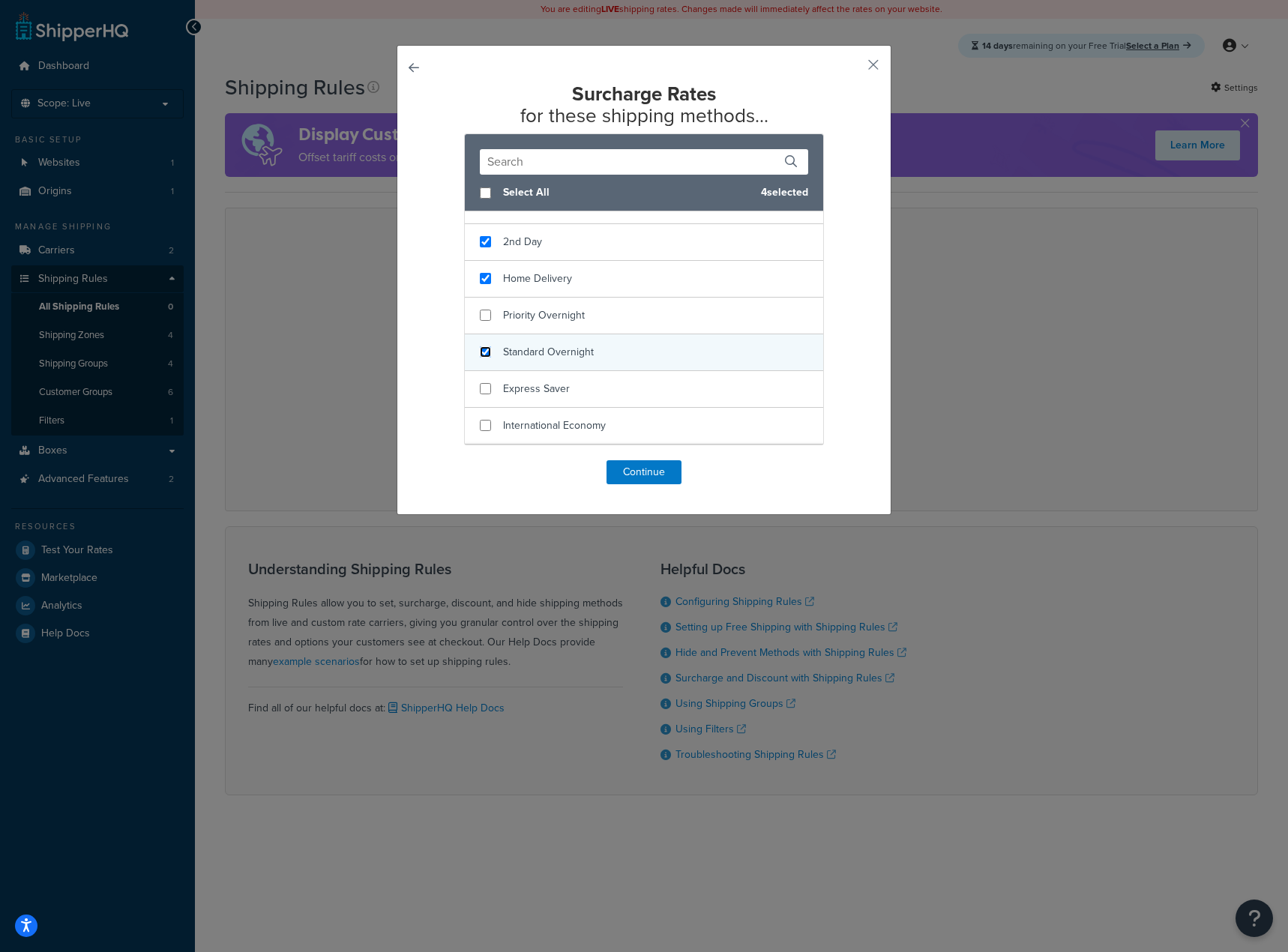
scroll to position [85, 0]
click at [482, 365] on input "checkbox" at bounding box center [486, 363] width 11 height 11
checkbox input "true"
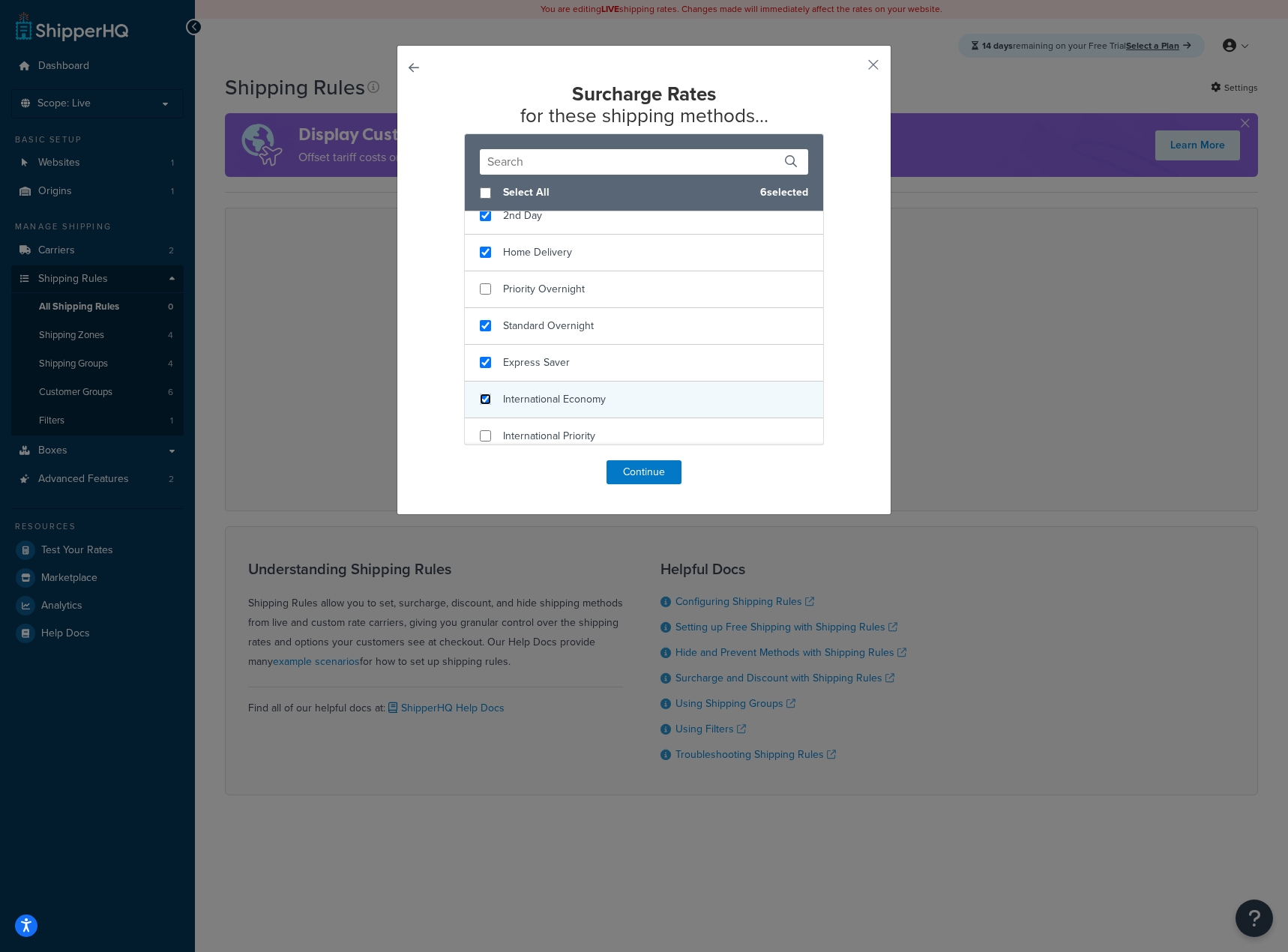
click at [484, 395] on input "checkbox" at bounding box center [486, 400] width 11 height 11
checkbox input "true"
click at [619, 467] on button "Continue" at bounding box center [644, 472] width 75 height 24
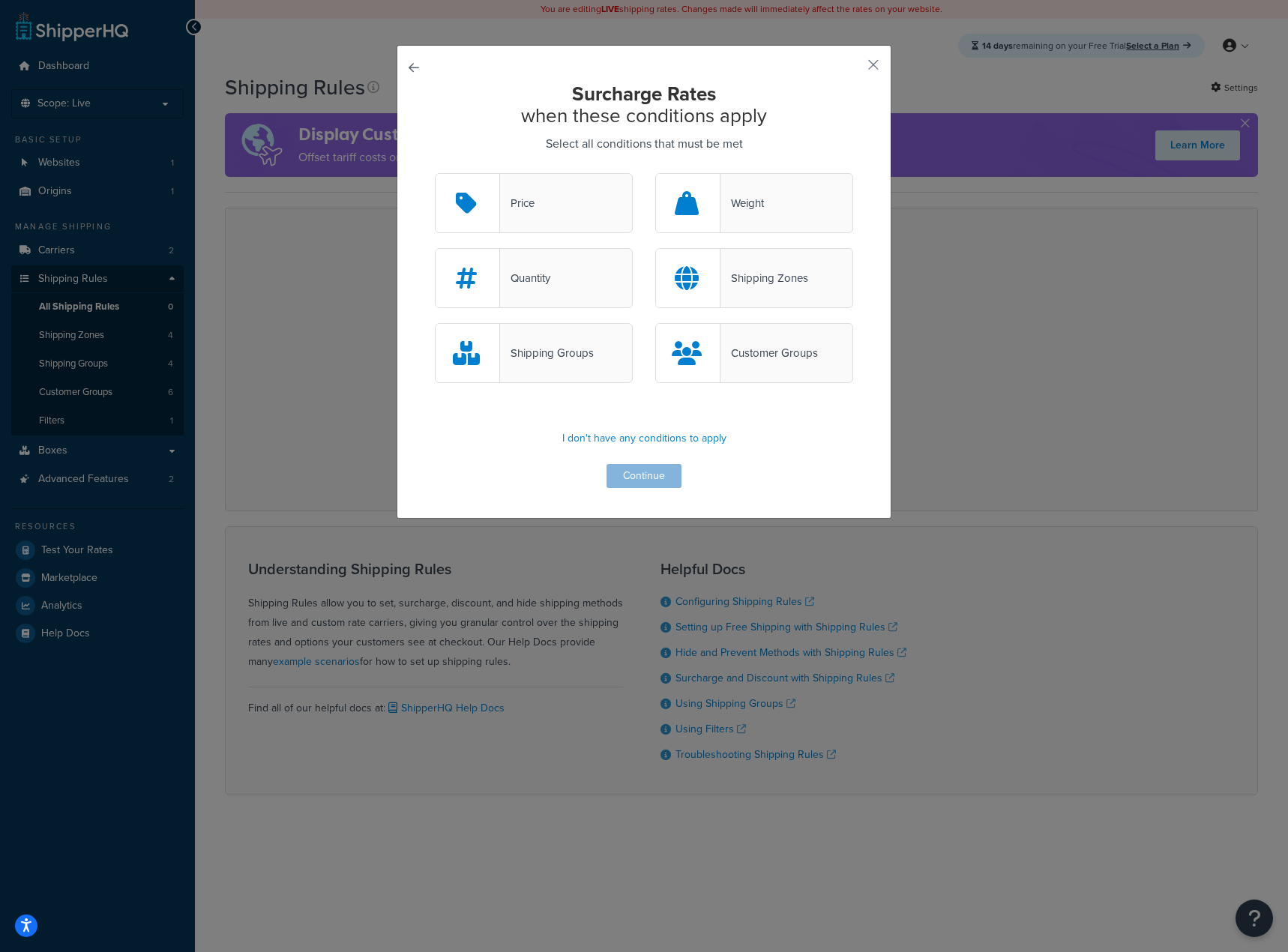
click at [729, 353] on div "Customer Groups" at bounding box center [769, 353] width 98 height 21
click at [0, 0] on input "Customer Groups" at bounding box center [0, 0] width 0 height 0
click at [645, 468] on button "Continue" at bounding box center [644, 475] width 75 height 24
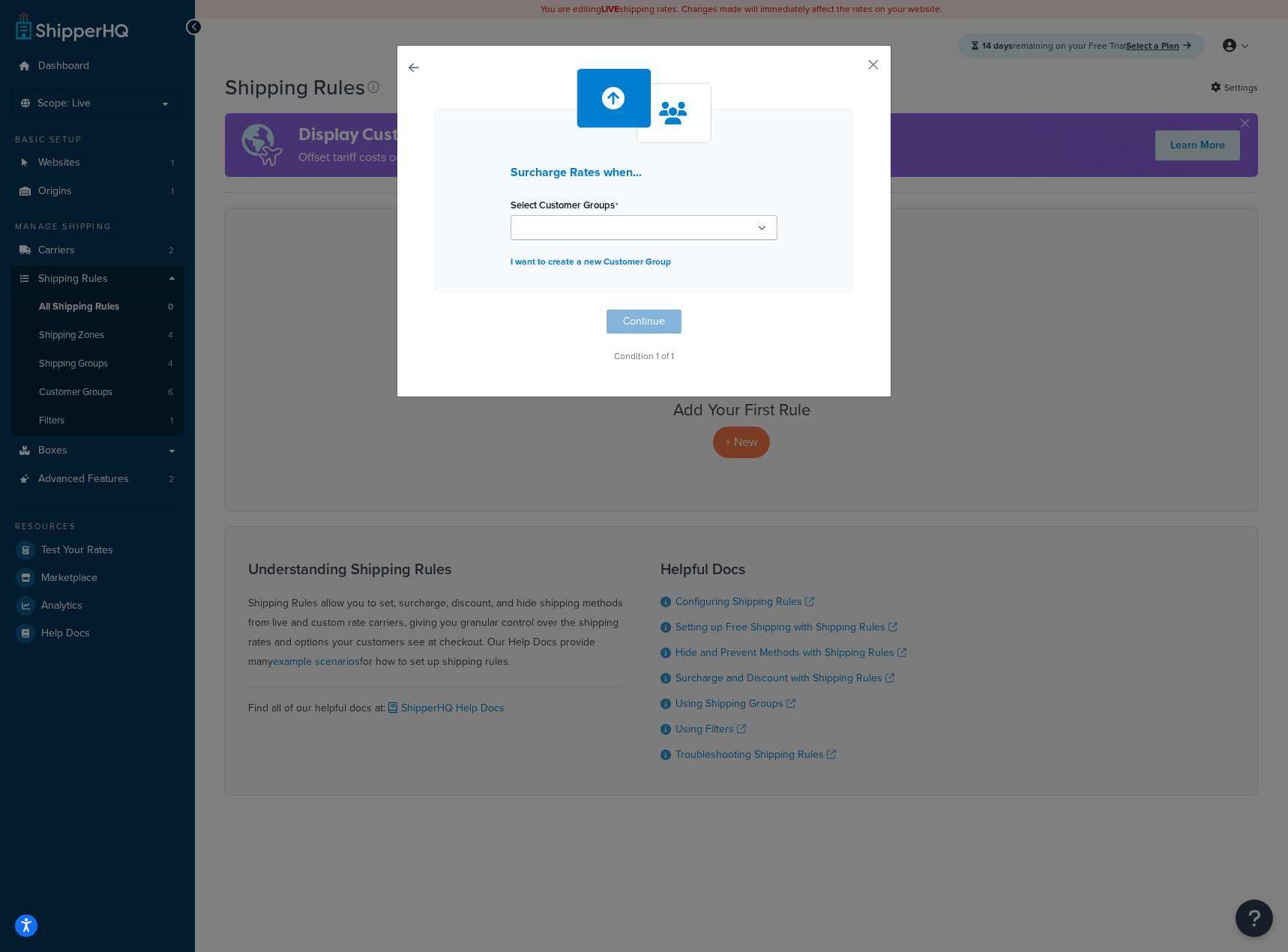
click at [592, 236] on input "Select Customer Groups" at bounding box center [582, 229] width 133 height 16
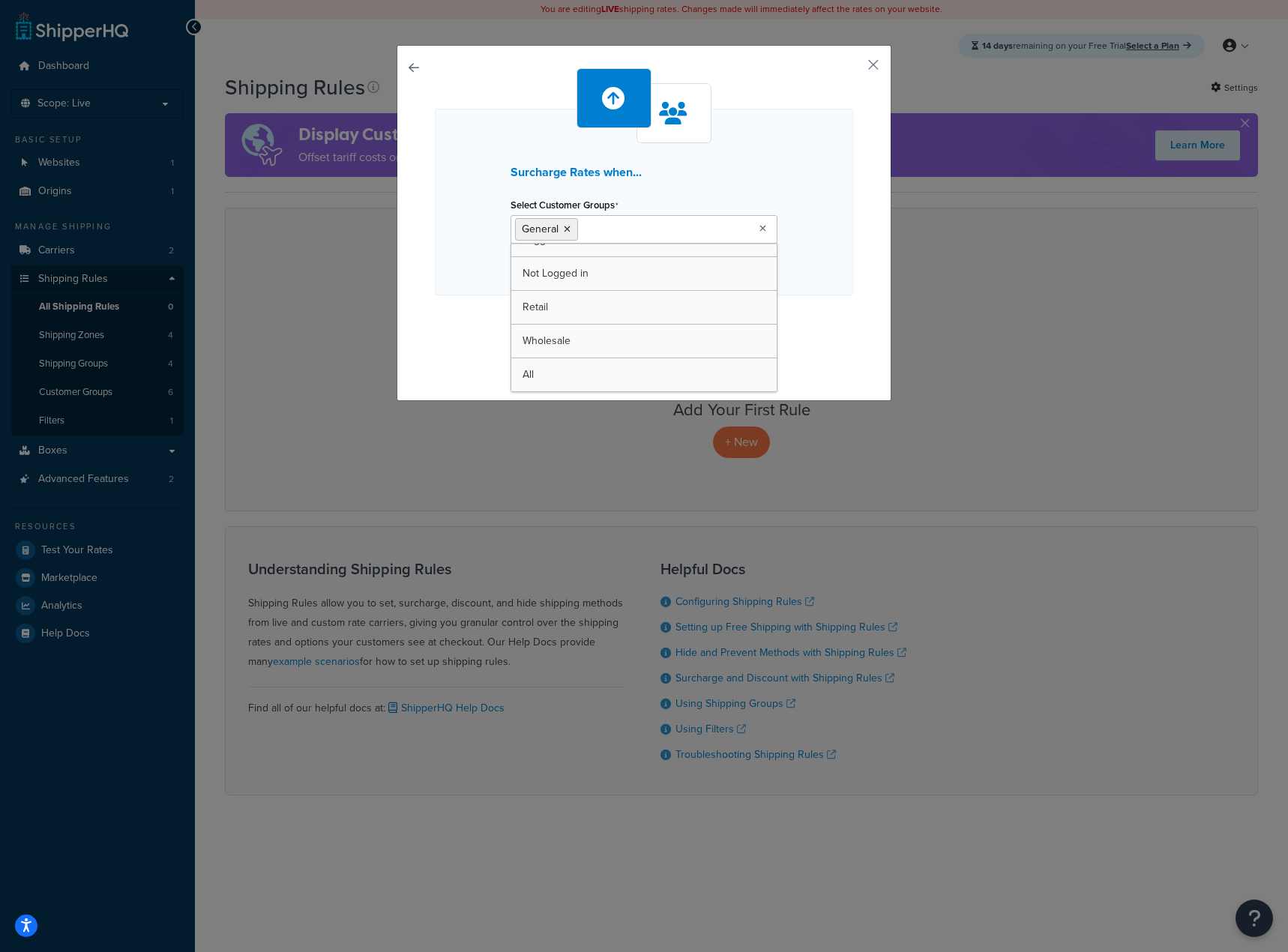
click at [776, 341] on div "Surcharge Rates when... Select Customer Groups General Logged In Not Logged in …" at bounding box center [644, 219] width 419 height 302
click at [651, 327] on button "Continue" at bounding box center [644, 325] width 75 height 24
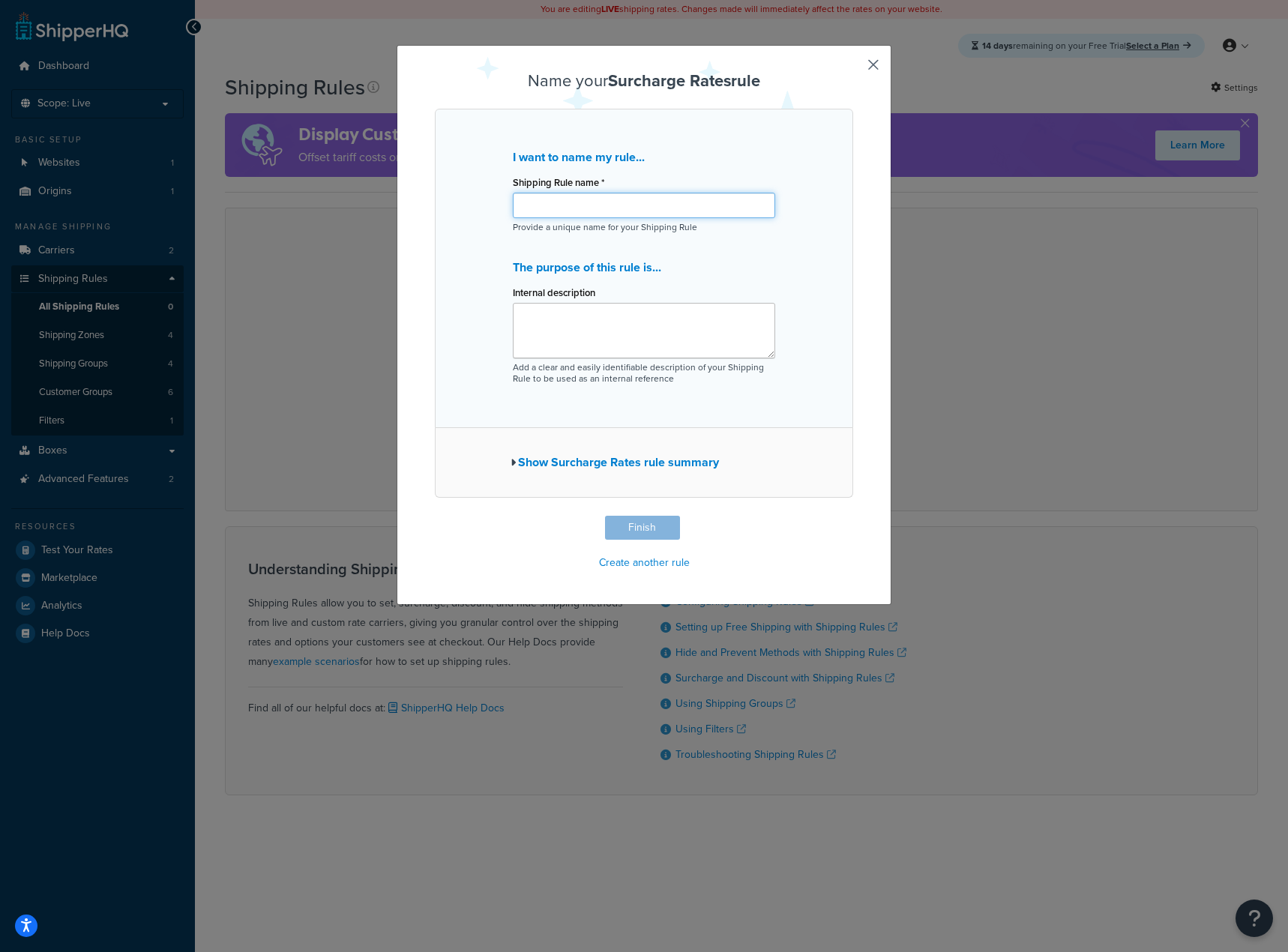
click at [565, 204] on input "Shipping Rule name *" at bounding box center [644, 205] width 263 height 25
type input "Consumer Group (General) Markup"
click at [572, 355] on textarea "Internal description" at bounding box center [644, 331] width 263 height 56
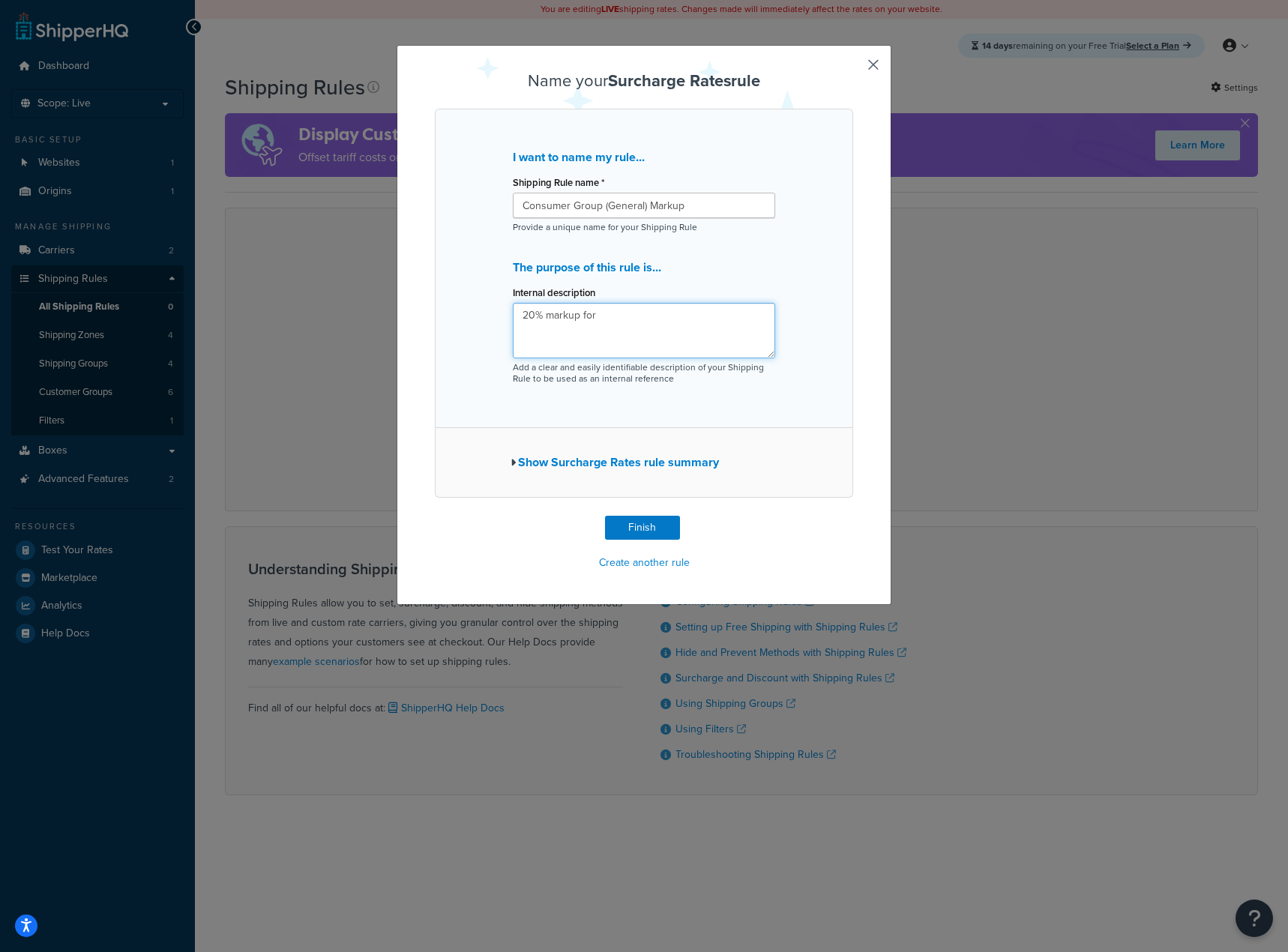
type textarea "20% markup for"
drag, startPoint x: 639, startPoint y: 208, endPoint x: 377, endPoint y: 210, distance: 262.0
click at [377, 210] on div "Name your Surcharge Rates rule I want to name my rule... Shipping Rule name * C…" at bounding box center [644, 476] width 1288 height 952
type input "General Group(consumer) Markup"
click at [611, 315] on textarea "20% markup for" at bounding box center [644, 331] width 263 height 56
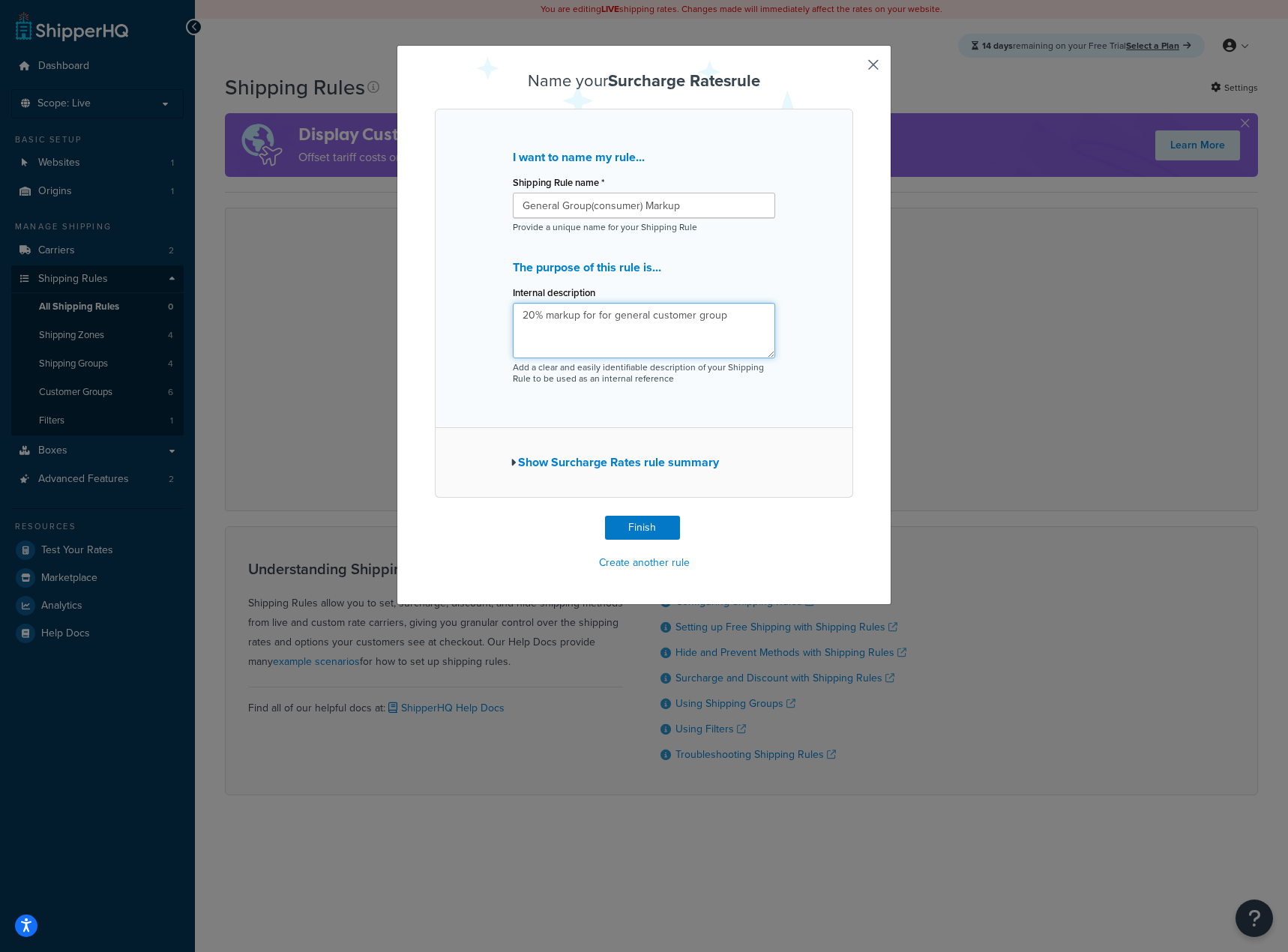
type textarea "20% markup for for general customer group"
click at [600, 456] on button "Show Surcharge Rates rule summary" at bounding box center [615, 463] width 209 height 21
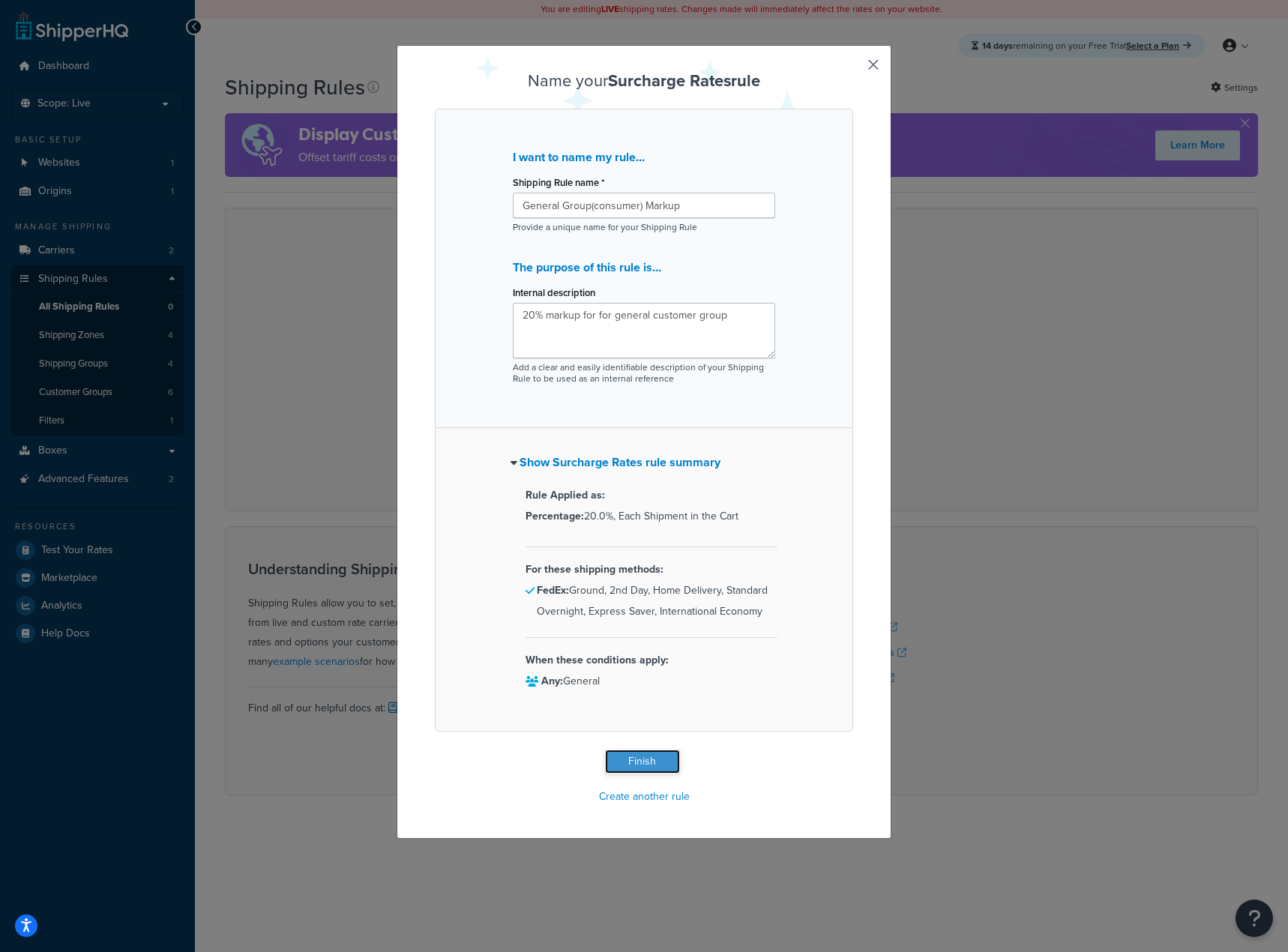
click at [649, 757] on button "Finish" at bounding box center [642, 762] width 75 height 24
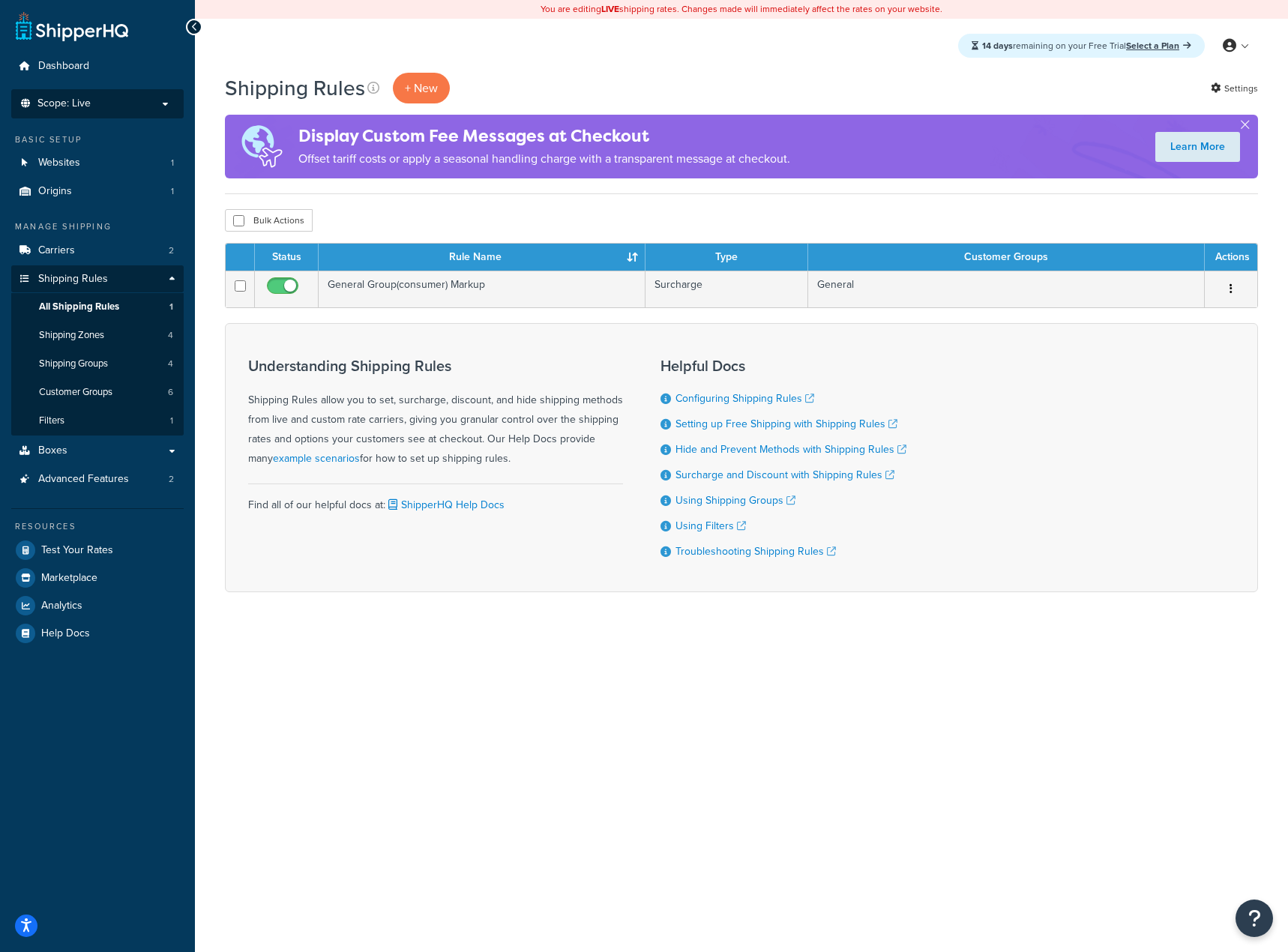
click at [134, 108] on p "Scope: Live" at bounding box center [98, 104] width 159 height 13
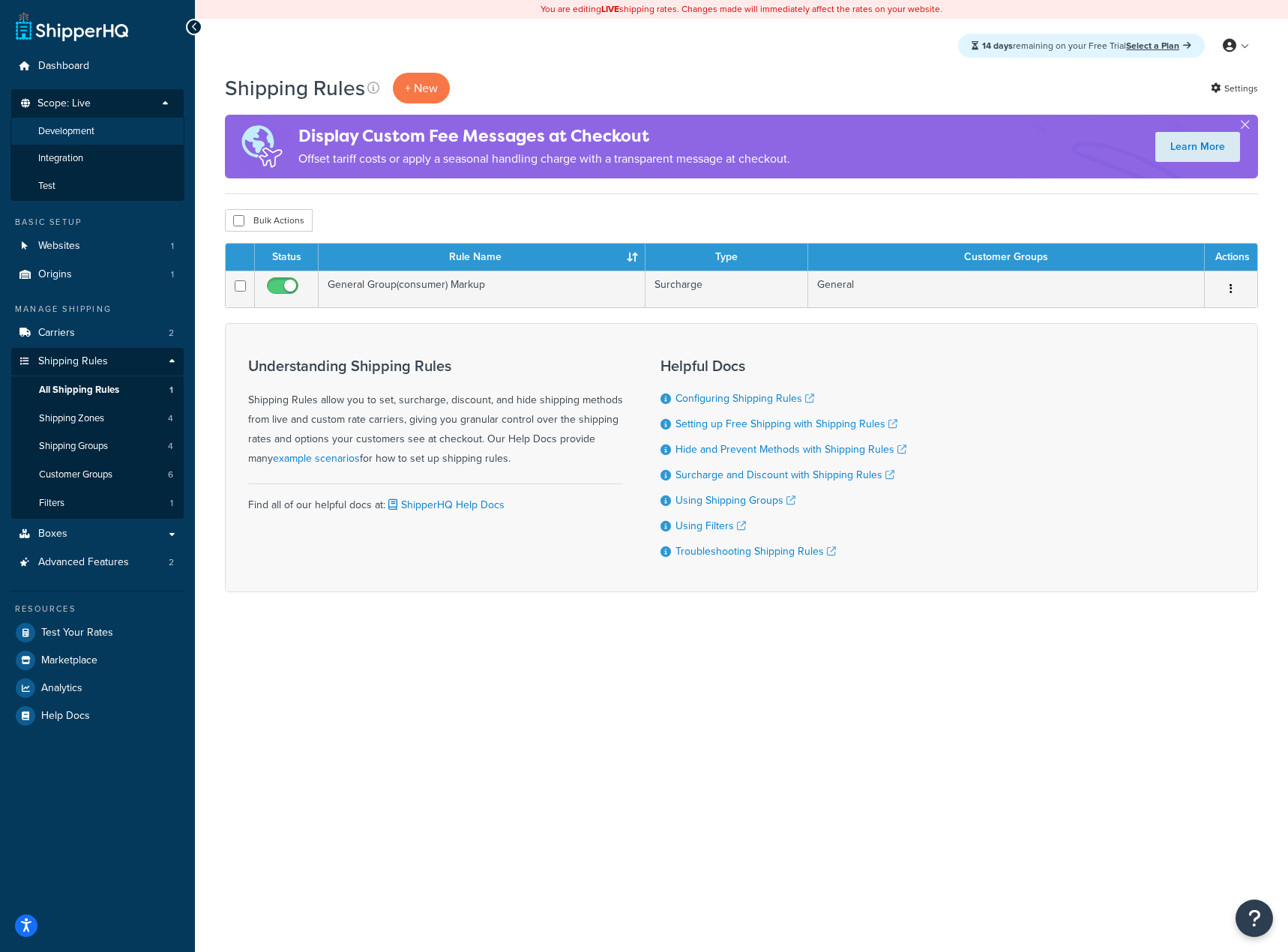
click at [104, 134] on li "Development" at bounding box center [98, 131] width 174 height 28
